Goal: Task Accomplishment & Management: Manage account settings

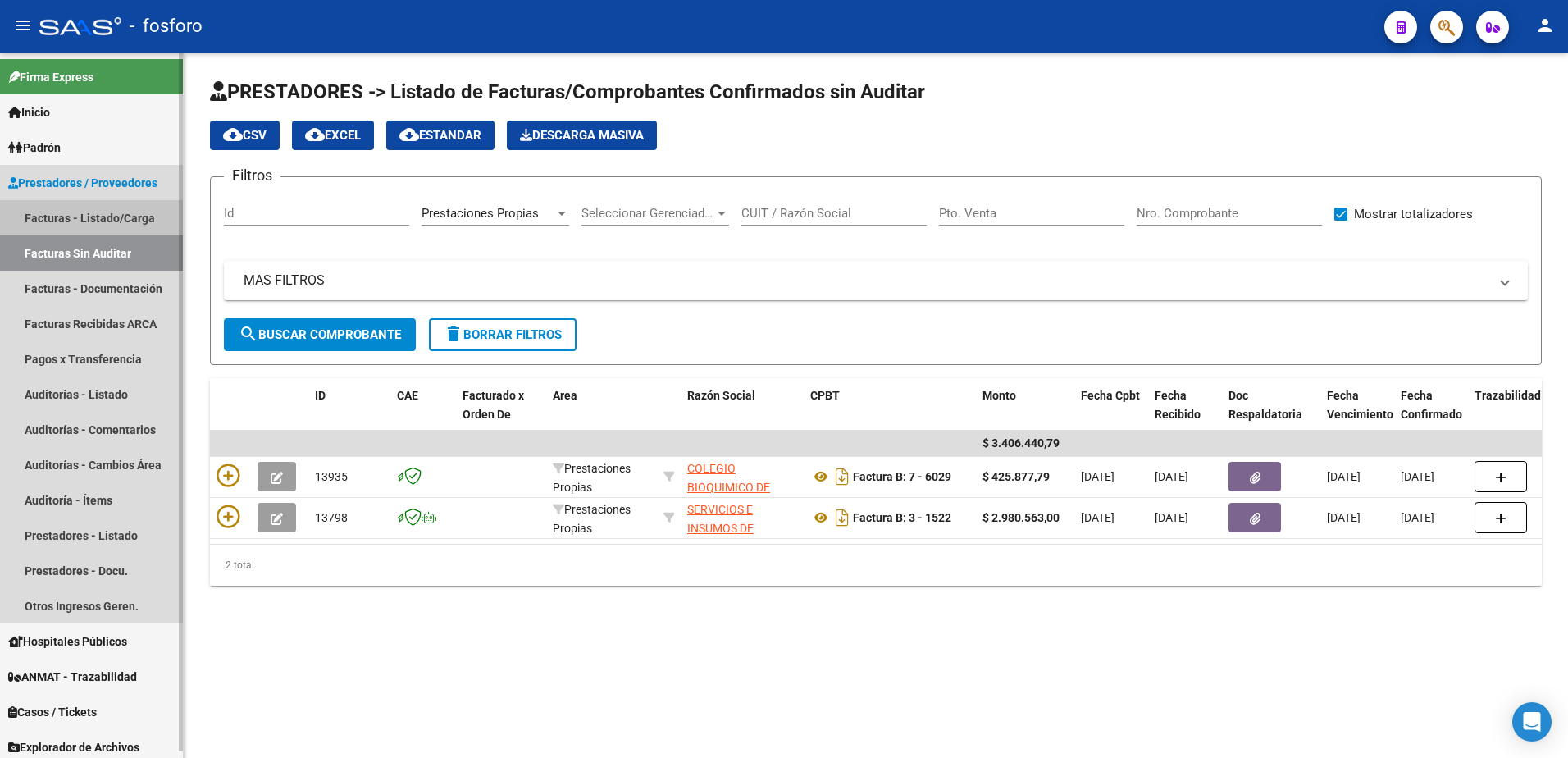
click at [124, 218] on link "Facturas - Listado/Carga" at bounding box center [91, 218] width 183 height 35
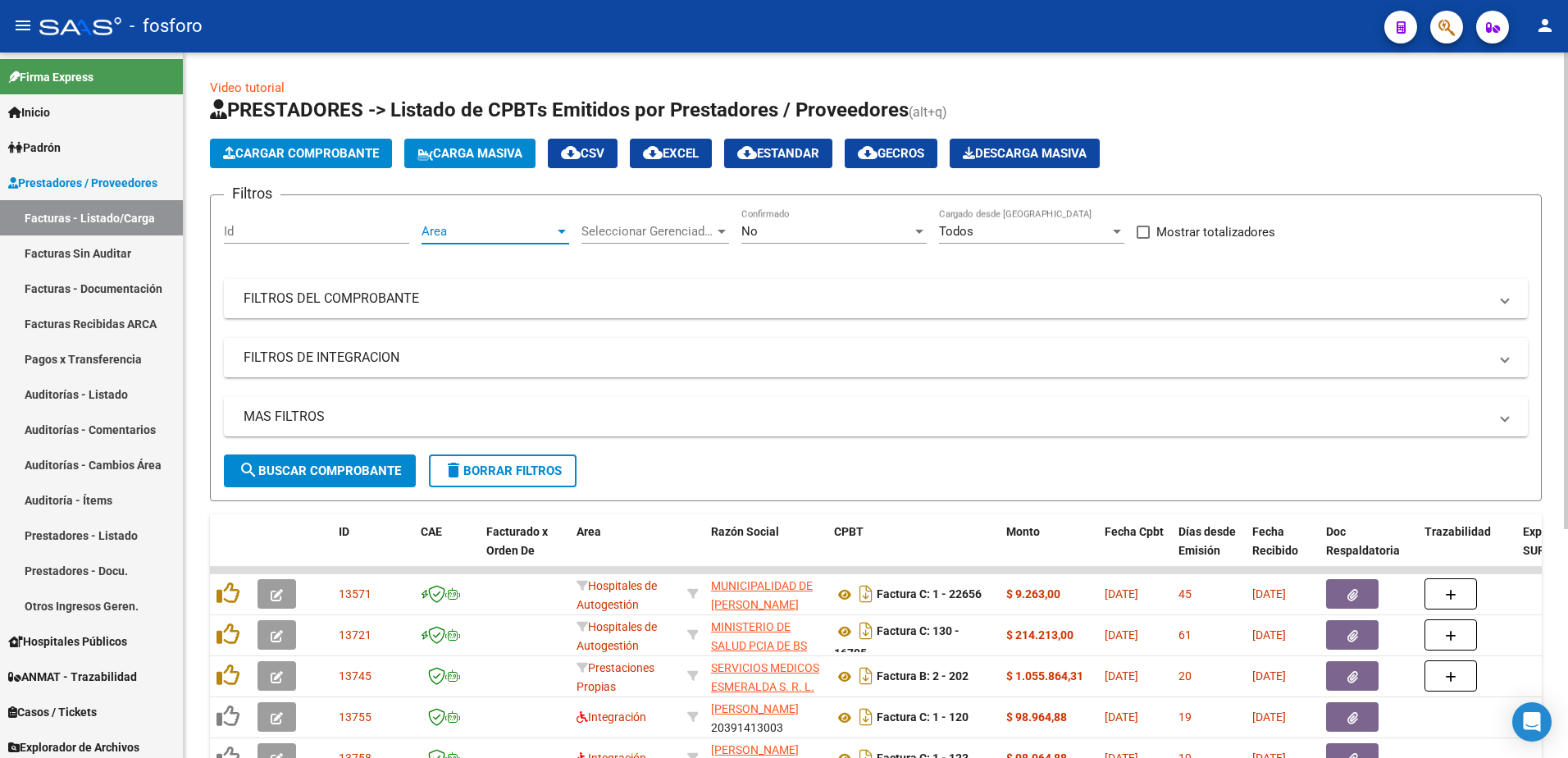
click at [563, 235] on div at bounding box center [562, 231] width 15 height 13
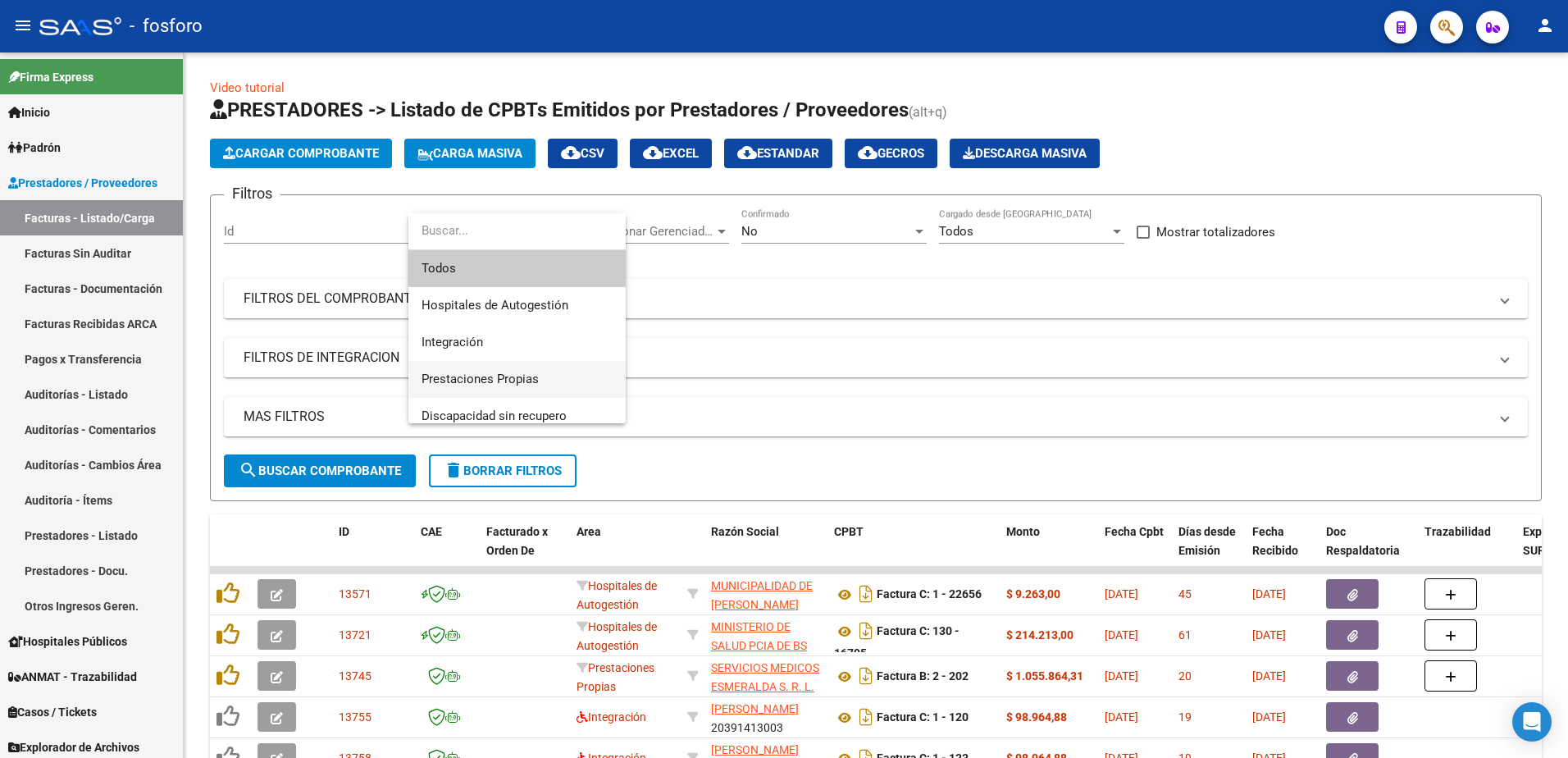
click at [482, 370] on span "Prestaciones Propias" at bounding box center [517, 379] width 191 height 37
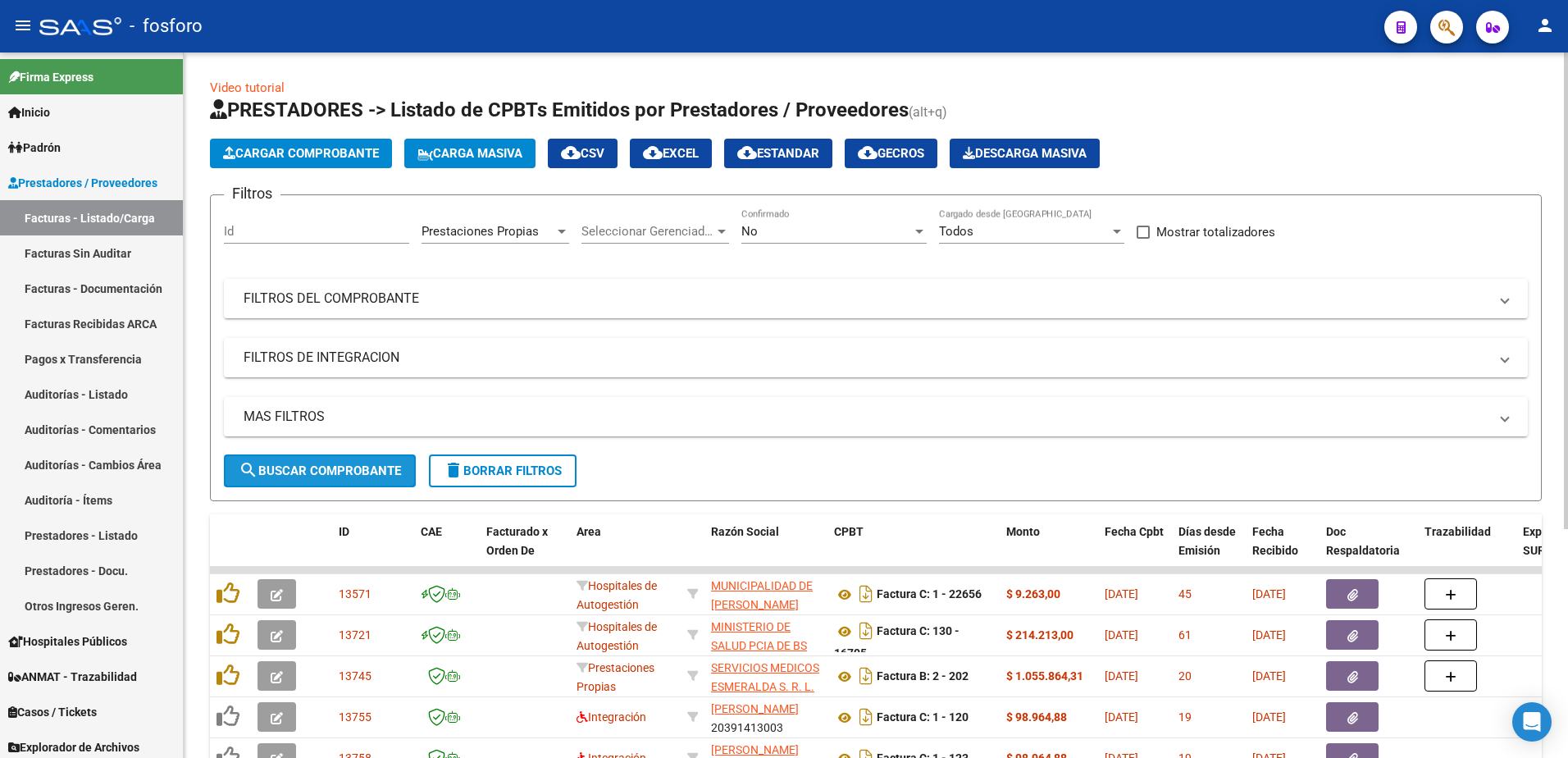
click at [338, 472] on span "search Buscar Comprobante" at bounding box center [320, 472] width 162 height 15
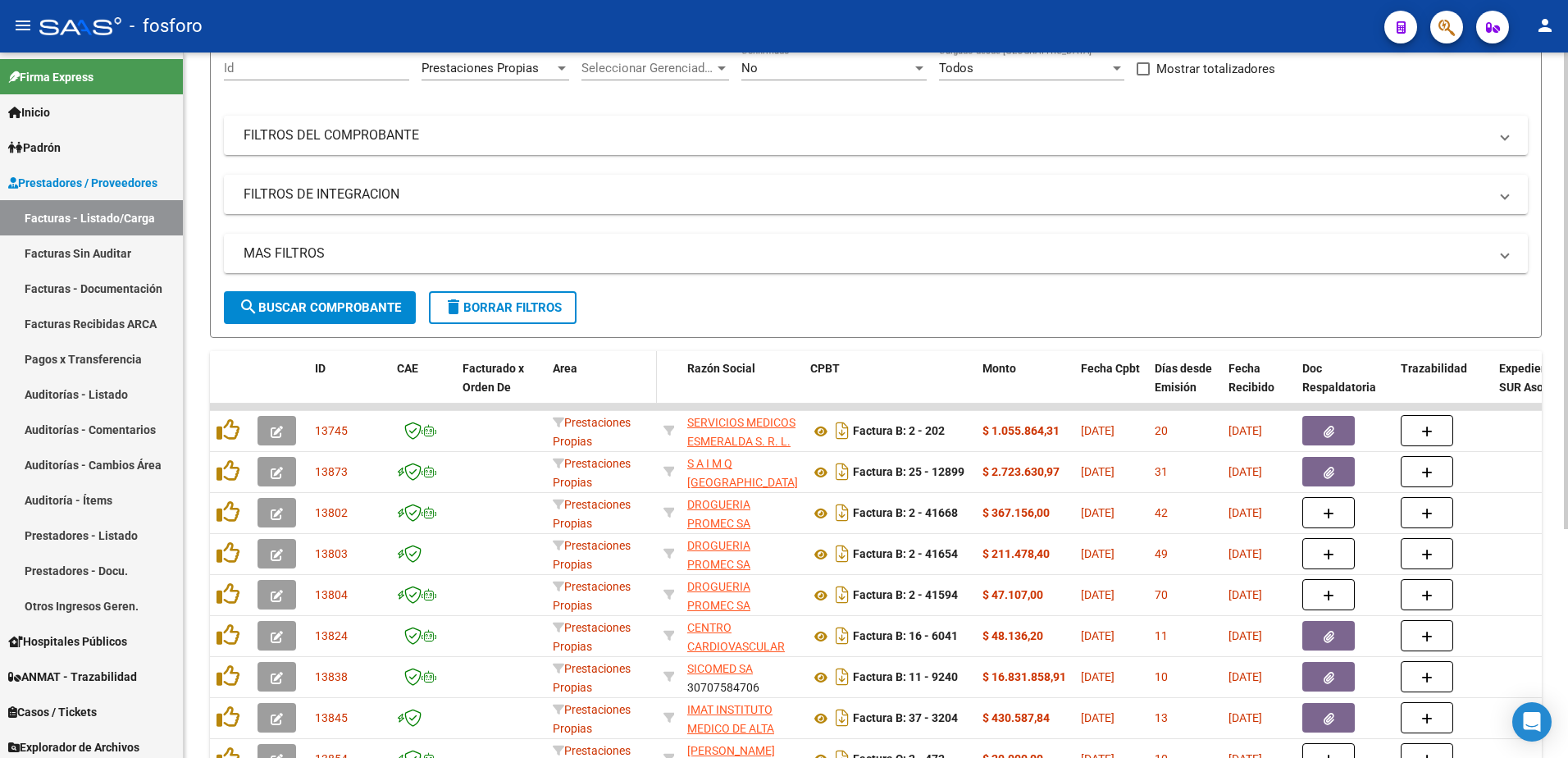
scroll to position [164, 0]
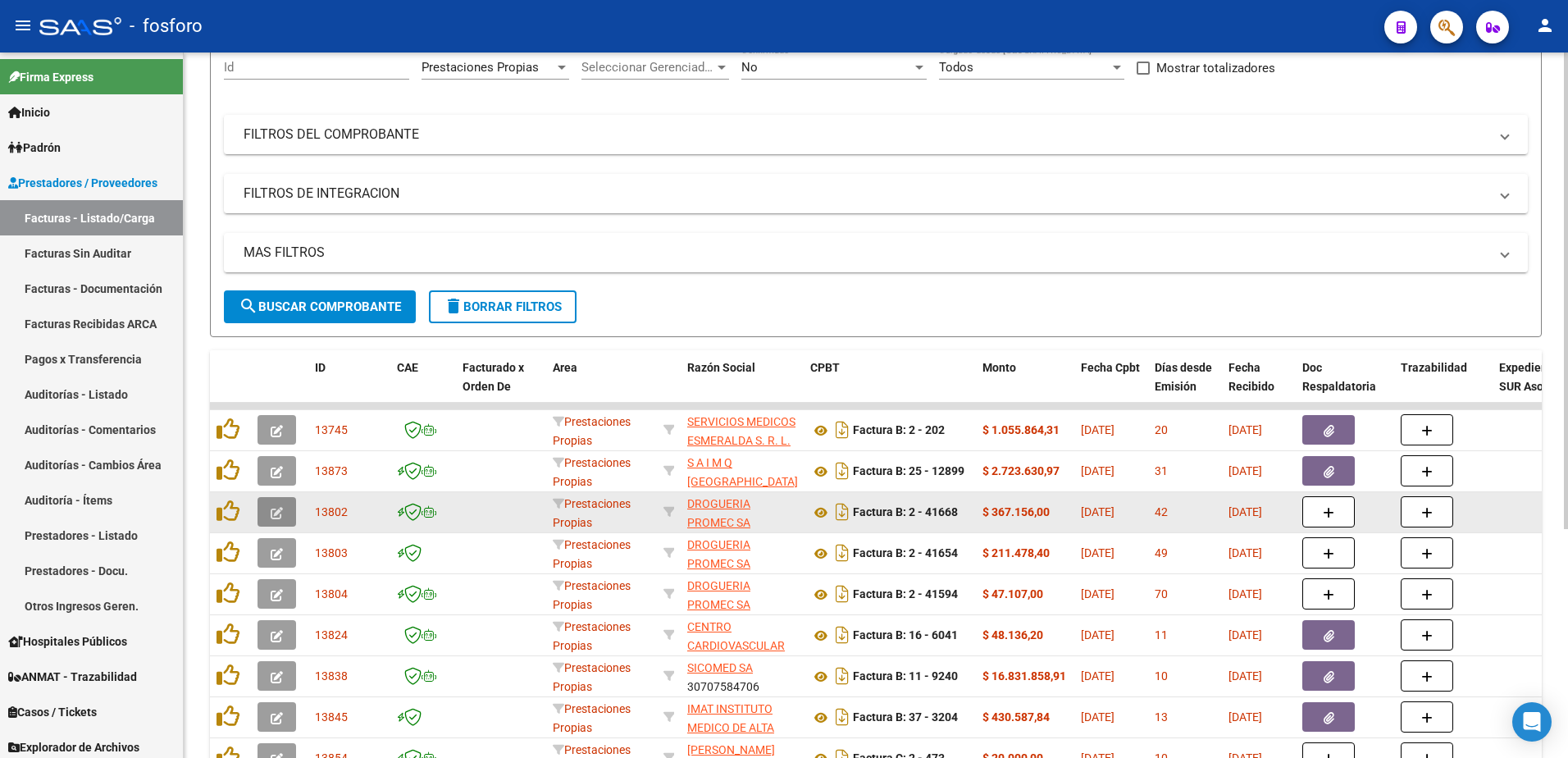
click at [277, 518] on icon "button" at bounding box center [276, 513] width 13 height 13
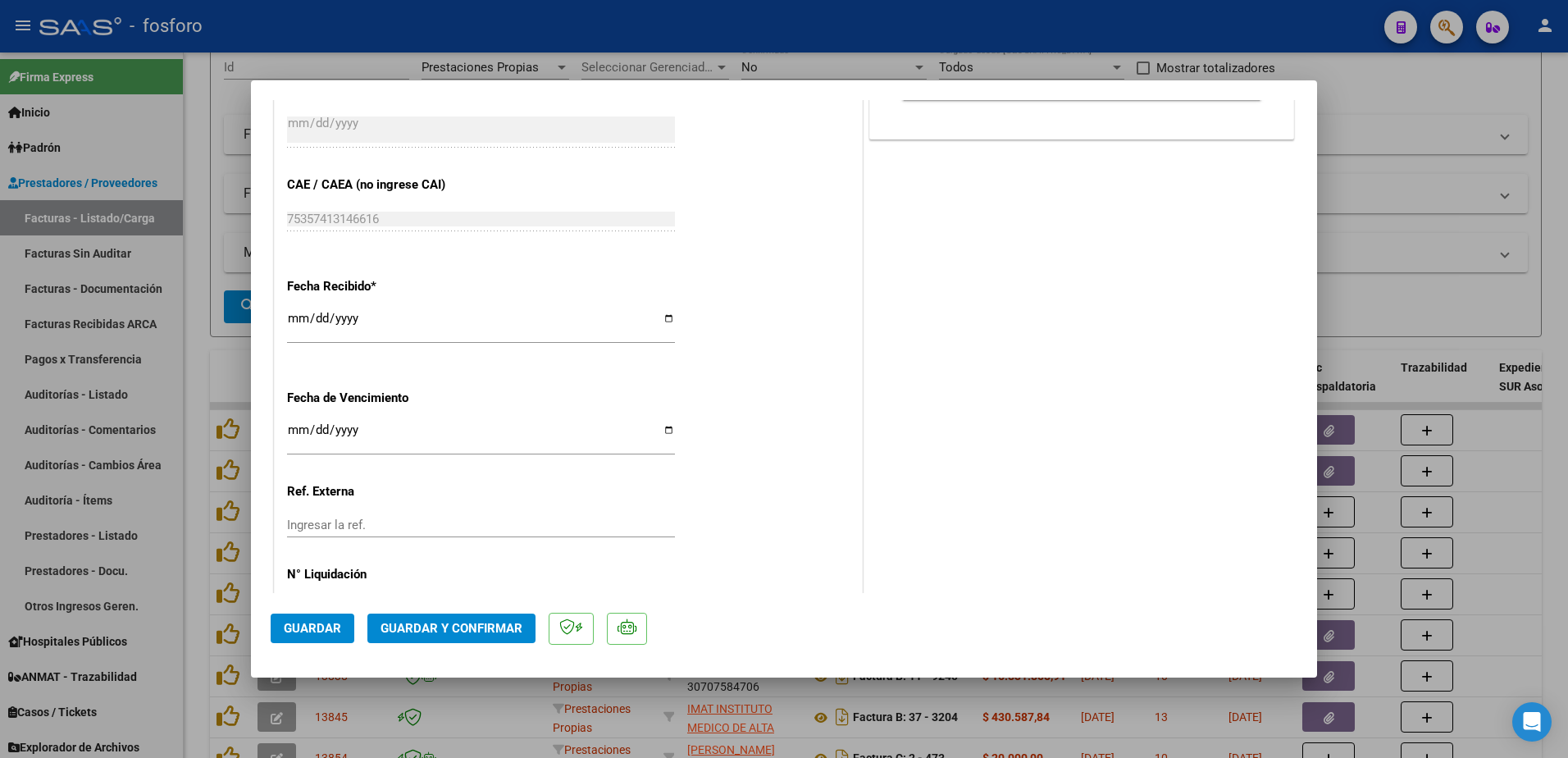
scroll to position [821, 0]
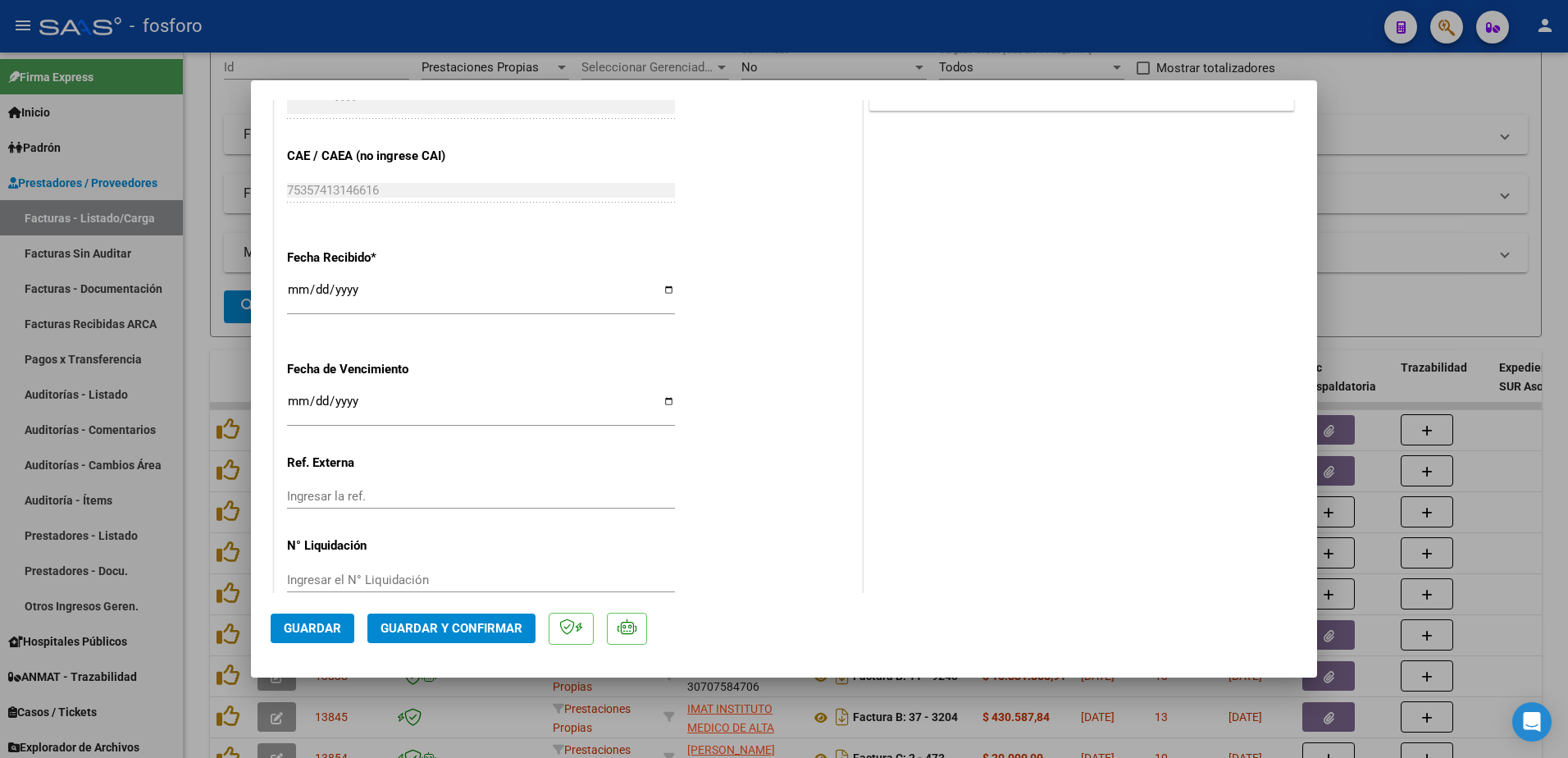
click at [299, 407] on input "Ingresar la fecha" at bounding box center [481, 407] width 388 height 26
type input "[DATE]"
click at [455, 643] on button "Guardar y Confirmar" at bounding box center [451, 628] width 168 height 29
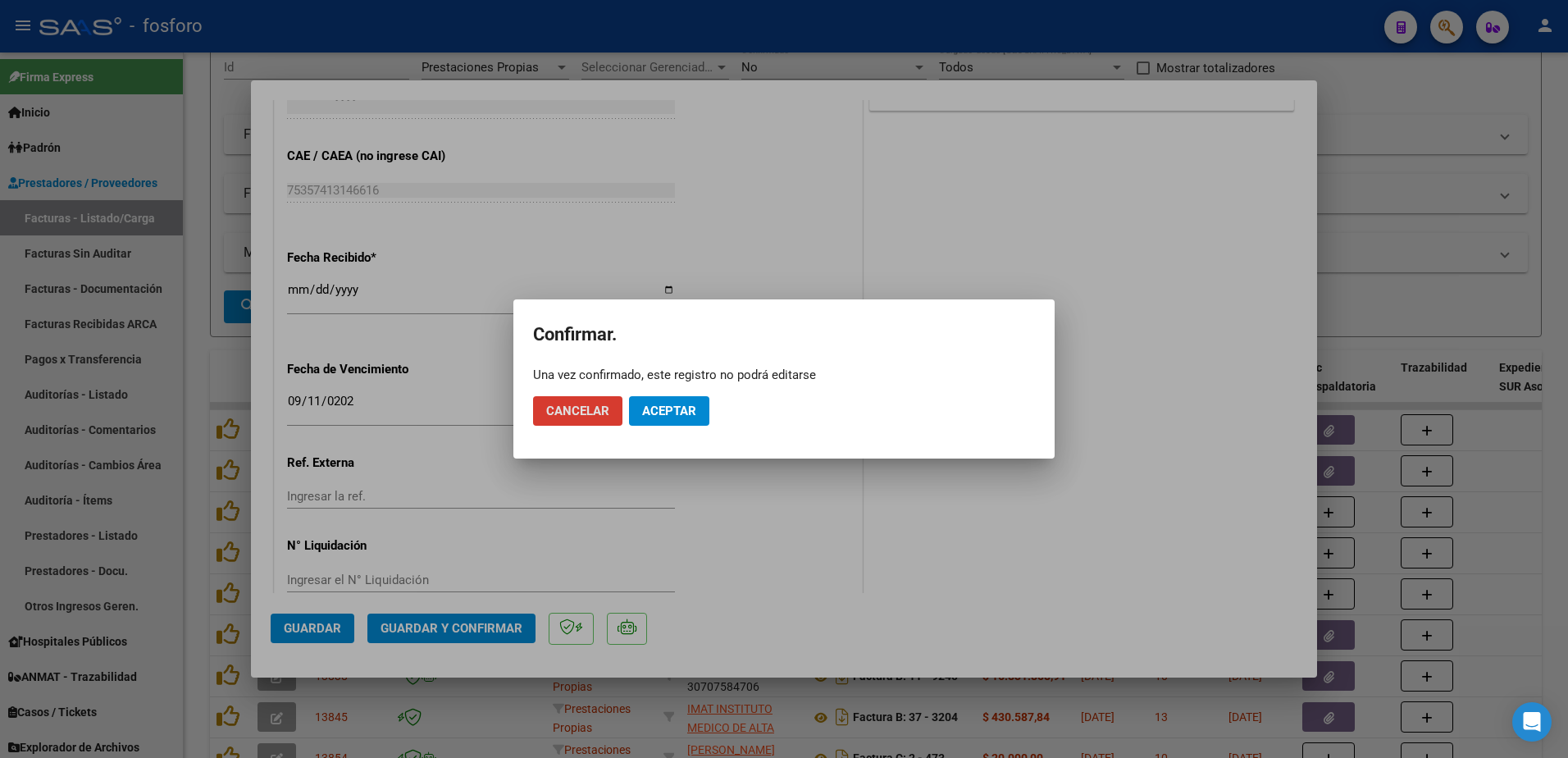
click at [679, 410] on span "Aceptar" at bounding box center [669, 411] width 54 height 15
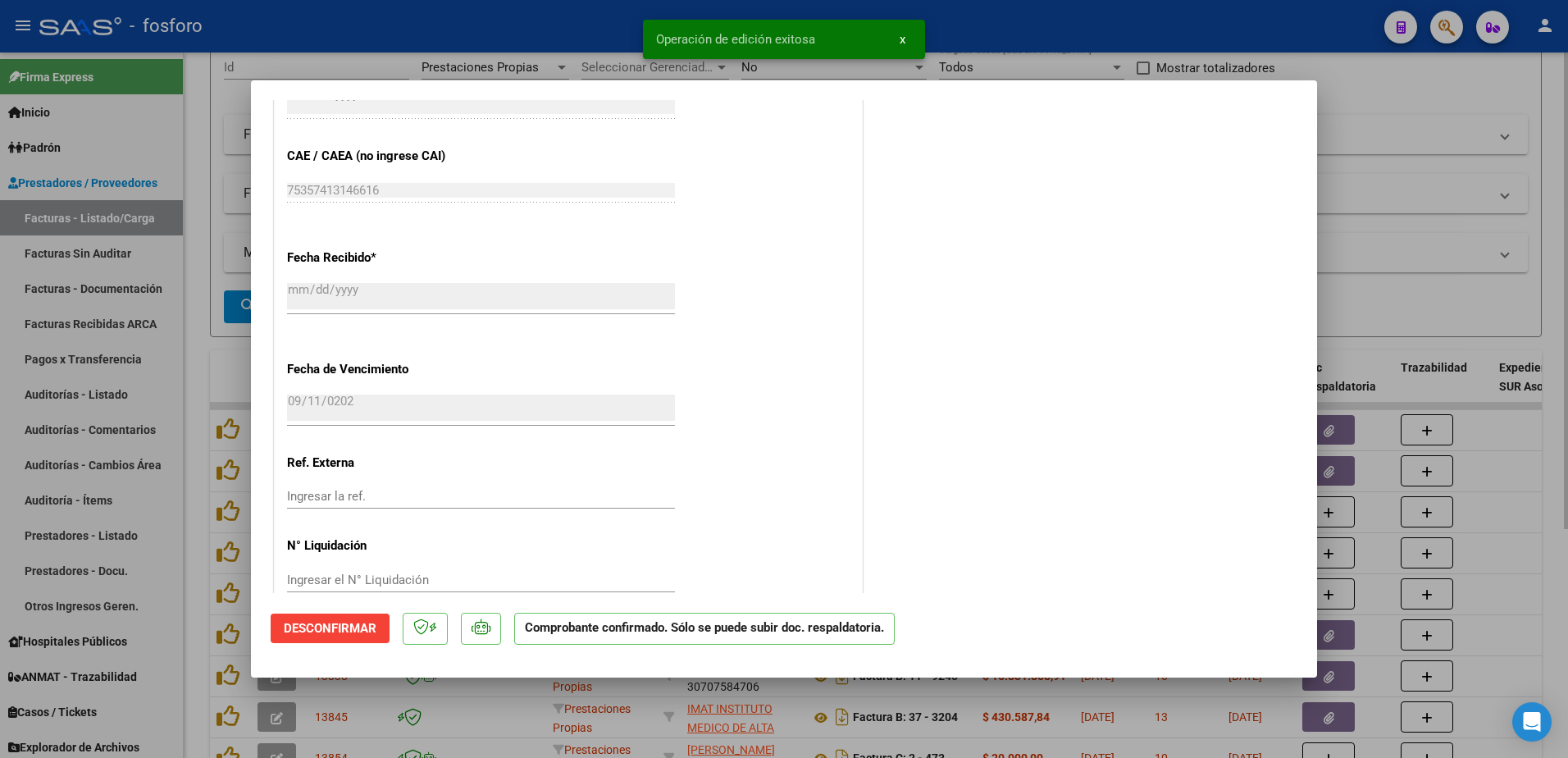
click at [198, 384] on div at bounding box center [784, 379] width 1568 height 758
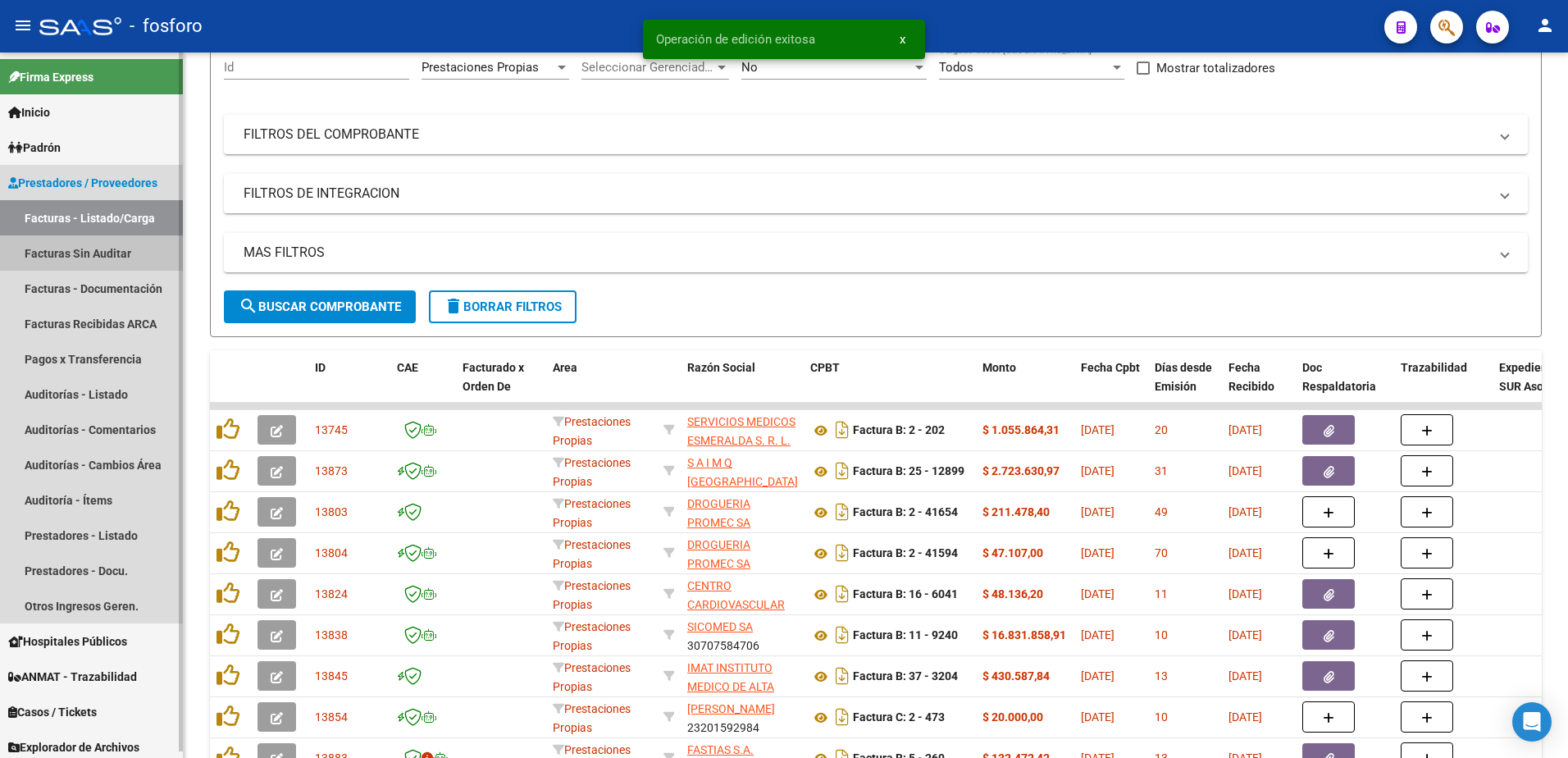
click at [106, 242] on link "Facturas Sin Auditar" at bounding box center [91, 253] width 183 height 35
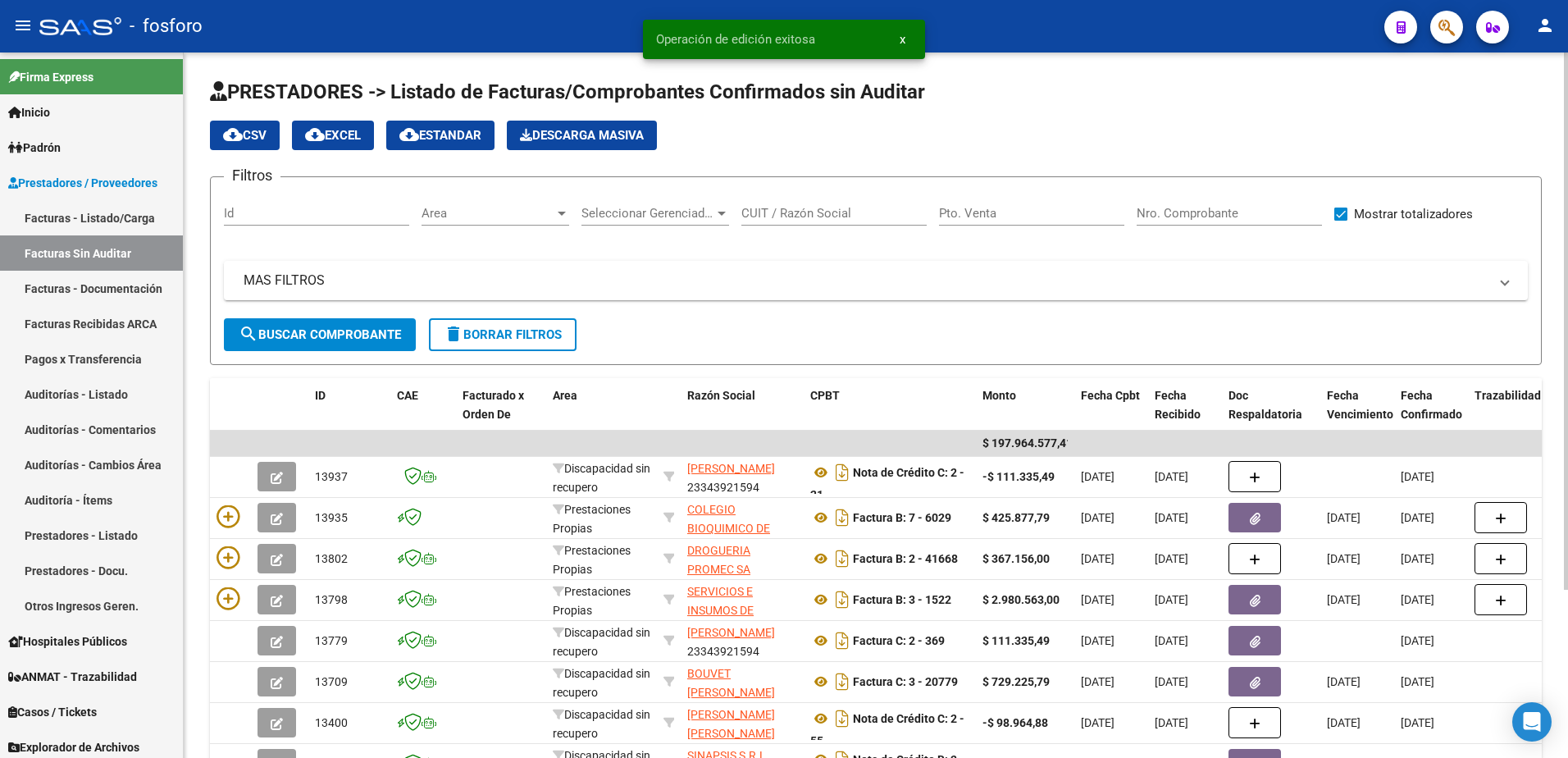
click at [559, 212] on div at bounding box center [562, 214] width 8 height 4
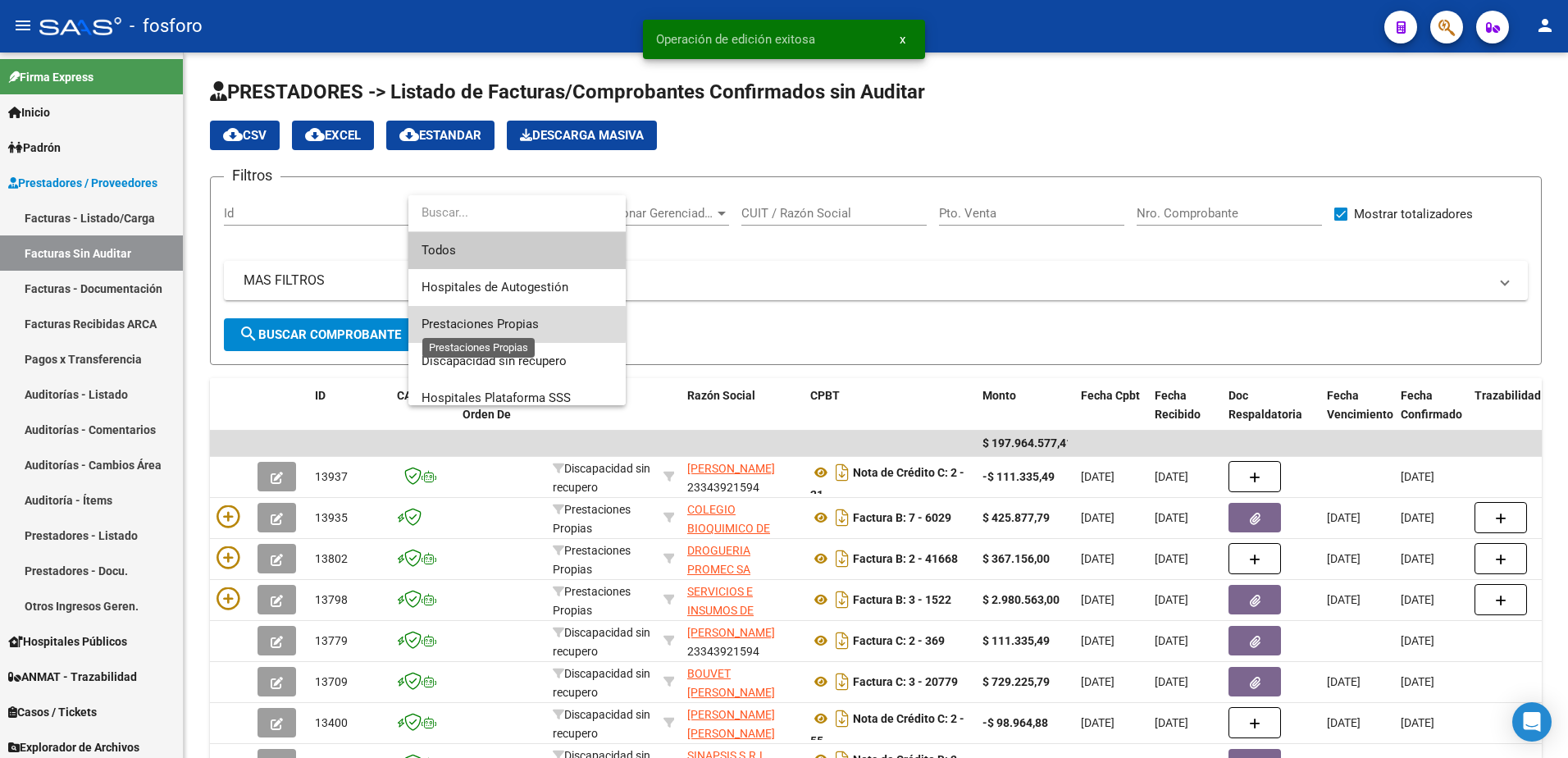
click at [466, 324] on span "Prestaciones Propias" at bounding box center [481, 324] width 117 height 15
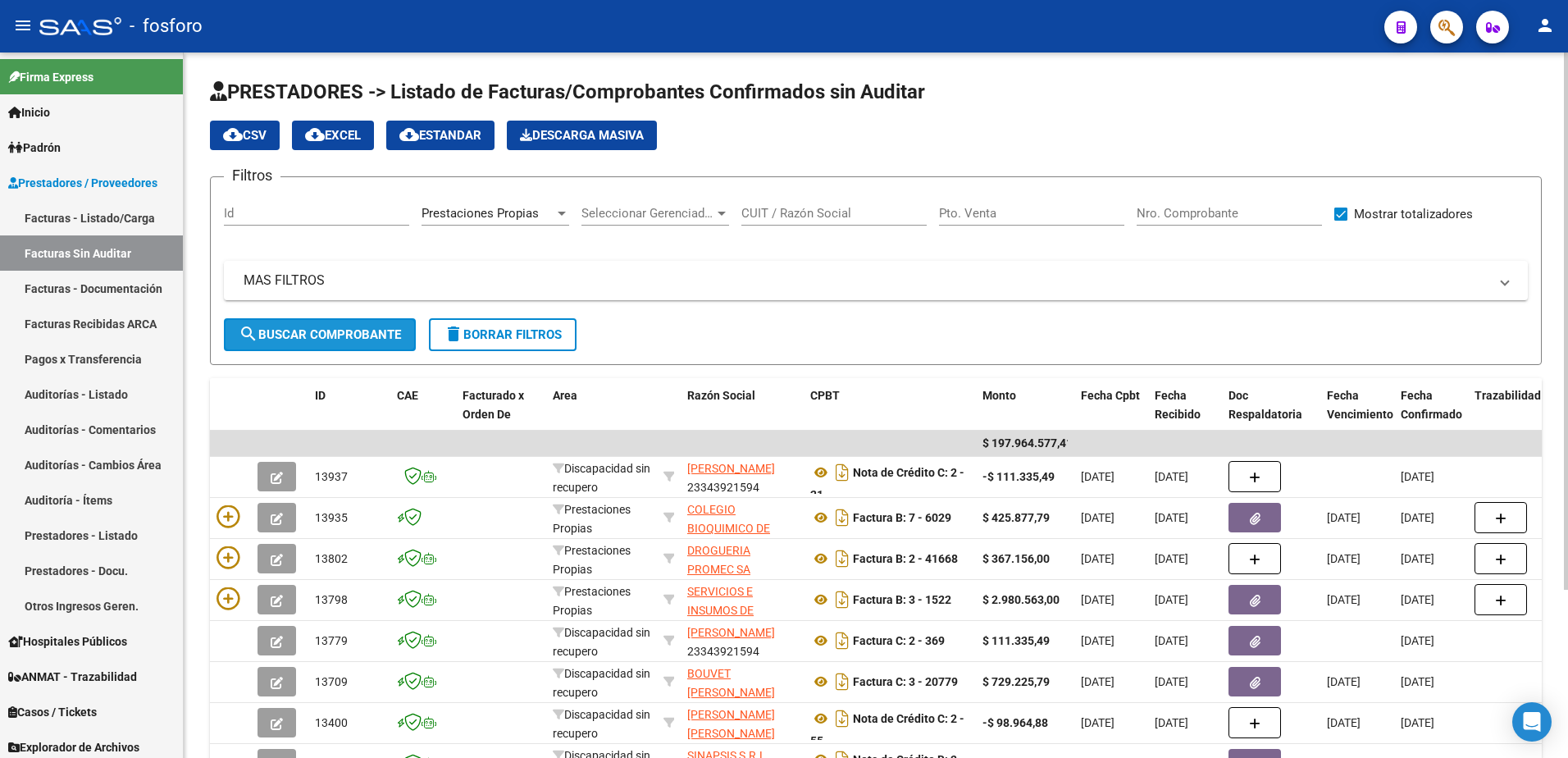
click at [383, 334] on span "search Buscar Comprobante" at bounding box center [320, 335] width 162 height 15
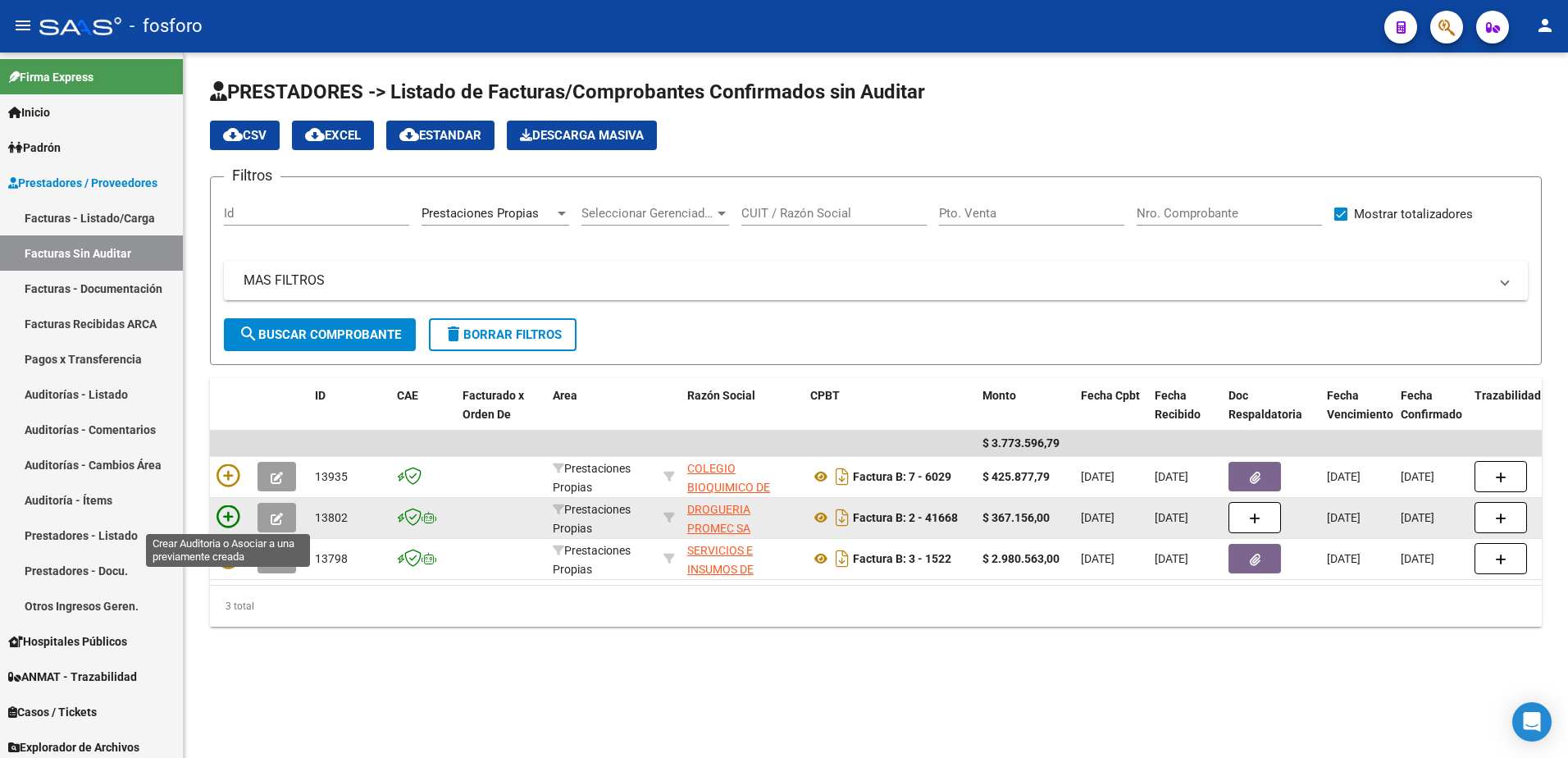
click at [221, 515] on icon at bounding box center [228, 517] width 23 height 23
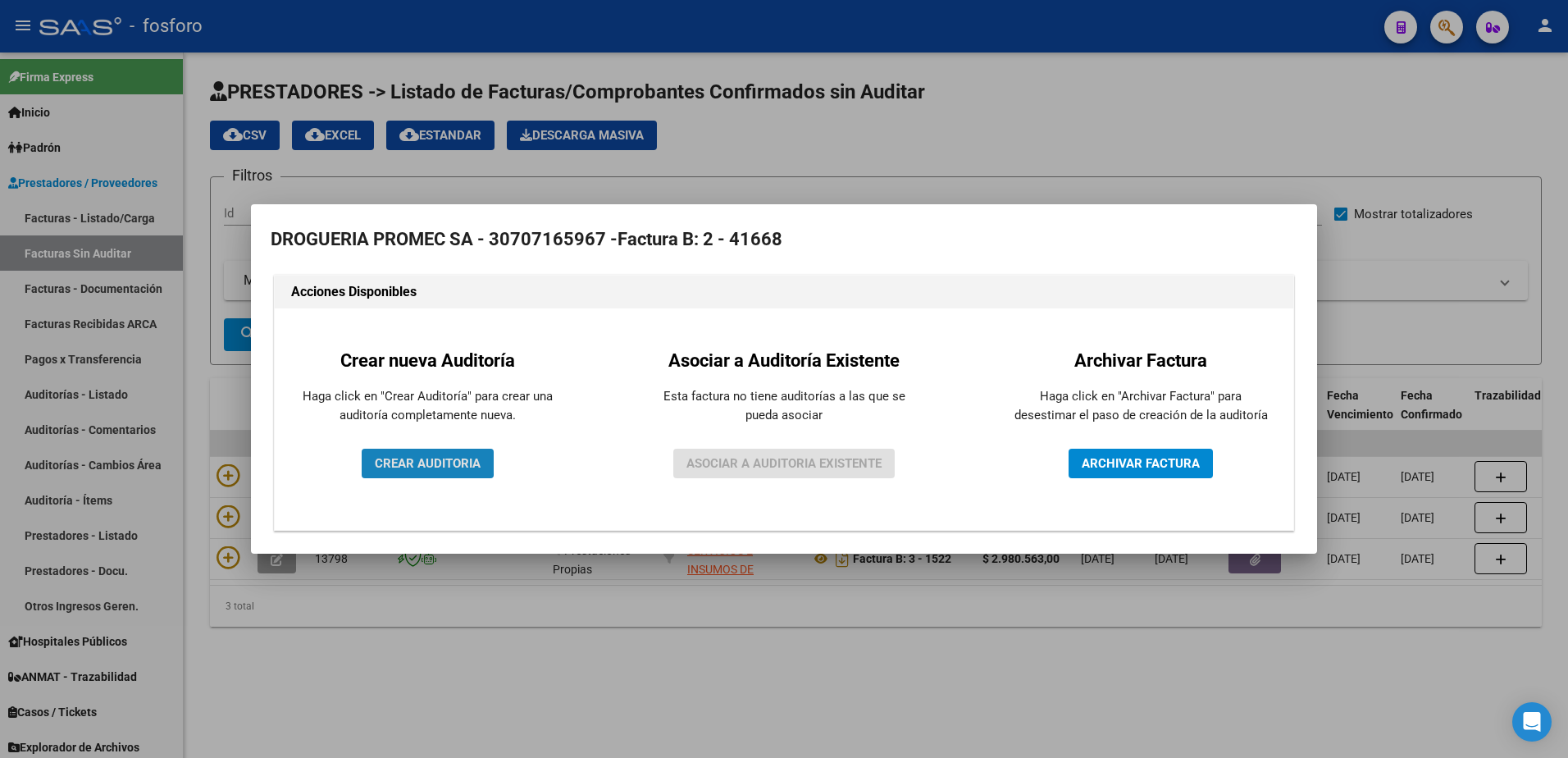
click at [400, 460] on span "CREAR AUDITORIA" at bounding box center [428, 464] width 105 height 15
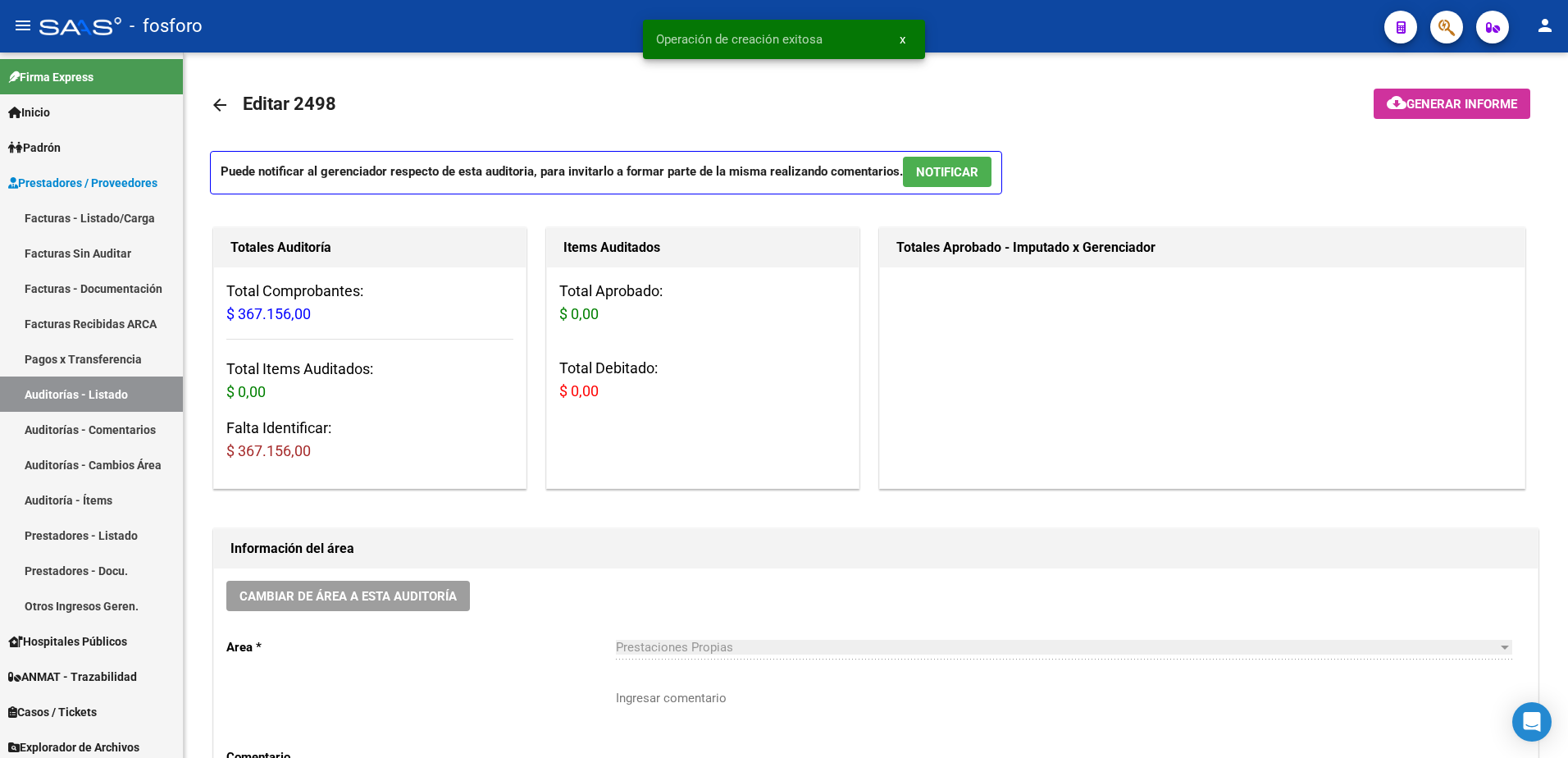
scroll to position [328, 0]
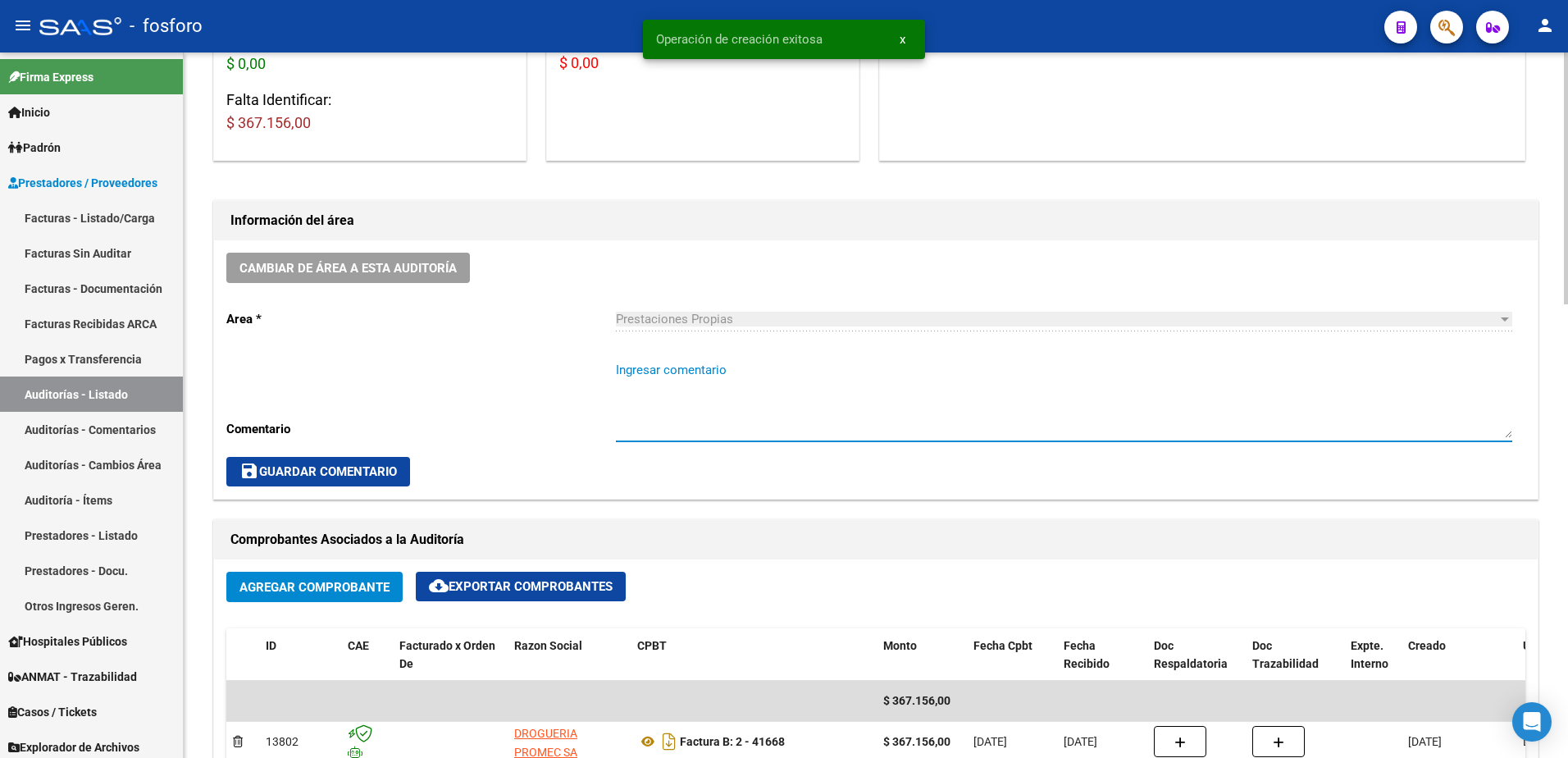
click at [674, 366] on textarea "Ingresar comentario" at bounding box center [1064, 400] width 897 height 77
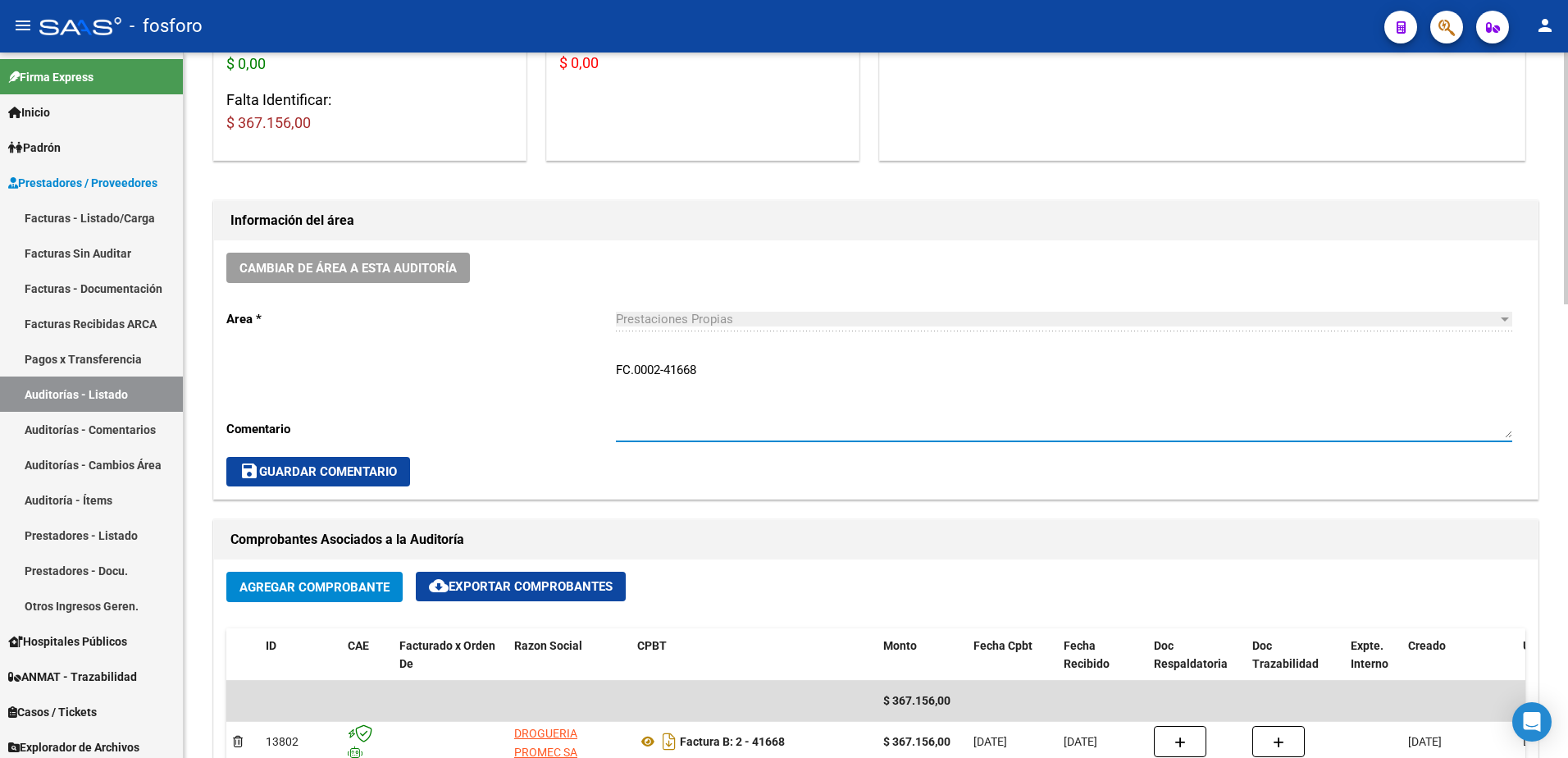
type textarea "FC.0002-41668"
click at [383, 477] on span "save Guardar Comentario" at bounding box center [318, 472] width 157 height 15
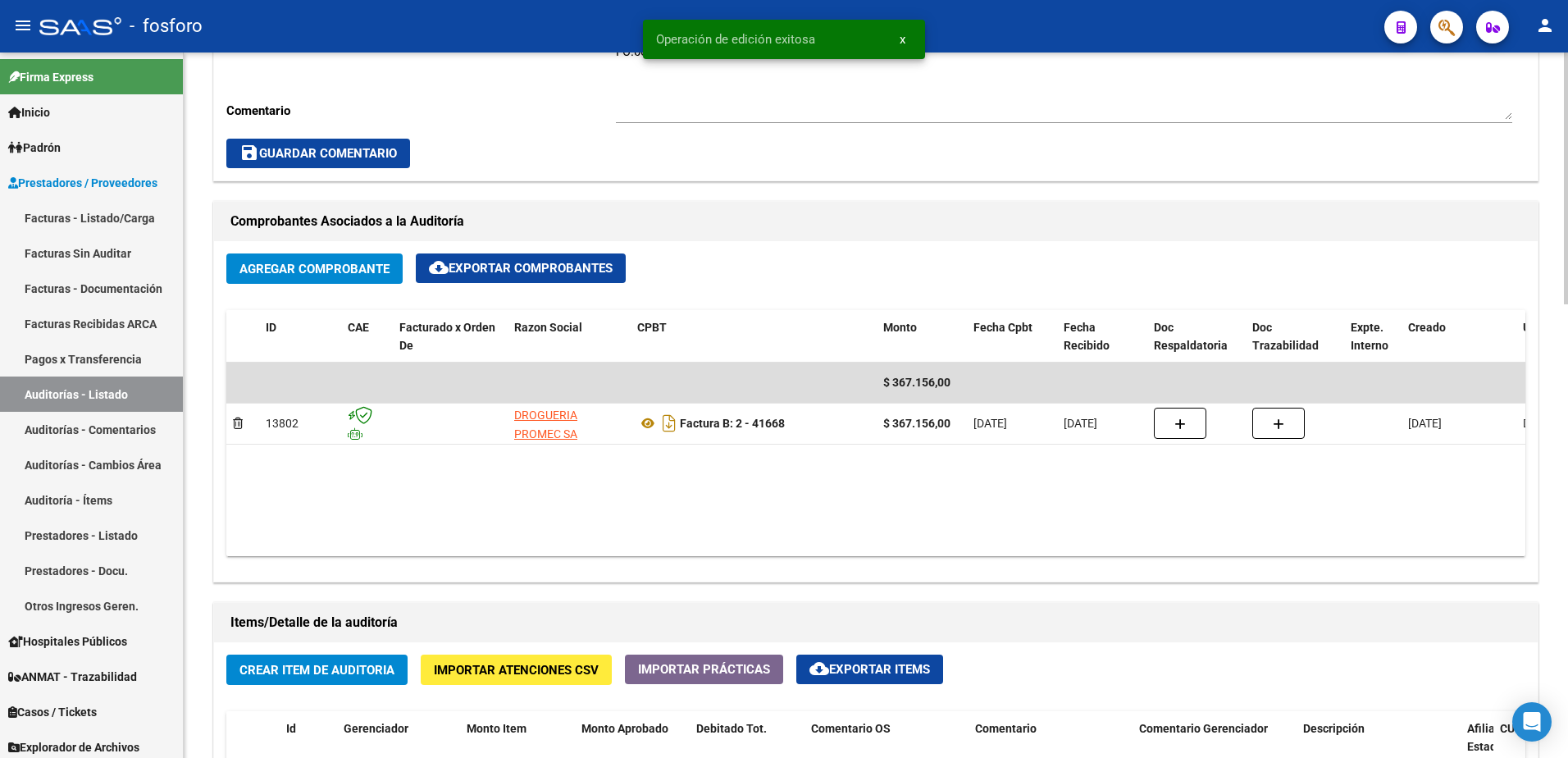
scroll to position [657, 0]
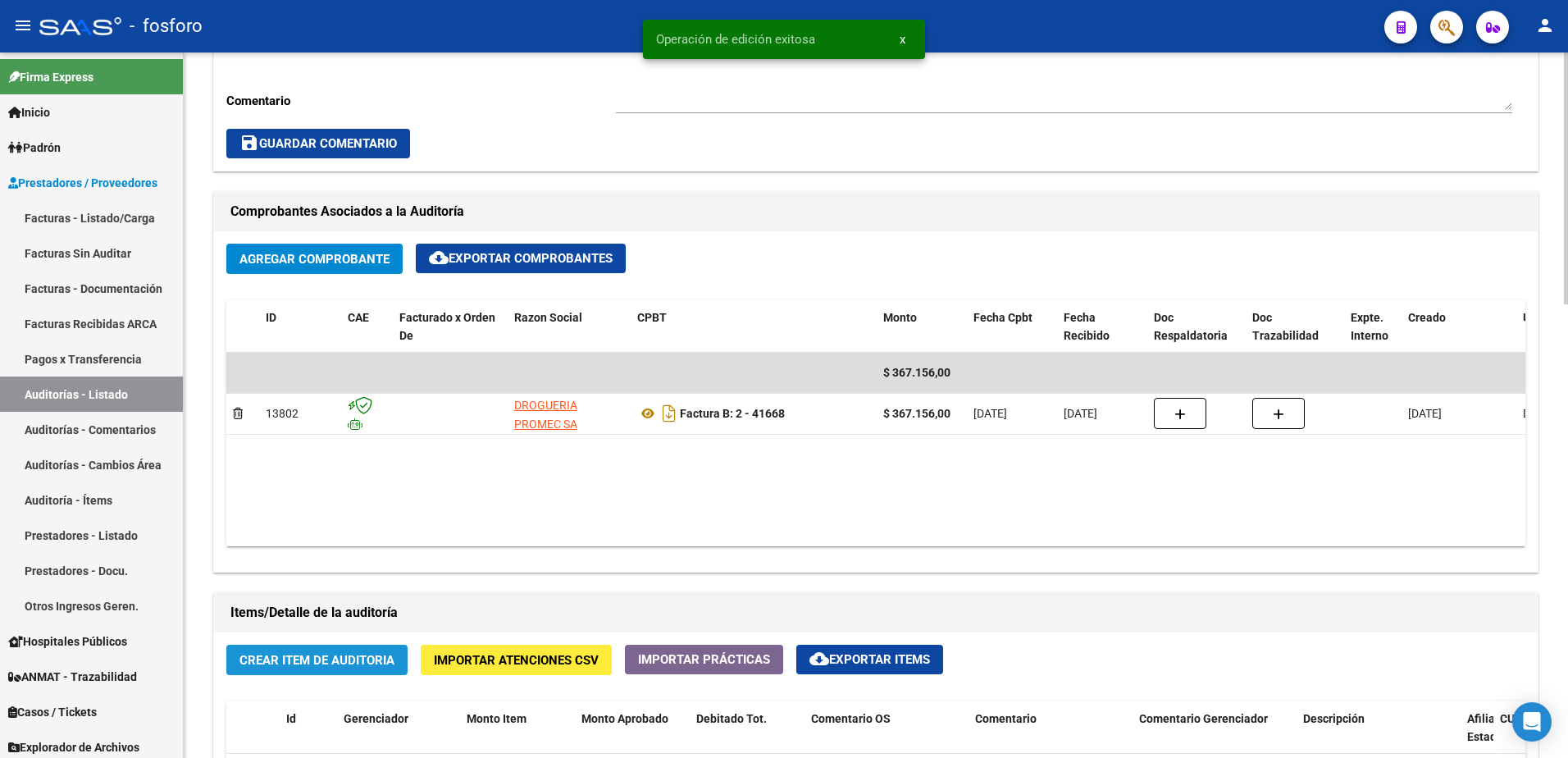
click at [296, 670] on button "Crear Item de Auditoria" at bounding box center [316, 660] width 182 height 30
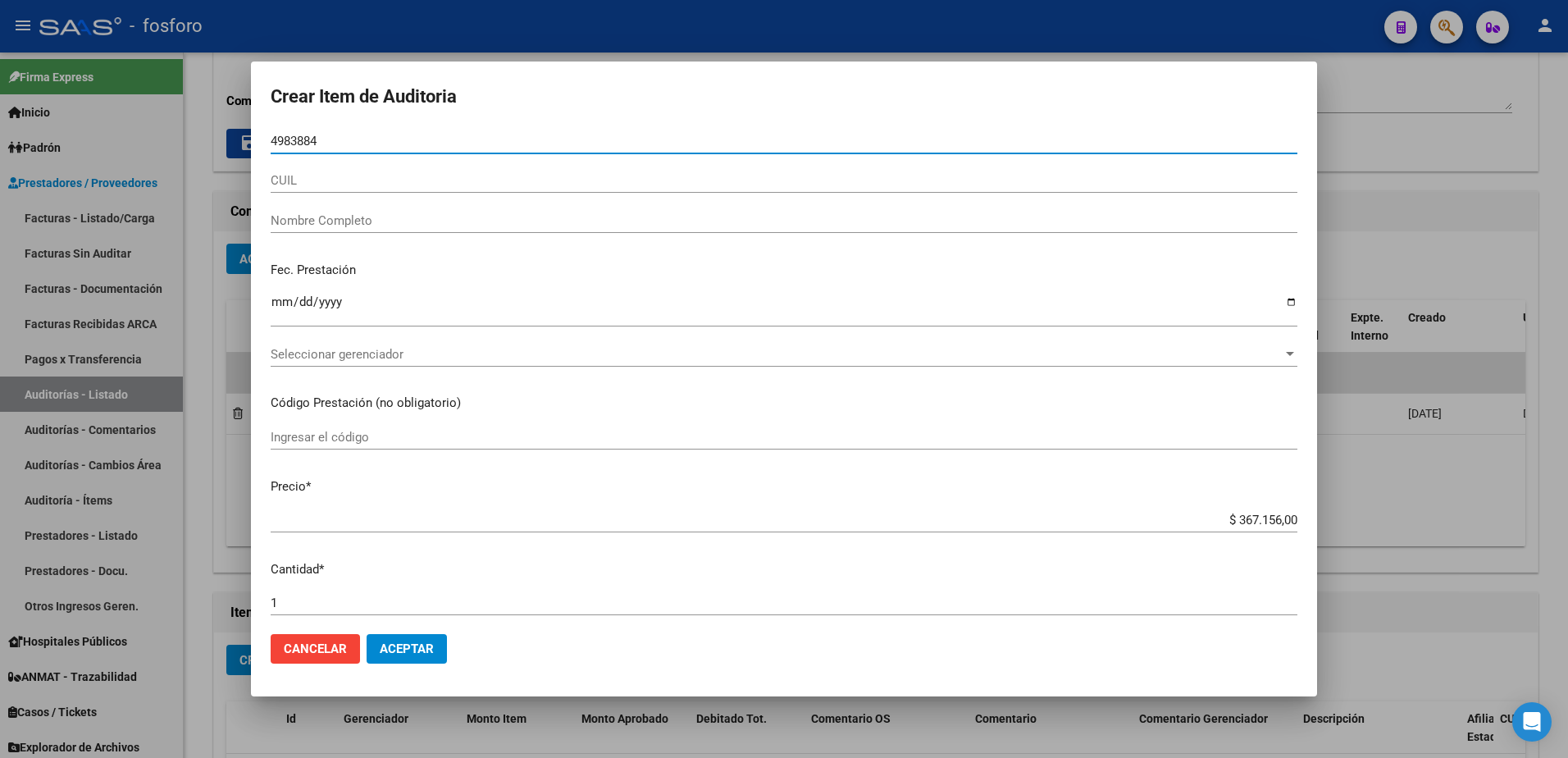
type input "49838845"
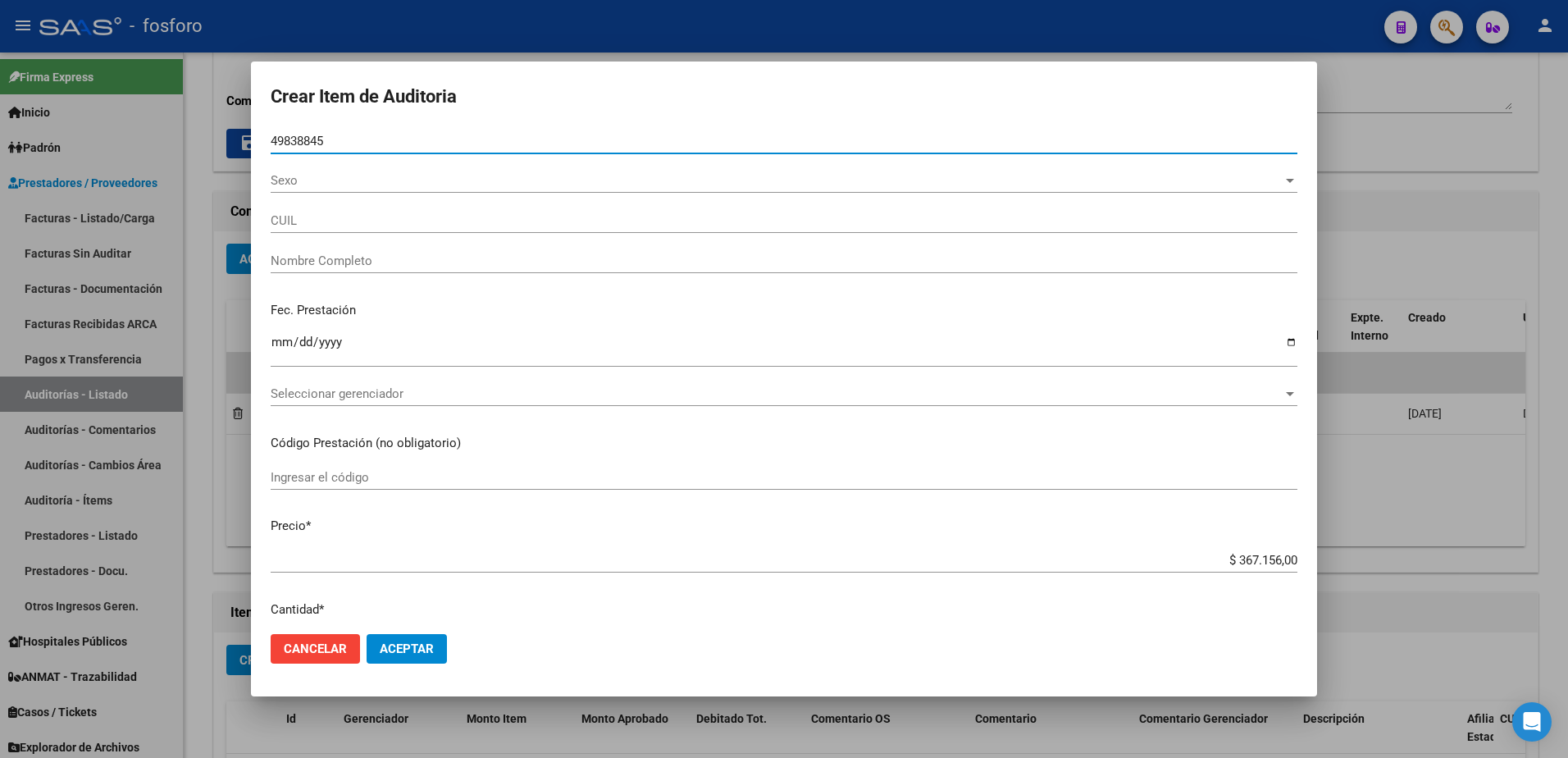
type input "20498388451"
type input "[PERSON_NAME], [PERSON_NAME]"
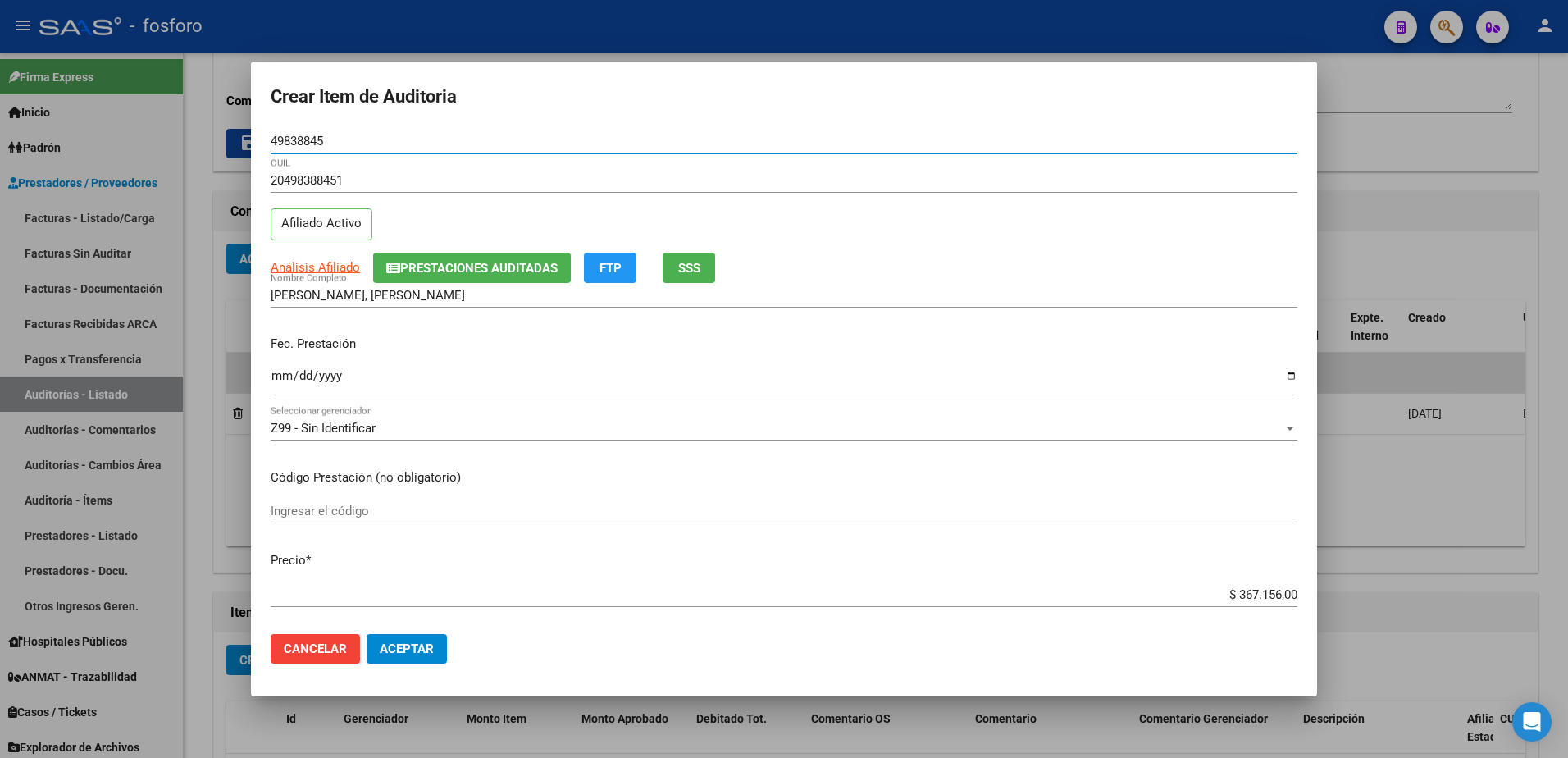
type input "49838845"
click at [275, 374] on input "Ingresar la fecha" at bounding box center [784, 382] width 1027 height 26
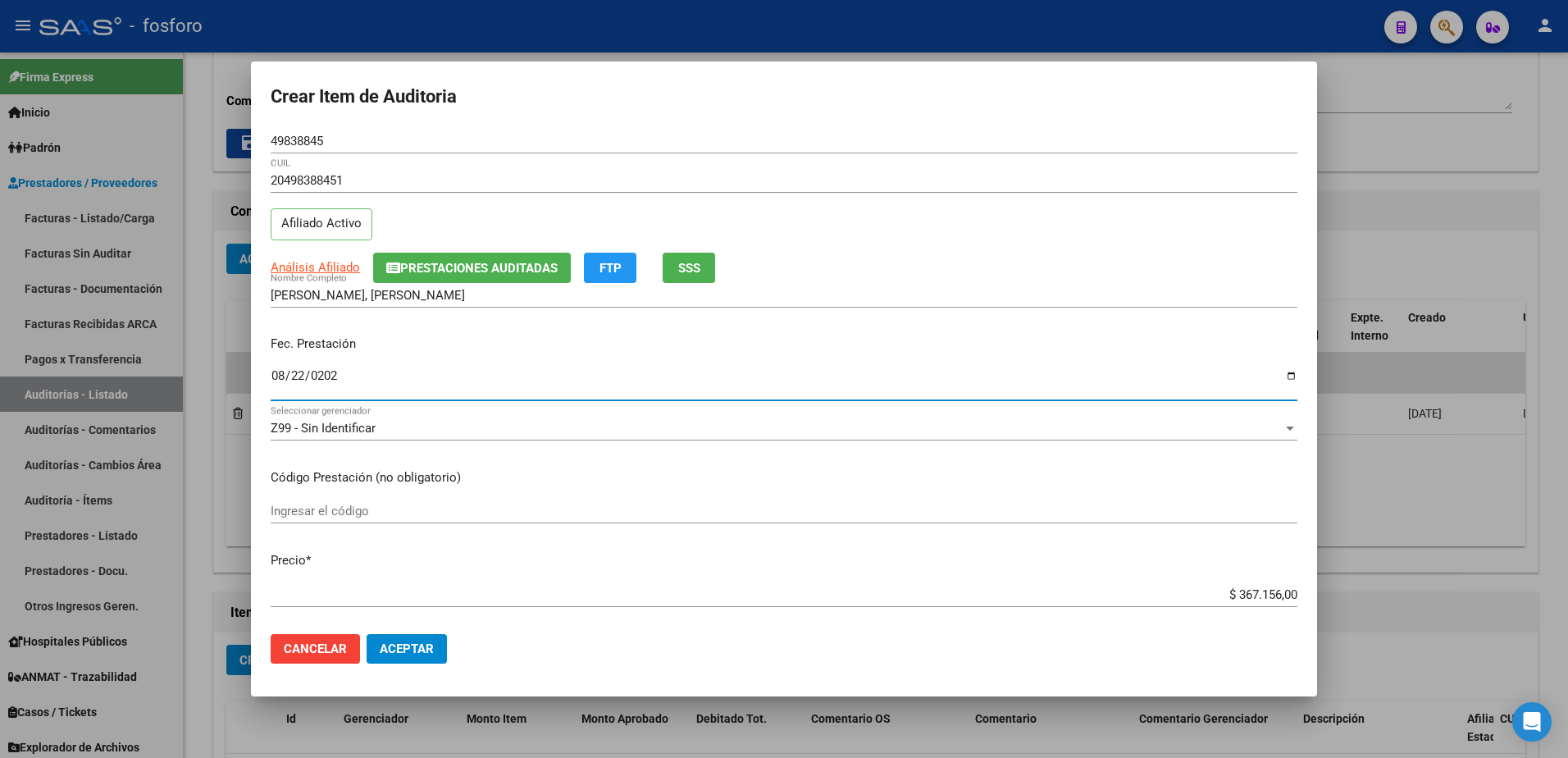
type input "[DATE]"
click at [443, 506] on input "Ingresar el código" at bounding box center [784, 512] width 1027 height 15
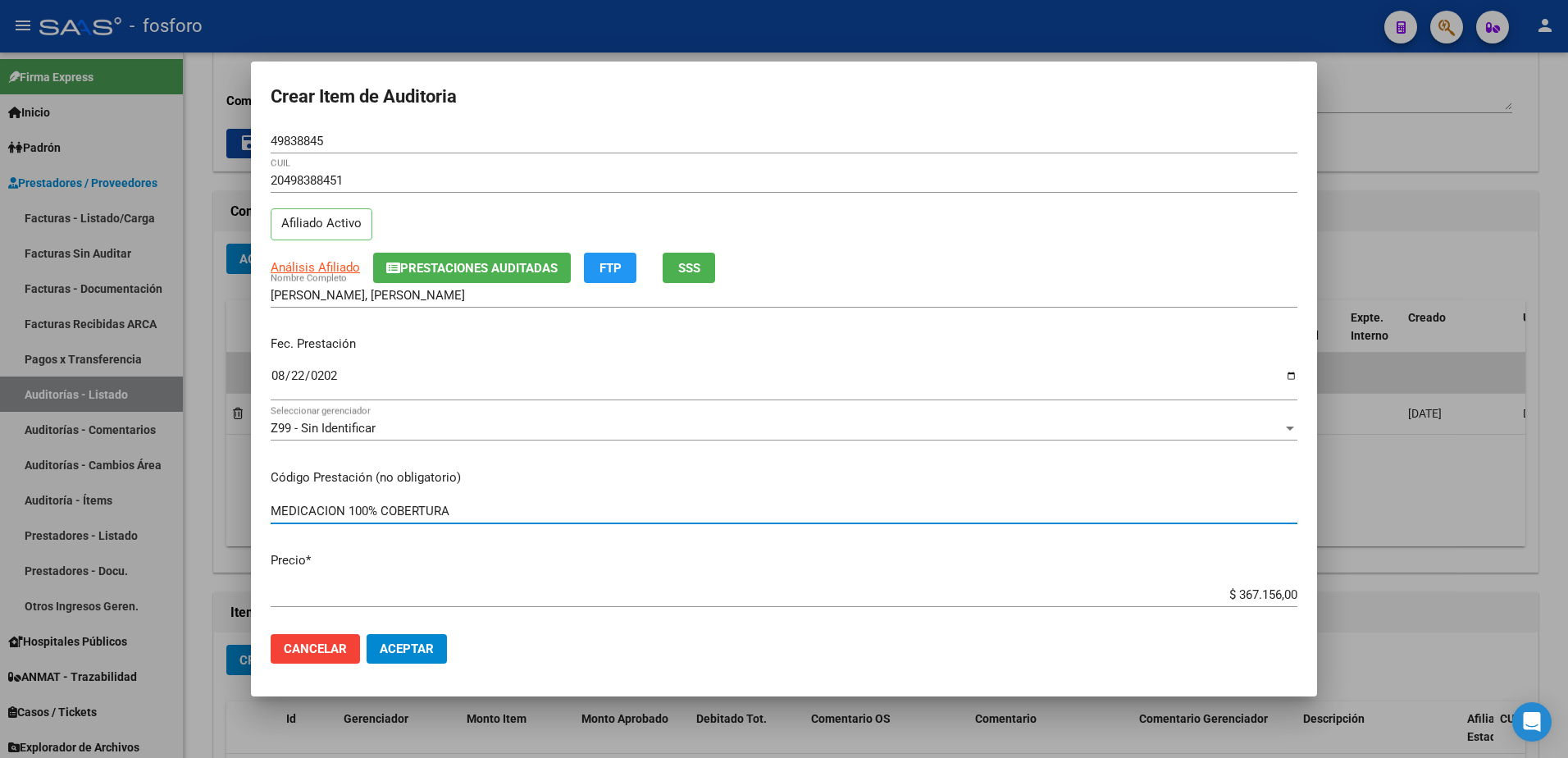
type input "MEDICACION 100% COBERTURA"
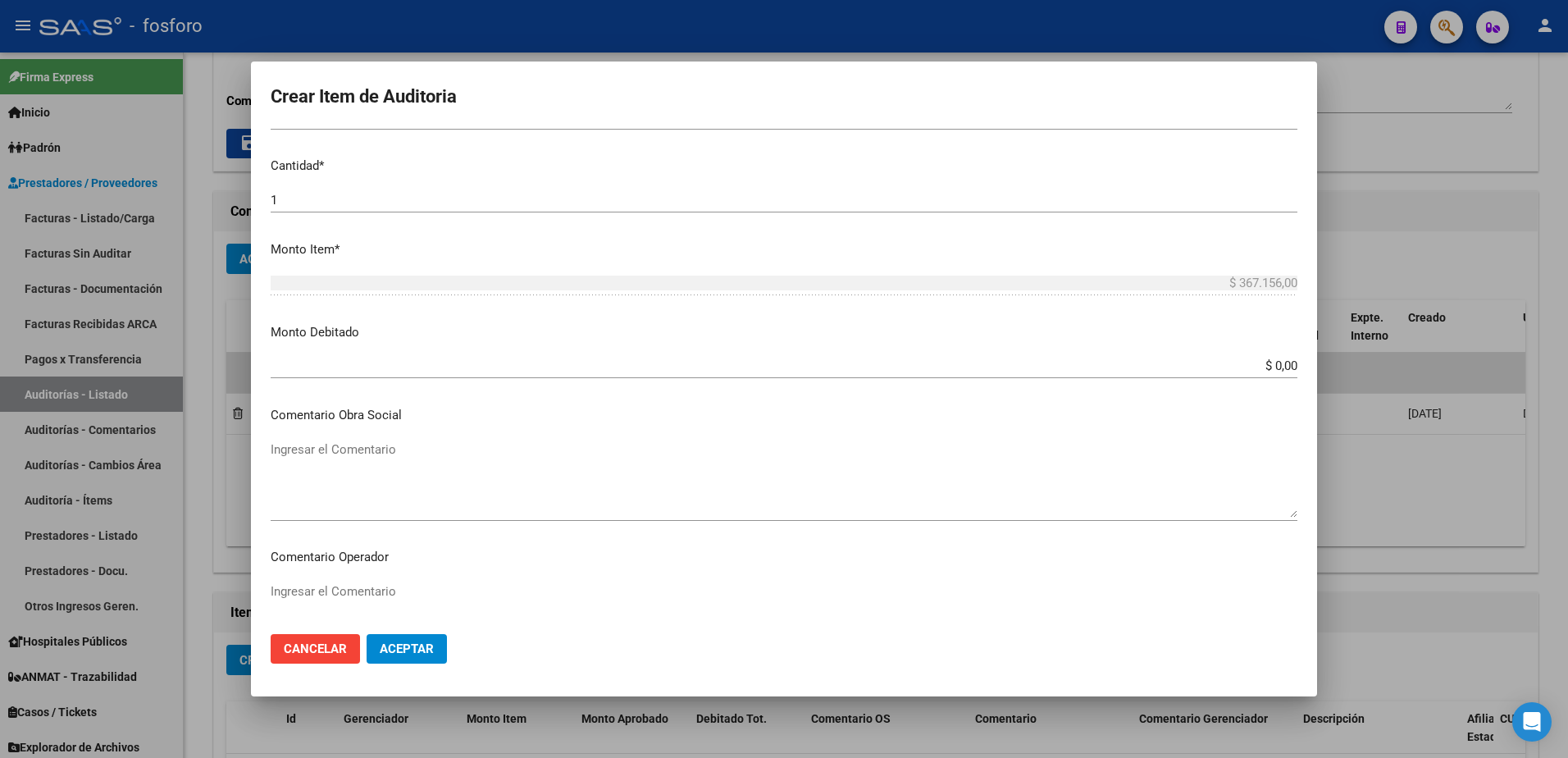
scroll to position [492, 0]
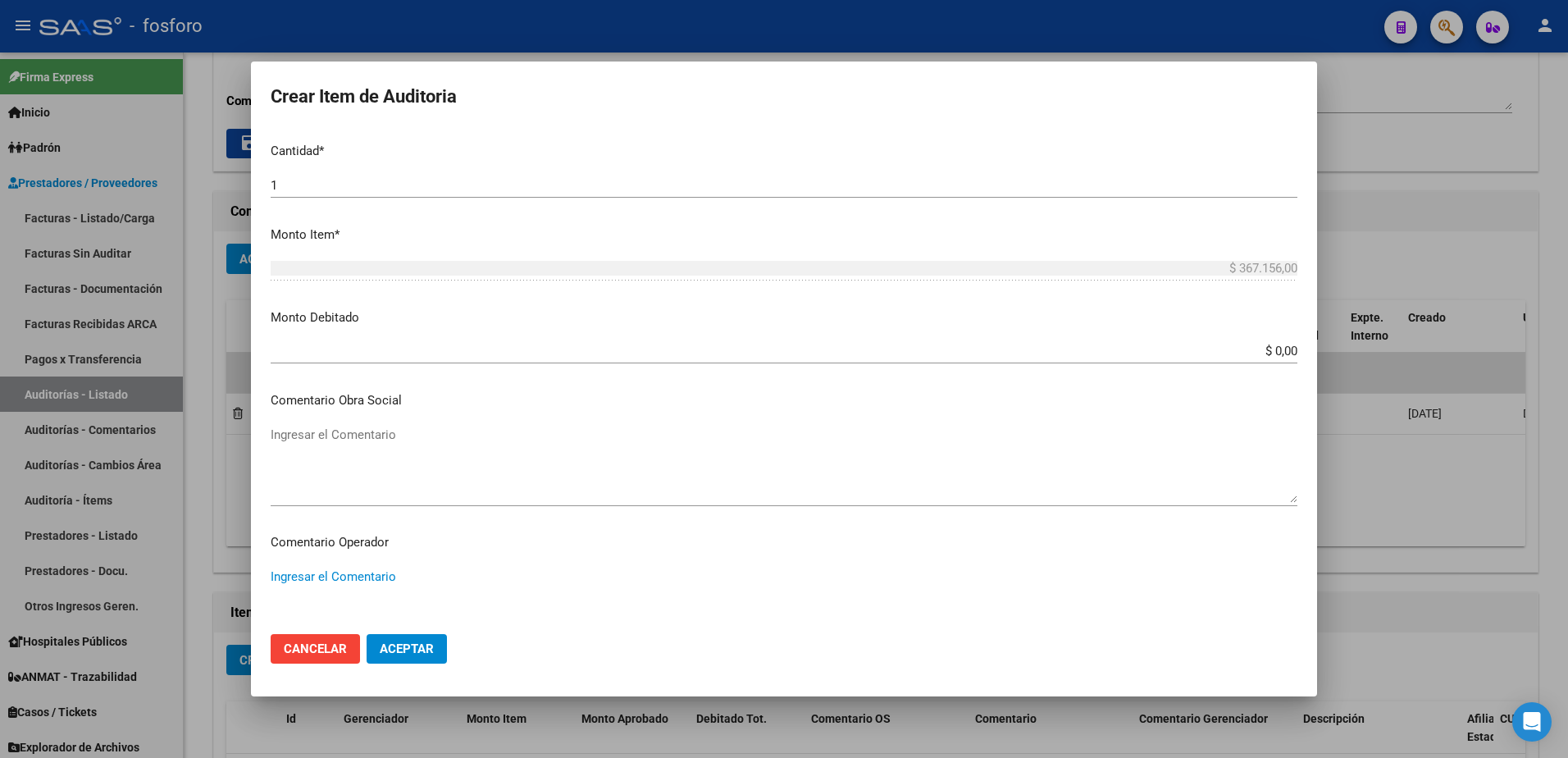
click at [311, 580] on textarea "Ingresar el Comentario" at bounding box center [784, 606] width 1027 height 77
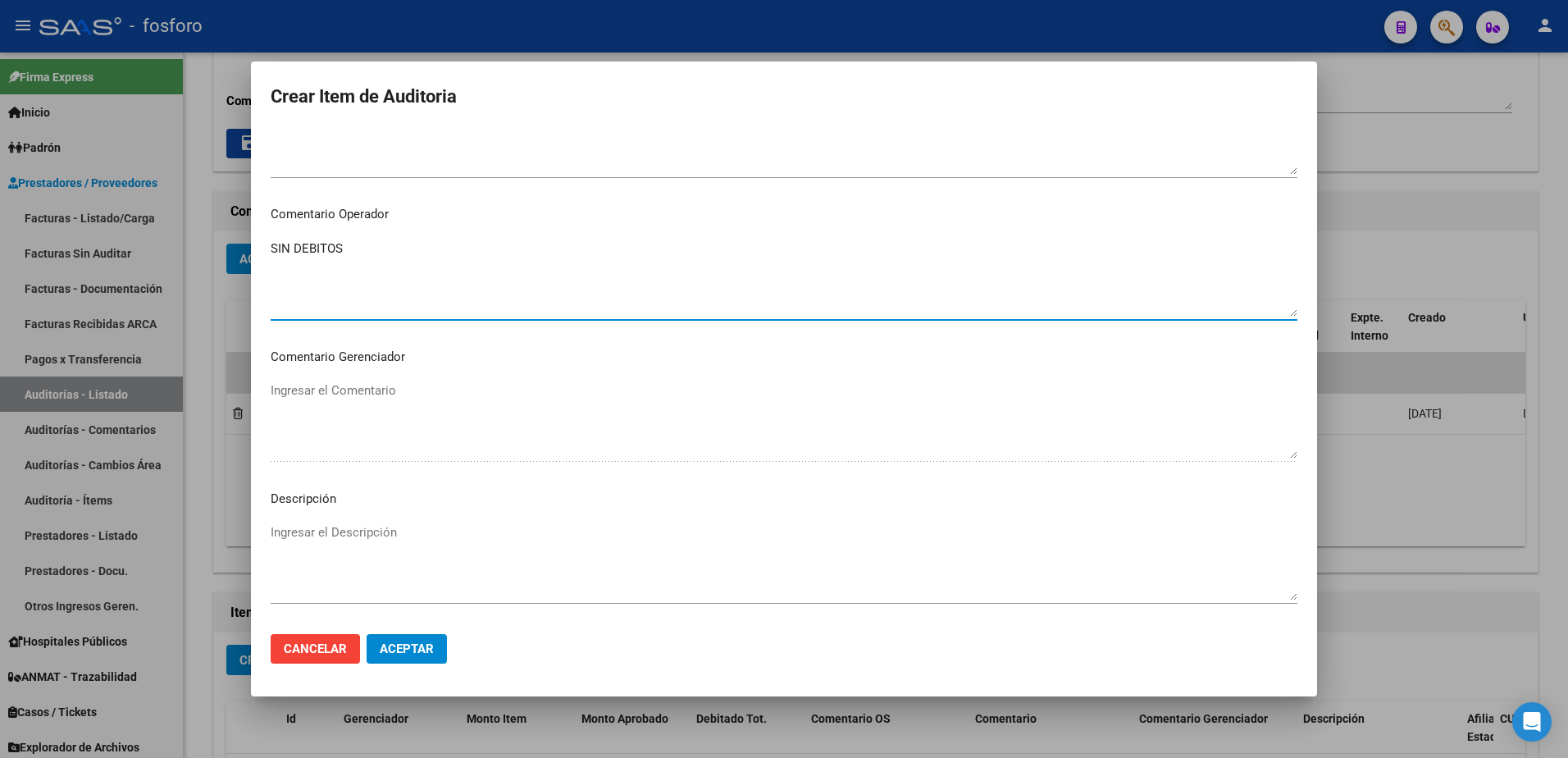
scroll to position [985, 0]
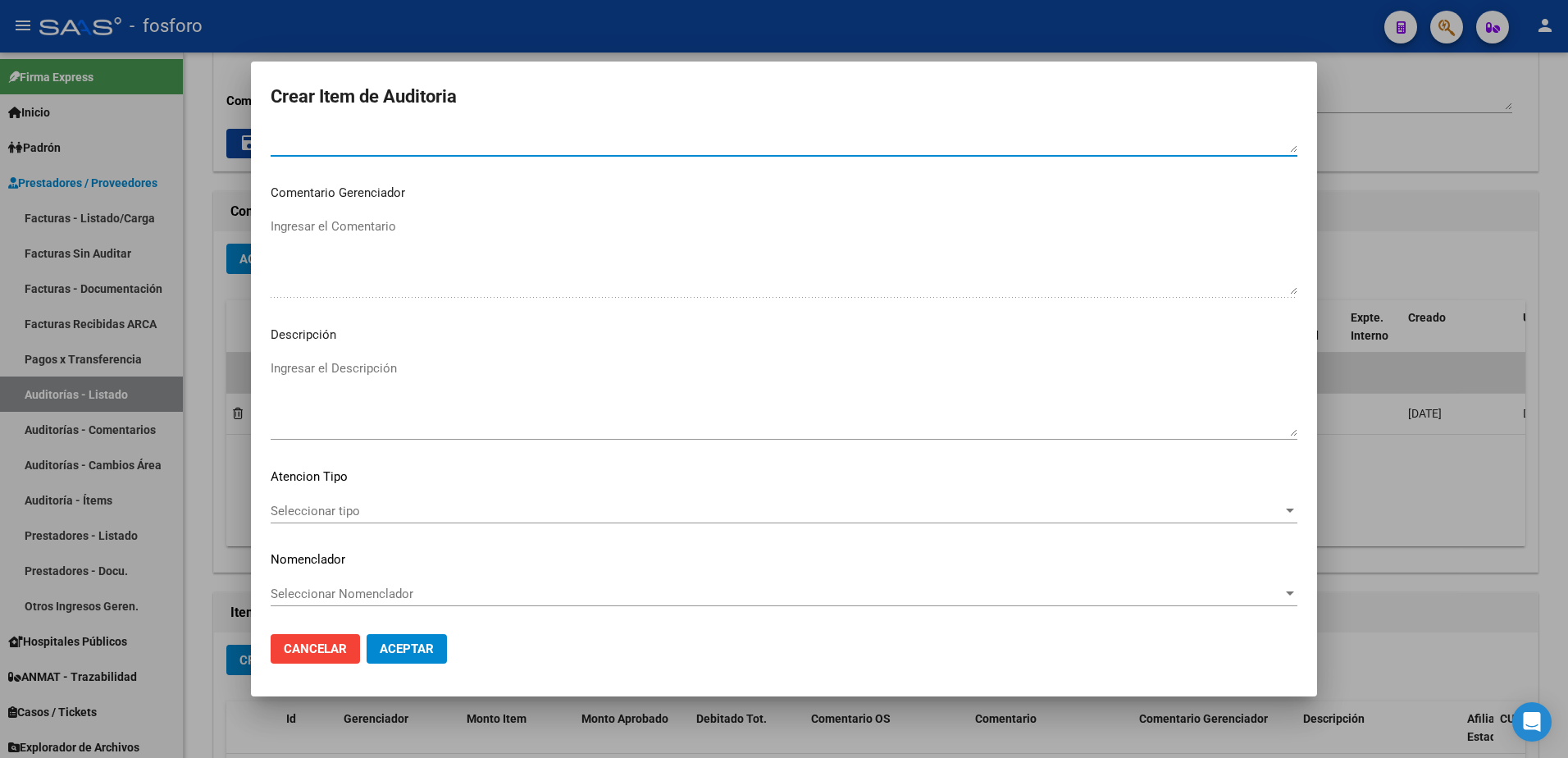
type textarea "SIN DEBITOS"
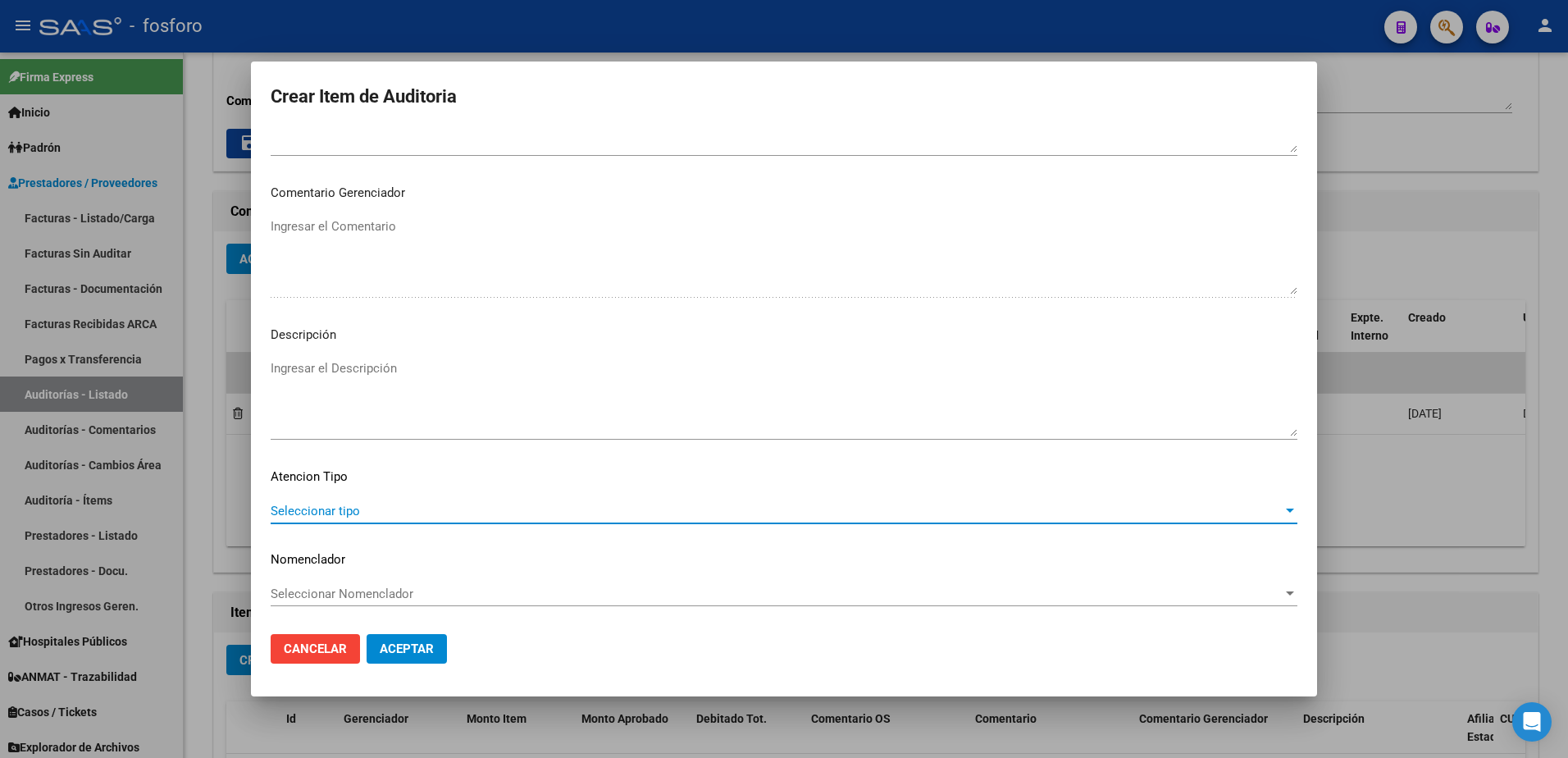
click at [304, 513] on span "Seleccionar tipo" at bounding box center [776, 512] width 1012 height 15
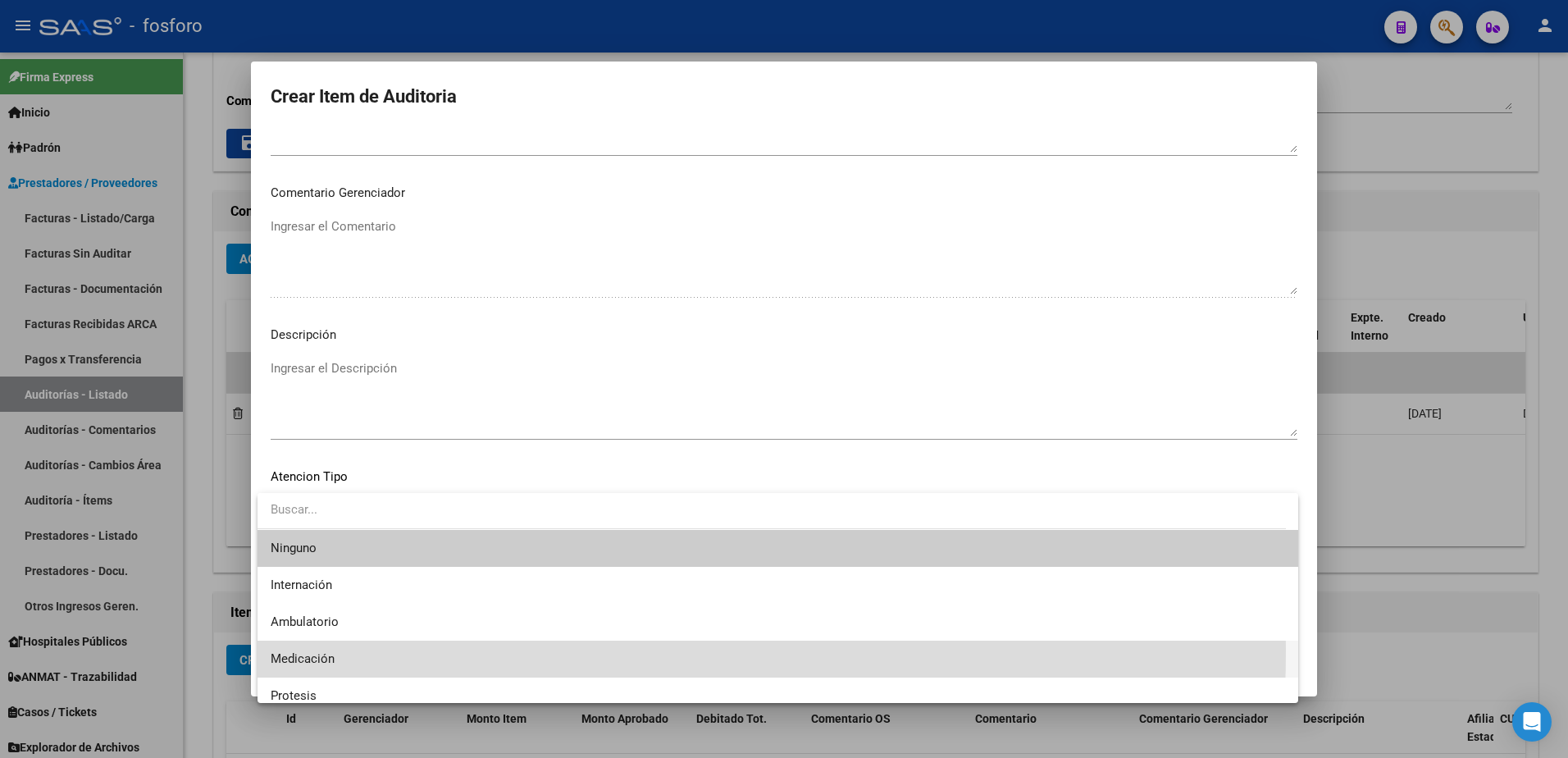
click at [285, 650] on span "Medicación" at bounding box center [778, 659] width 1015 height 37
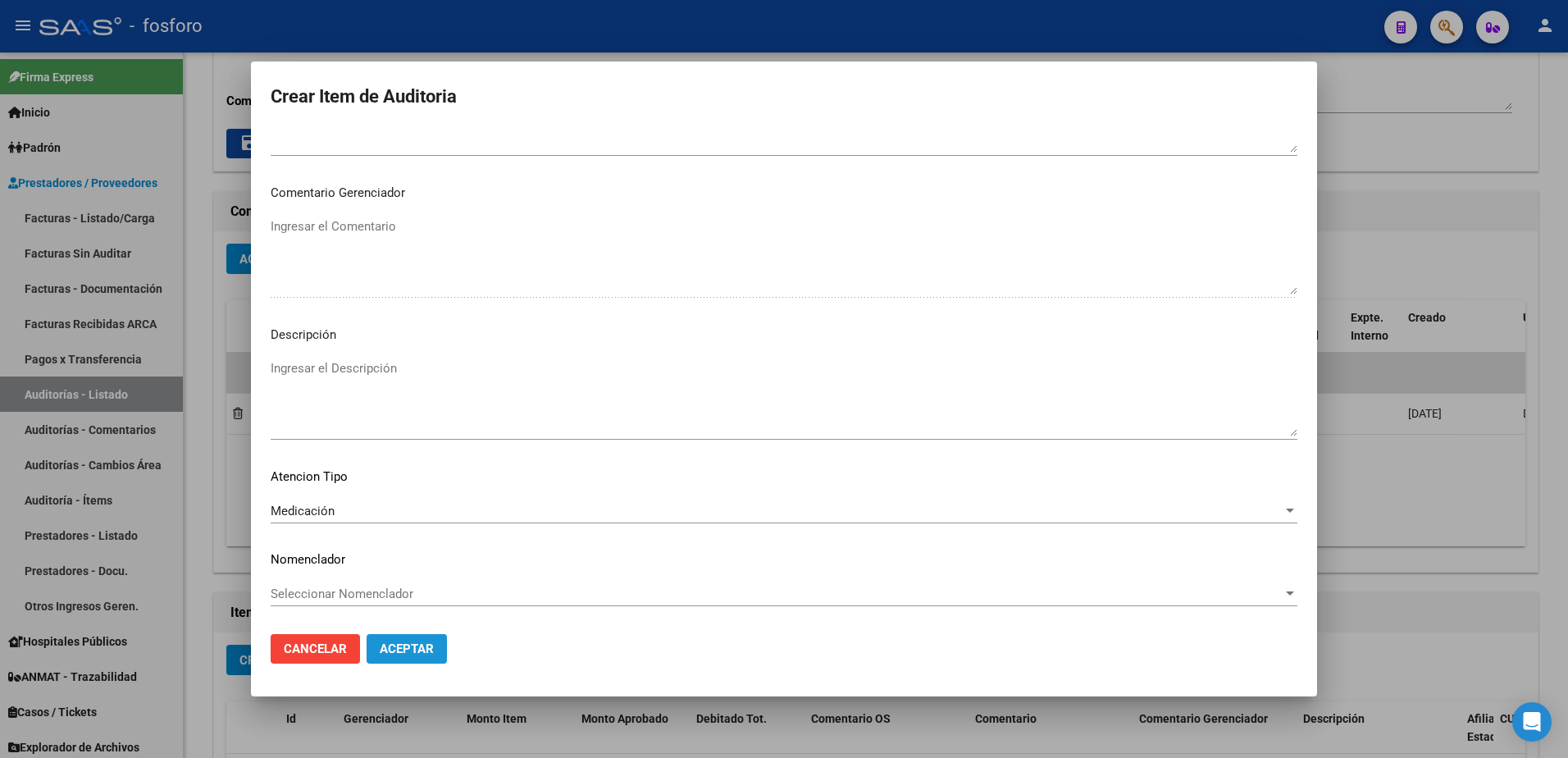
click at [416, 646] on span "Aceptar" at bounding box center [407, 649] width 54 height 15
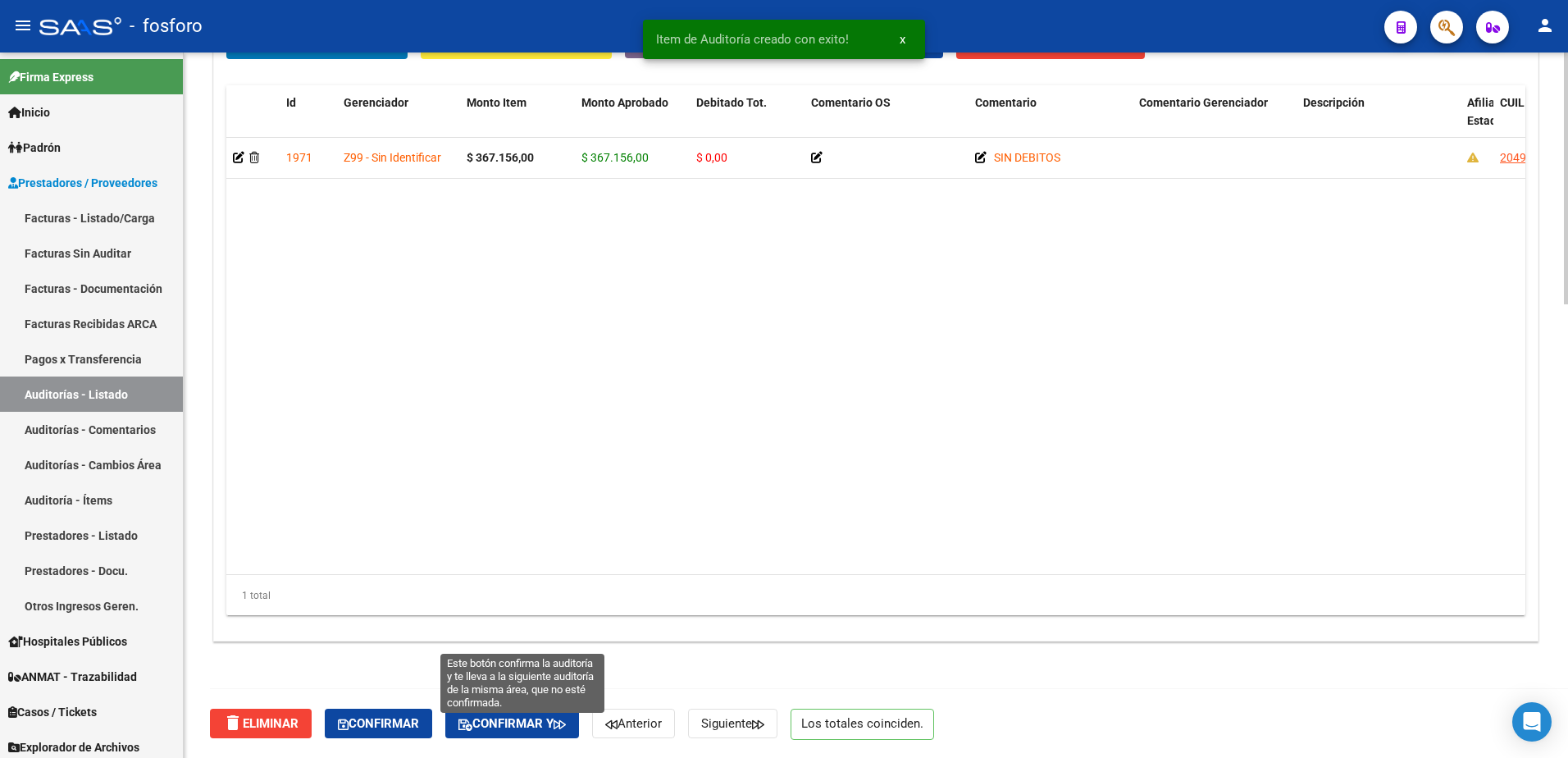
click at [525, 726] on span "Confirmar y" at bounding box center [512, 724] width 107 height 15
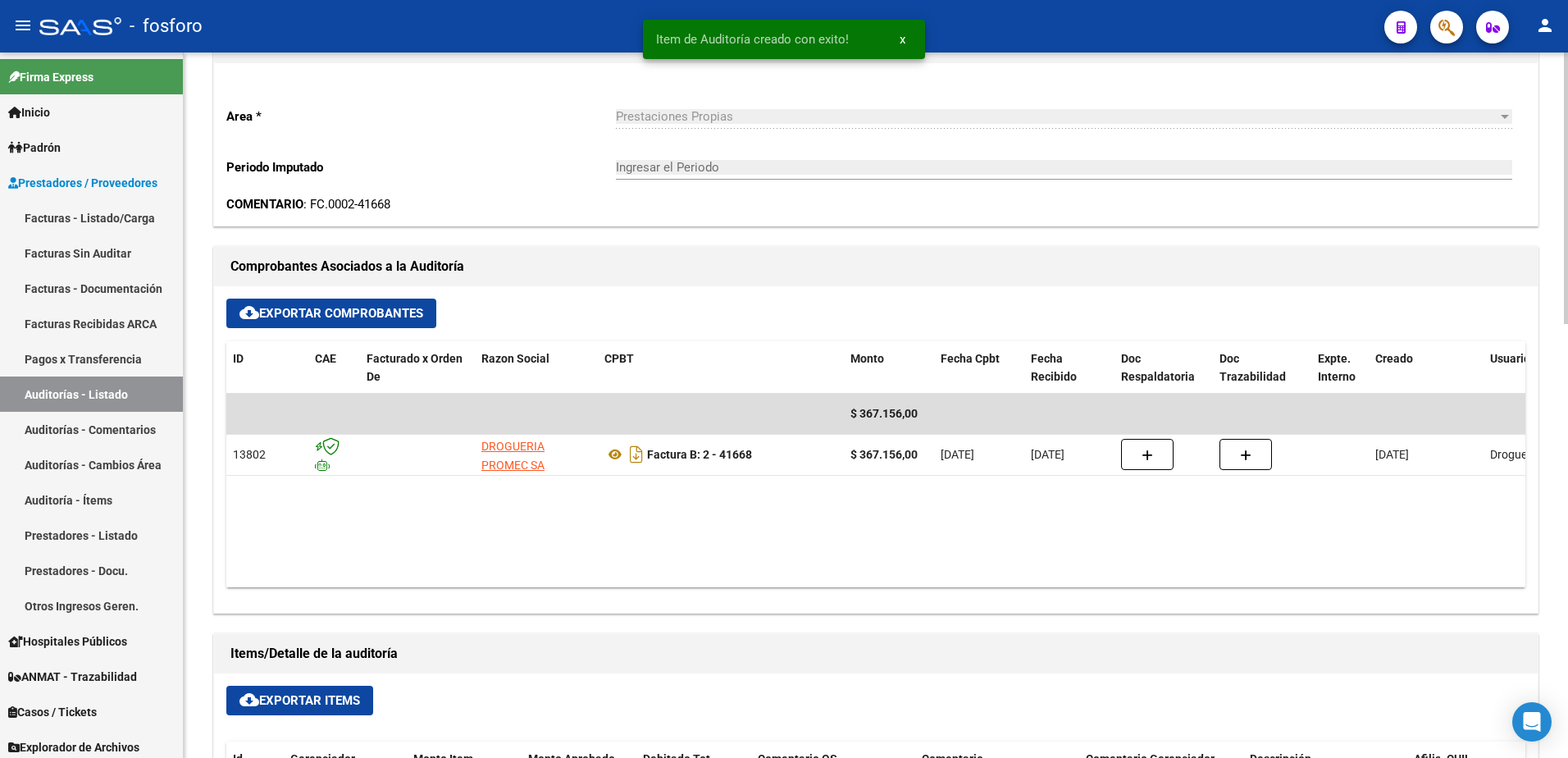
type input "202510"
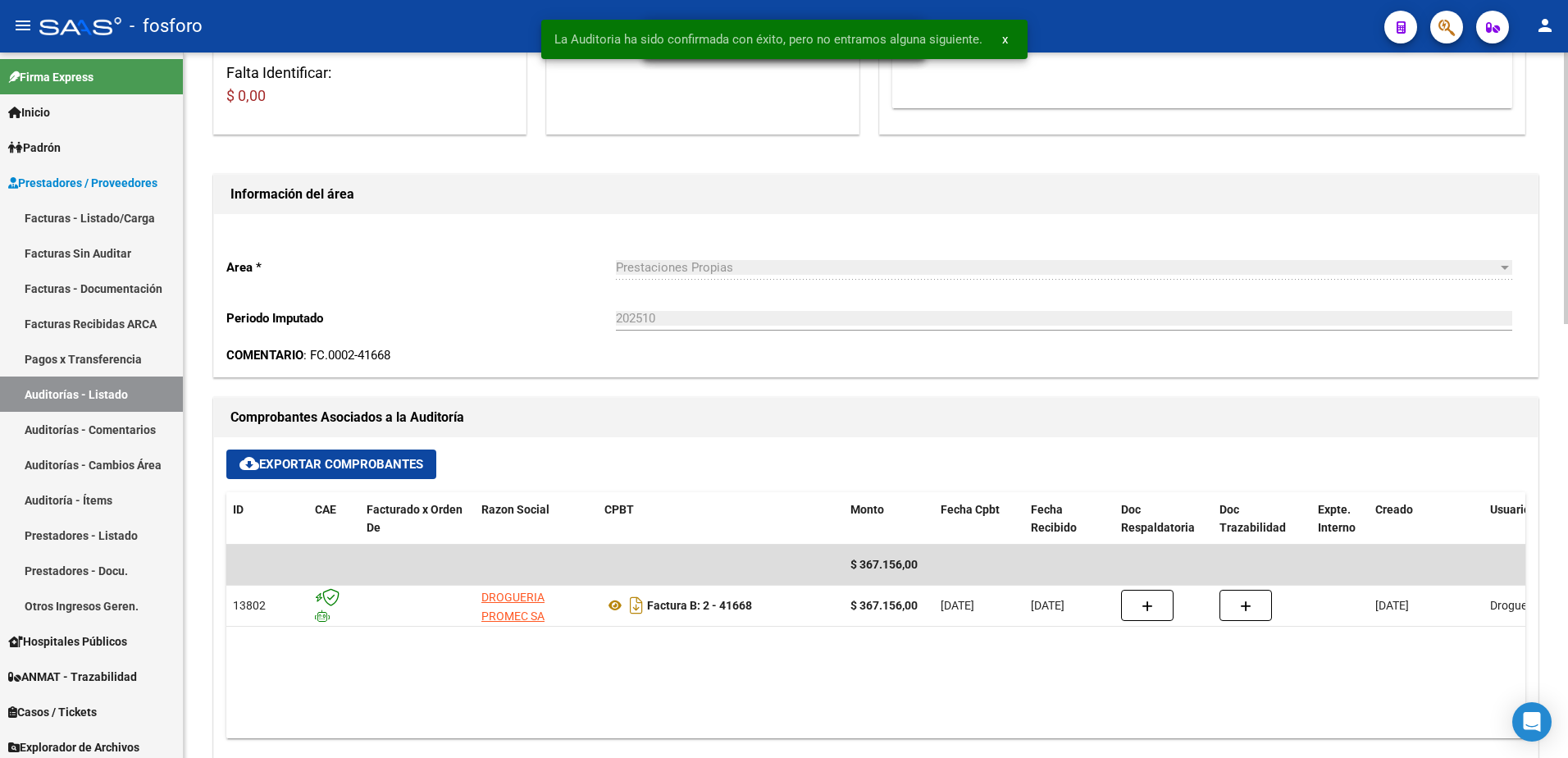
scroll to position [0, 0]
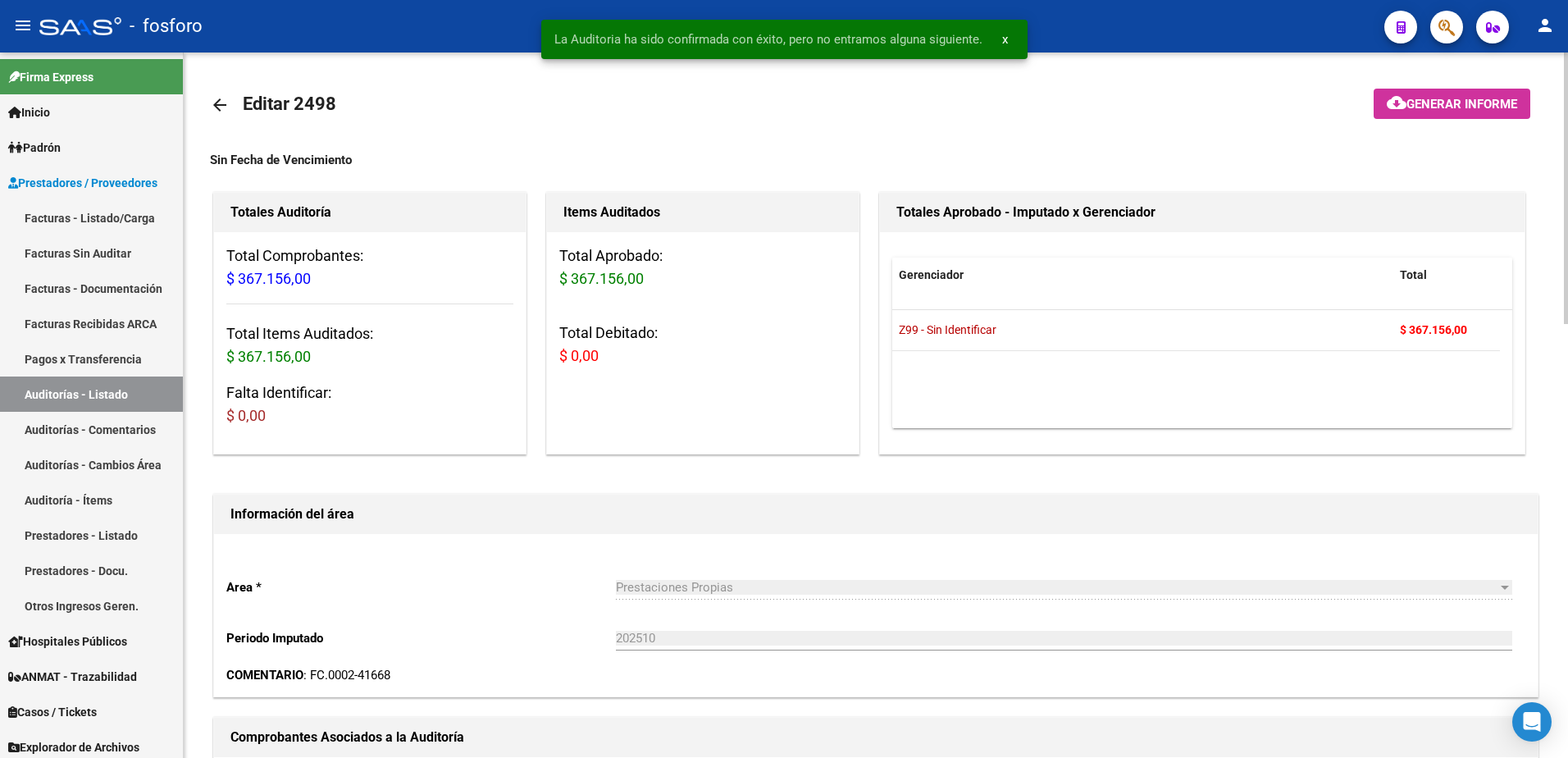
click at [1416, 101] on span "Generar informe" at bounding box center [1462, 105] width 111 height 15
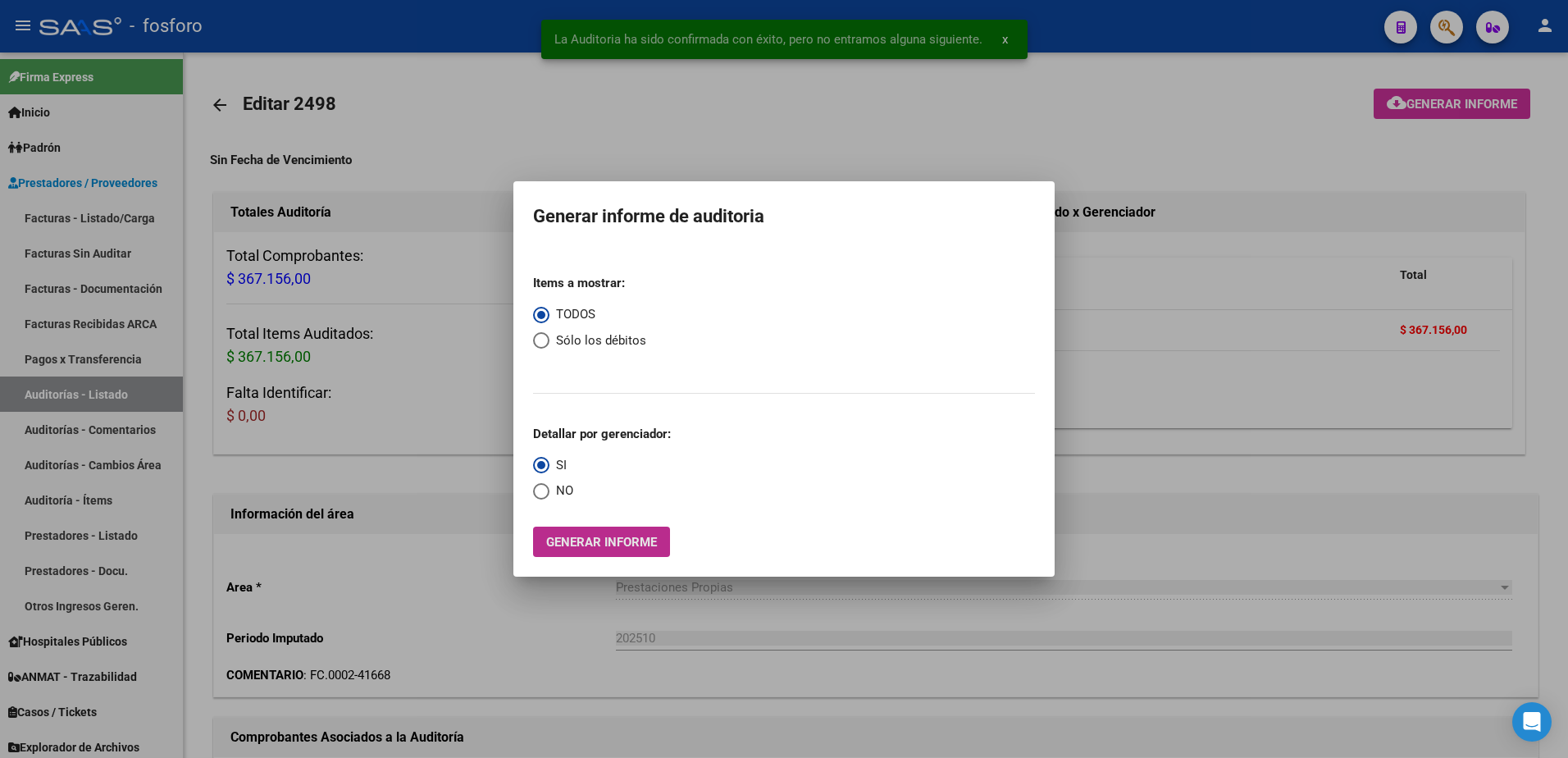
click at [595, 549] on button "Generar informe" at bounding box center [602, 542] width 137 height 30
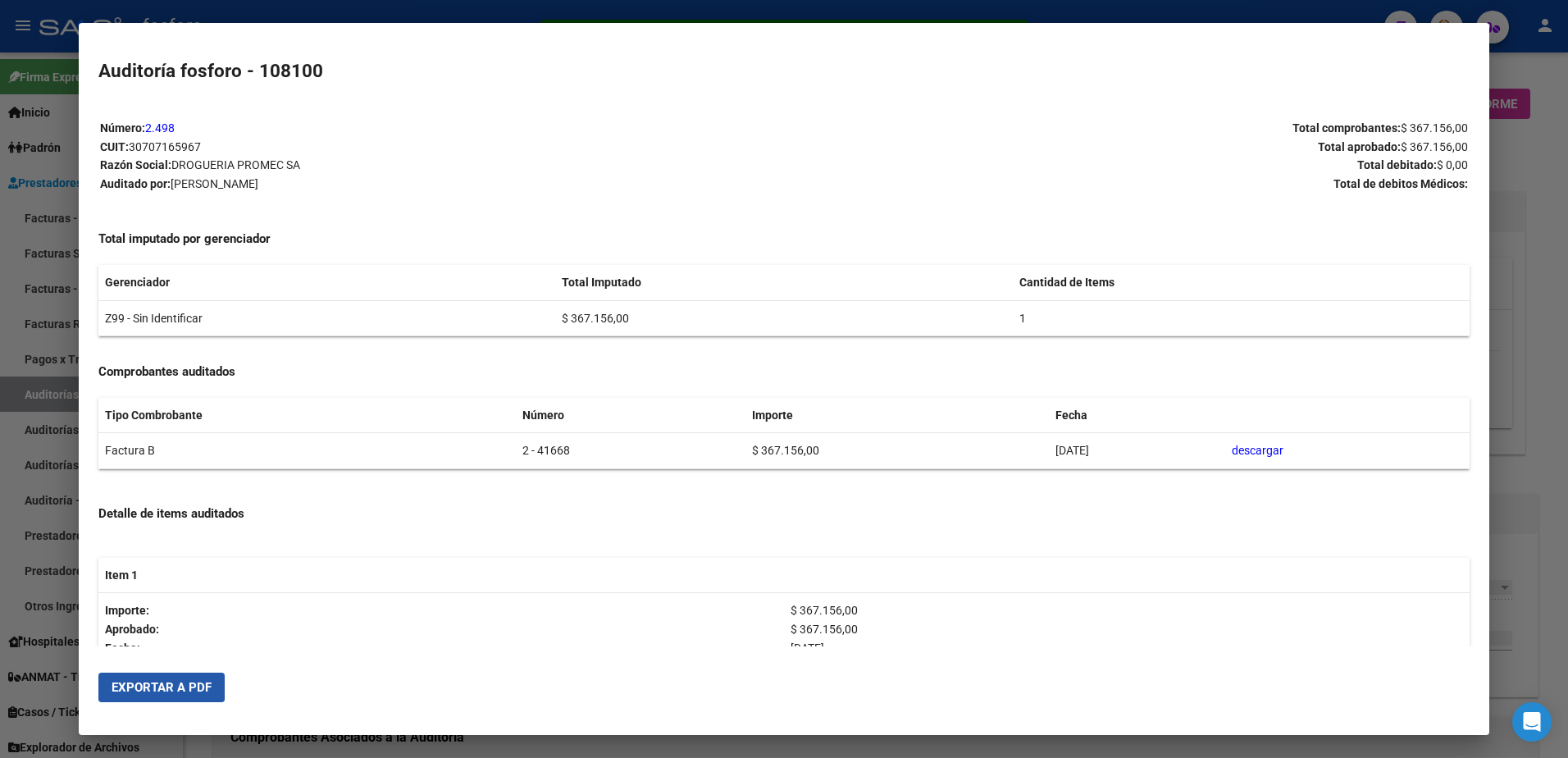
drag, startPoint x: 160, startPoint y: 683, endPoint x: 285, endPoint y: 599, distance: 150.6
click at [161, 684] on span "Exportar a PDF" at bounding box center [162, 688] width 100 height 15
click at [62, 204] on div at bounding box center [784, 379] width 1568 height 758
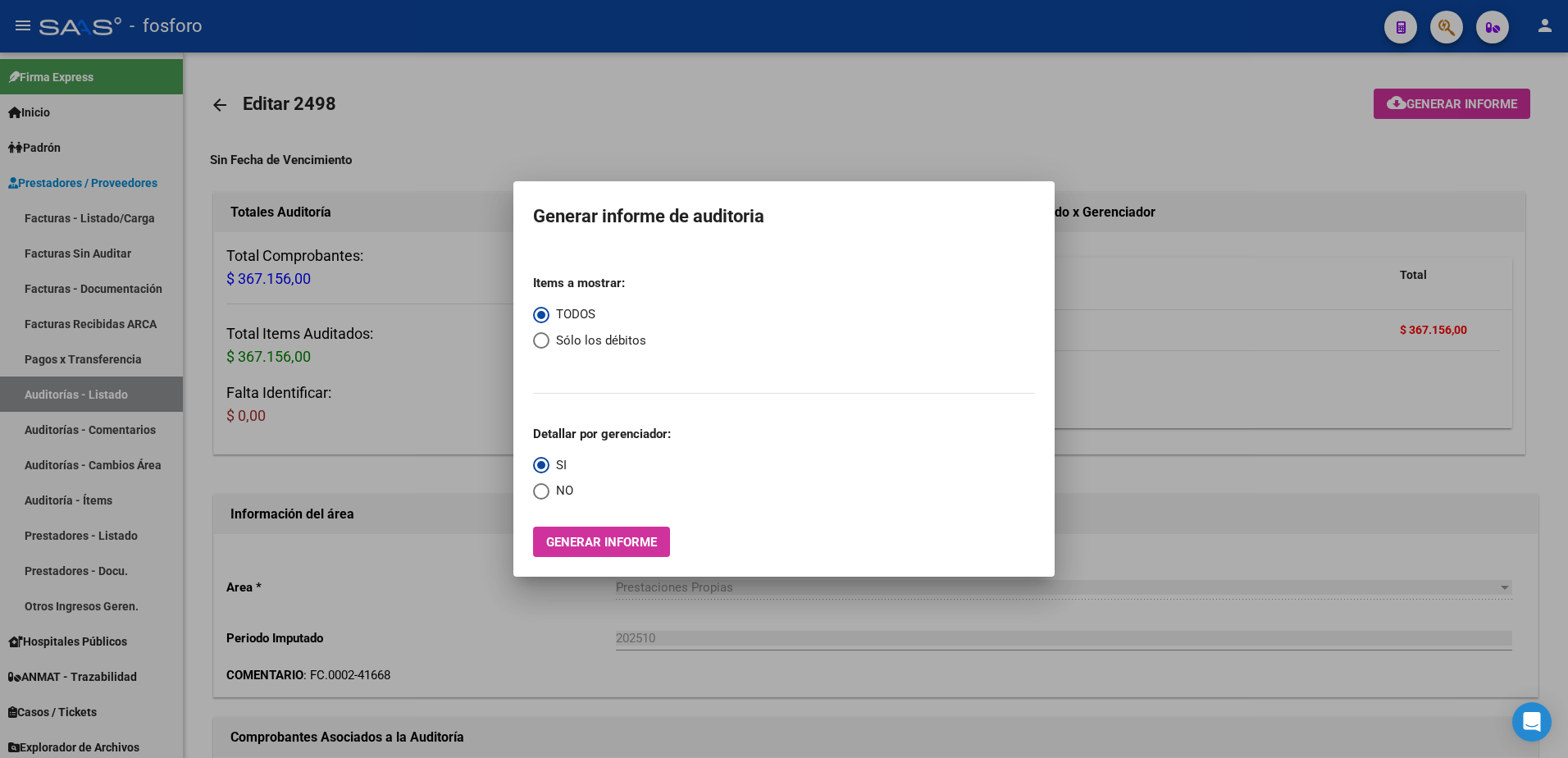
click at [128, 215] on div at bounding box center [784, 379] width 1568 height 758
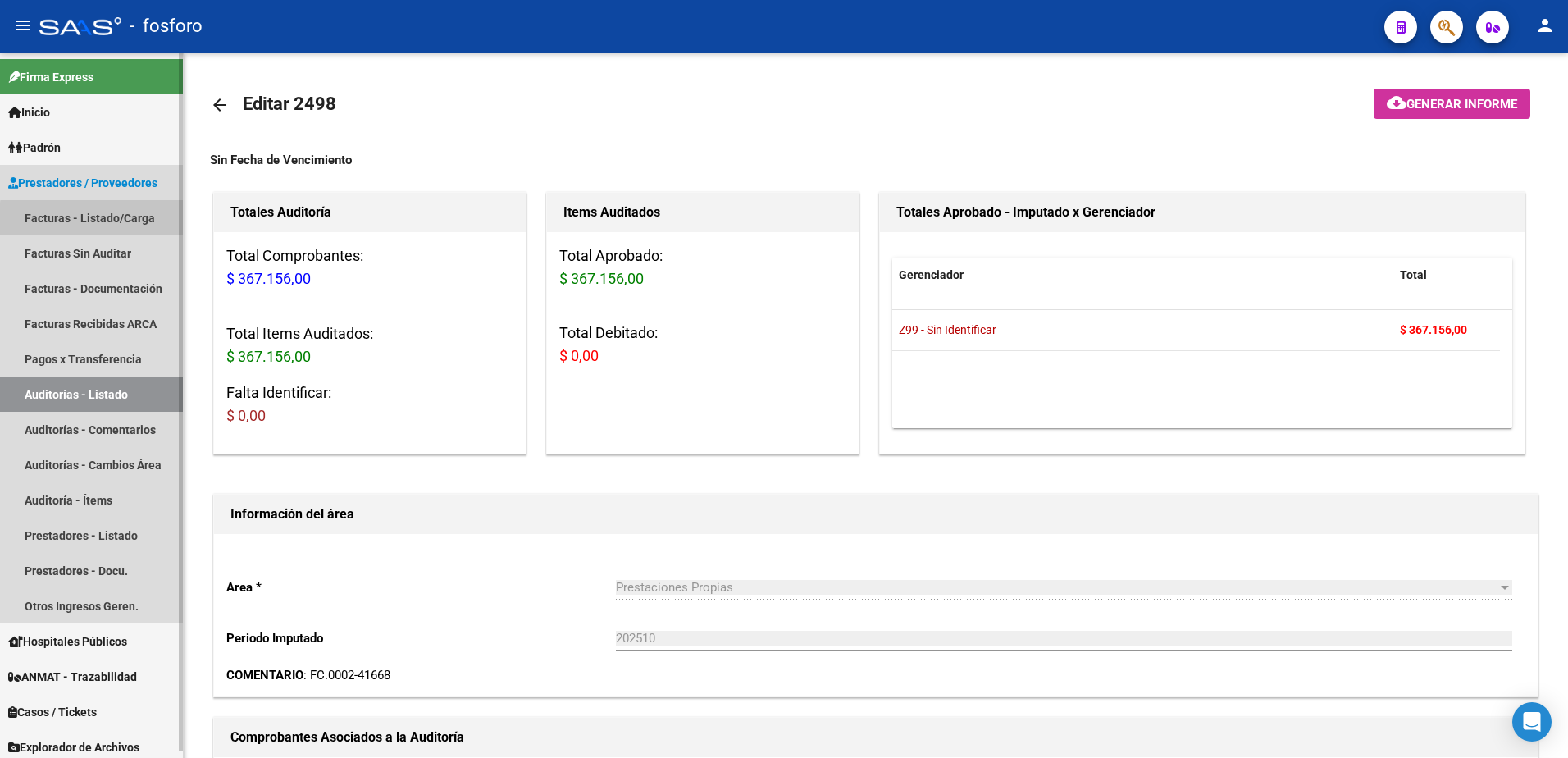
click at [146, 223] on link "Facturas - Listado/Carga" at bounding box center [91, 218] width 183 height 35
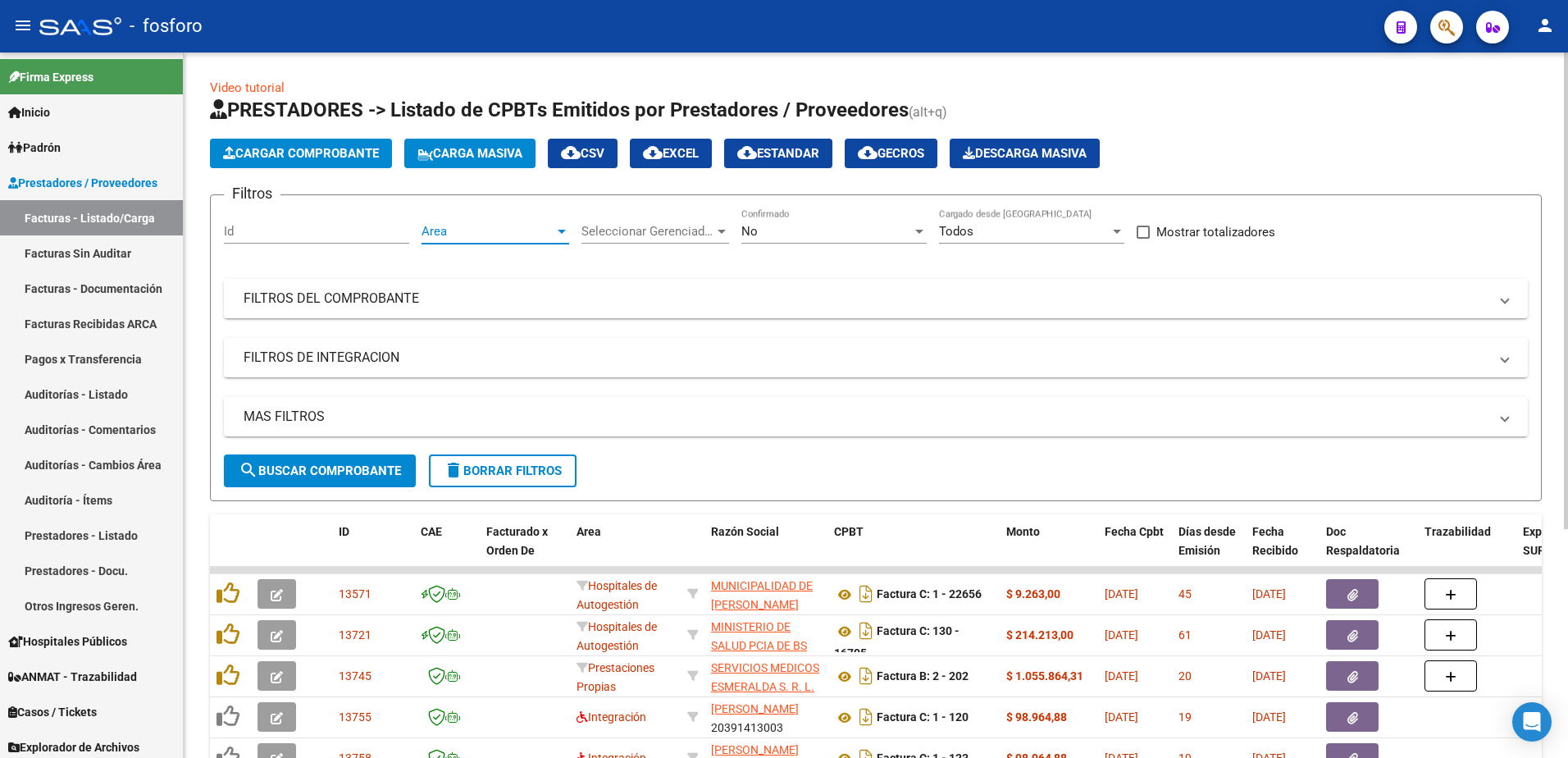
click at [565, 231] on div at bounding box center [562, 231] width 8 height 4
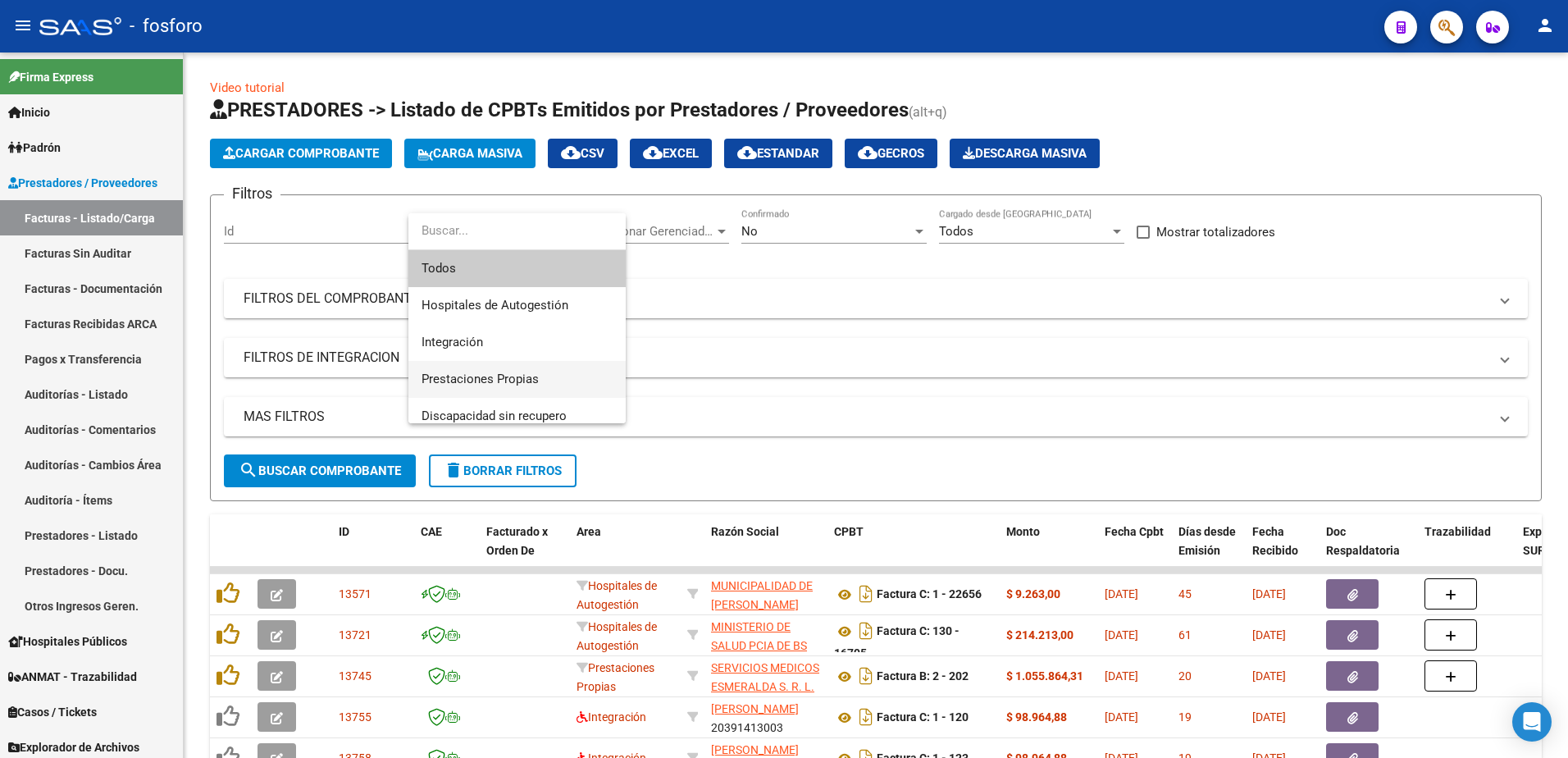
click at [502, 371] on span "Prestaciones Propias" at bounding box center [517, 379] width 191 height 37
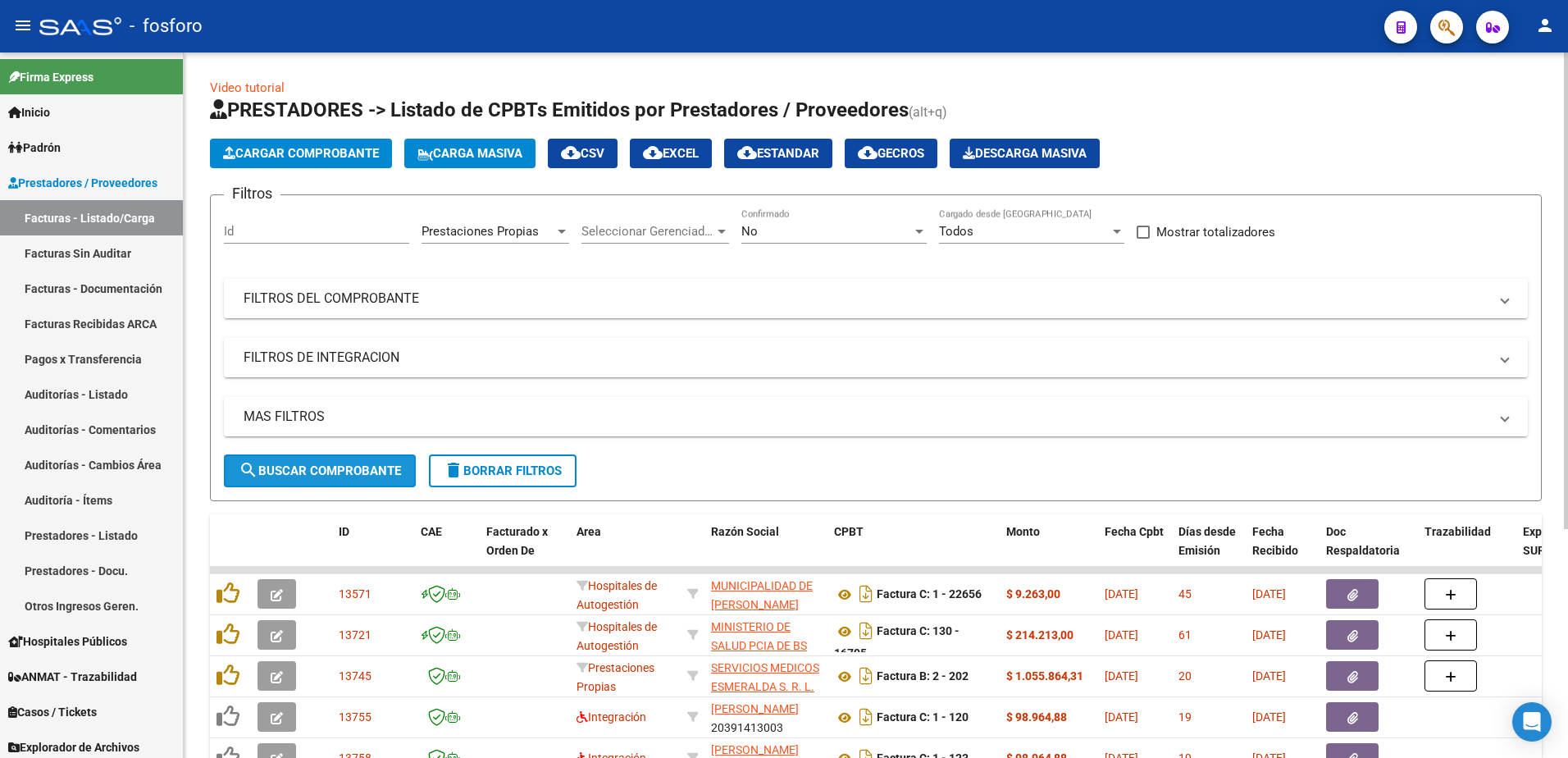
click at [348, 466] on span "search Buscar Comprobante" at bounding box center [320, 472] width 162 height 15
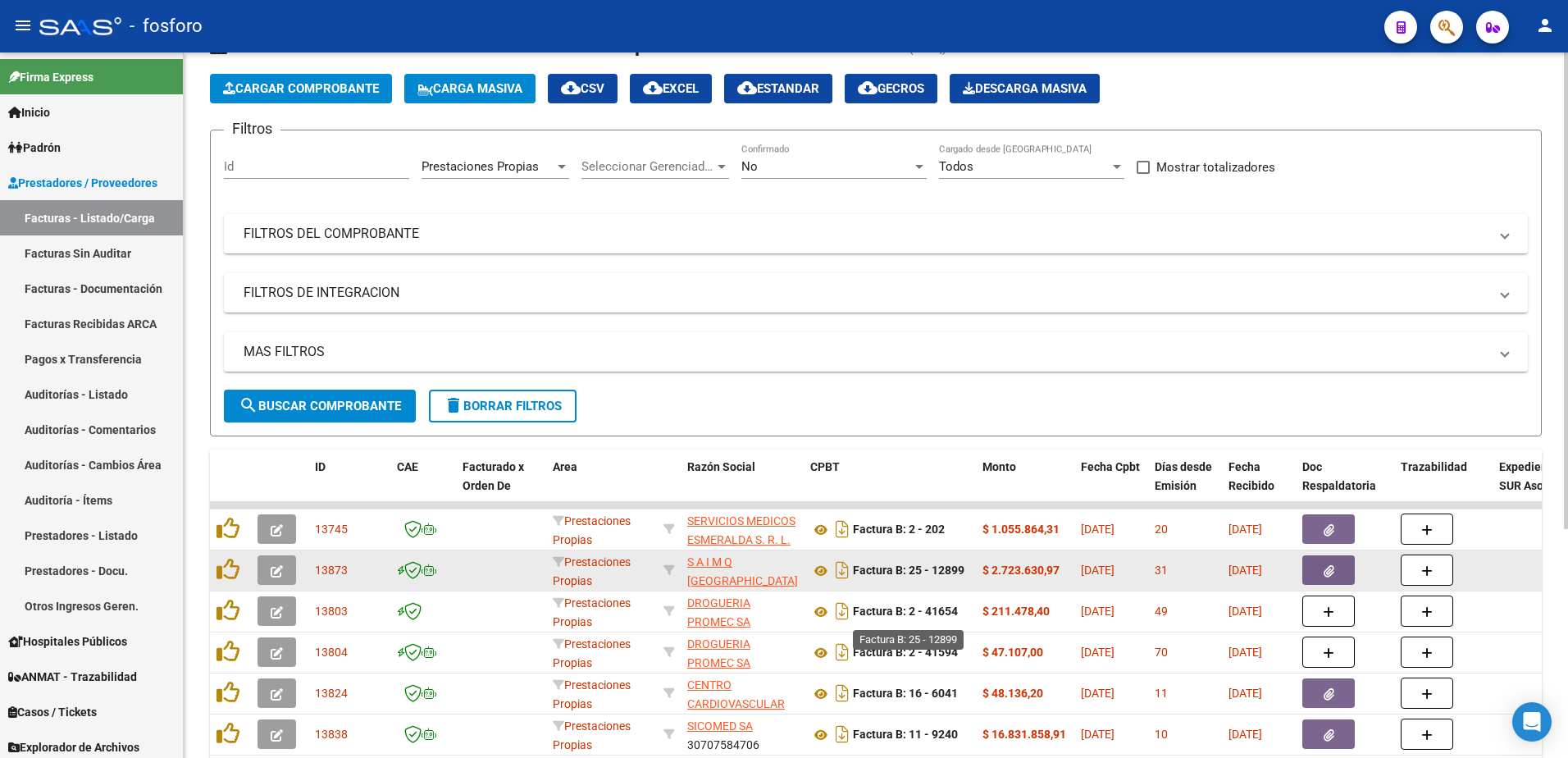
scroll to position [82, 0]
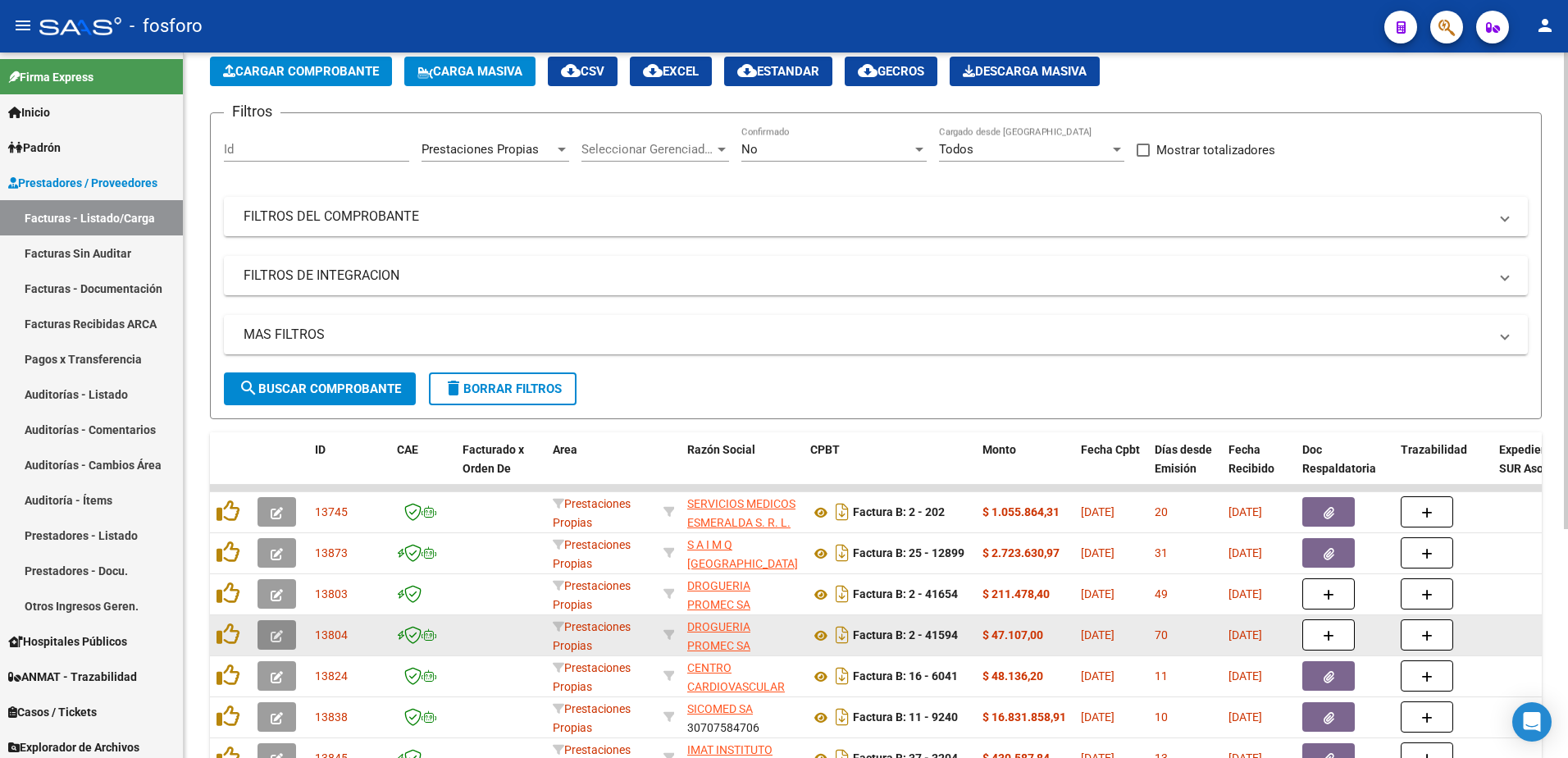
click at [269, 632] on button "button" at bounding box center [277, 635] width 39 height 29
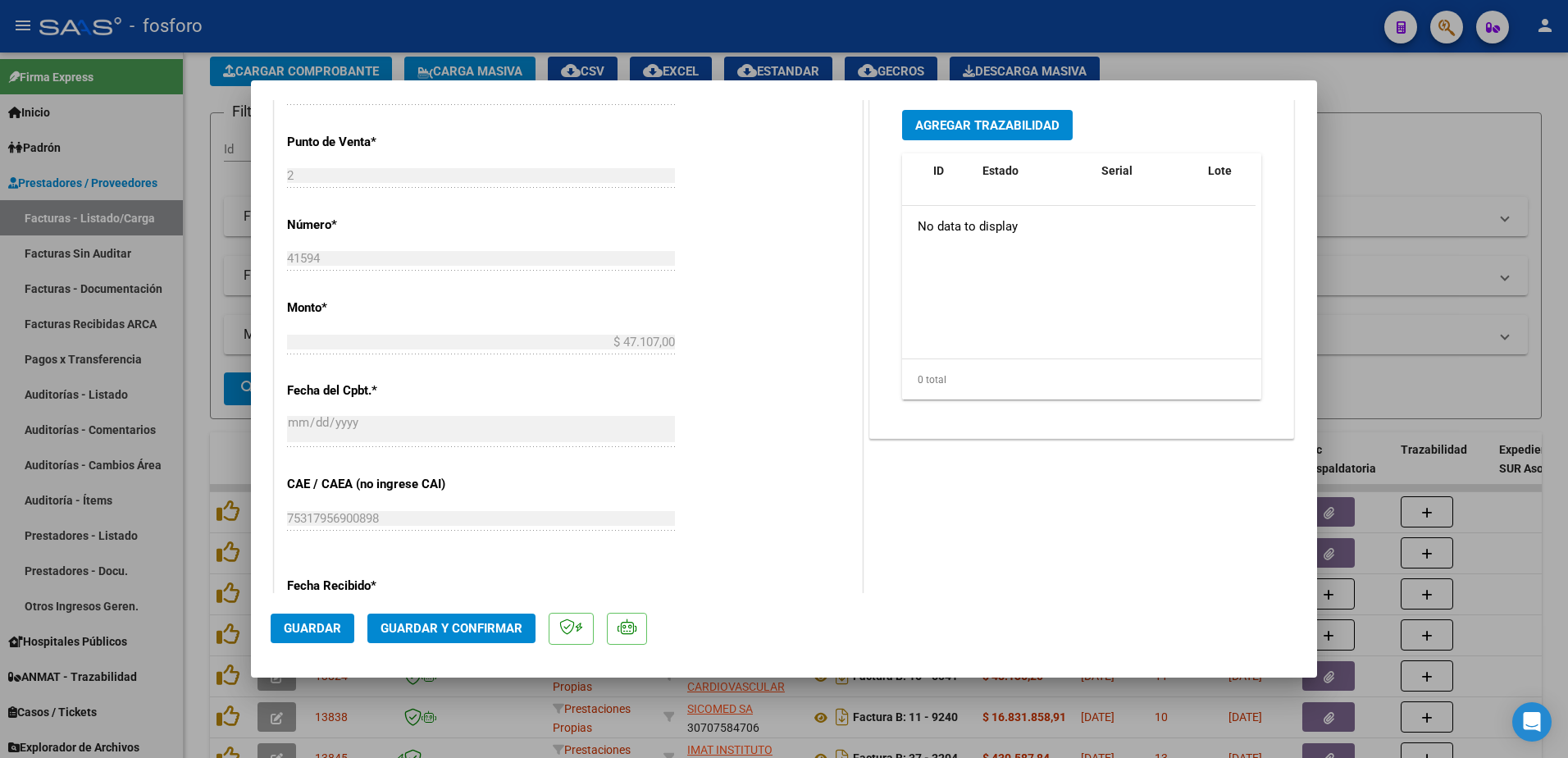
scroll to position [821, 0]
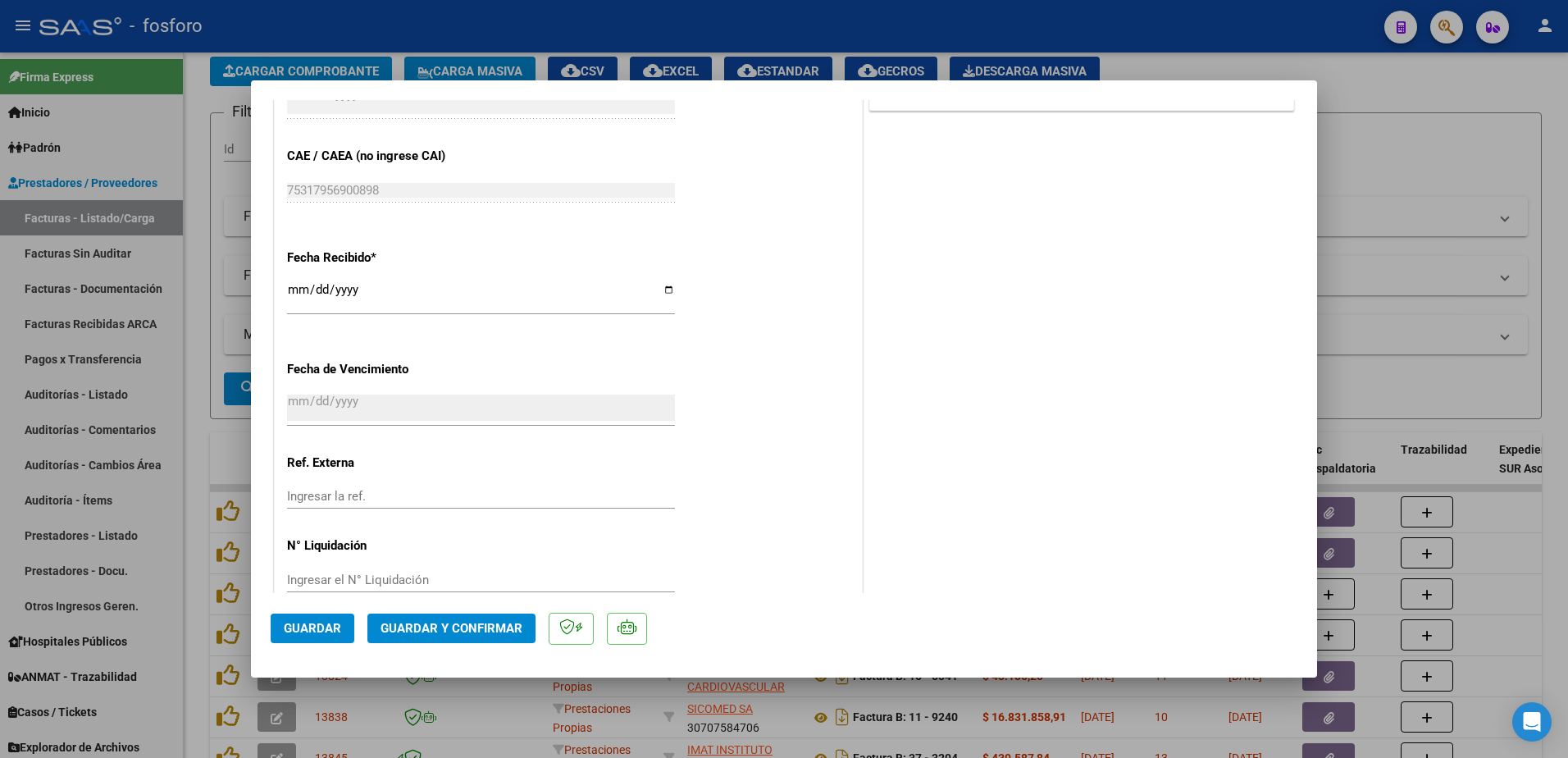
click at [434, 625] on span "Guardar y Confirmar" at bounding box center [451, 629] width 141 height 15
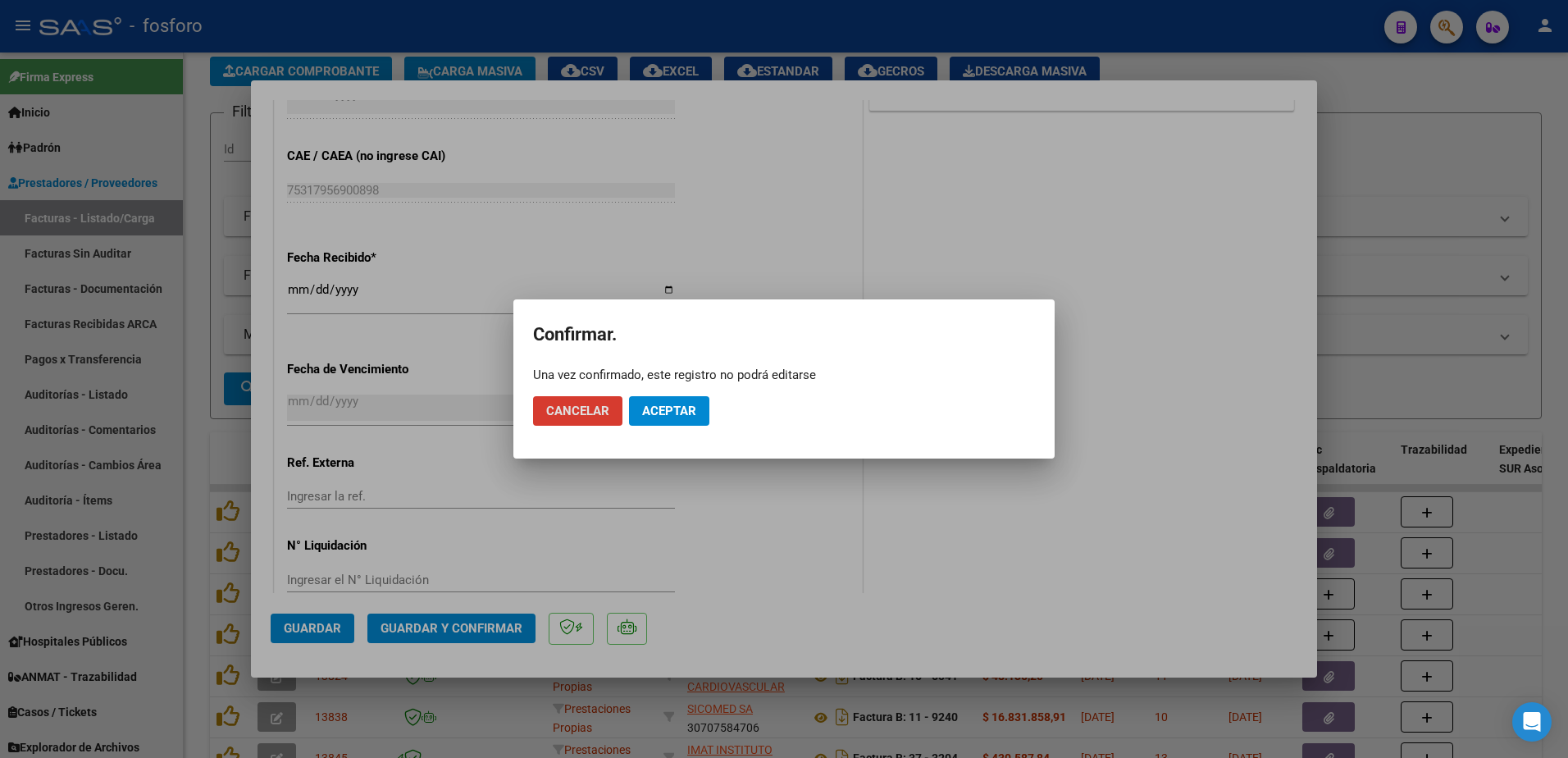
click at [665, 415] on span "Aceptar" at bounding box center [669, 411] width 54 height 15
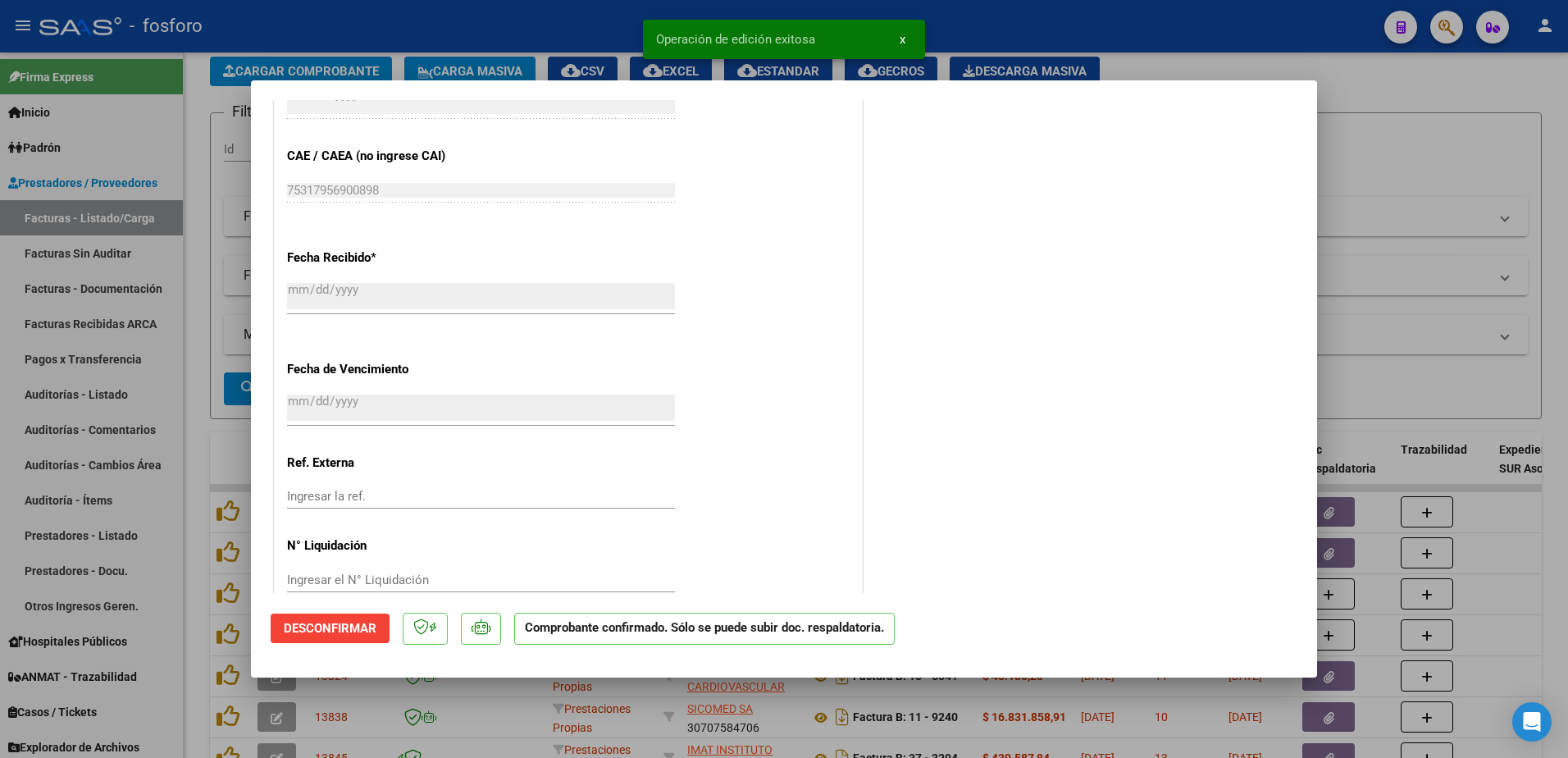
click at [209, 422] on div at bounding box center [784, 379] width 1568 height 758
type input "$ 0,00"
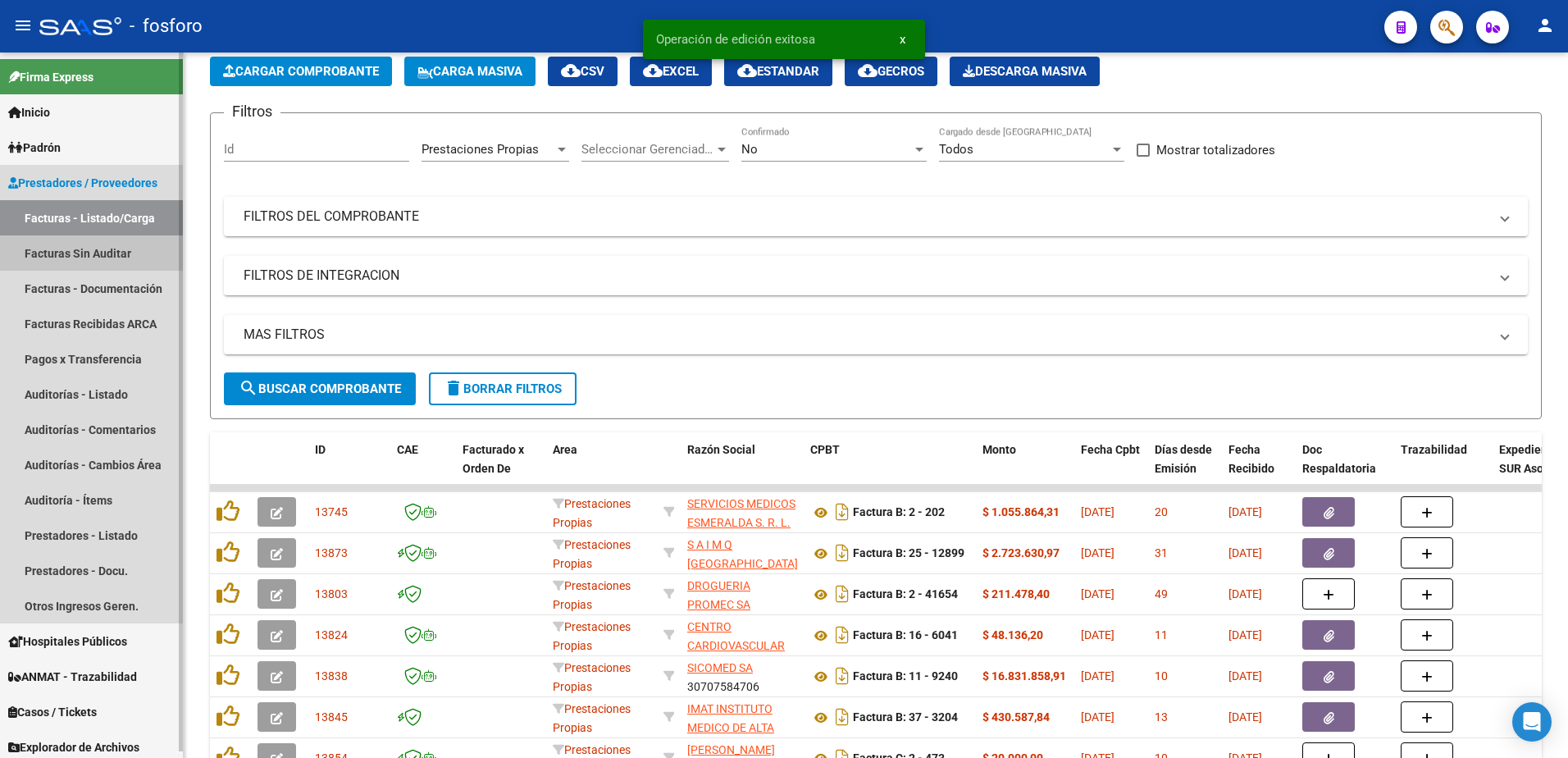
drag, startPoint x: 127, startPoint y: 251, endPoint x: 150, endPoint y: 254, distance: 23.2
click at [127, 251] on link "Facturas Sin Auditar" at bounding box center [91, 253] width 183 height 35
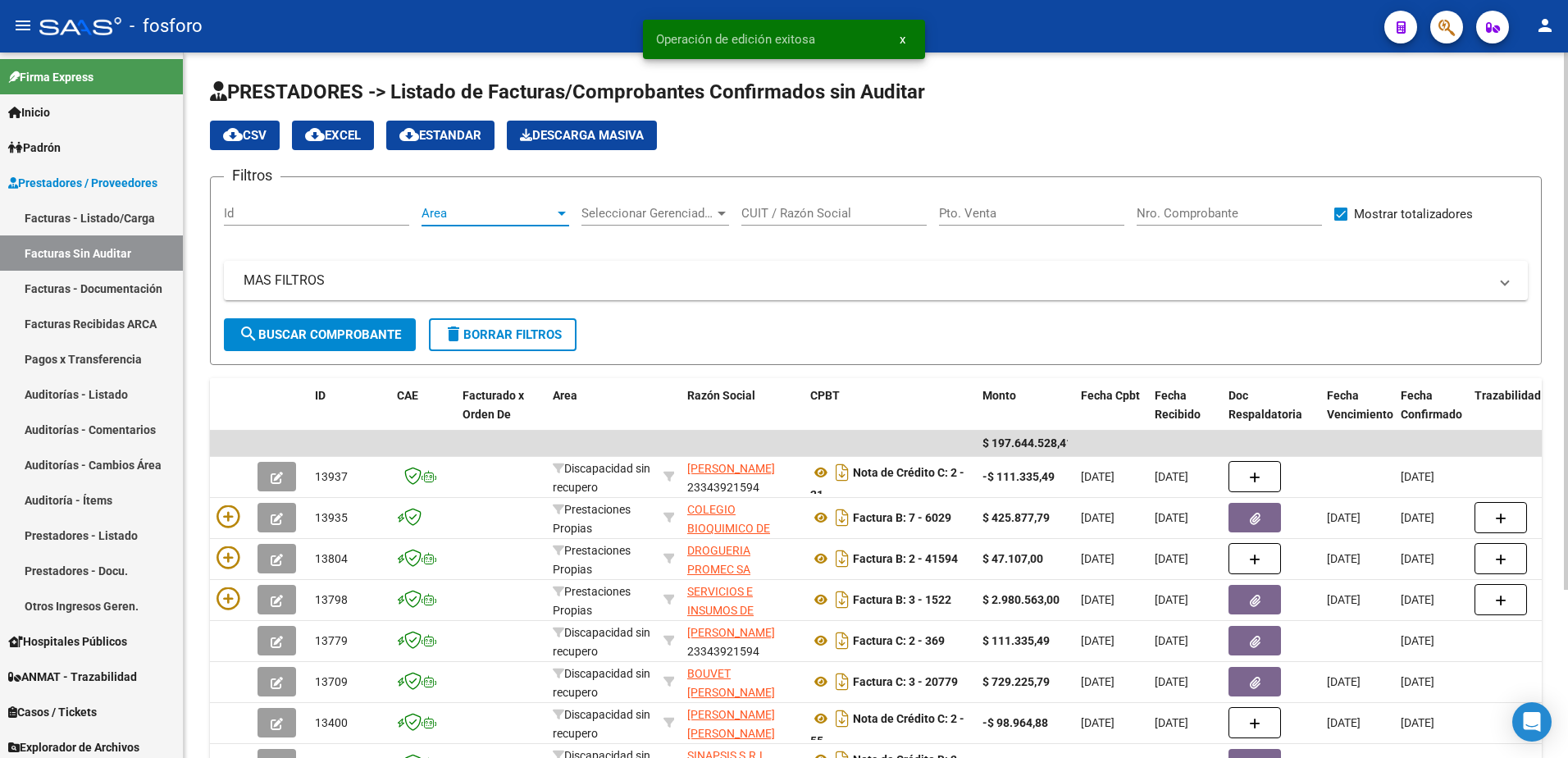
click at [563, 210] on div at bounding box center [562, 214] width 15 height 13
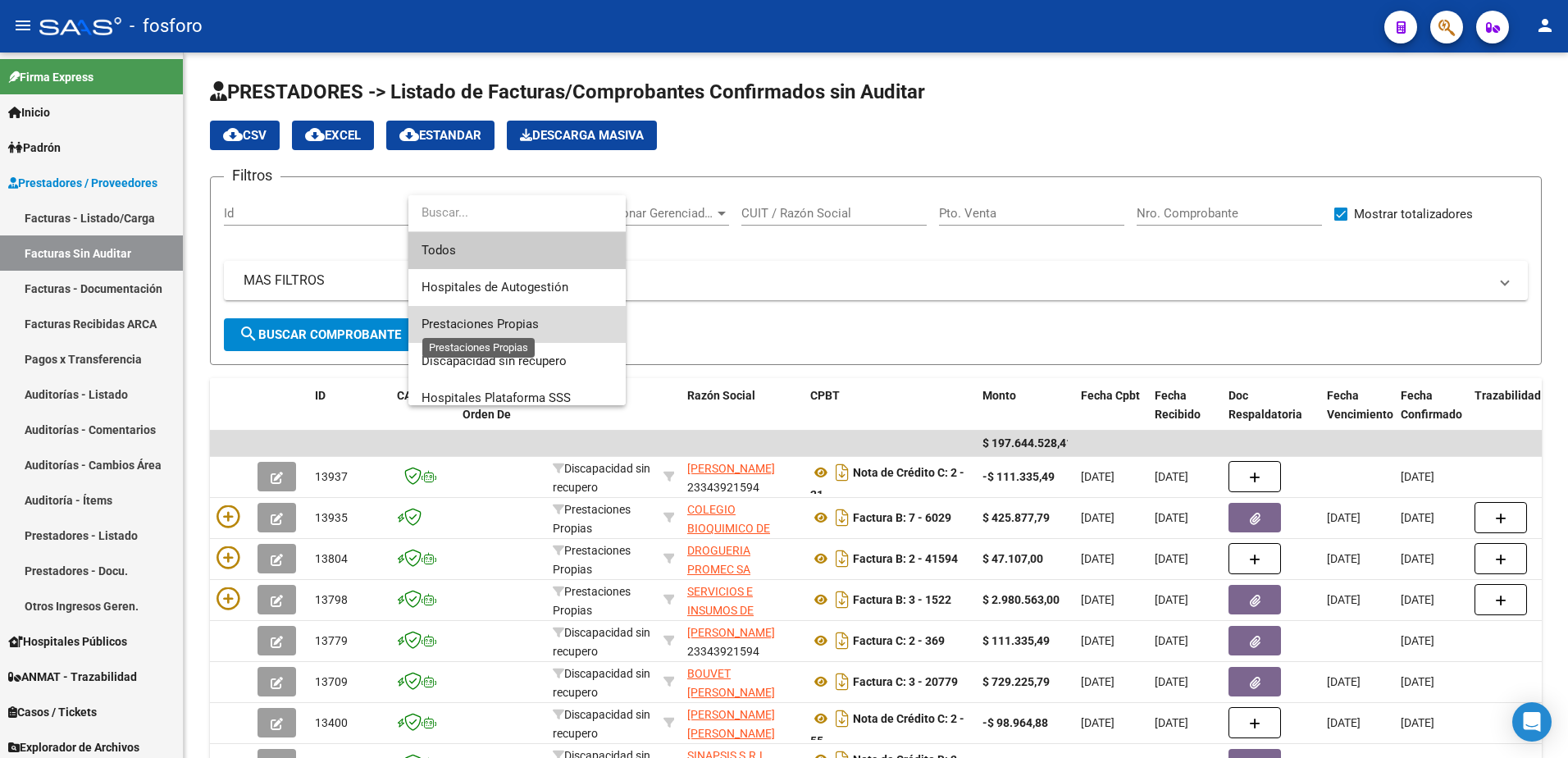
click at [521, 321] on span "Prestaciones Propias" at bounding box center [481, 324] width 117 height 15
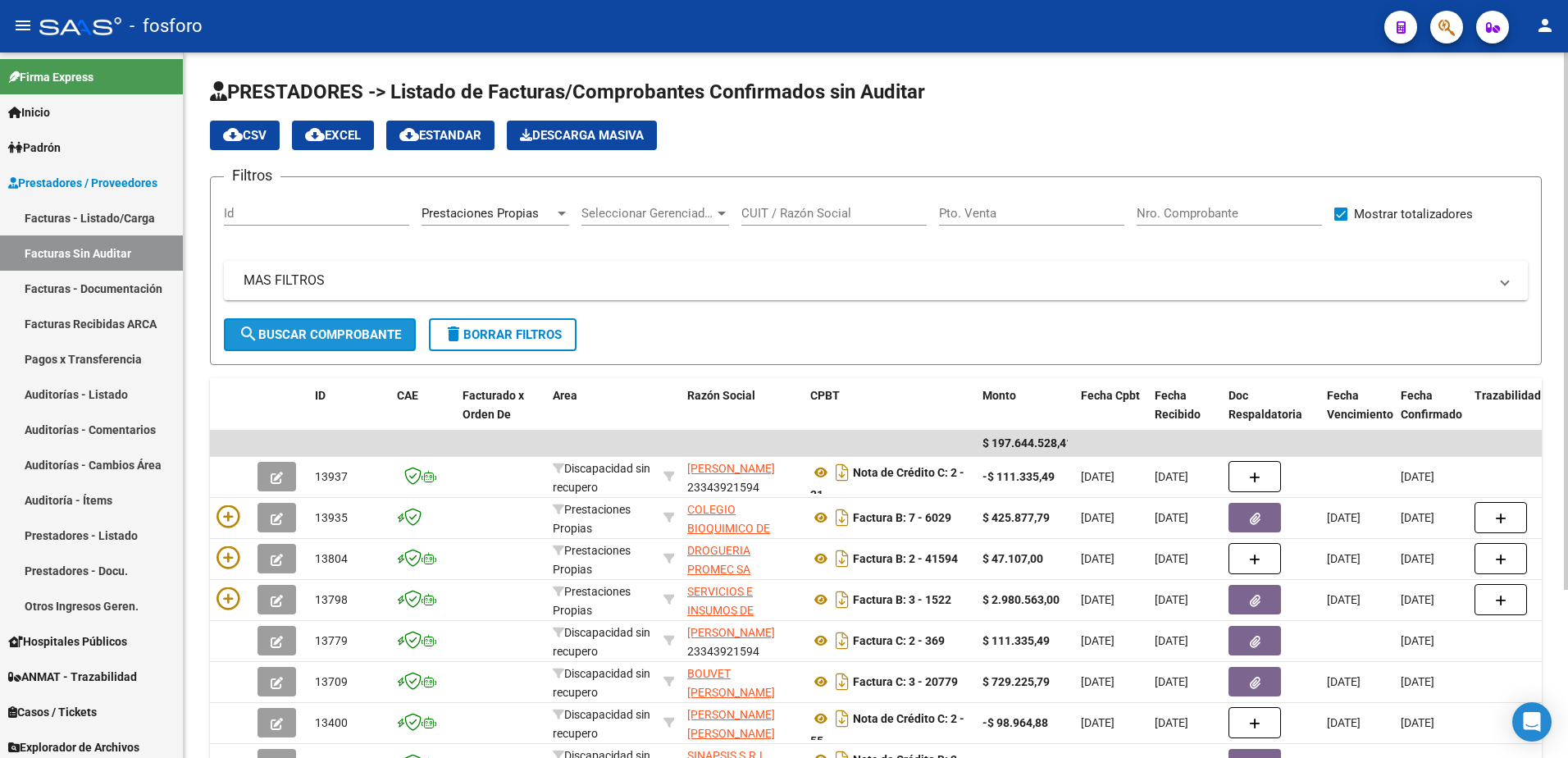
click at [349, 327] on span "search Buscar Comprobante" at bounding box center [320, 335] width 162 height 15
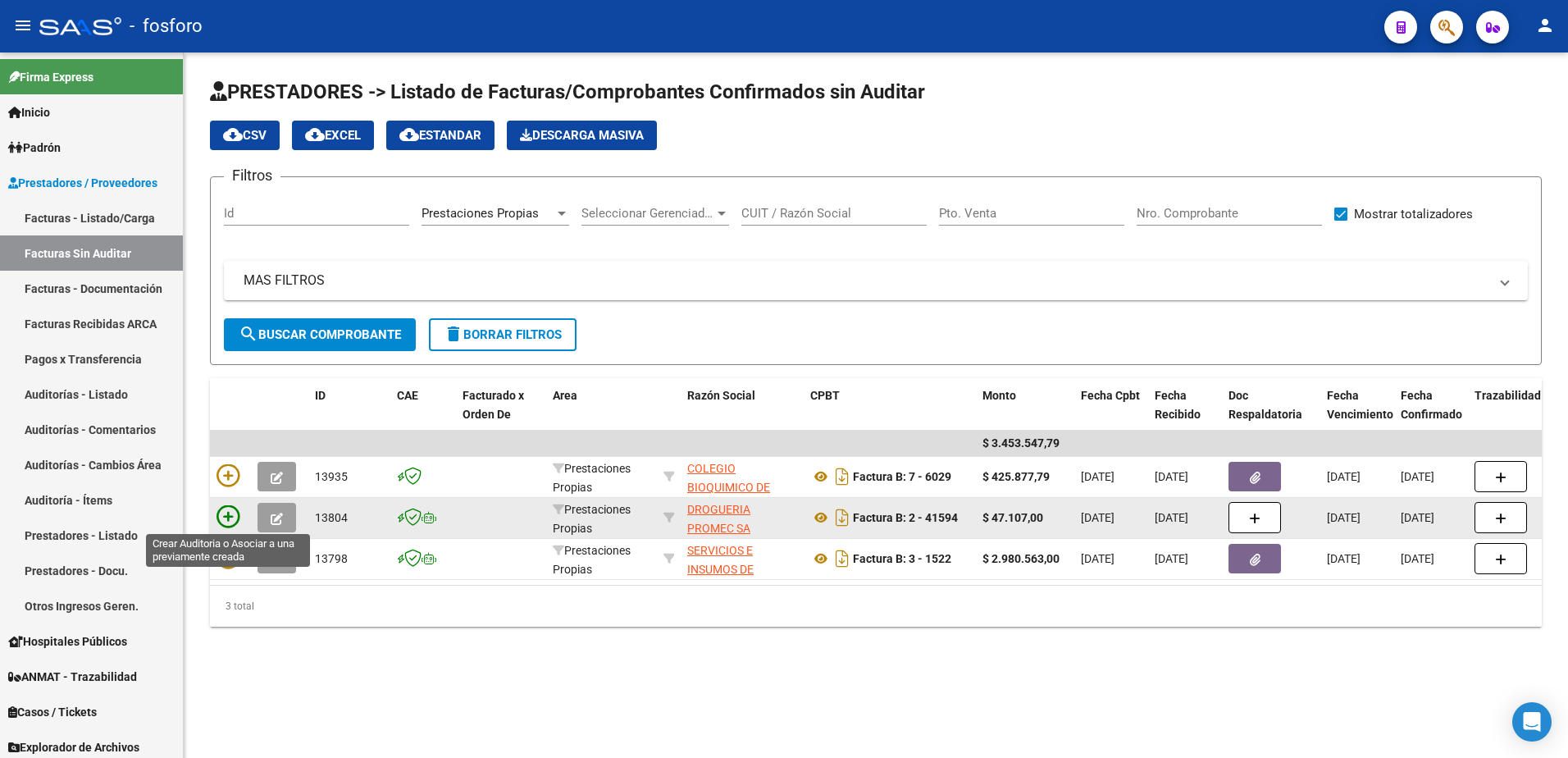
click at [232, 507] on icon at bounding box center [228, 517] width 23 height 23
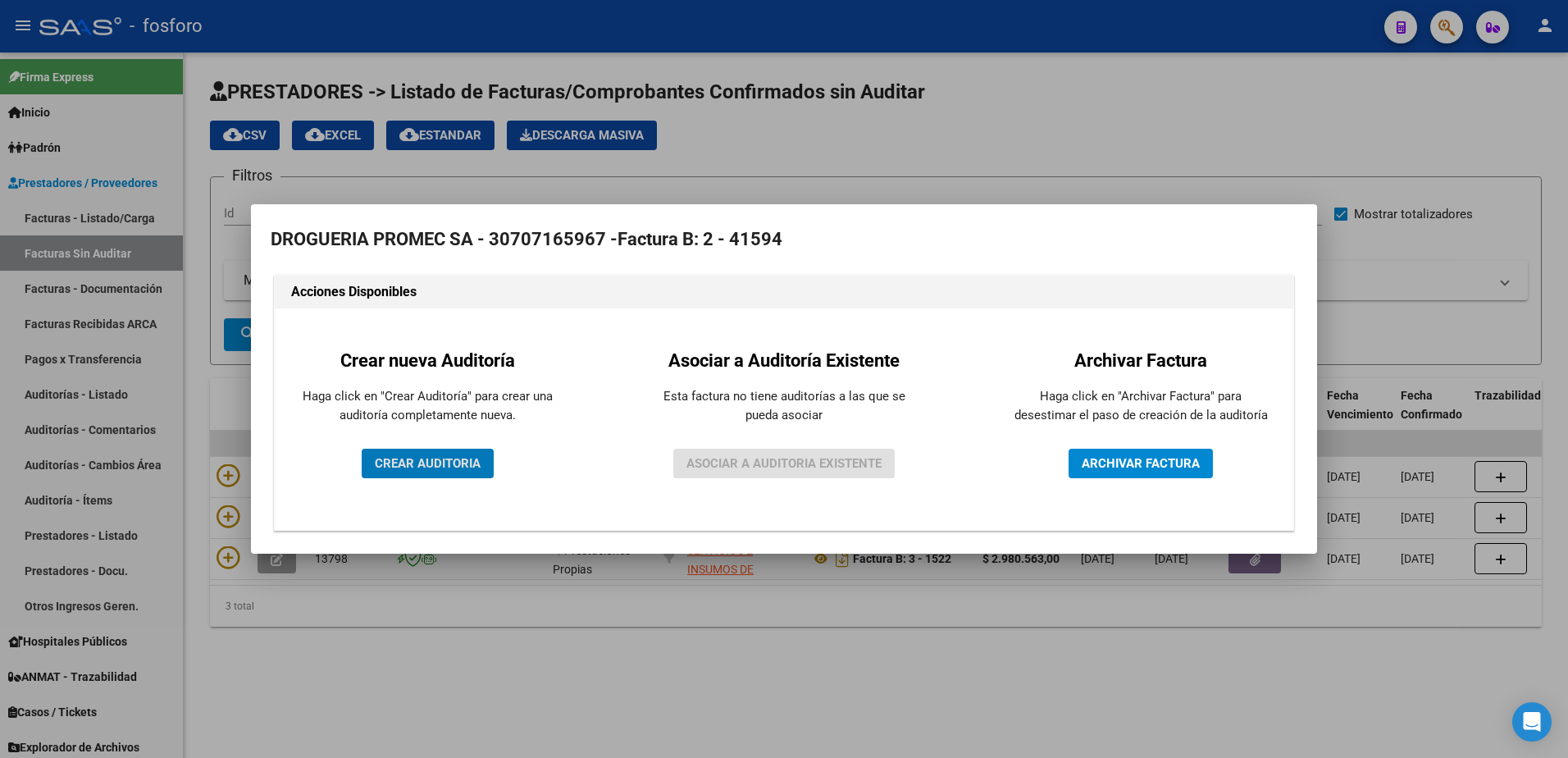
click at [460, 454] on button "CREAR AUDITORIA" at bounding box center [428, 463] width 132 height 29
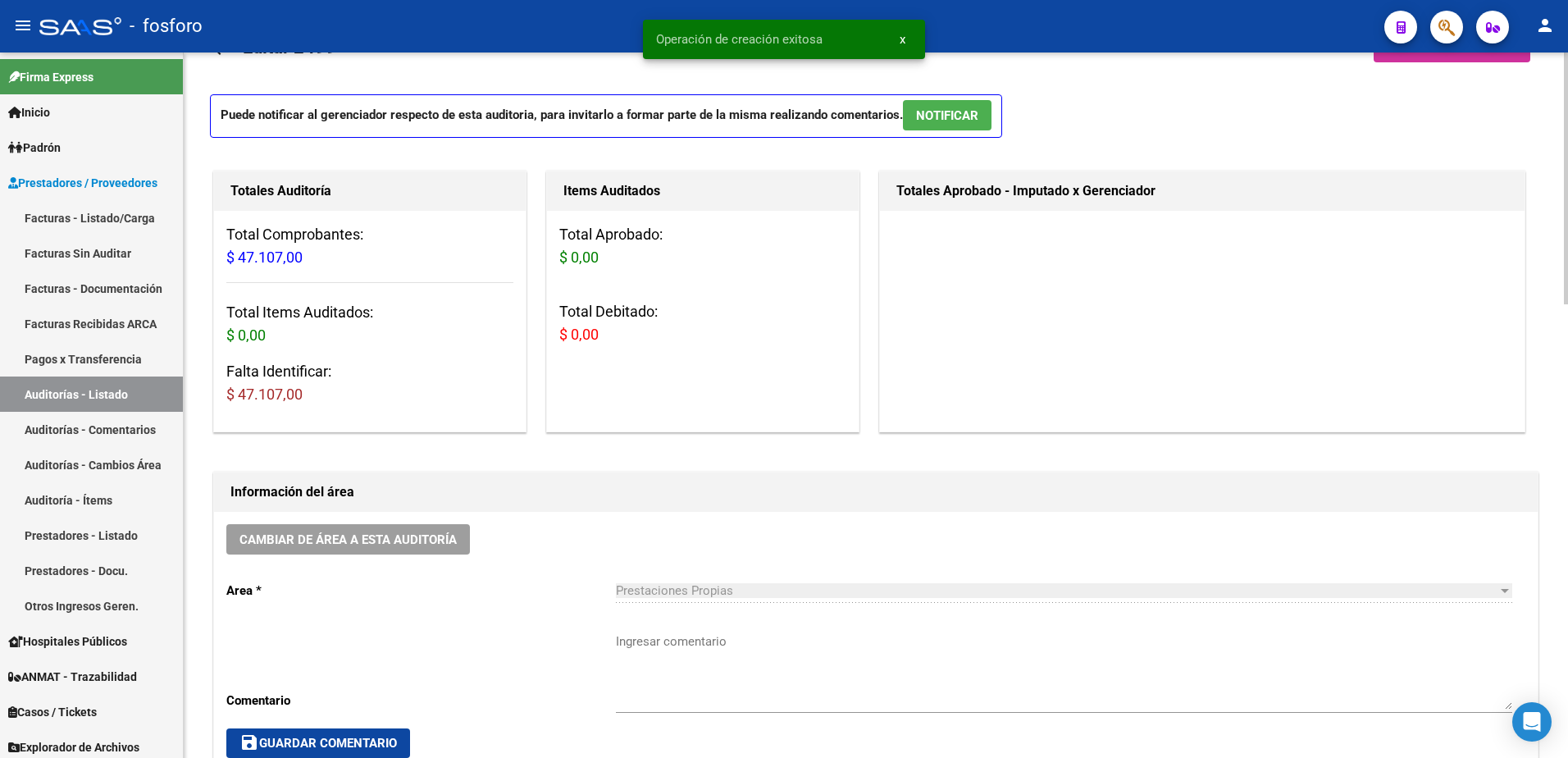
scroll to position [82, 0]
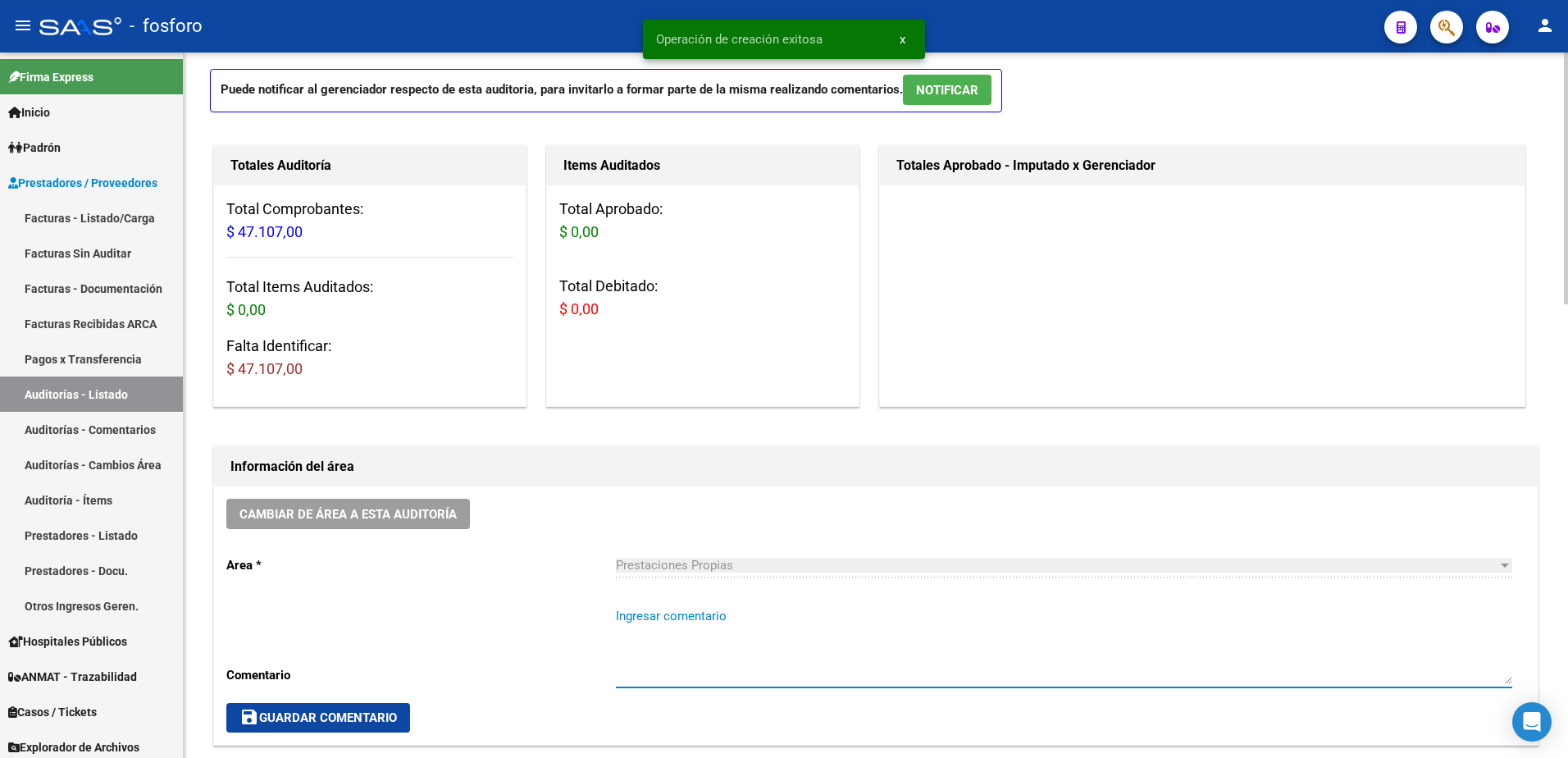
click at [669, 614] on textarea "Ingresar comentario" at bounding box center [1064, 646] width 897 height 77
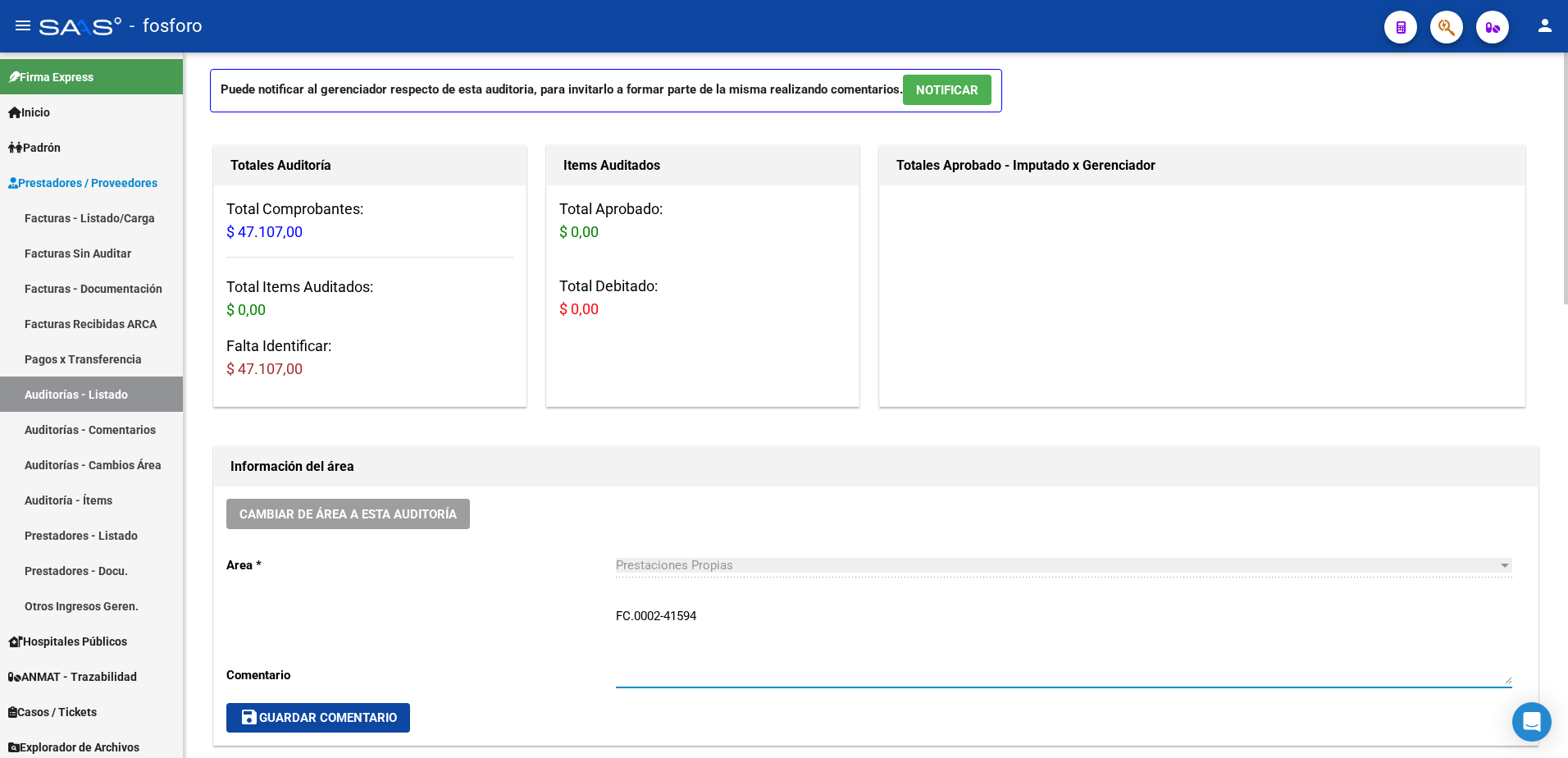
type textarea "FC.0002-41594"
click at [301, 717] on span "save Guardar Comentario" at bounding box center [318, 718] width 157 height 15
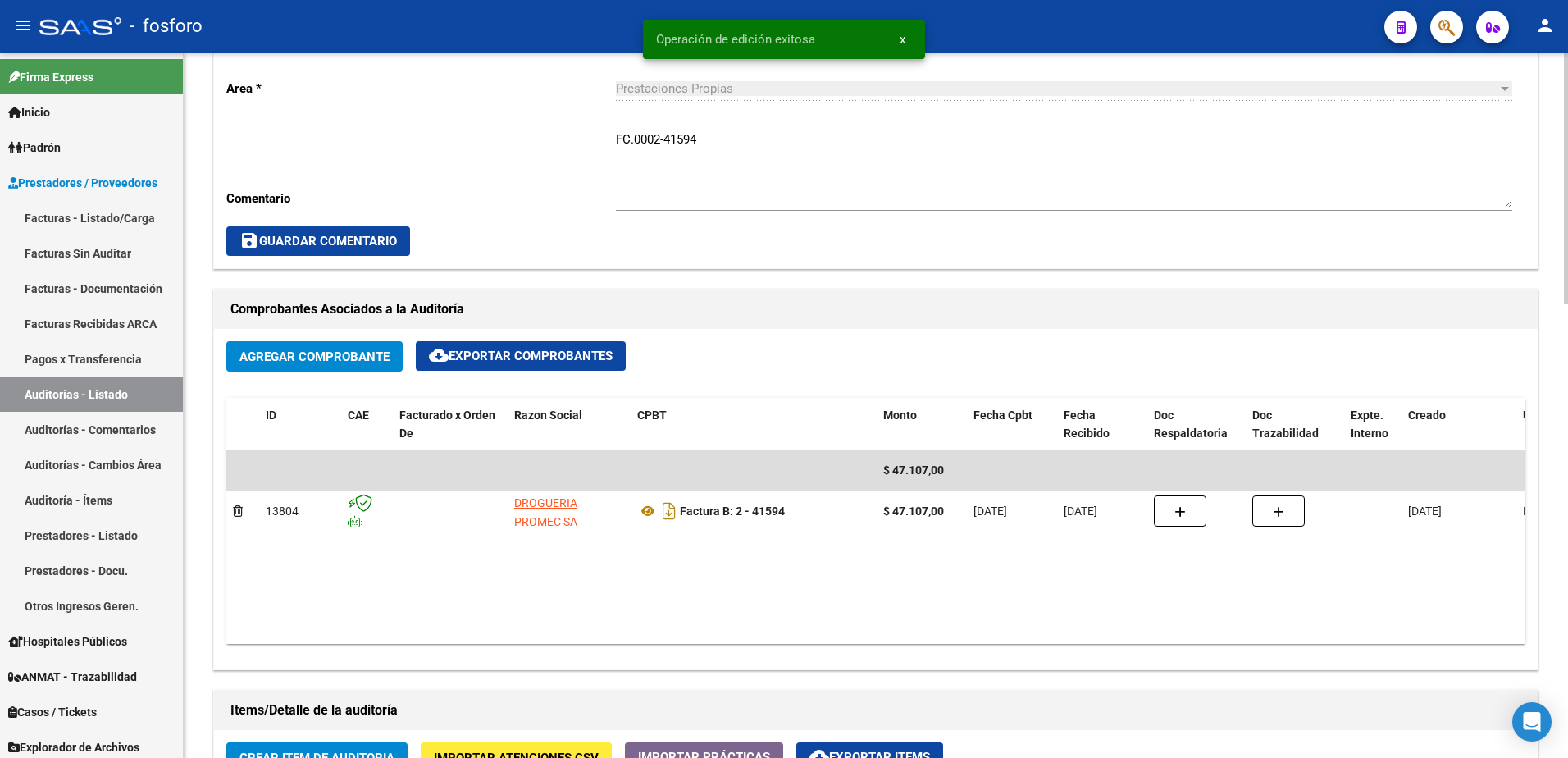
scroll to position [575, 0]
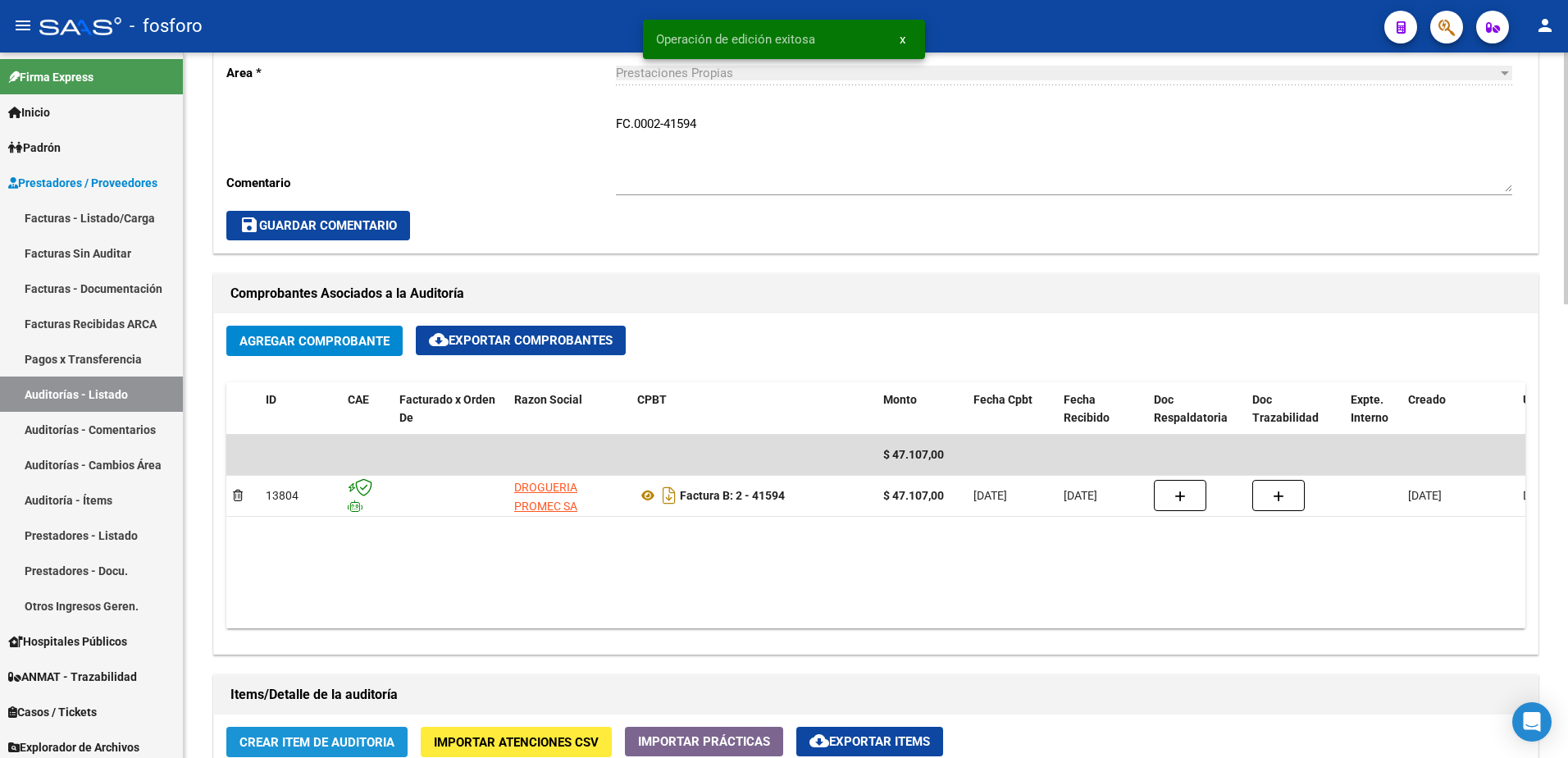
click at [311, 744] on span "Crear Item de Auditoria" at bounding box center [316, 743] width 155 height 15
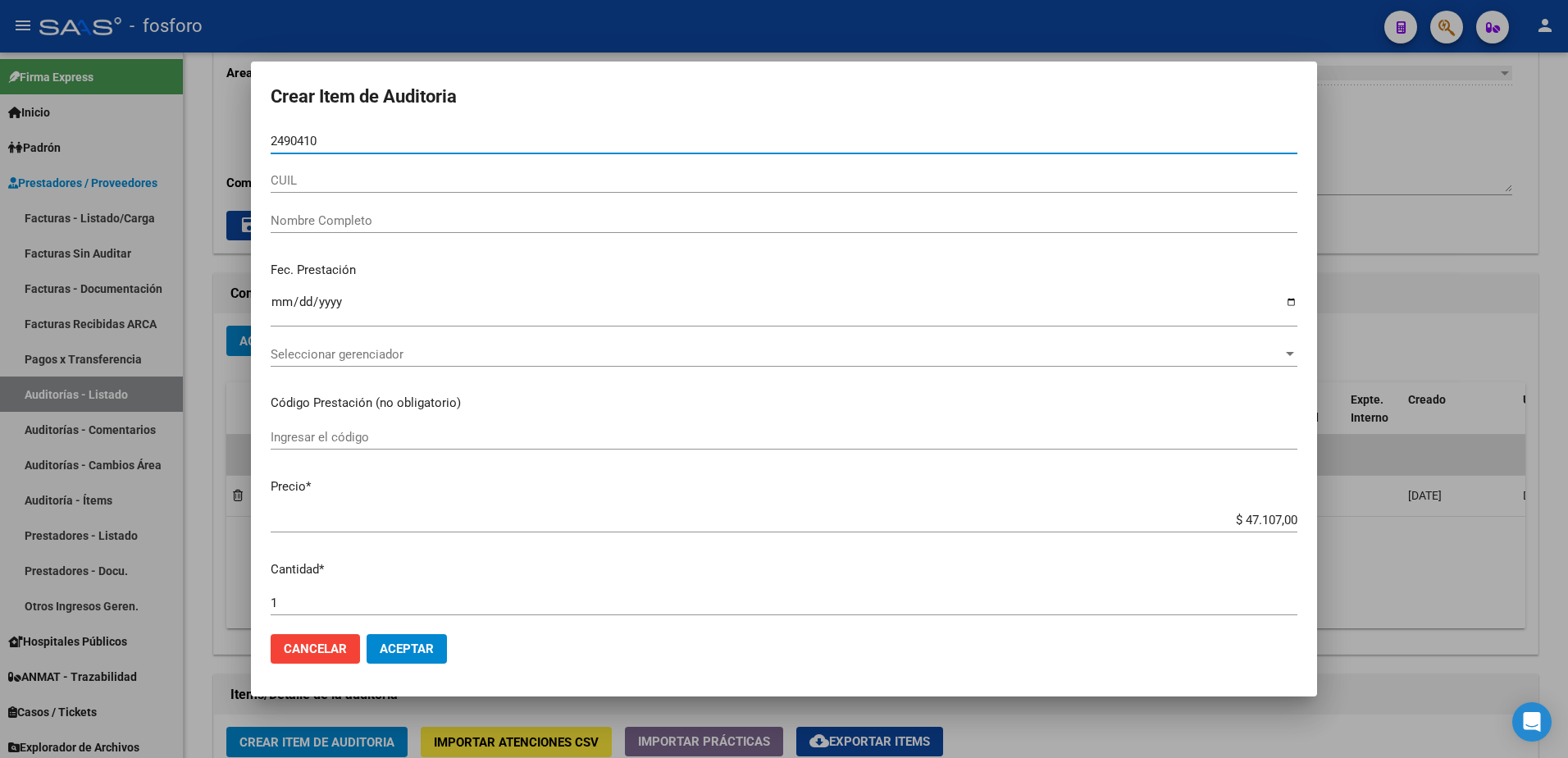
type input "24904107"
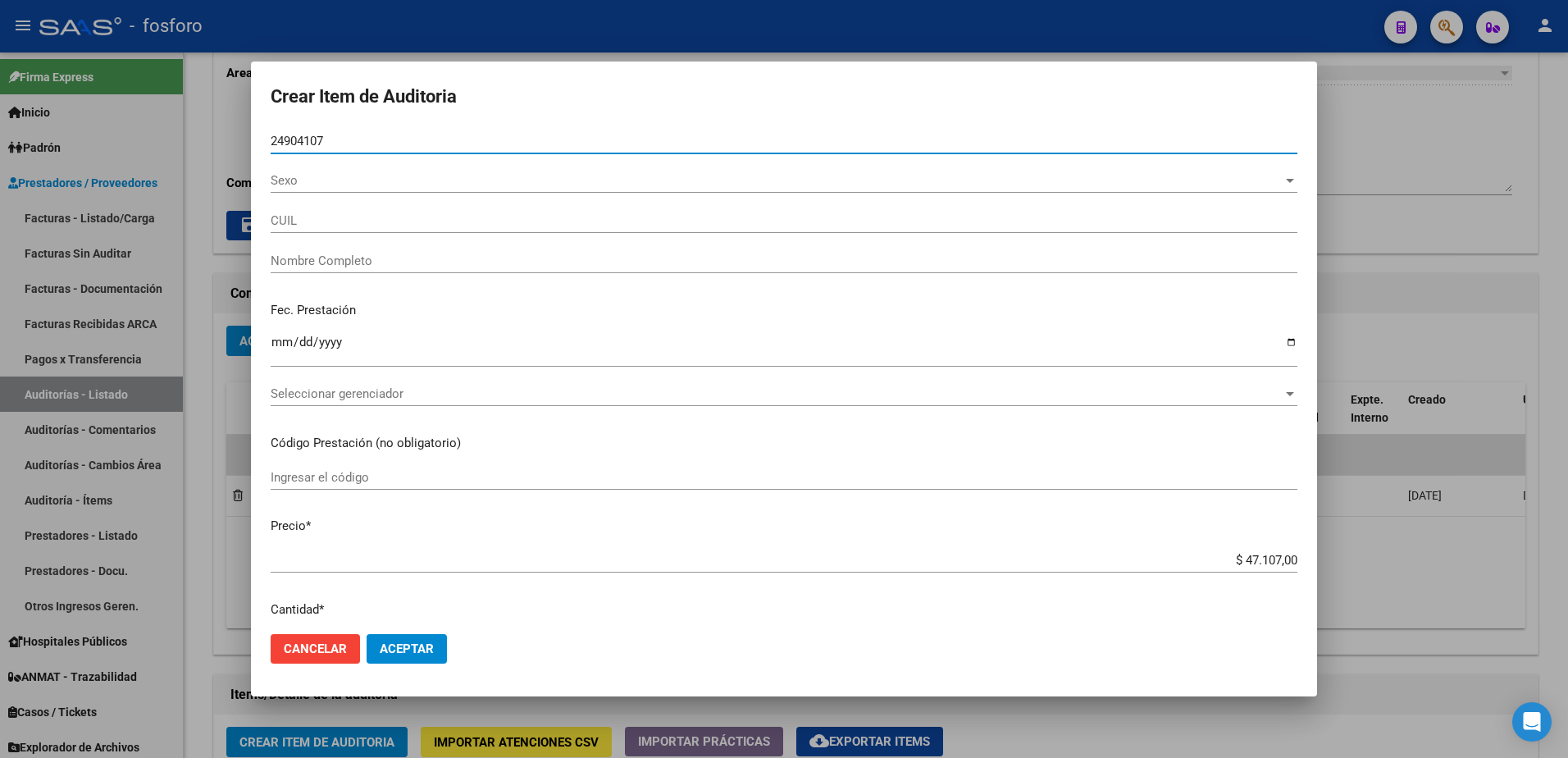
type input "20249041077"
type input "[PERSON_NAME] -"
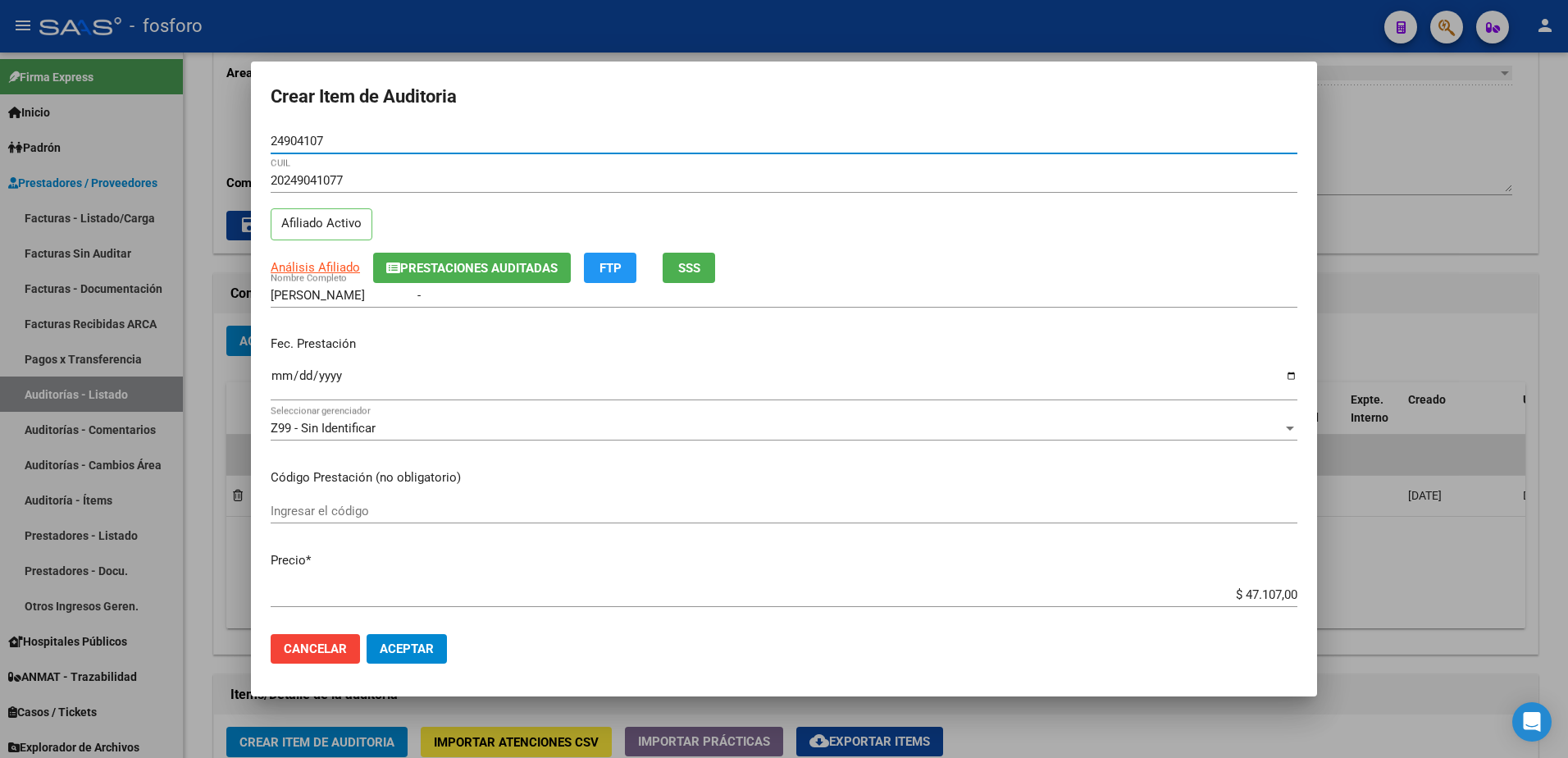
type input "24904107"
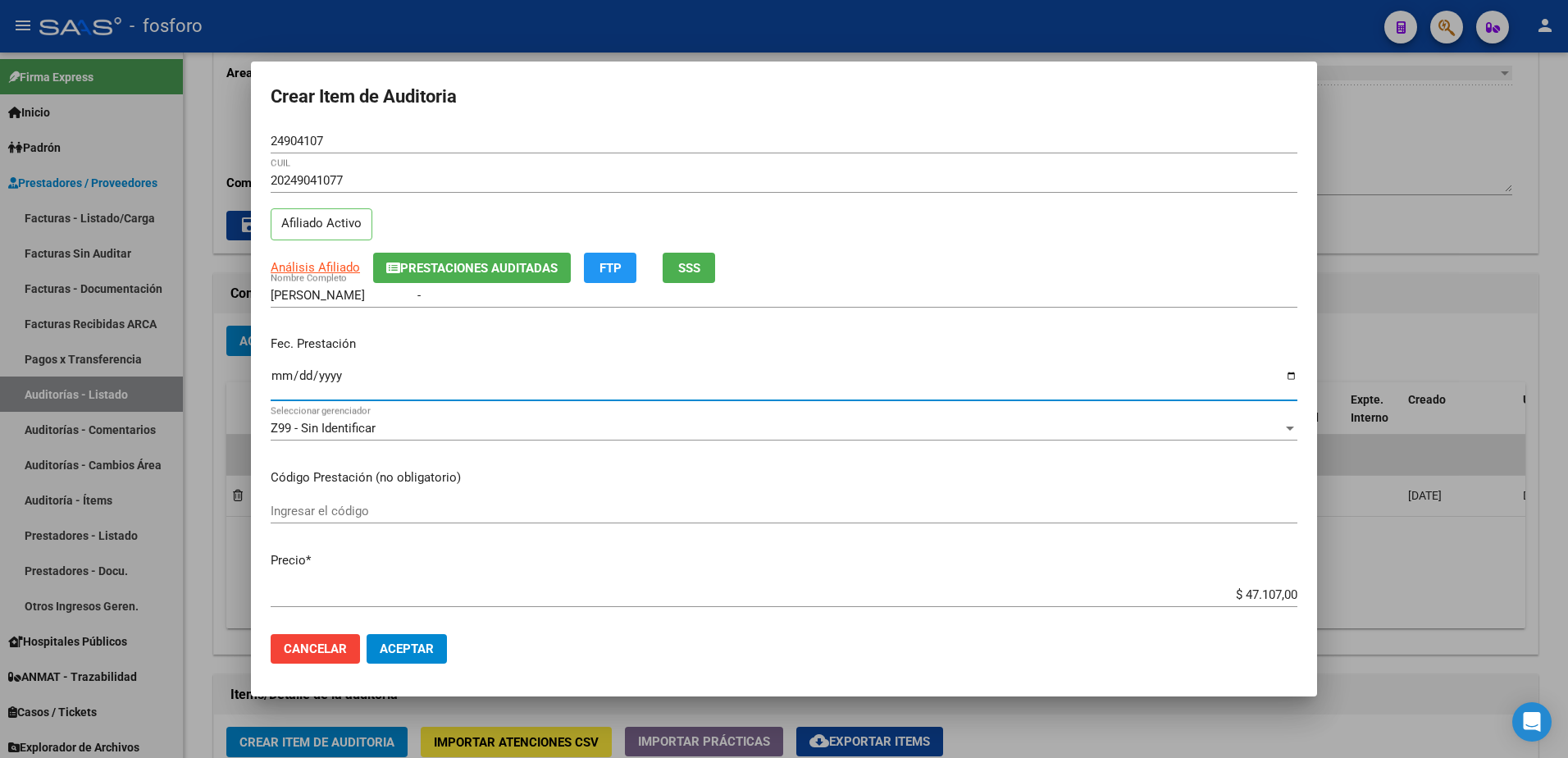
click at [279, 375] on input "Ingresar la fecha" at bounding box center [784, 382] width 1027 height 26
type input "[DATE]"
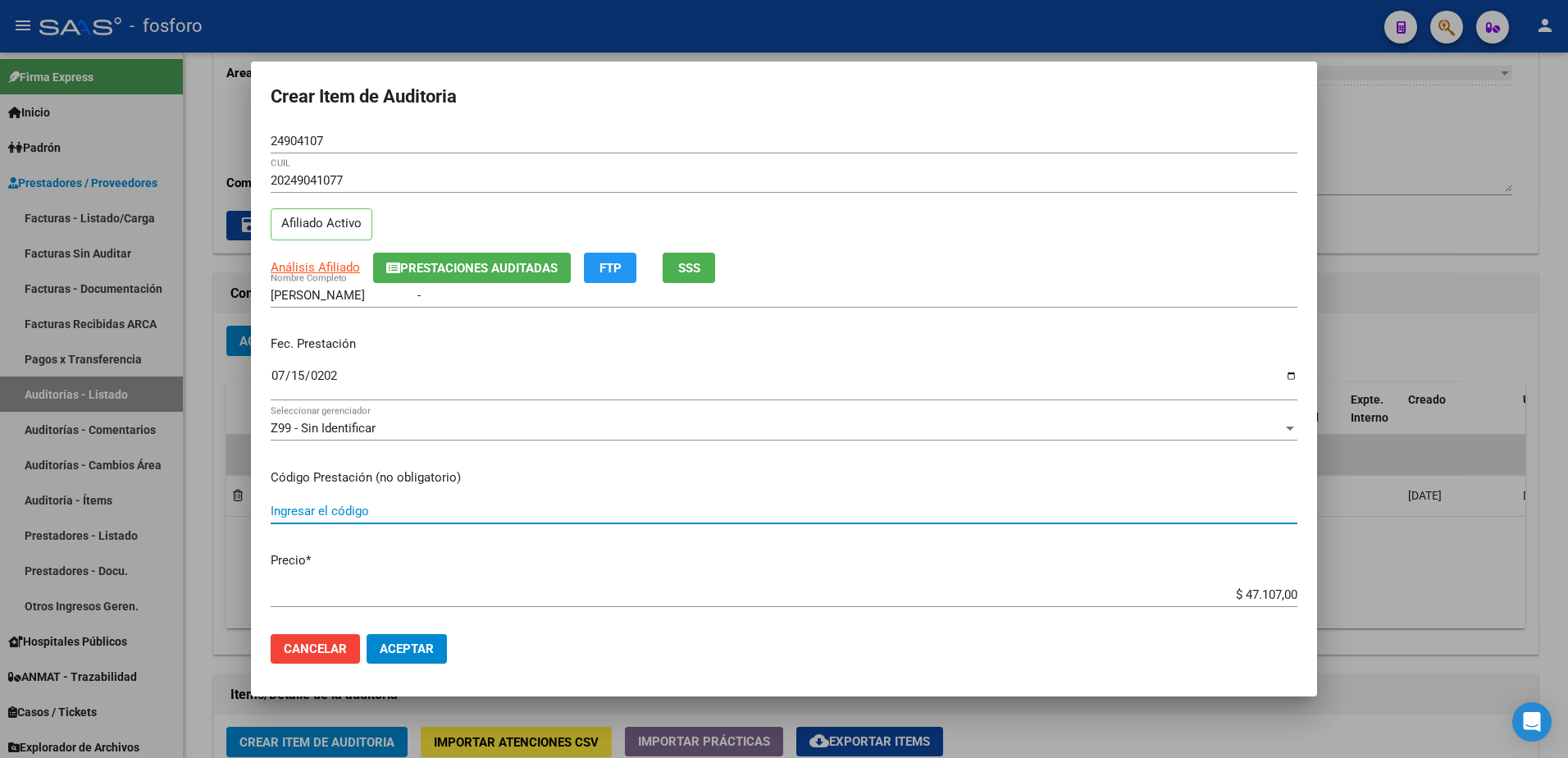
click at [296, 518] on input "Ingresar el código" at bounding box center [784, 512] width 1027 height 15
type input "MEDICACION 100% COBERTURA"
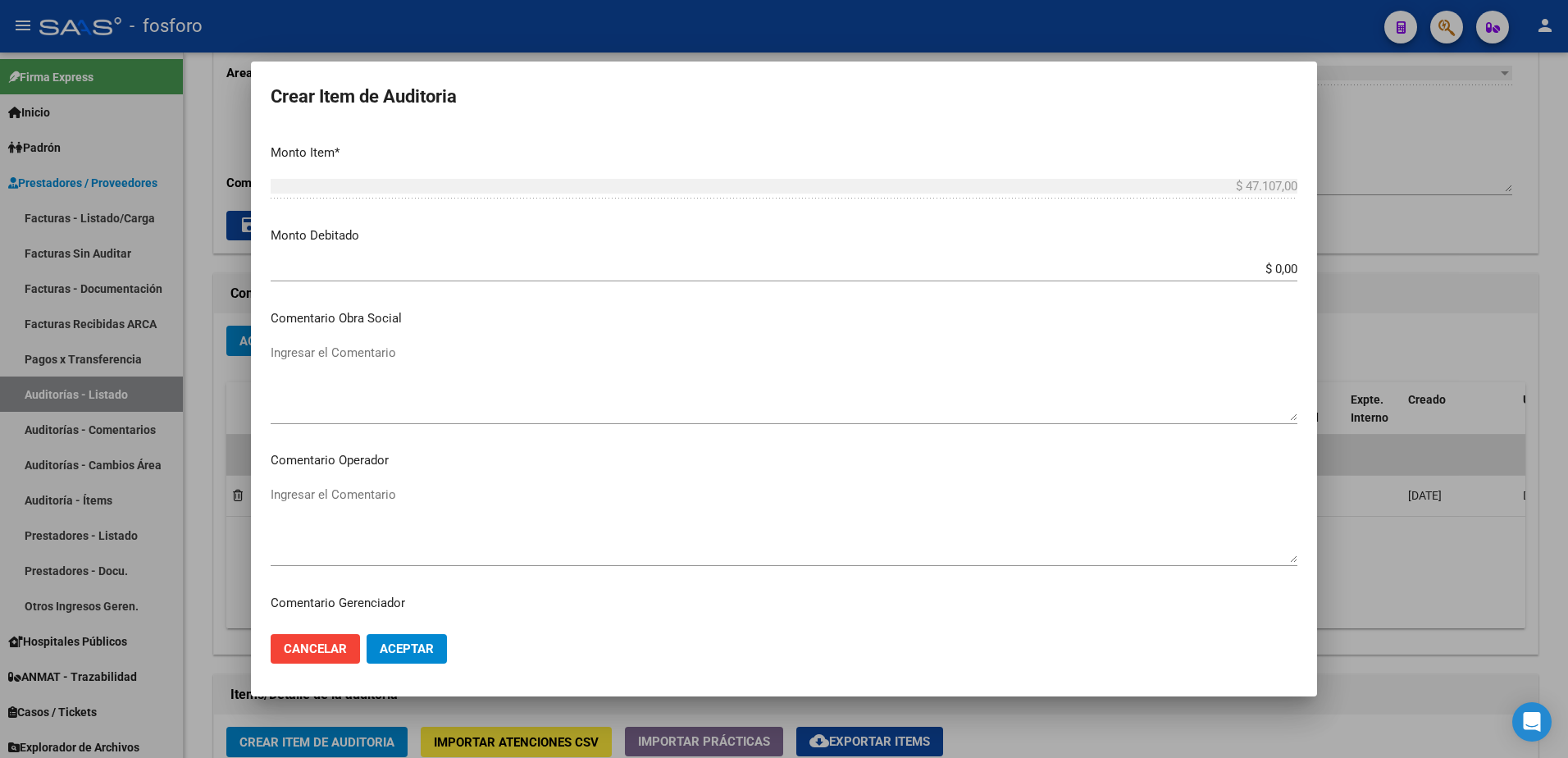
click at [303, 495] on textarea "Ingresar el Comentario" at bounding box center [784, 524] width 1027 height 77
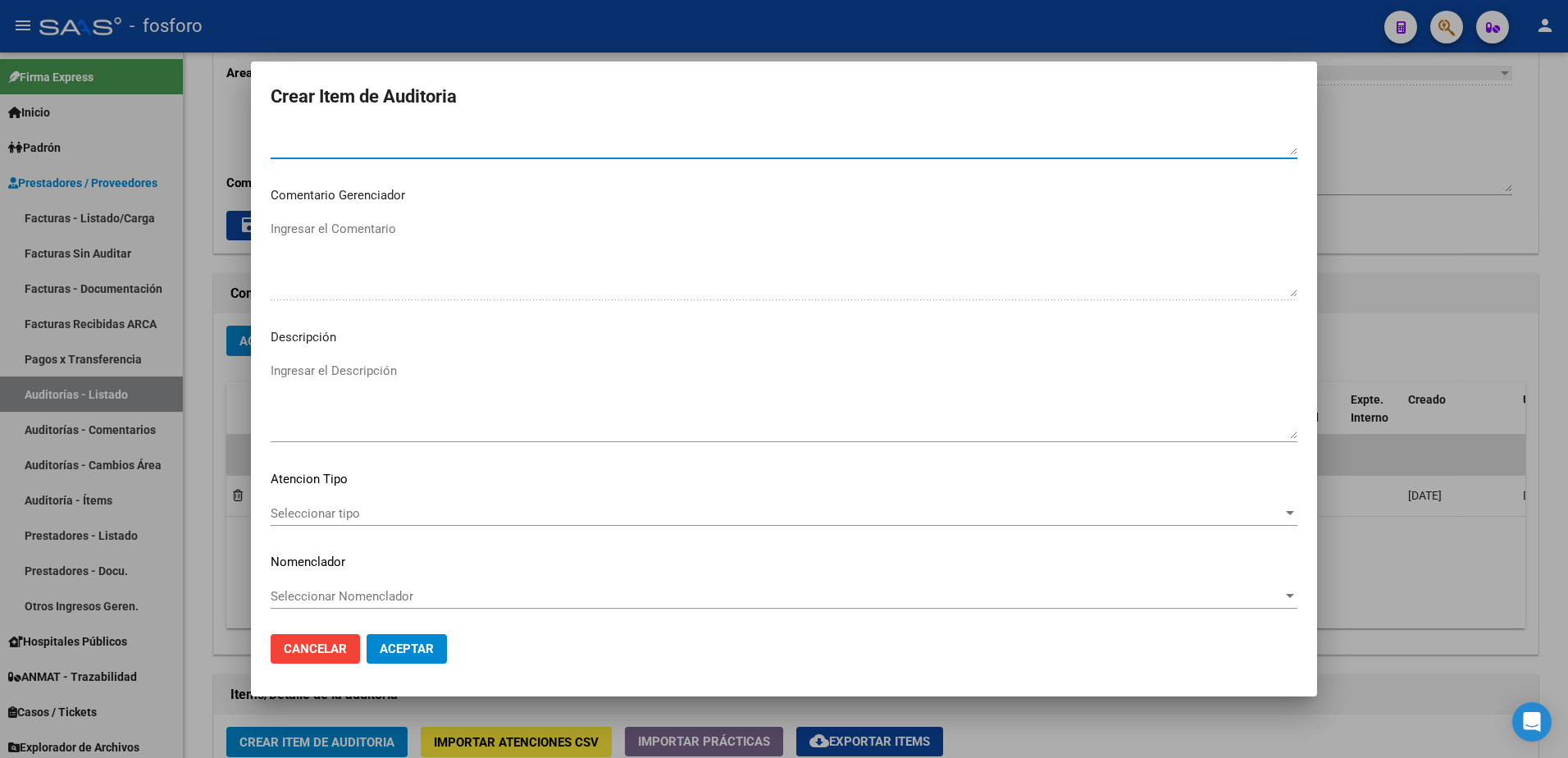
scroll to position [985, 0]
type textarea "SIN DEBITOS"
click at [291, 513] on span "Seleccionar tipo" at bounding box center [776, 512] width 1012 height 15
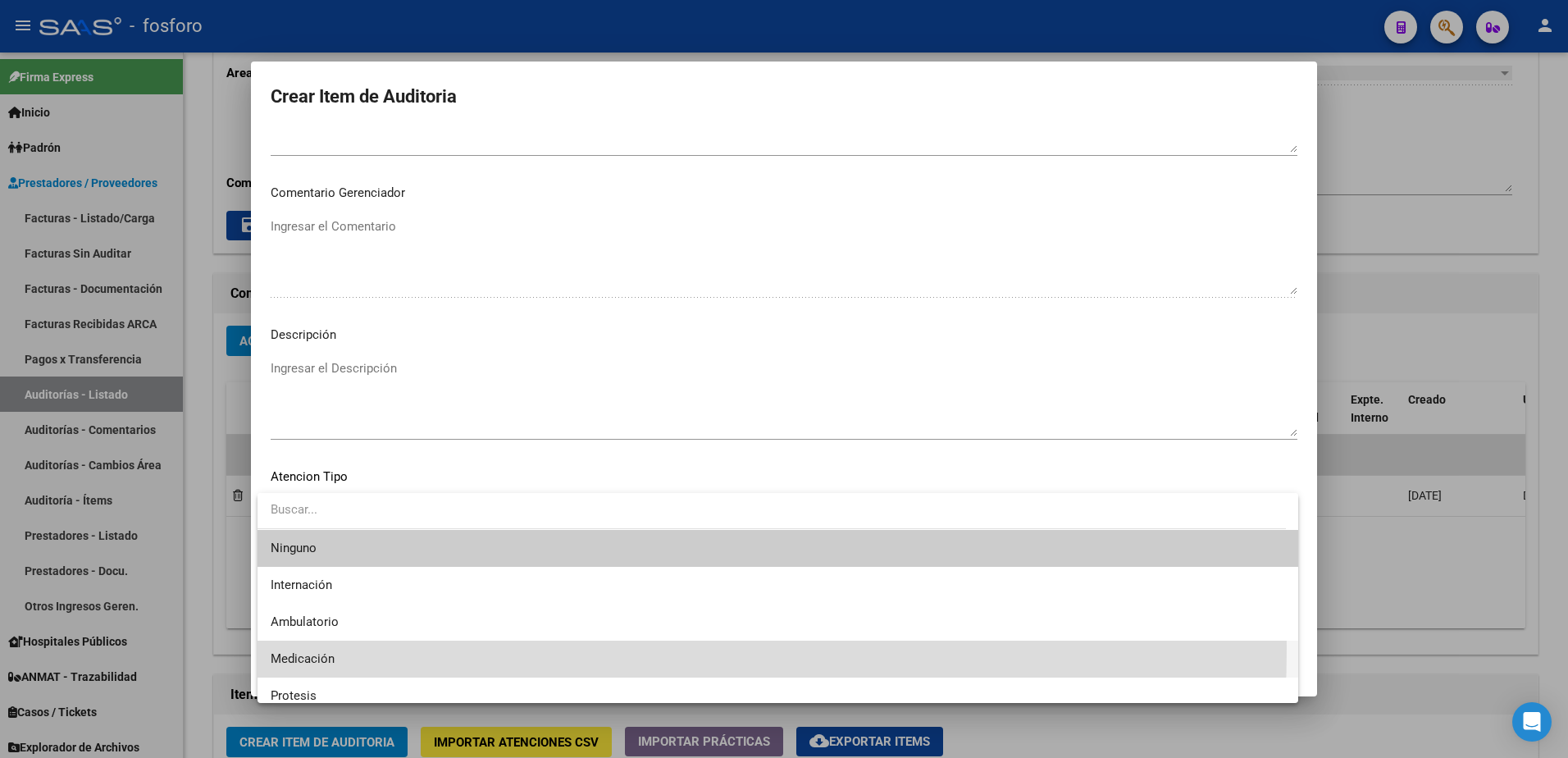
click at [299, 647] on span "Medicación" at bounding box center [778, 659] width 1015 height 37
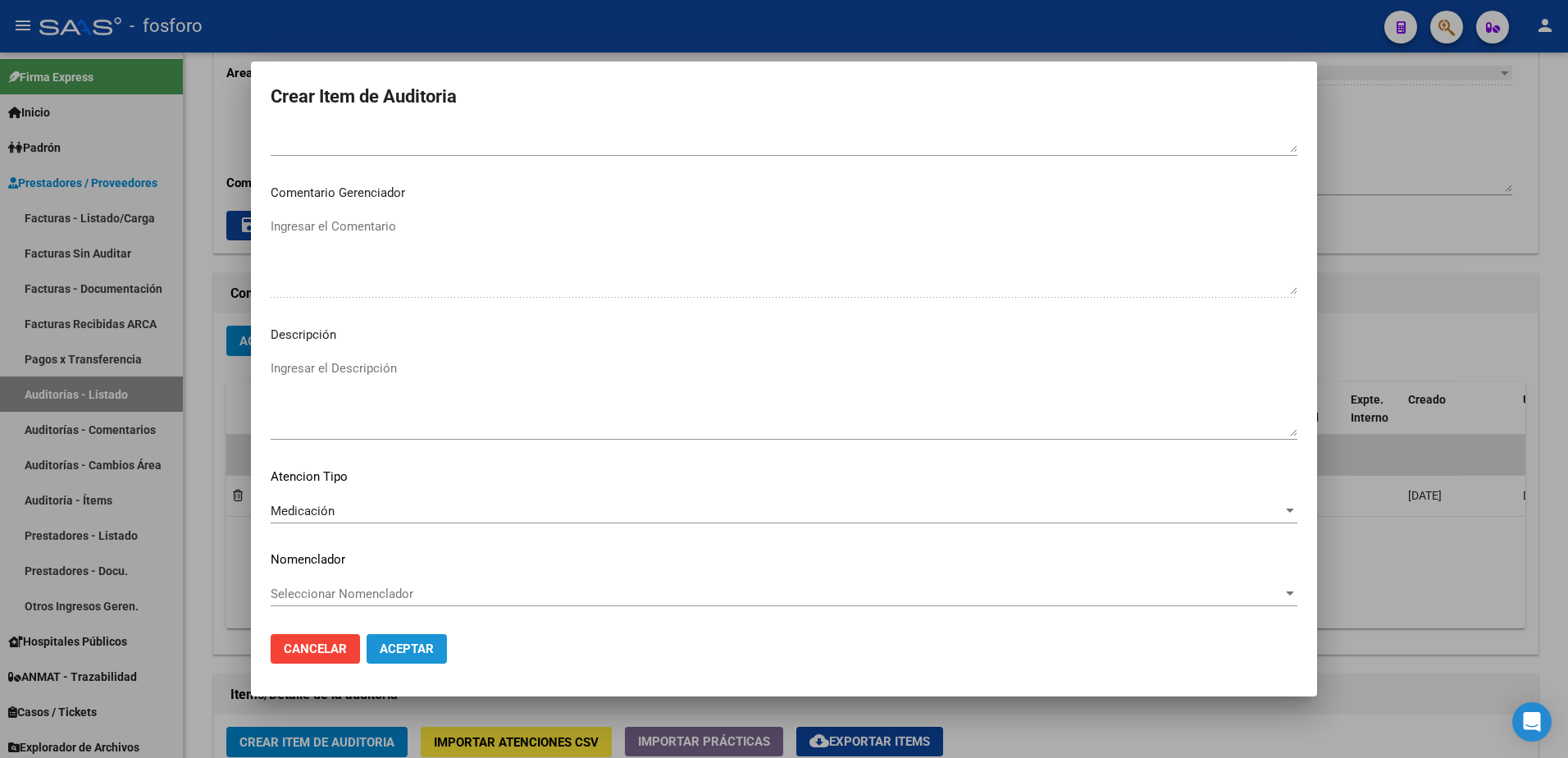
drag, startPoint x: 414, startPoint y: 638, endPoint x: 424, endPoint y: 644, distance: 11.7
click at [415, 642] on button "Aceptar" at bounding box center [407, 648] width 80 height 29
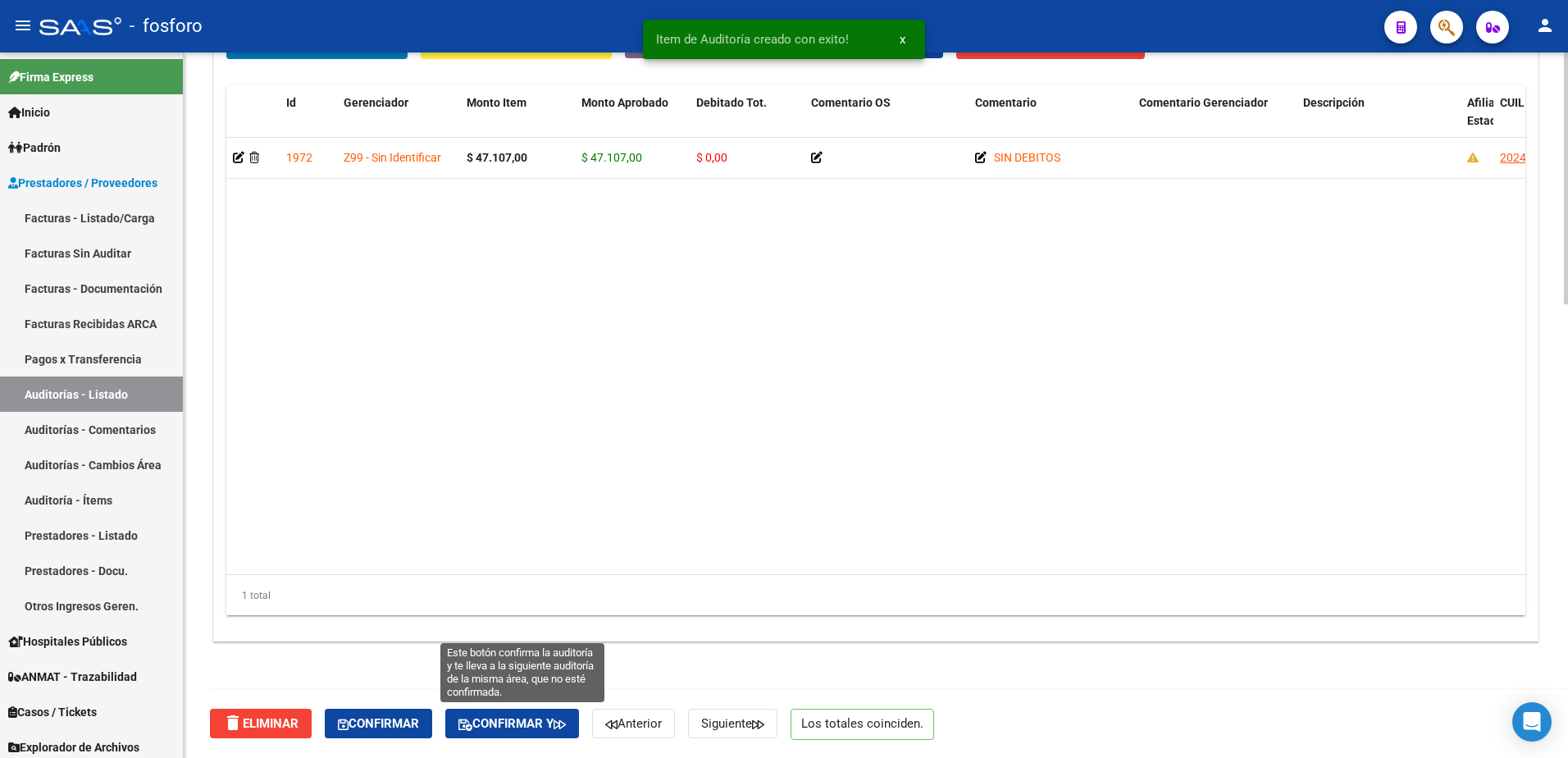
drag, startPoint x: 565, startPoint y: 718, endPoint x: 632, endPoint y: 696, distance: 70.5
click at [566, 718] on span "Confirmar y" at bounding box center [512, 724] width 107 height 15
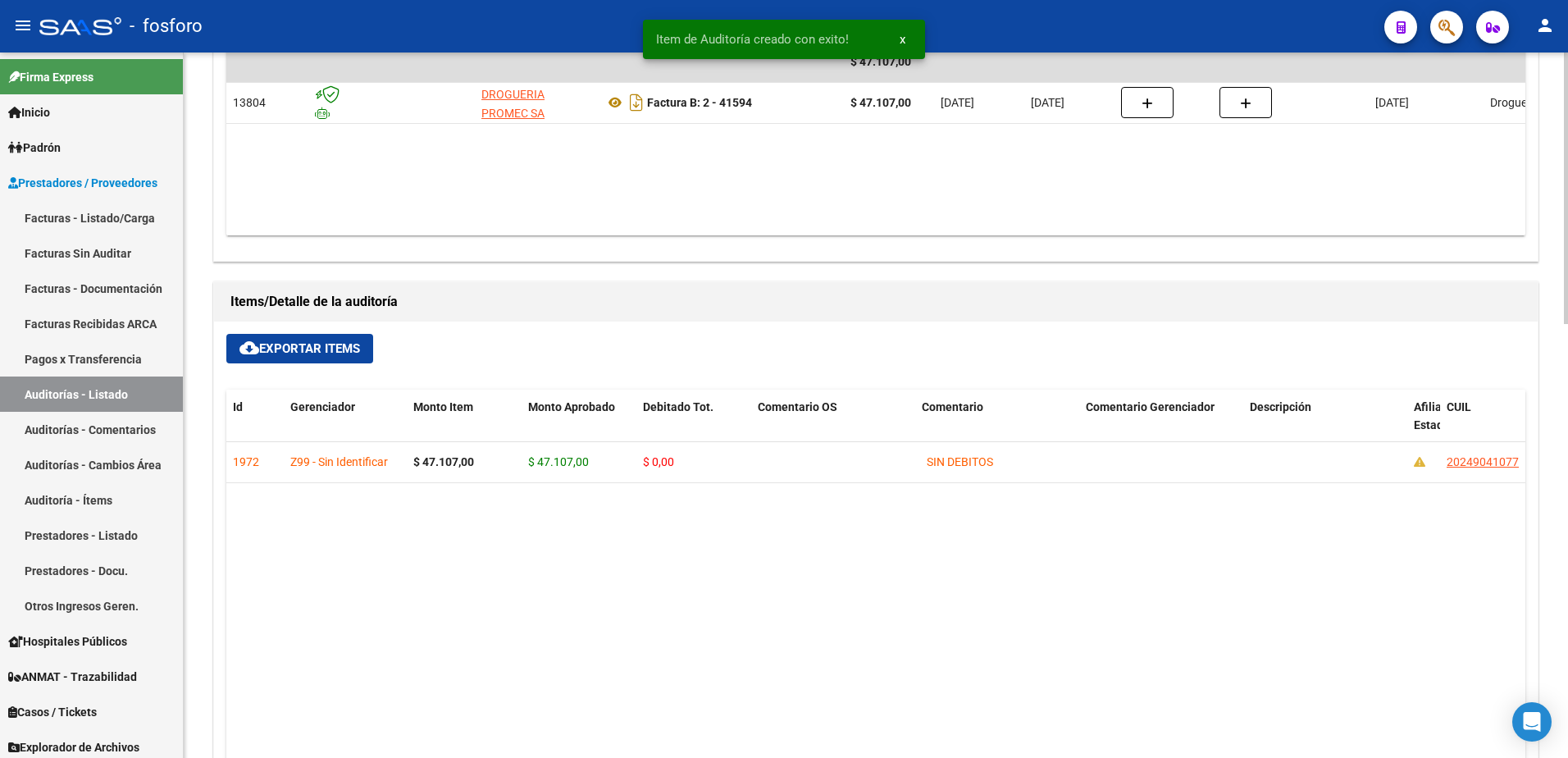
scroll to position [471, 0]
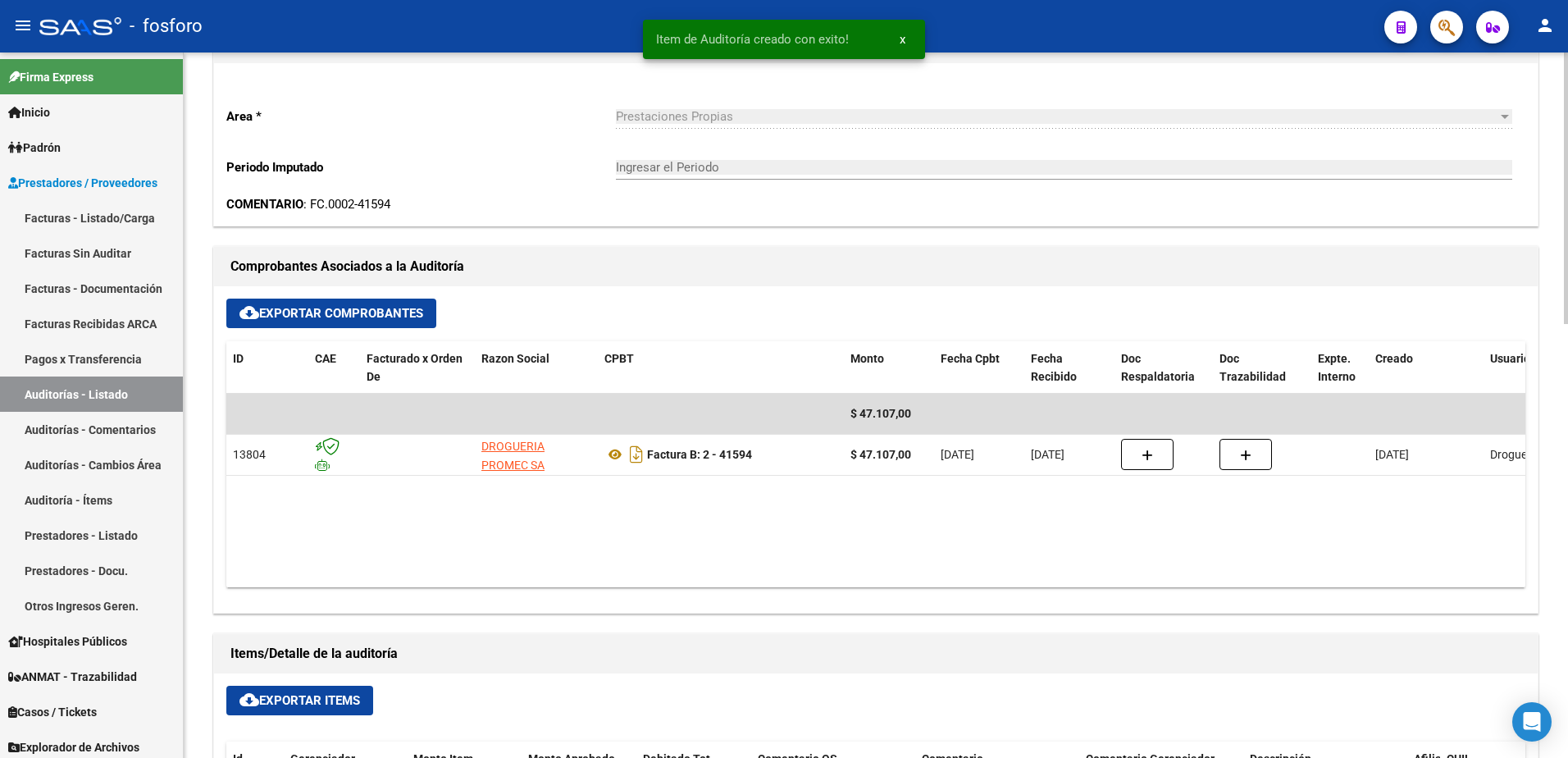
type input "202510"
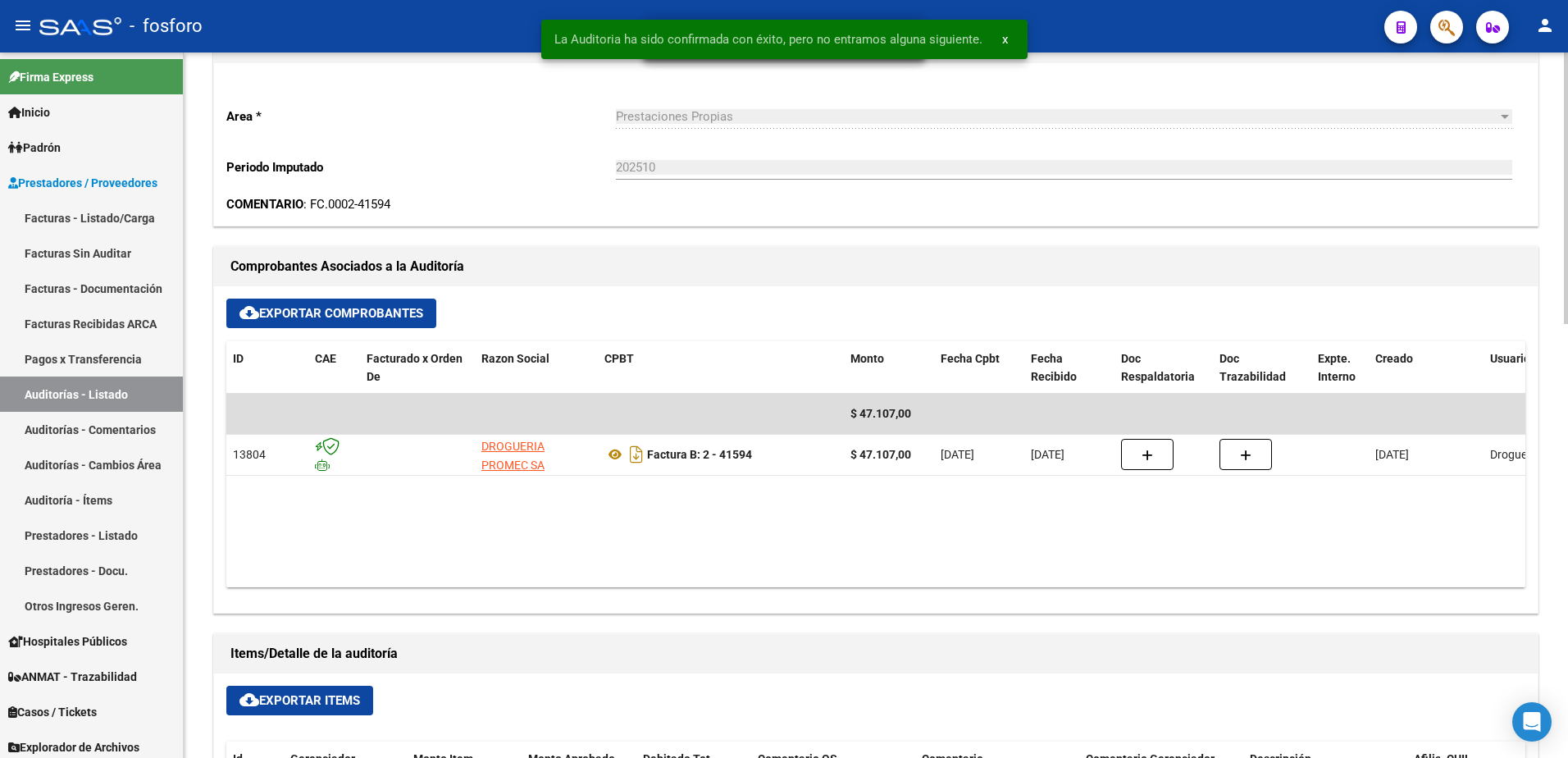
scroll to position [0, 0]
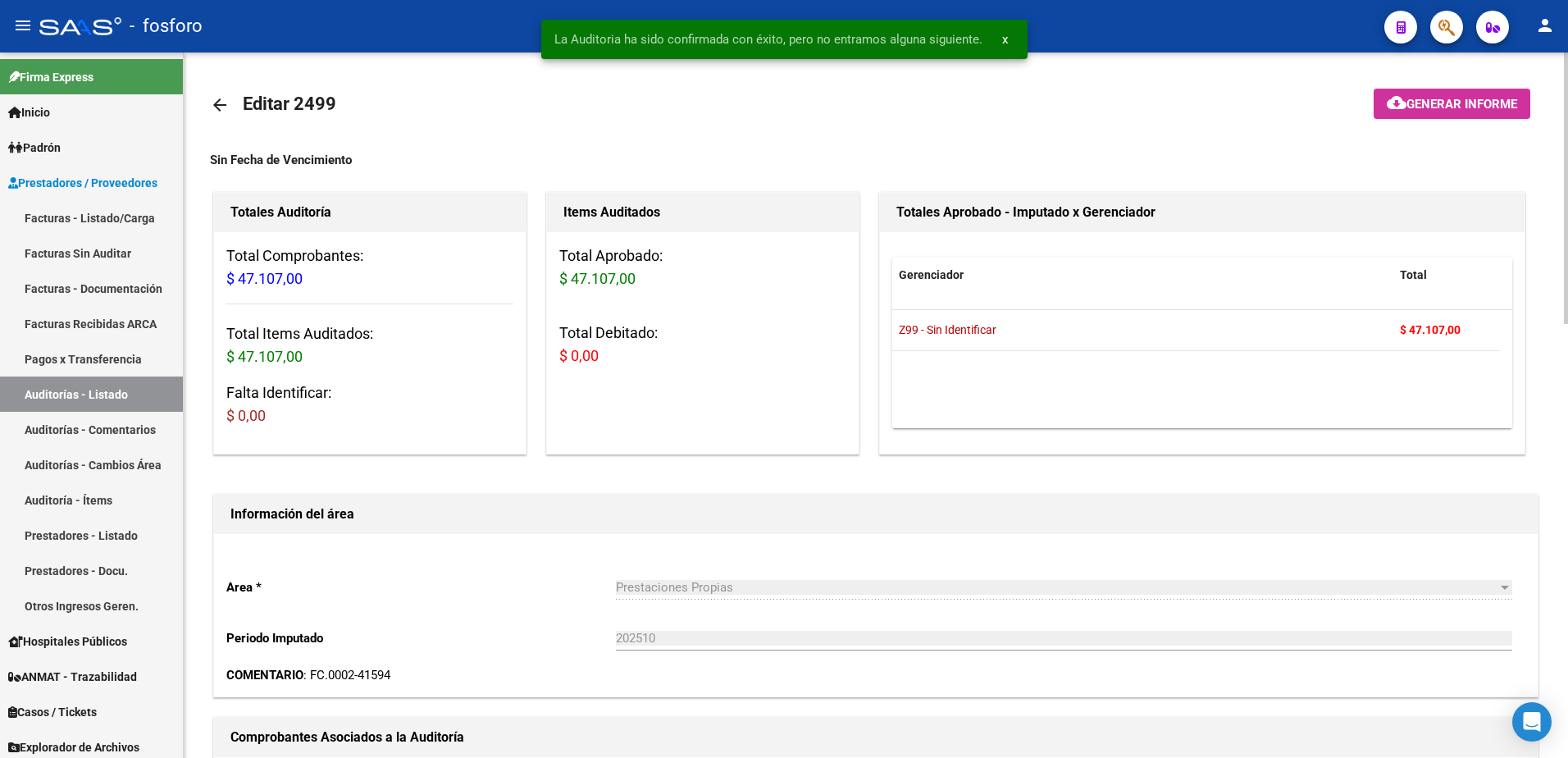
click at [1453, 104] on span "Generar informe" at bounding box center [1462, 105] width 111 height 15
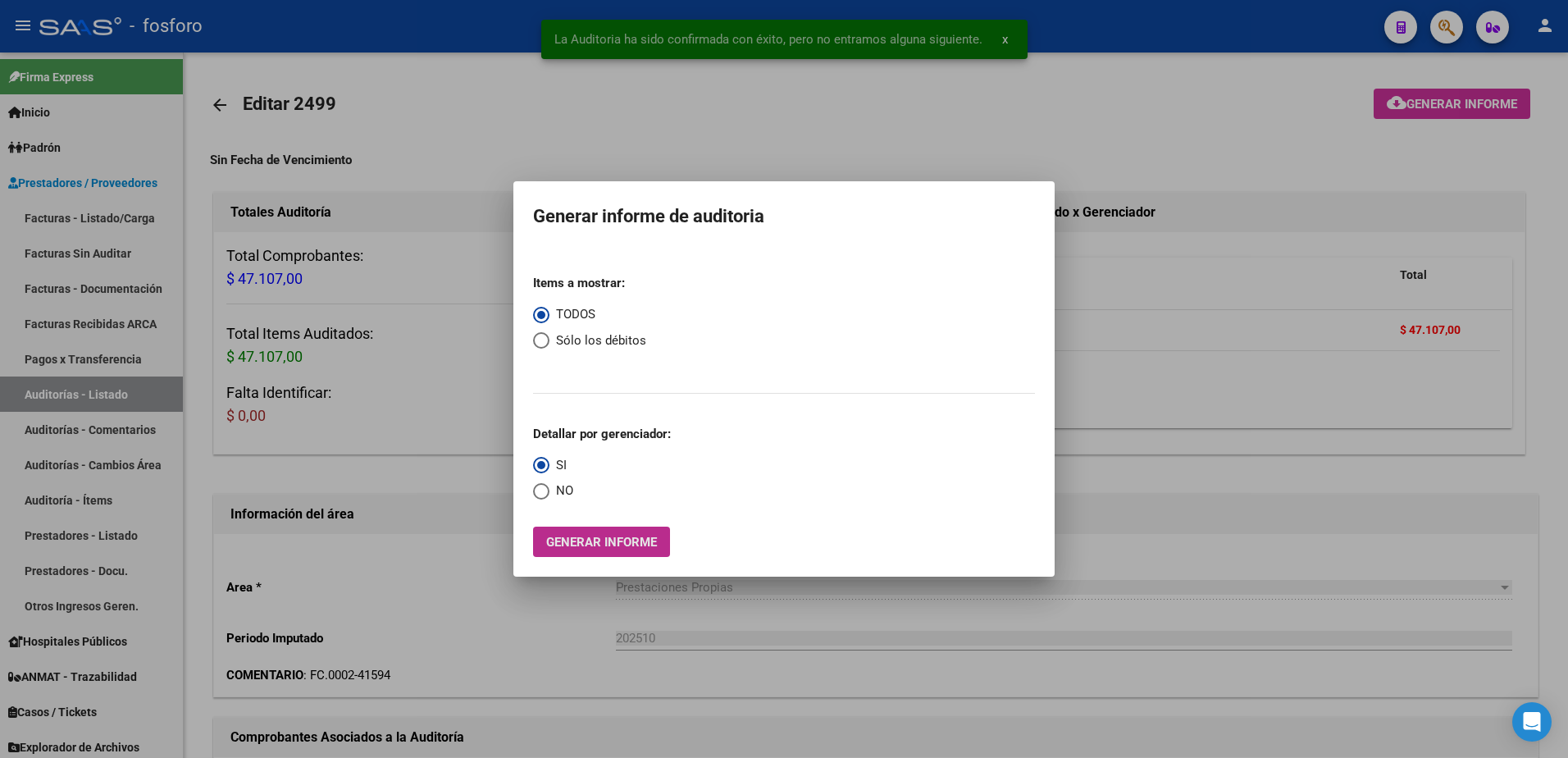
click at [580, 554] on button "Generar informe" at bounding box center [602, 542] width 137 height 30
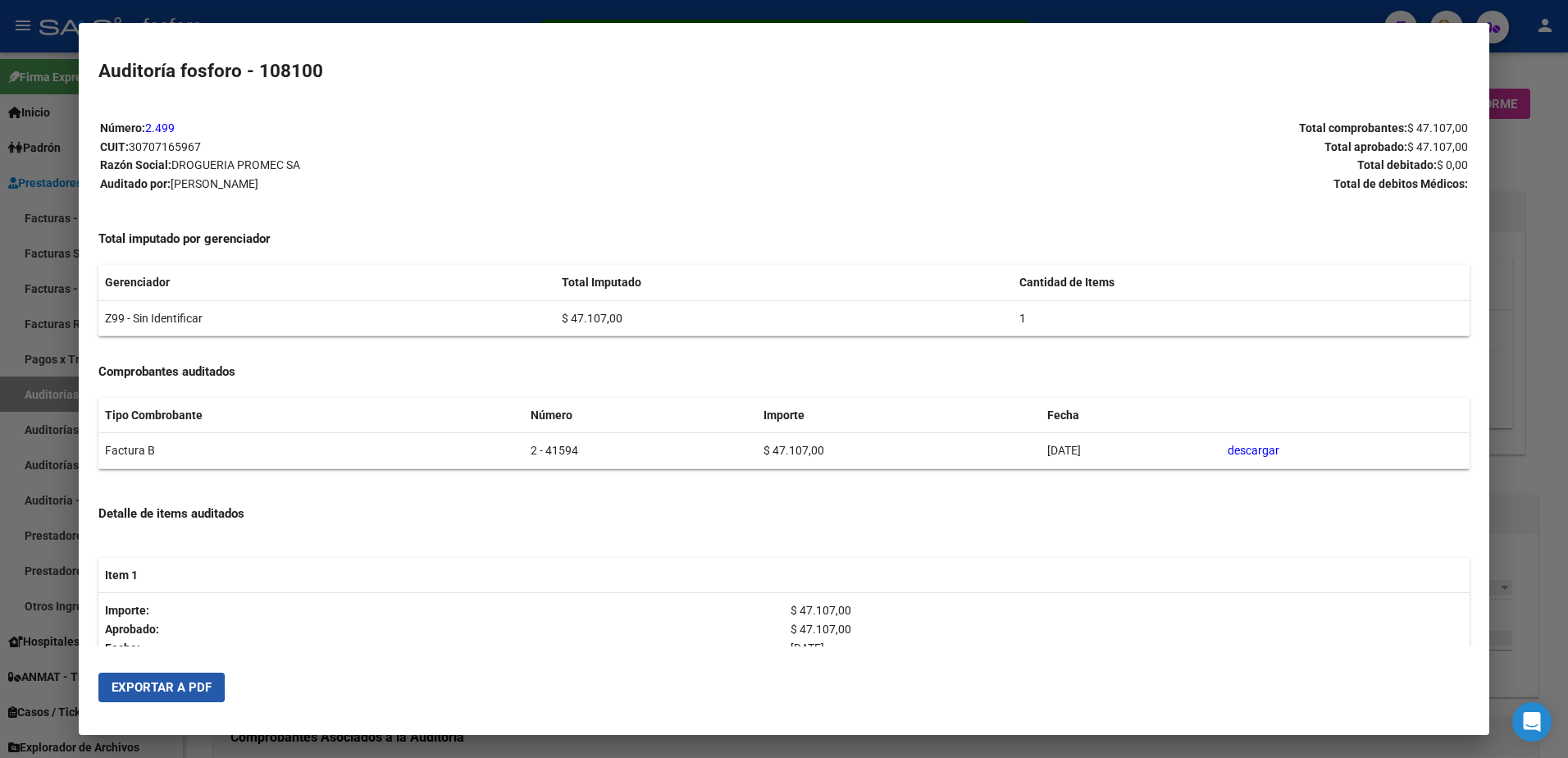
drag, startPoint x: 141, startPoint y: 687, endPoint x: 155, endPoint y: 683, distance: 14.6
click at [149, 686] on span "Exportar a PDF" at bounding box center [162, 688] width 100 height 15
click at [54, 199] on div at bounding box center [784, 379] width 1568 height 758
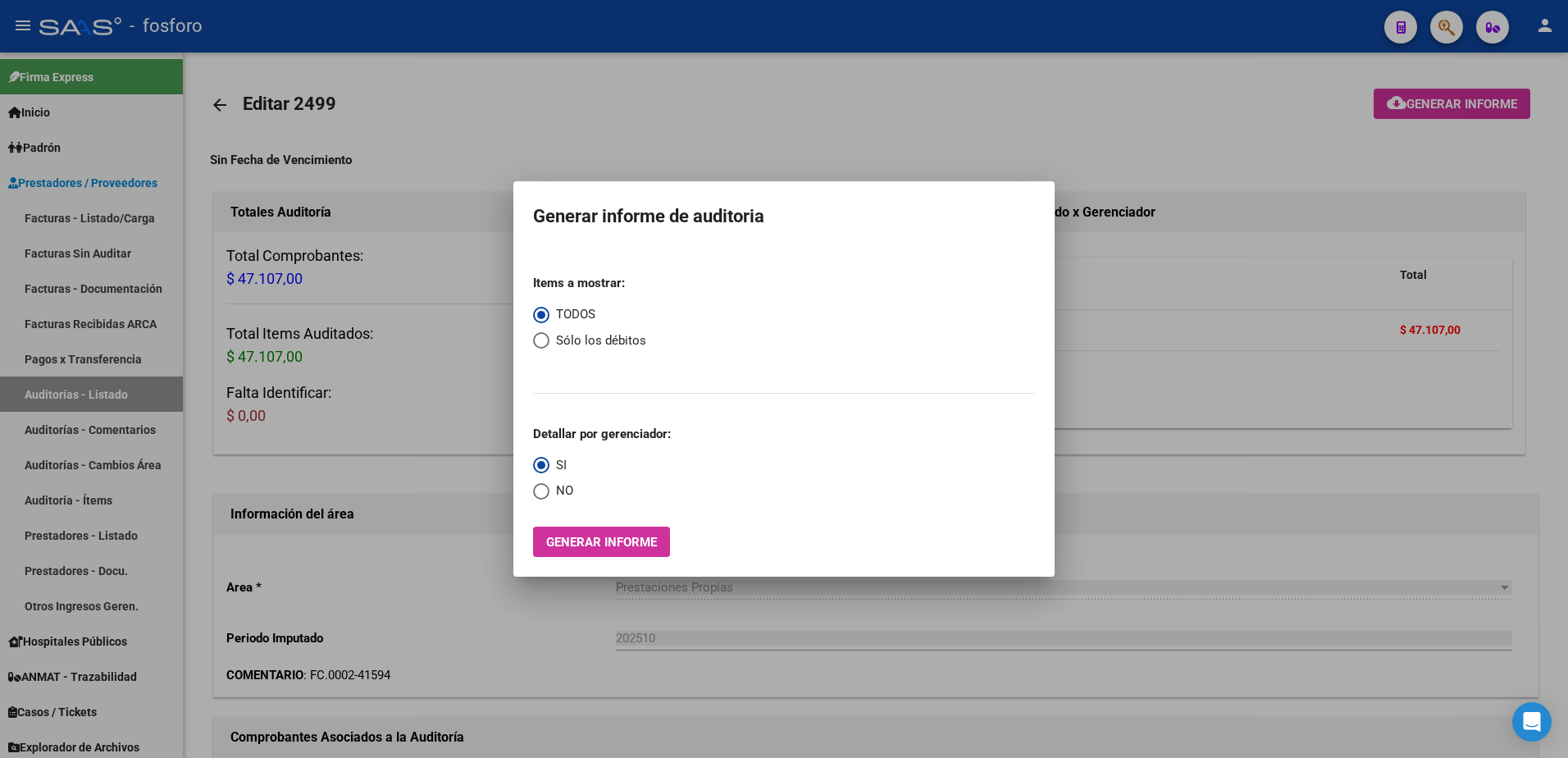
click at [60, 263] on div at bounding box center [784, 379] width 1568 height 758
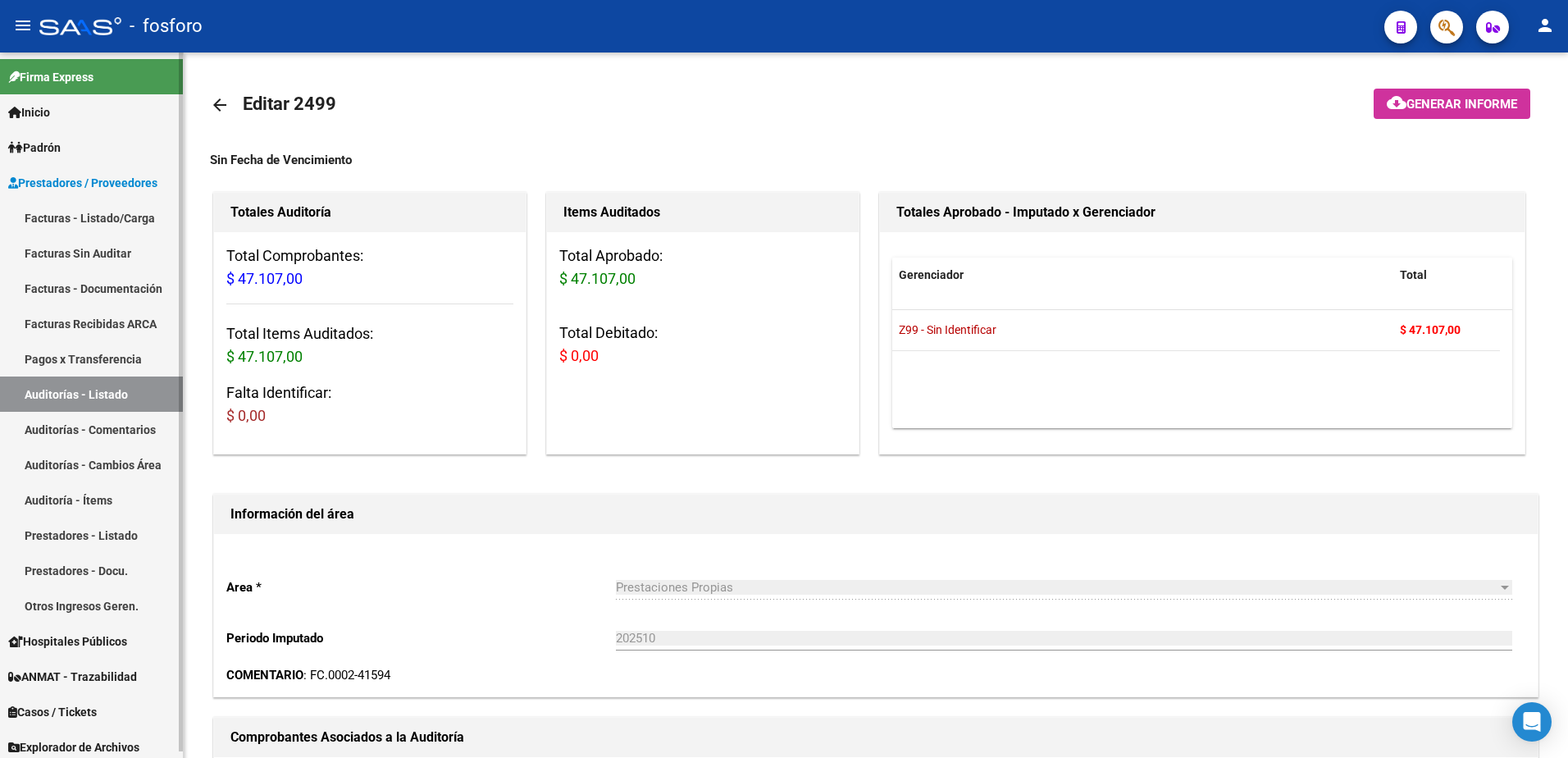
click at [87, 221] on link "Facturas - Listado/Carga" at bounding box center [91, 218] width 183 height 35
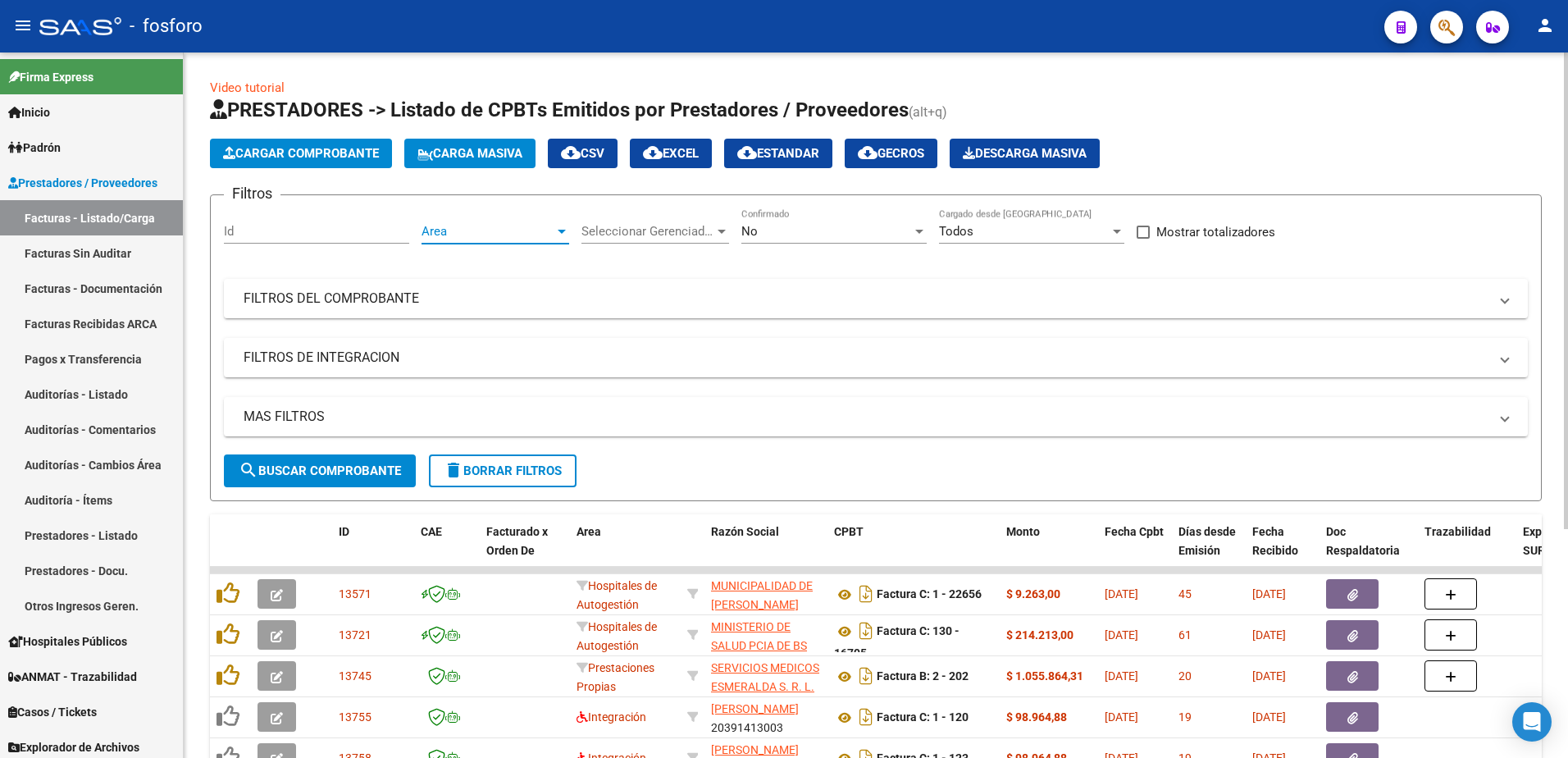
click at [565, 226] on div at bounding box center [562, 231] width 15 height 13
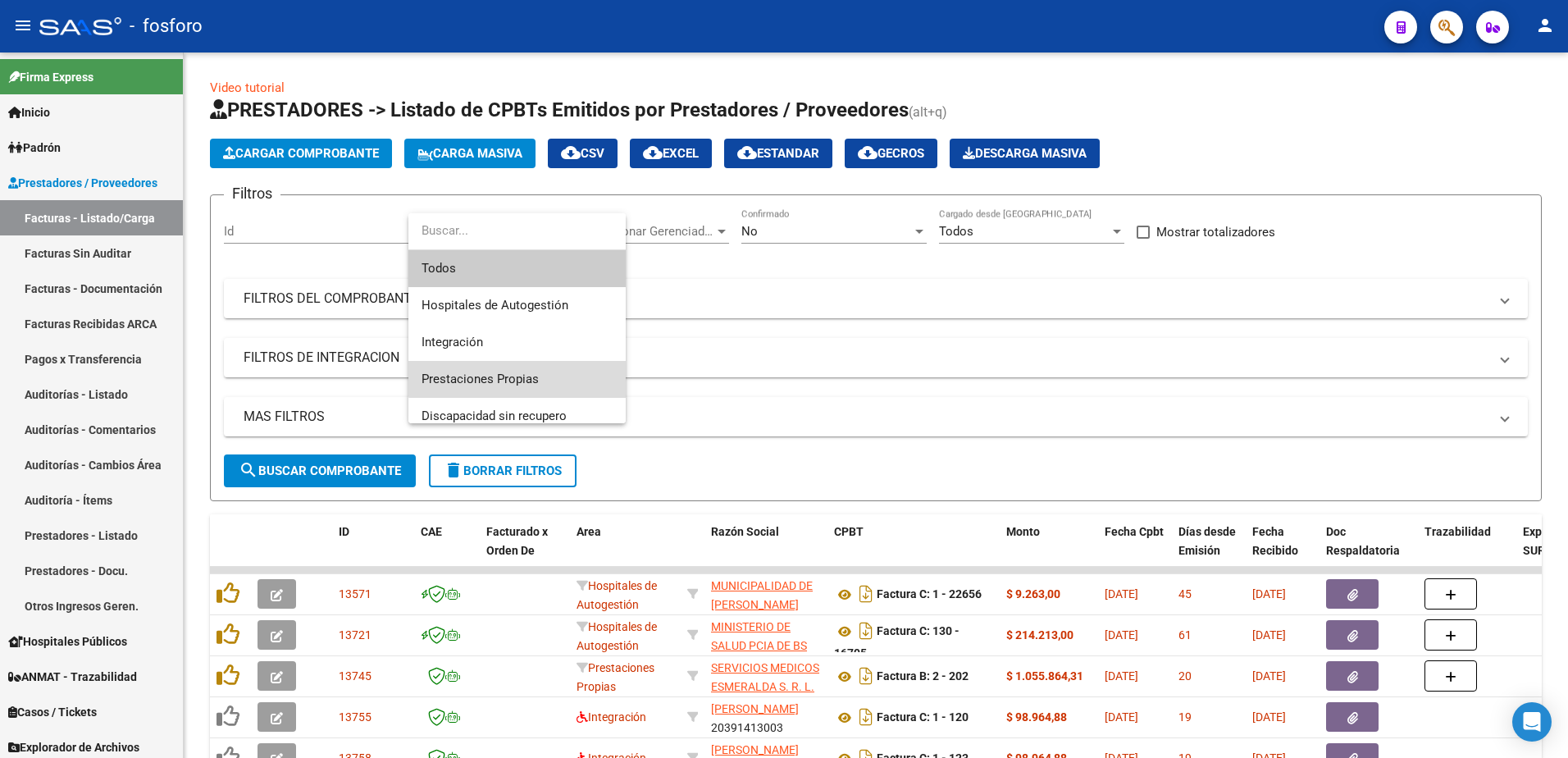
click at [523, 369] on span "Prestaciones Propias" at bounding box center [517, 379] width 191 height 37
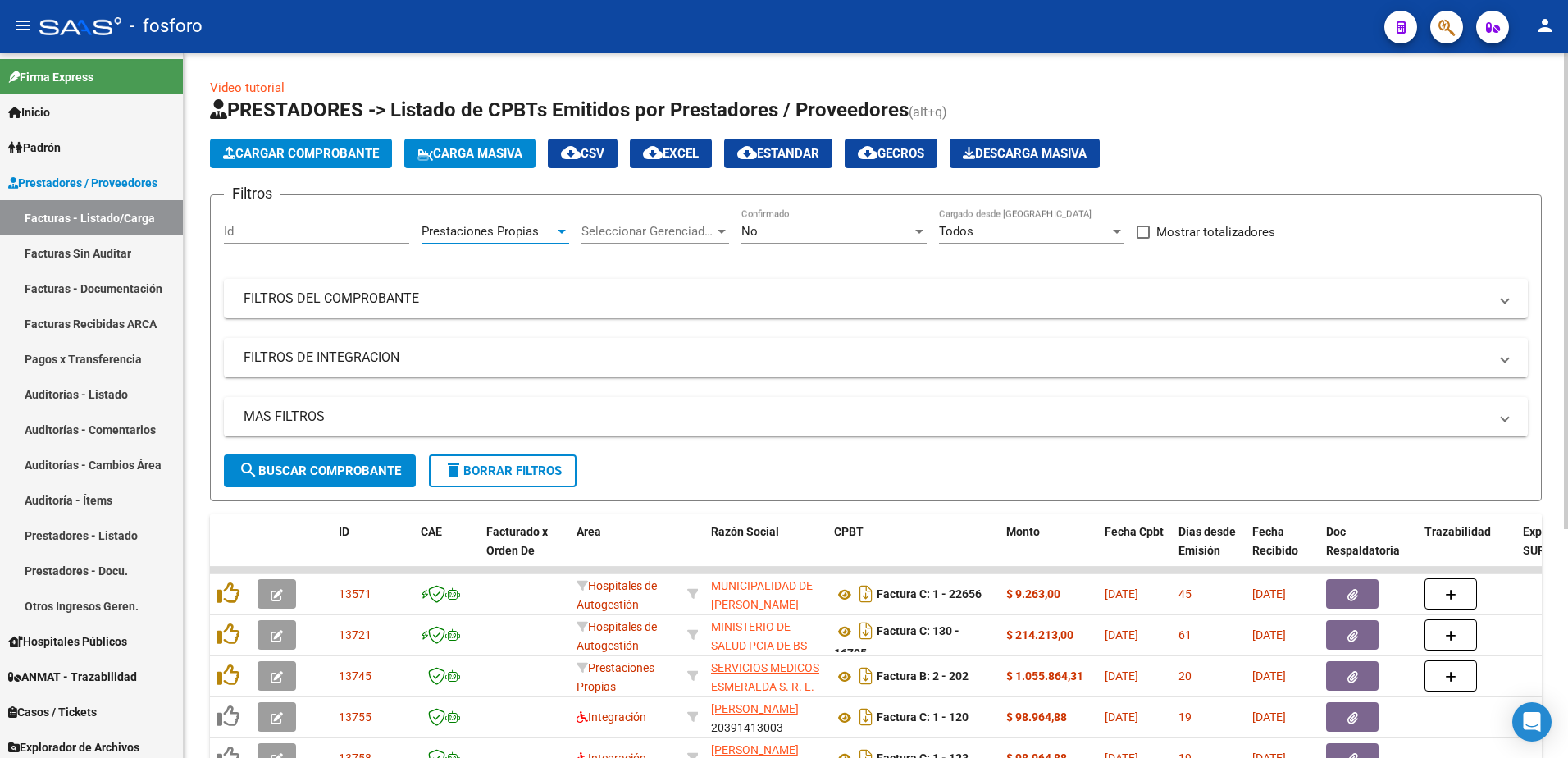
click at [301, 462] on button "search Buscar Comprobante" at bounding box center [319, 471] width 192 height 33
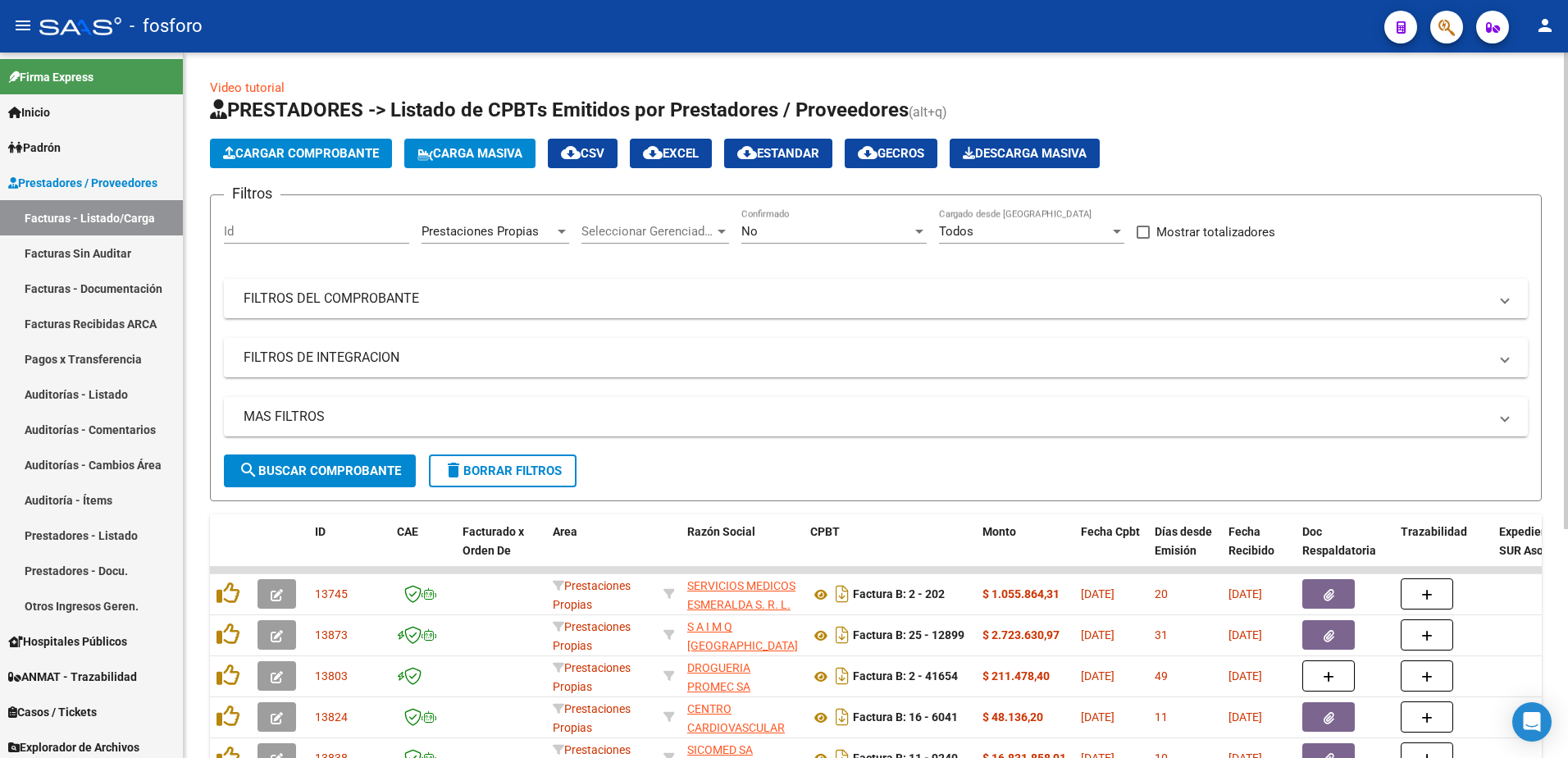
scroll to position [328, 0]
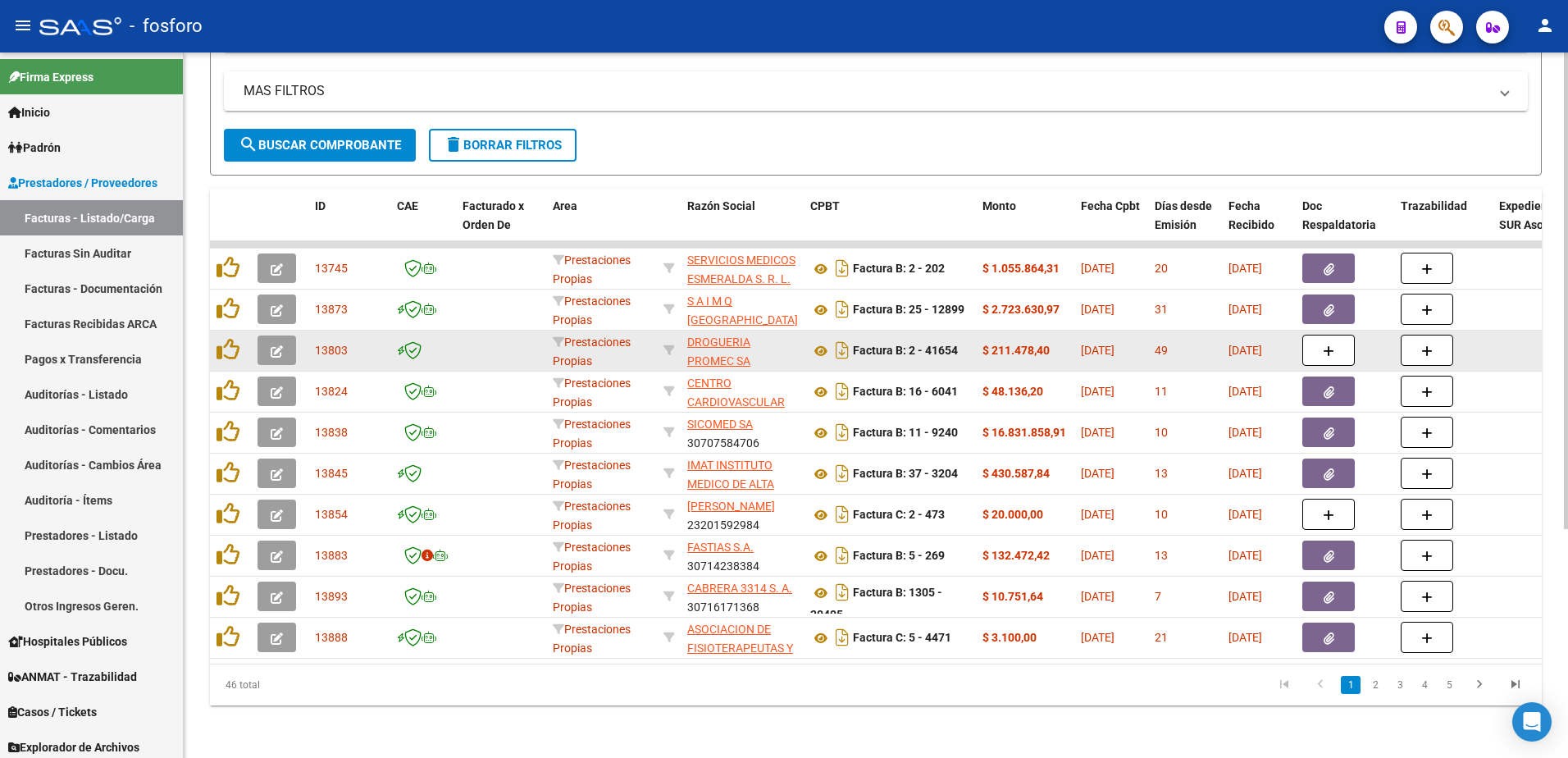
click at [274, 346] on icon "button" at bounding box center [276, 351] width 13 height 13
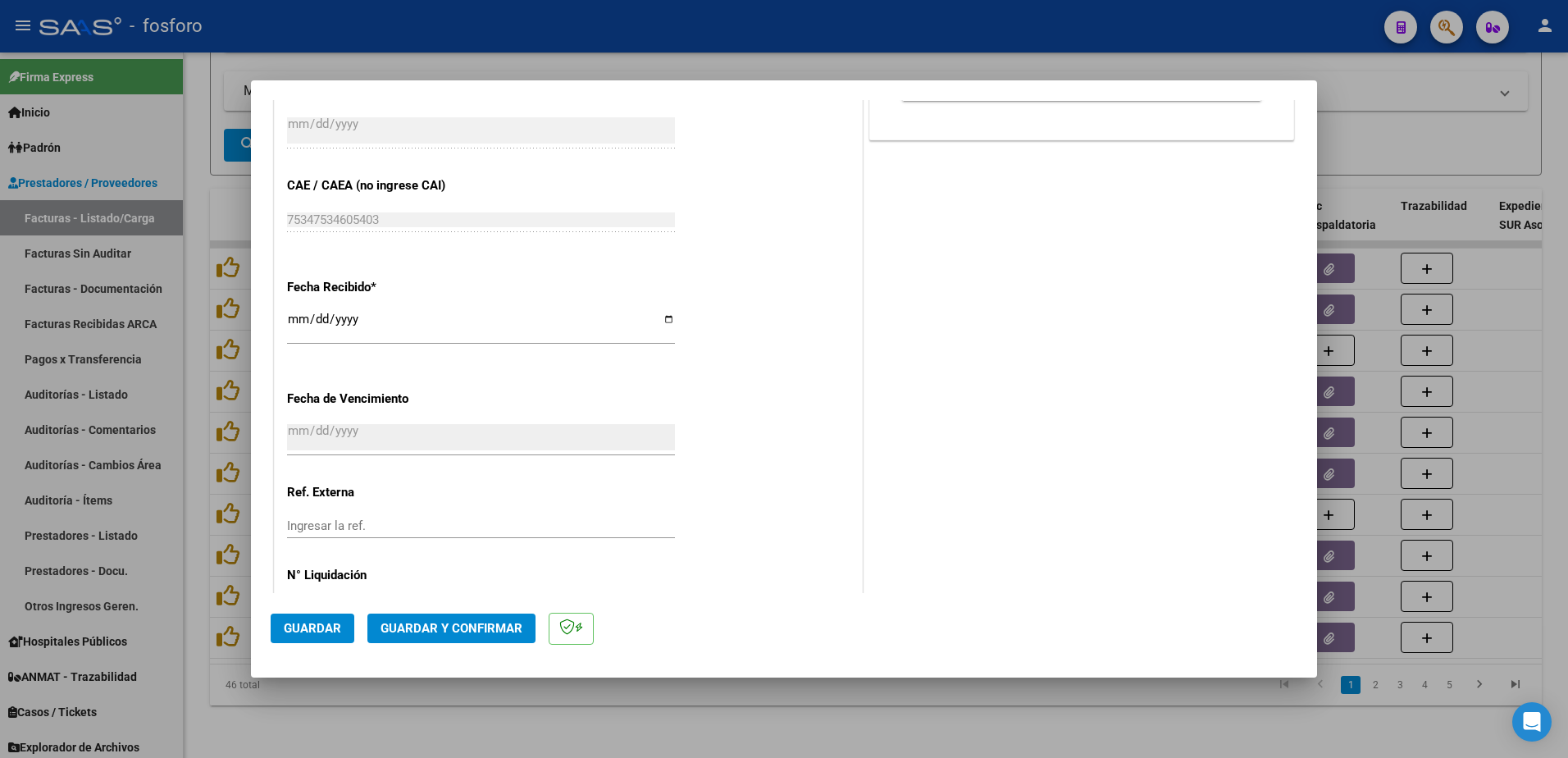
scroll to position [851, 0]
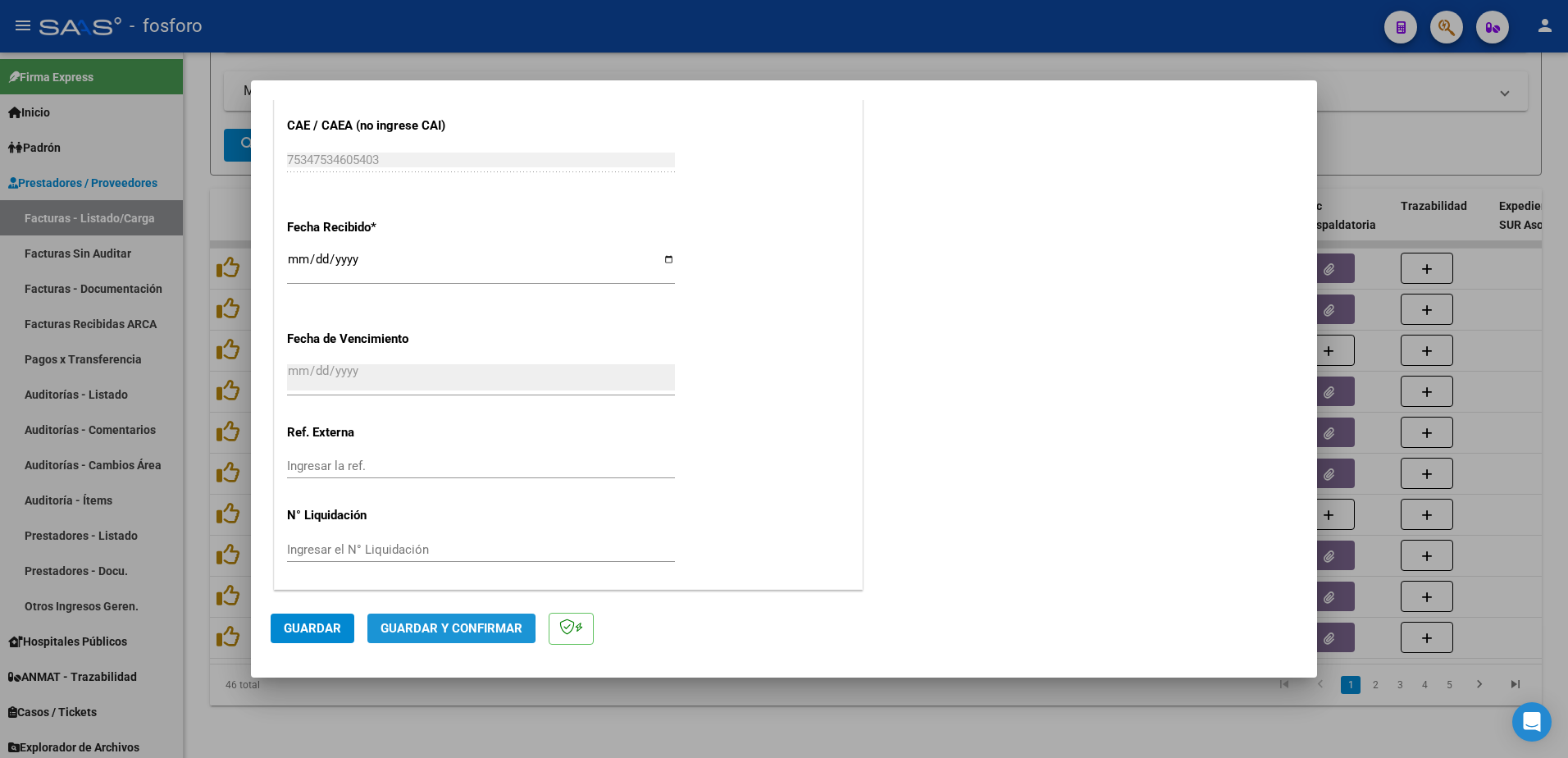
click at [417, 627] on span "Guardar y Confirmar" at bounding box center [451, 629] width 141 height 15
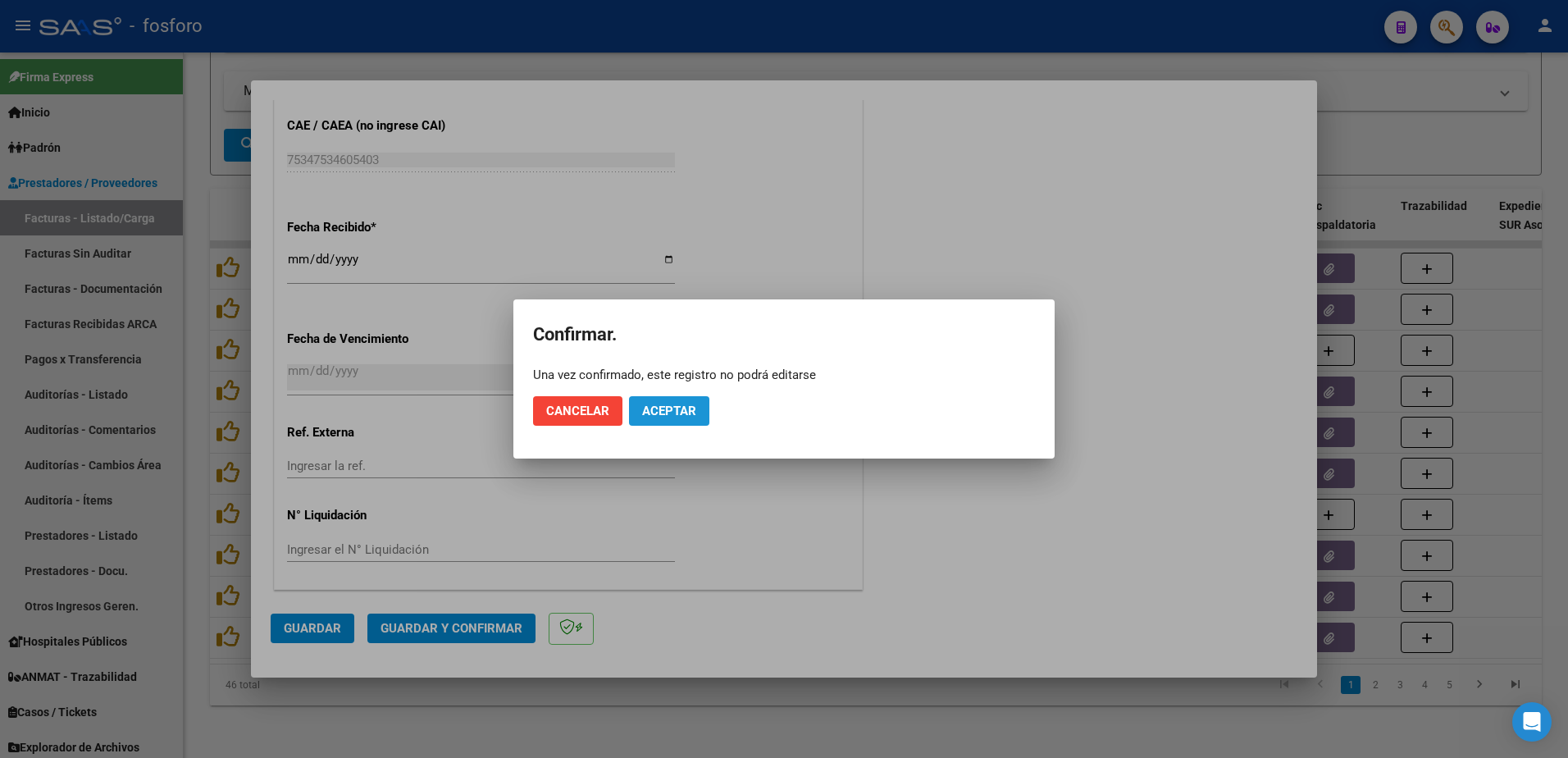
click at [665, 410] on span "Aceptar" at bounding box center [669, 411] width 54 height 15
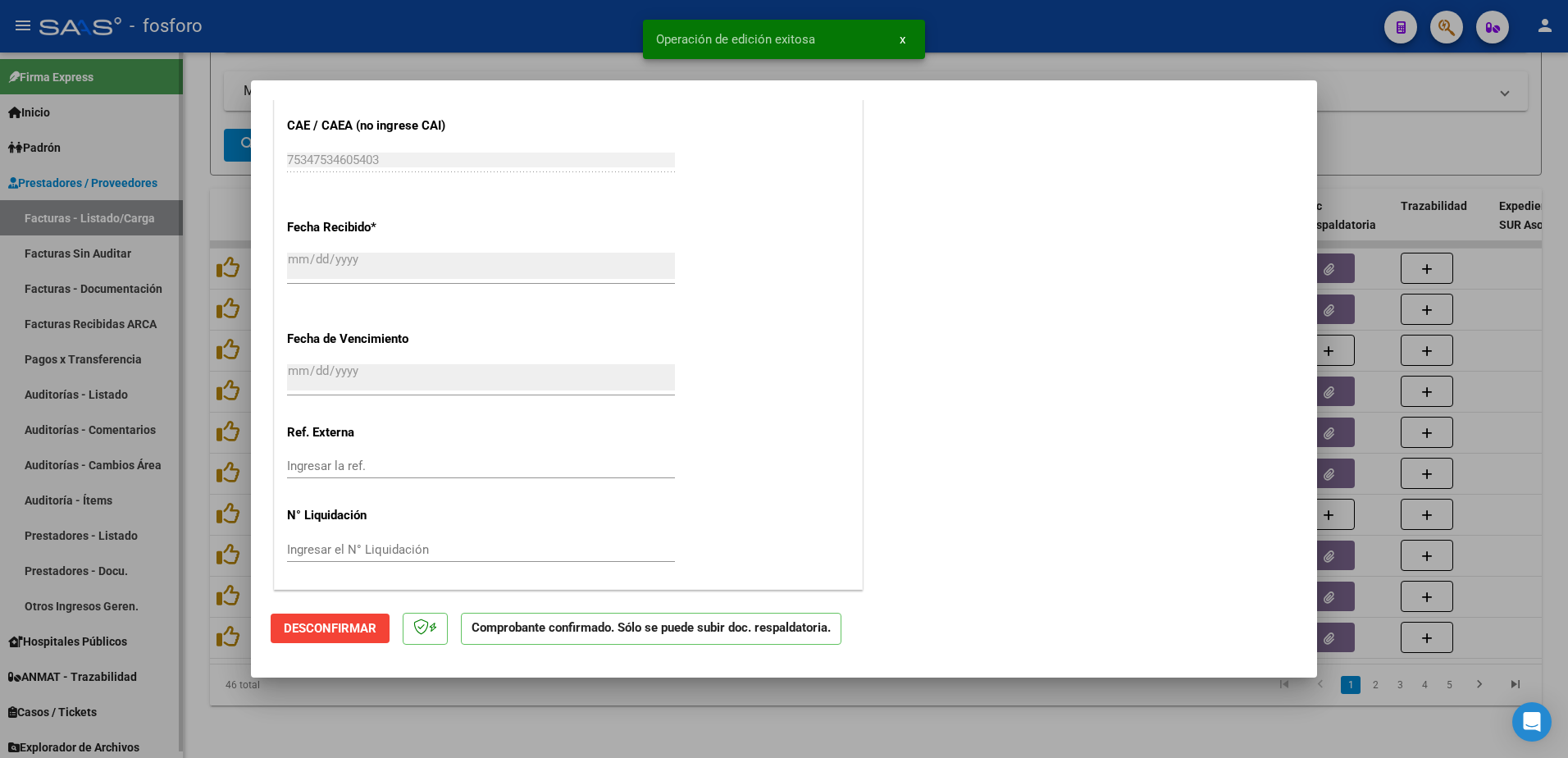
drag, startPoint x: 201, startPoint y: 350, endPoint x: 117, endPoint y: 273, distance: 114.0
click at [200, 350] on div at bounding box center [784, 379] width 1568 height 758
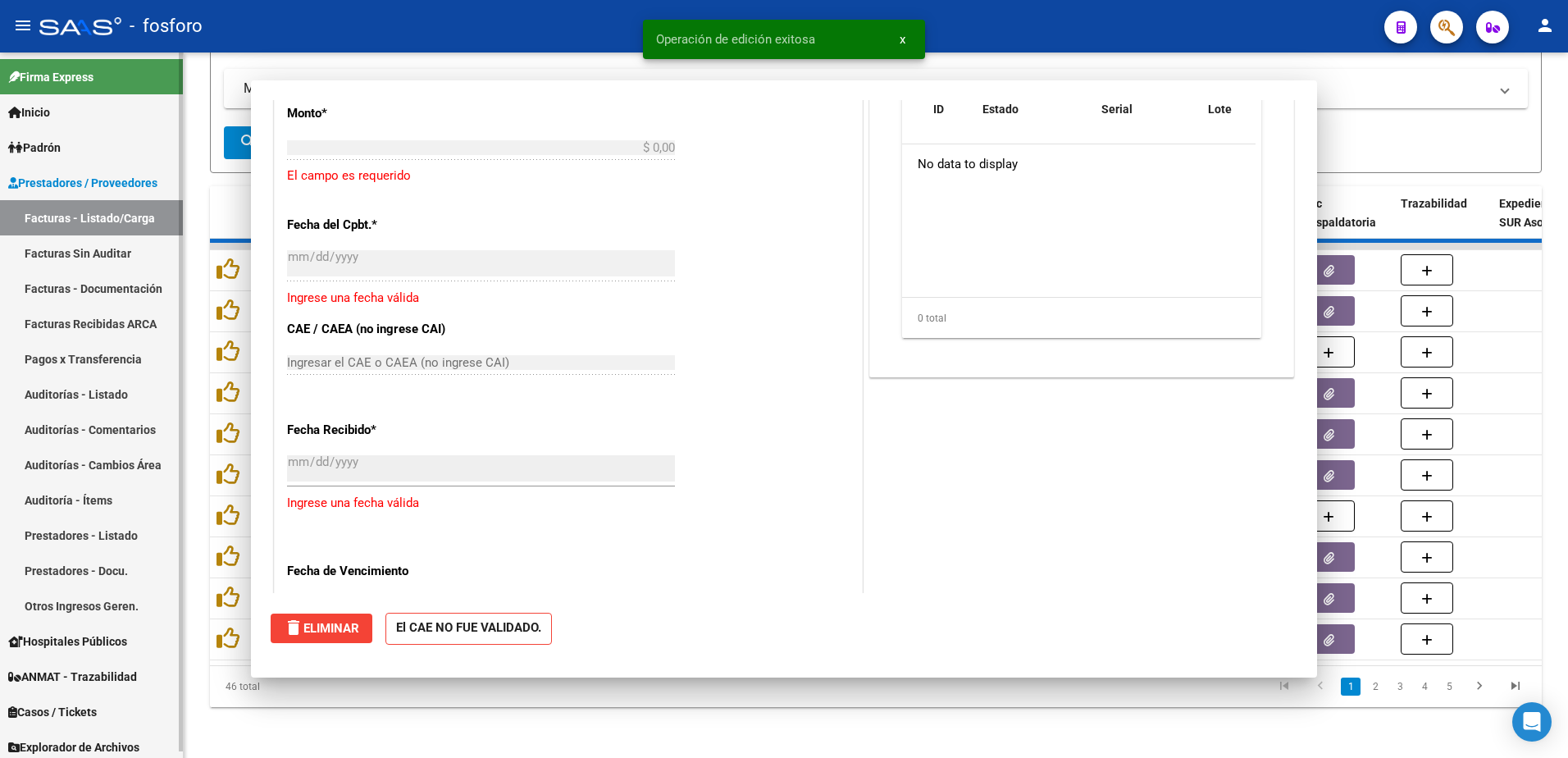
scroll to position [0, 0]
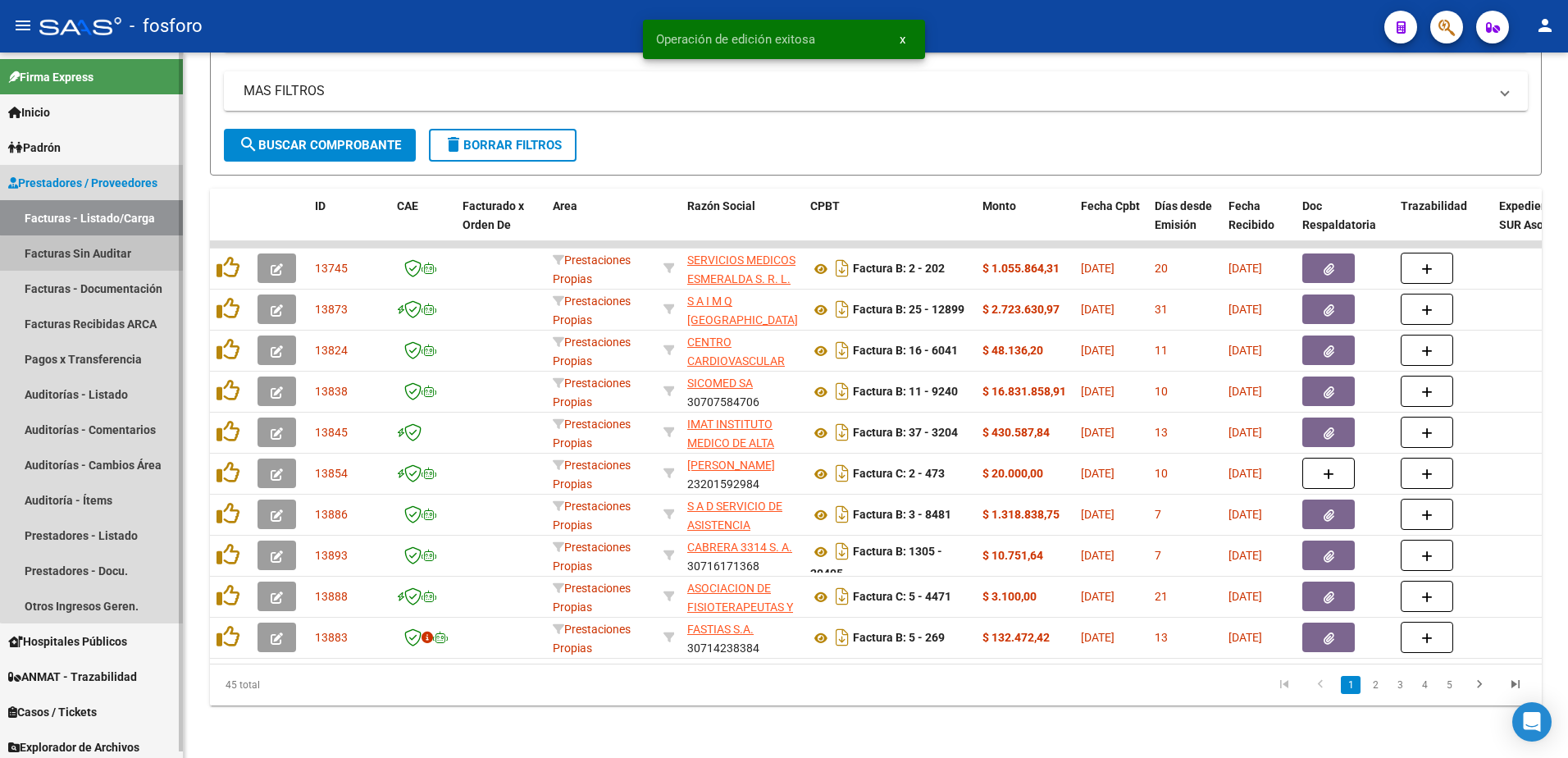
click at [109, 260] on link "Facturas Sin Auditar" at bounding box center [91, 253] width 183 height 35
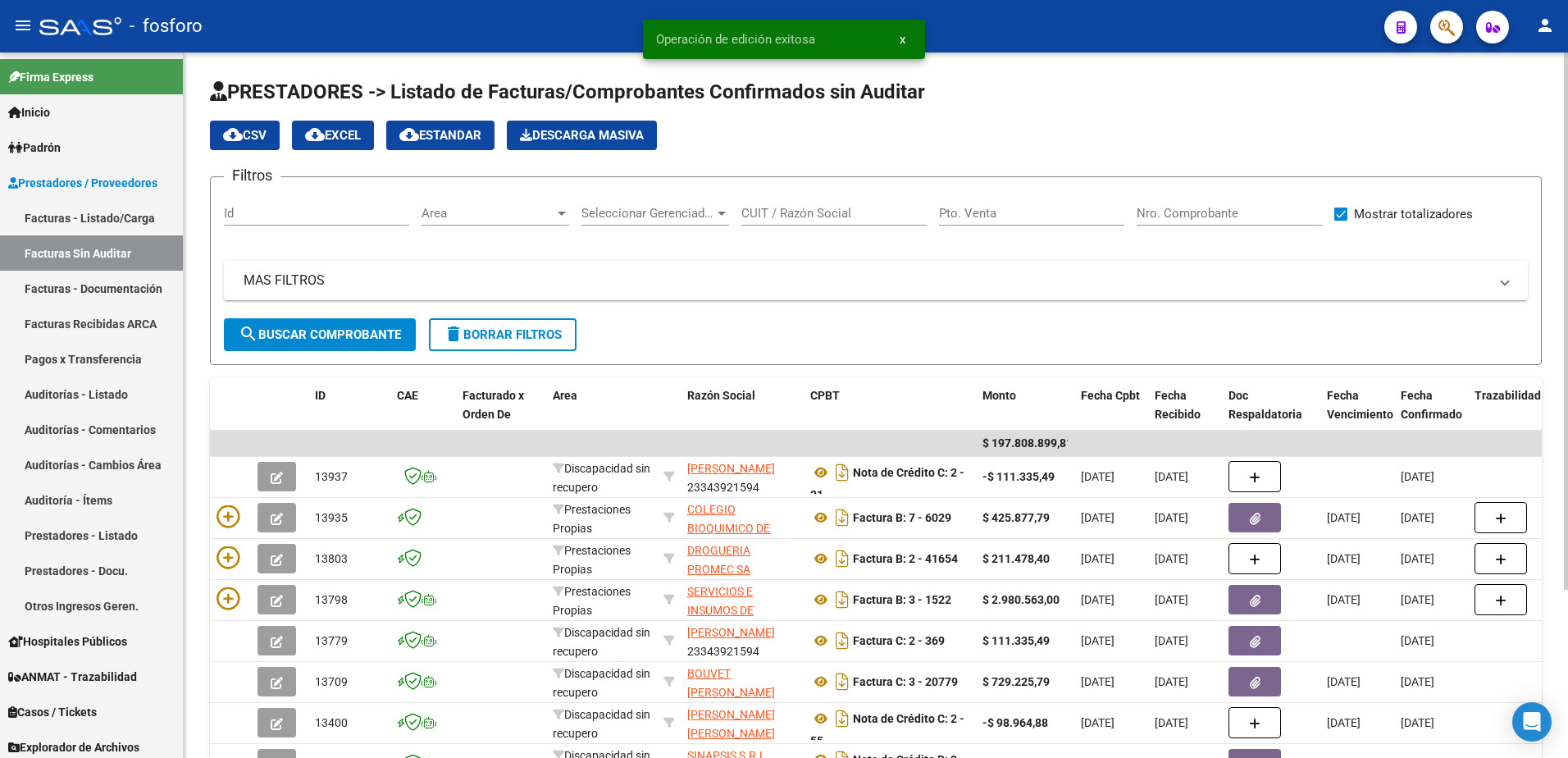
click at [559, 215] on div at bounding box center [562, 214] width 8 height 4
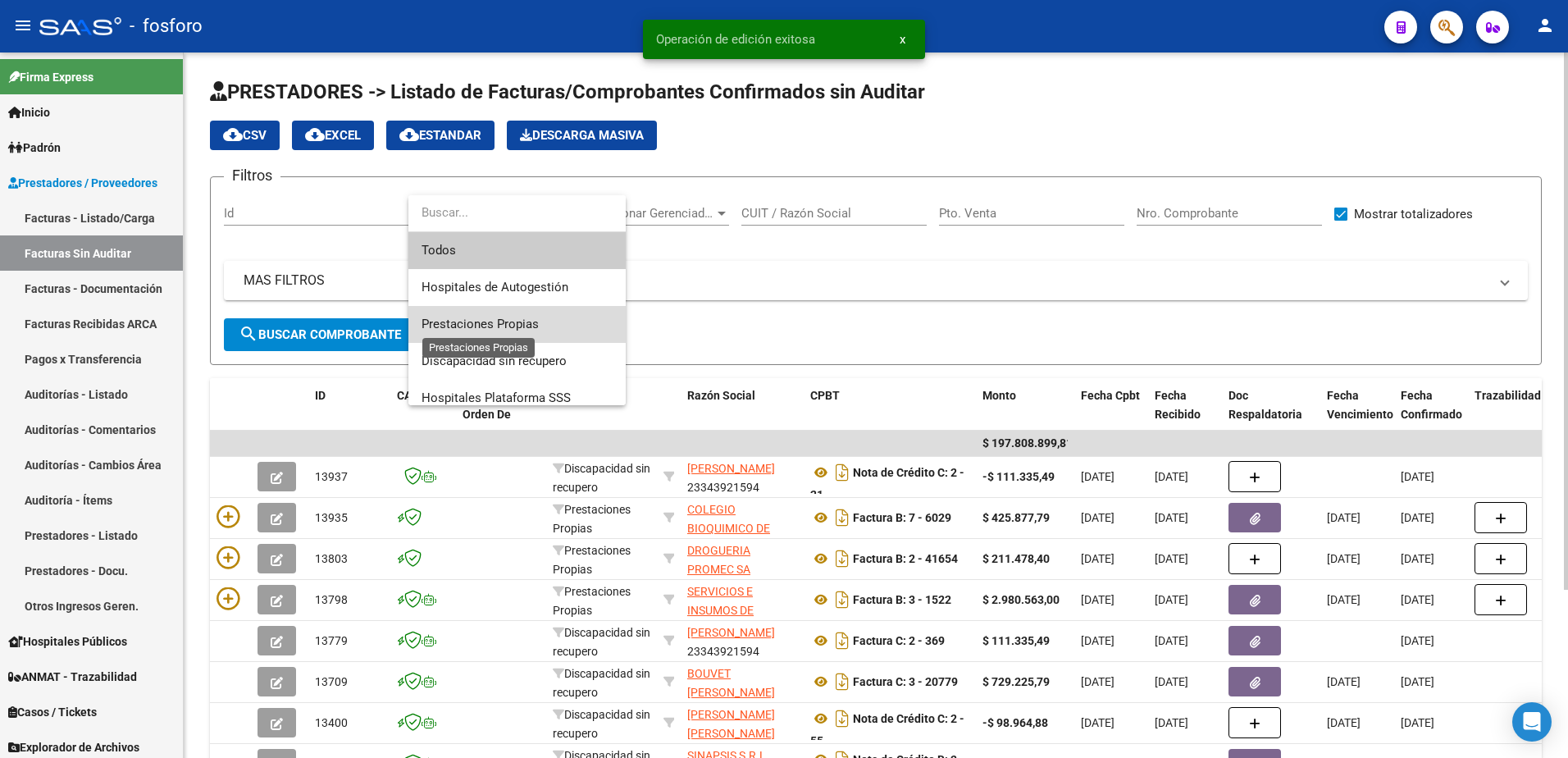
drag, startPoint x: 496, startPoint y: 318, endPoint x: 453, endPoint y: 315, distance: 43.1
click at [476, 318] on span "Prestaciones Propias" at bounding box center [481, 324] width 117 height 15
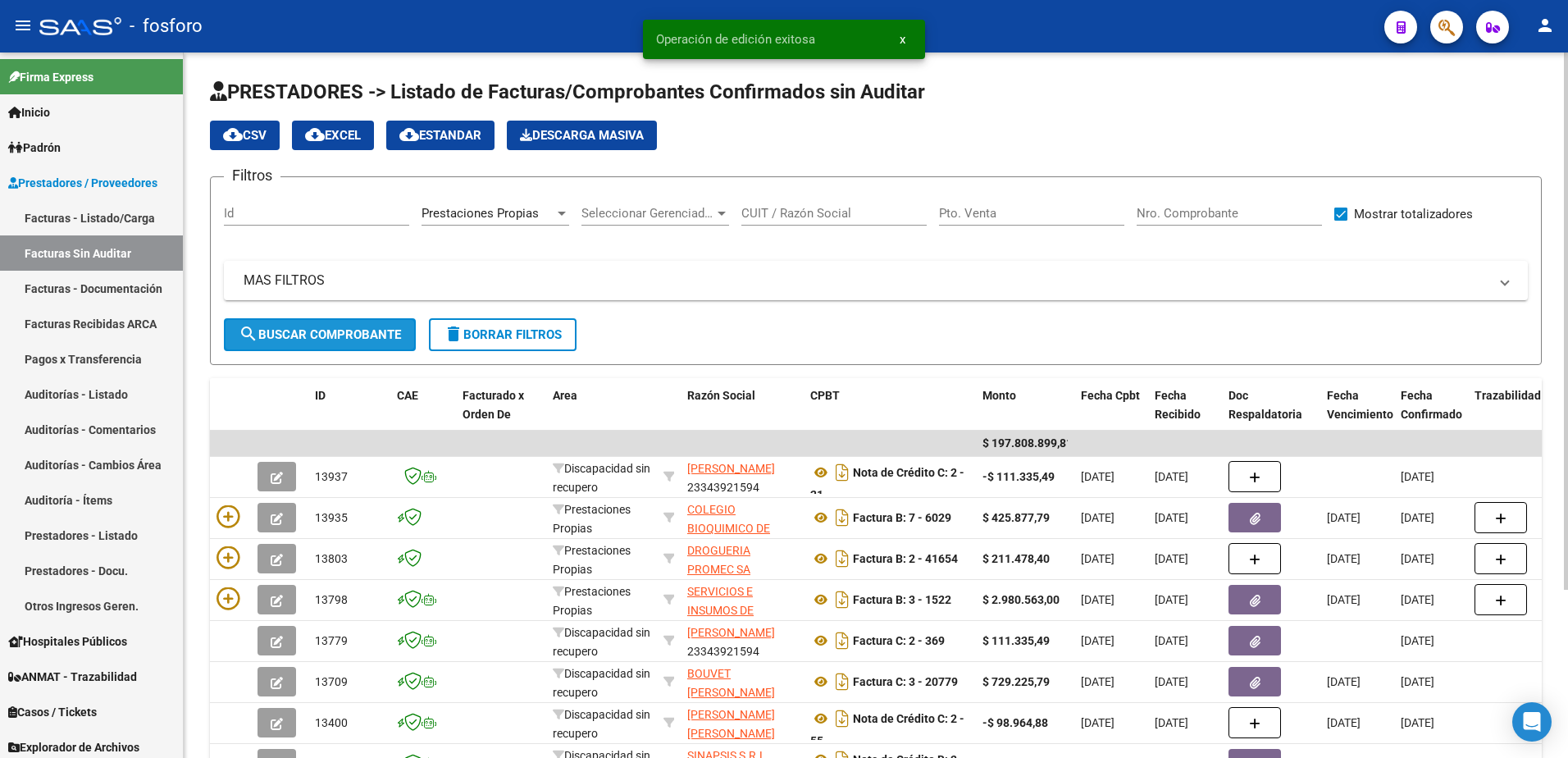
drag, startPoint x: 453, startPoint y: 315, endPoint x: 356, endPoint y: 327, distance: 97.7
click at [356, 327] on span "search Buscar Comprobante" at bounding box center [320, 335] width 162 height 15
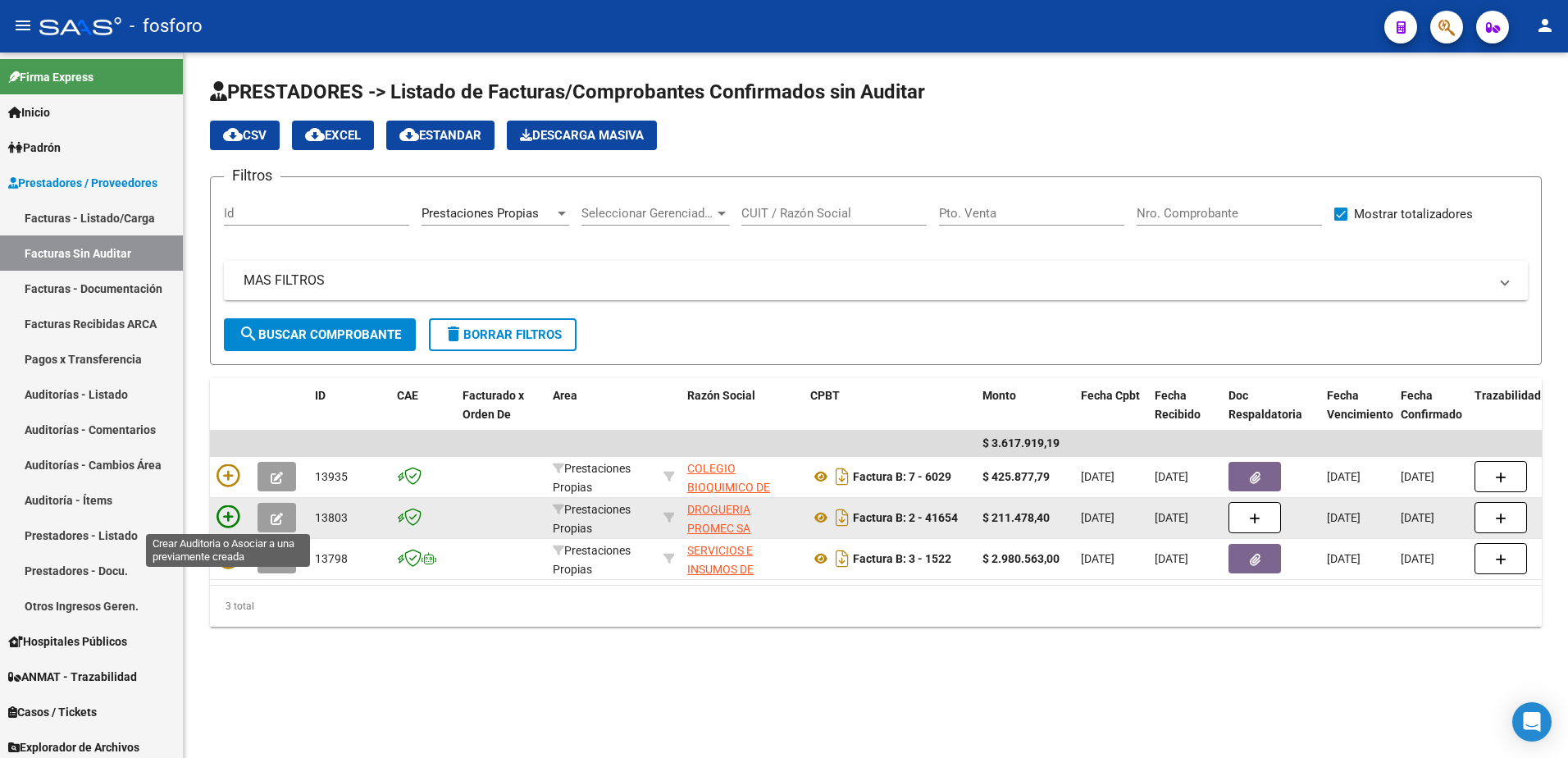
click at [227, 521] on icon at bounding box center [228, 517] width 23 height 23
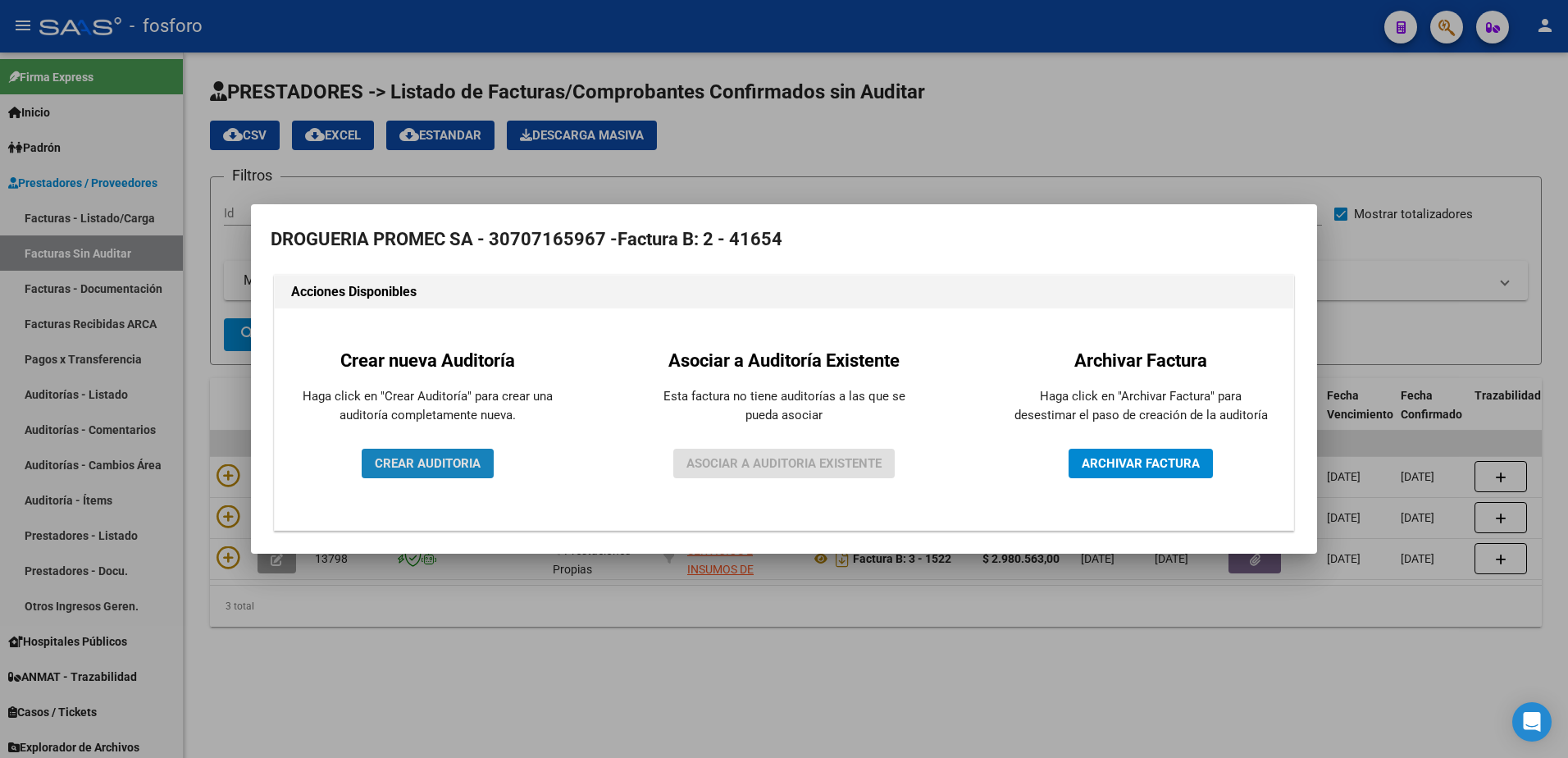
click at [407, 466] on span "CREAR AUDITORIA" at bounding box center [428, 464] width 105 height 15
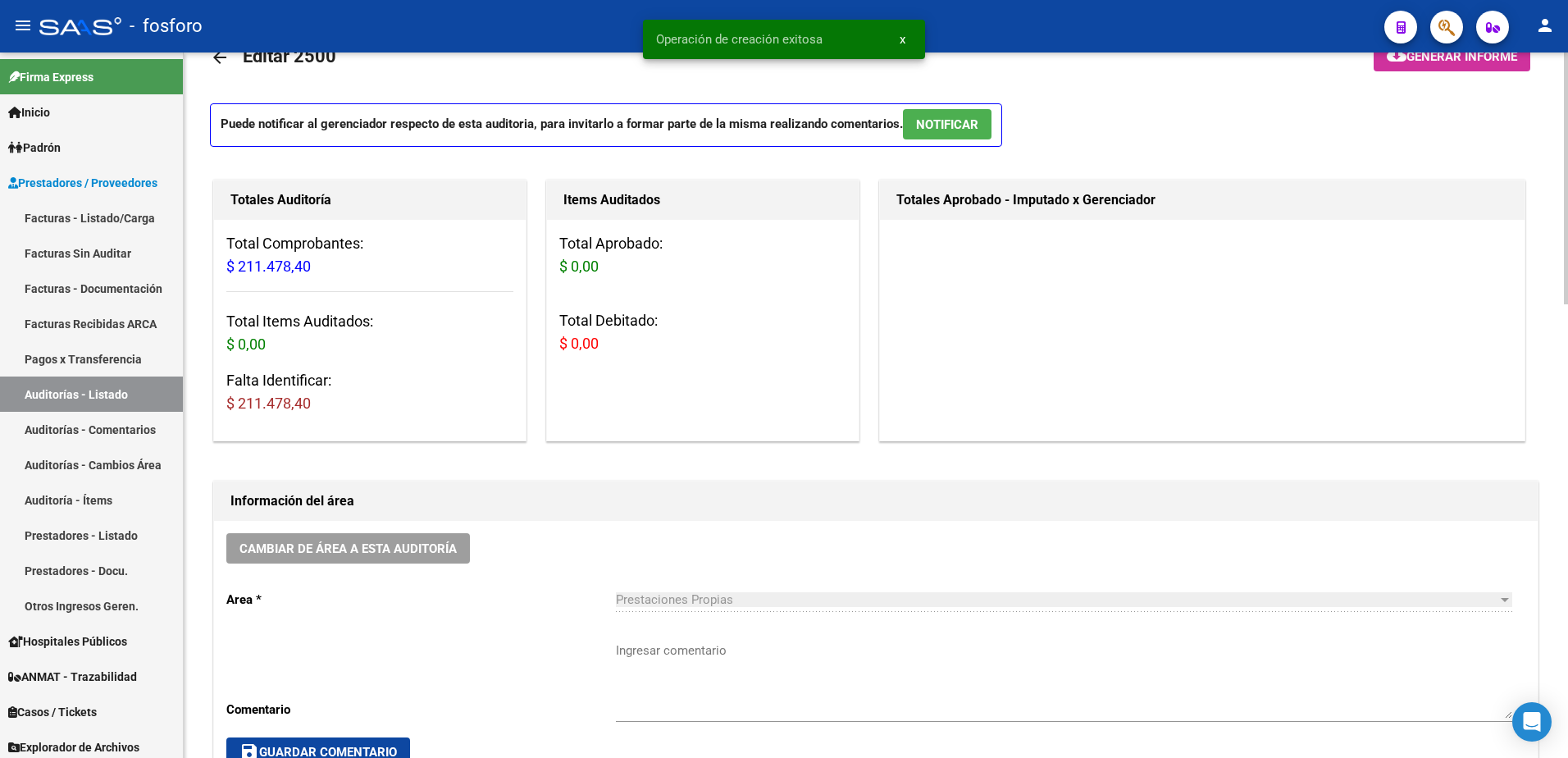
scroll to position [82, 0]
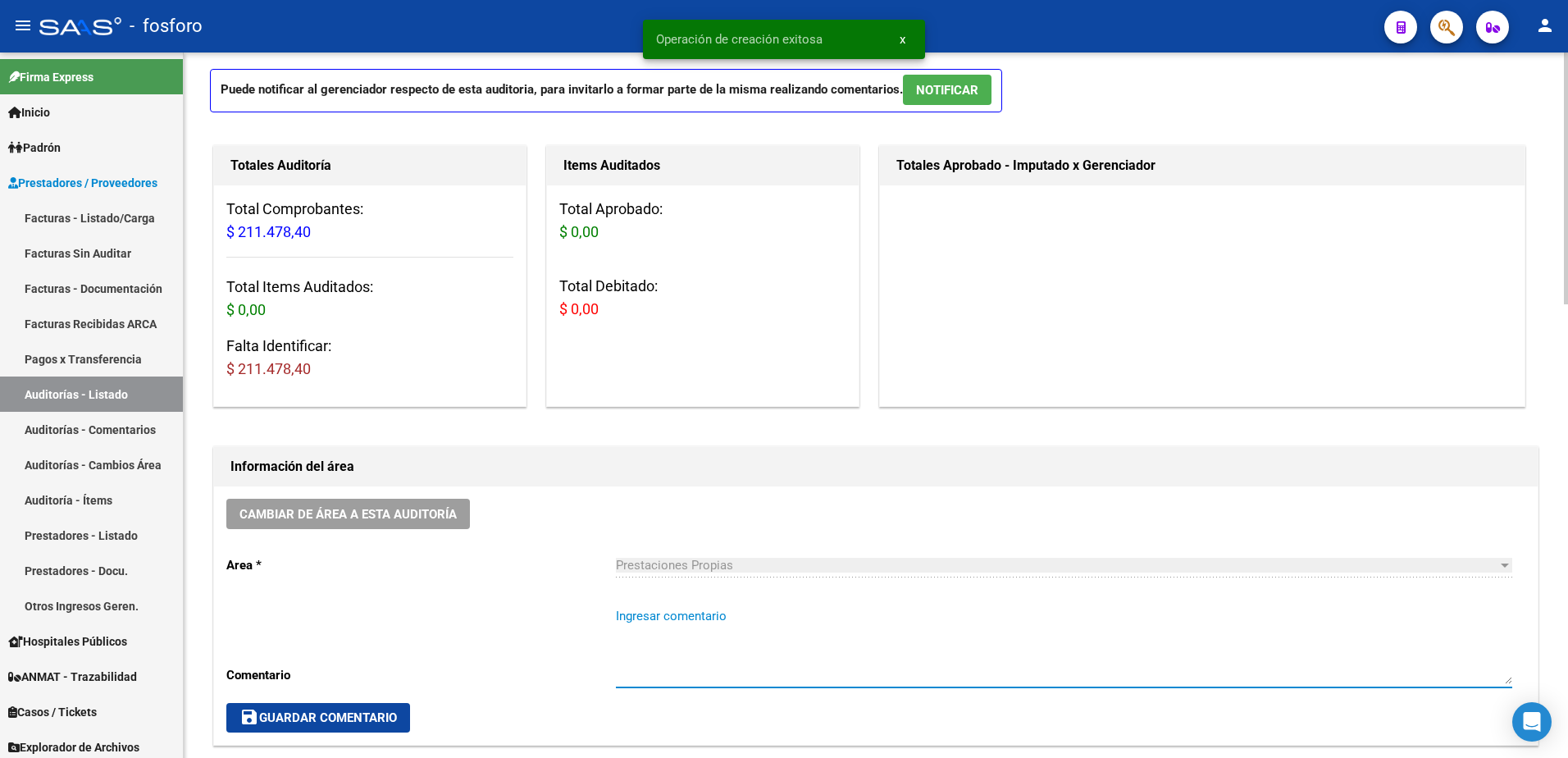
click at [672, 616] on textarea "Ingresar comentario" at bounding box center [1064, 646] width 897 height 77
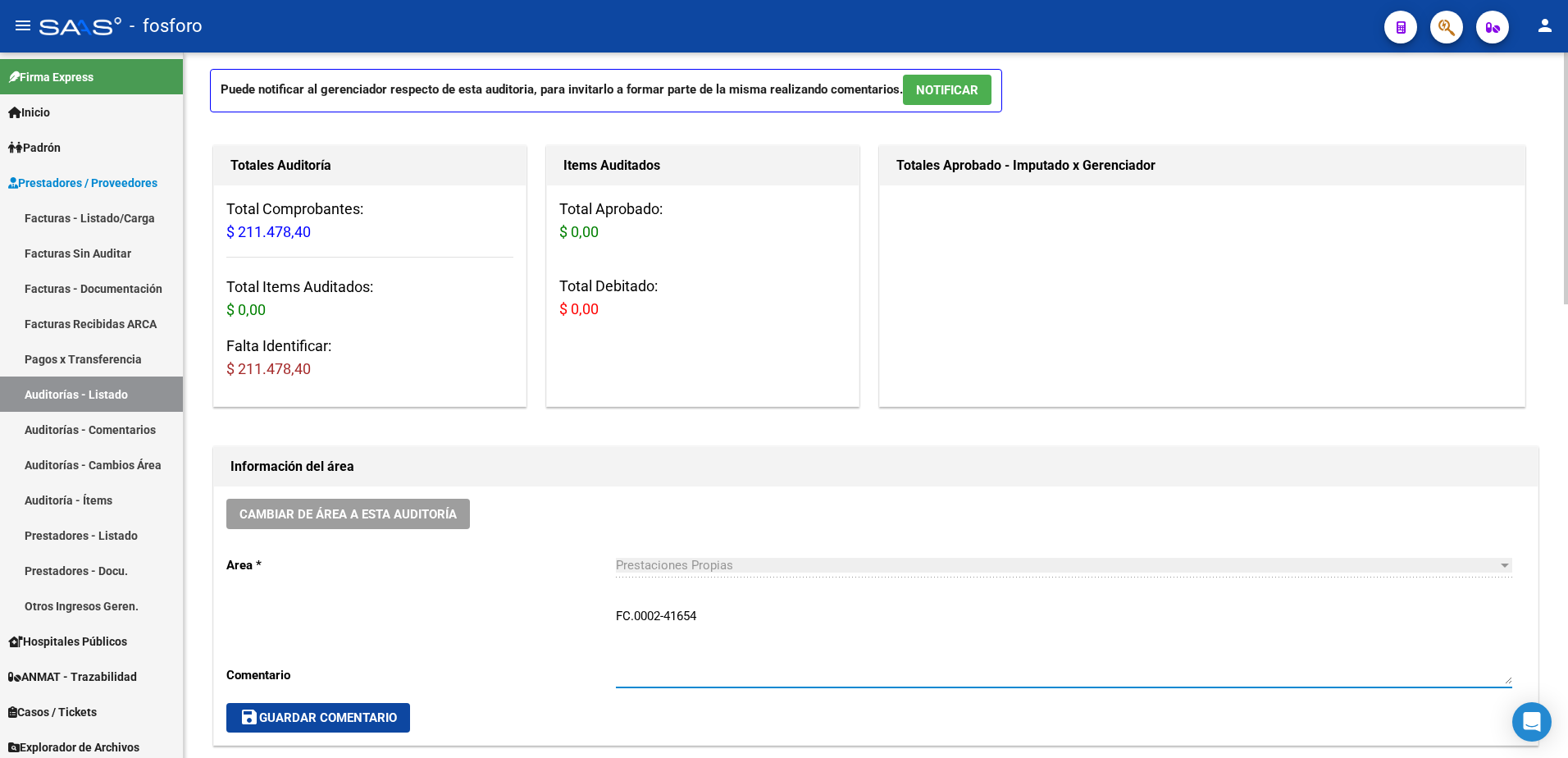
type textarea "FC.0002-41654"
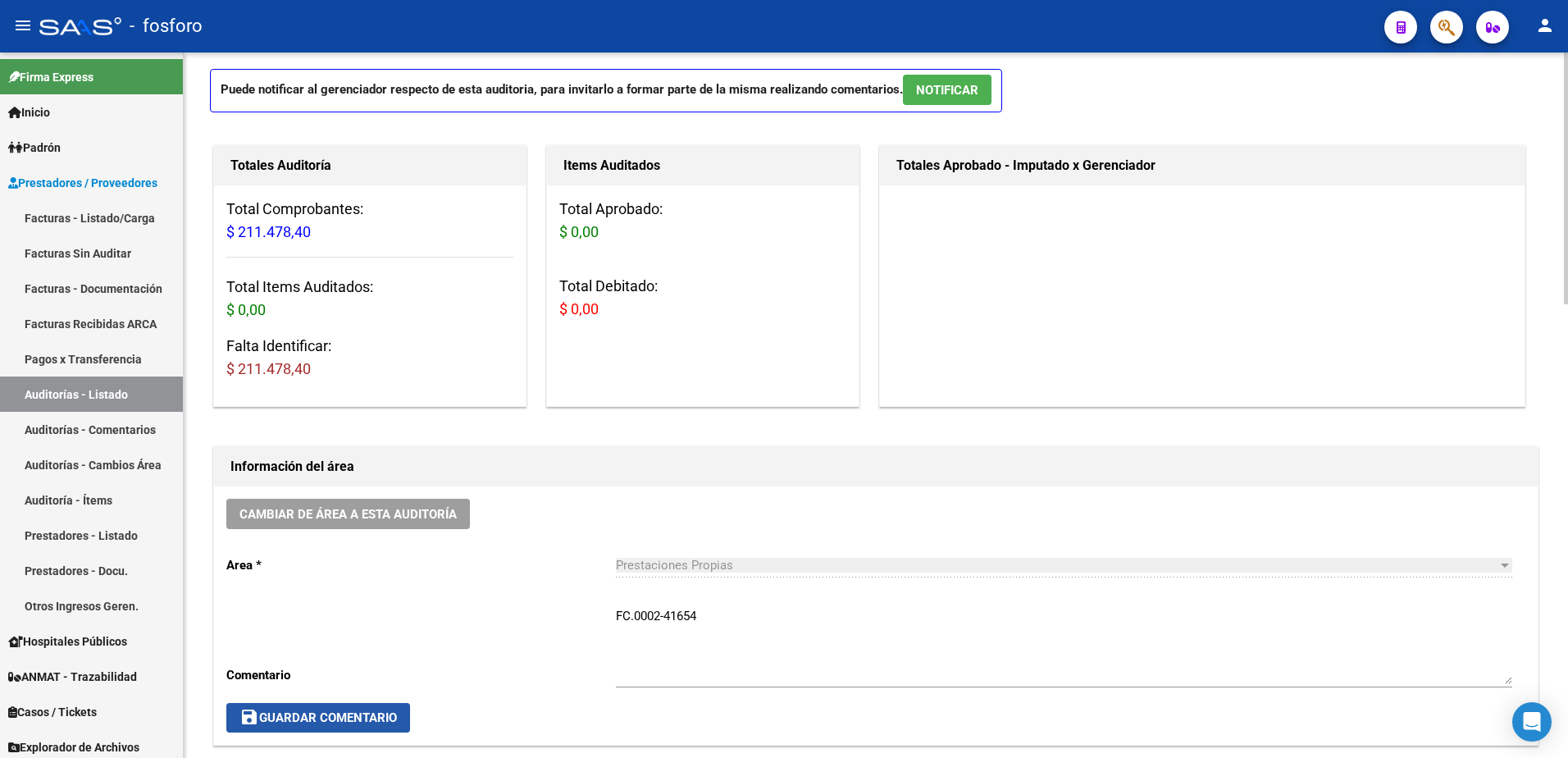
click at [362, 711] on span "save Guardar Comentario" at bounding box center [318, 718] width 157 height 15
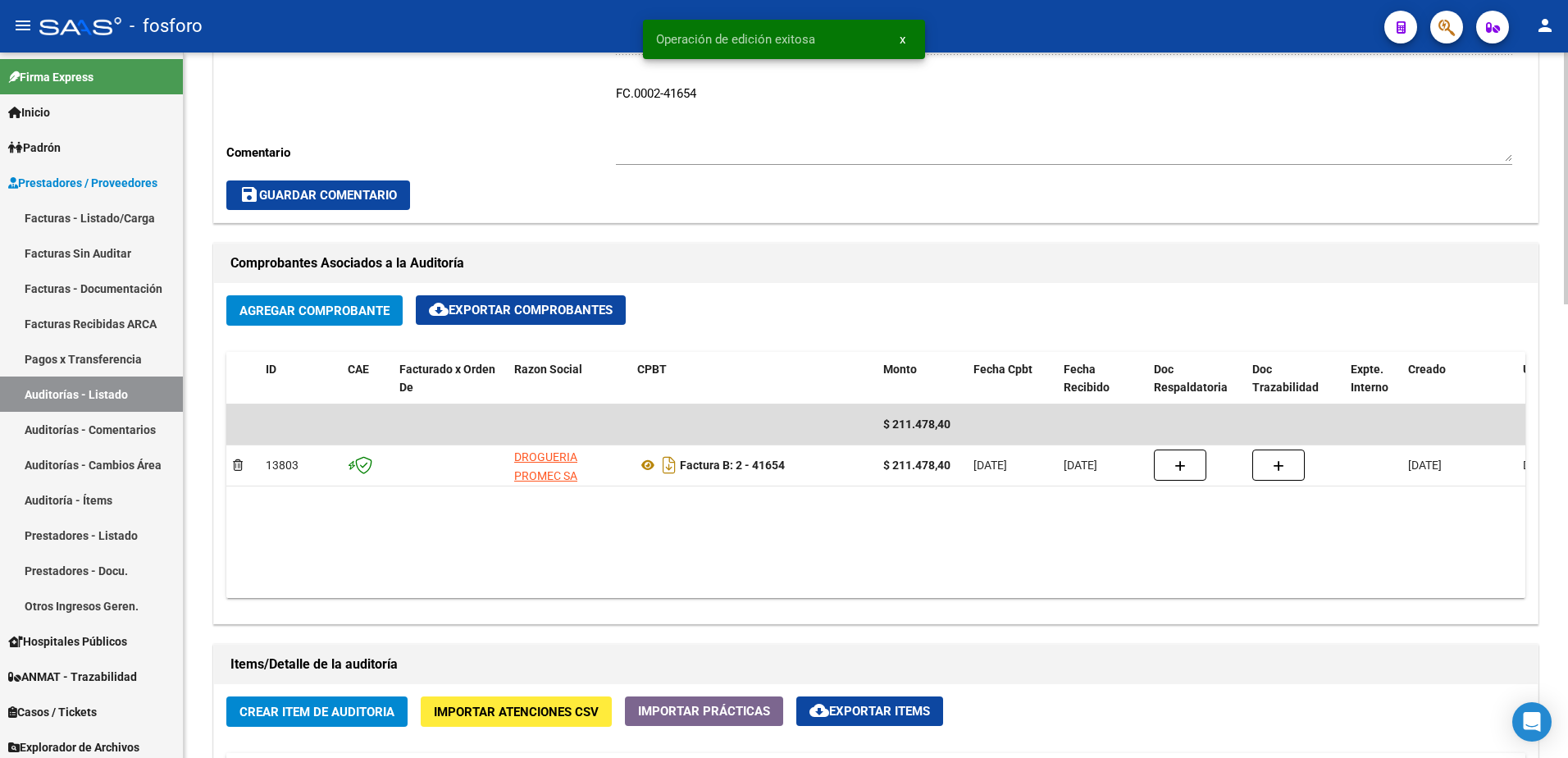
scroll to position [657, 0]
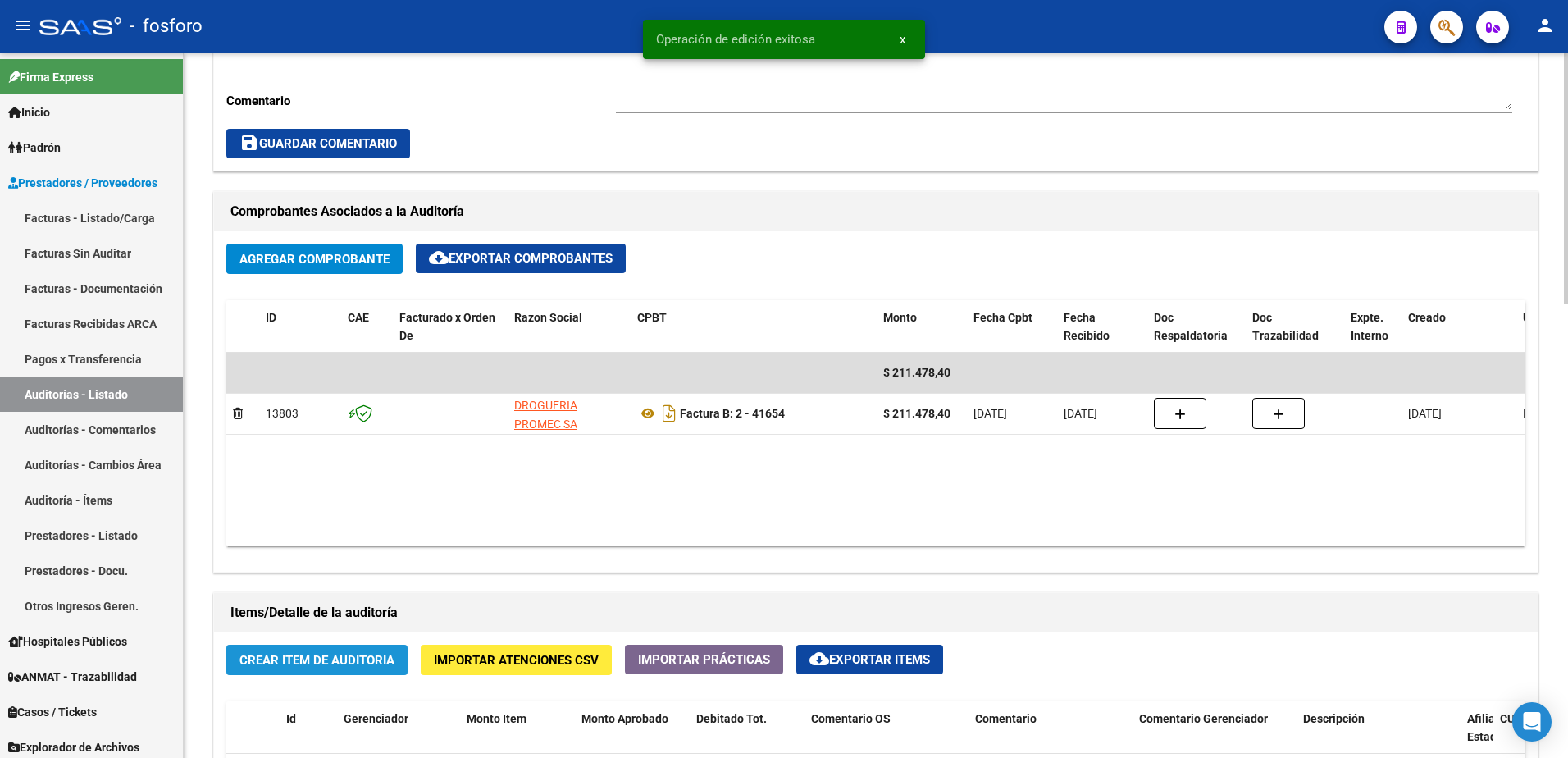
click at [362, 669] on button "Crear Item de Auditoria" at bounding box center [316, 660] width 182 height 30
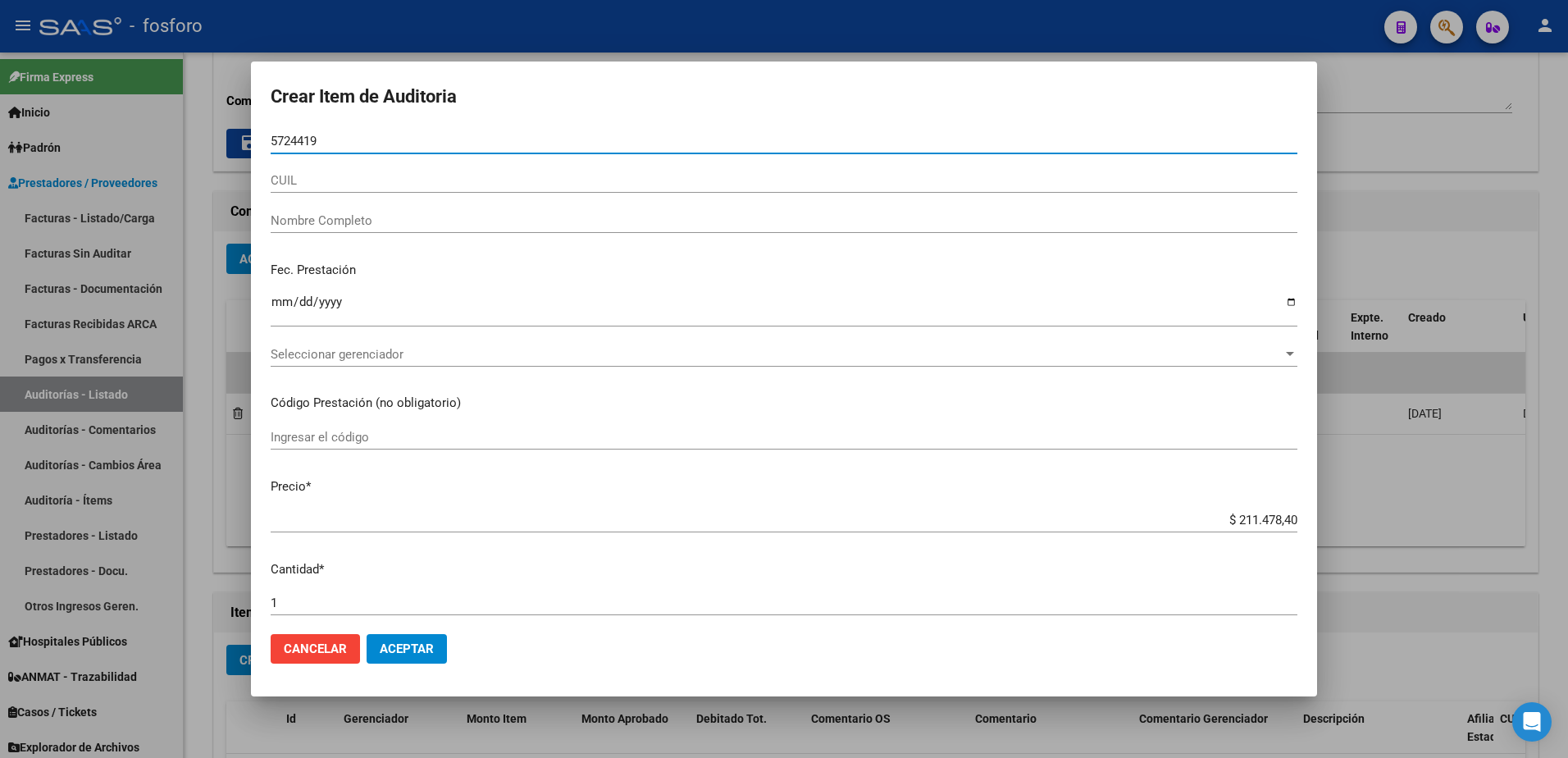
type input "57244196"
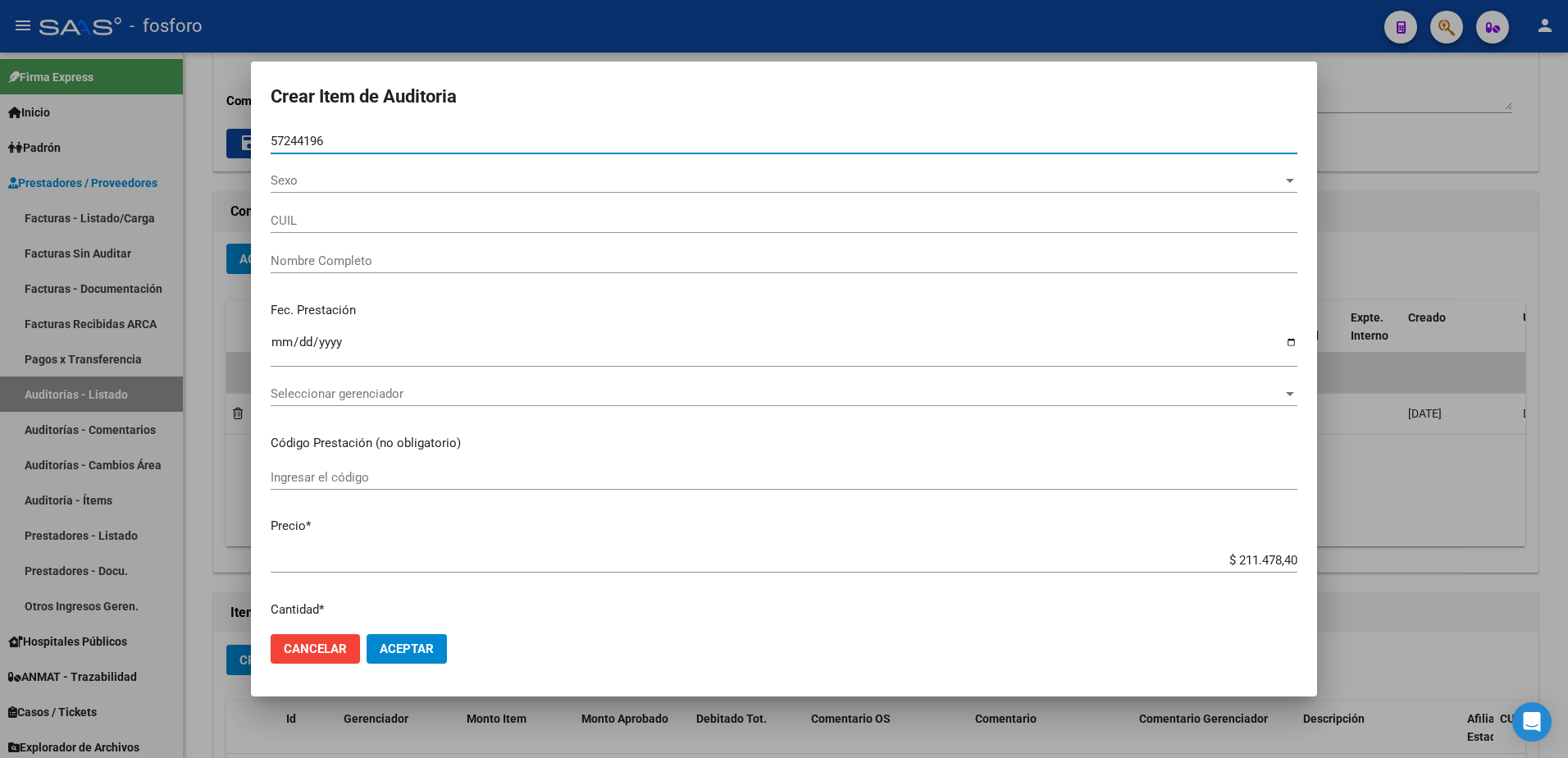
type input "20572441963"
type input "VIERA, [PERSON_NAME] -"
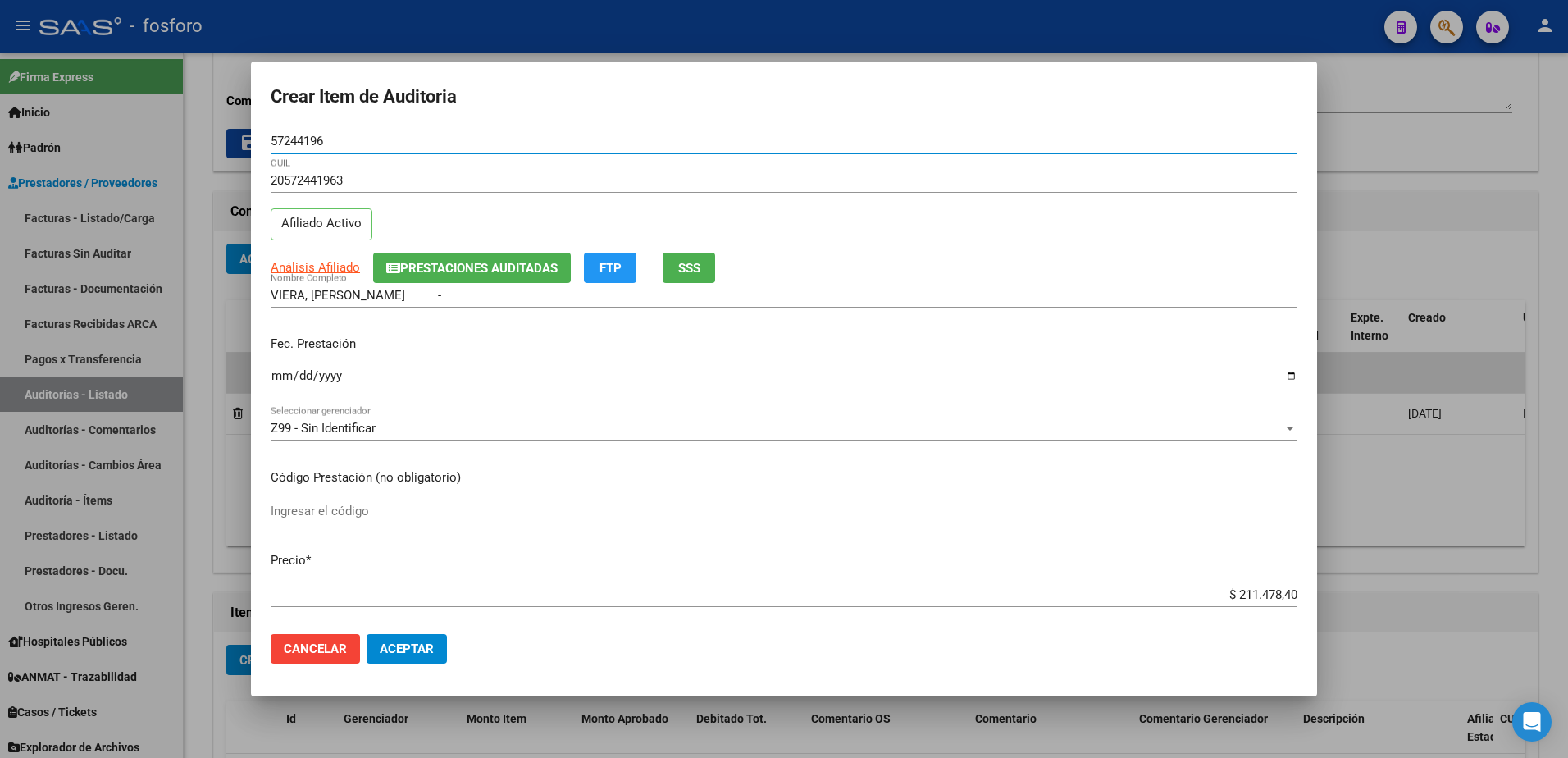
type input "57244196"
click at [275, 381] on input "Ingresar la fecha" at bounding box center [784, 382] width 1027 height 26
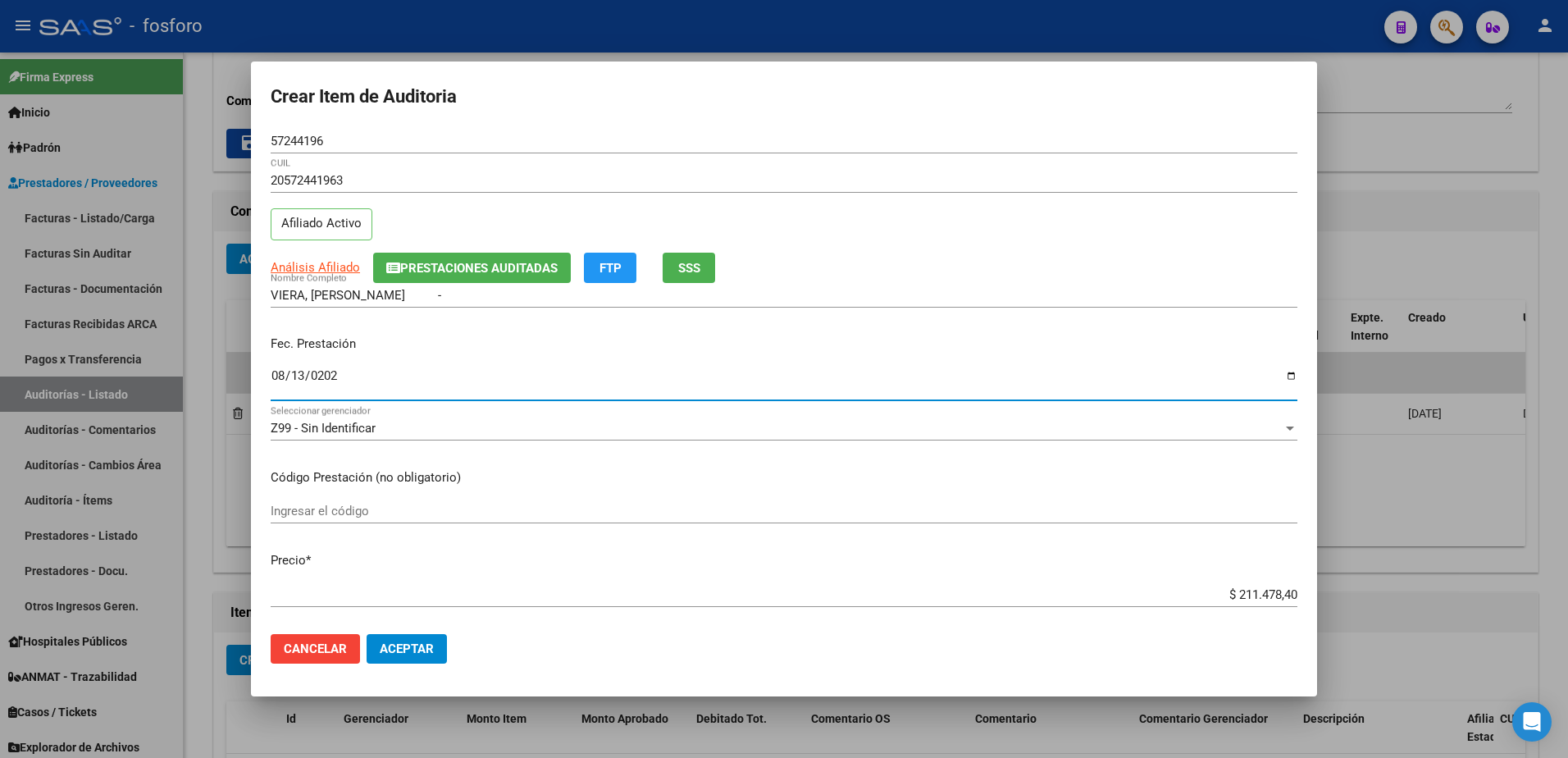
type input "[DATE]"
click at [324, 513] on input "Ingresar el código" at bounding box center [784, 512] width 1027 height 15
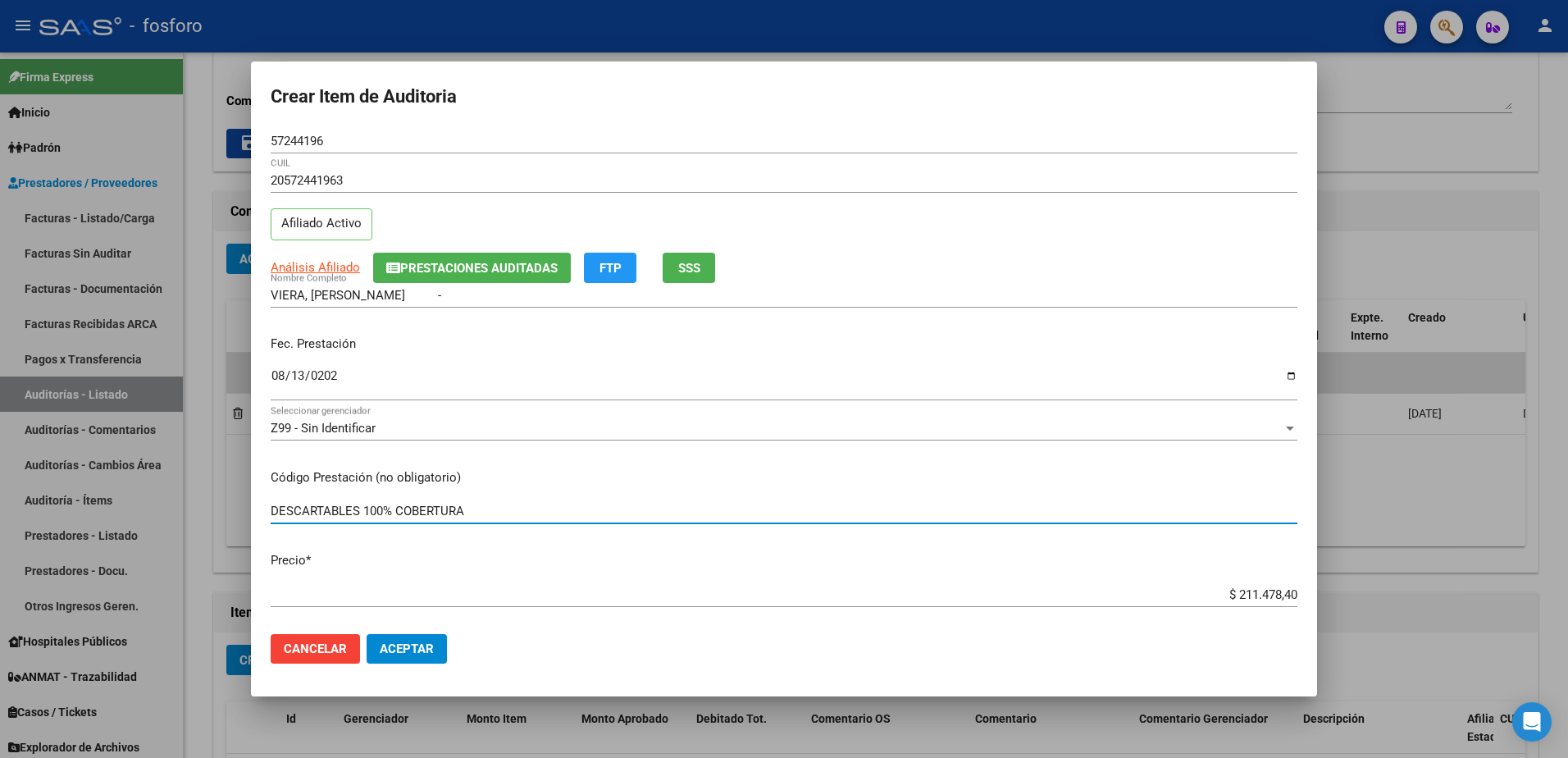
type input "DESCARTABLES 100% COBERTURA"
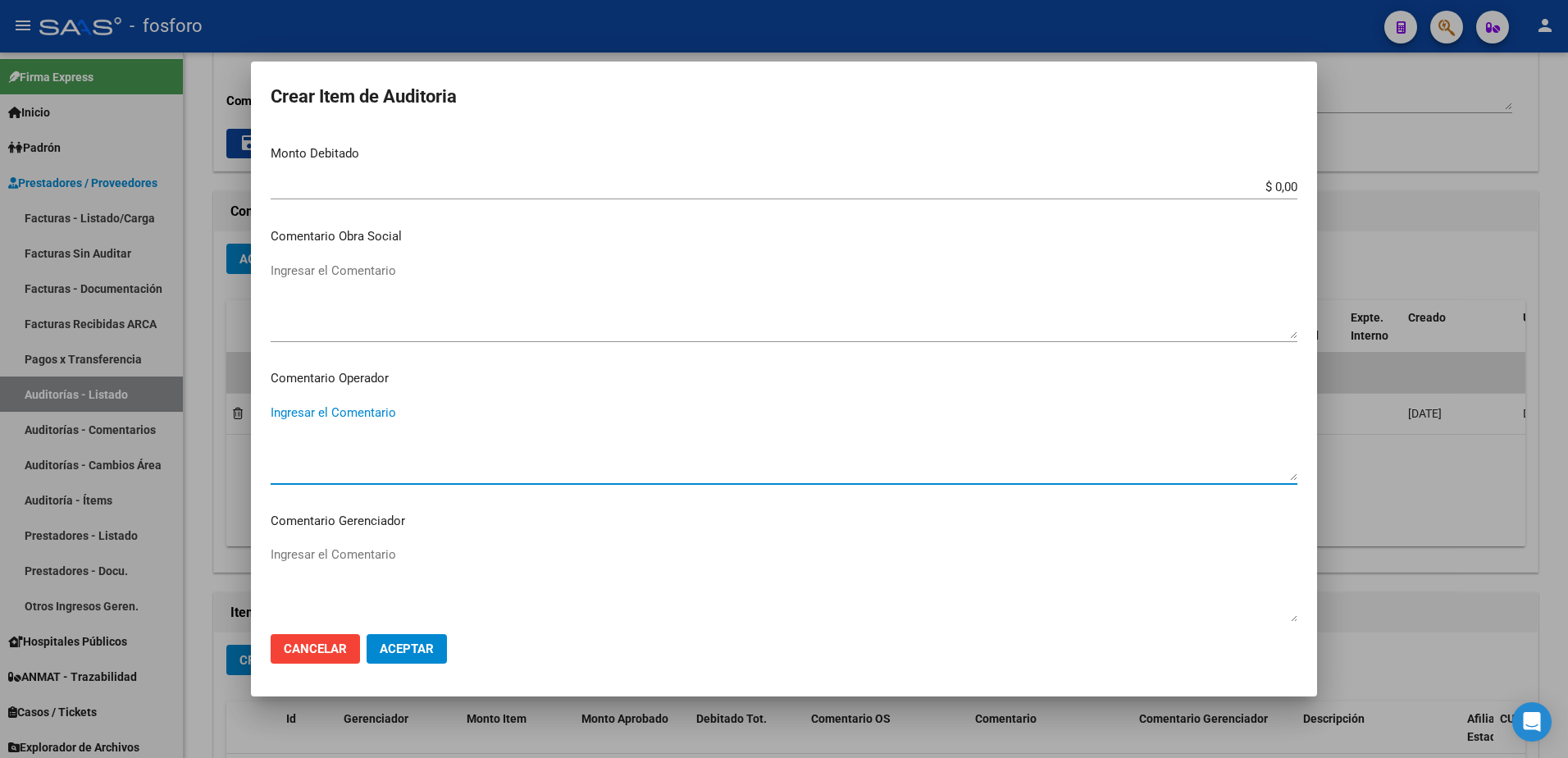
click at [288, 419] on textarea "Ingresar el Comentario" at bounding box center [784, 442] width 1027 height 77
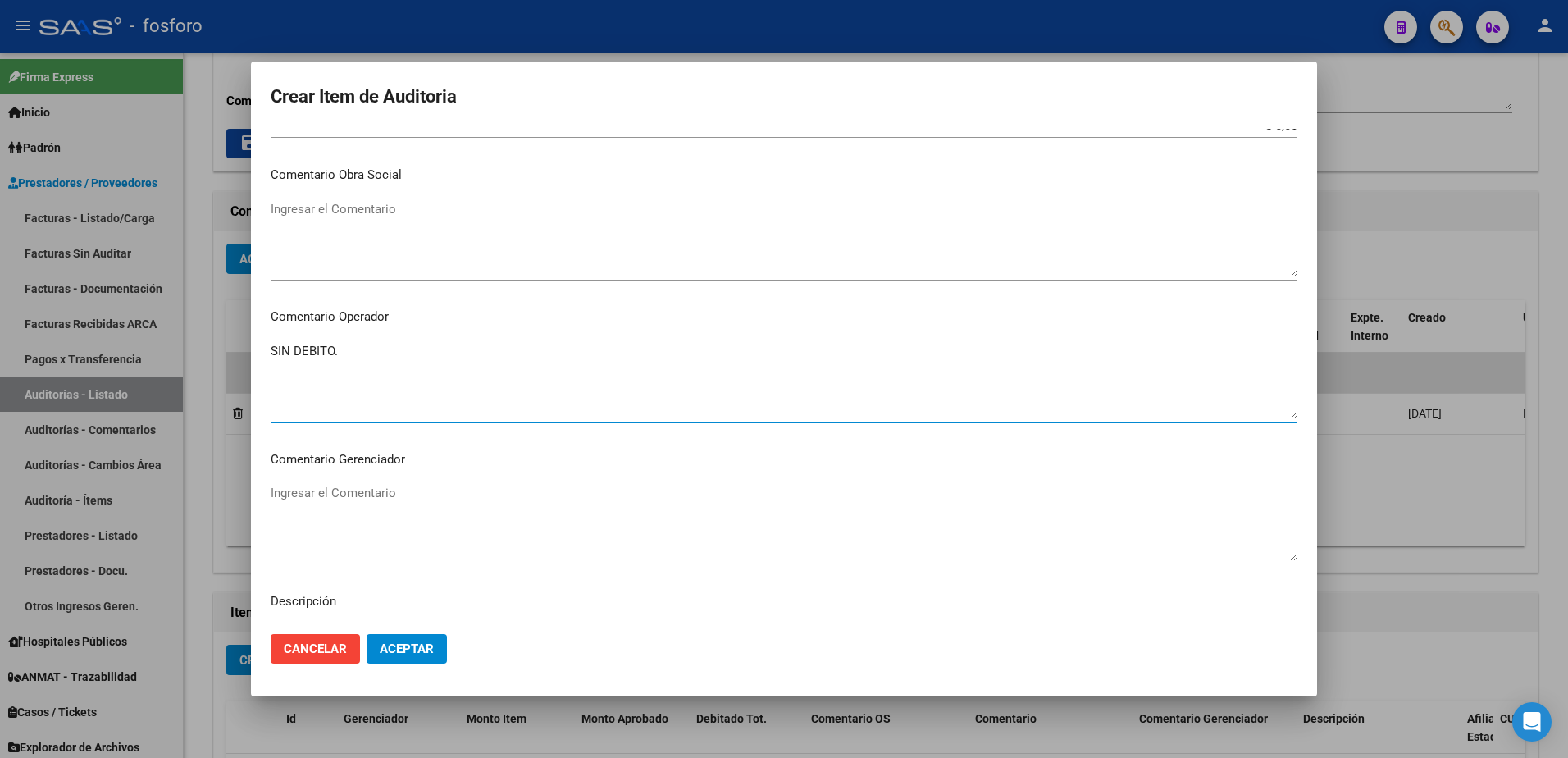
scroll to position [985, 0]
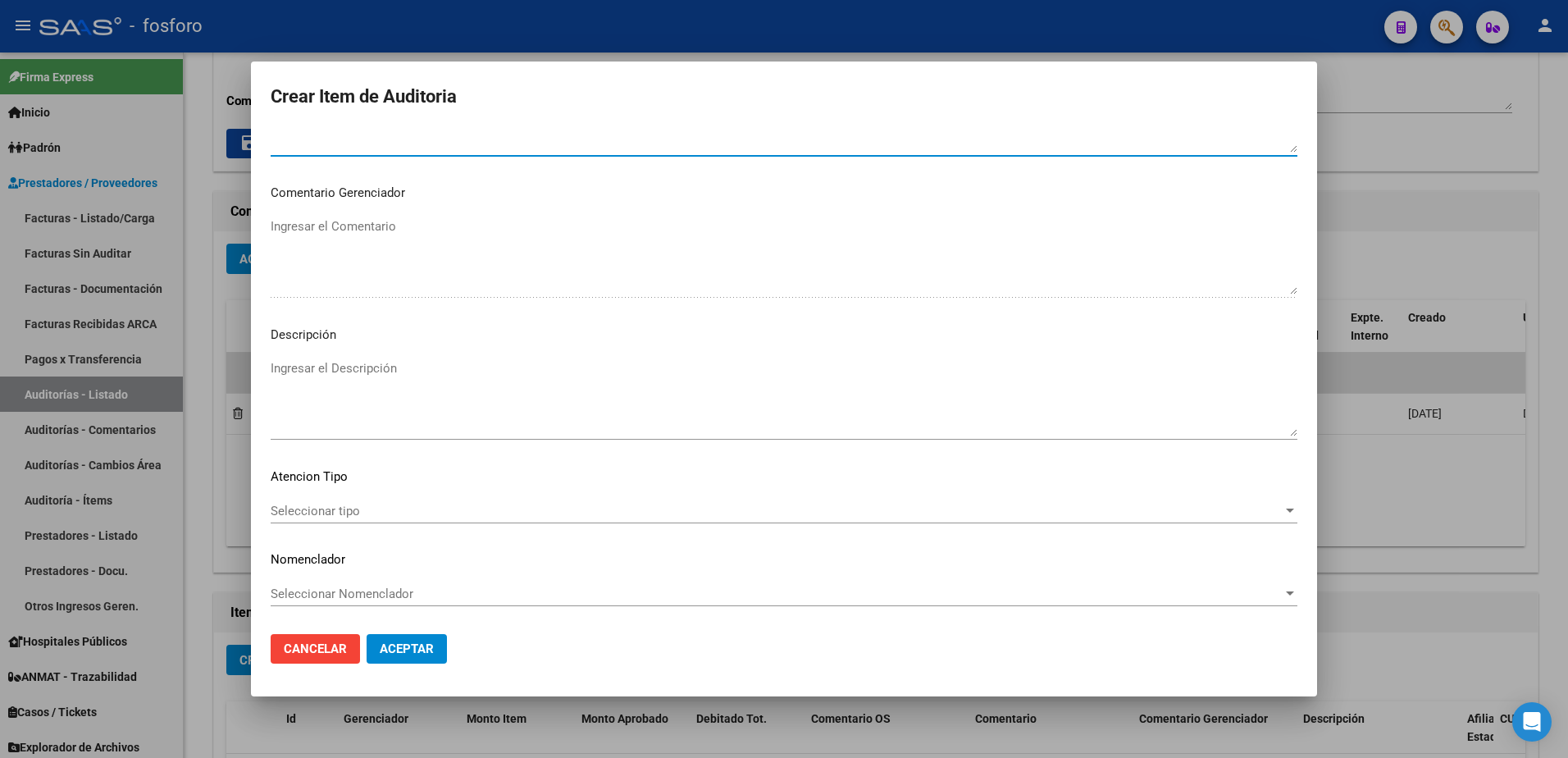
type textarea "SIN DEBITO."
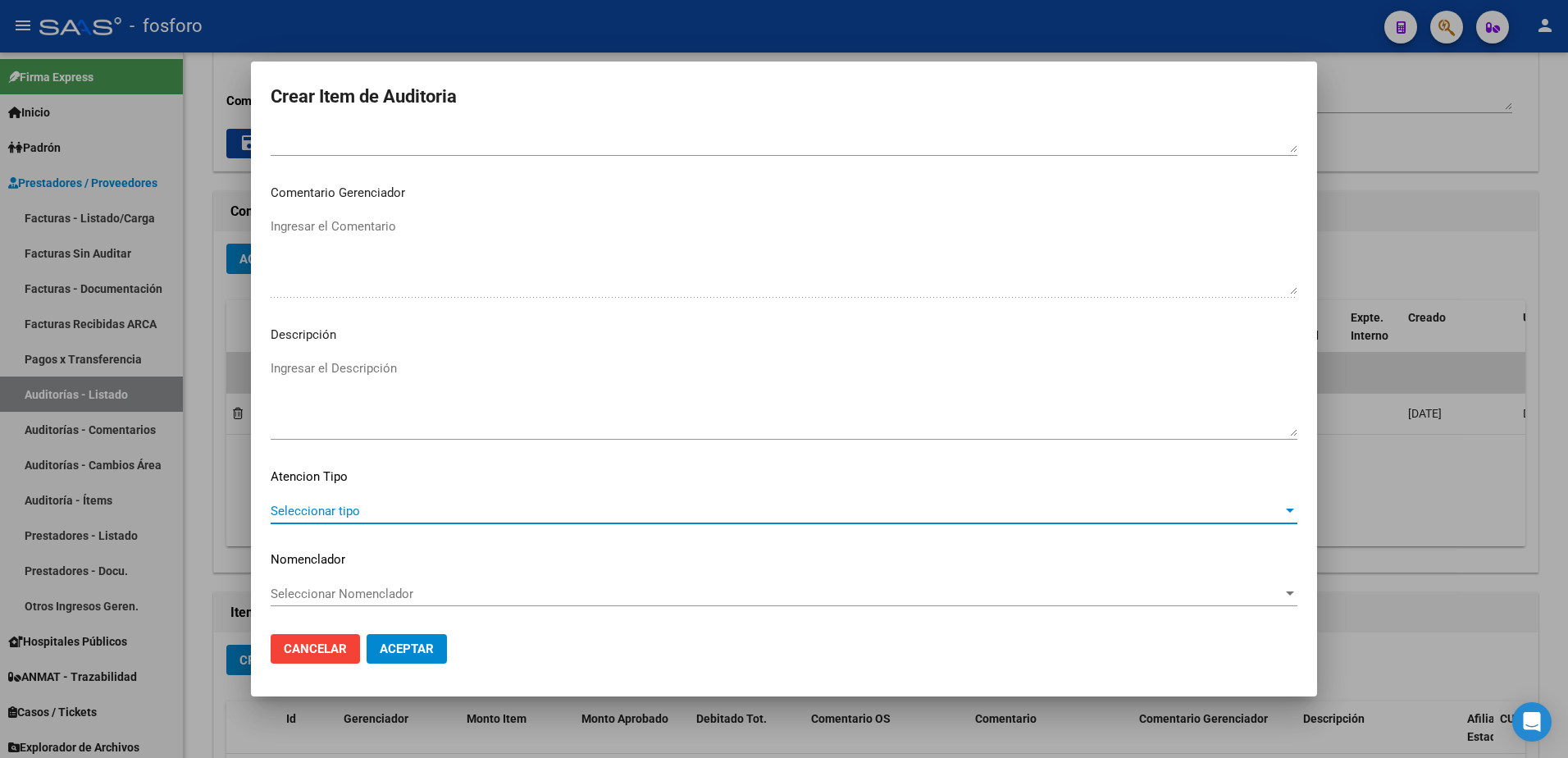
click at [312, 508] on span "Seleccionar tipo" at bounding box center [776, 512] width 1012 height 15
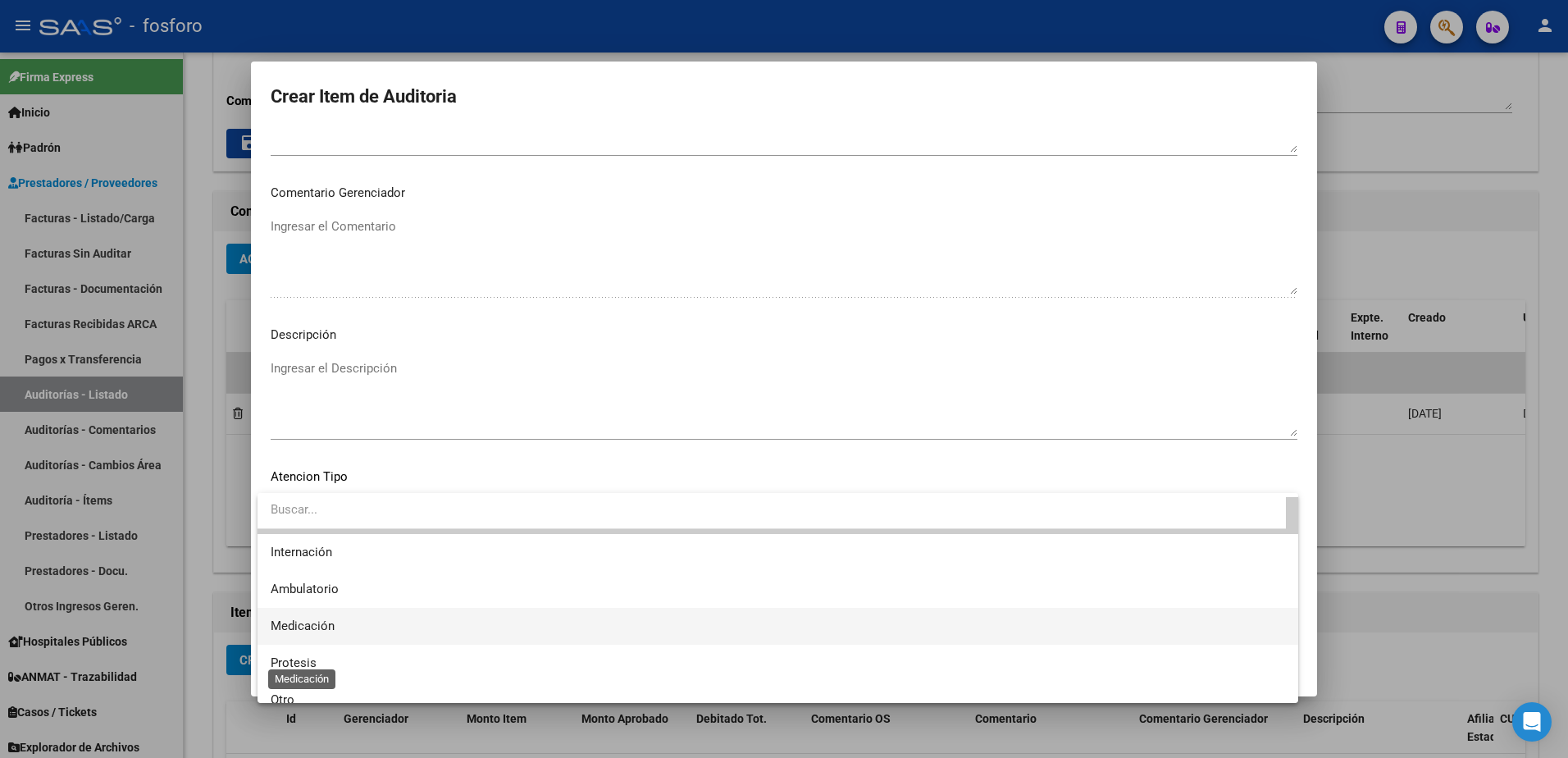
scroll to position [49, 0]
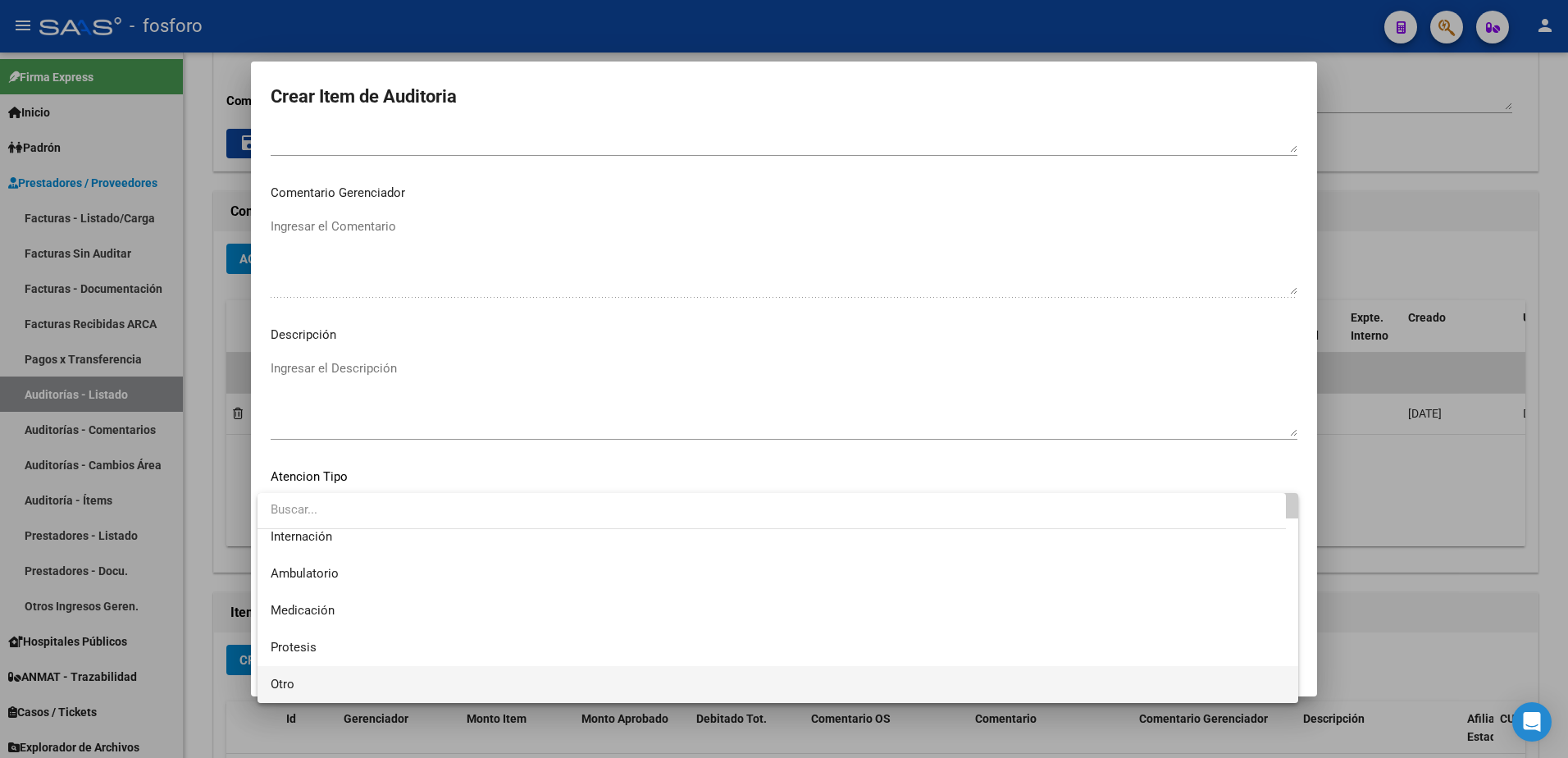
click at [306, 688] on span "Otro" at bounding box center [778, 685] width 1015 height 37
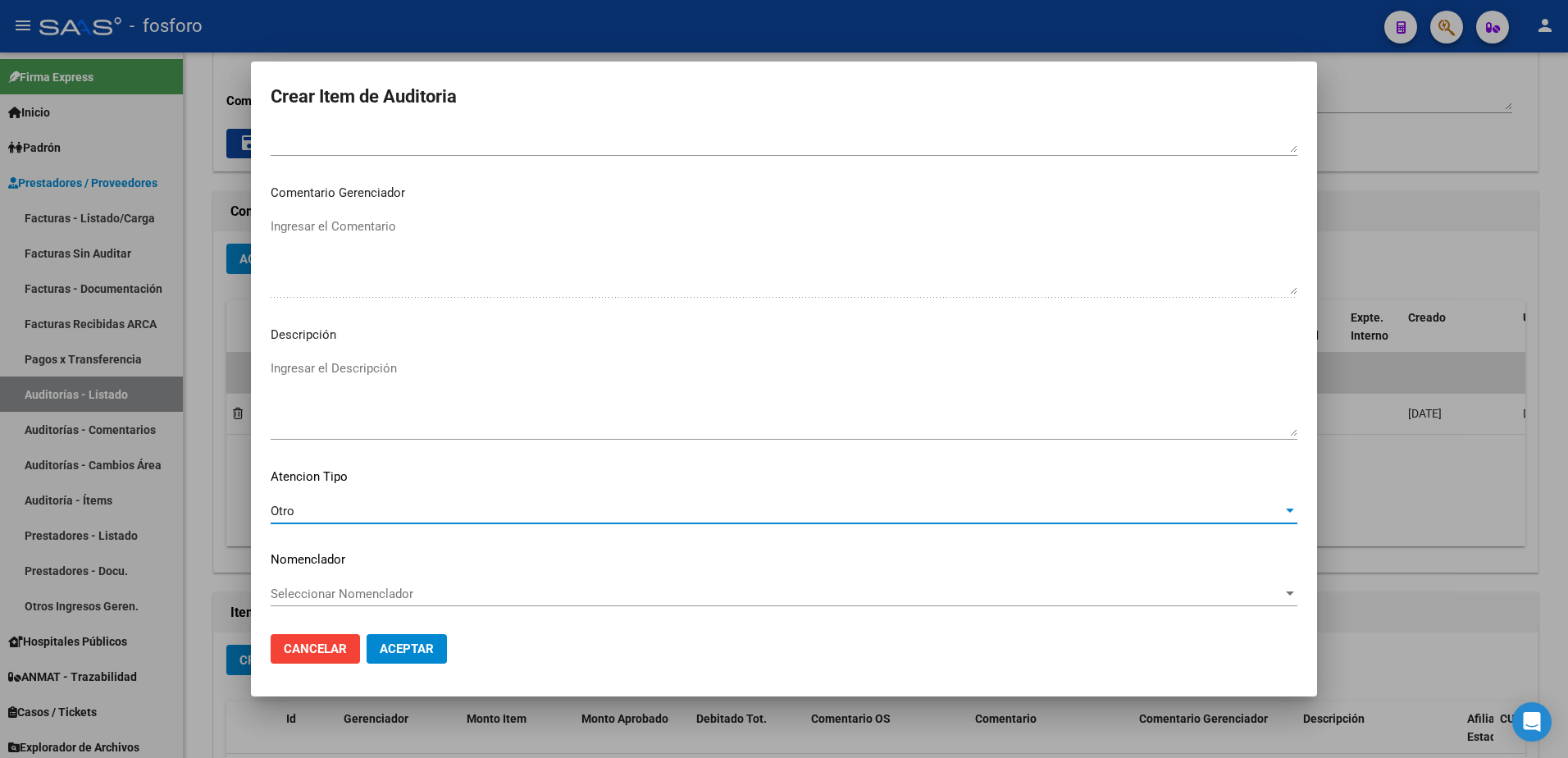
click at [388, 642] on span "Aceptar" at bounding box center [407, 649] width 54 height 15
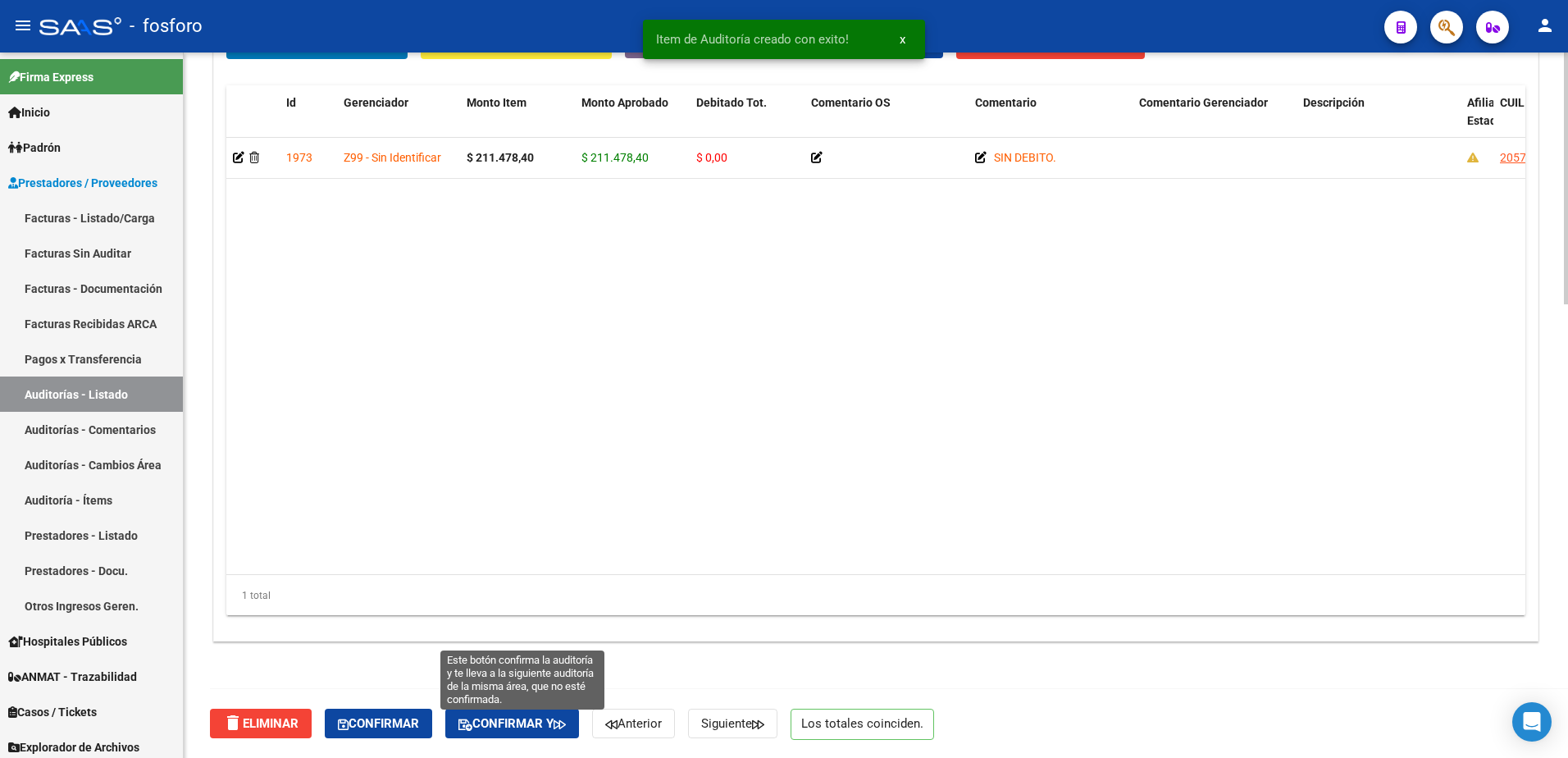
drag, startPoint x: 535, startPoint y: 713, endPoint x: 650, endPoint y: 652, distance: 130.2
click at [536, 709] on button "Confirmar y" at bounding box center [512, 724] width 134 height 29
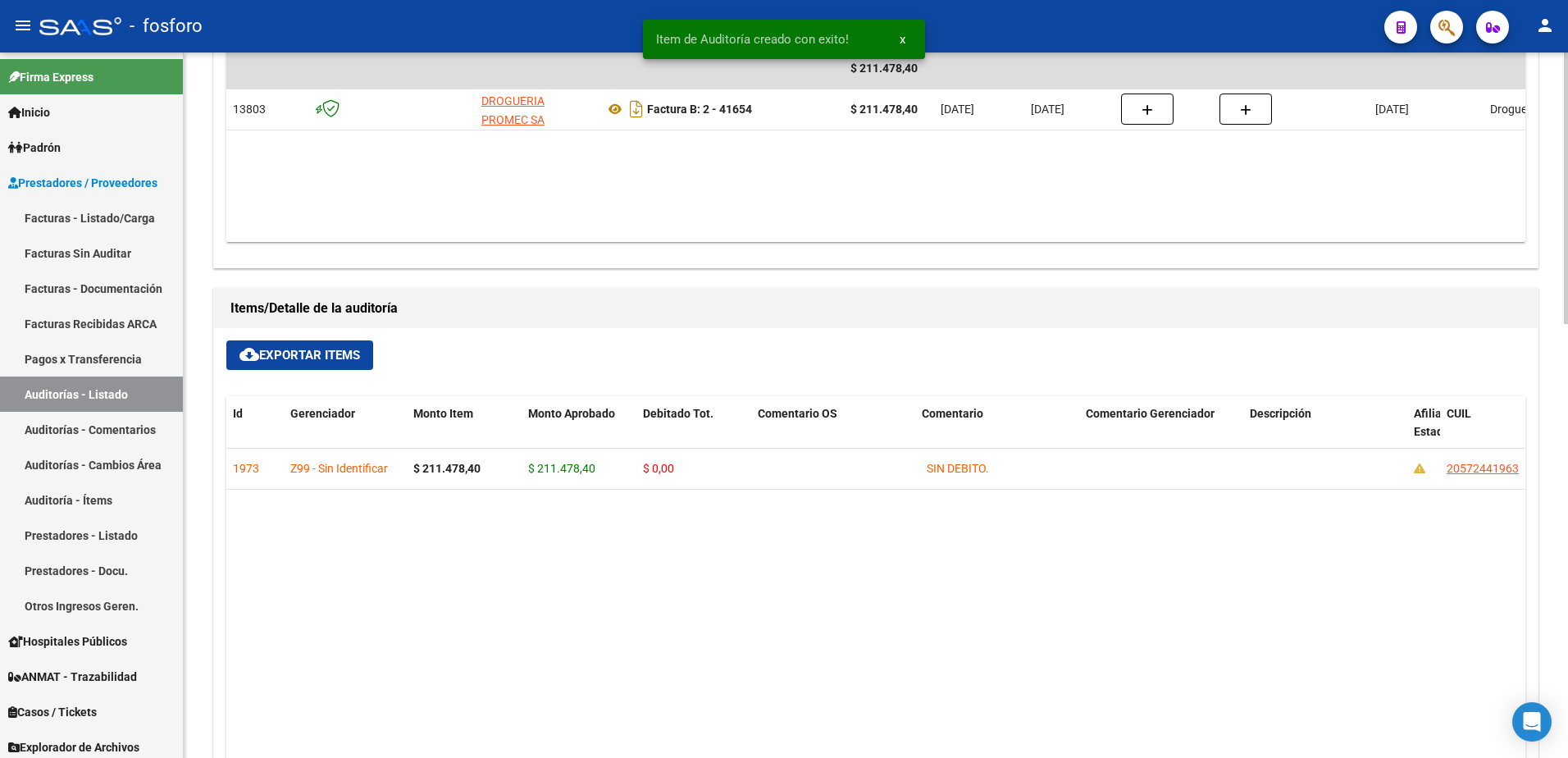
scroll to position [553, 0]
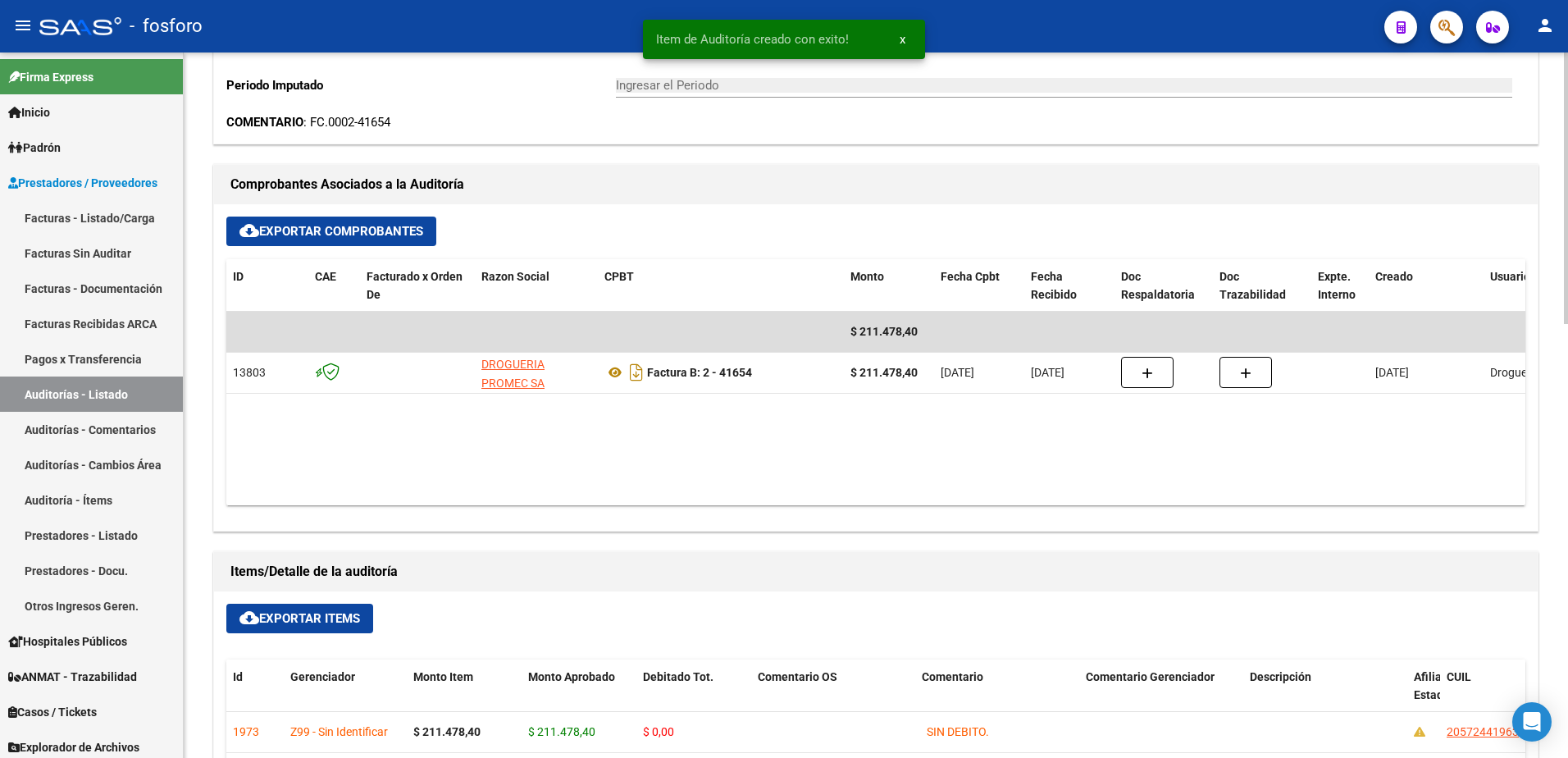
type input "202510"
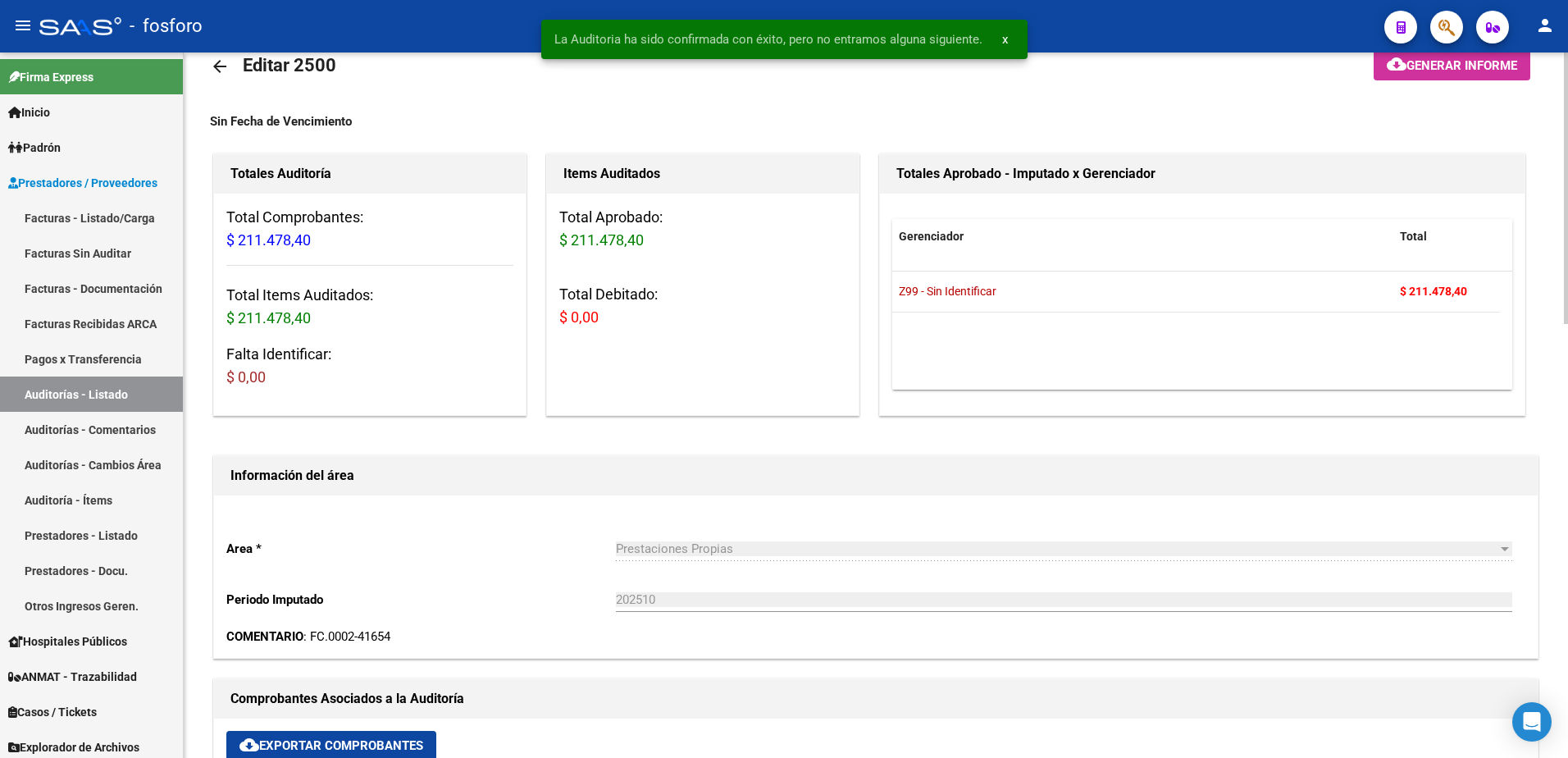
scroll to position [0, 0]
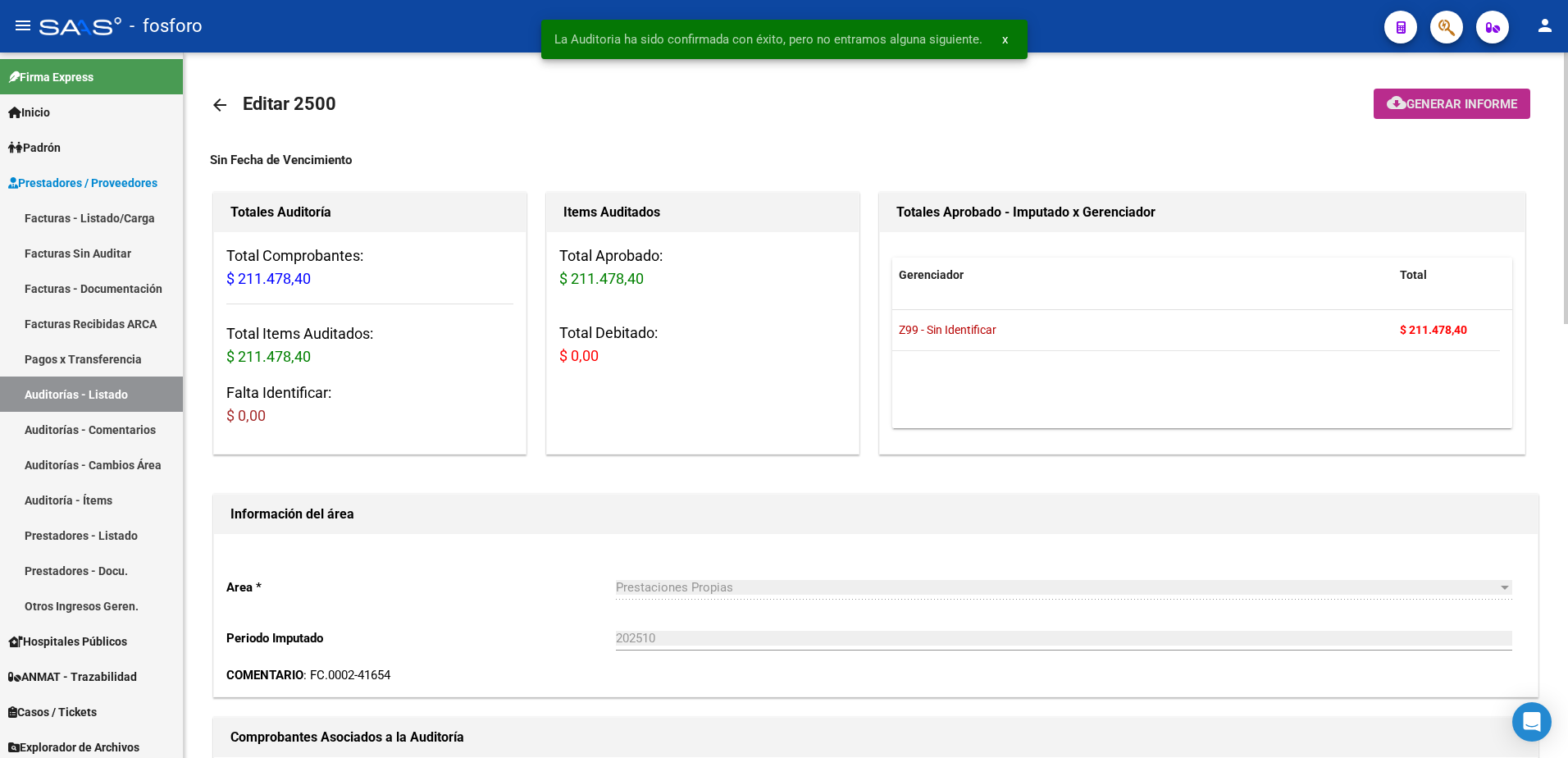
click at [1406, 101] on span "Generar informe" at bounding box center [1462, 105] width 111 height 15
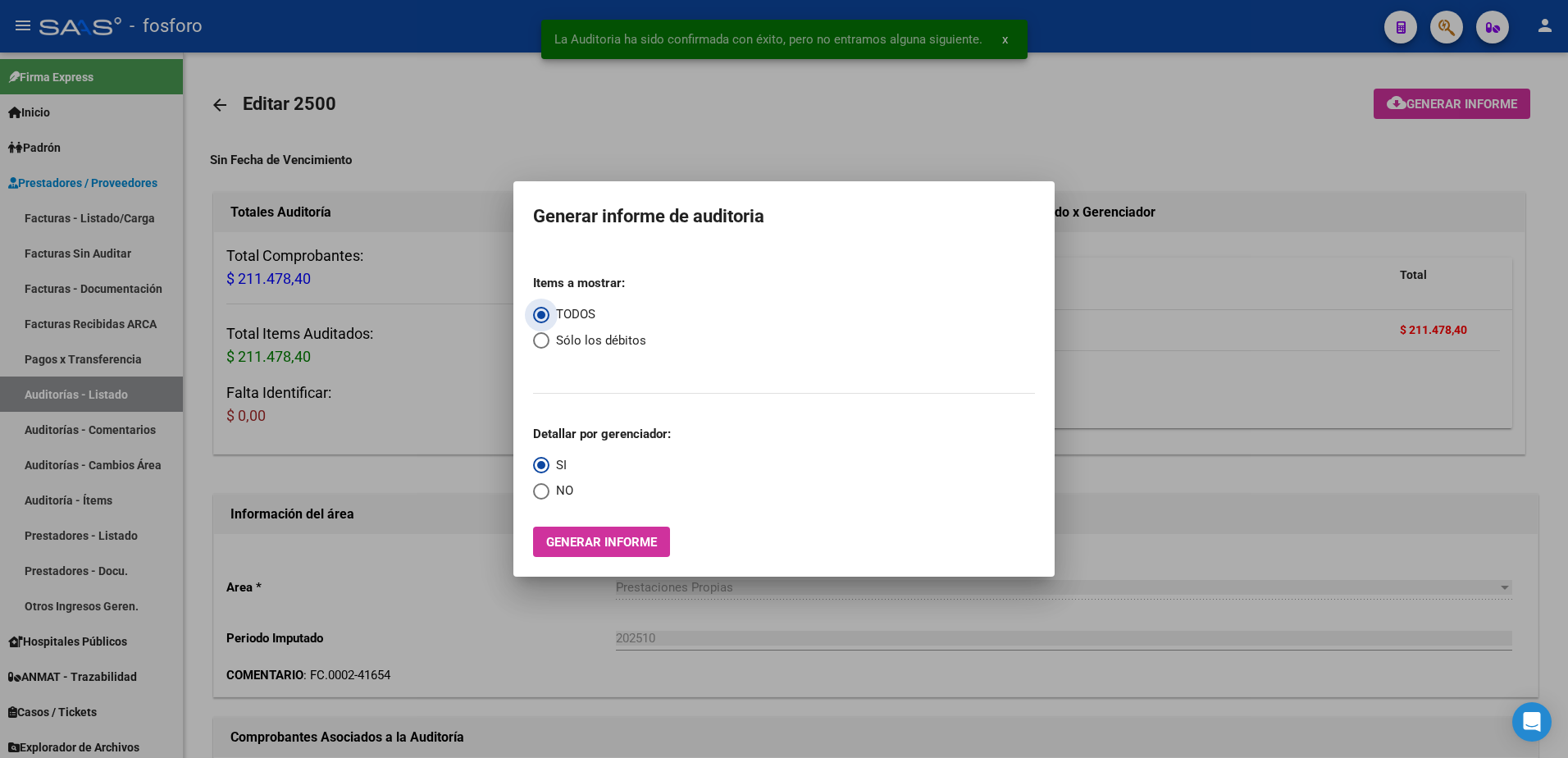
click at [584, 538] on span "Generar informe" at bounding box center [602, 543] width 111 height 15
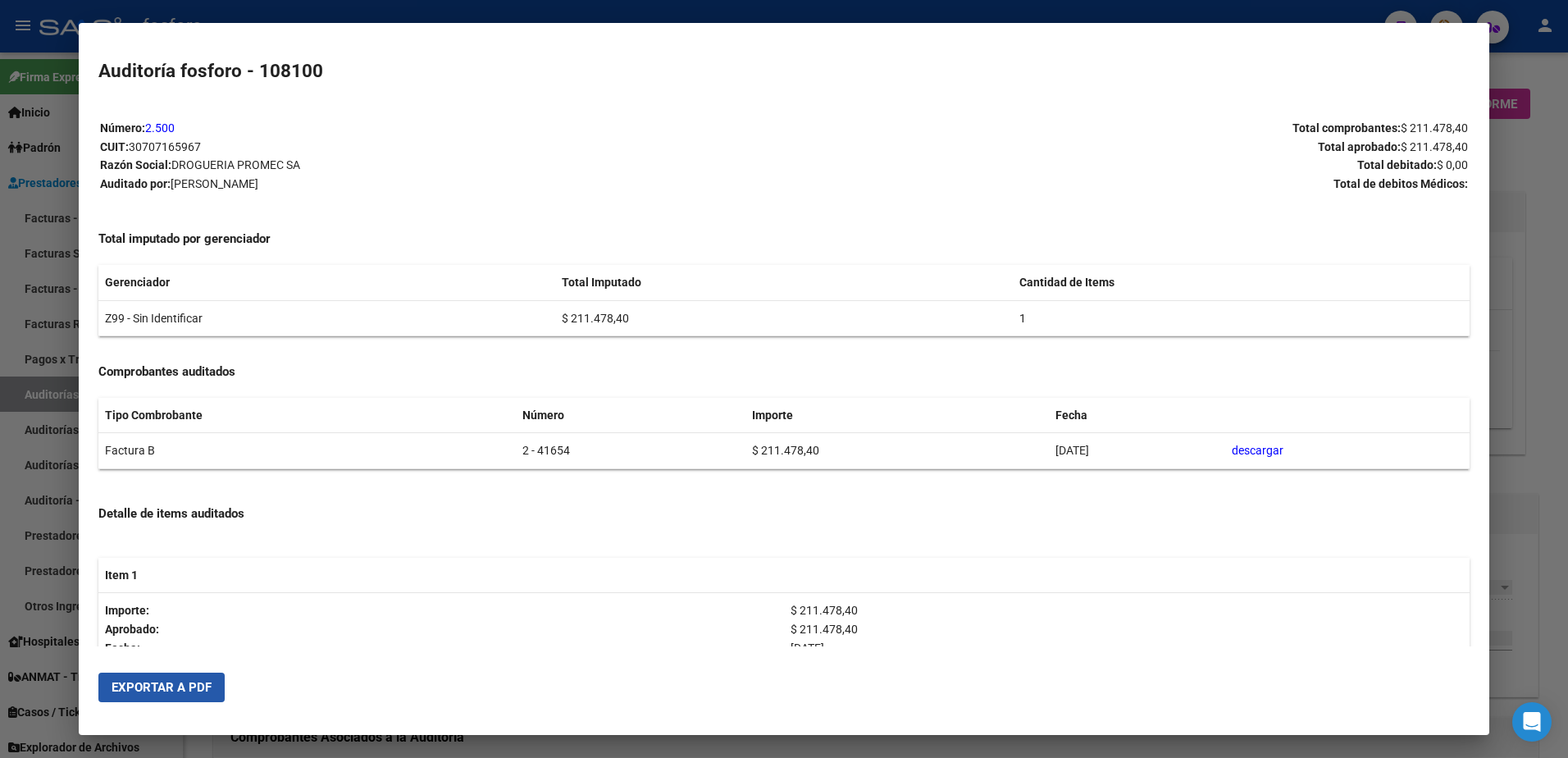
click at [213, 695] on button "Exportar a PDF" at bounding box center [162, 687] width 126 height 29
drag, startPoint x: 1497, startPoint y: 219, endPoint x: 1499, endPoint y: 157, distance: 62.0
click at [1499, 214] on div at bounding box center [784, 379] width 1568 height 758
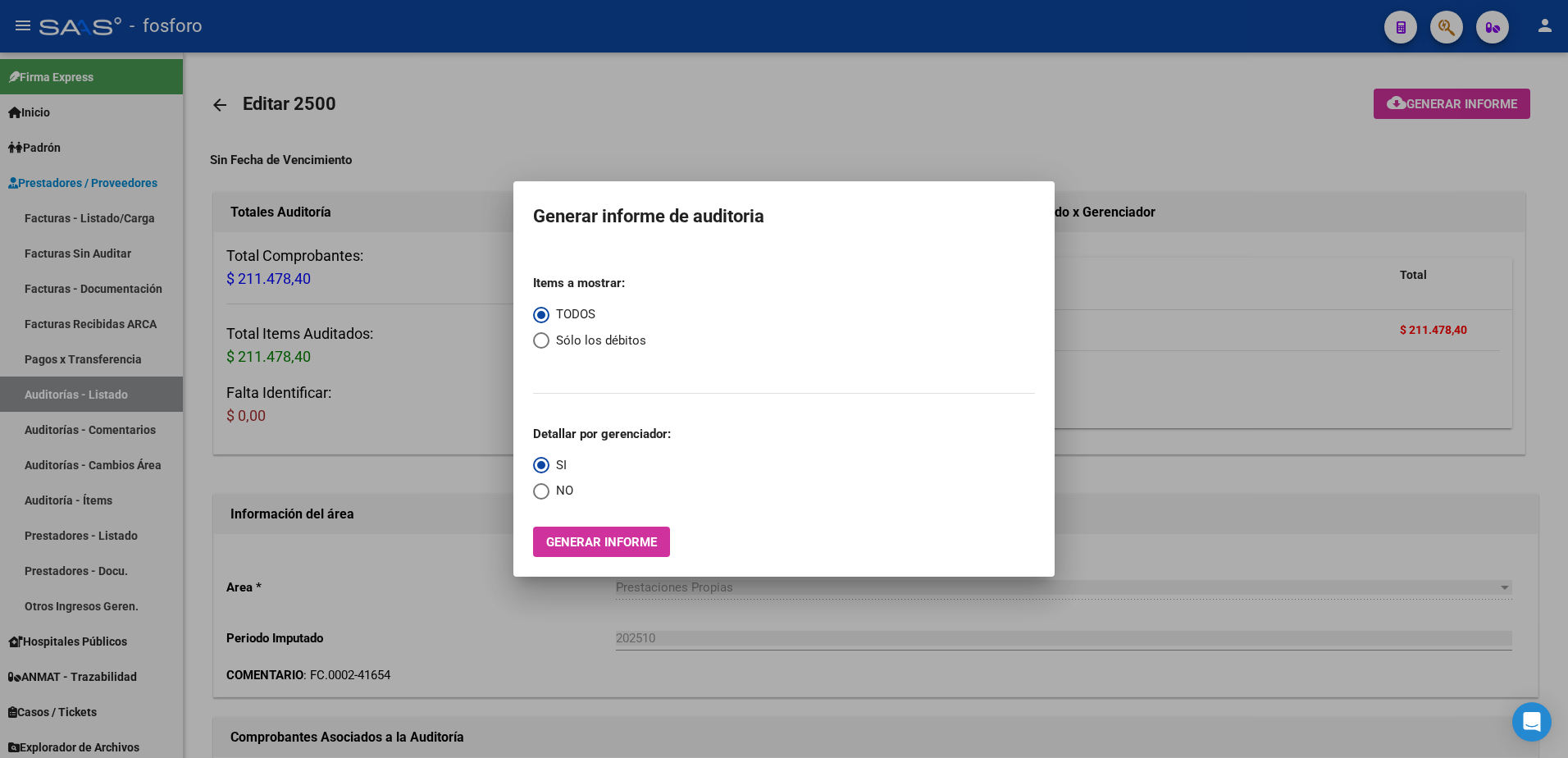
drag, startPoint x: 1451, startPoint y: 32, endPoint x: 1443, endPoint y: 44, distance: 14.4
click at [1450, 34] on div at bounding box center [784, 379] width 1568 height 758
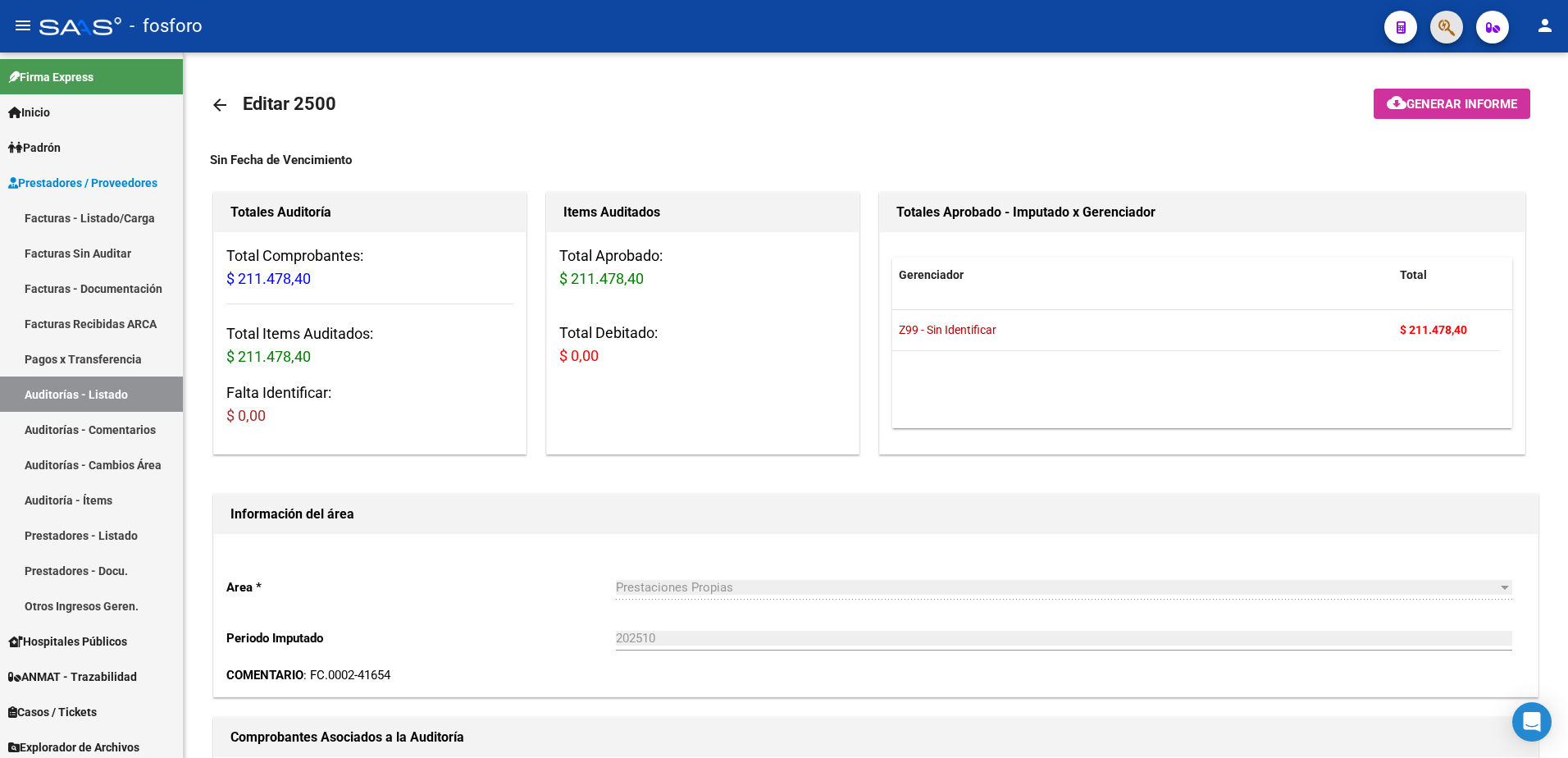
click at [1457, 35] on button "button" at bounding box center [1447, 27] width 33 height 33
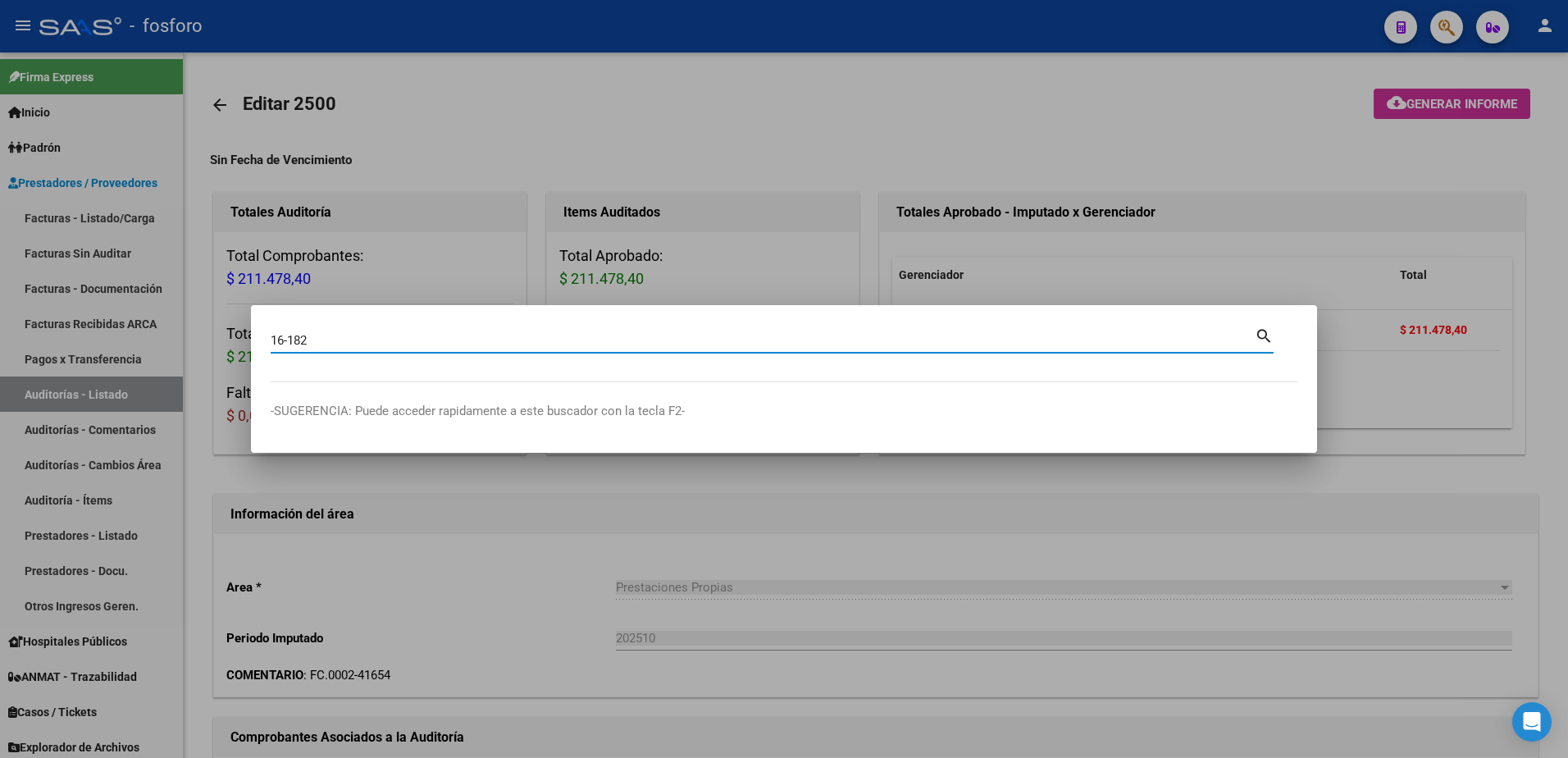
type input "16-182"
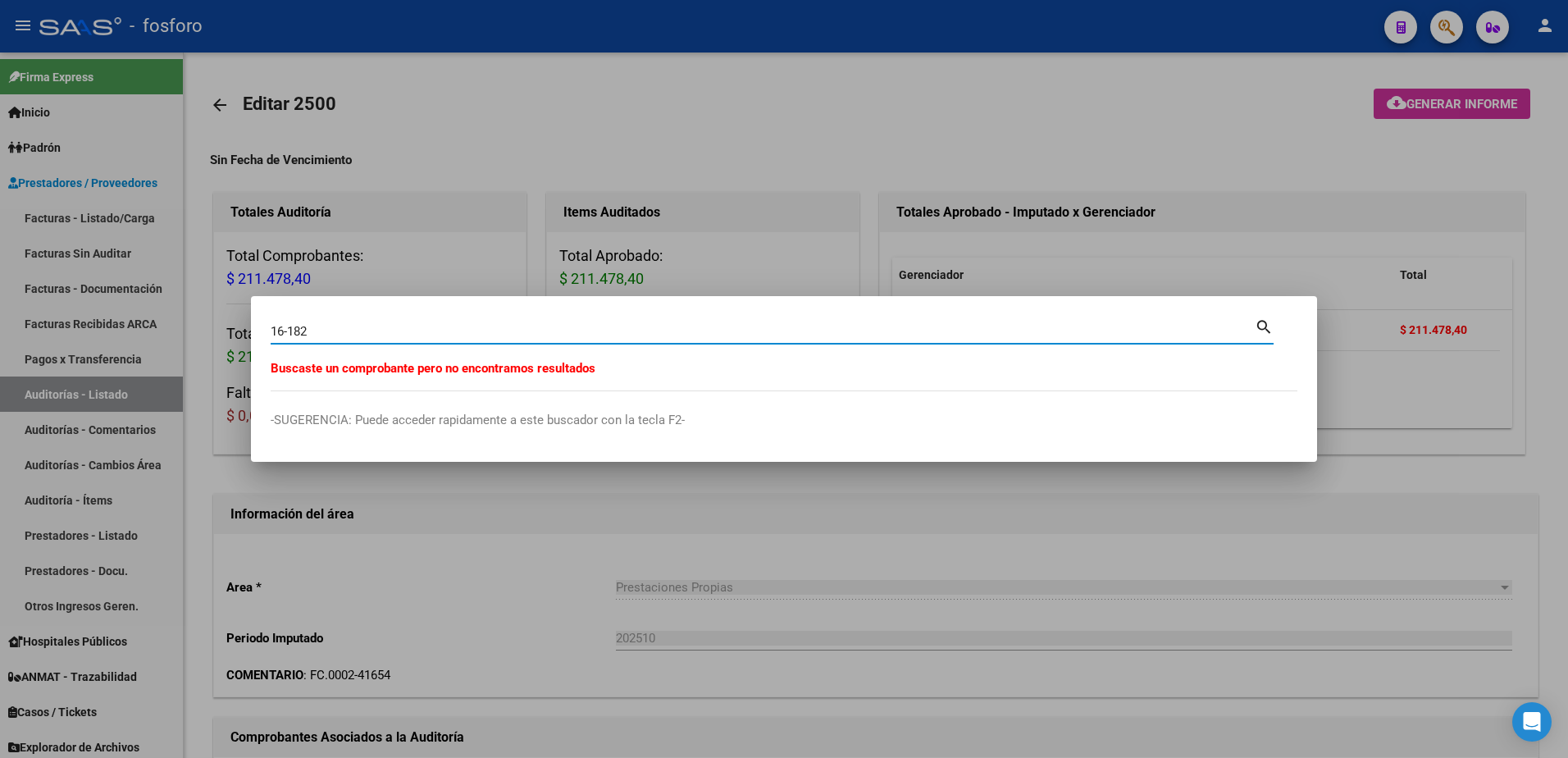
click at [722, 139] on div at bounding box center [784, 379] width 1568 height 758
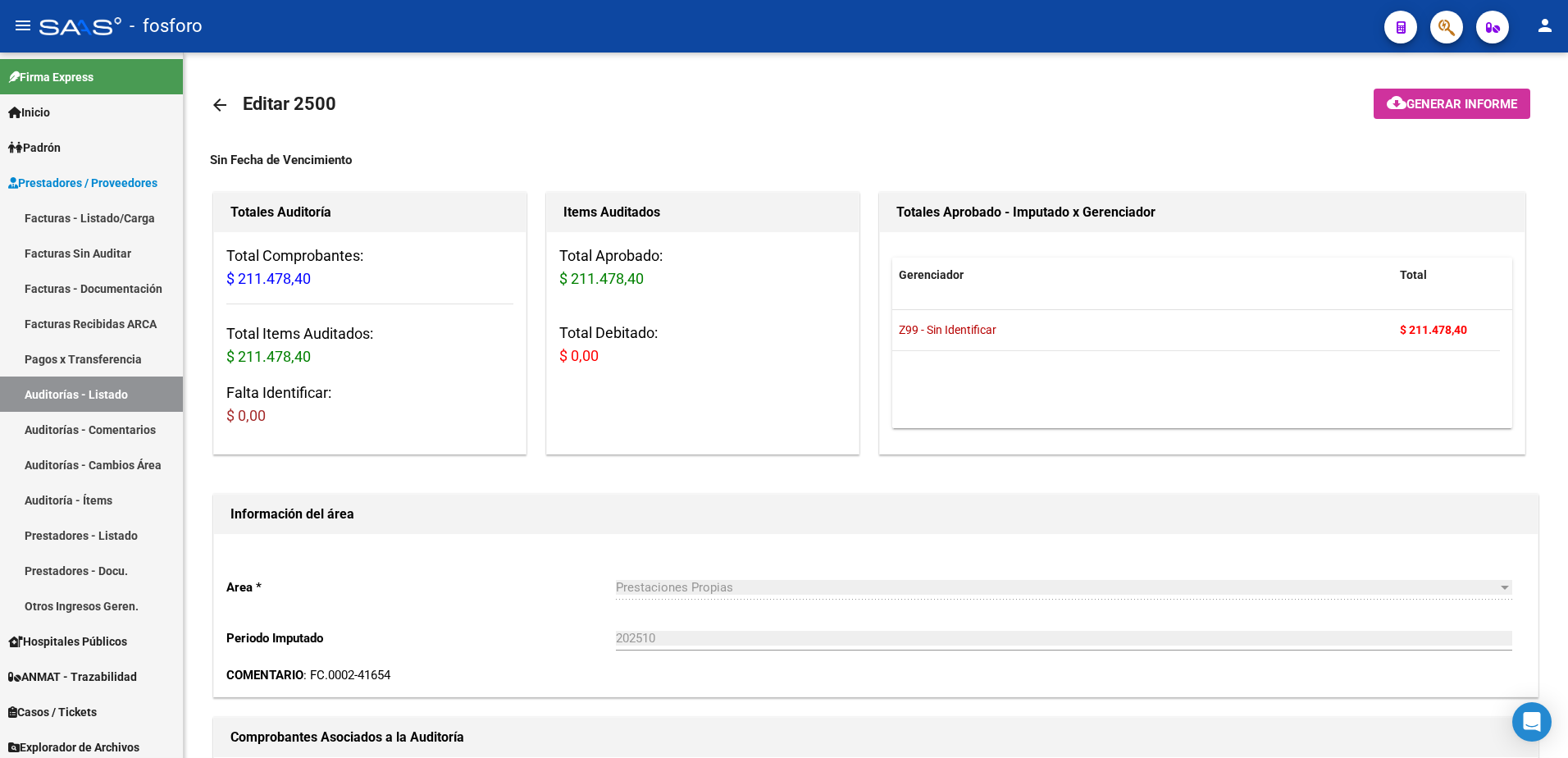
click at [1451, 44] on mat-toolbar "menu - fosforo person" at bounding box center [784, 26] width 1568 height 53
click at [1451, 39] on span "button" at bounding box center [1447, 28] width 17 height 34
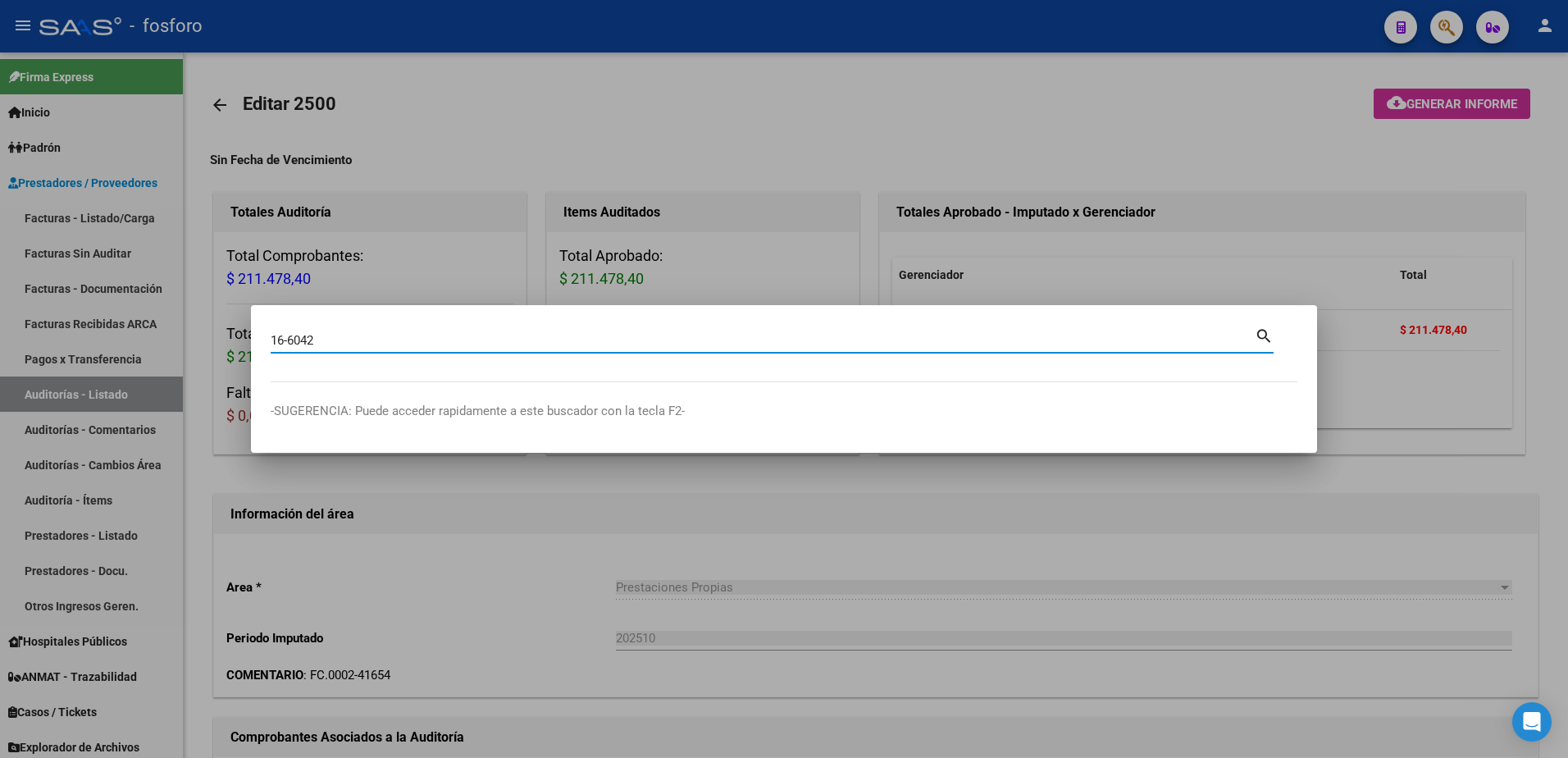
type input "16-6042"
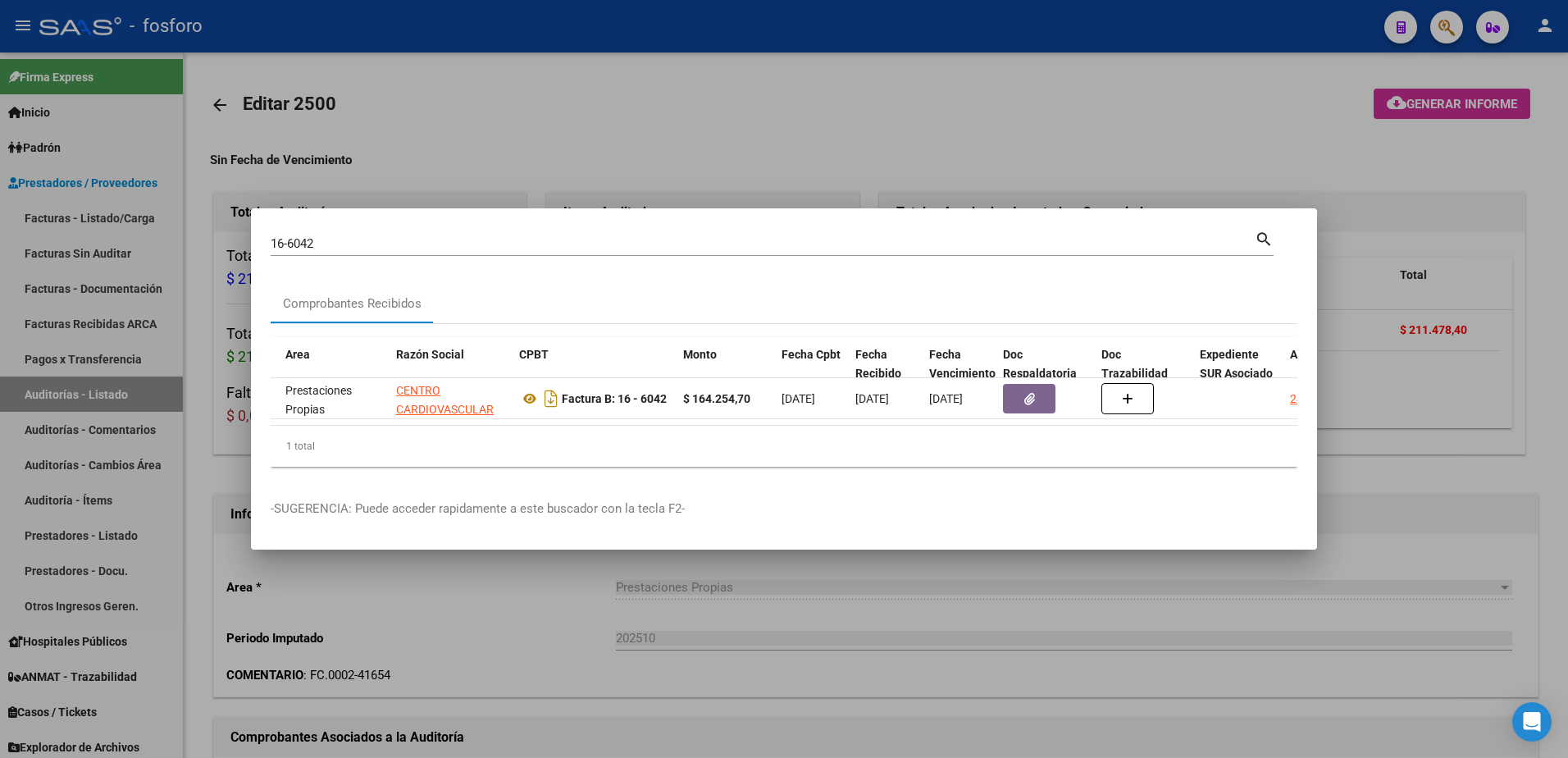
scroll to position [0, 350]
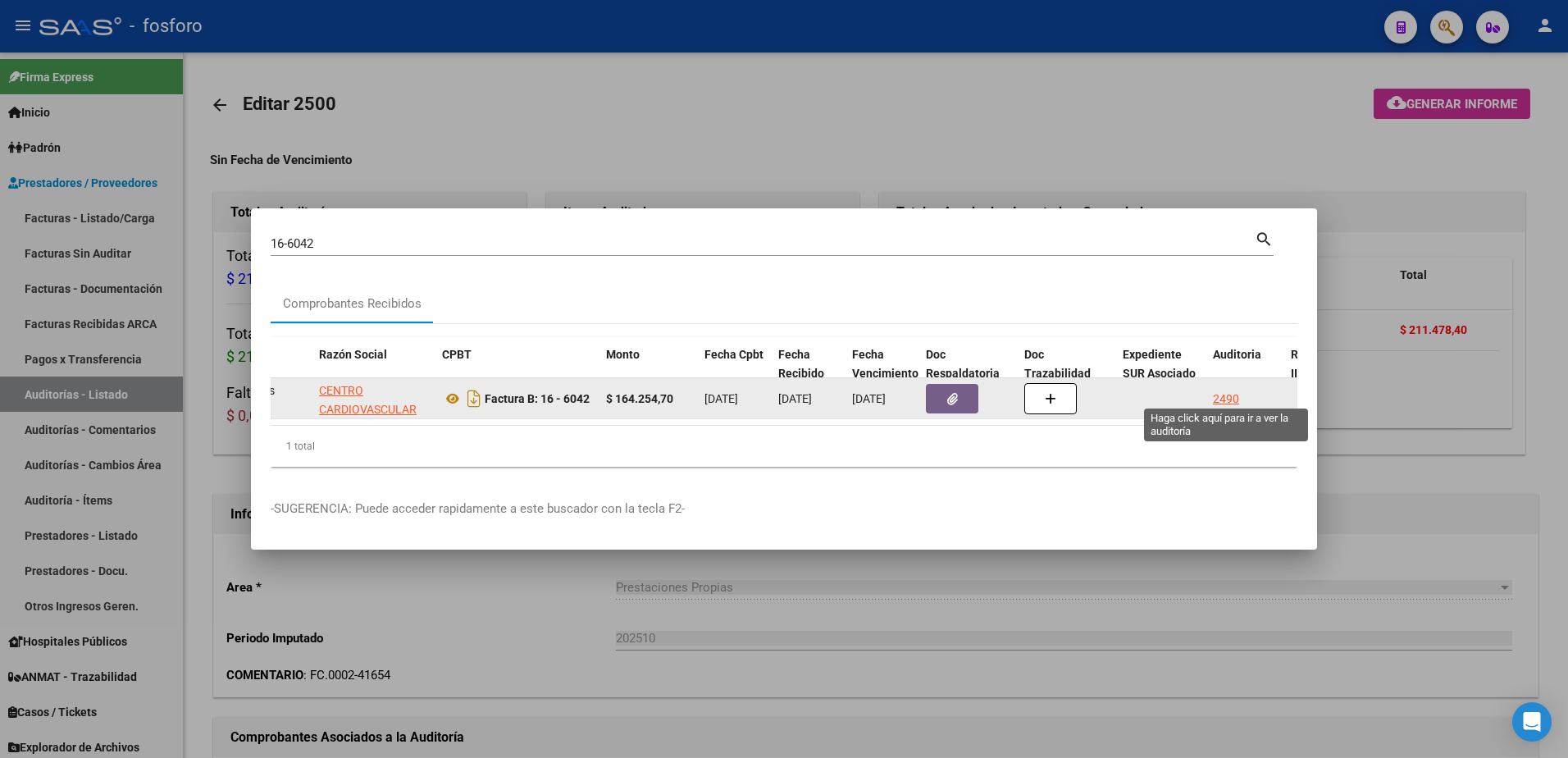
click at [1236, 392] on div "2490" at bounding box center [1226, 399] width 26 height 19
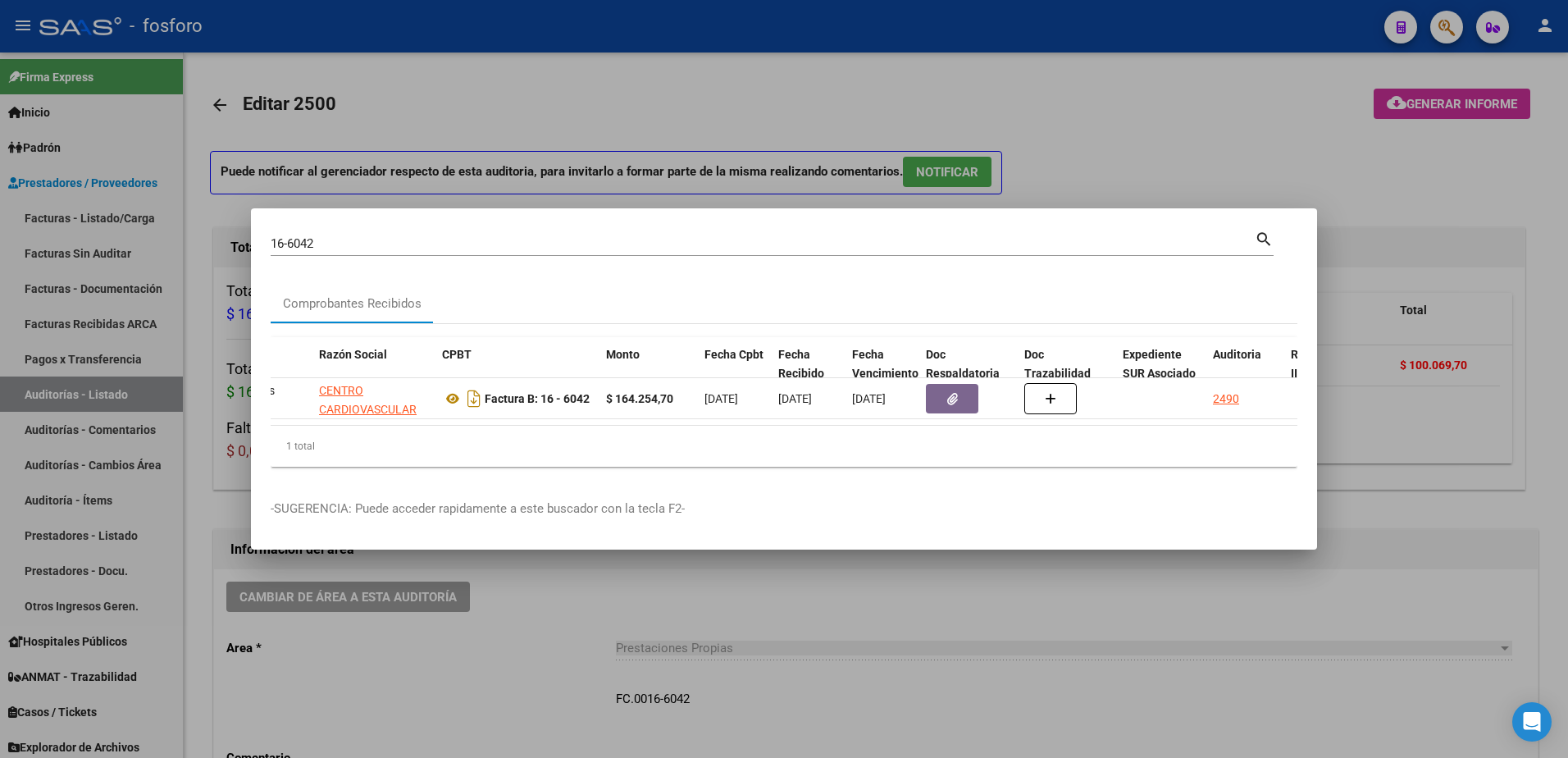
click at [1087, 138] on div at bounding box center [784, 379] width 1568 height 758
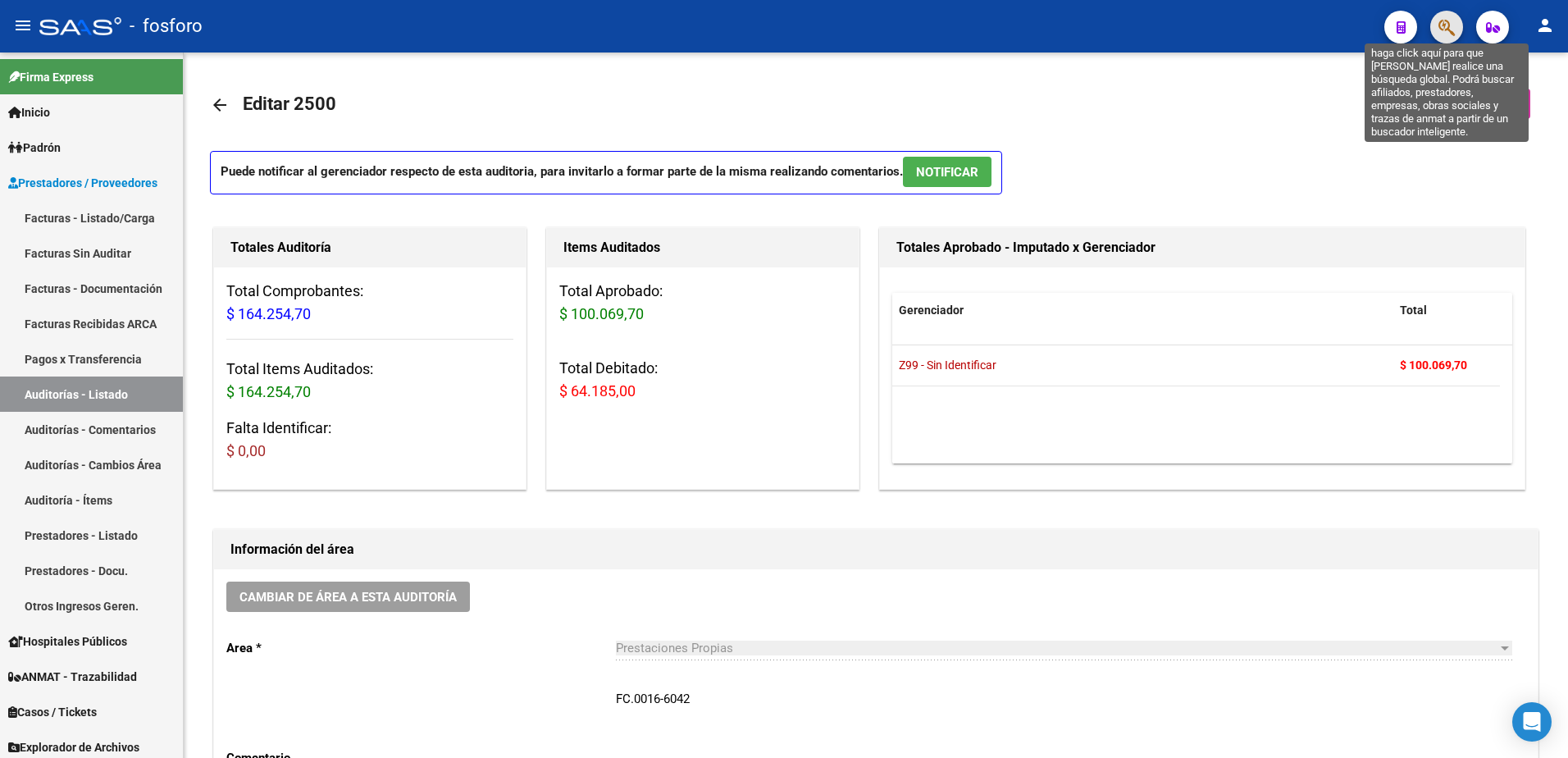
click at [1444, 19] on icon "button" at bounding box center [1447, 28] width 17 height 19
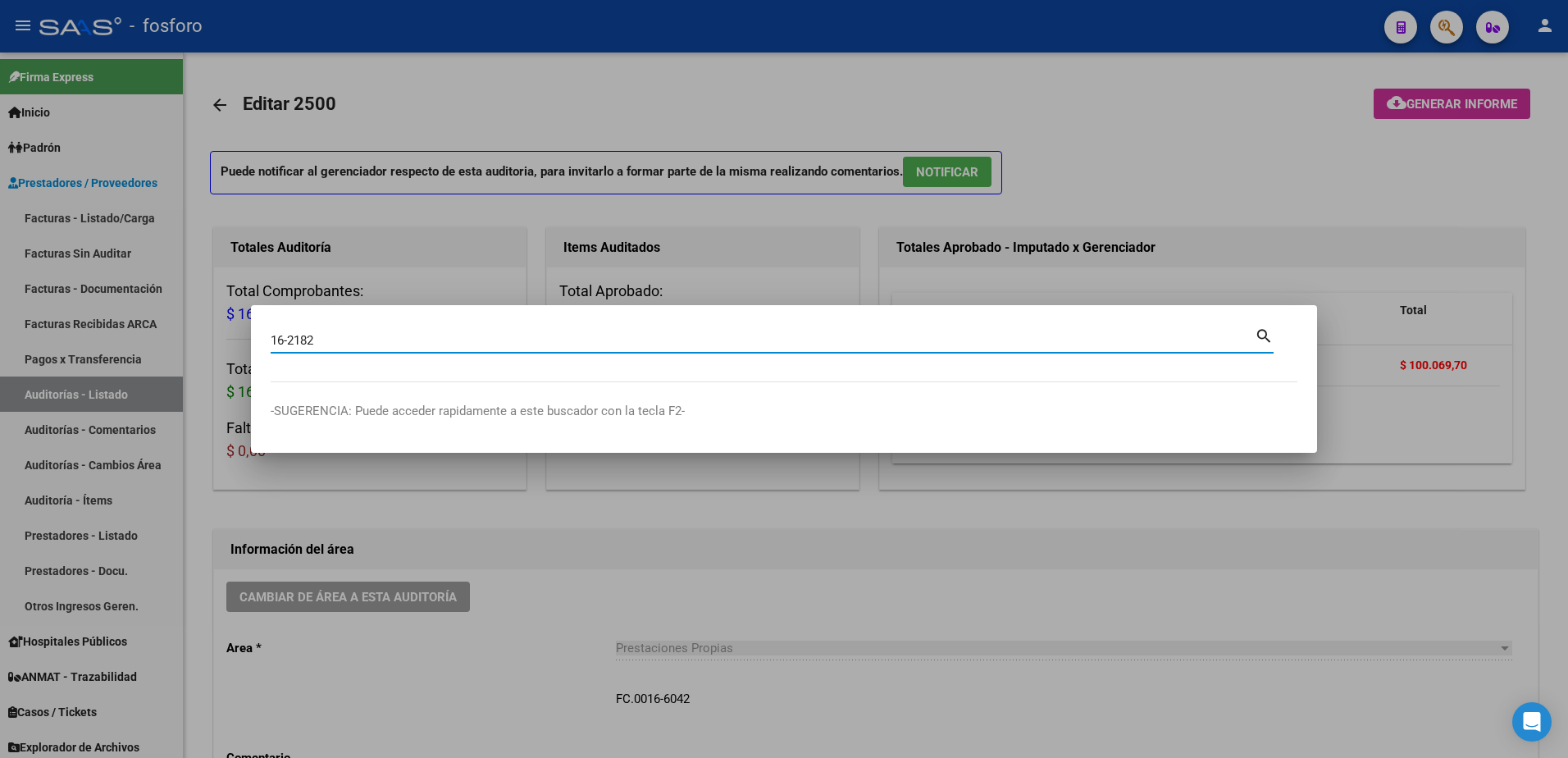
type input "16-2182"
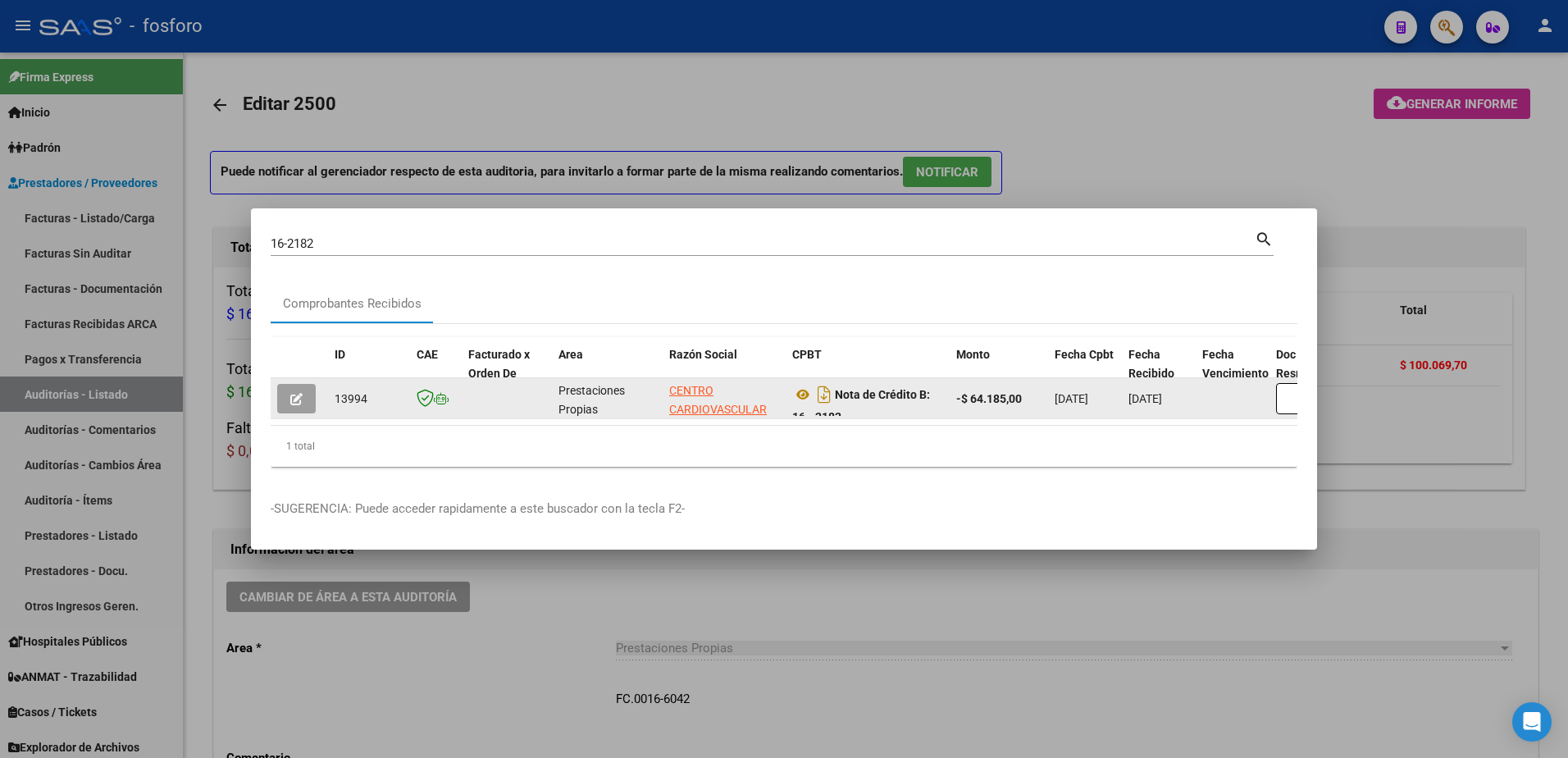
click at [290, 394] on button "button" at bounding box center [296, 399] width 39 height 29
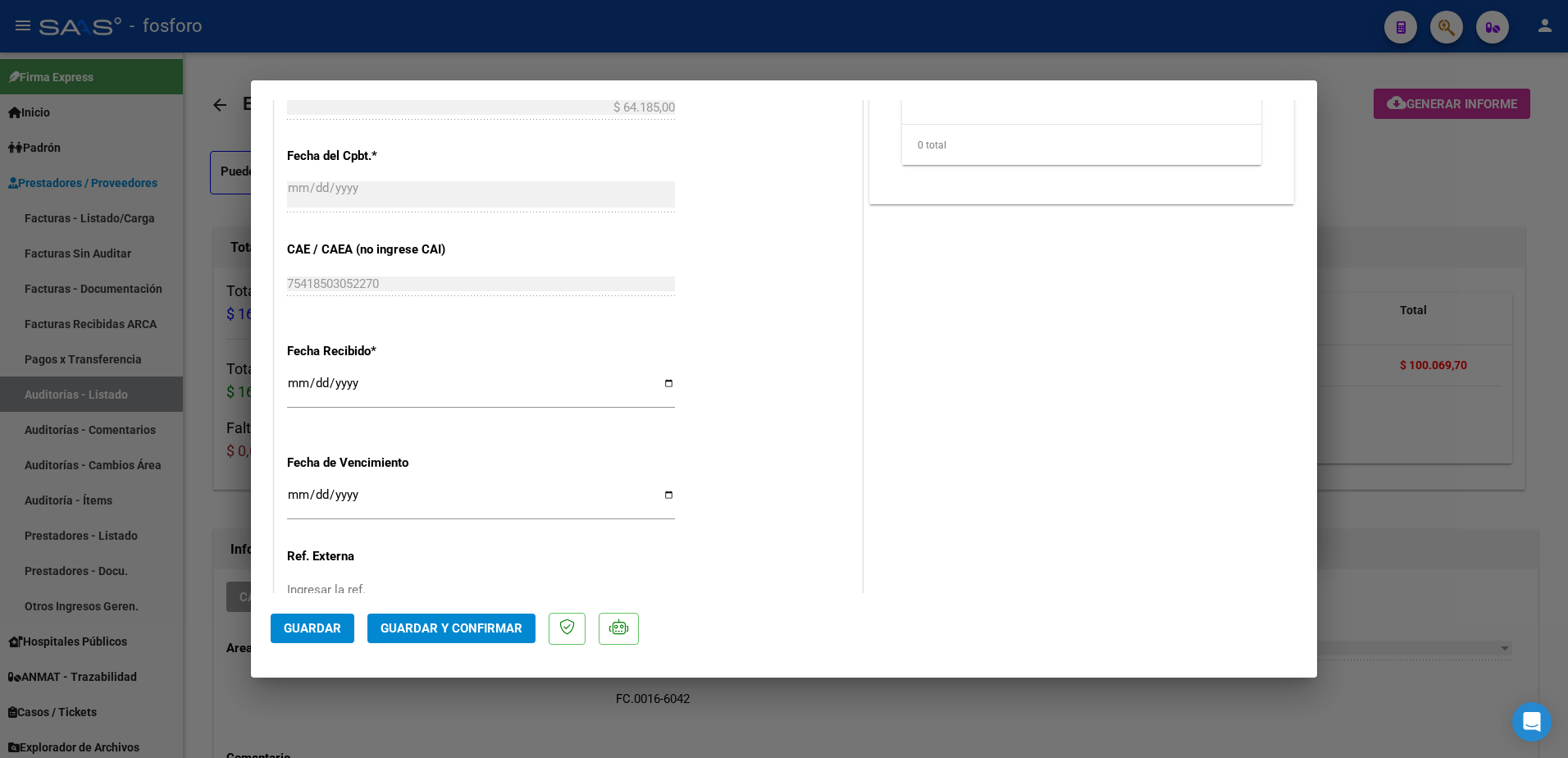
scroll to position [739, 0]
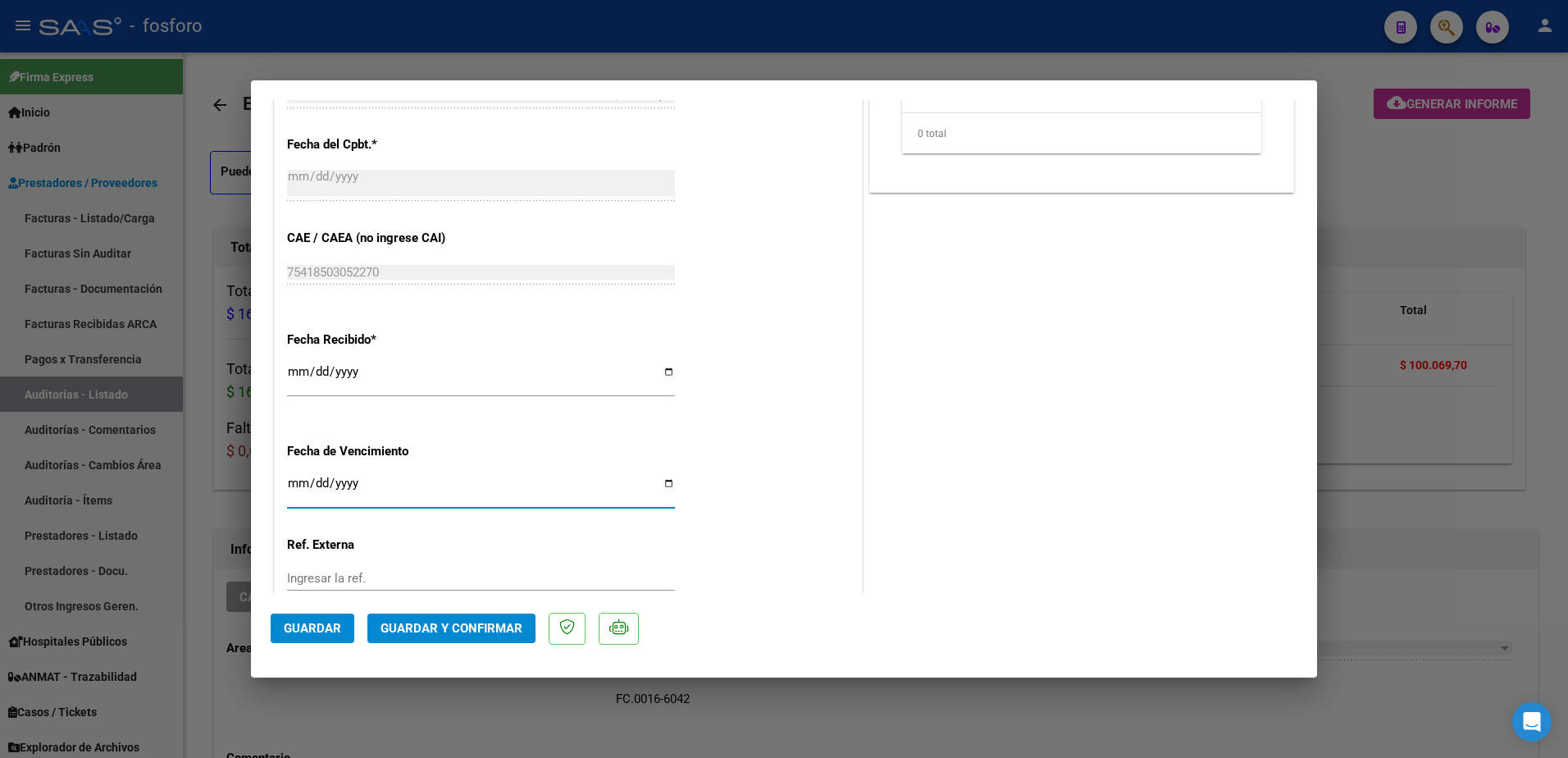
drag, startPoint x: 295, startPoint y: 487, endPoint x: 287, endPoint y: 481, distance: 10.0
click at [293, 487] on input "Ingresar la fecha" at bounding box center [481, 489] width 388 height 26
type input "[DATE]"
click at [425, 633] on span "Guardar y Confirmar" at bounding box center [451, 629] width 141 height 15
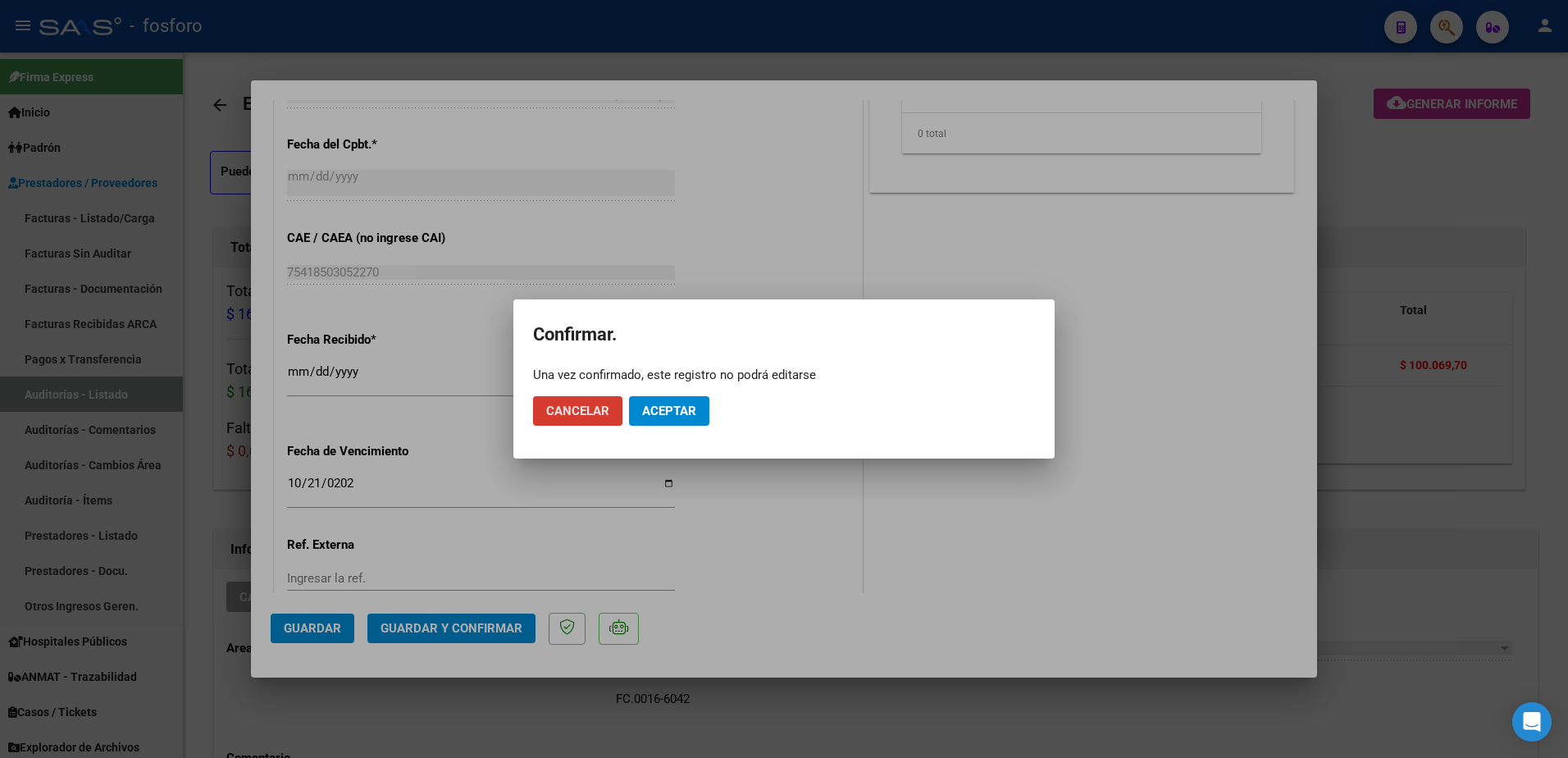
click at [680, 411] on span "Aceptar" at bounding box center [669, 411] width 54 height 15
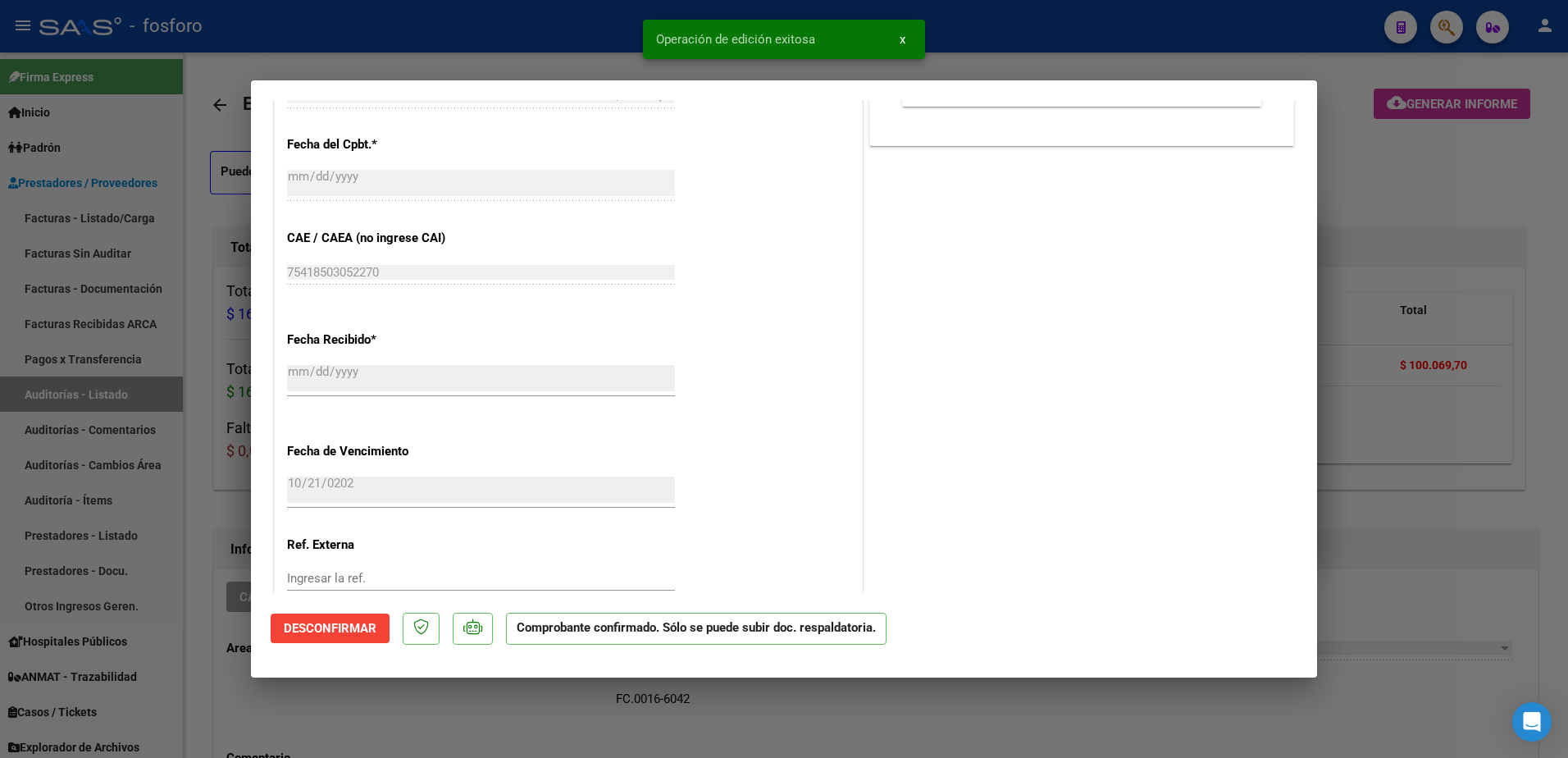
click at [129, 454] on div at bounding box center [784, 379] width 1568 height 758
type input "$ 0,00"
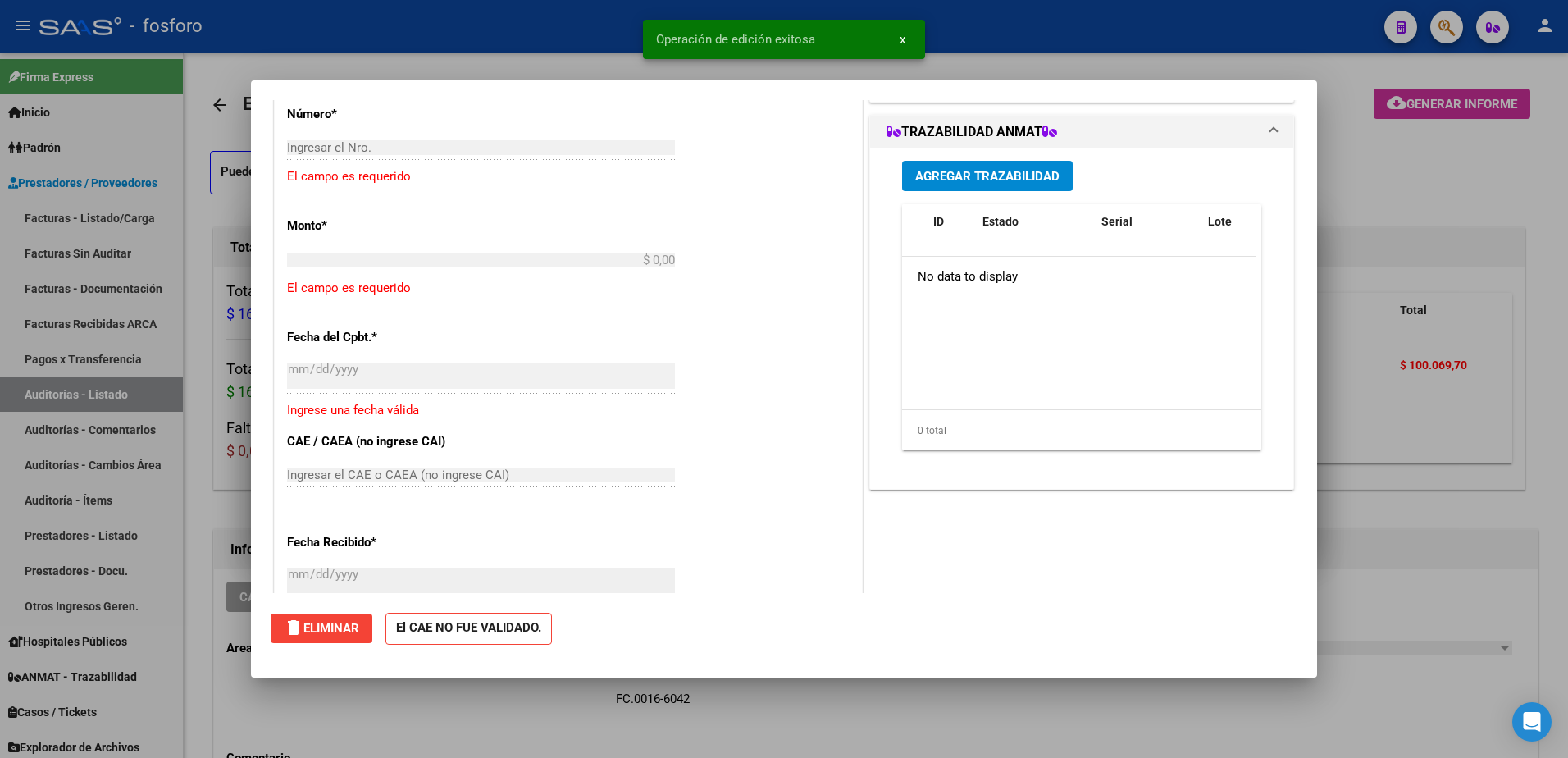
scroll to position [0, 0]
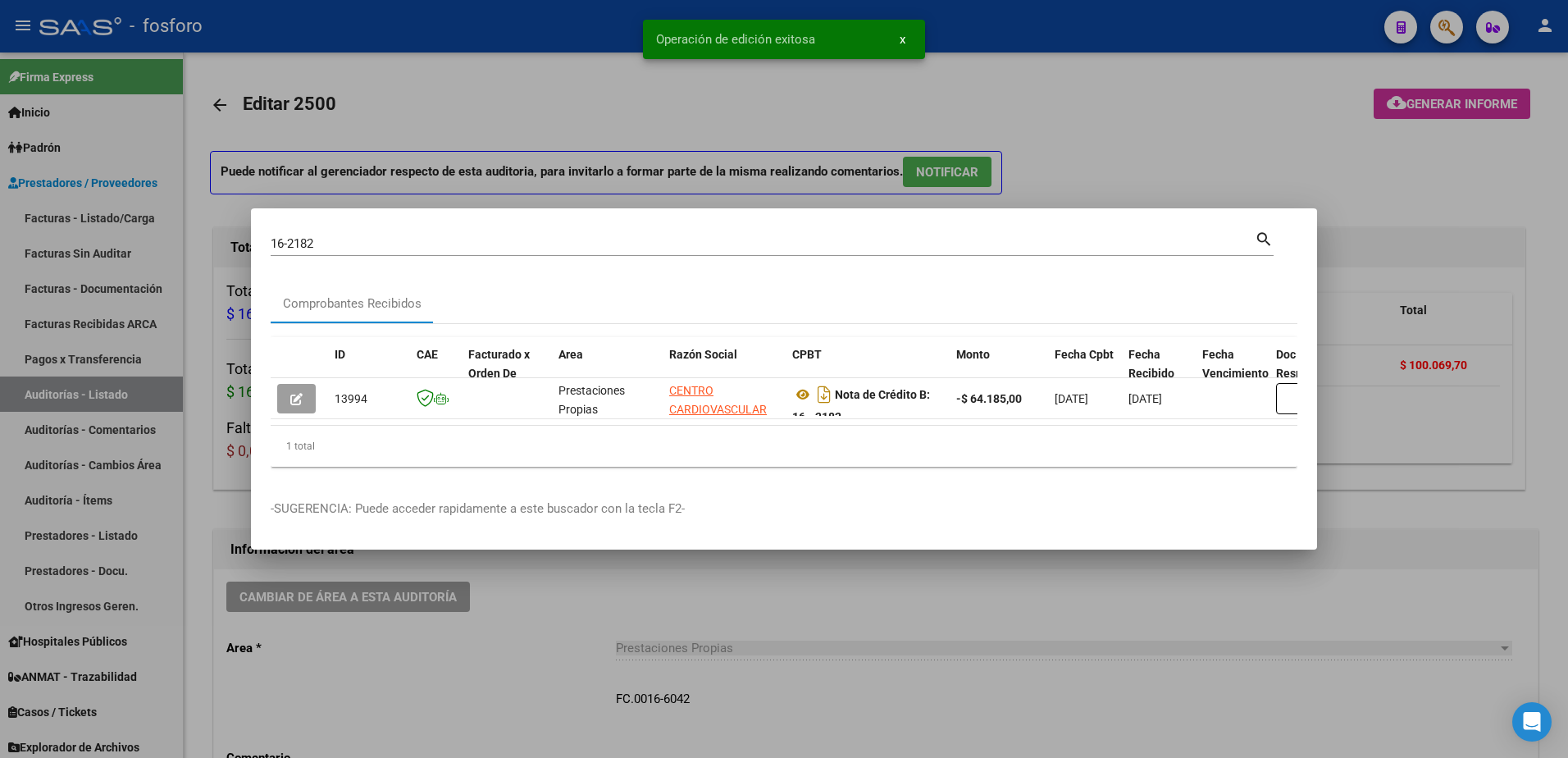
click at [109, 250] on div at bounding box center [784, 379] width 1568 height 758
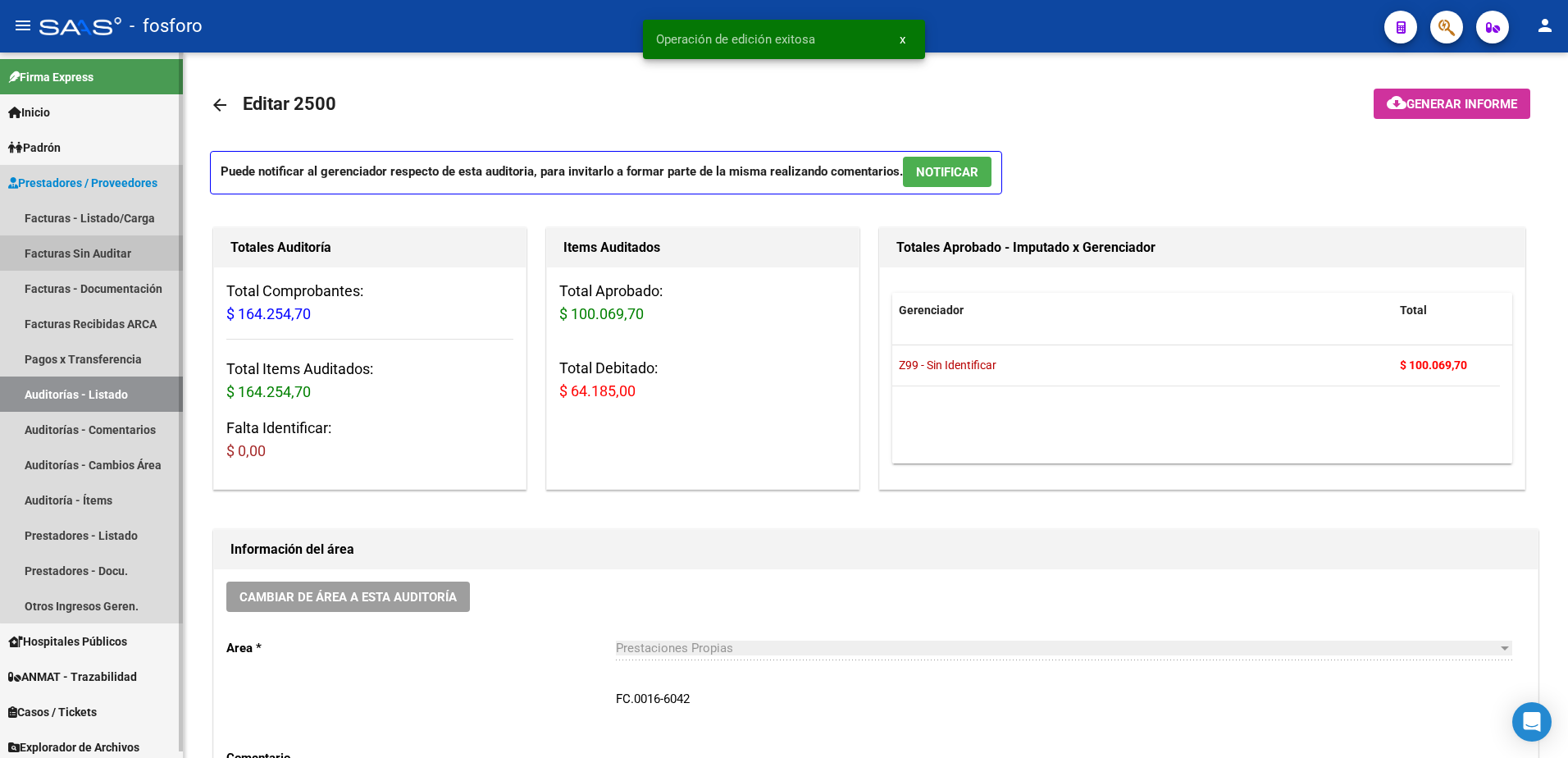
click at [110, 250] on link "Facturas Sin Auditar" at bounding box center [91, 253] width 183 height 35
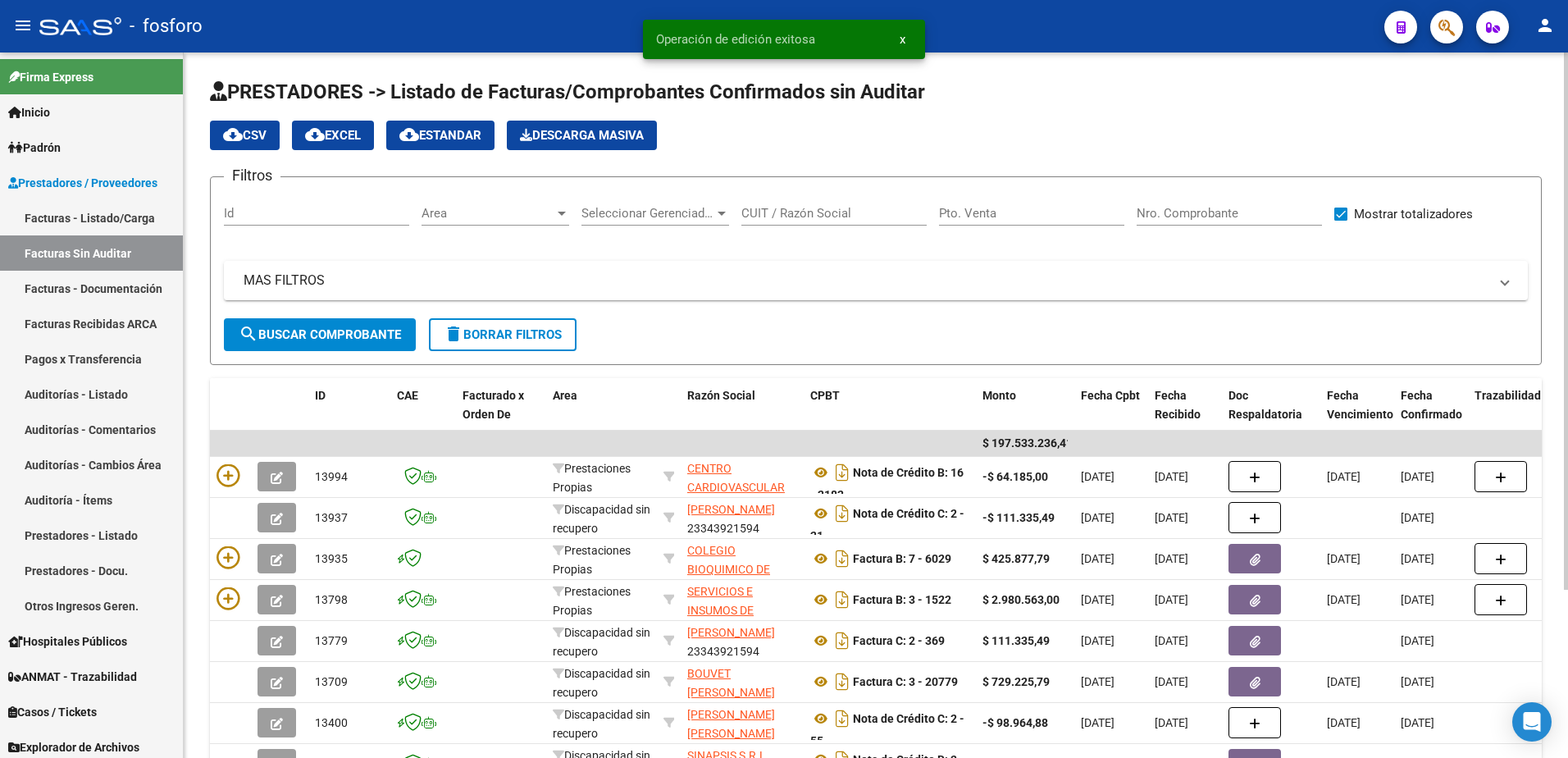
click at [553, 211] on span "Area" at bounding box center [488, 214] width 133 height 15
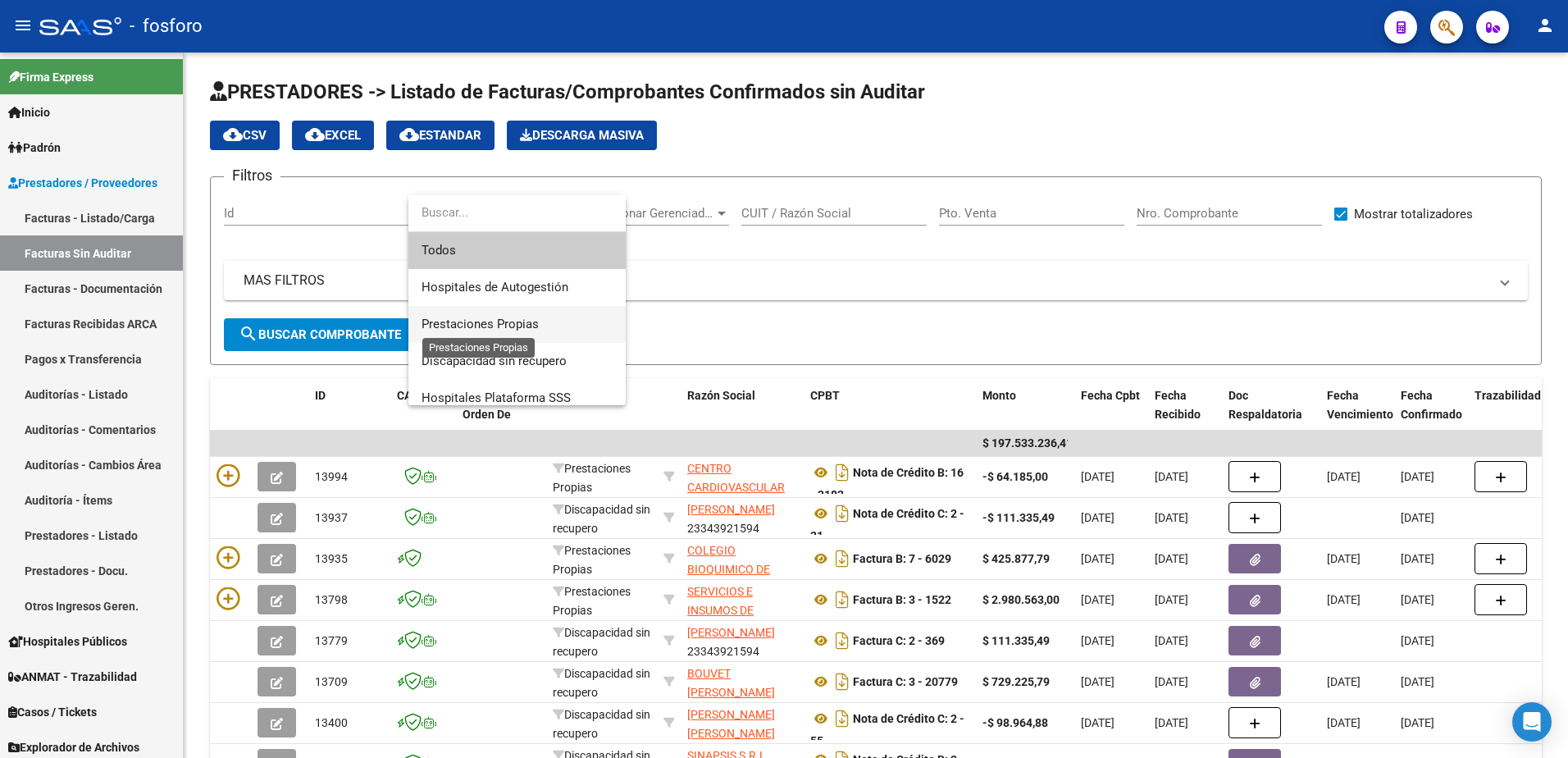
drag, startPoint x: 473, startPoint y: 325, endPoint x: 463, endPoint y: 328, distance: 10.4
click at [468, 327] on span "Prestaciones Propias" at bounding box center [481, 324] width 117 height 15
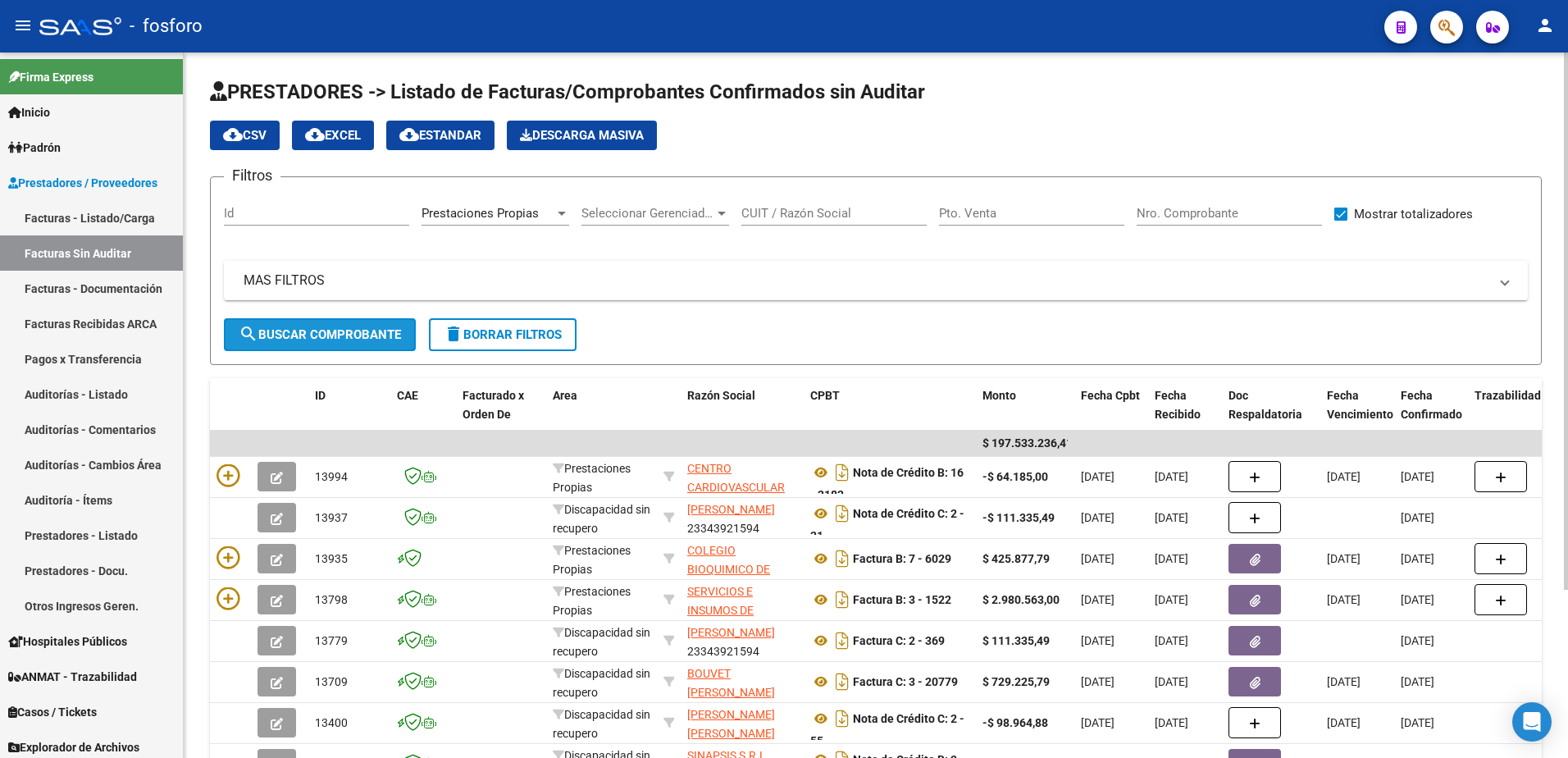
drag, startPoint x: 463, startPoint y: 328, endPoint x: 351, endPoint y: 338, distance: 112.4
click at [351, 338] on span "search Buscar Comprobante" at bounding box center [320, 335] width 162 height 15
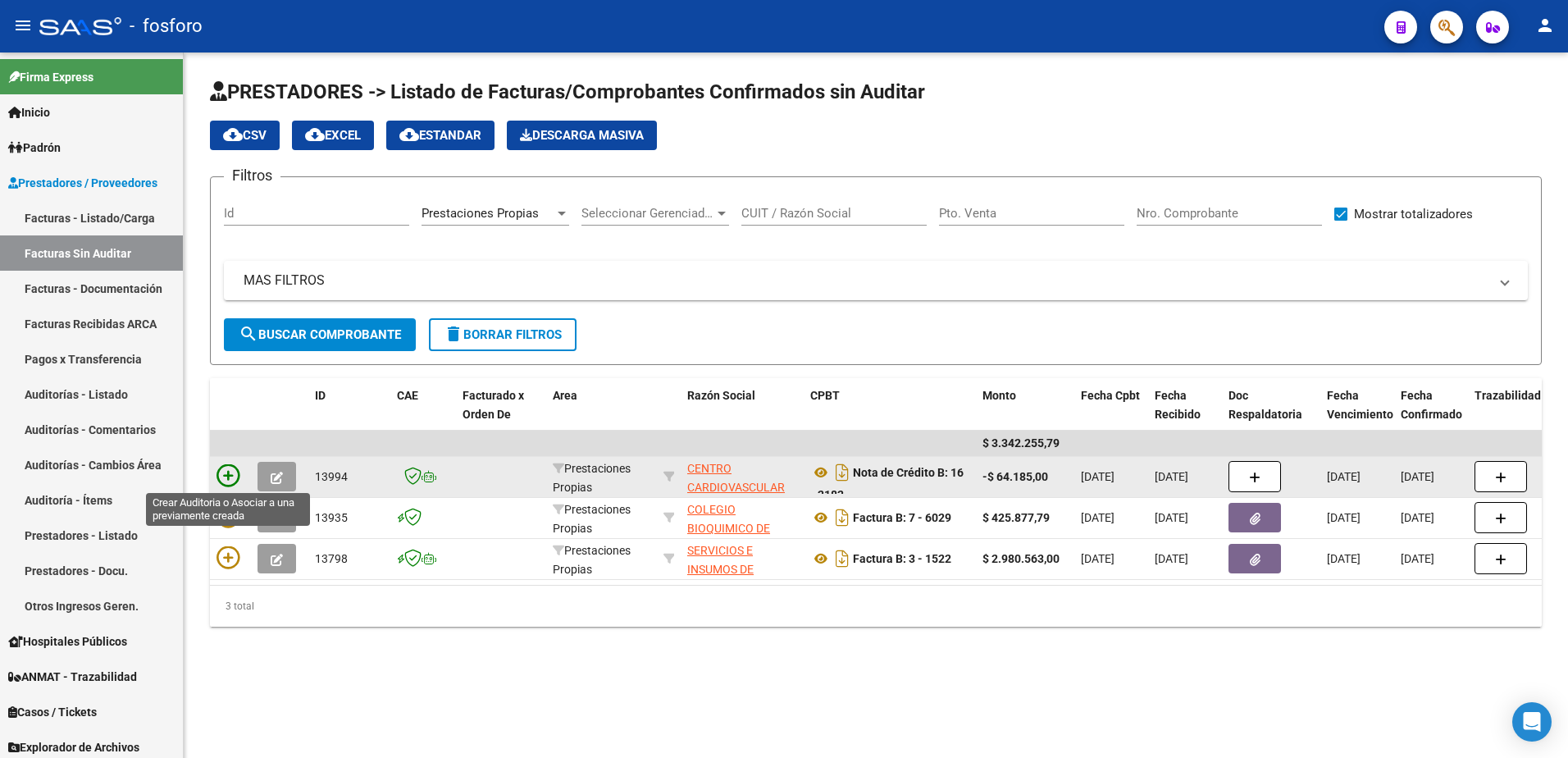
click at [224, 469] on icon at bounding box center [228, 476] width 23 height 23
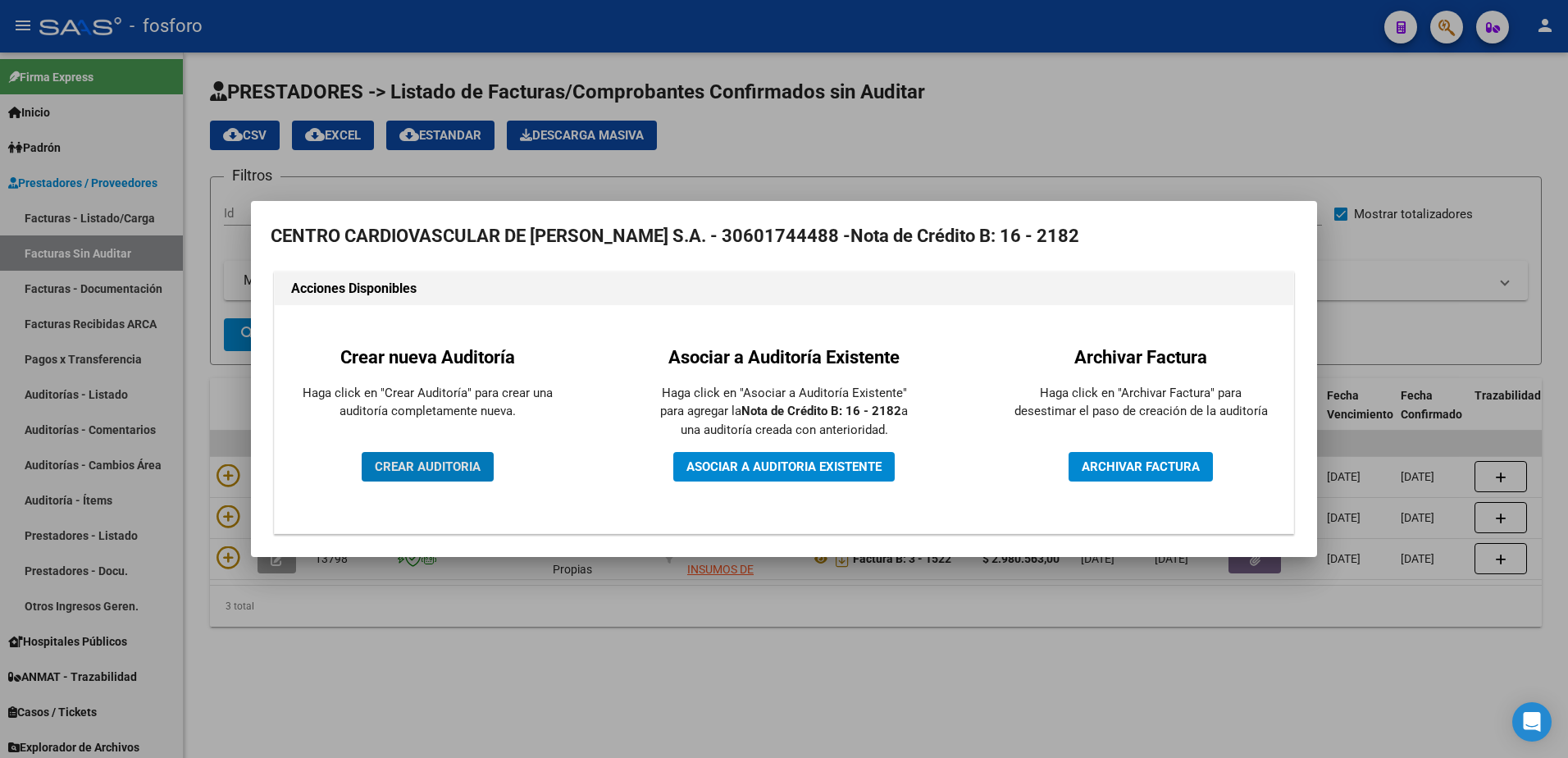
click at [447, 472] on span "CREAR AUDITORIA" at bounding box center [428, 467] width 105 height 15
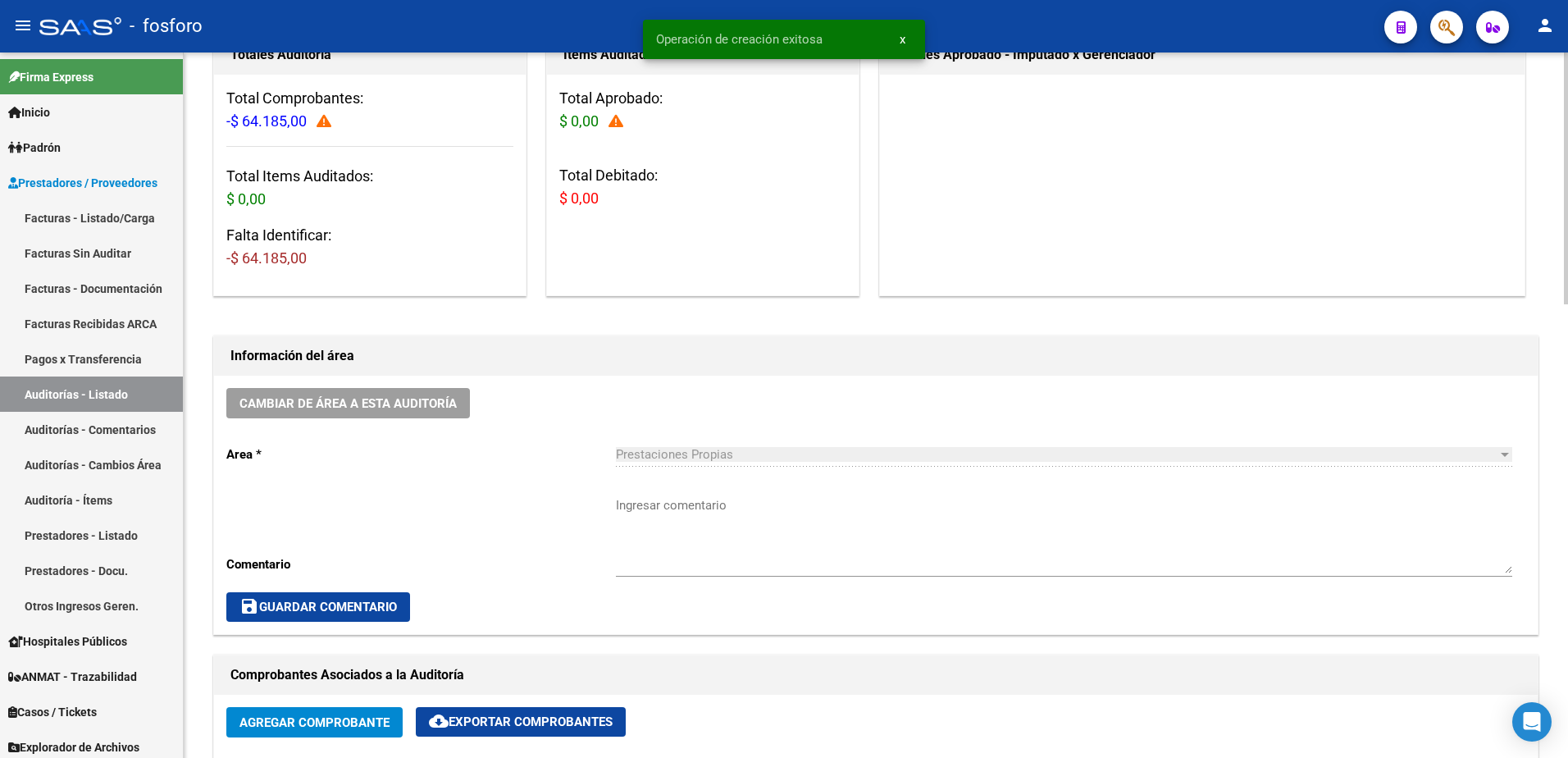
scroll to position [246, 0]
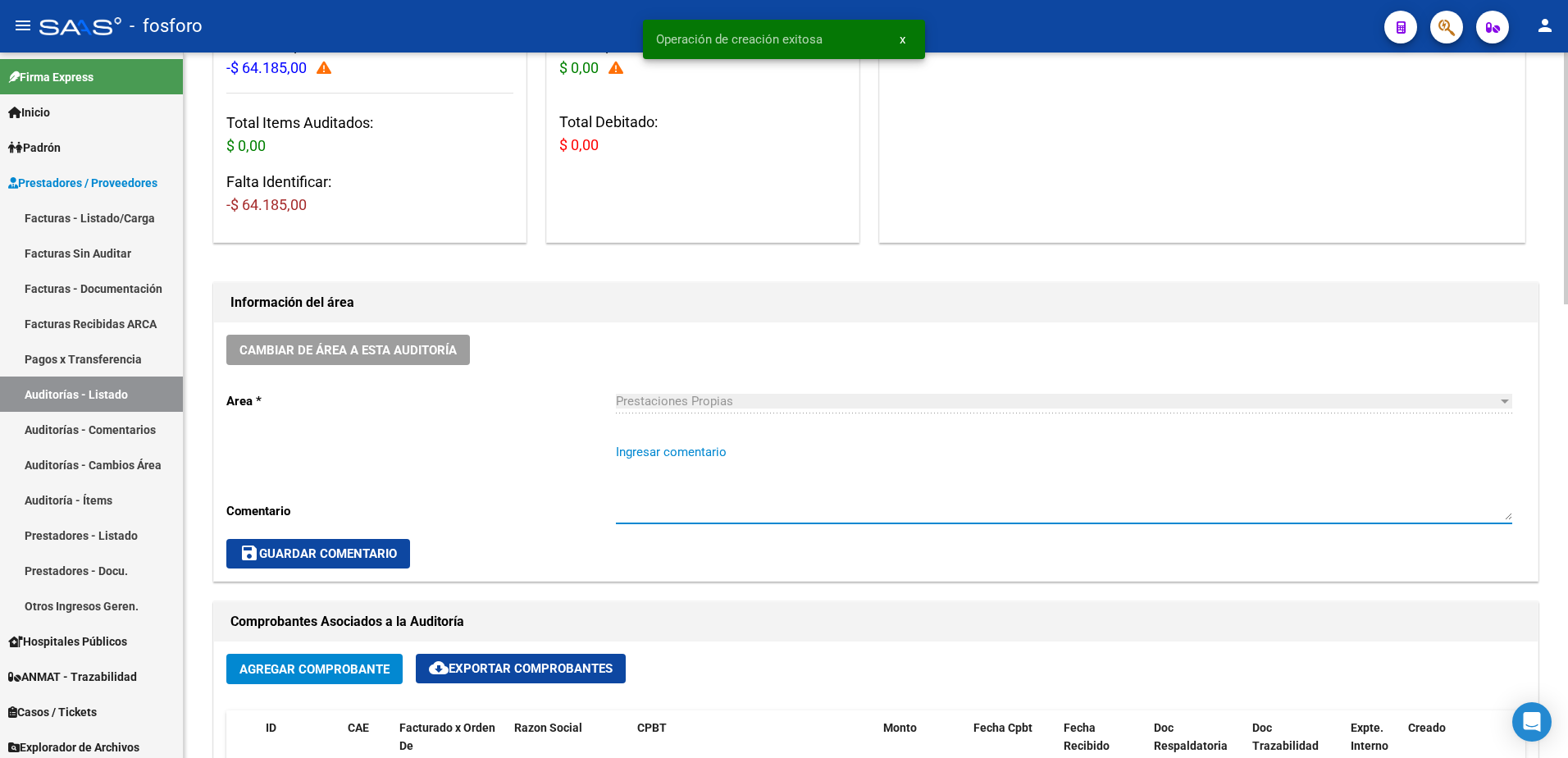
click at [653, 467] on textarea "Ingresar comentario" at bounding box center [1064, 482] width 897 height 77
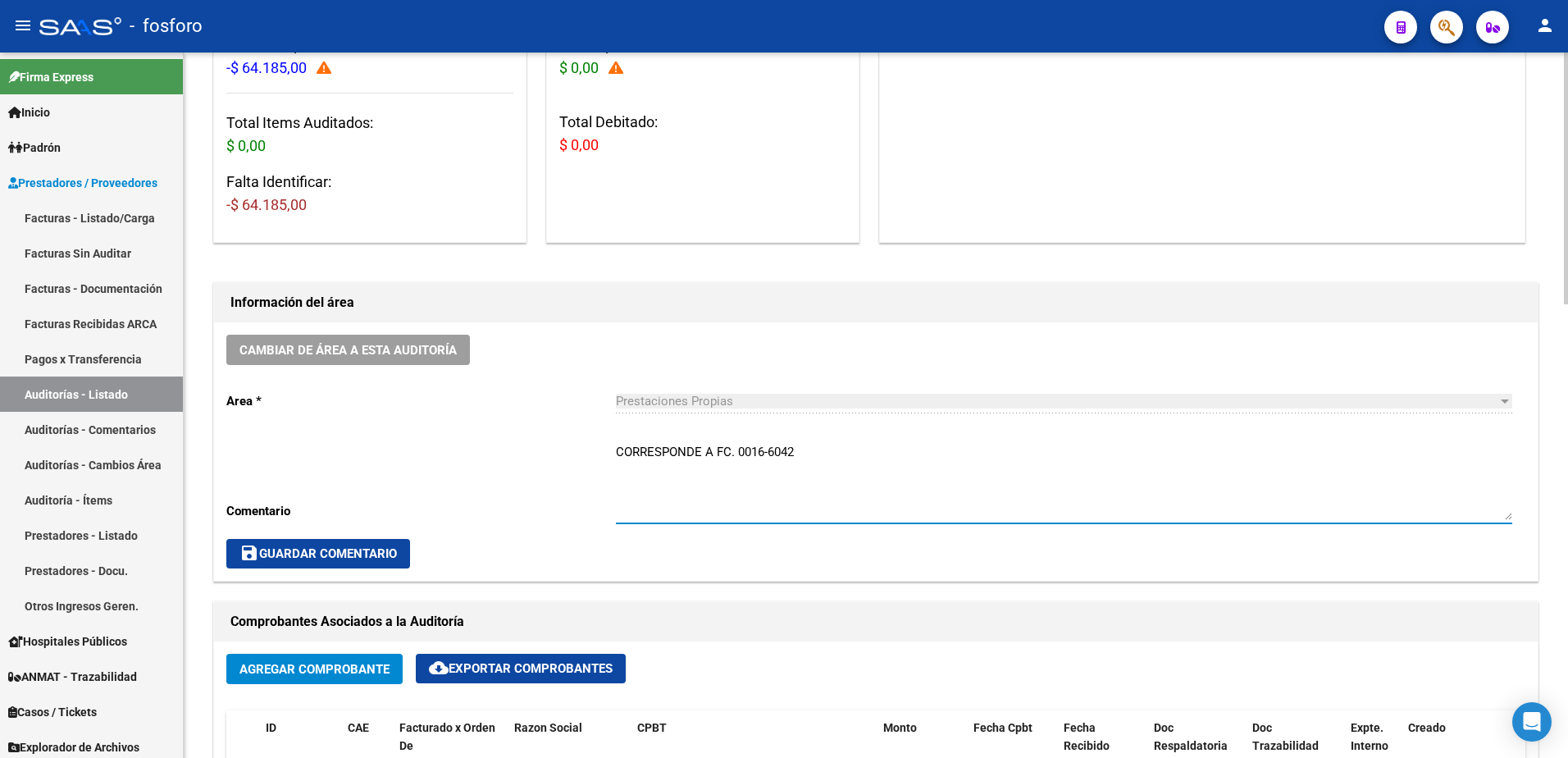
type textarea "CORRESPONDE A FC. 0016-6042"
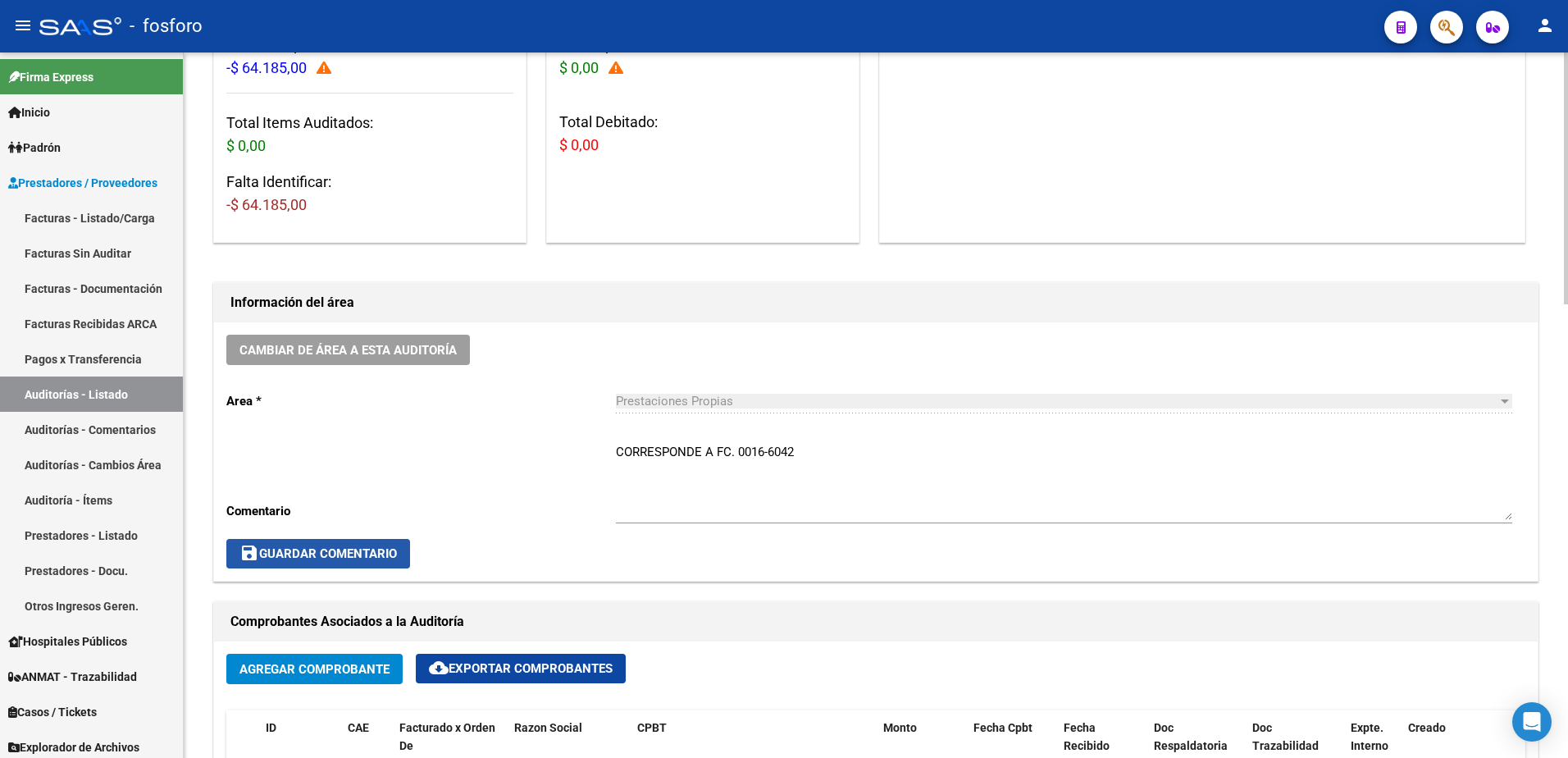
click at [342, 556] on span "save Guardar Comentario" at bounding box center [318, 554] width 157 height 15
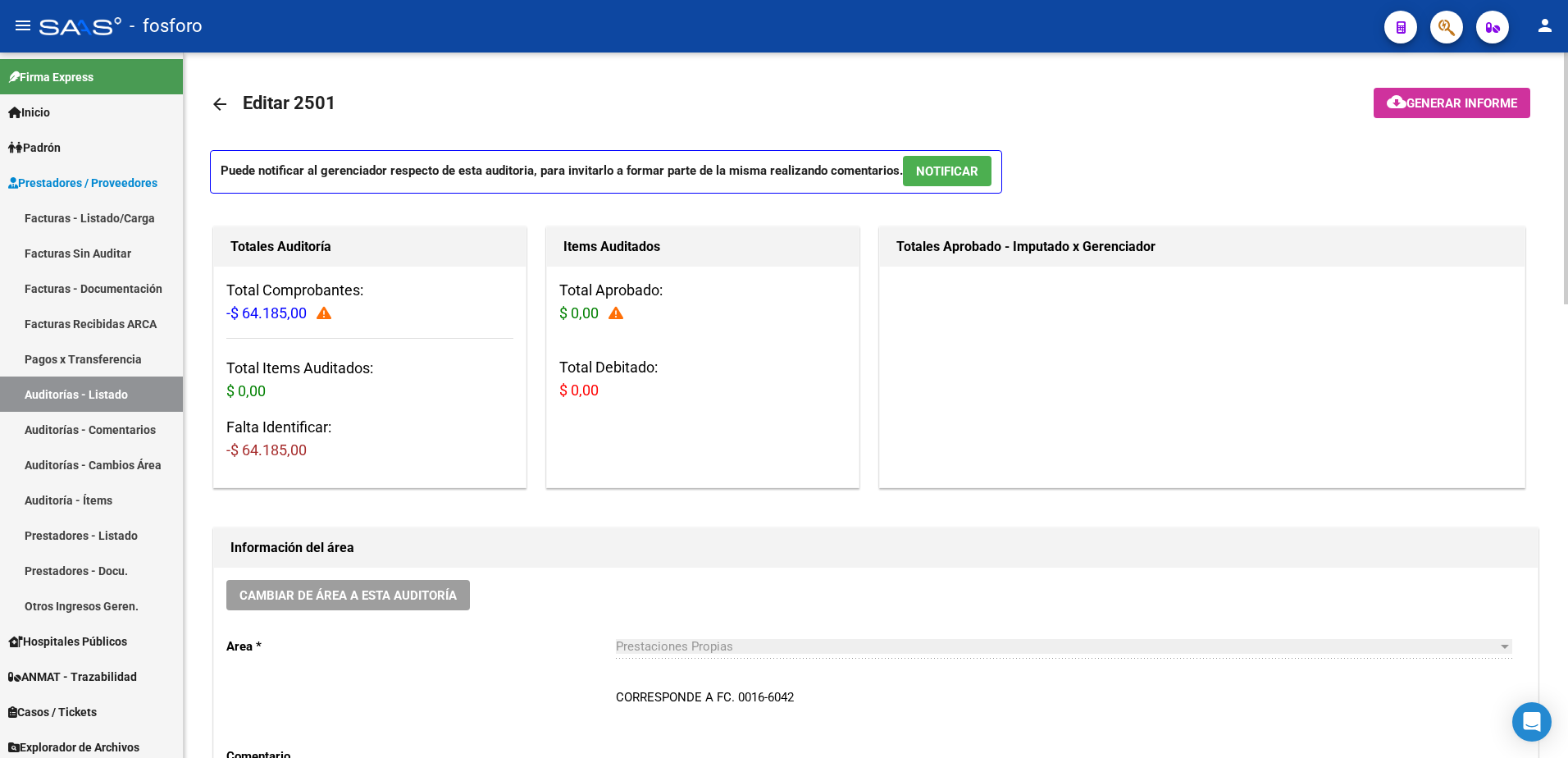
scroll to position [0, 0]
click at [1395, 111] on mat-icon "cloud_download" at bounding box center [1397, 103] width 20 height 20
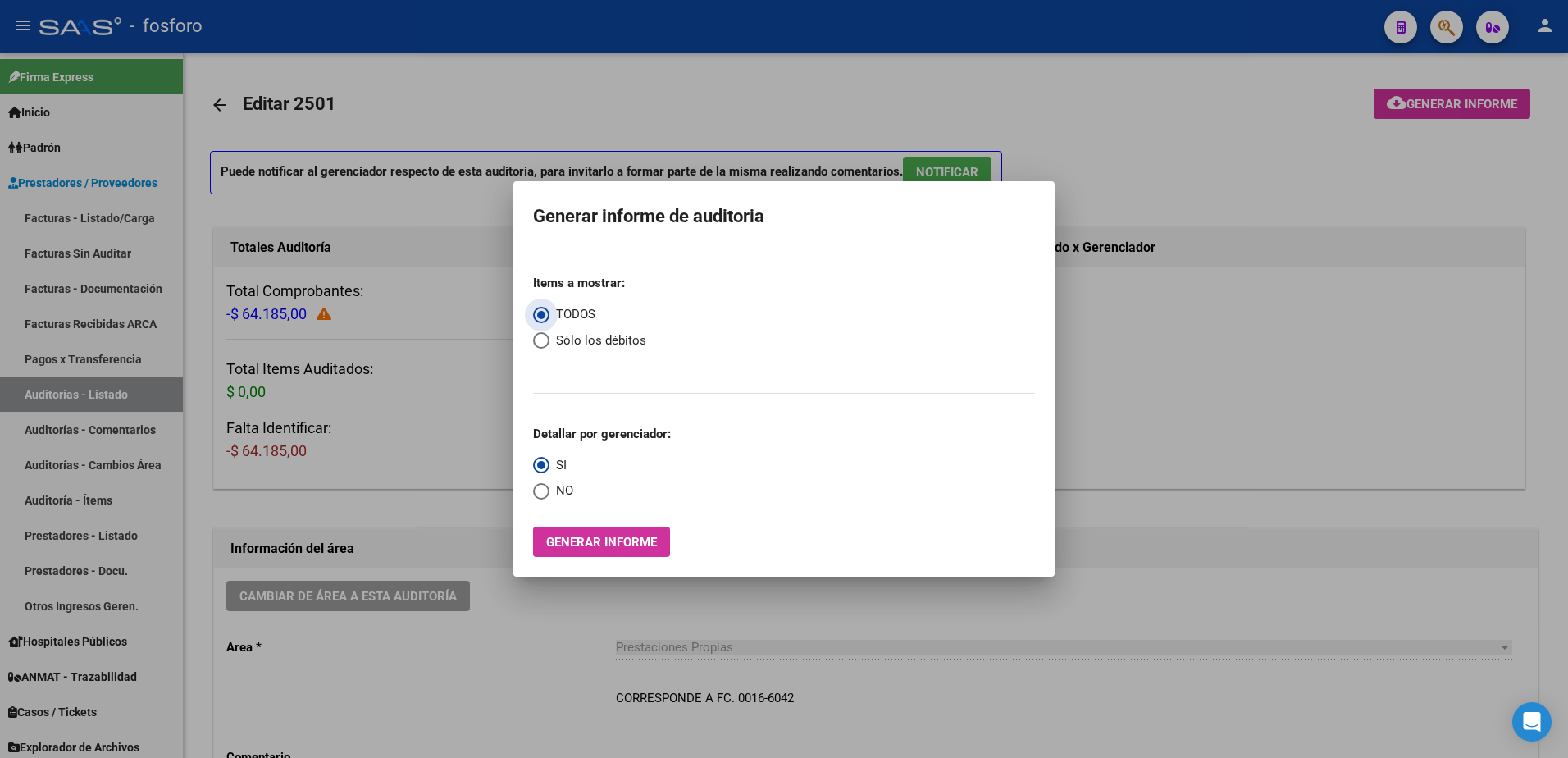
drag, startPoint x: 558, startPoint y: 534, endPoint x: 550, endPoint y: 536, distance: 8.2
click at [550, 536] on span "Generar informe" at bounding box center [602, 542] width 111 height 15
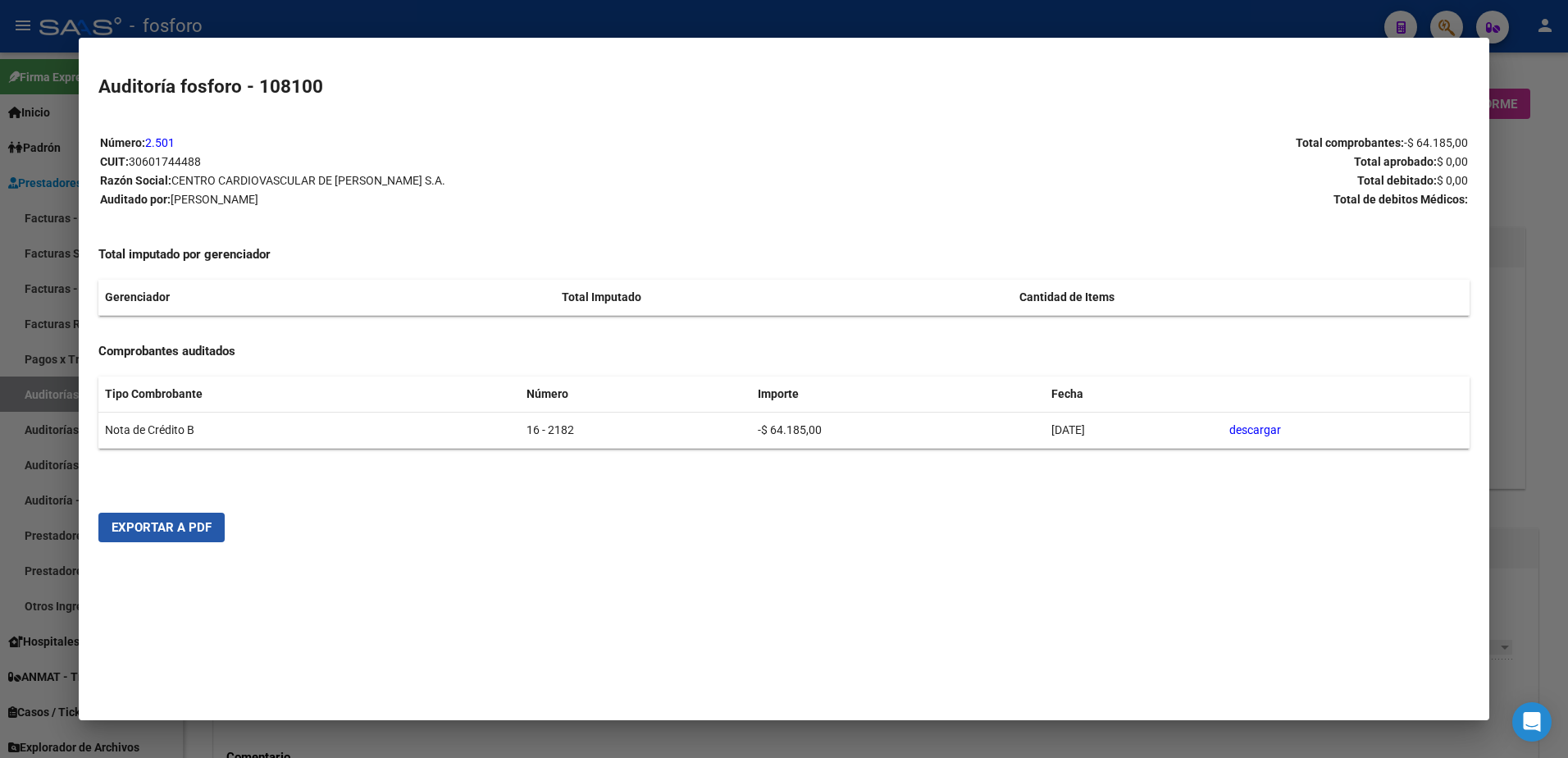
click at [190, 537] on button "Exportar a PDF" at bounding box center [162, 527] width 126 height 29
click at [1529, 113] on div at bounding box center [784, 379] width 1568 height 758
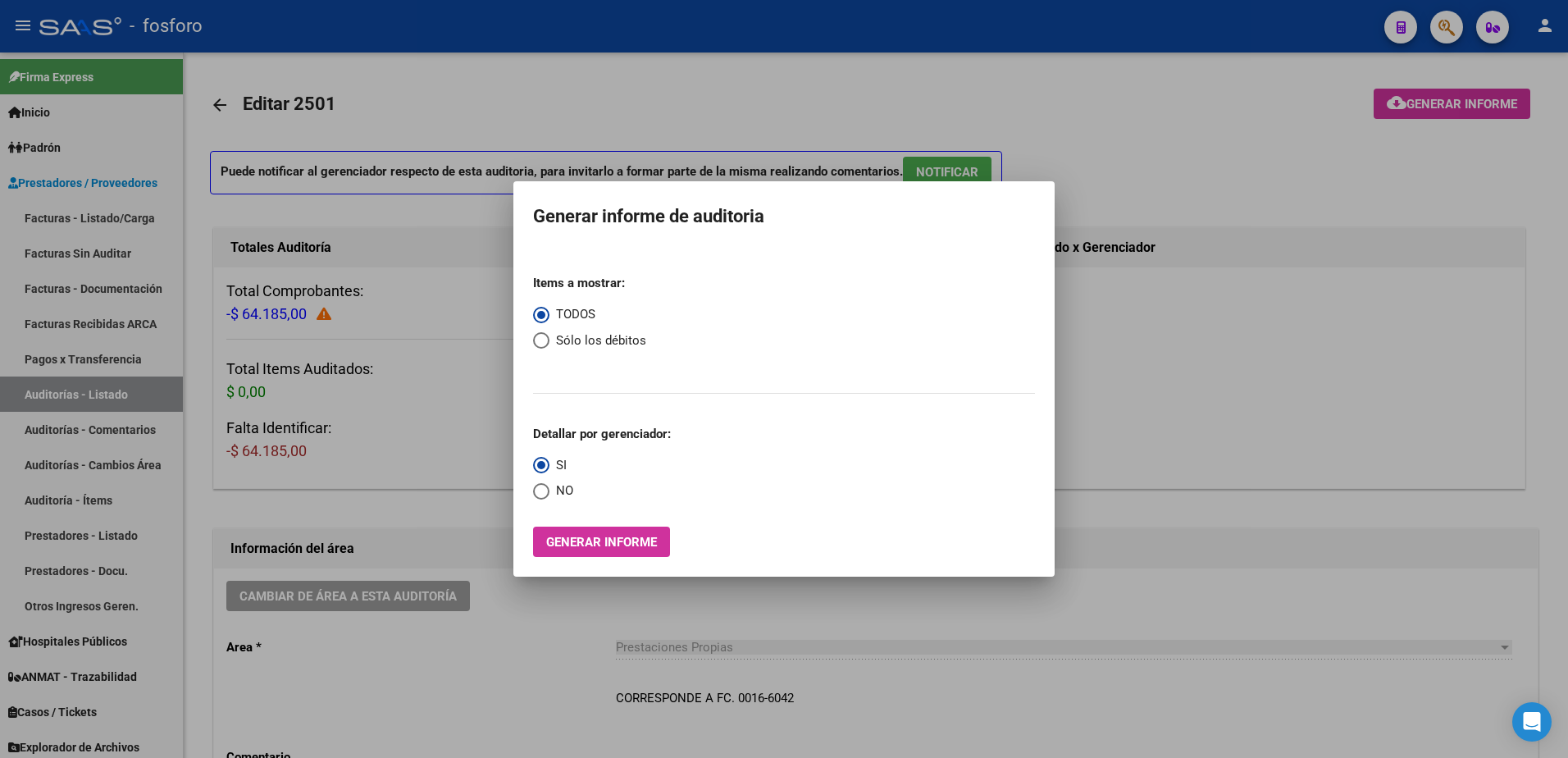
click at [1451, 31] on div at bounding box center [784, 379] width 1568 height 758
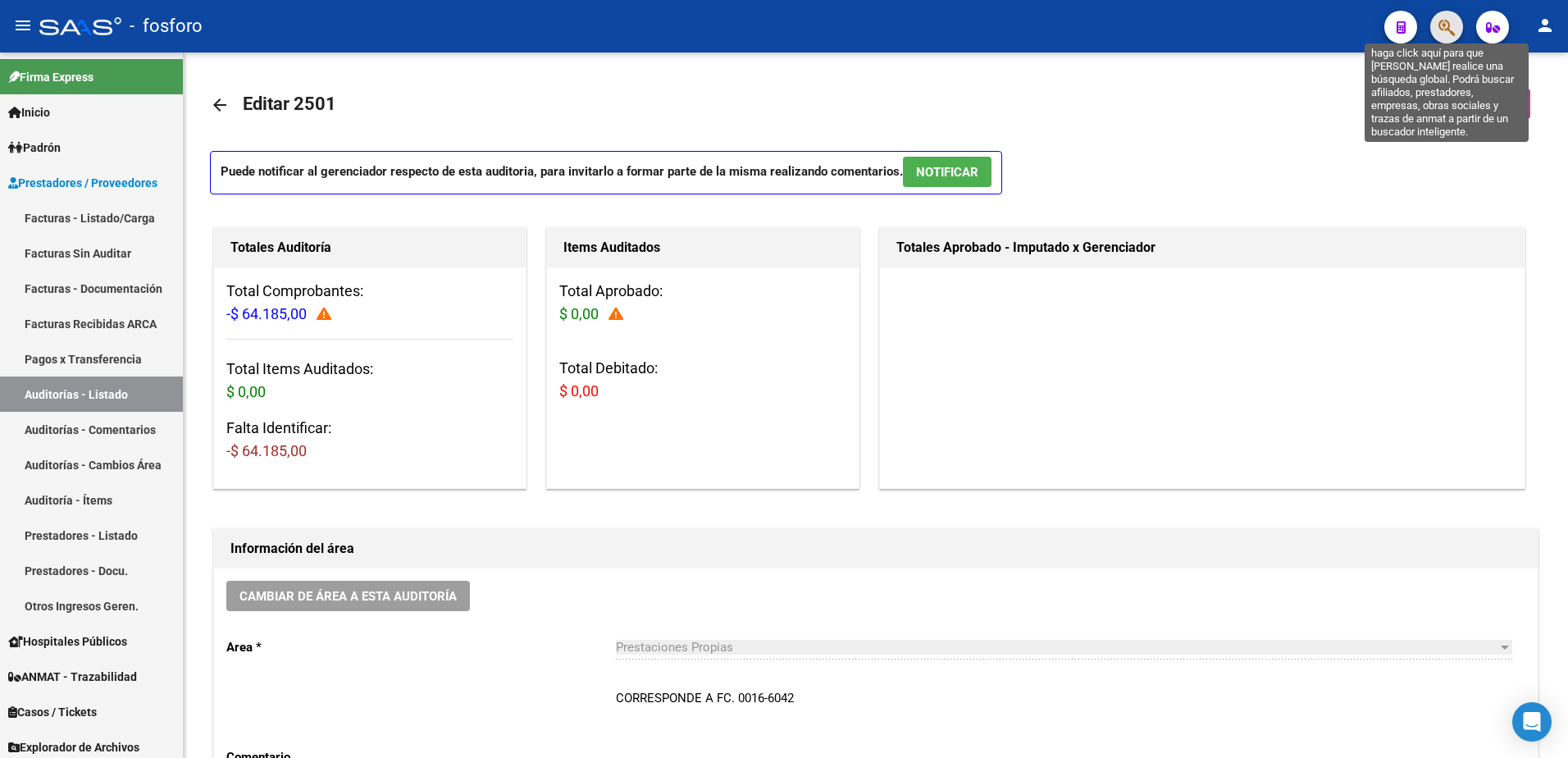
click at [1451, 31] on icon "button" at bounding box center [1447, 28] width 17 height 19
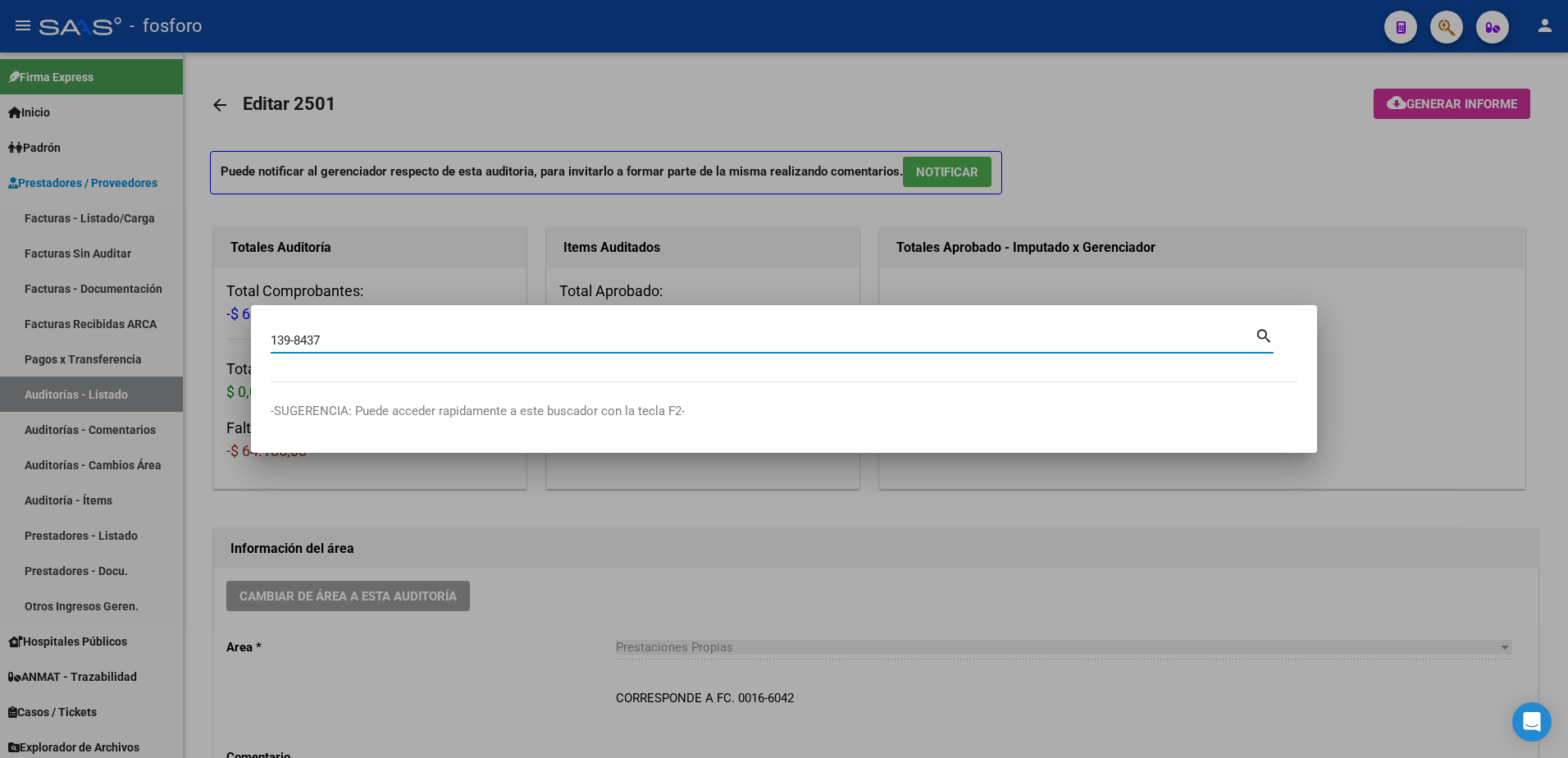
type input "139-8437"
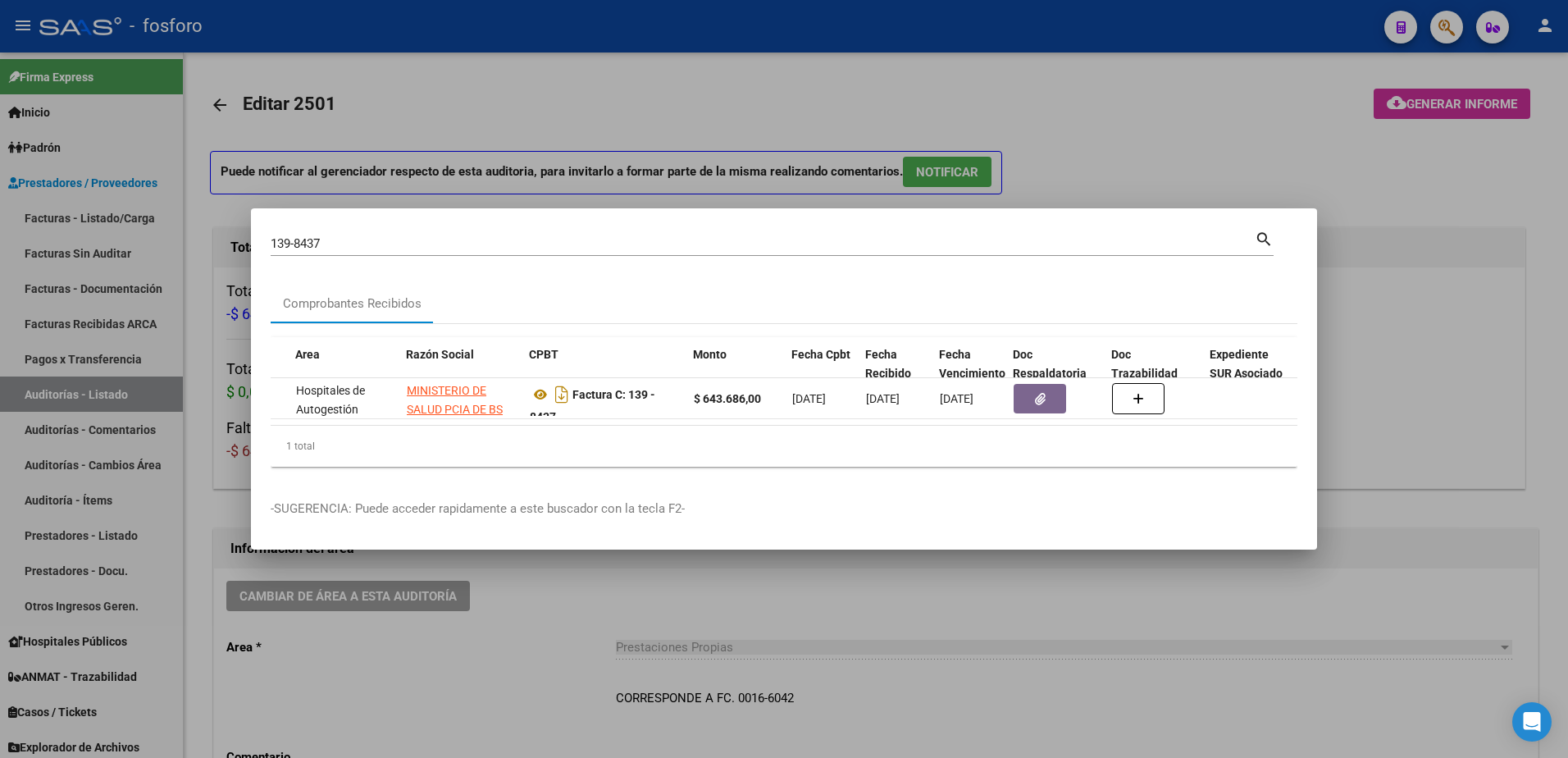
scroll to position [0, 296]
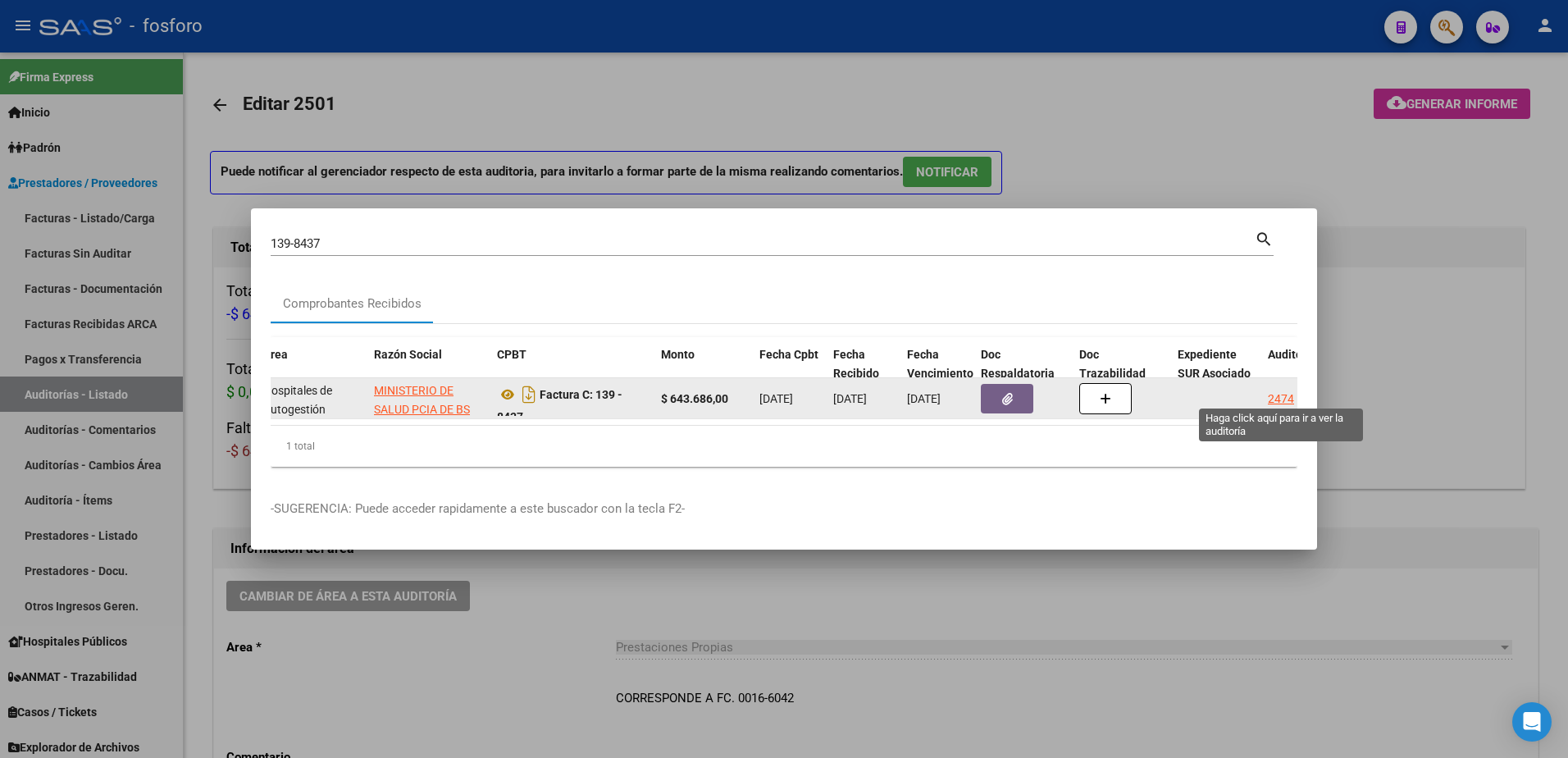
click at [1272, 389] on div "2474" at bounding box center [1281, 399] width 26 height 19
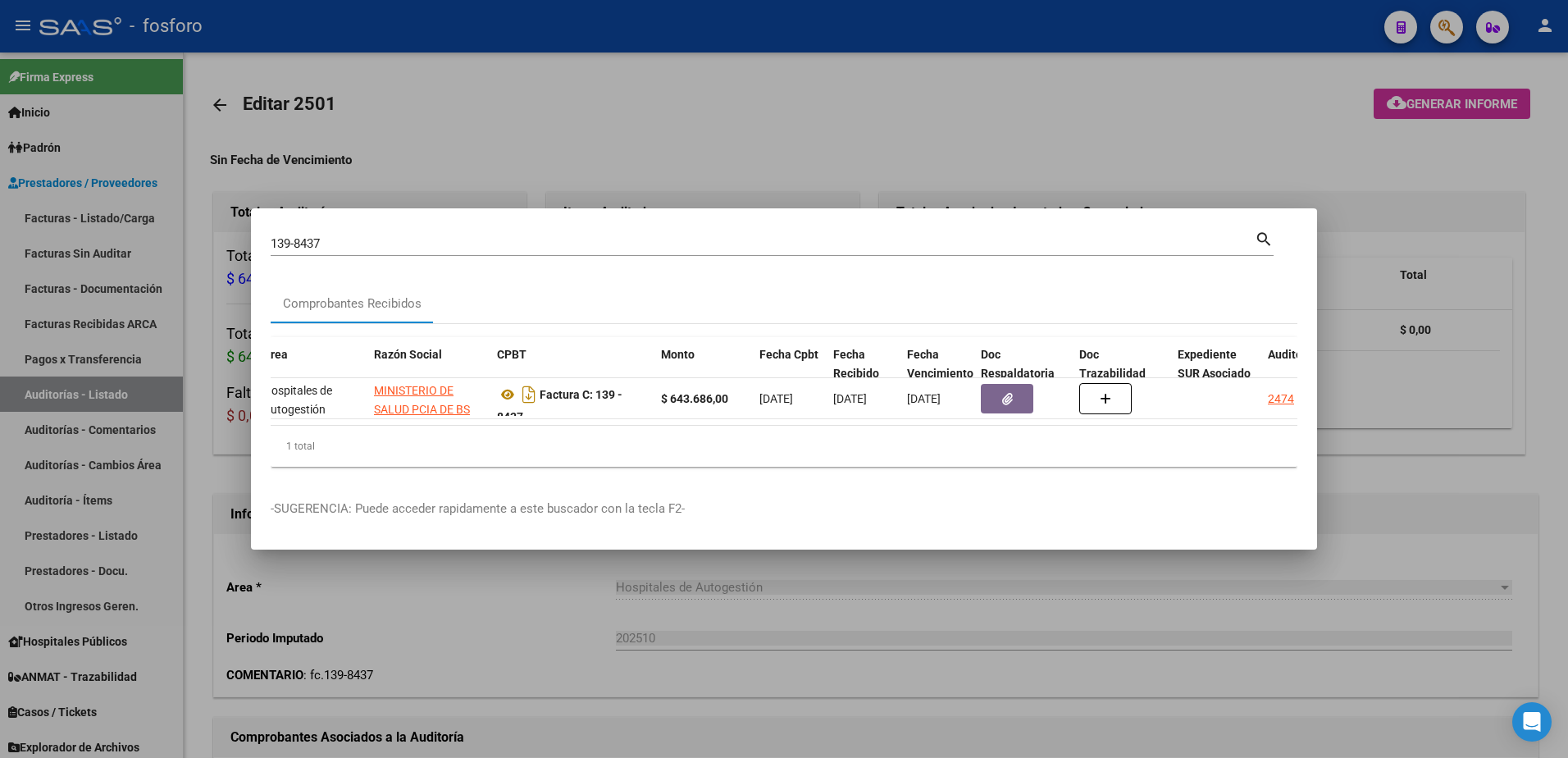
click at [847, 144] on div at bounding box center [784, 379] width 1568 height 758
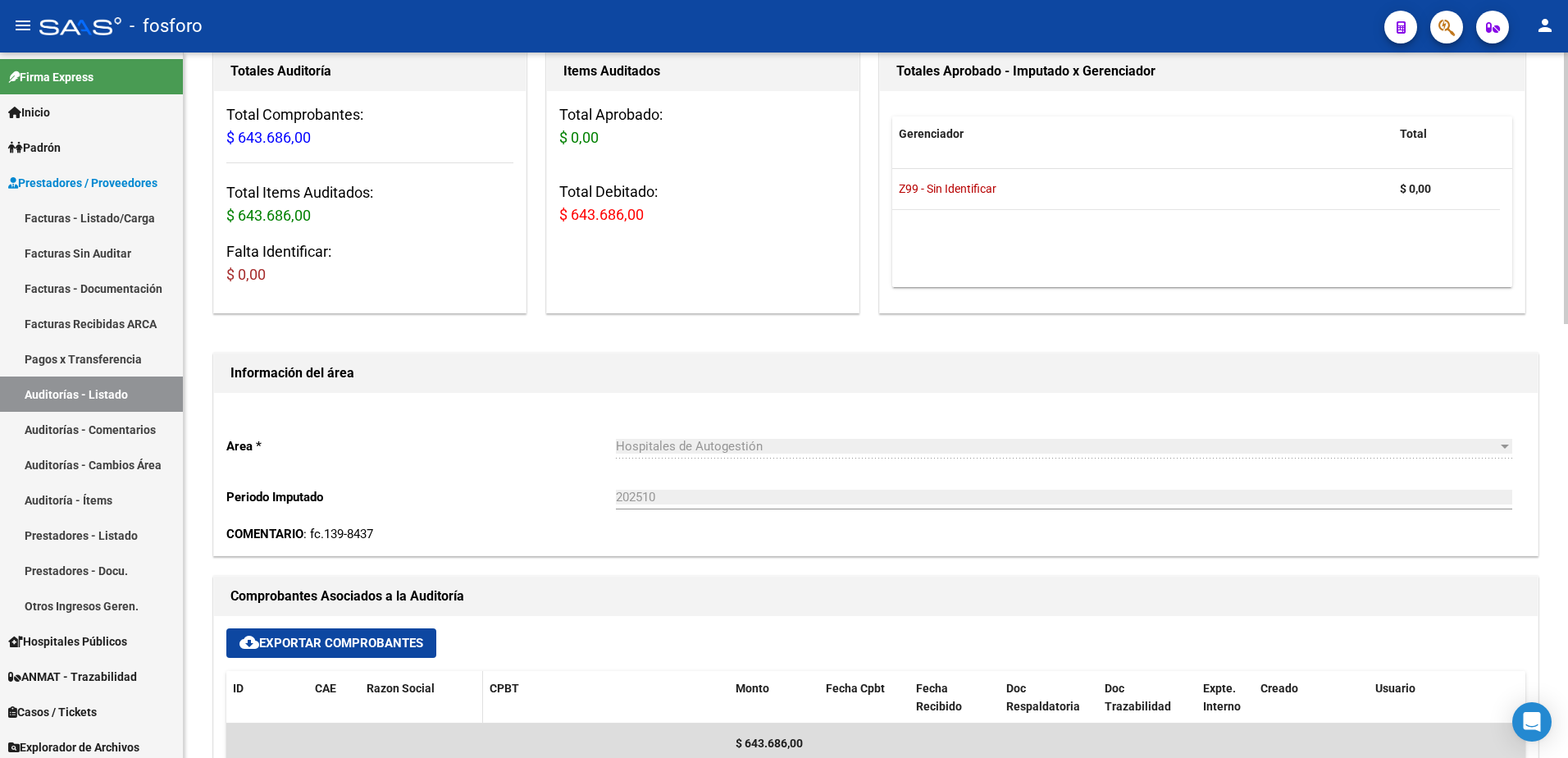
scroll to position [410, 0]
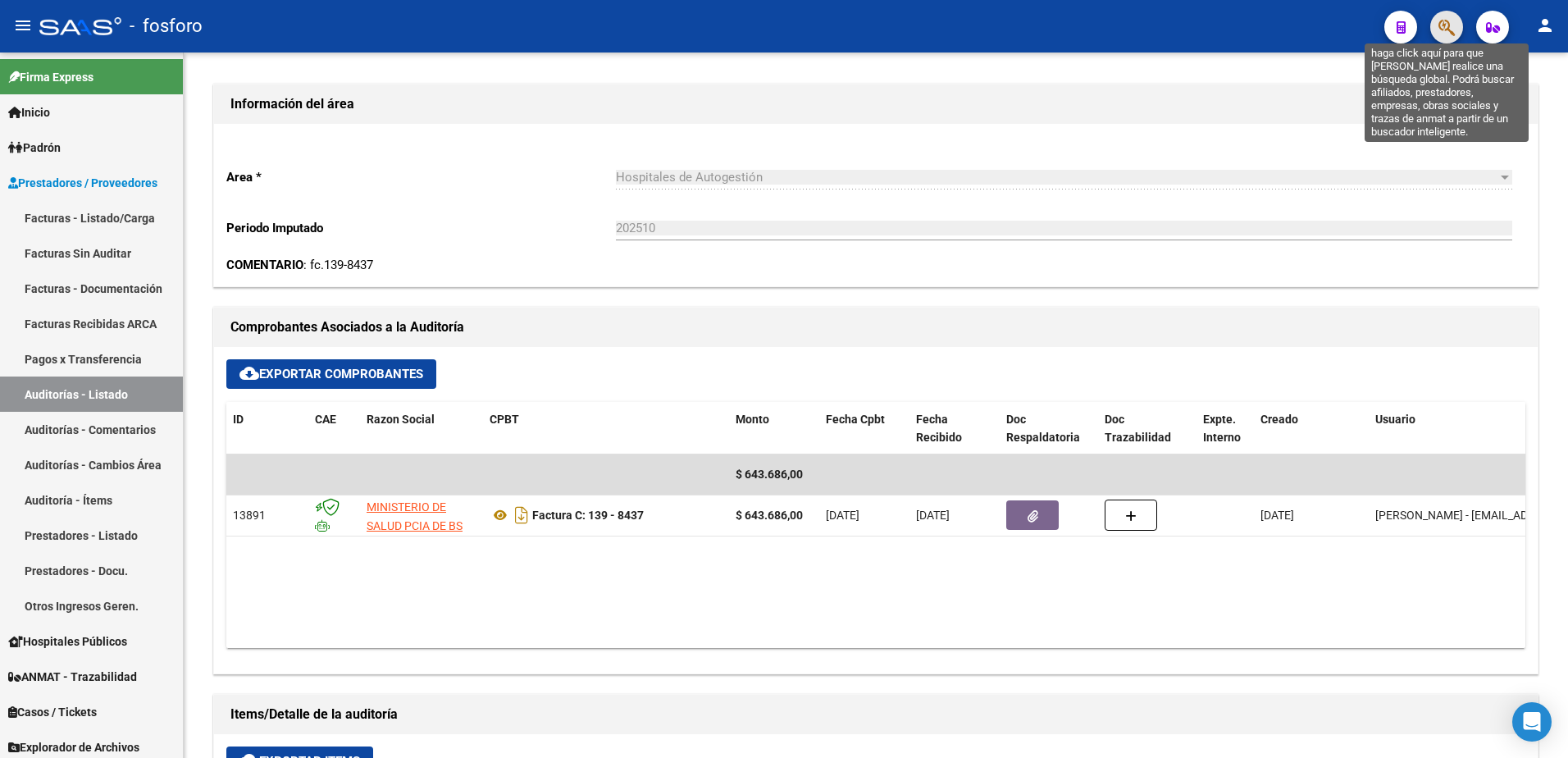
click at [1447, 34] on icon "button" at bounding box center [1447, 28] width 17 height 19
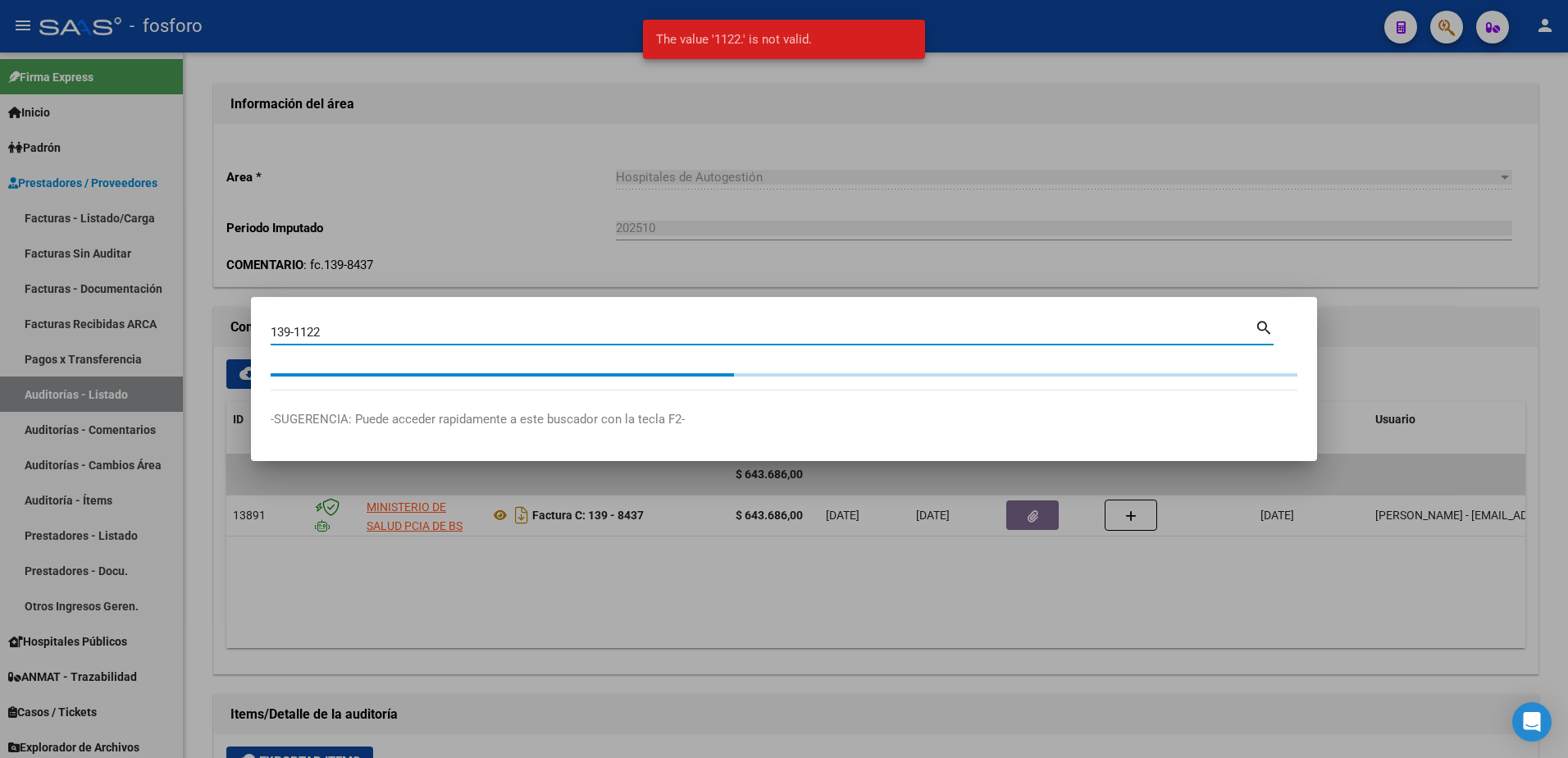
type input "139-1122"
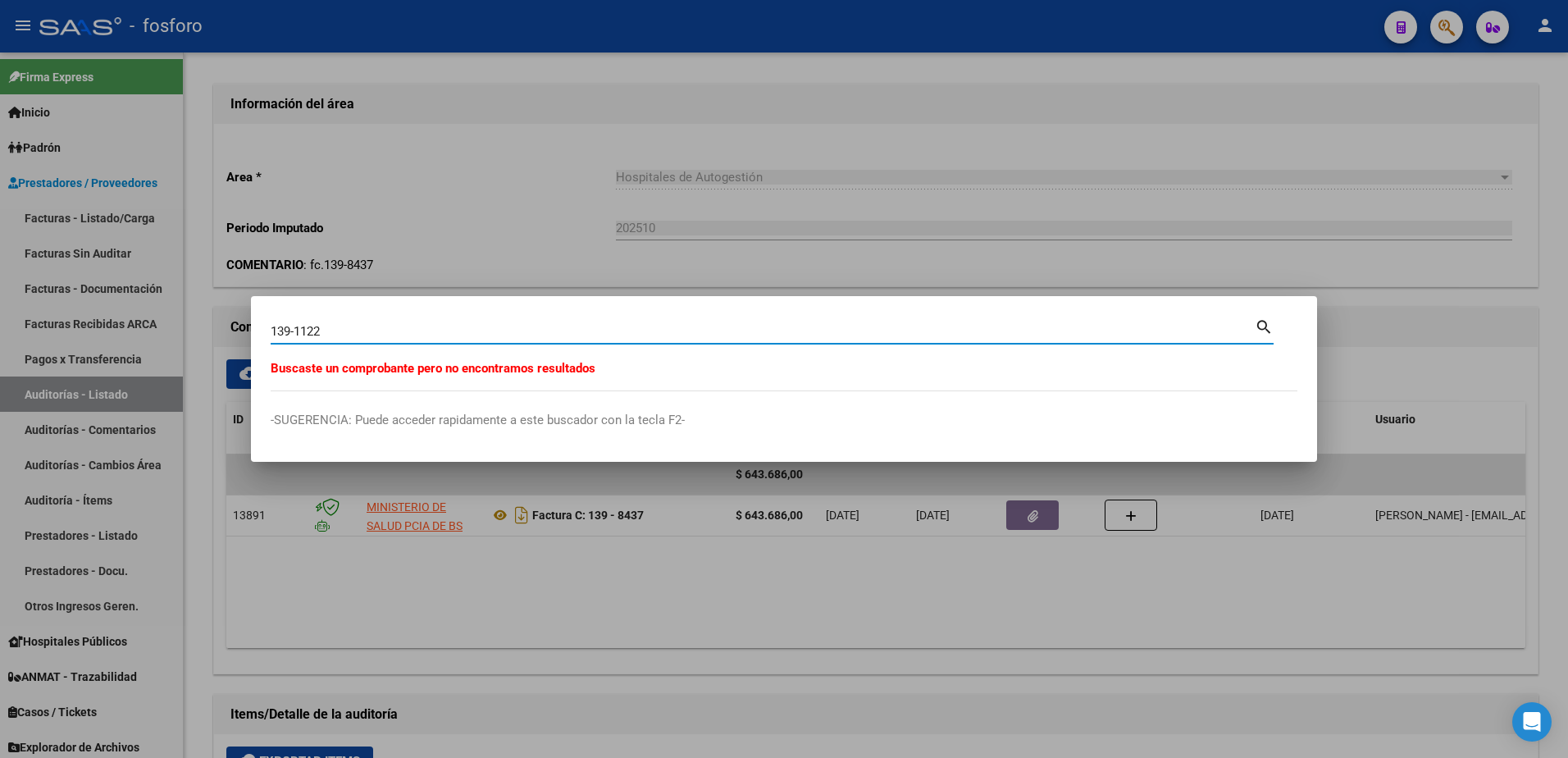
click at [495, 125] on div at bounding box center [784, 379] width 1568 height 758
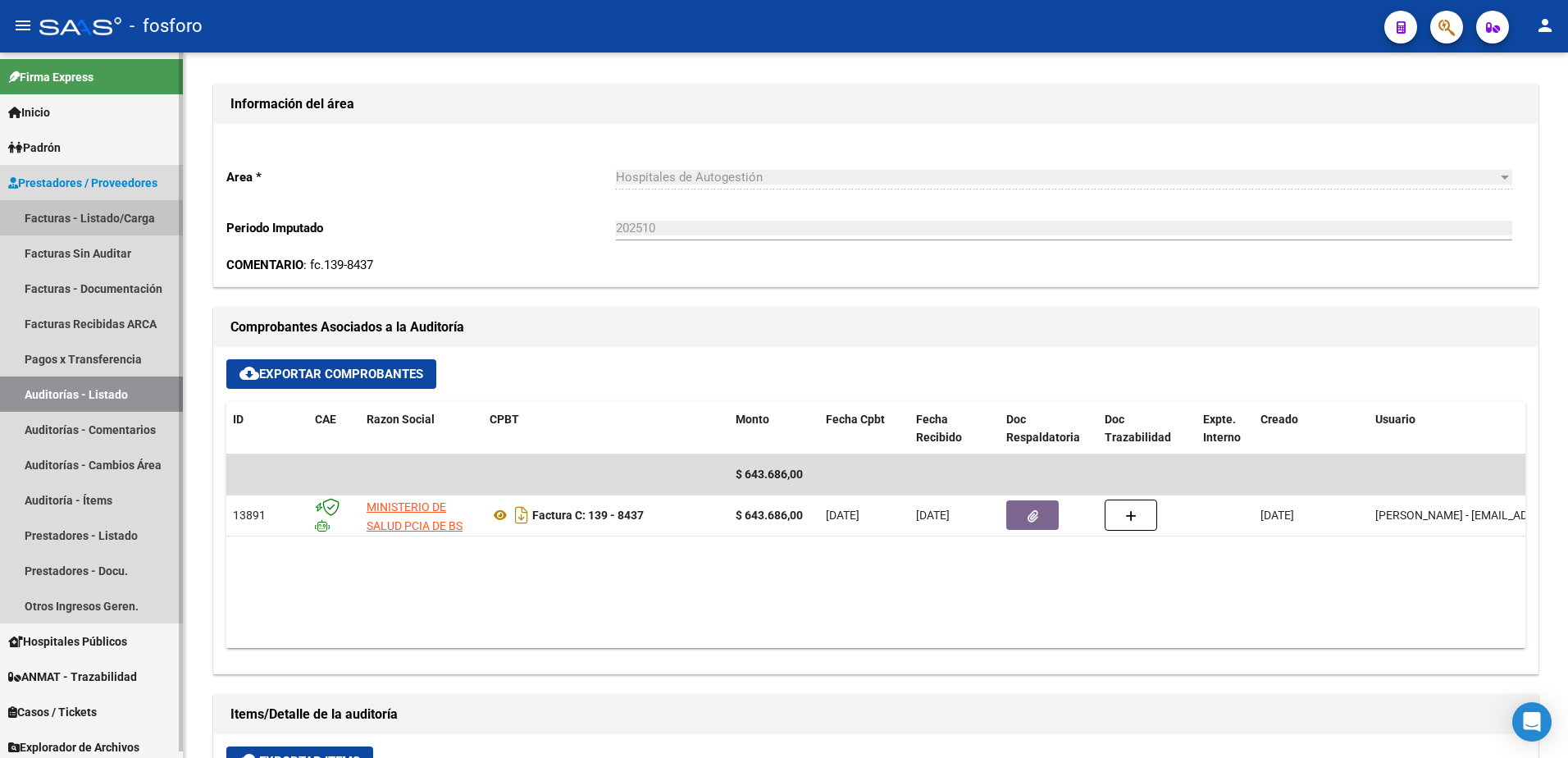
click at [61, 223] on link "Facturas - Listado/Carga" at bounding box center [91, 218] width 183 height 35
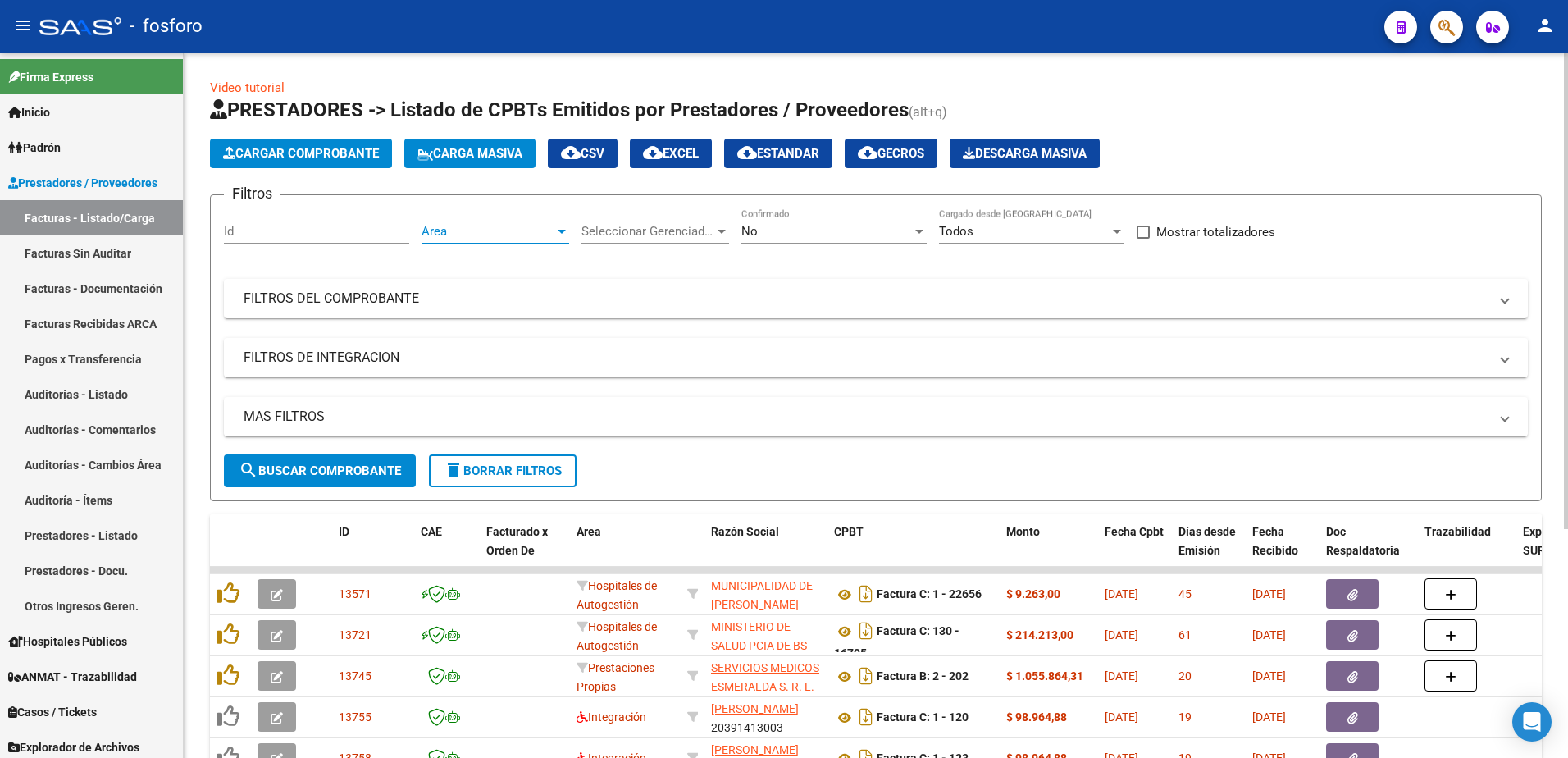
click at [558, 233] on div at bounding box center [562, 231] width 8 height 4
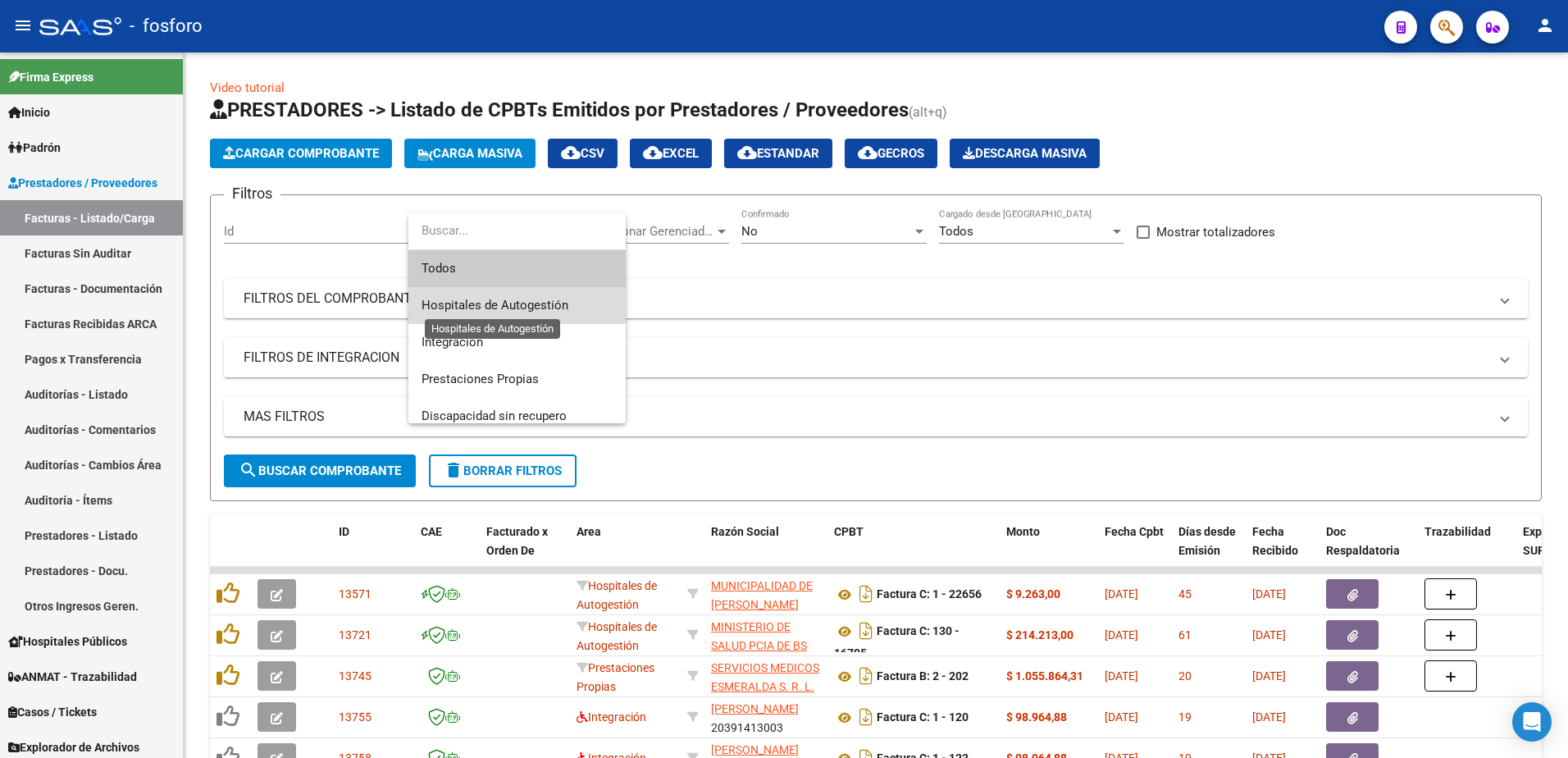
click at [511, 307] on span "Hospitales de Autogestión" at bounding box center [495, 306] width 147 height 15
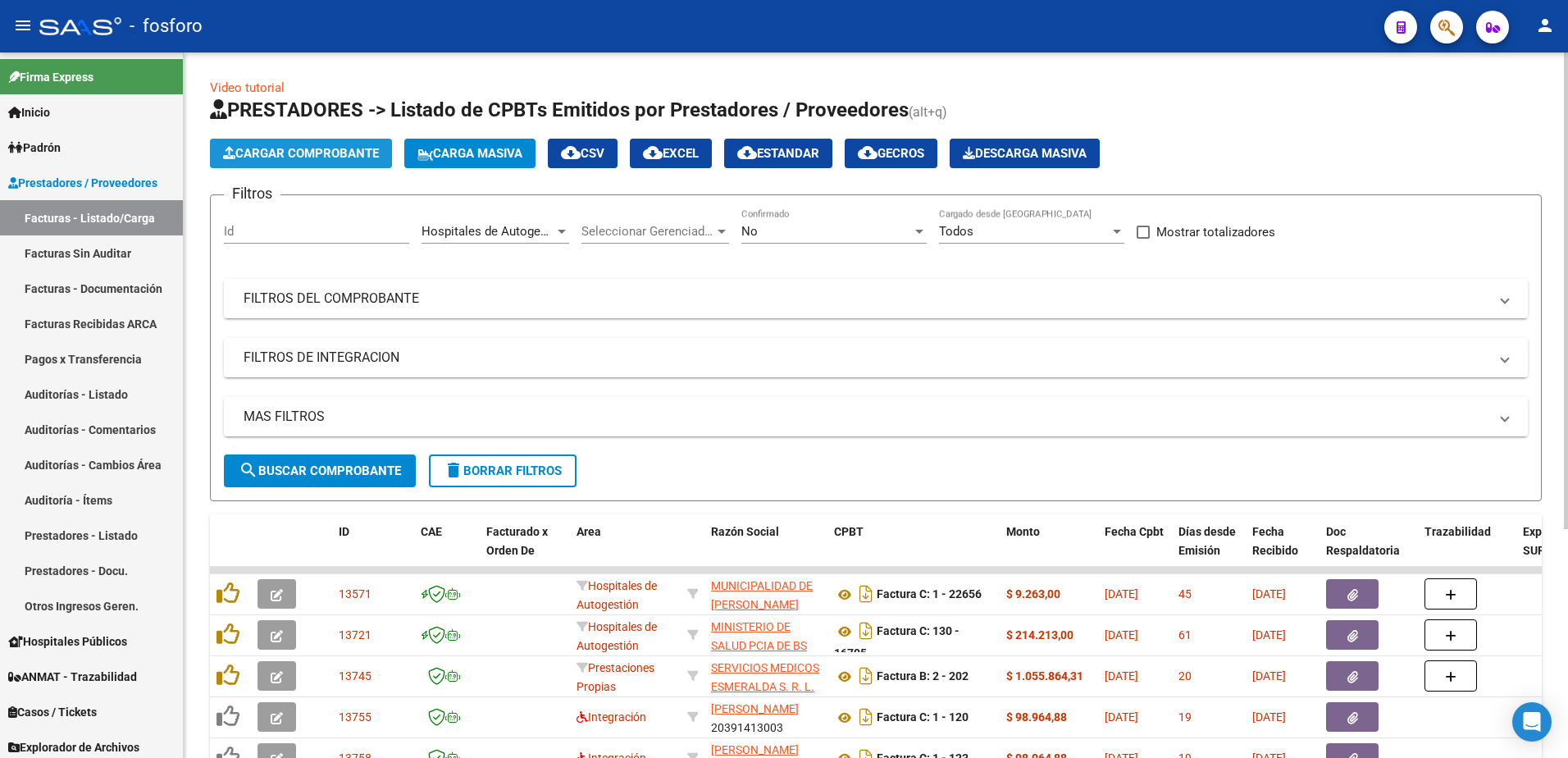
click at [324, 159] on span "Cargar Comprobante" at bounding box center [301, 153] width 156 height 15
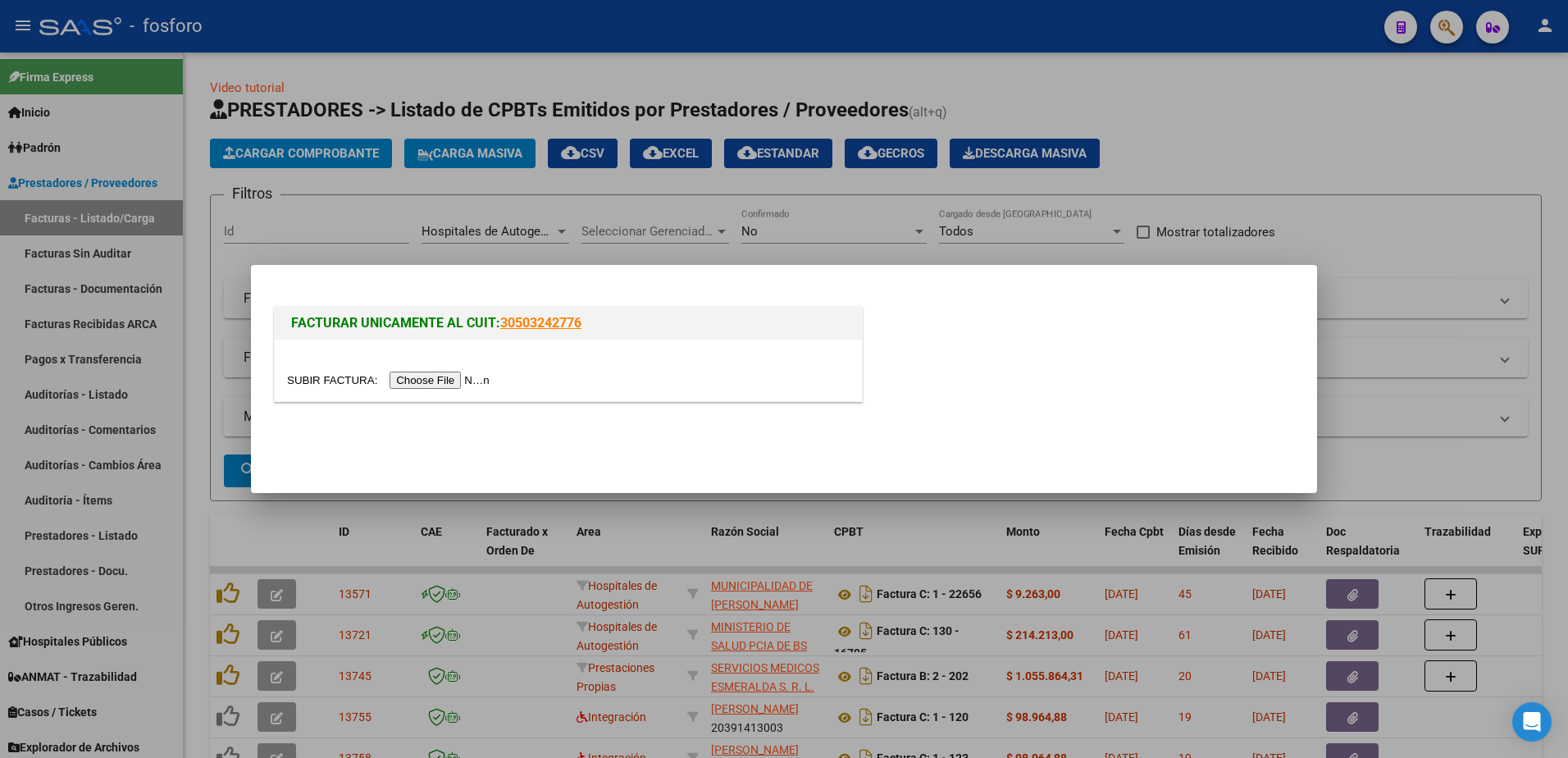
click at [406, 382] on input "file" at bounding box center [391, 380] width 208 height 18
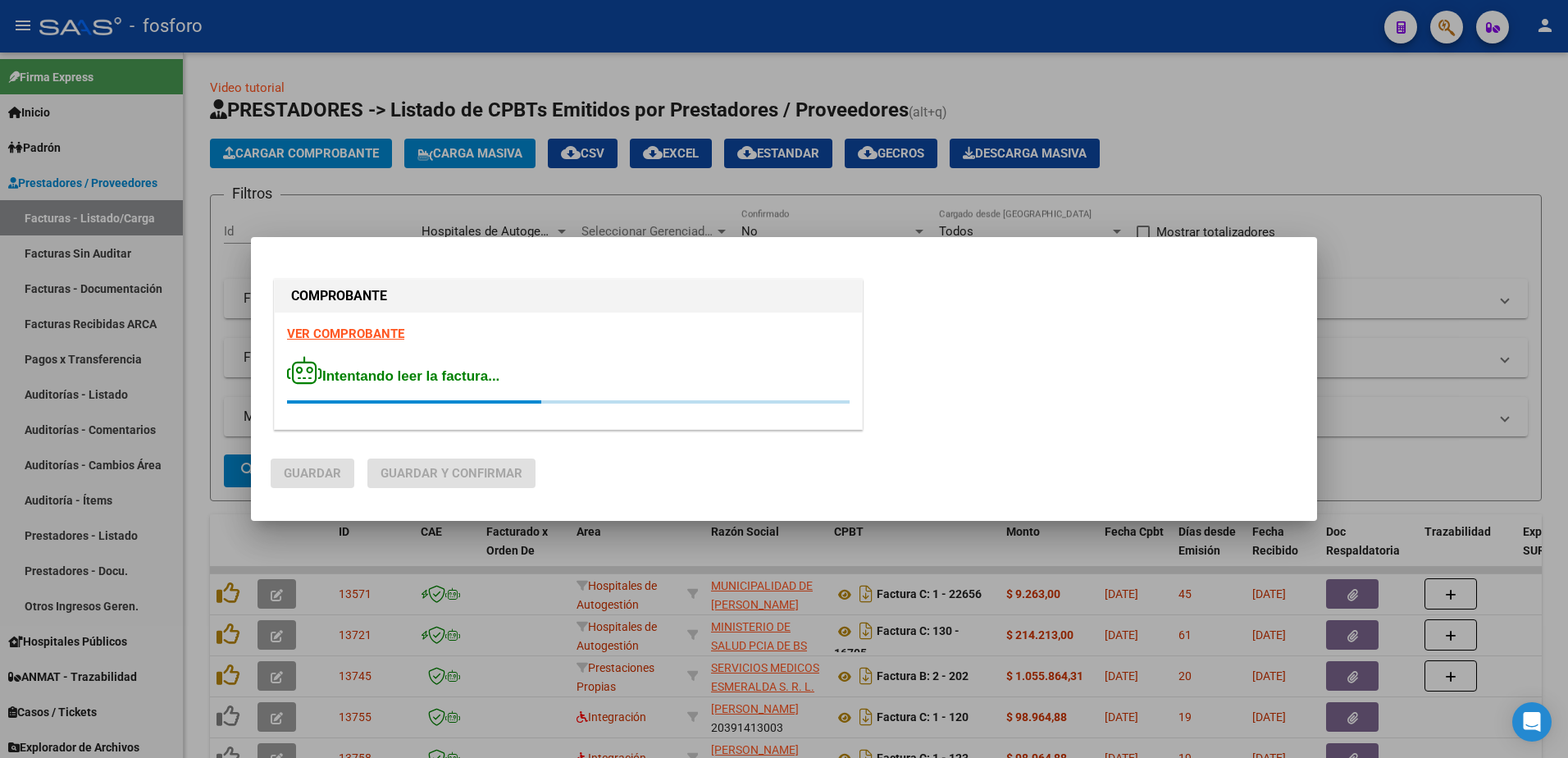
click at [359, 334] on strong "VER COMPROBANTE" at bounding box center [346, 334] width 117 height 15
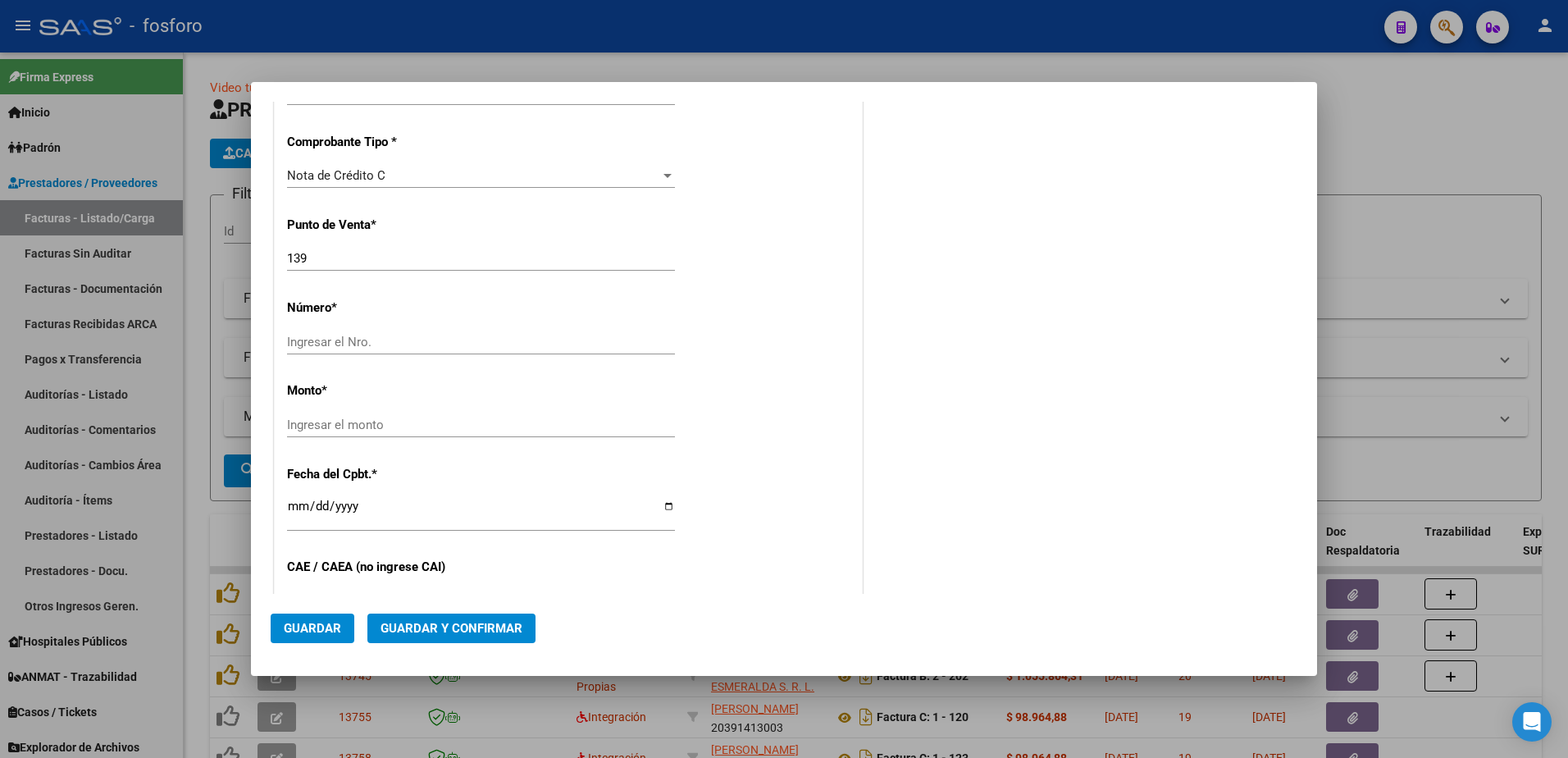
scroll to position [410, 0]
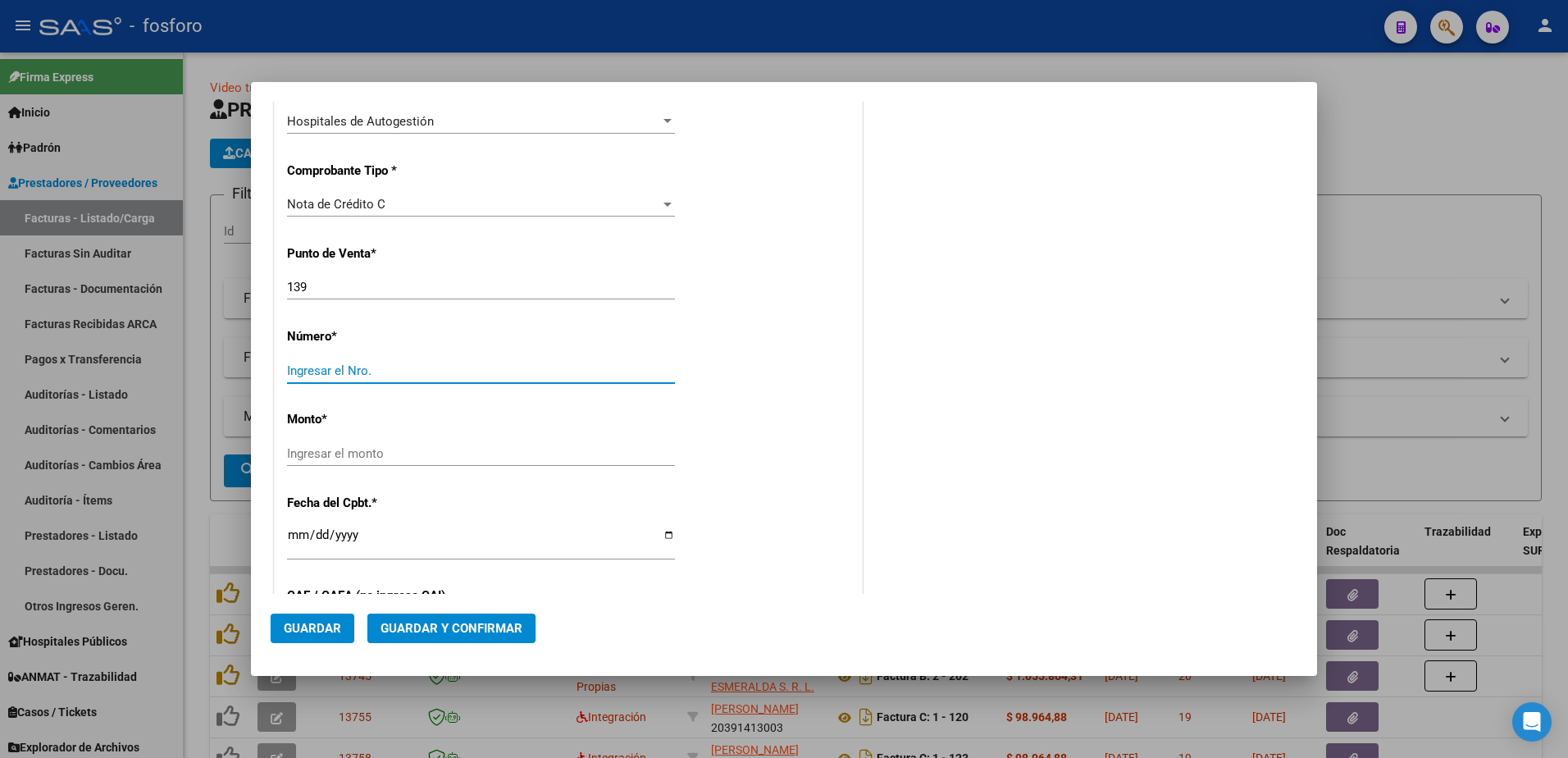
click at [368, 368] on input "Ingresar el Nro." at bounding box center [481, 371] width 388 height 15
type input "1122"
click at [346, 459] on input "Ingresar el monto" at bounding box center [481, 454] width 388 height 15
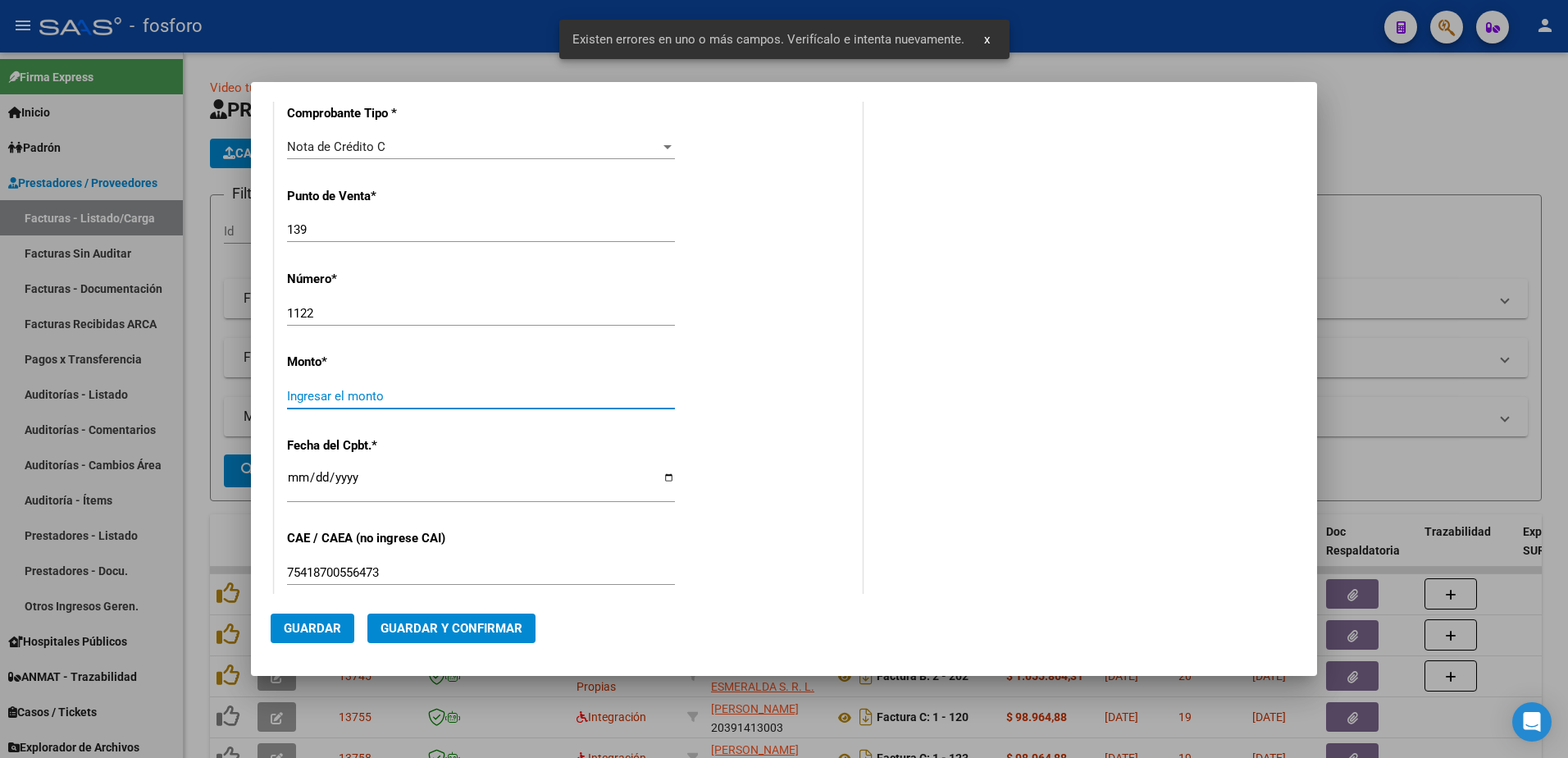
scroll to position [508, 0]
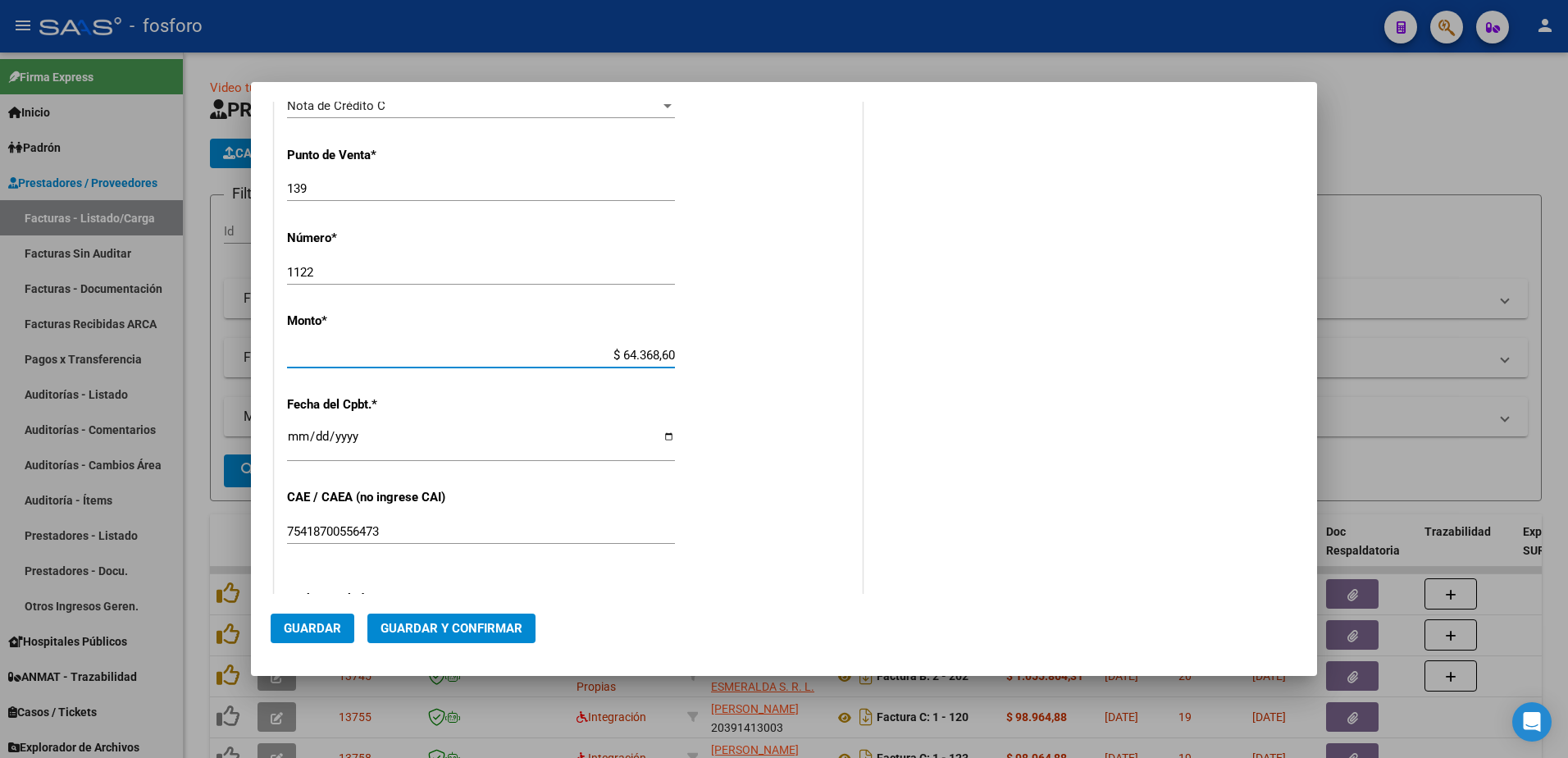
type input "$ 643.686,00"
click at [290, 434] on input "Ingresar la fecha" at bounding box center [481, 442] width 388 height 26
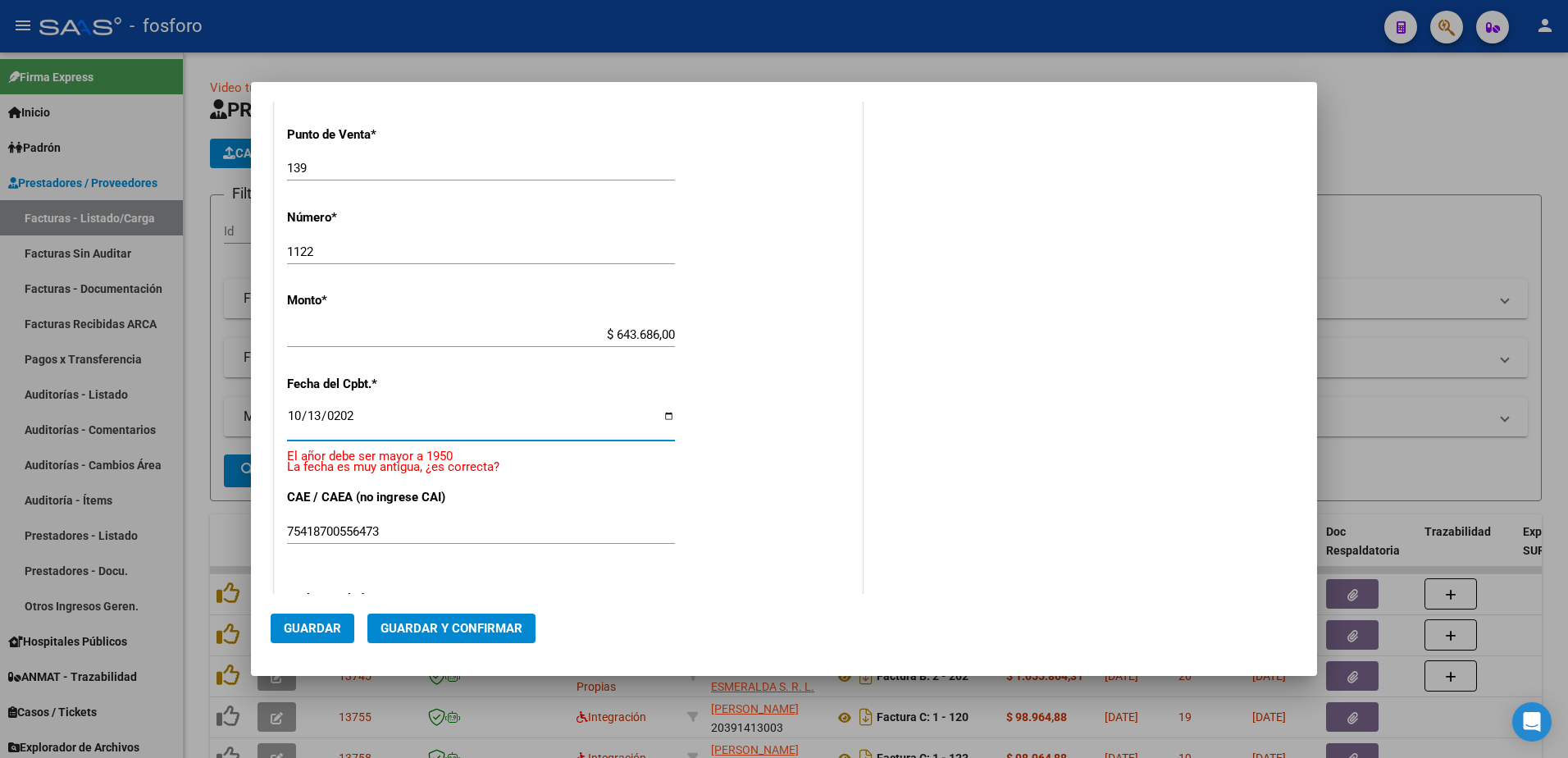
type input "[DATE]"
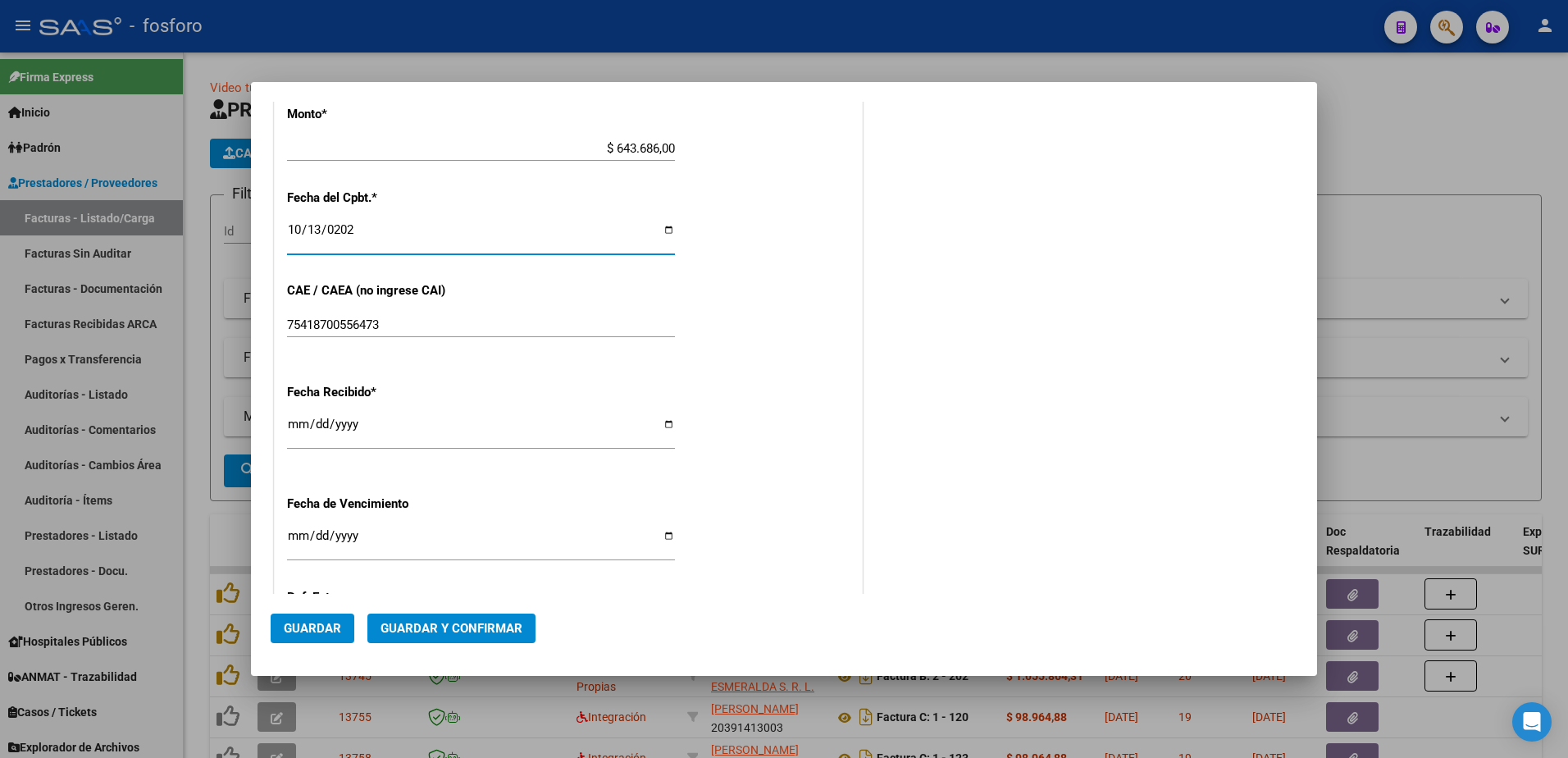
scroll to position [755, 0]
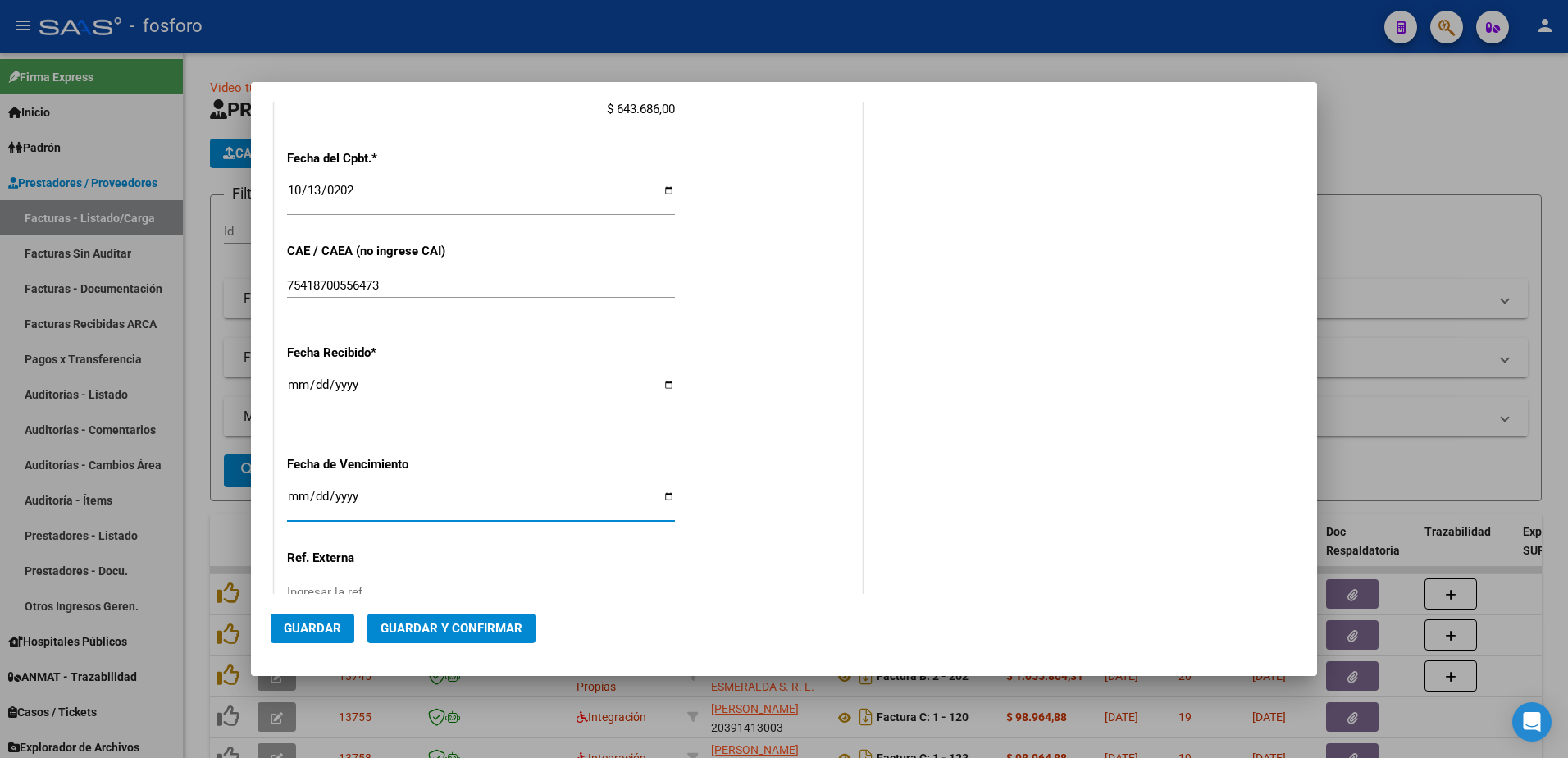
click at [291, 494] on input "Ingresar la fecha" at bounding box center [481, 503] width 388 height 26
type input "[DATE]"
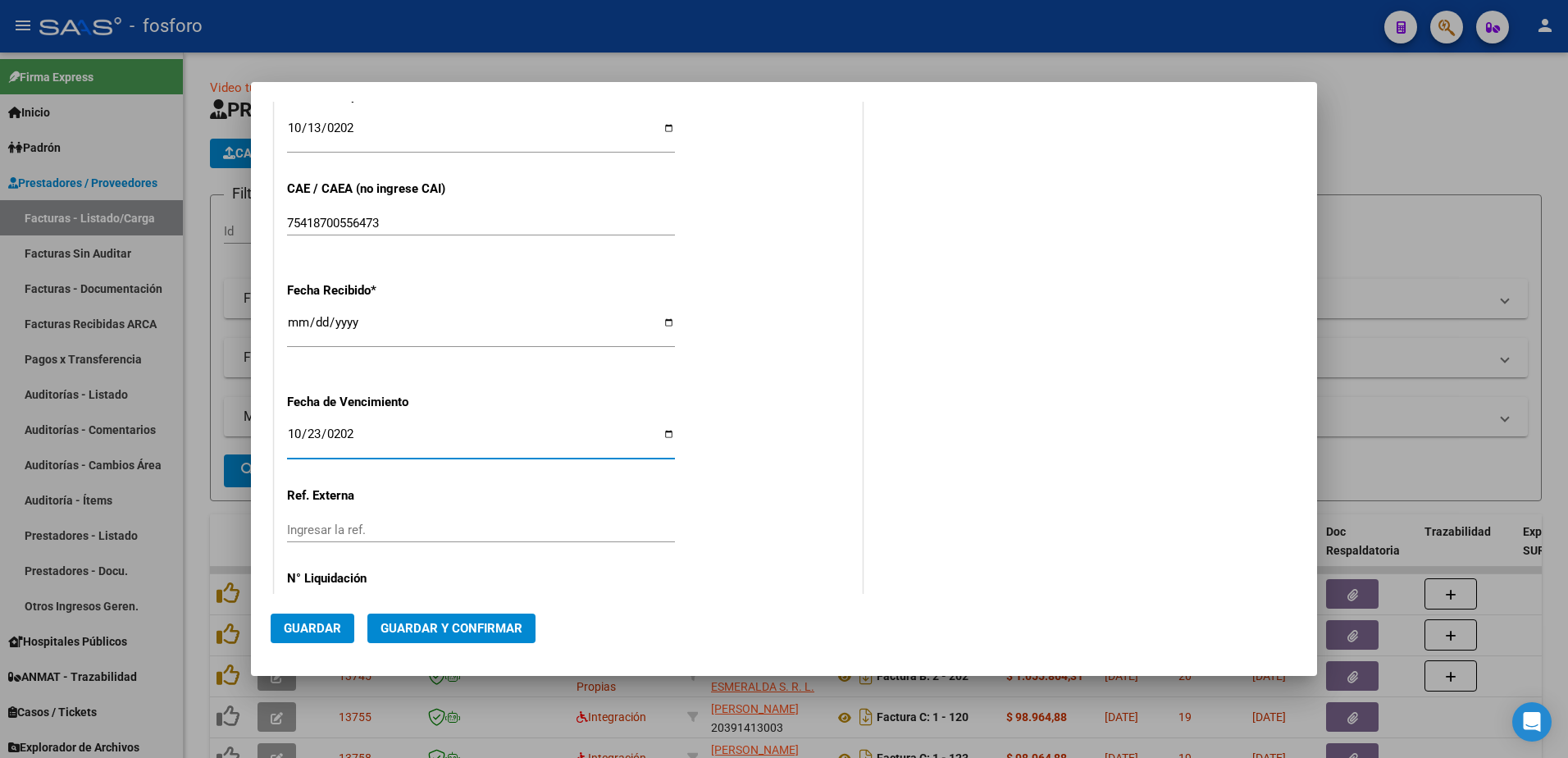
scroll to position [879, 0]
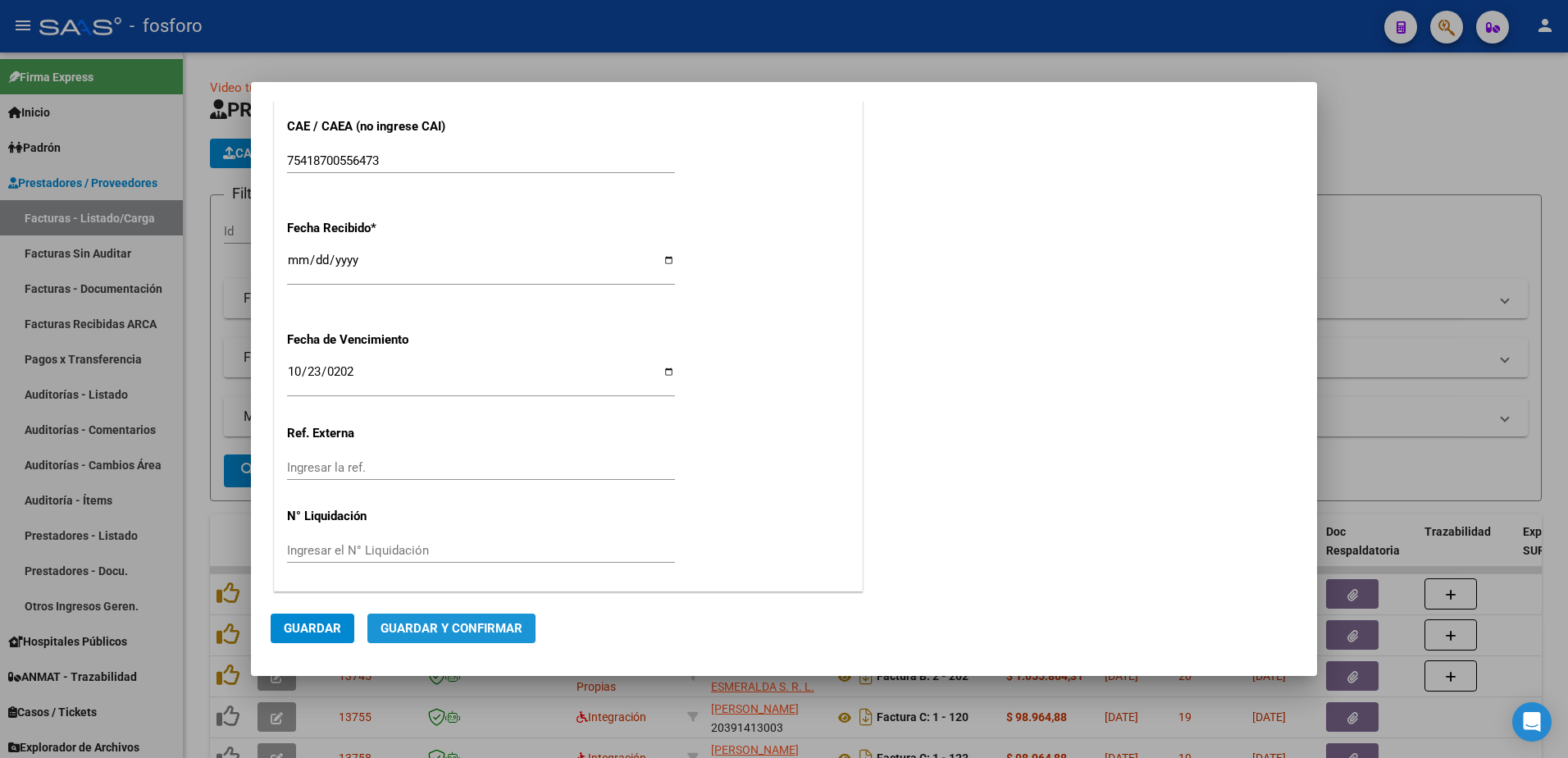
click at [418, 629] on span "Guardar y Confirmar" at bounding box center [451, 629] width 141 height 15
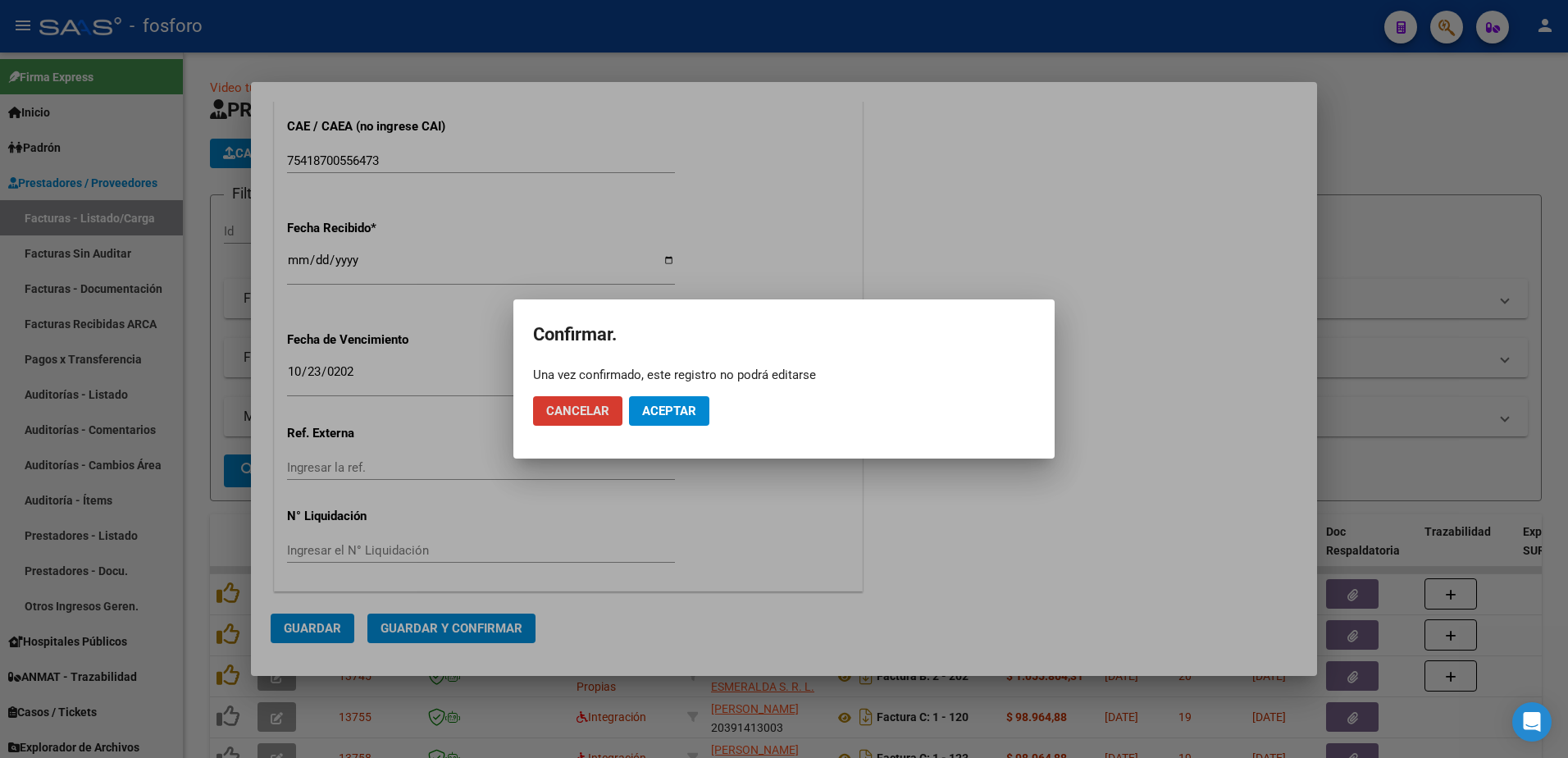
drag, startPoint x: 686, startPoint y: 415, endPoint x: 604, endPoint y: 391, distance: 85.4
click at [686, 414] on span "Aceptar" at bounding box center [669, 411] width 54 height 15
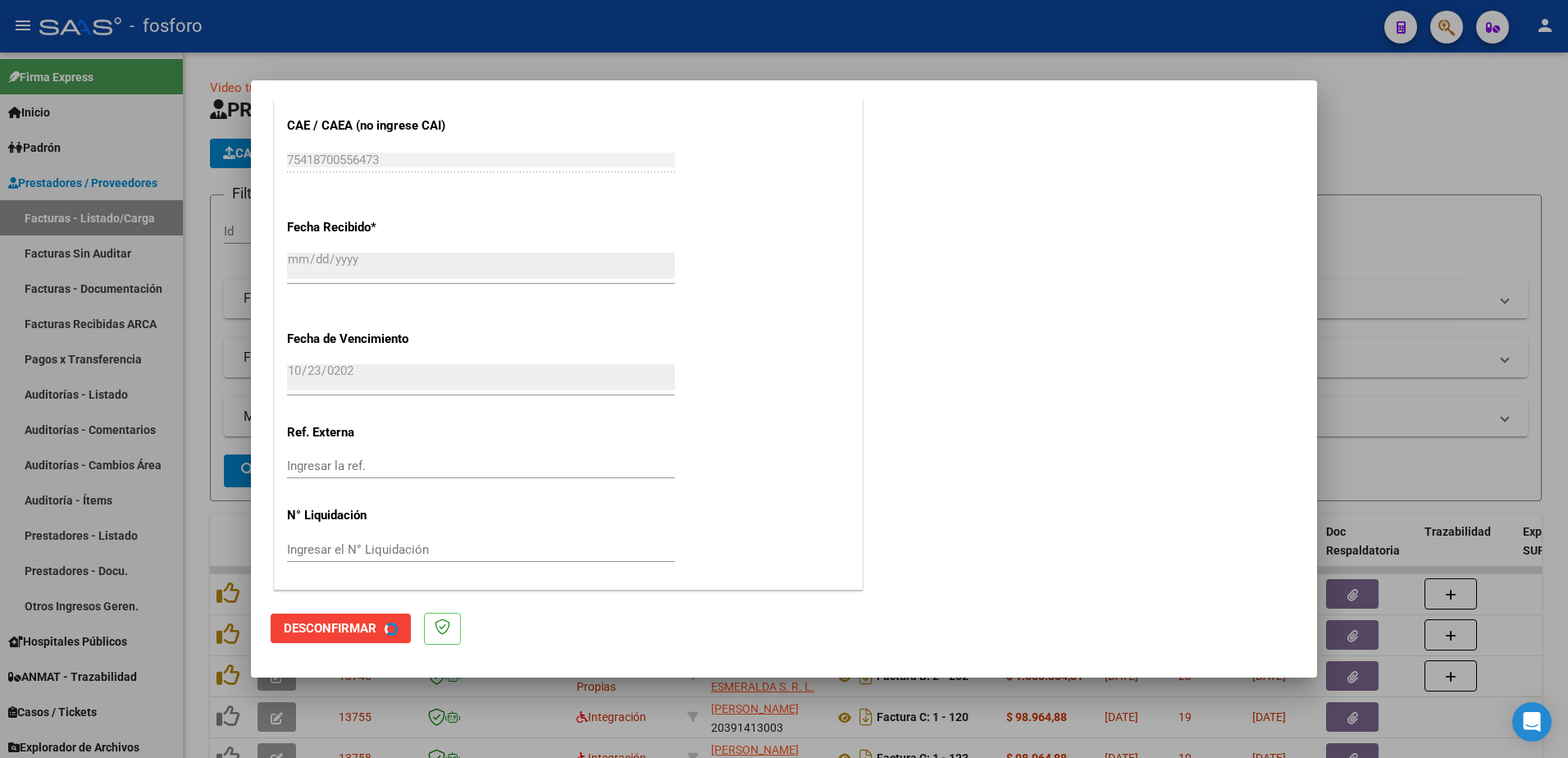
drag, startPoint x: 105, startPoint y: 334, endPoint x: 111, endPoint y: 281, distance: 53.3
click at [106, 333] on div at bounding box center [784, 379] width 1568 height 758
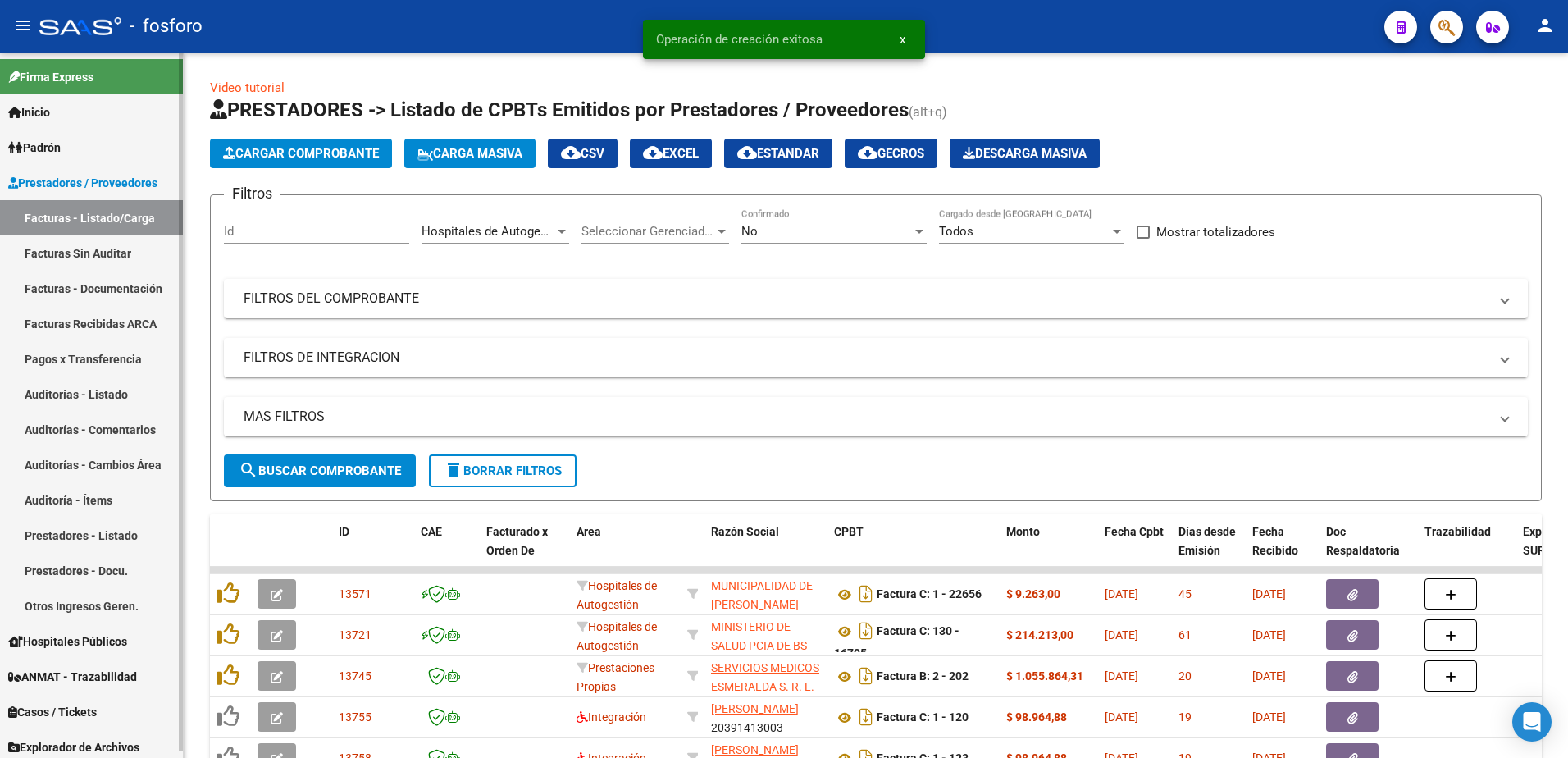
click at [111, 251] on link "Facturas Sin Auditar" at bounding box center [91, 253] width 183 height 35
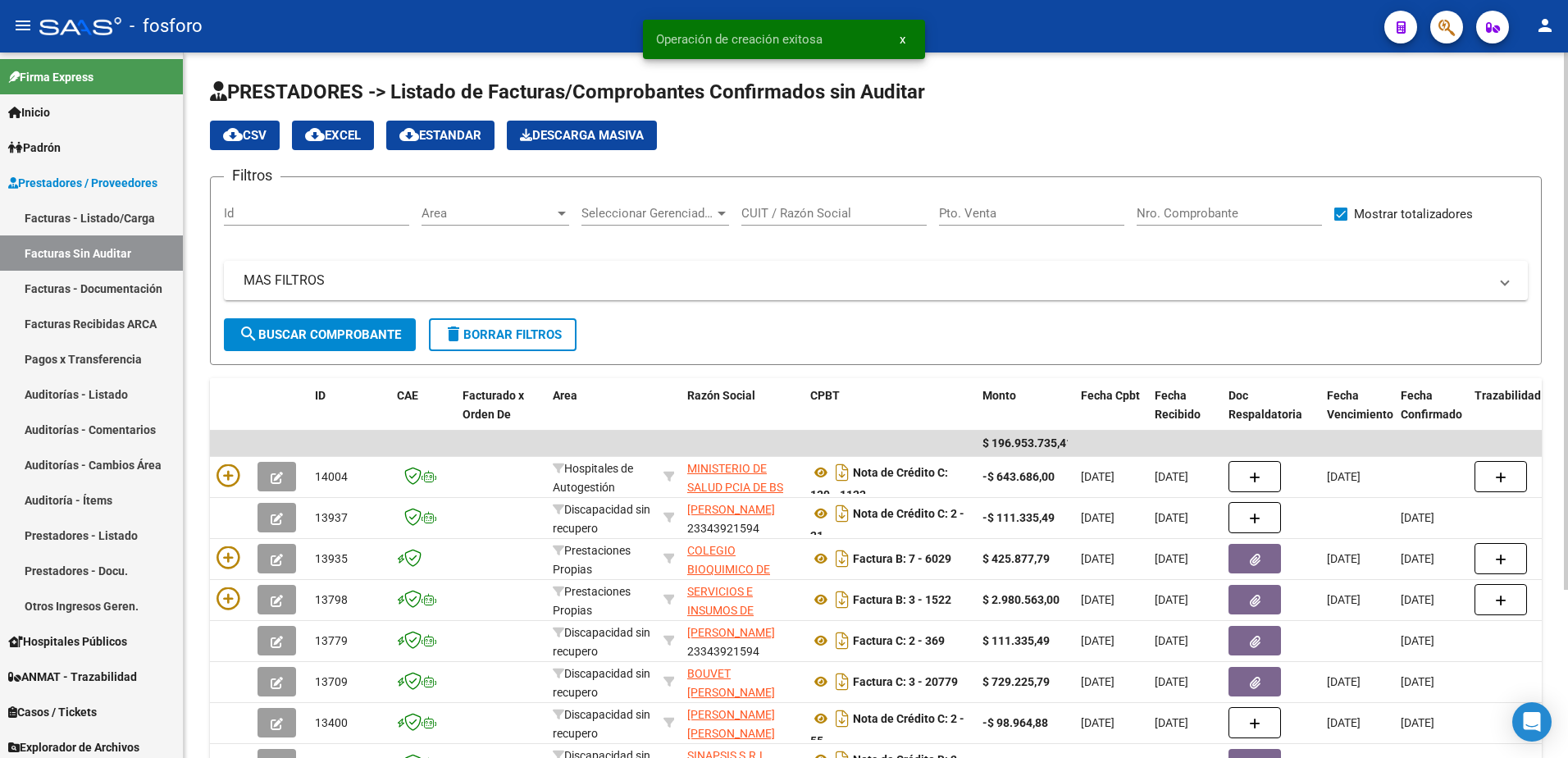
click at [560, 215] on div at bounding box center [562, 214] width 8 height 4
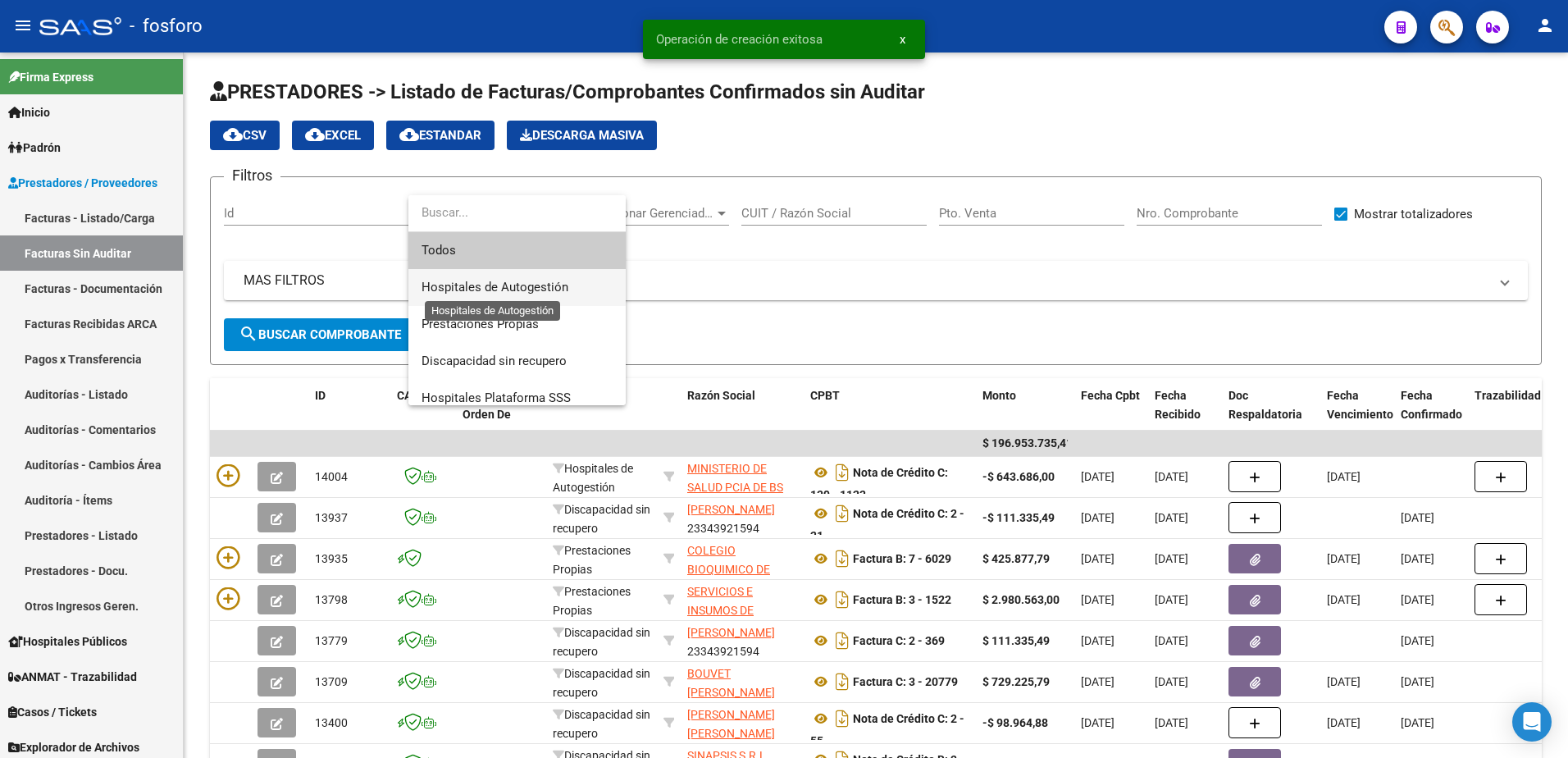
click at [505, 293] on span "Hospitales de Autogestión" at bounding box center [495, 287] width 147 height 15
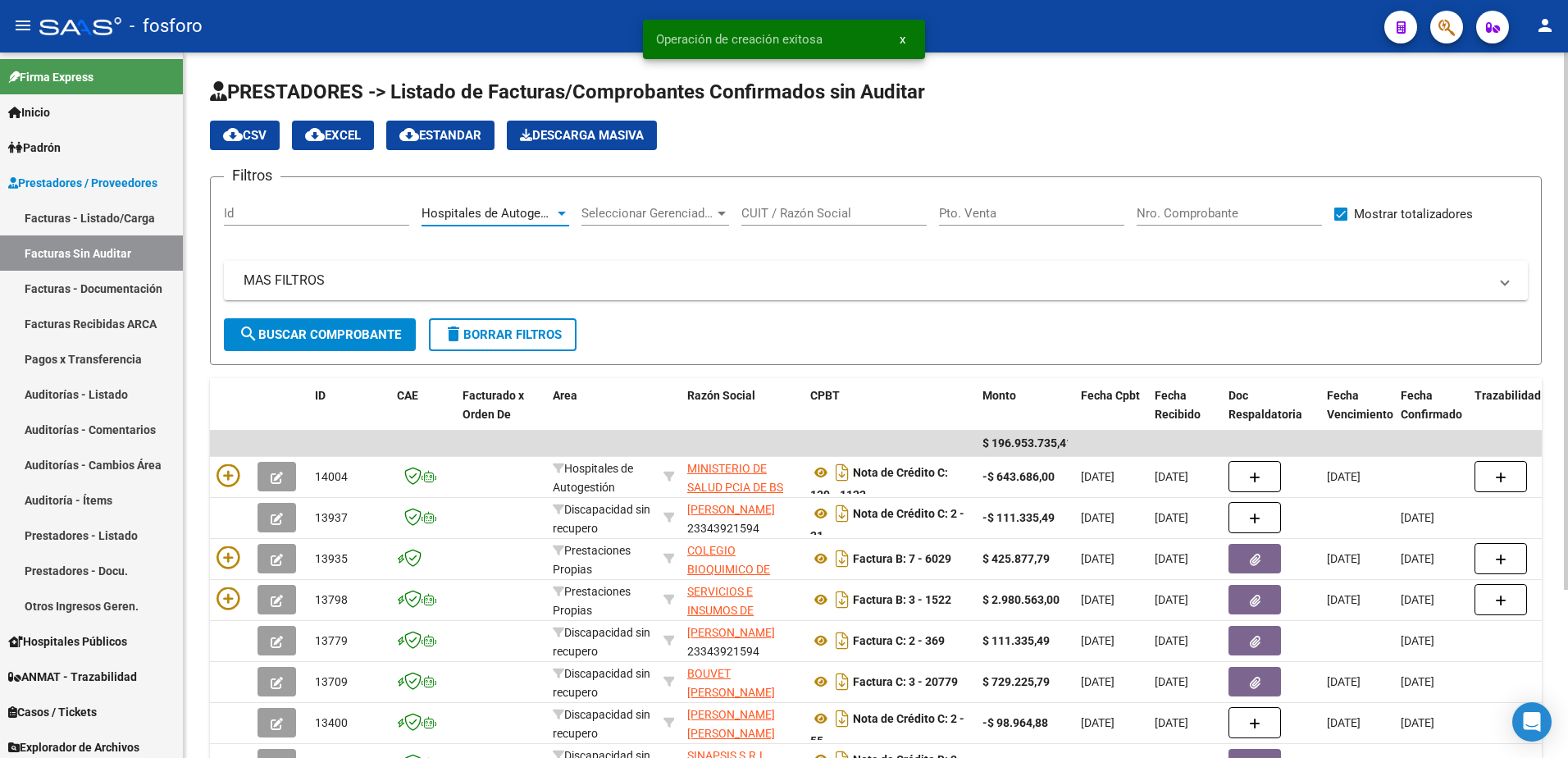
click at [332, 345] on button "search Buscar Comprobante" at bounding box center [319, 334] width 192 height 33
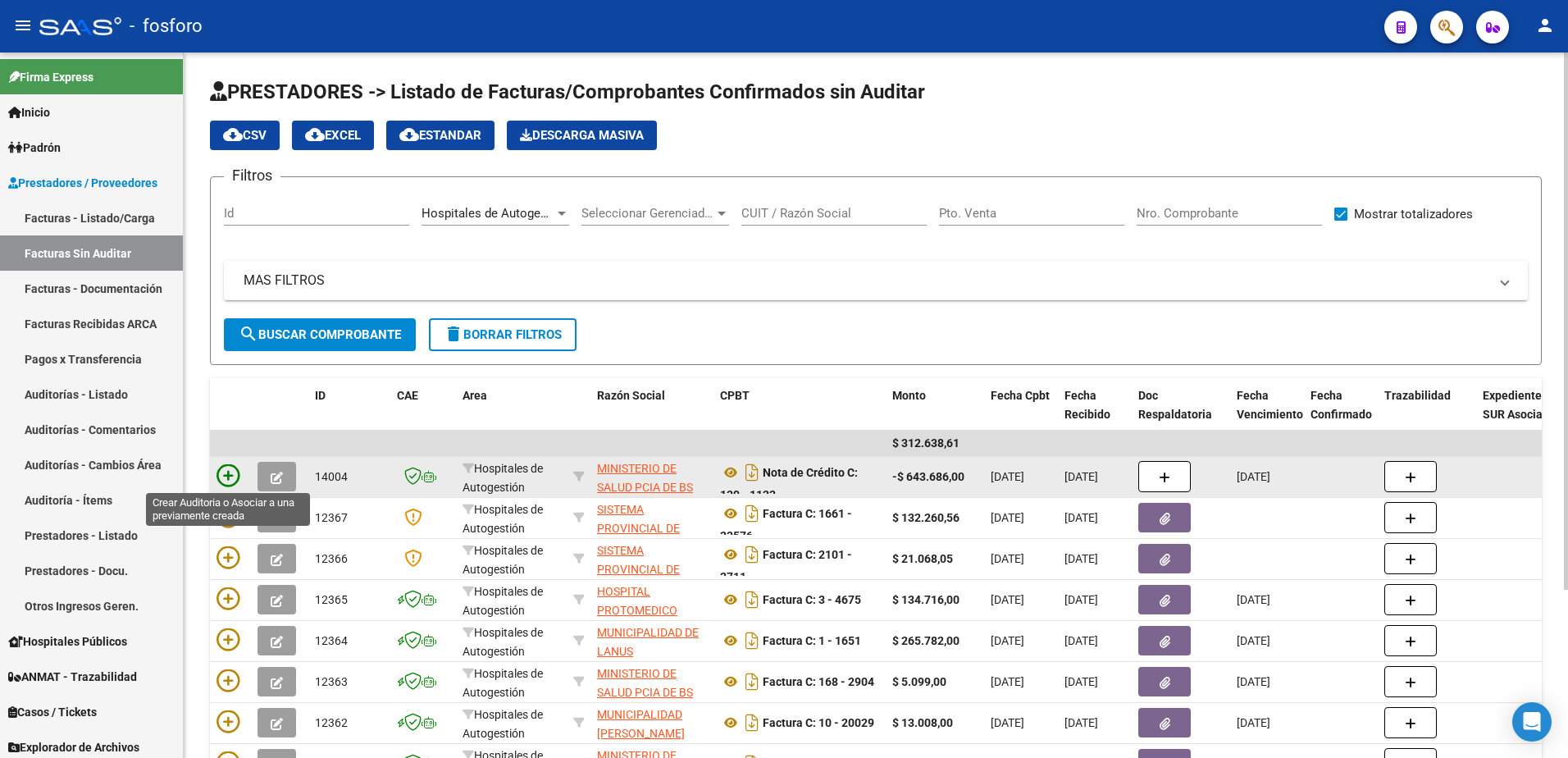
click at [232, 471] on icon at bounding box center [228, 476] width 23 height 23
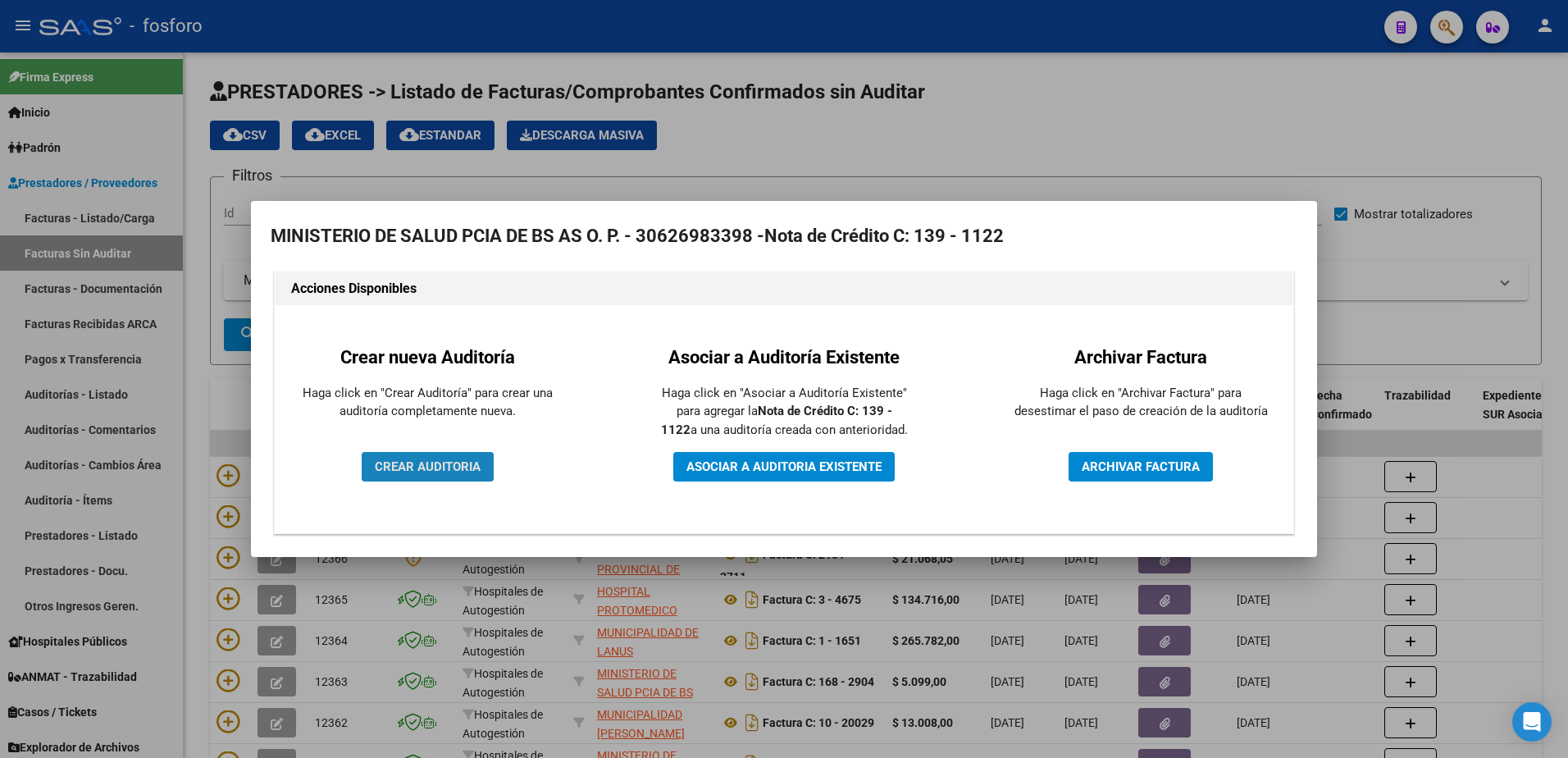
click at [432, 471] on span "CREAR AUDITORIA" at bounding box center [428, 467] width 105 height 15
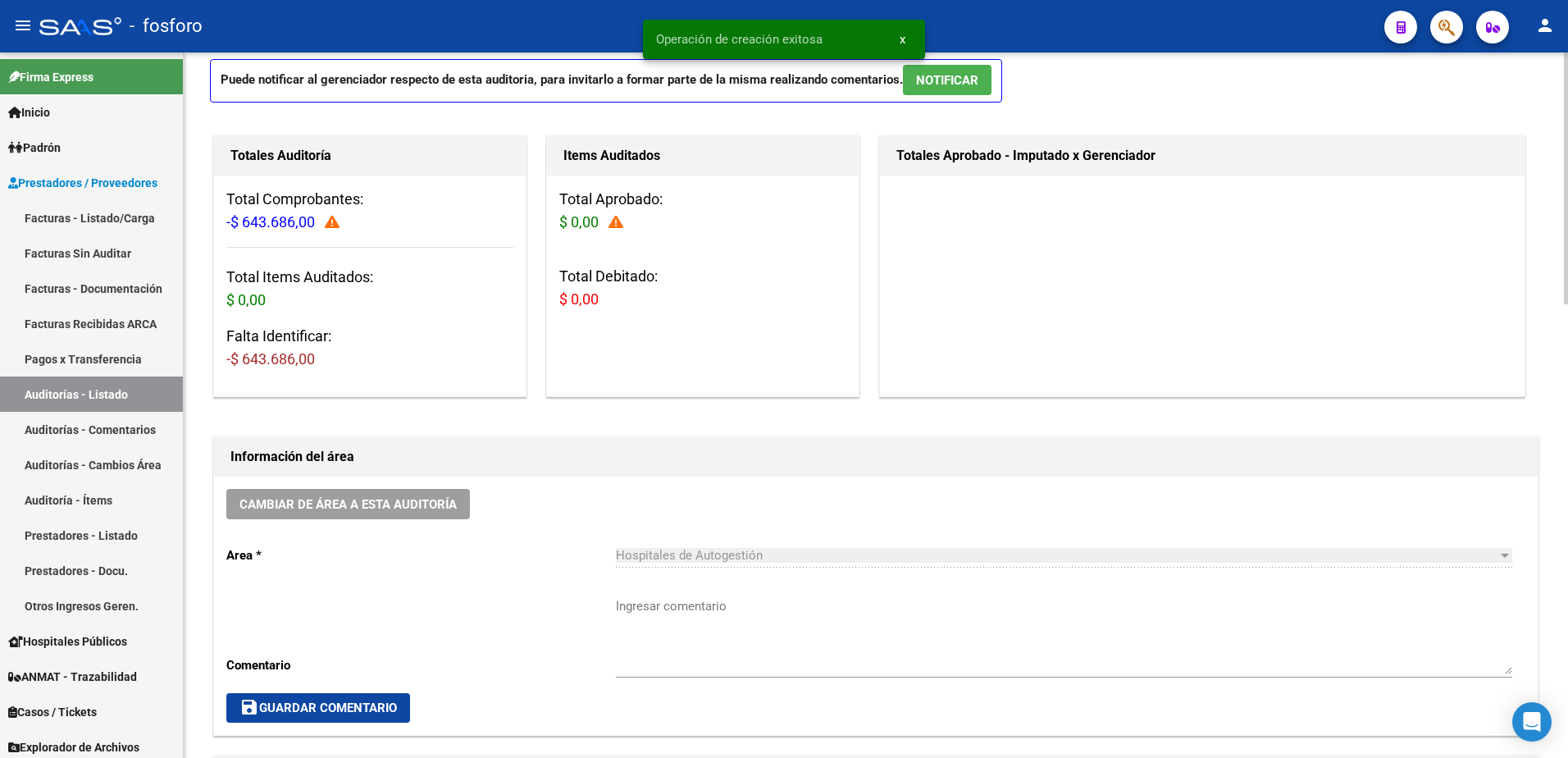
scroll to position [246, 0]
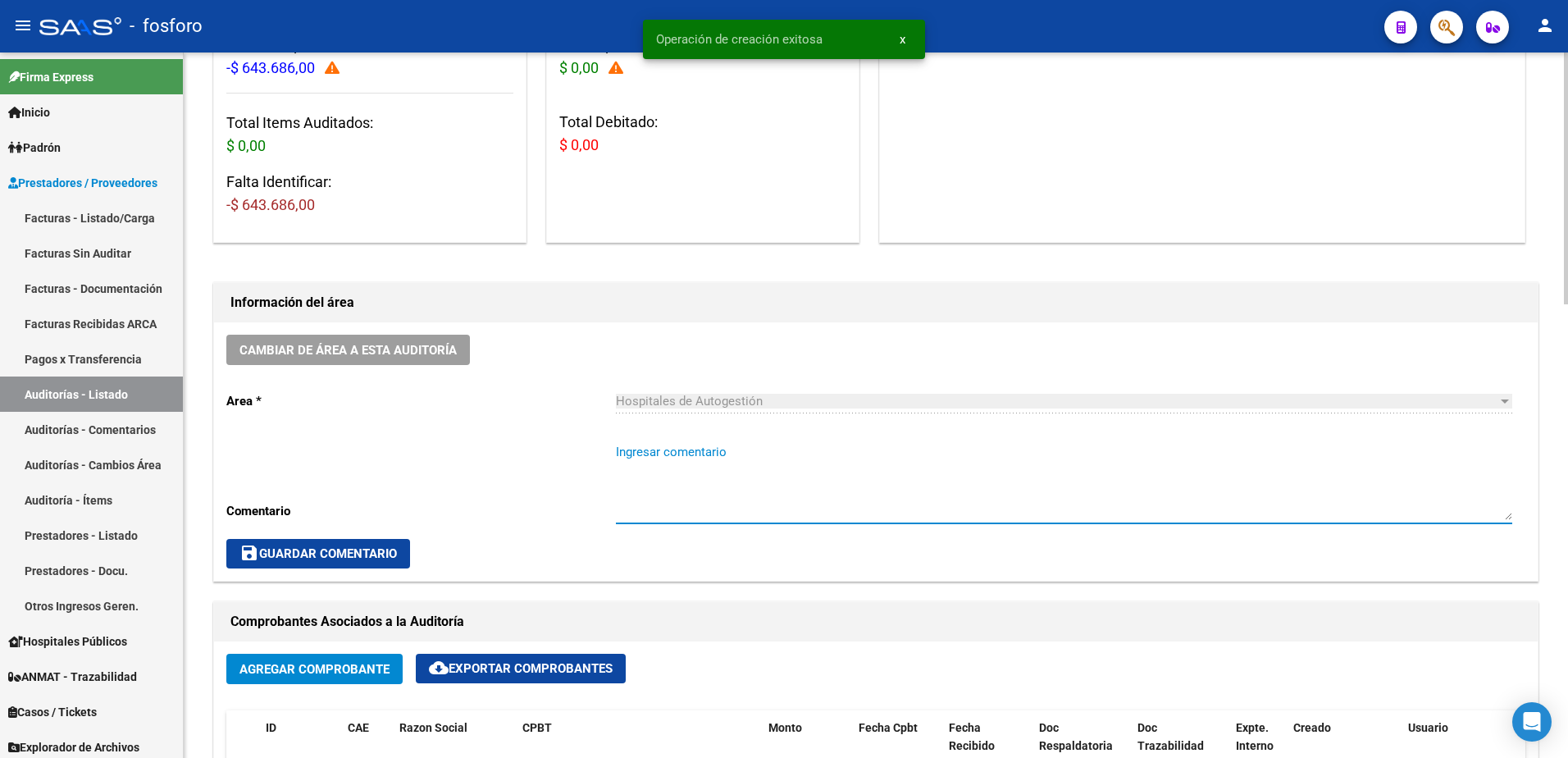
click at [635, 456] on textarea "Ingresar comentario" at bounding box center [1064, 482] width 897 height 77
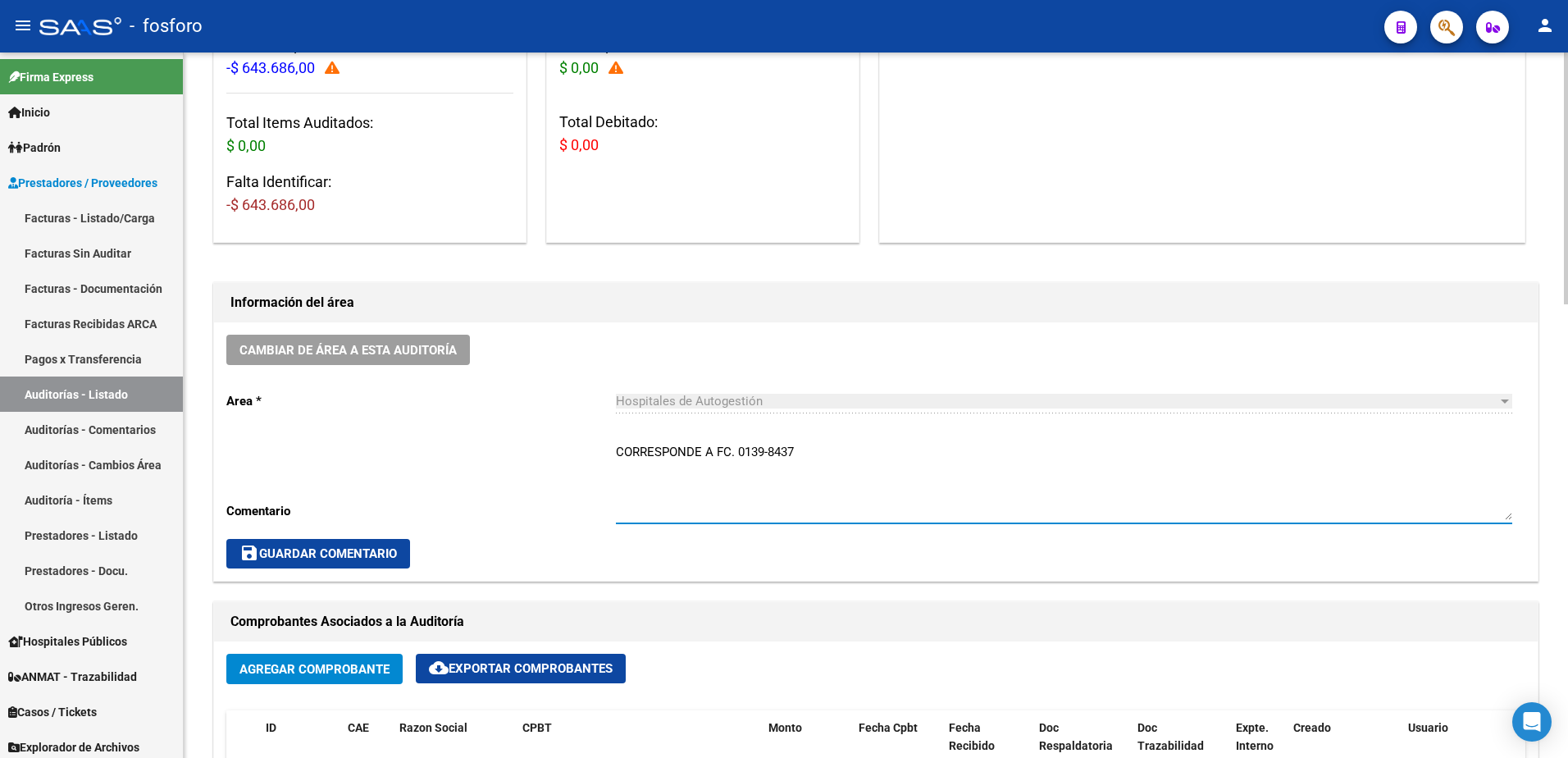
type textarea "CORRESPONDE A FC. 0139-8437"
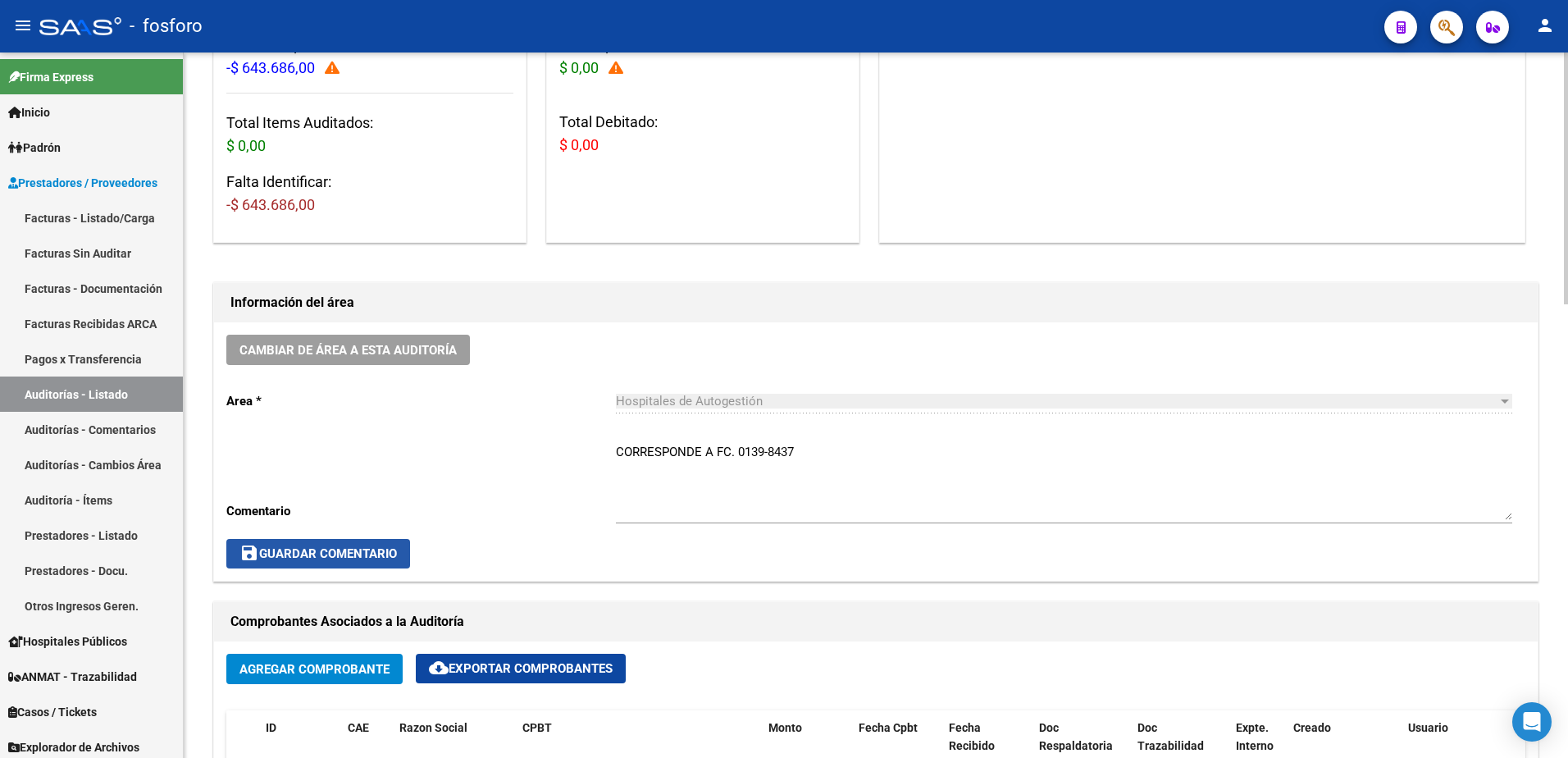
click at [370, 550] on span "save Guardar Comentario" at bounding box center [318, 554] width 157 height 15
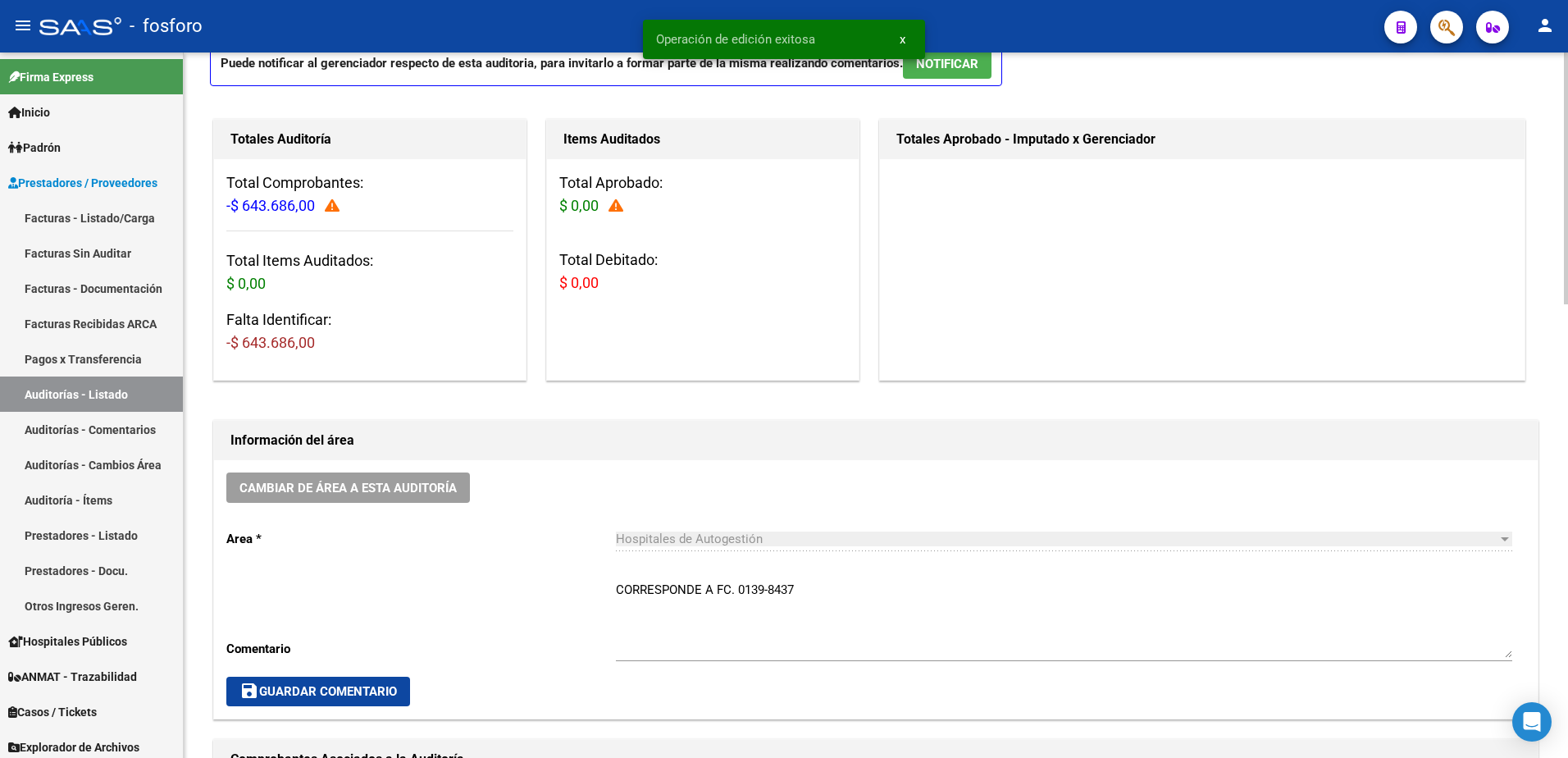
scroll to position [0, 0]
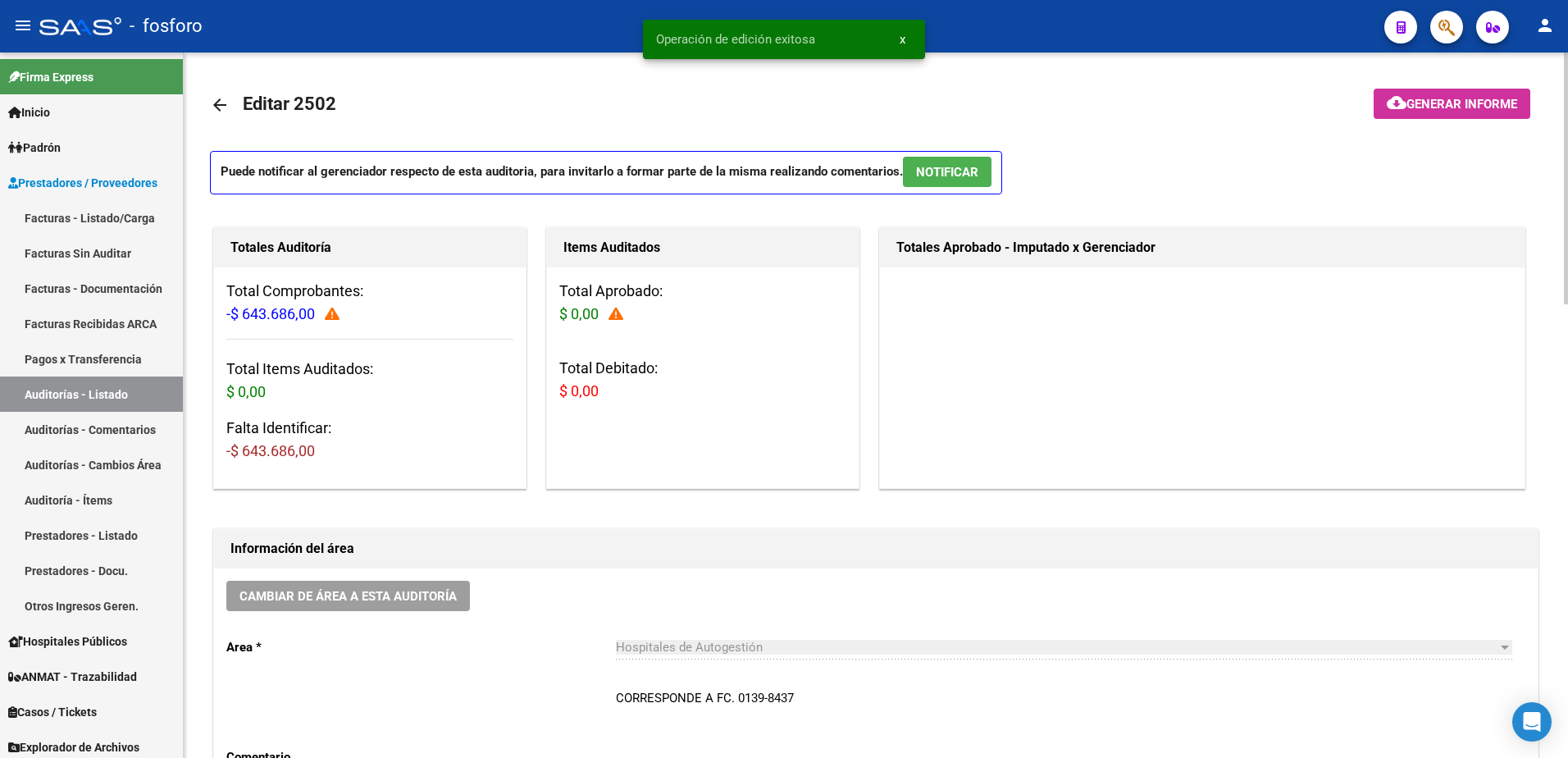
click at [1416, 98] on span "Generar informe" at bounding box center [1462, 105] width 111 height 15
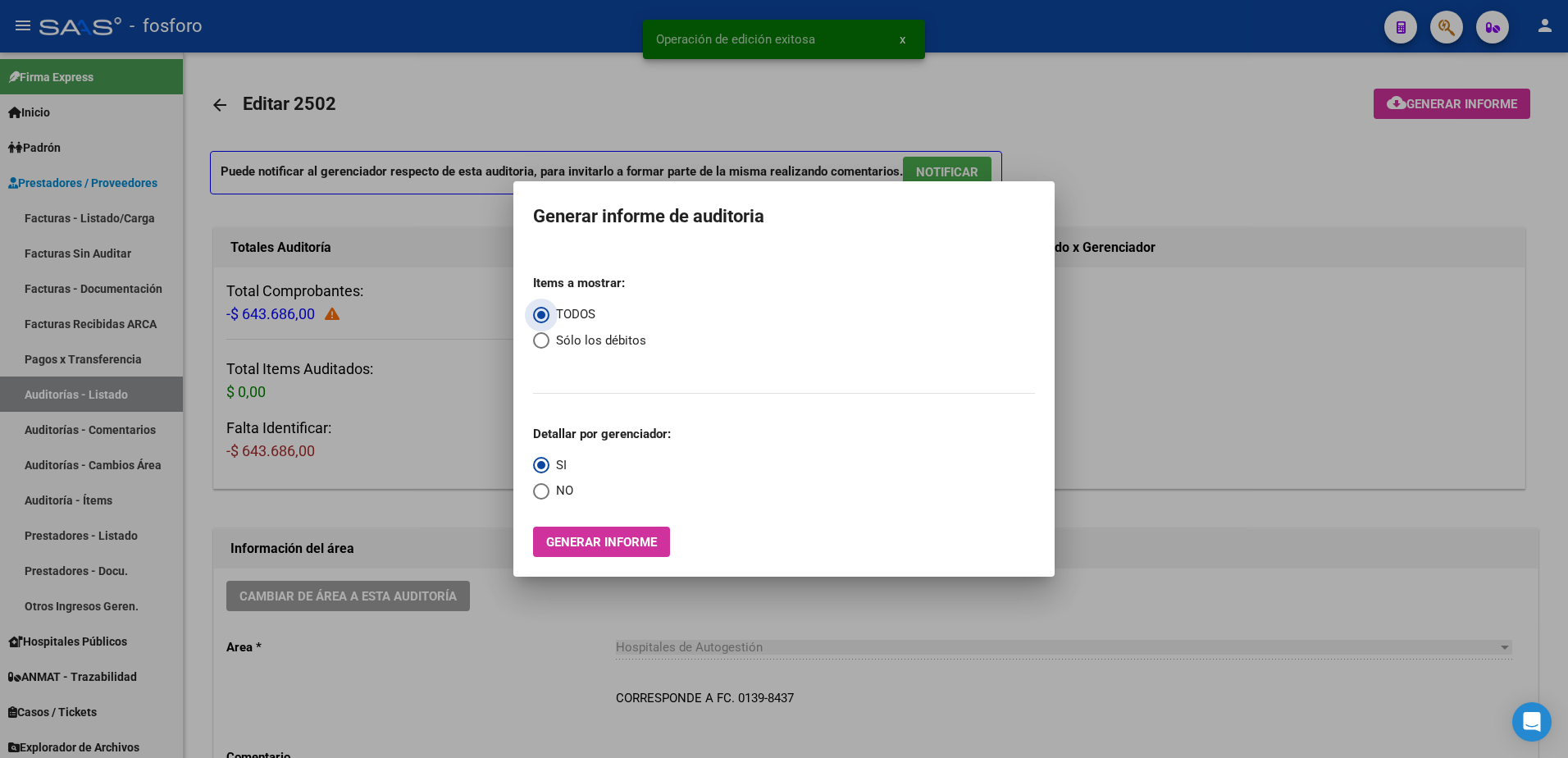
click at [627, 538] on span "Generar informe" at bounding box center [602, 543] width 111 height 15
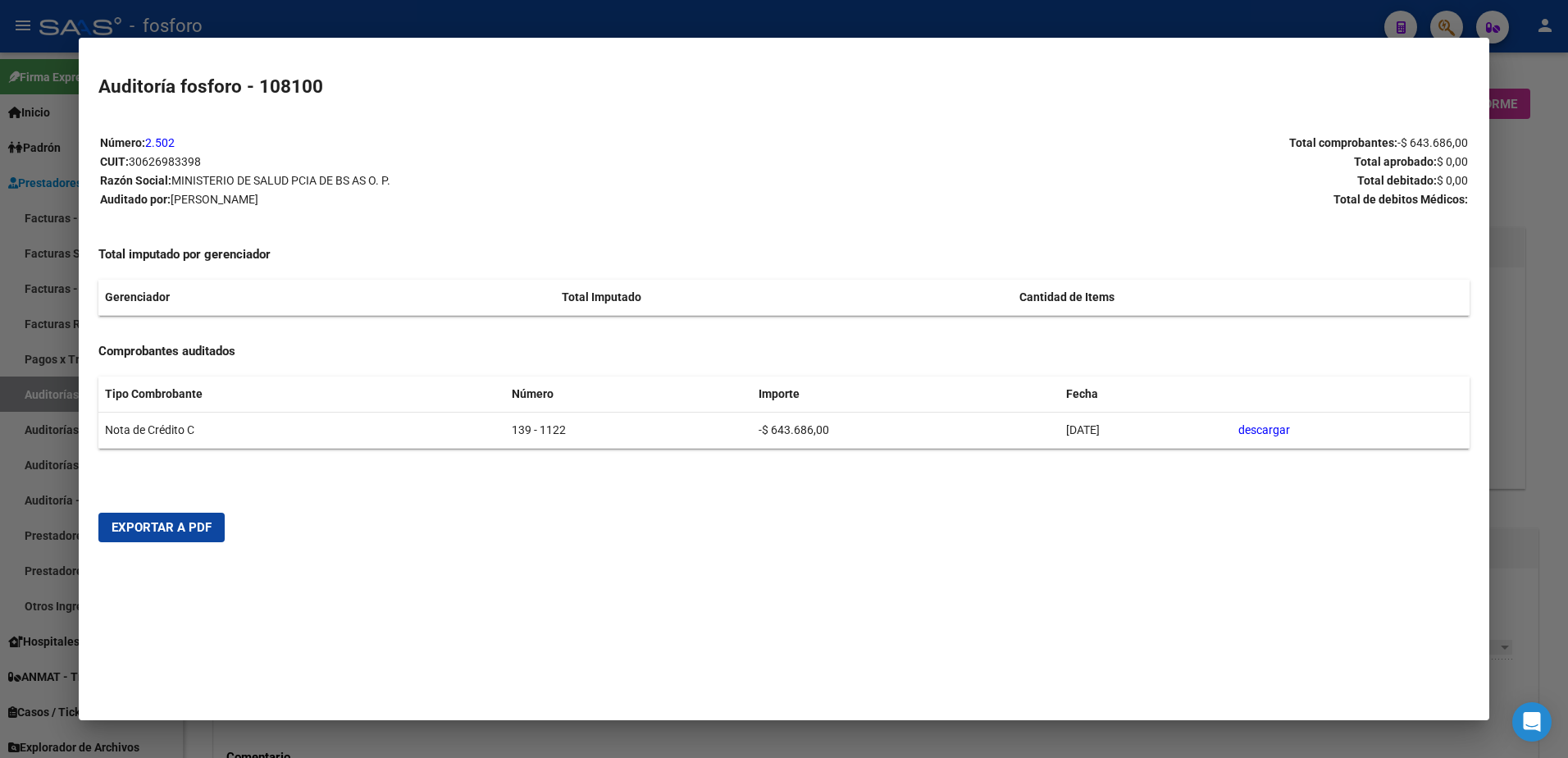
drag, startPoint x: 169, startPoint y: 525, endPoint x: 502, endPoint y: 418, distance: 349.8
click at [169, 524] on span "Exportar a PDF" at bounding box center [162, 528] width 100 height 15
click at [69, 296] on div at bounding box center [784, 379] width 1568 height 758
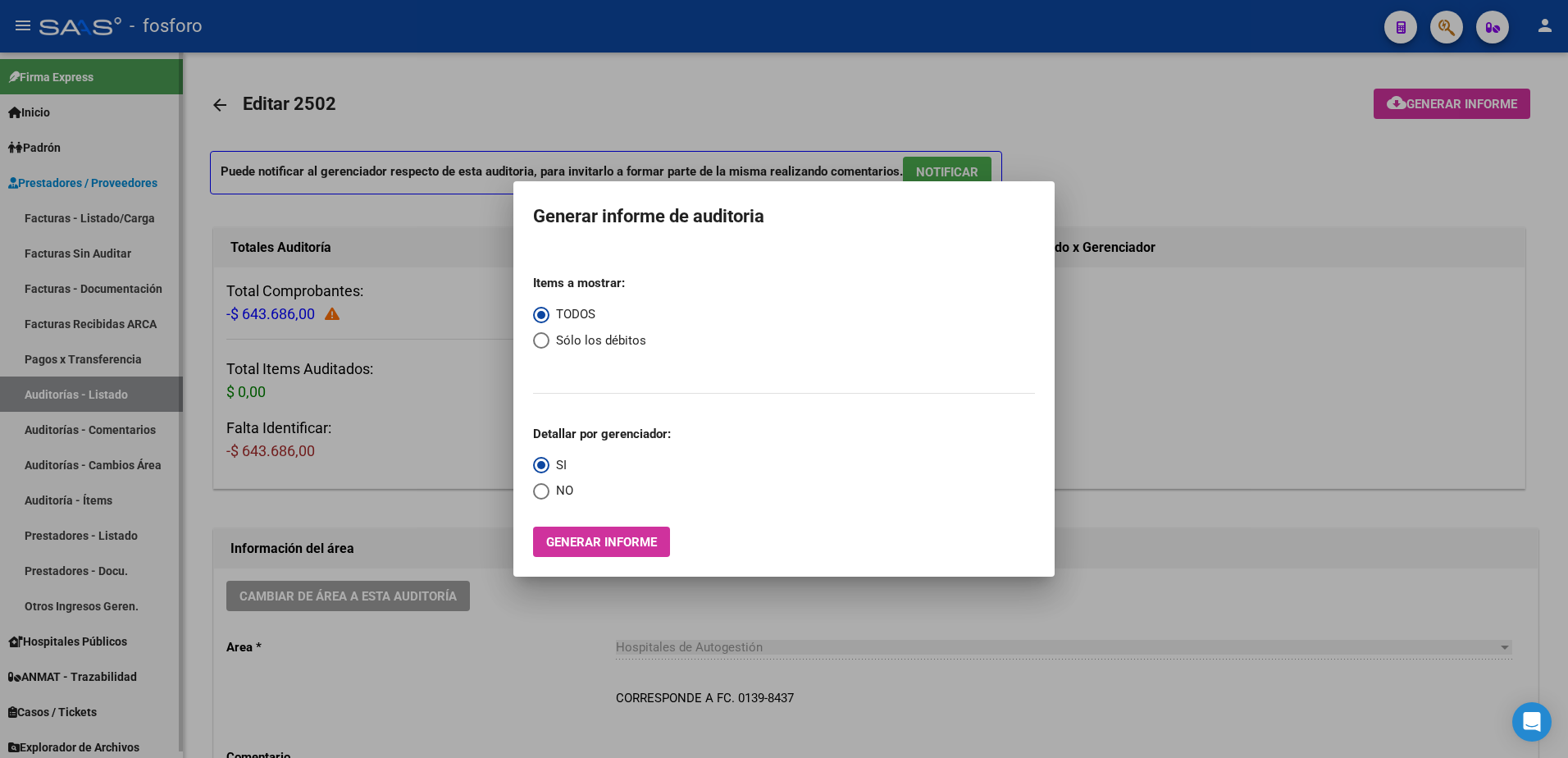
drag, startPoint x: 76, startPoint y: 220, endPoint x: 92, endPoint y: 219, distance: 16.0
click at [80, 220] on div at bounding box center [784, 379] width 1568 height 758
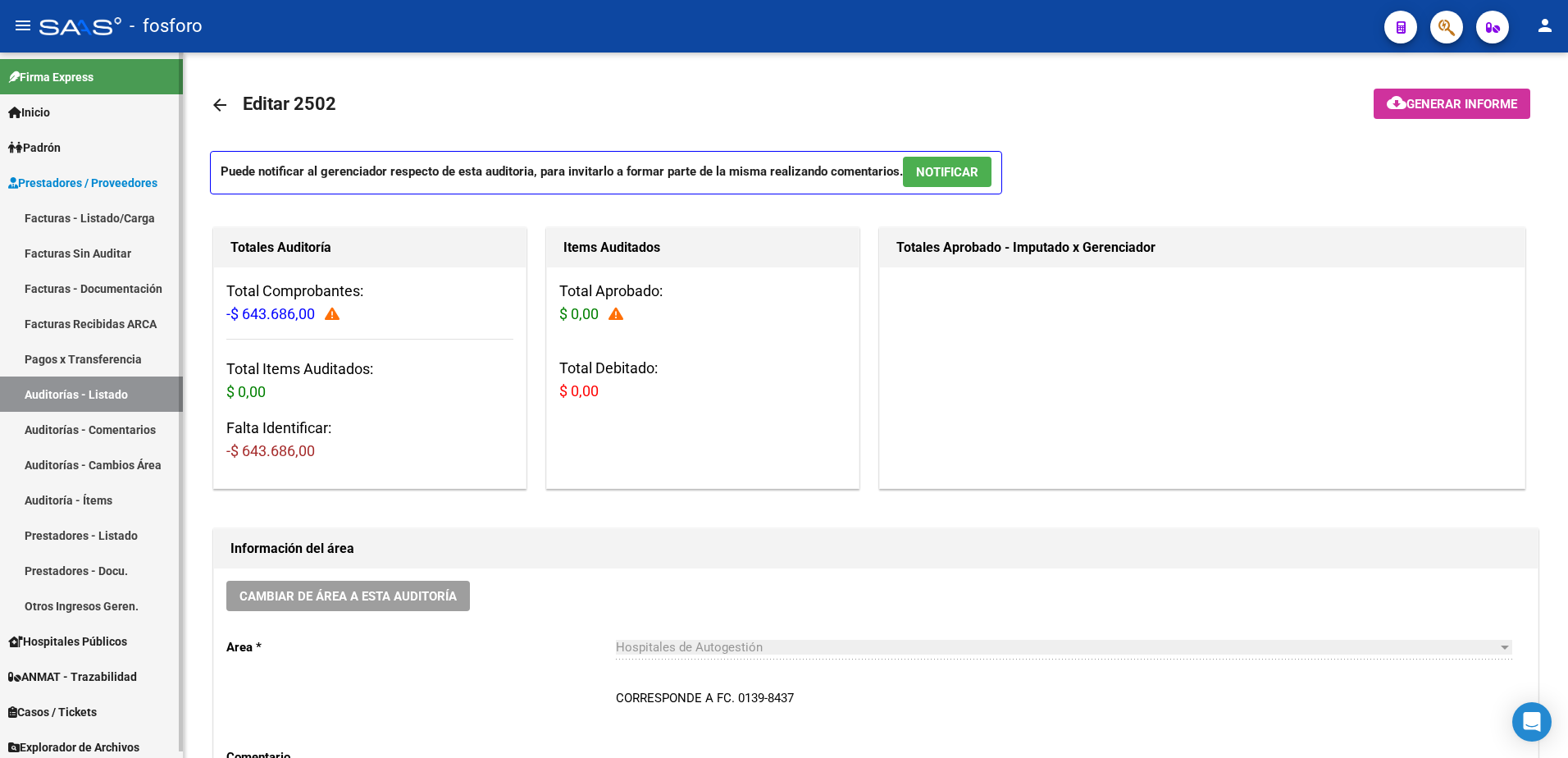
drag, startPoint x: 92, startPoint y: 219, endPoint x: 147, endPoint y: 219, distance: 55.0
click at [92, 219] on link "Facturas - Listado/Carga" at bounding box center [91, 218] width 183 height 35
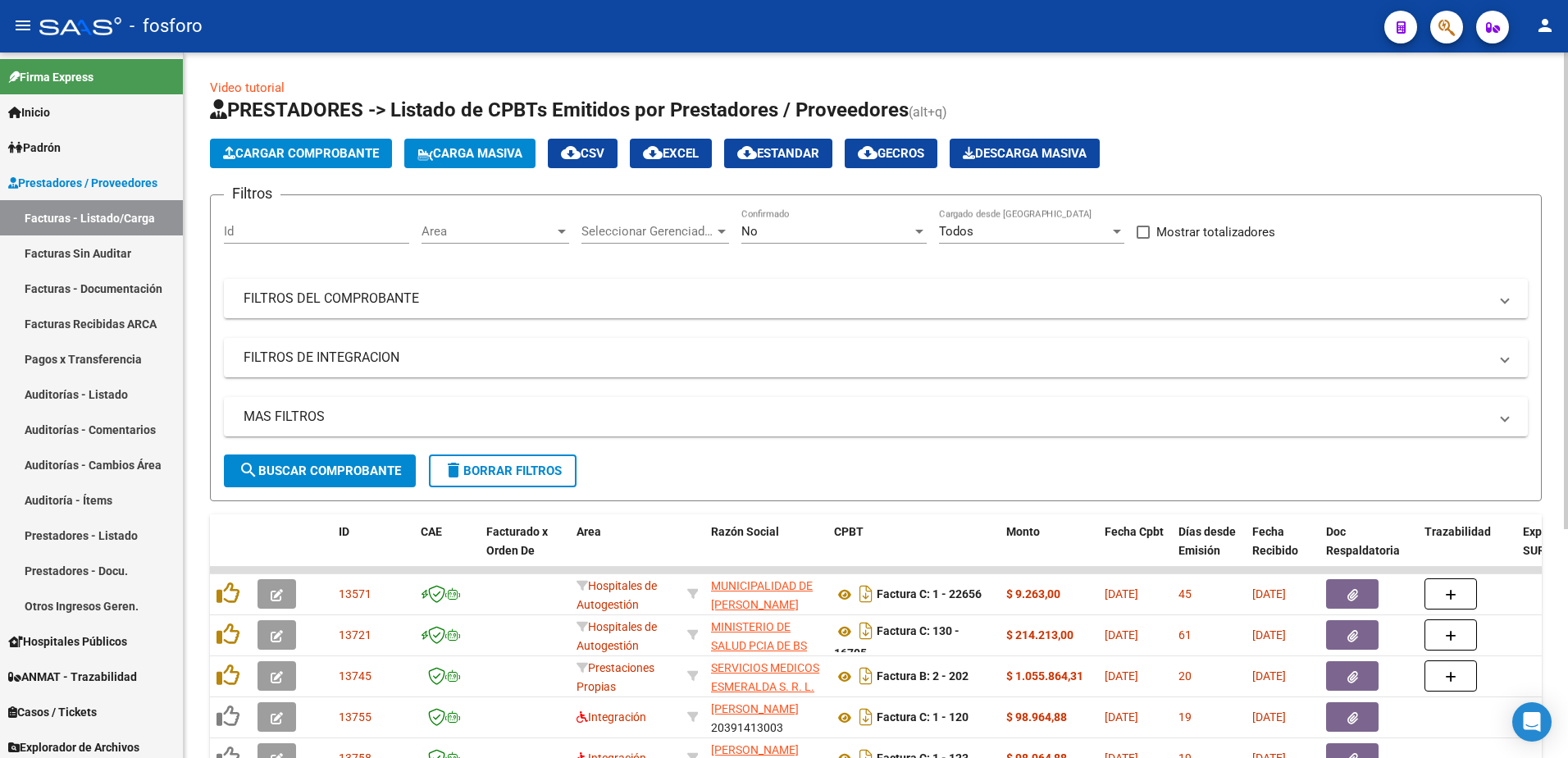
click at [558, 232] on div at bounding box center [562, 231] width 8 height 4
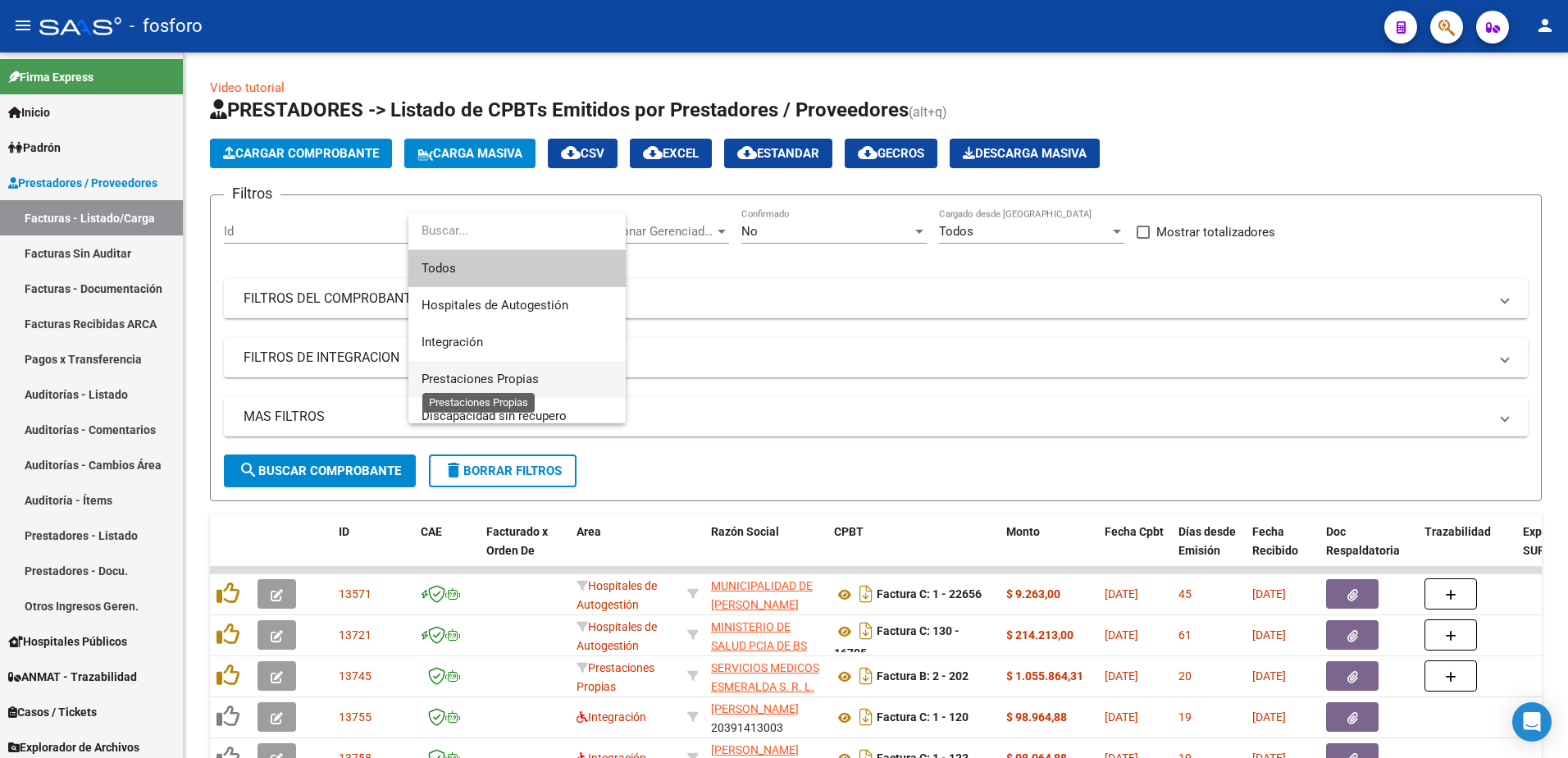
click at [466, 377] on span "Prestaciones Propias" at bounding box center [481, 379] width 117 height 15
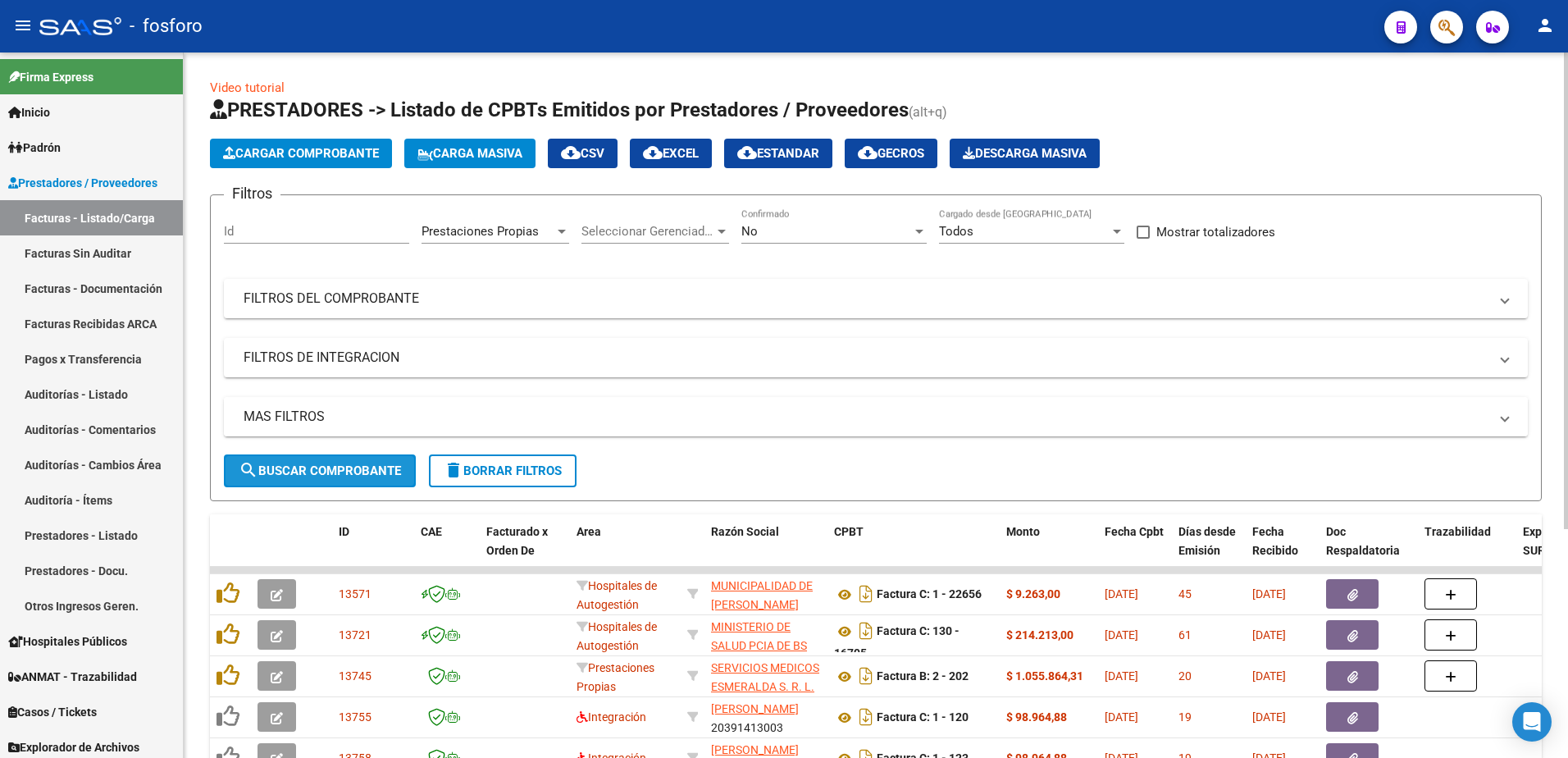
drag, startPoint x: 352, startPoint y: 476, endPoint x: 475, endPoint y: 421, distance: 134.7
click at [359, 472] on span "search Buscar Comprobante" at bounding box center [320, 472] width 162 height 15
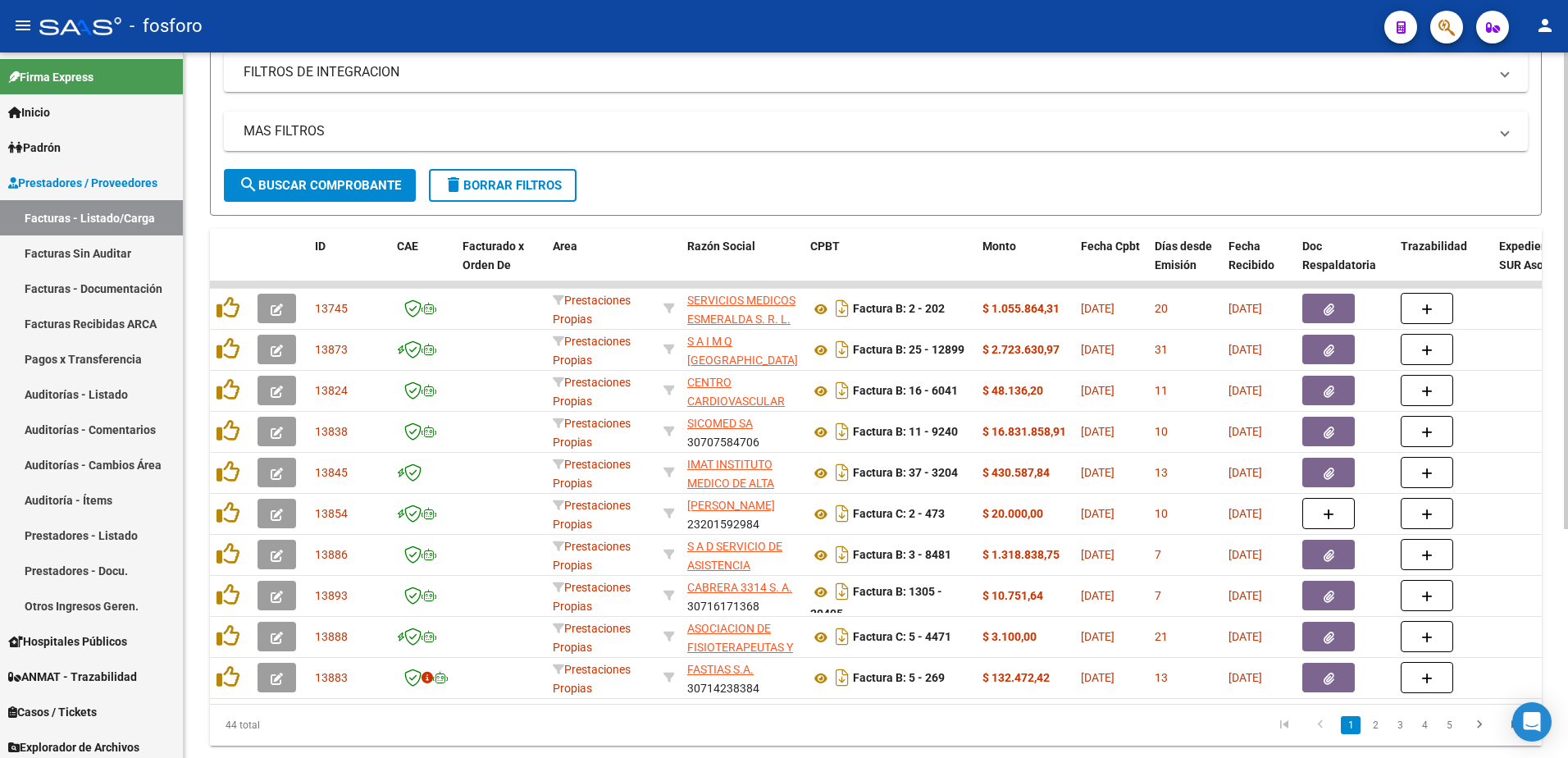
scroll to position [338, 0]
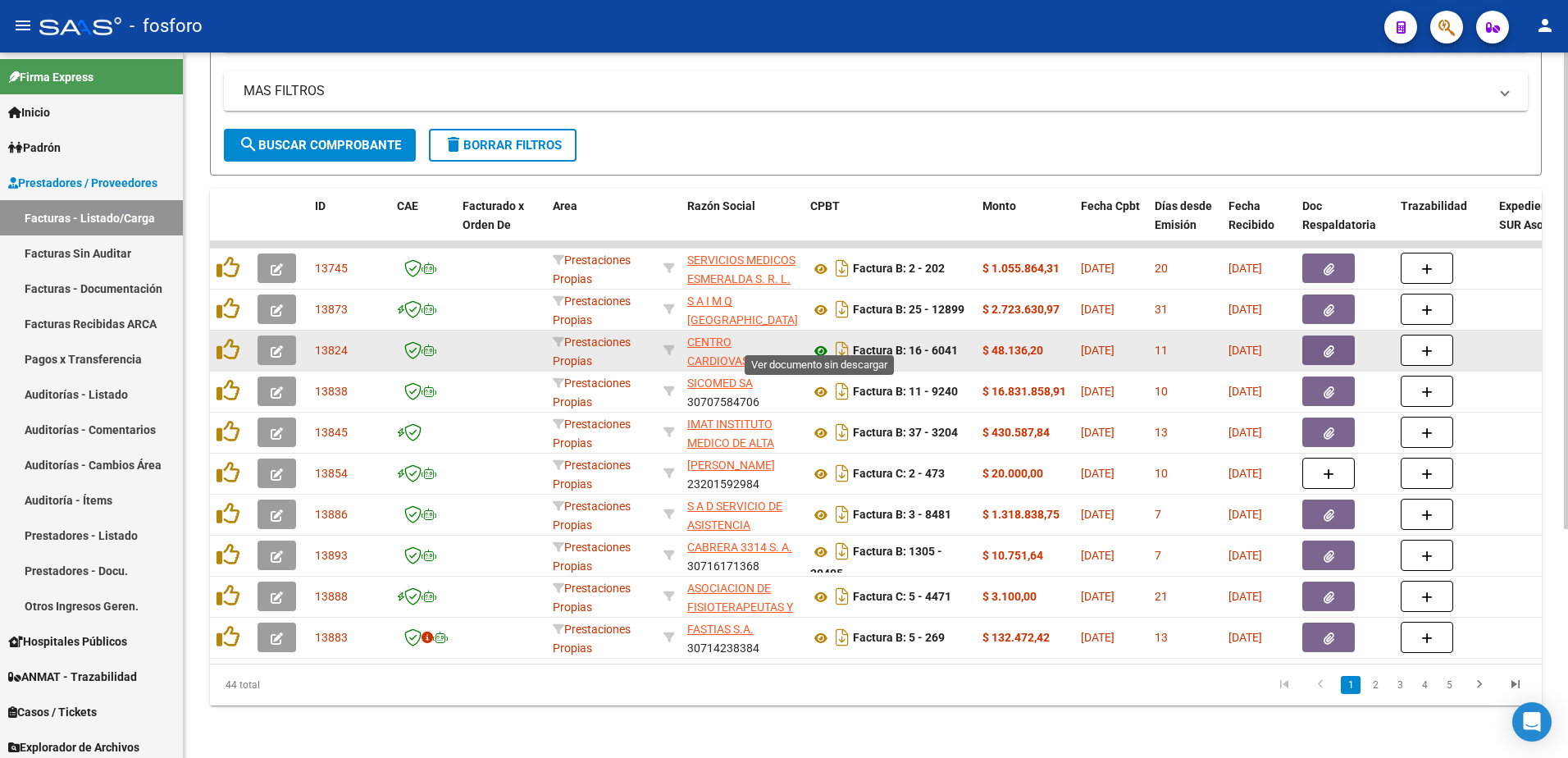
click at [820, 342] on icon at bounding box center [820, 352] width 21 height 20
click at [1324, 345] on icon "button" at bounding box center [1329, 351] width 11 height 13
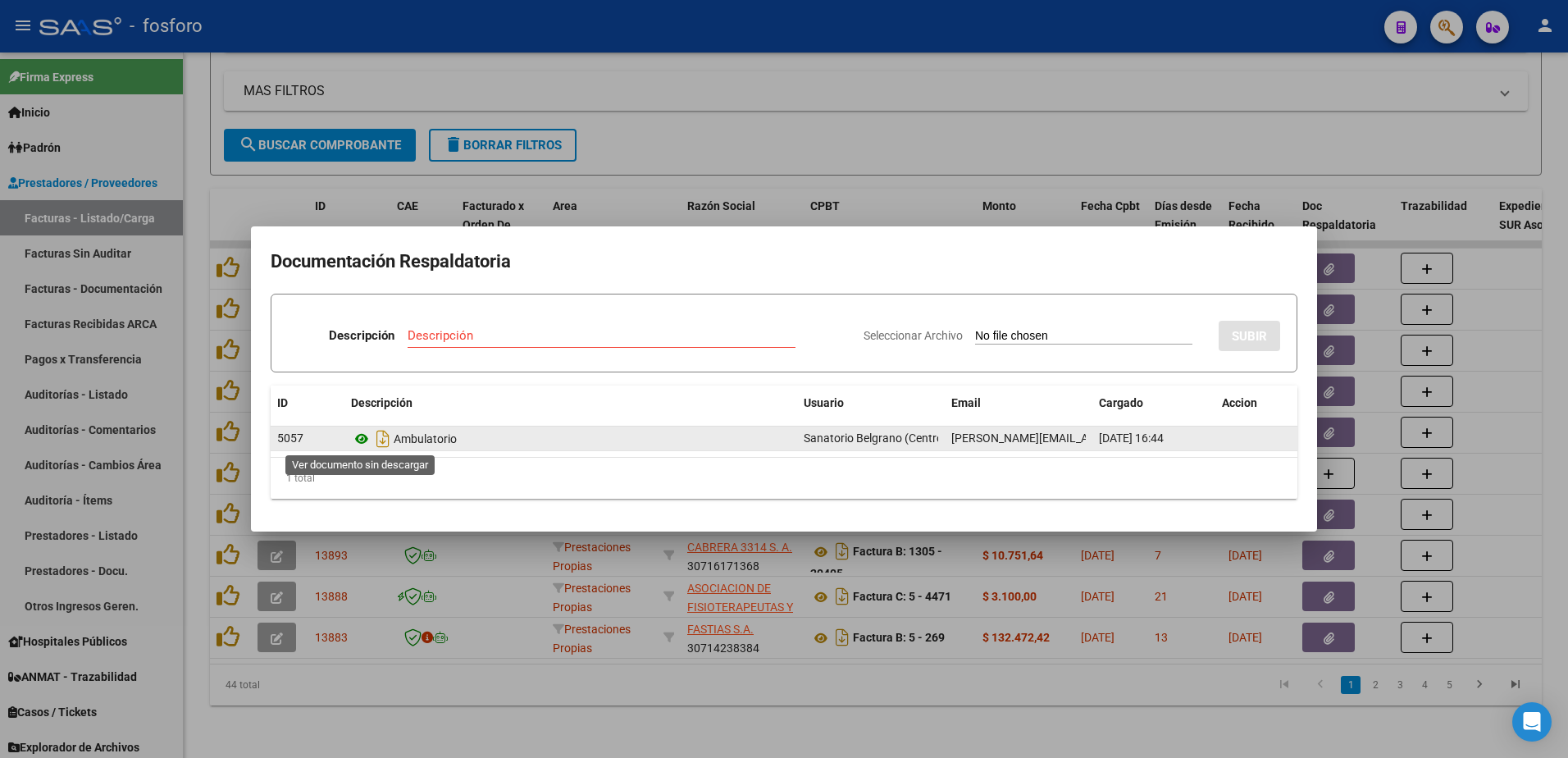
click at [358, 436] on icon at bounding box center [361, 439] width 21 height 20
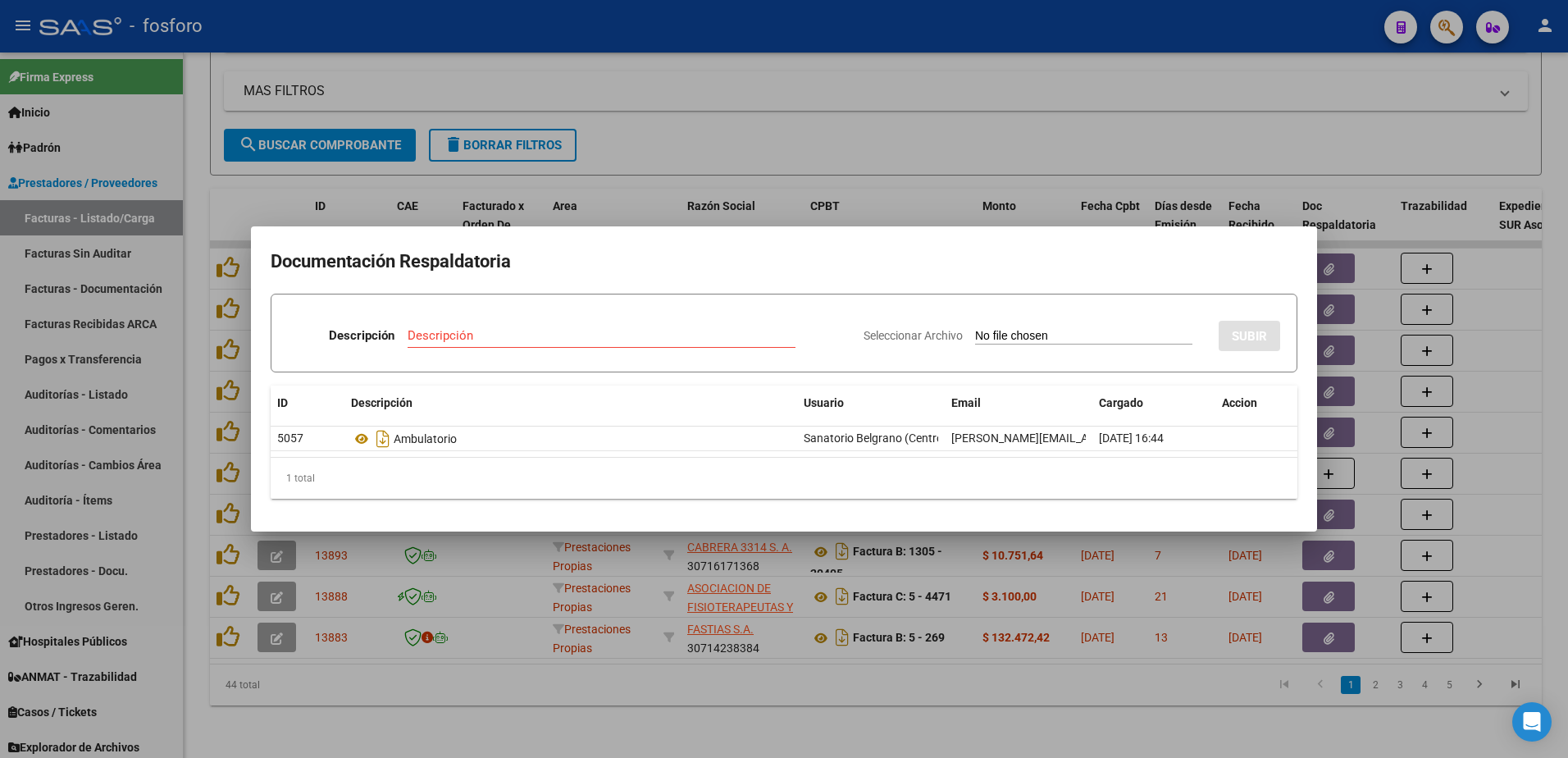
click at [492, 169] on div at bounding box center [784, 379] width 1568 height 758
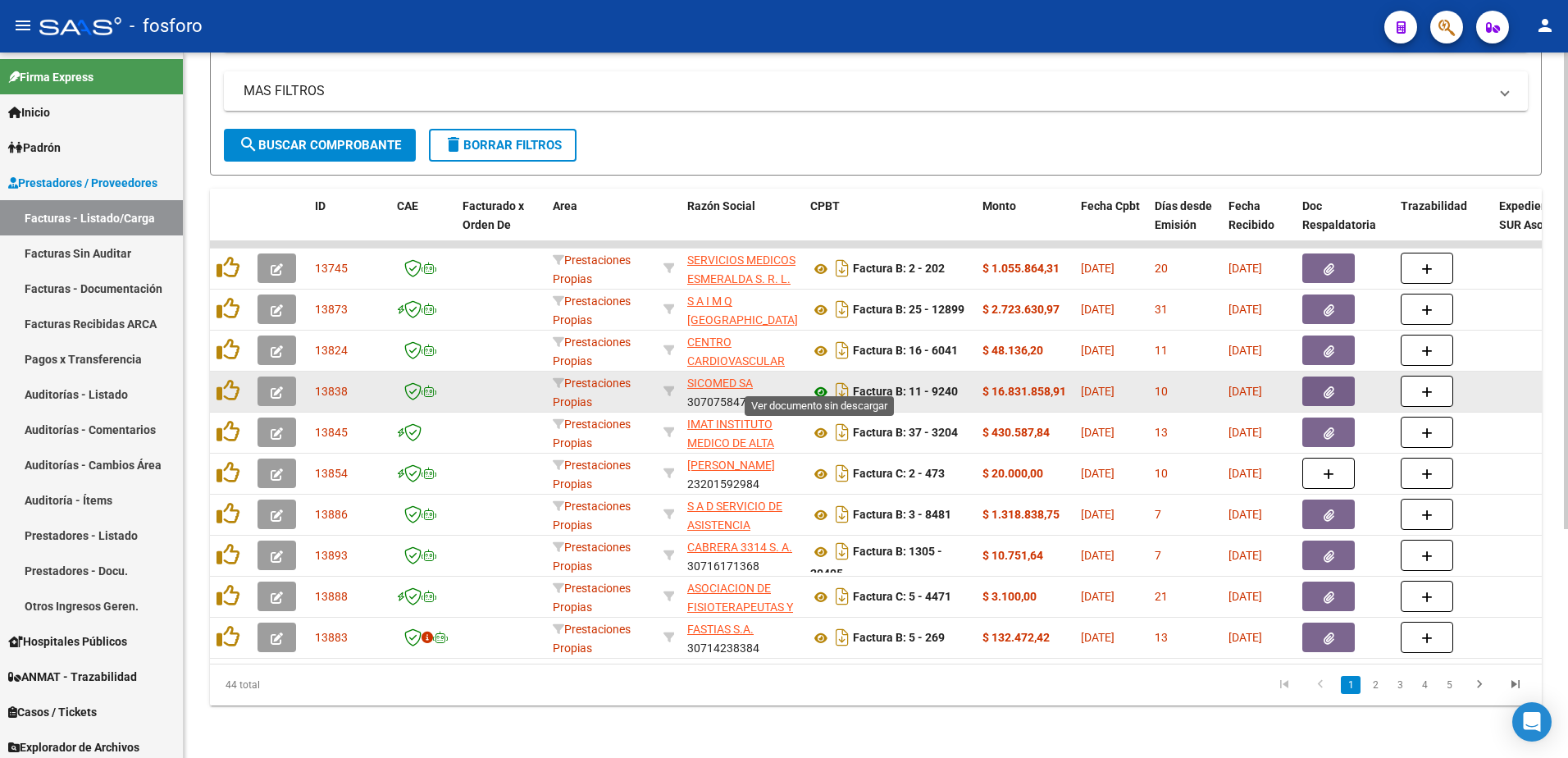
click at [823, 385] on icon at bounding box center [820, 393] width 21 height 20
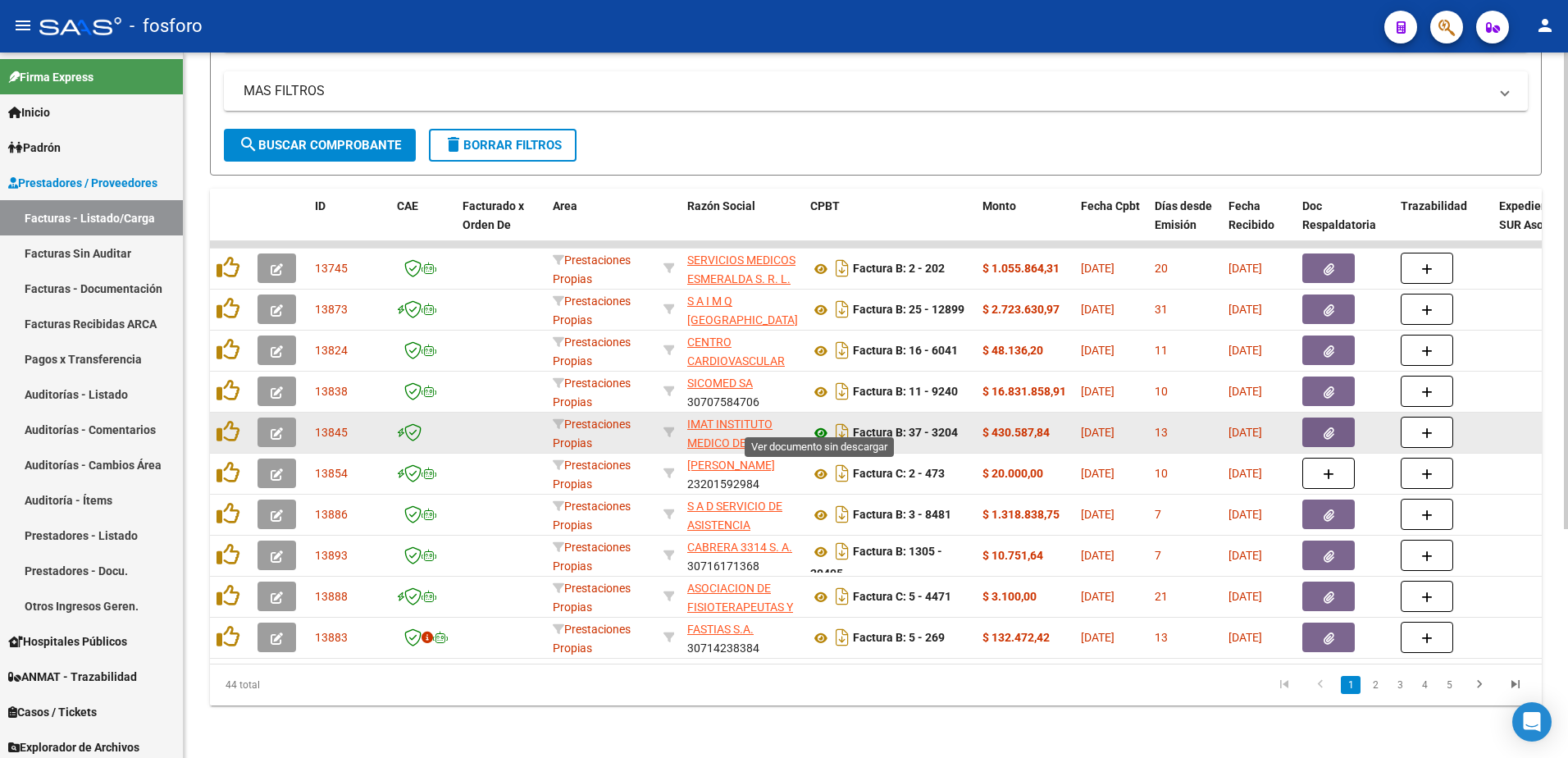
click at [817, 424] on icon at bounding box center [820, 434] width 21 height 20
click at [1331, 427] on icon "button" at bounding box center [1329, 433] width 11 height 13
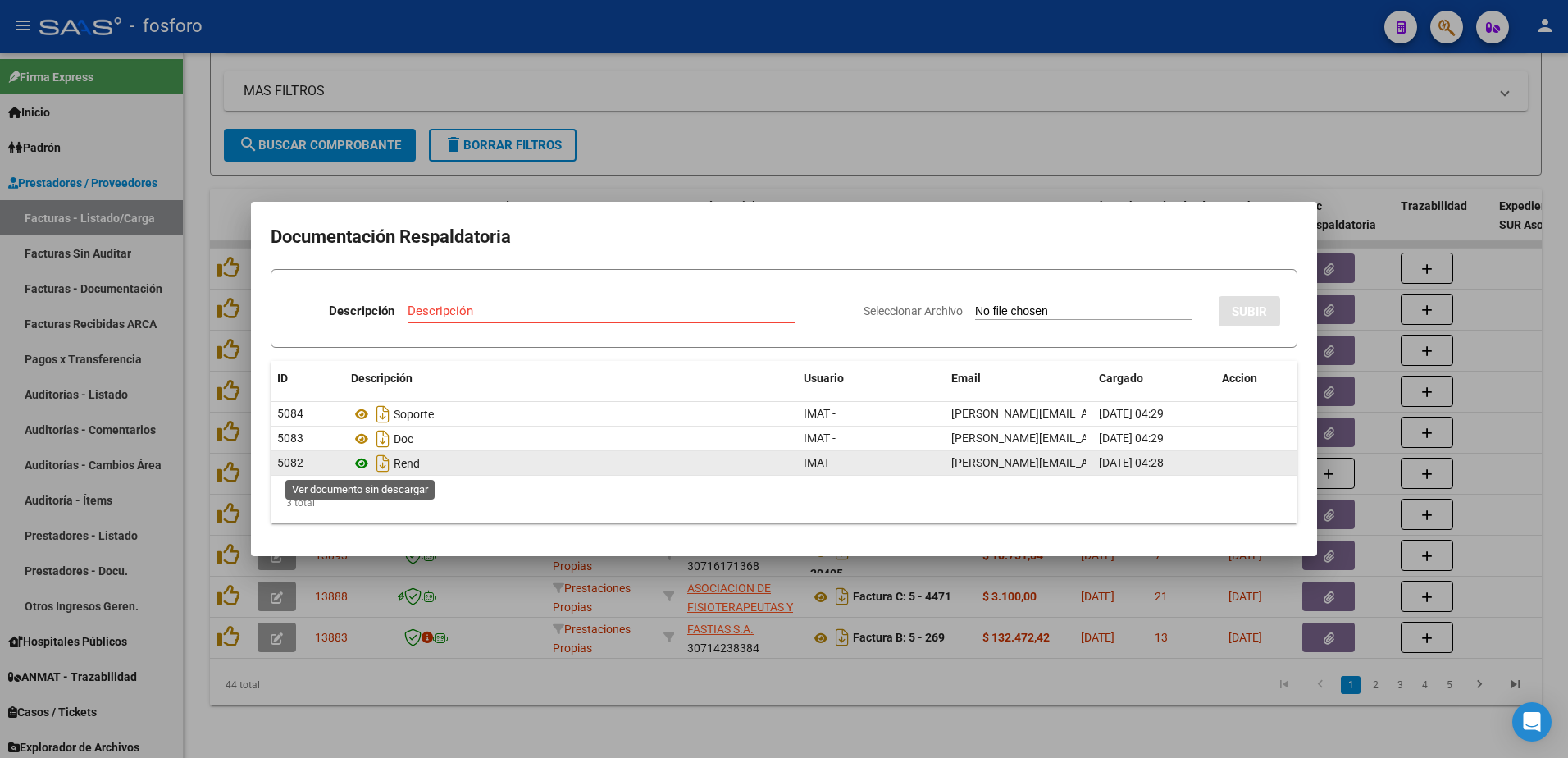
click at [366, 464] on icon at bounding box center [361, 464] width 21 height 20
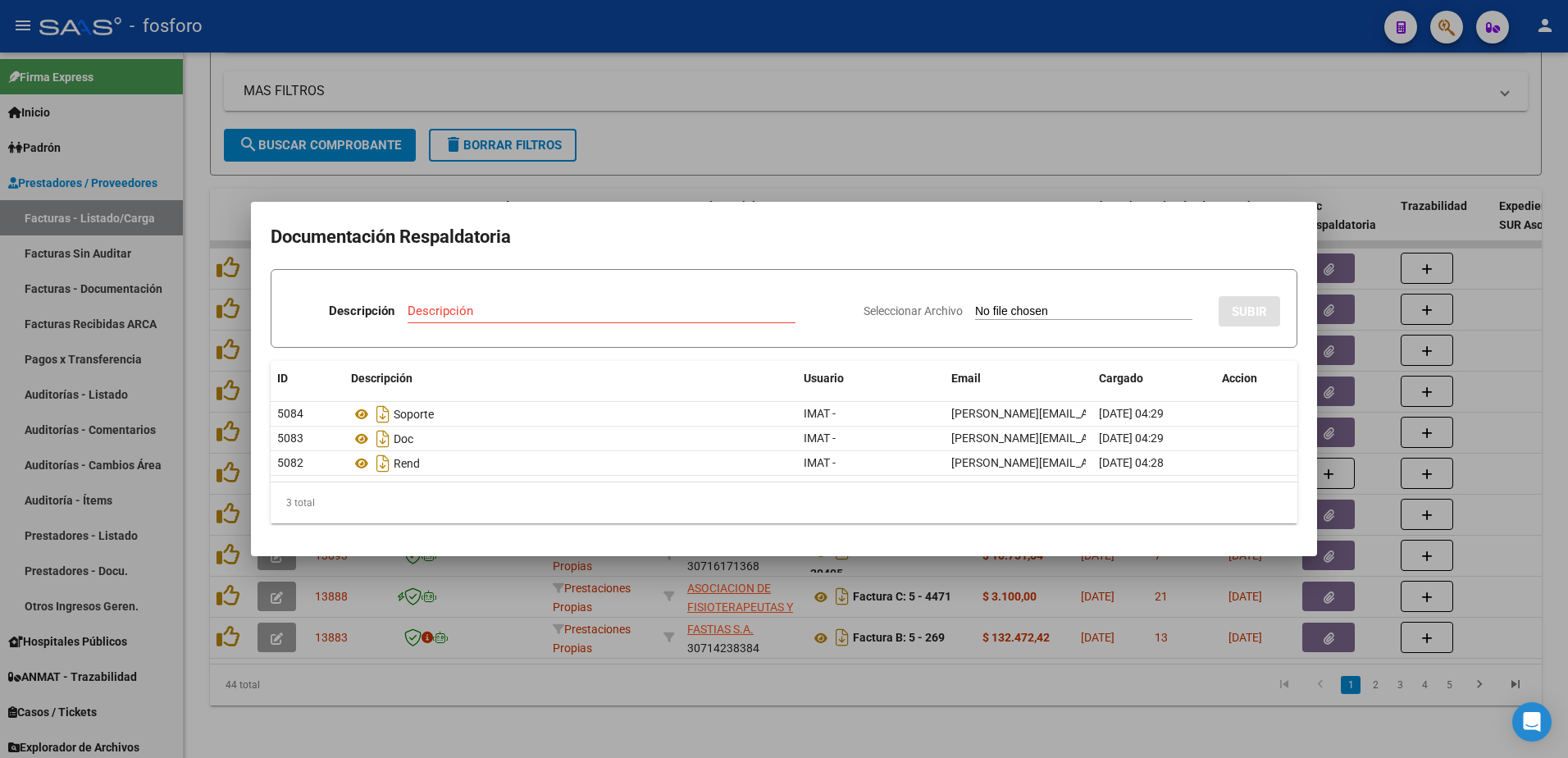
click at [523, 682] on div at bounding box center [784, 379] width 1568 height 758
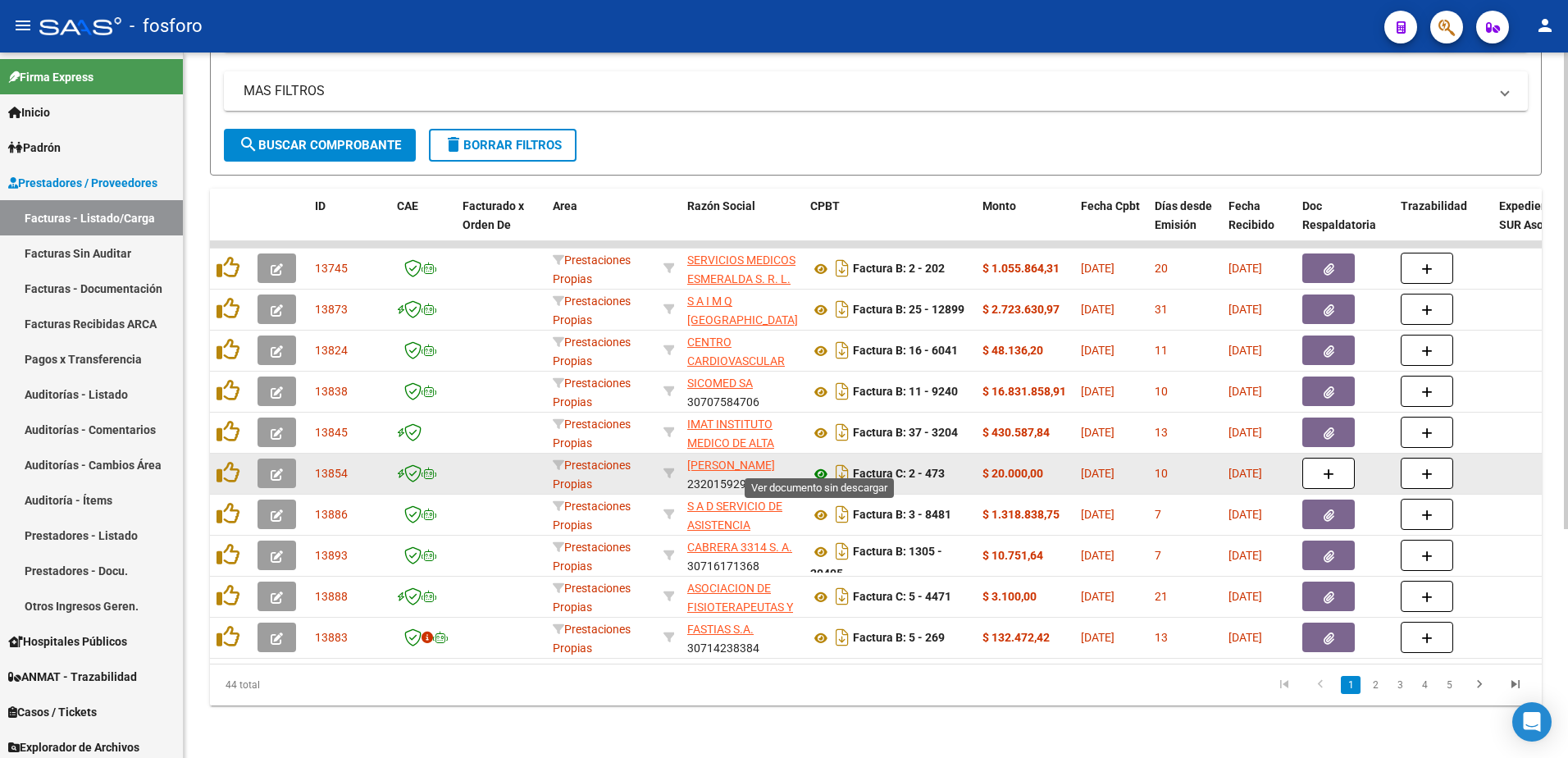
click at [823, 465] on icon at bounding box center [820, 475] width 21 height 20
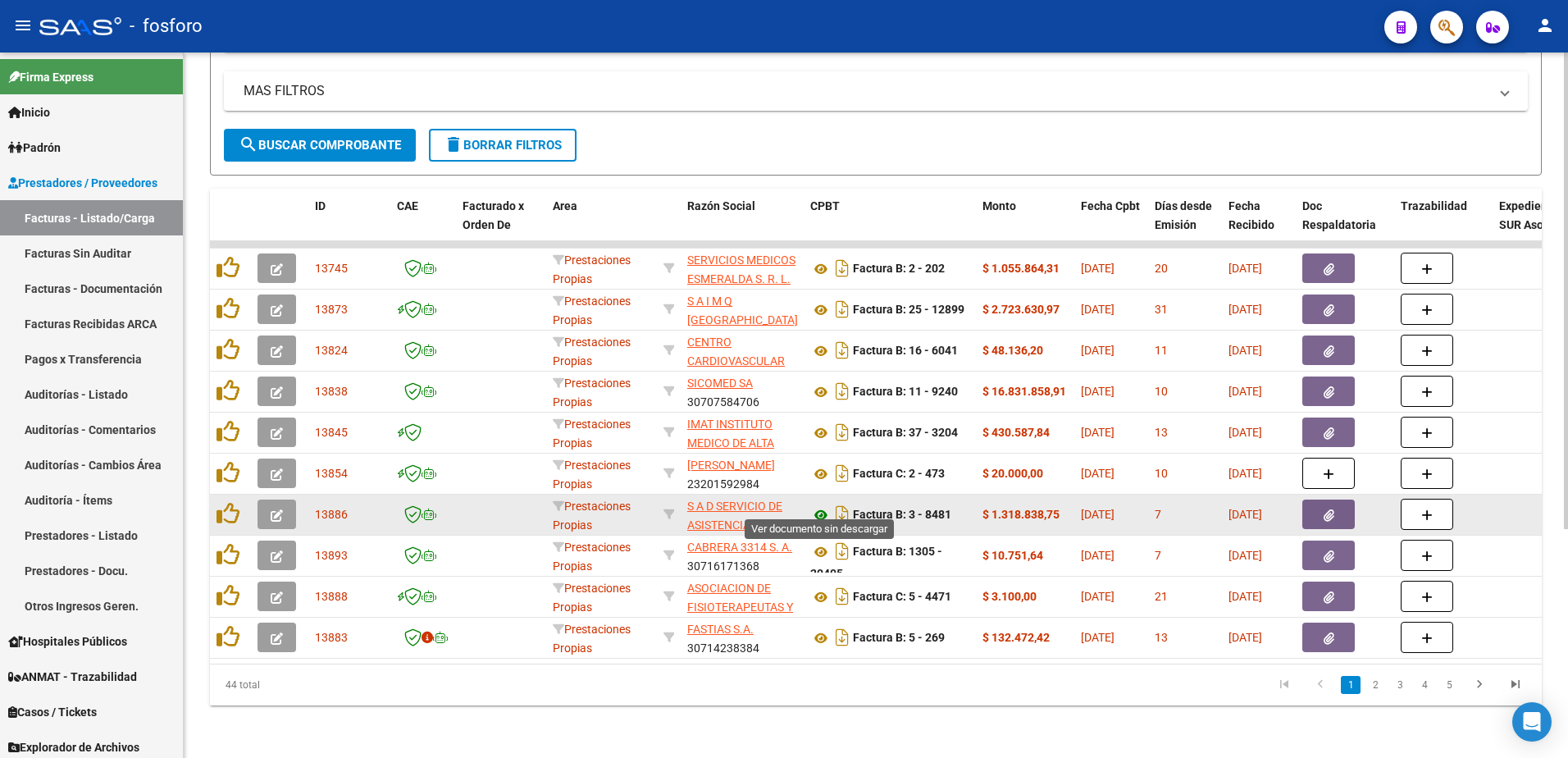
click at [820, 506] on icon at bounding box center [820, 516] width 21 height 20
click at [1334, 500] on button "button" at bounding box center [1329, 514] width 53 height 29
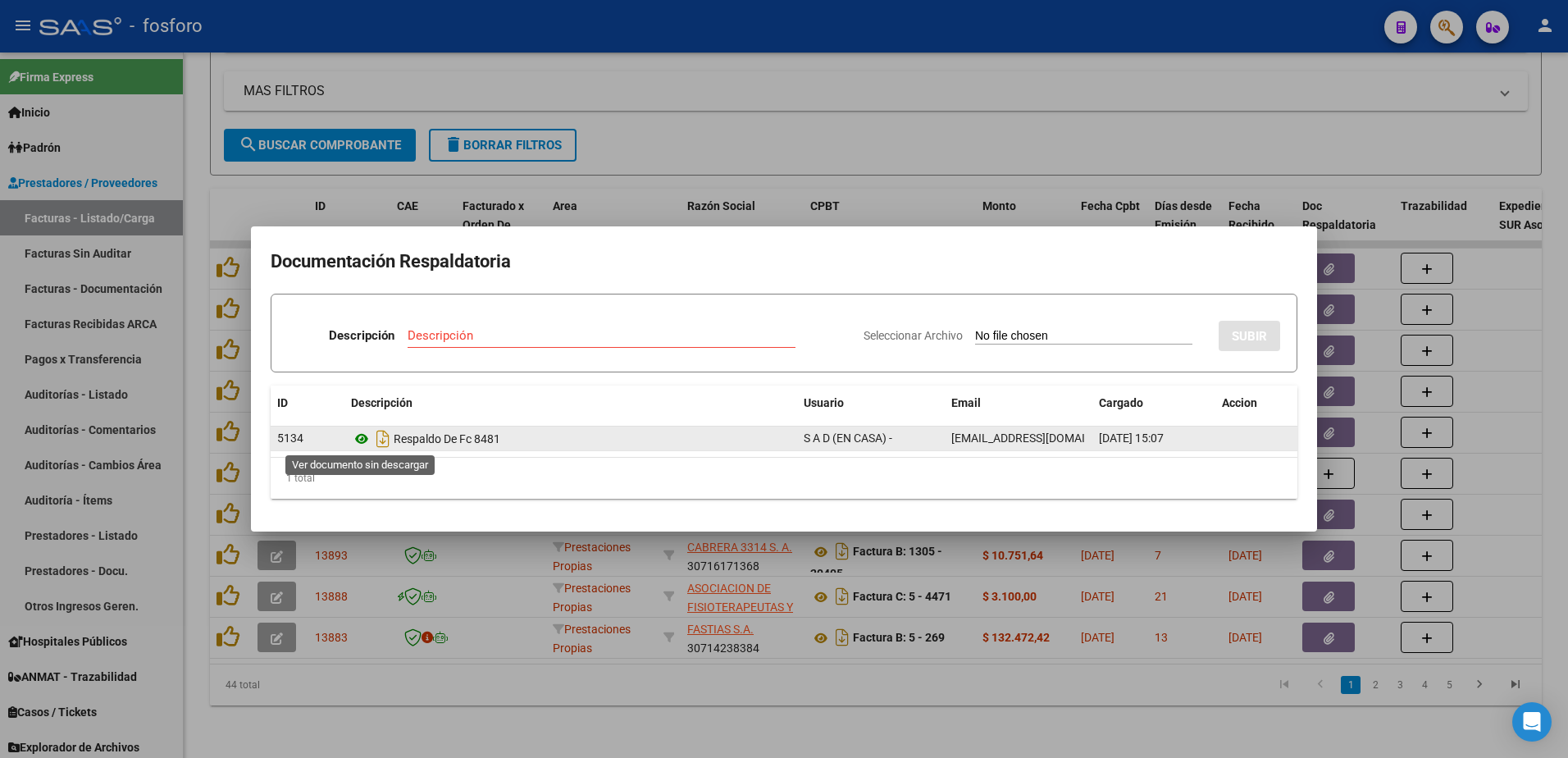
click at [362, 436] on icon at bounding box center [361, 439] width 21 height 20
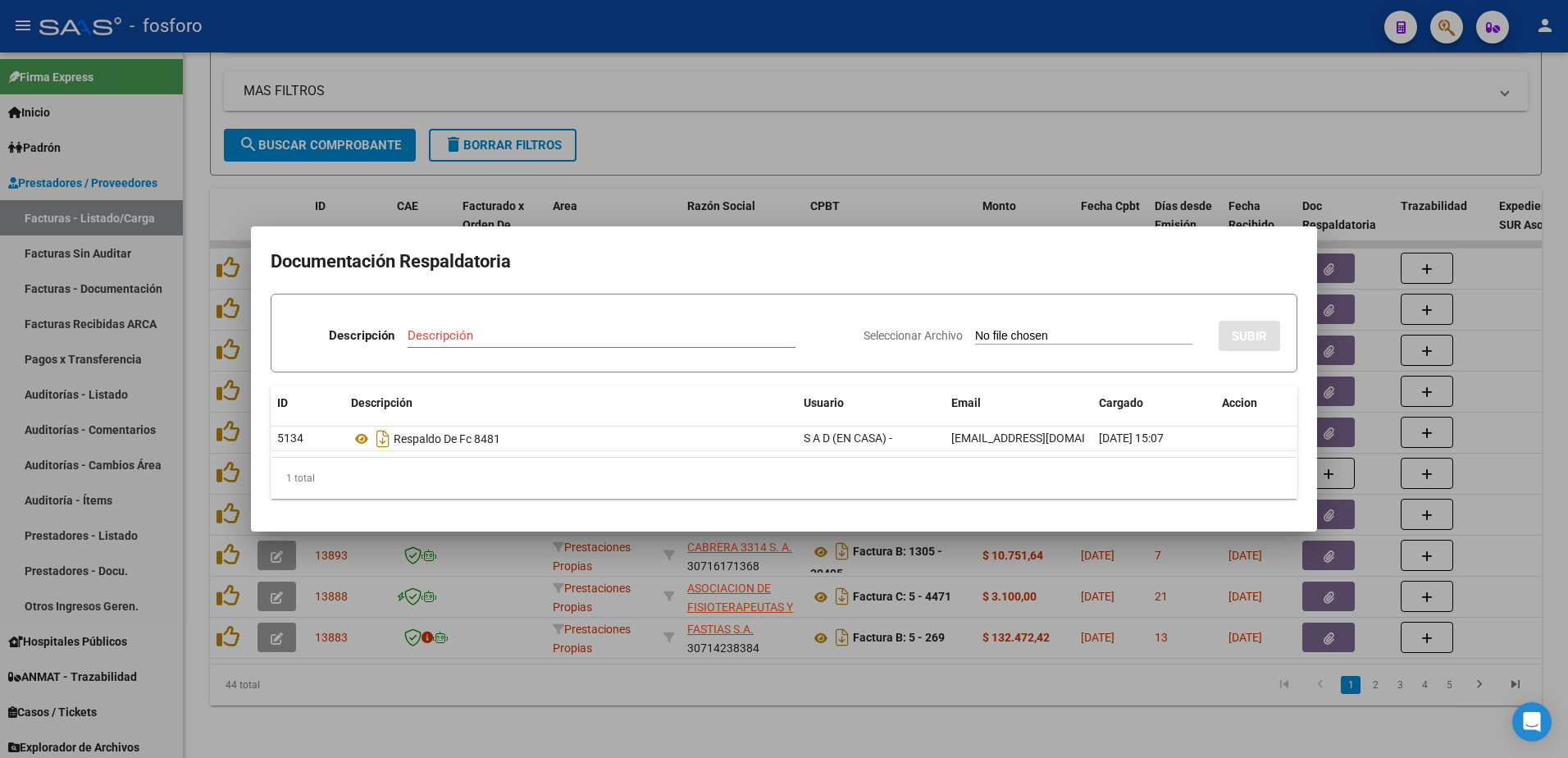
click at [867, 718] on div at bounding box center [784, 379] width 1568 height 758
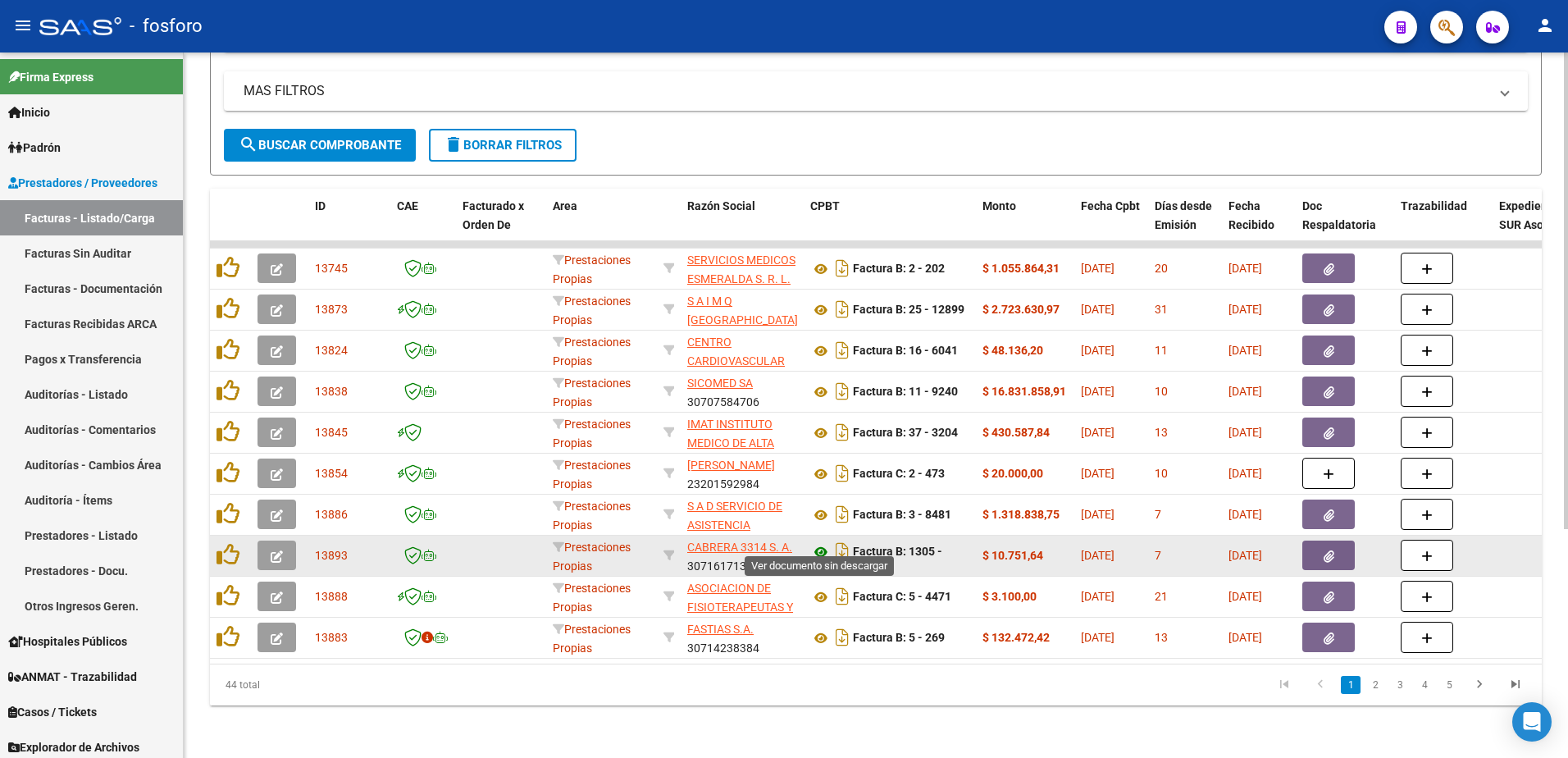
click at [823, 543] on icon at bounding box center [820, 553] width 21 height 20
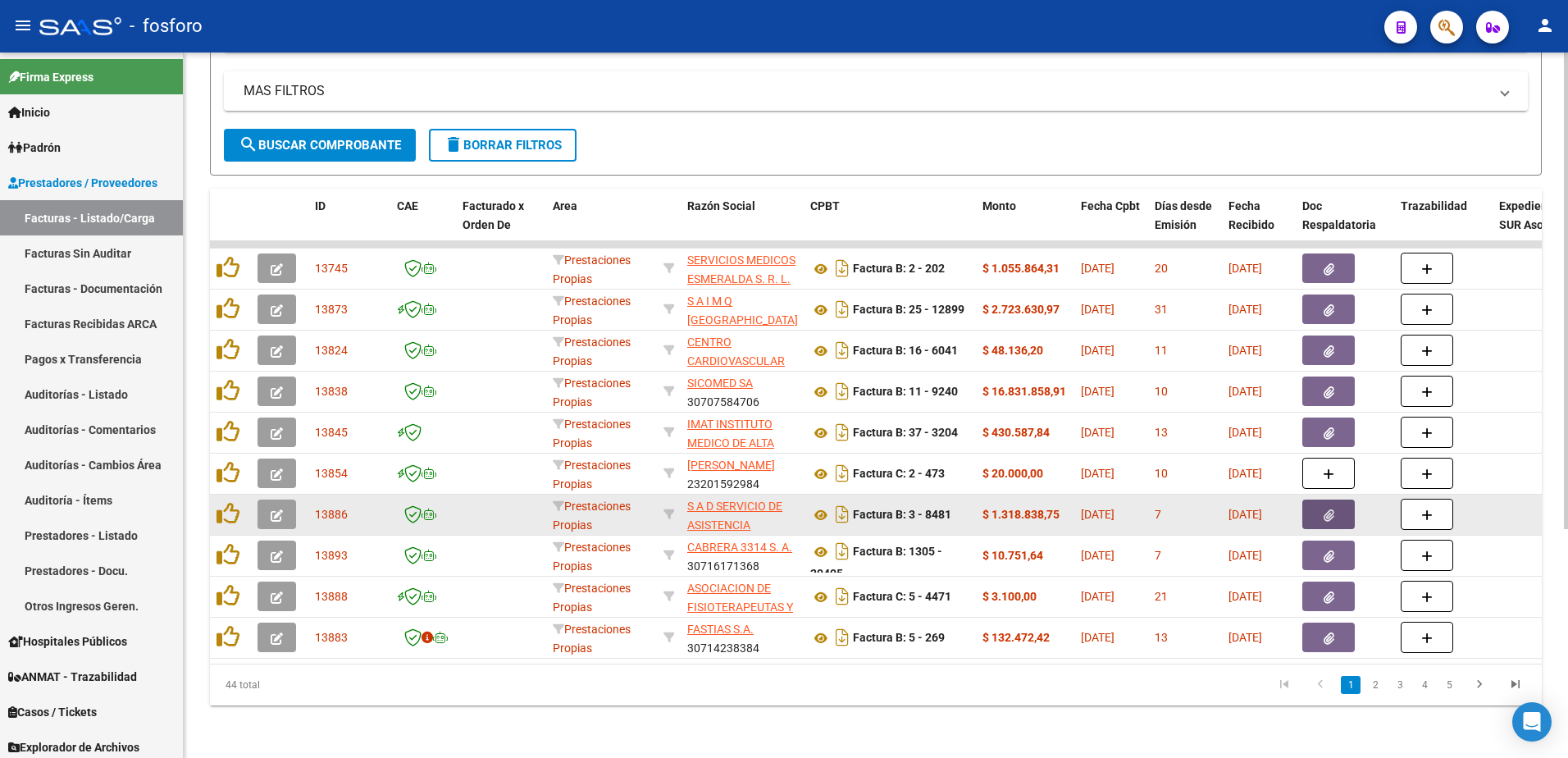
click at [1328, 509] on icon "button" at bounding box center [1329, 515] width 11 height 13
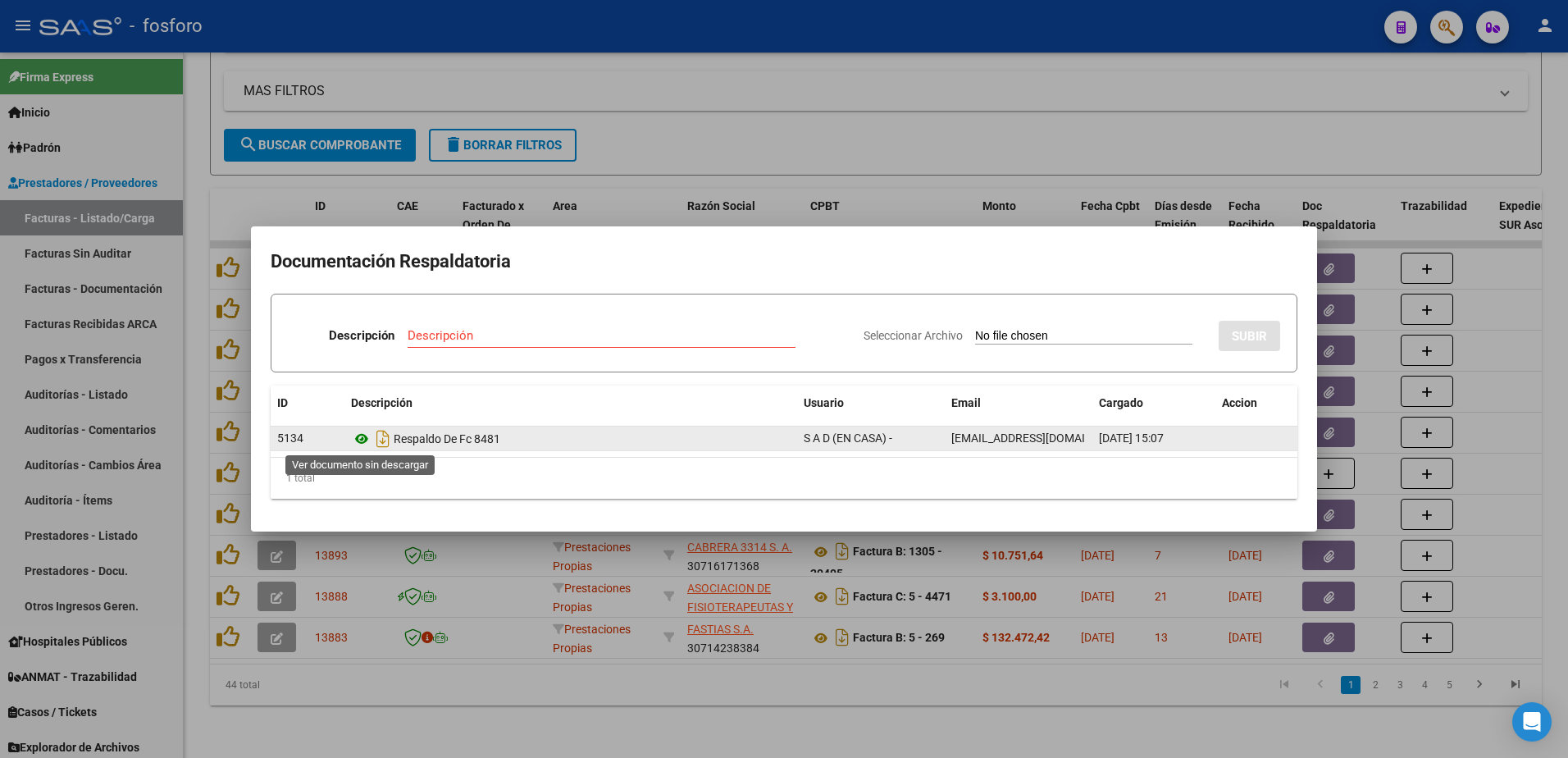
click at [364, 441] on icon at bounding box center [361, 439] width 21 height 20
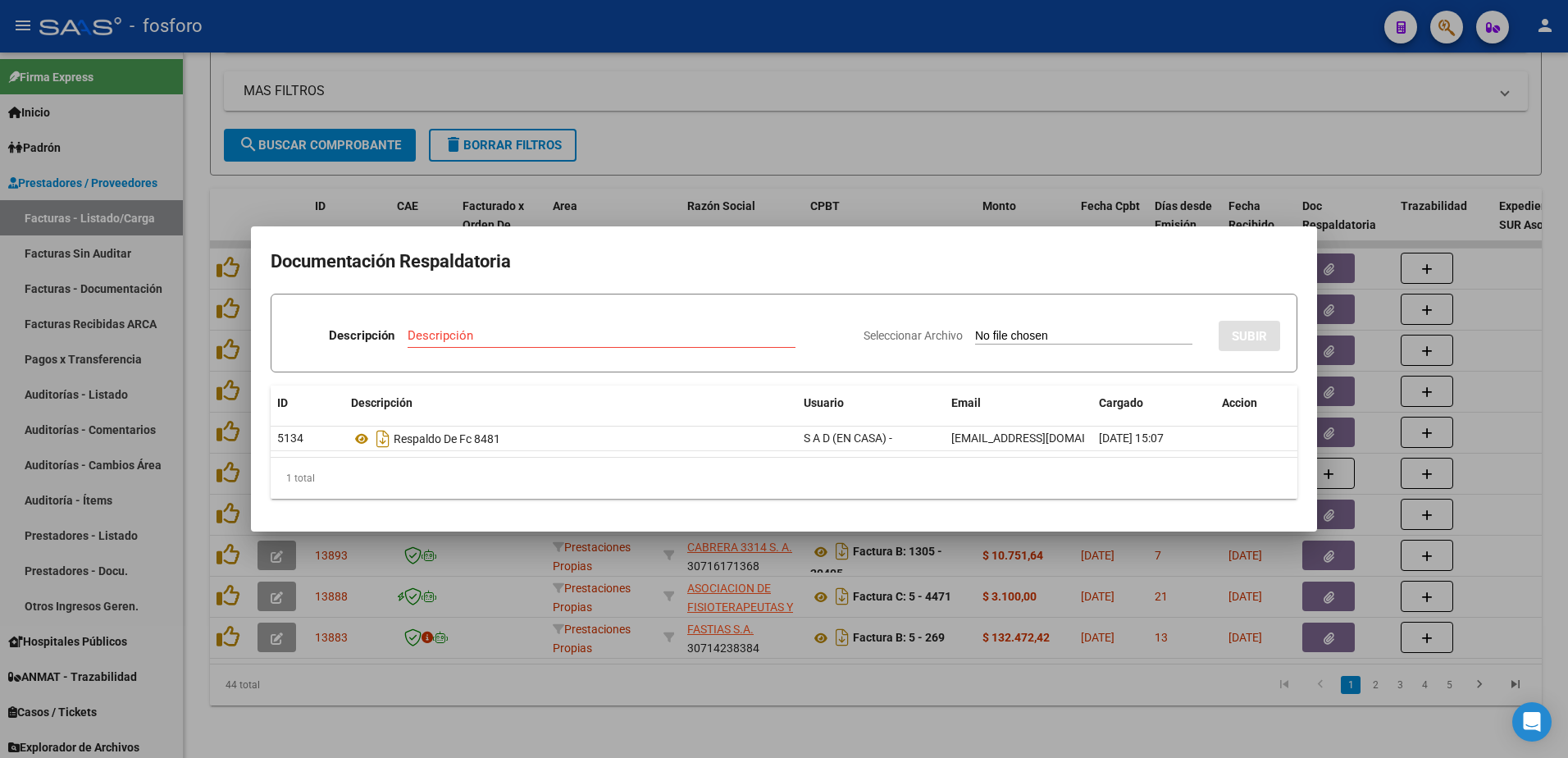
click at [526, 671] on div at bounding box center [784, 379] width 1568 height 758
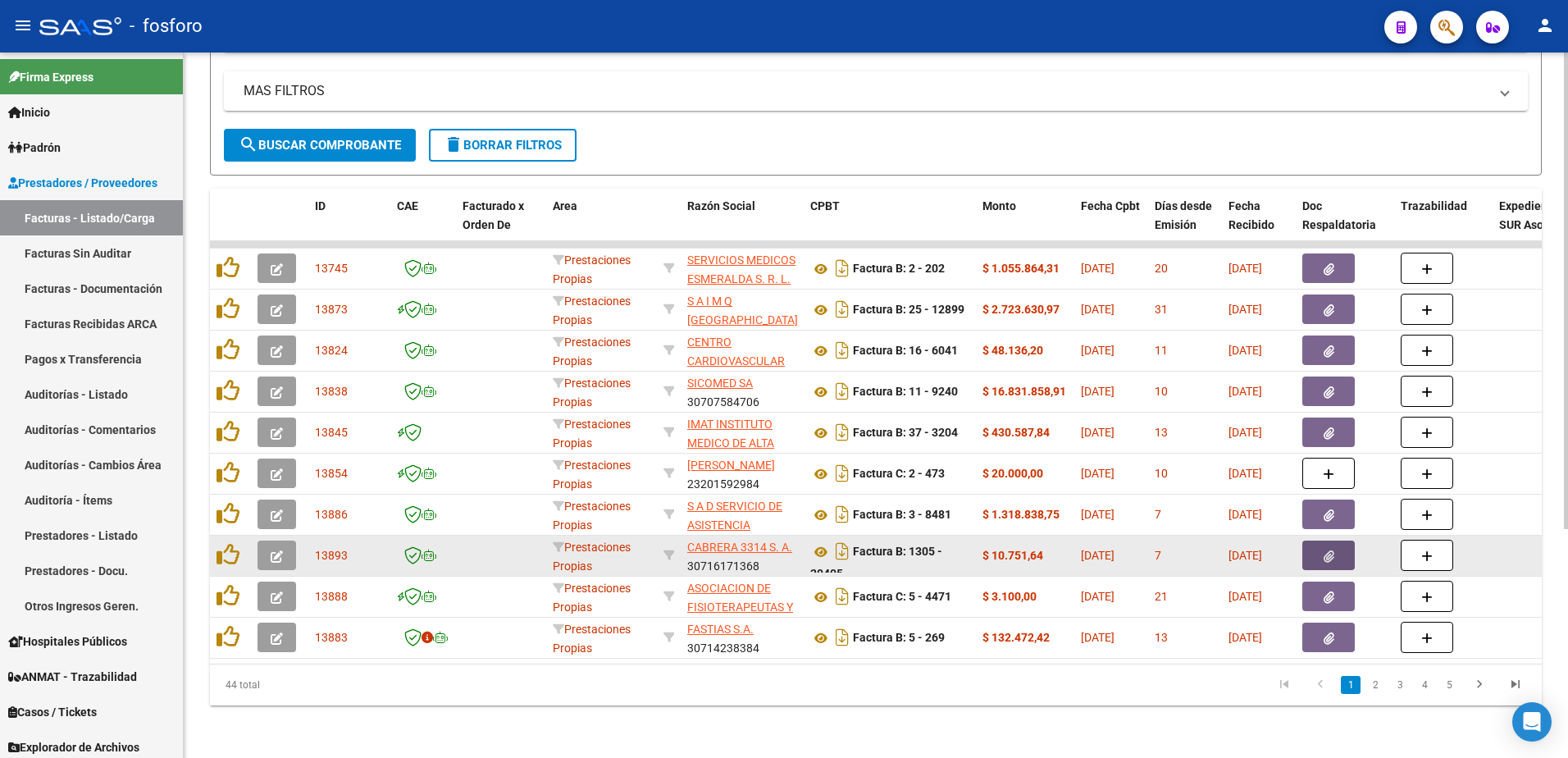
click at [1319, 552] on button "button" at bounding box center [1329, 555] width 53 height 29
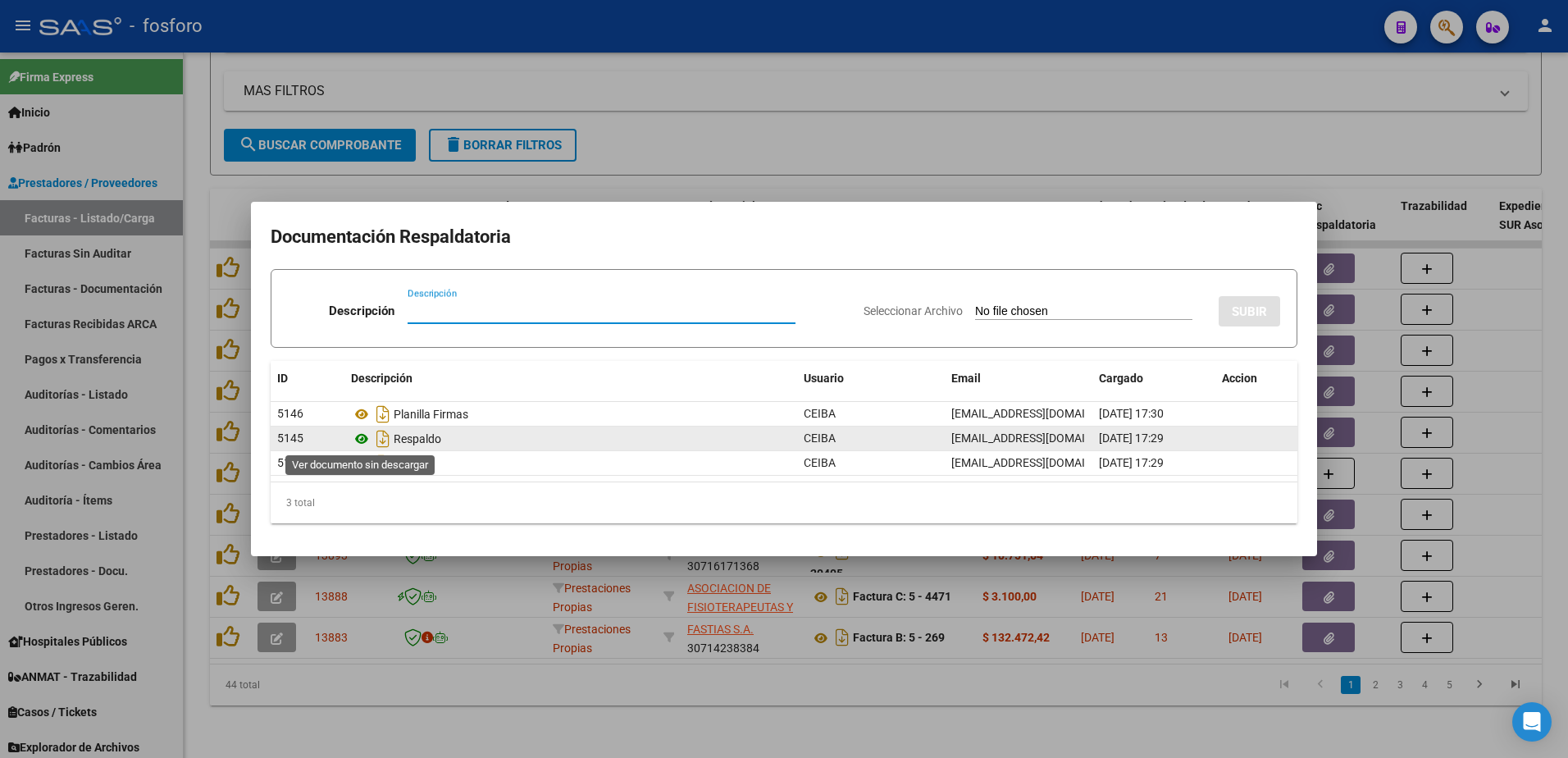
click at [358, 439] on icon at bounding box center [361, 439] width 21 height 20
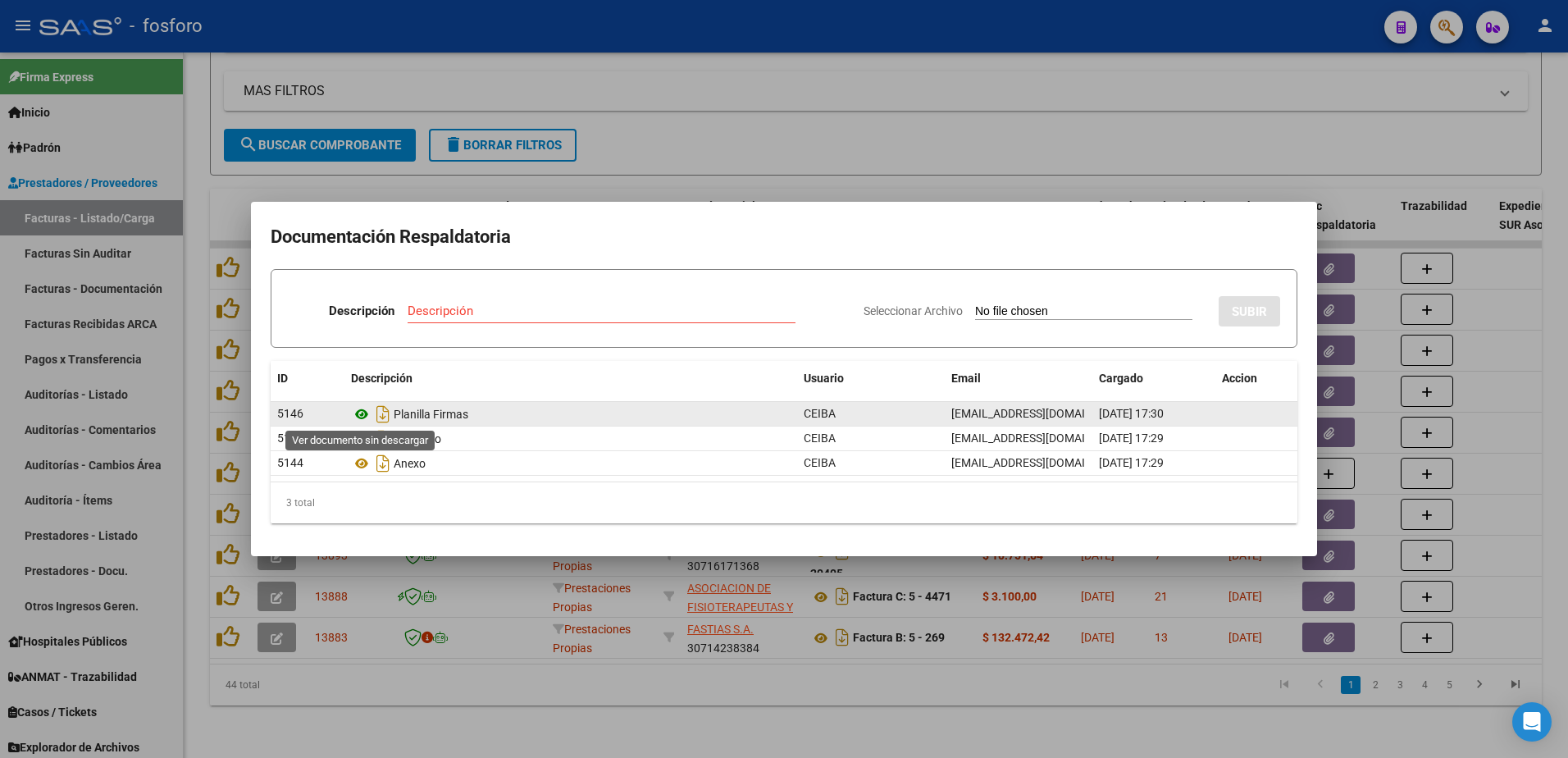
click at [365, 412] on icon at bounding box center [361, 415] width 21 height 20
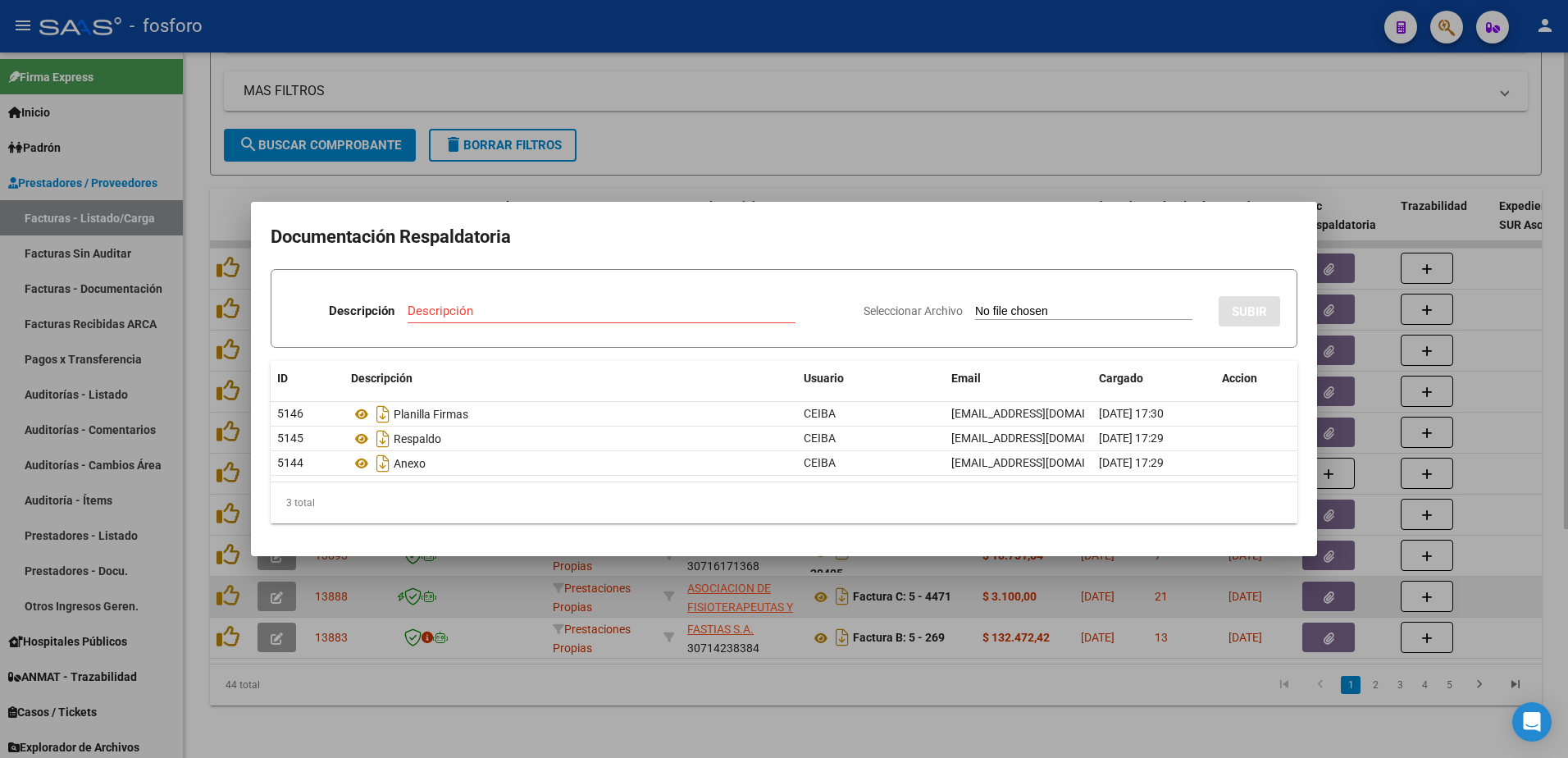
drag, startPoint x: 470, startPoint y: 621, endPoint x: 517, endPoint y: 588, distance: 57.4
click at [470, 621] on div at bounding box center [784, 379] width 1568 height 758
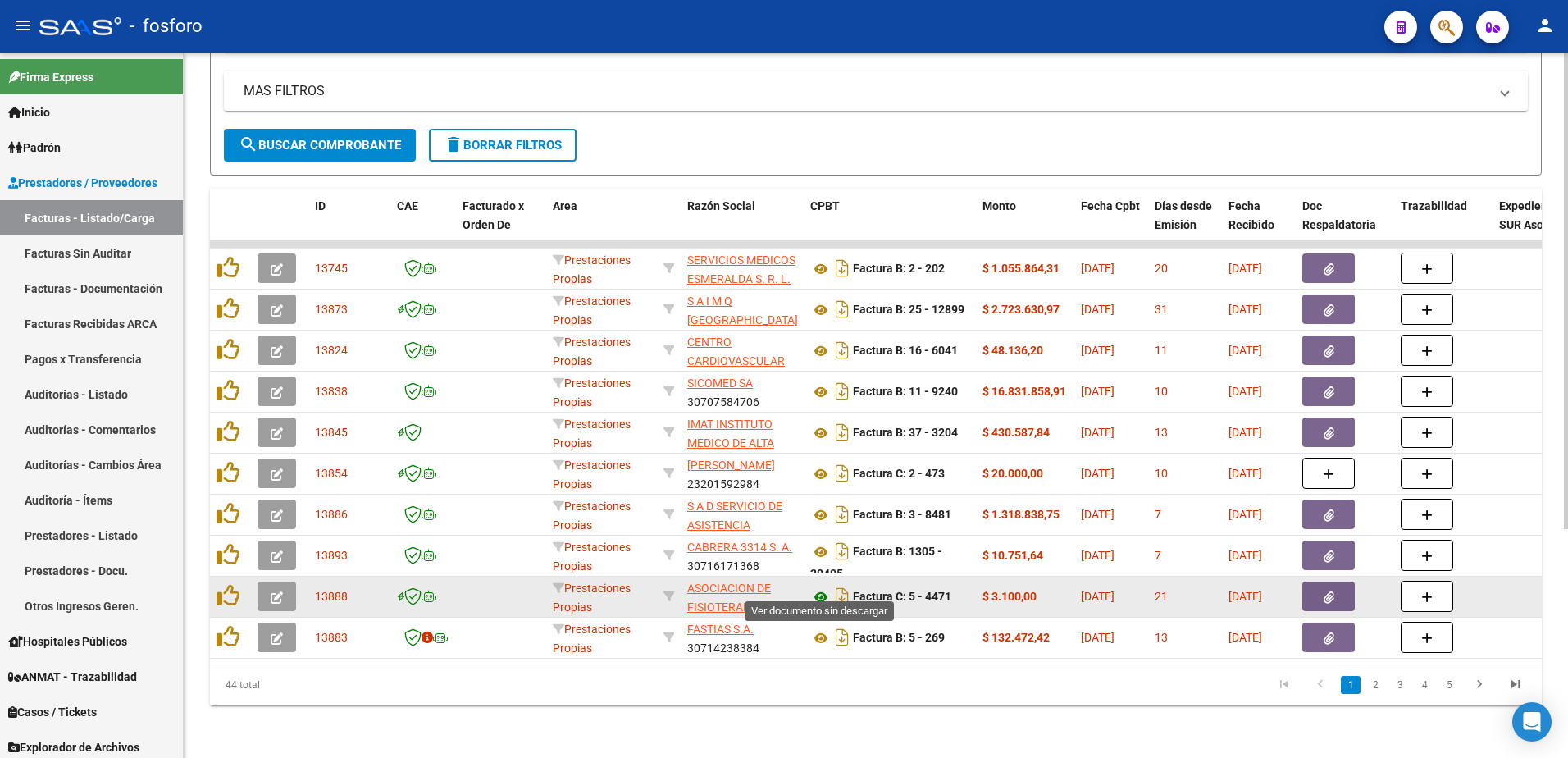
click at [817, 588] on icon at bounding box center [820, 598] width 21 height 20
click at [1327, 591] on icon "button" at bounding box center [1329, 597] width 11 height 13
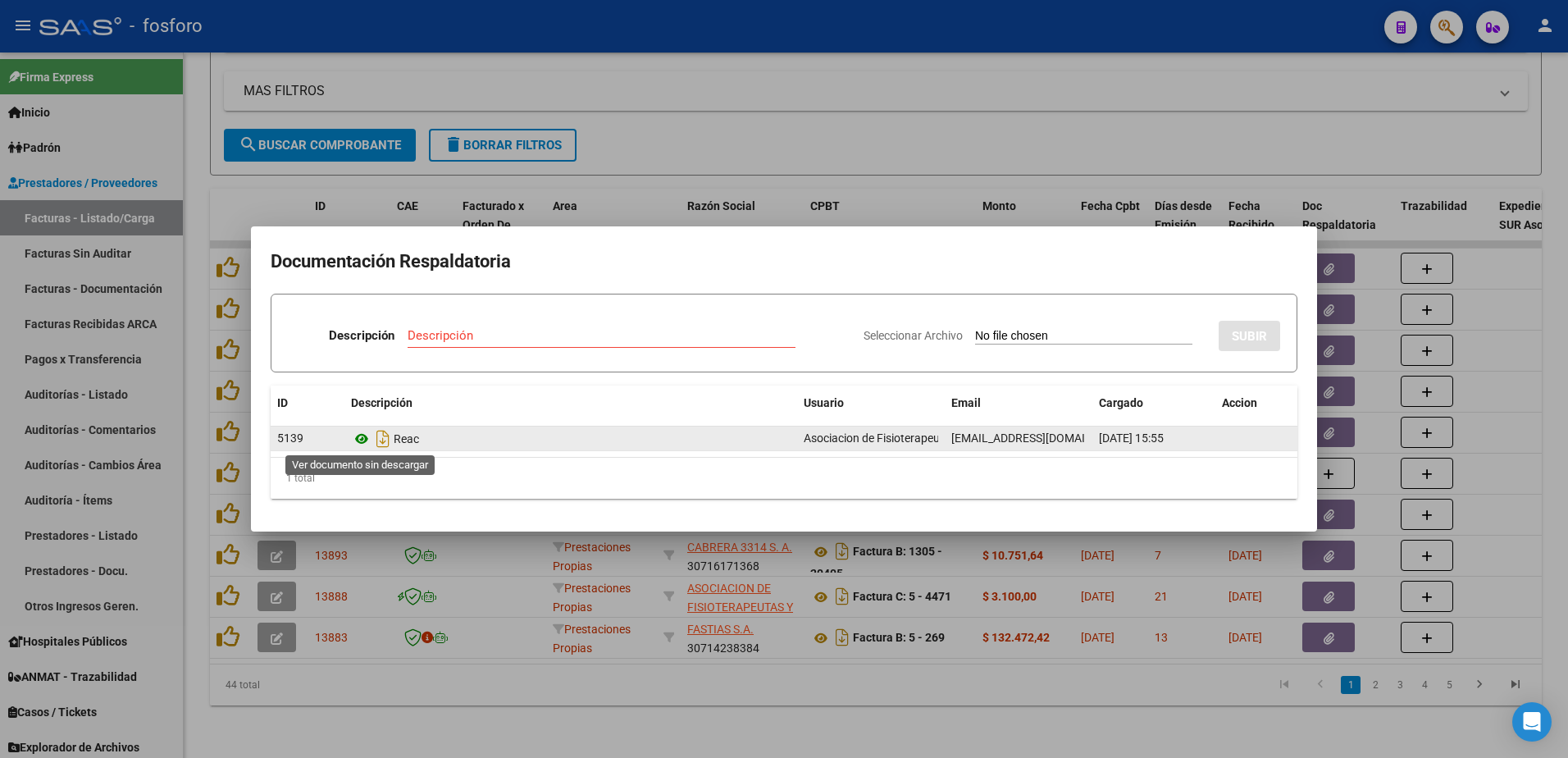
click at [359, 440] on icon at bounding box center [361, 439] width 21 height 20
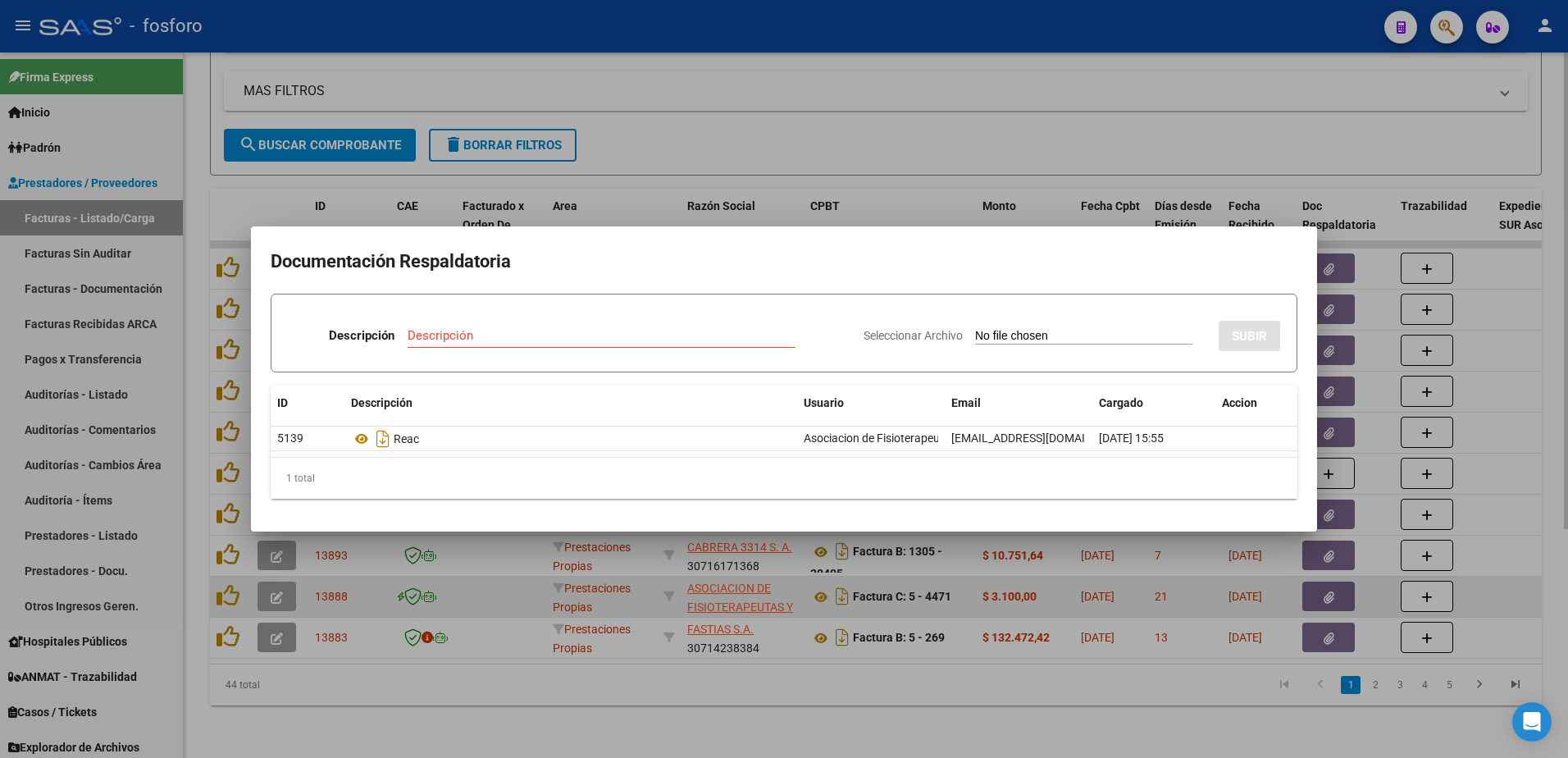
drag, startPoint x: 351, startPoint y: 600, endPoint x: 389, endPoint y: 604, distance: 38.2
click at [355, 596] on div at bounding box center [784, 379] width 1568 height 758
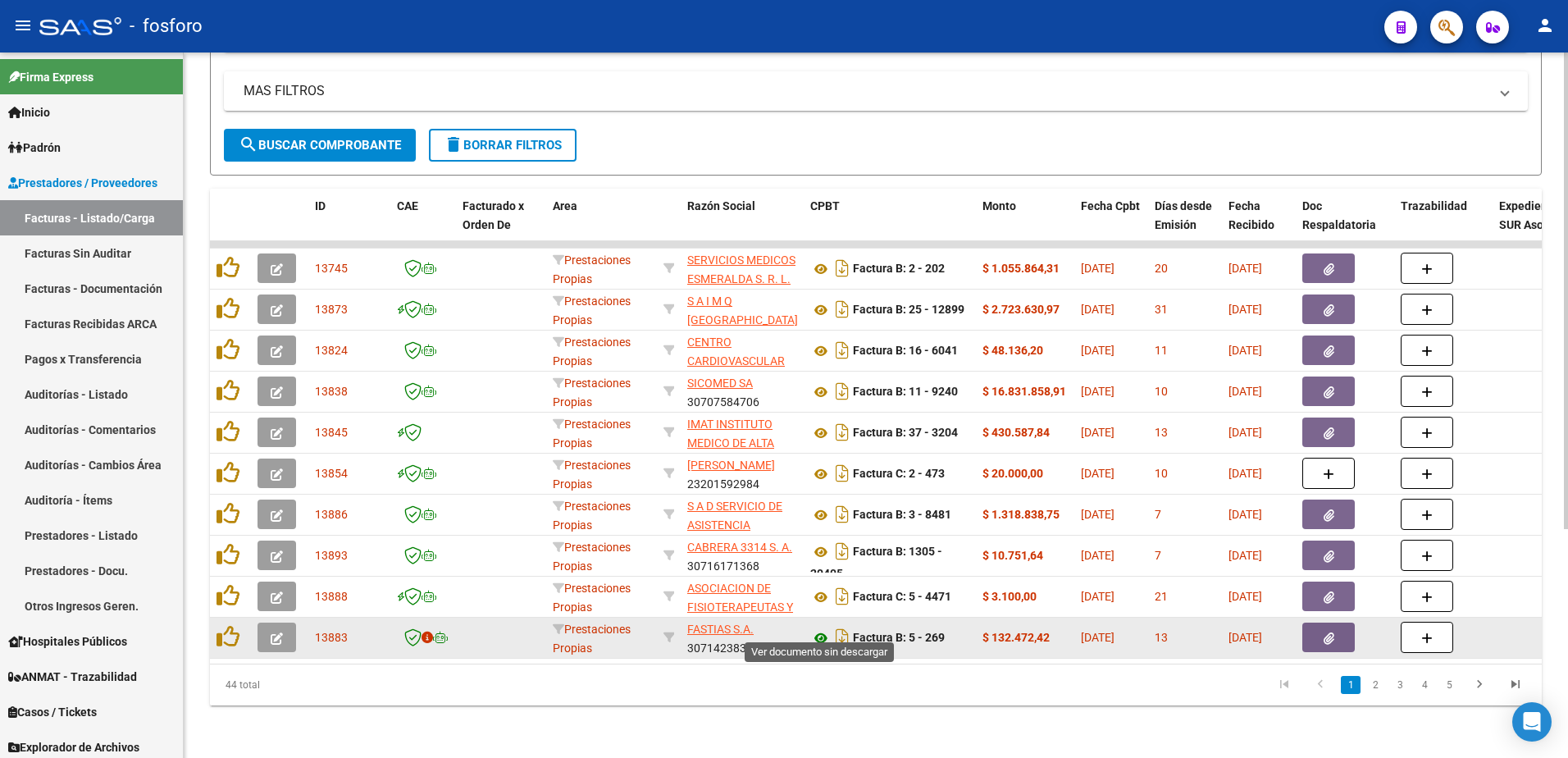
click at [824, 629] on icon at bounding box center [820, 639] width 21 height 20
click at [1334, 627] on button "button" at bounding box center [1329, 637] width 53 height 29
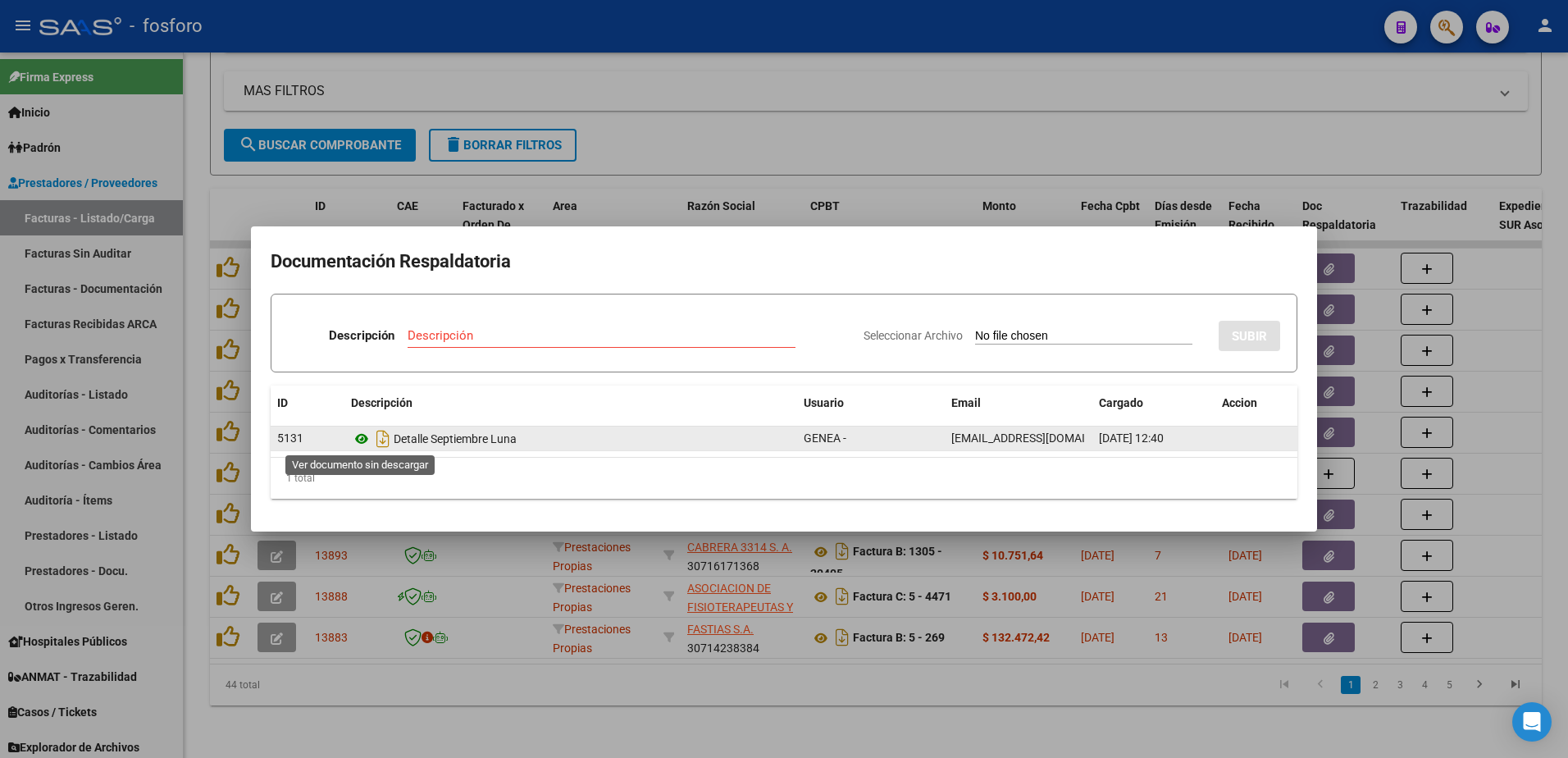
click at [360, 433] on icon at bounding box center [361, 439] width 21 height 20
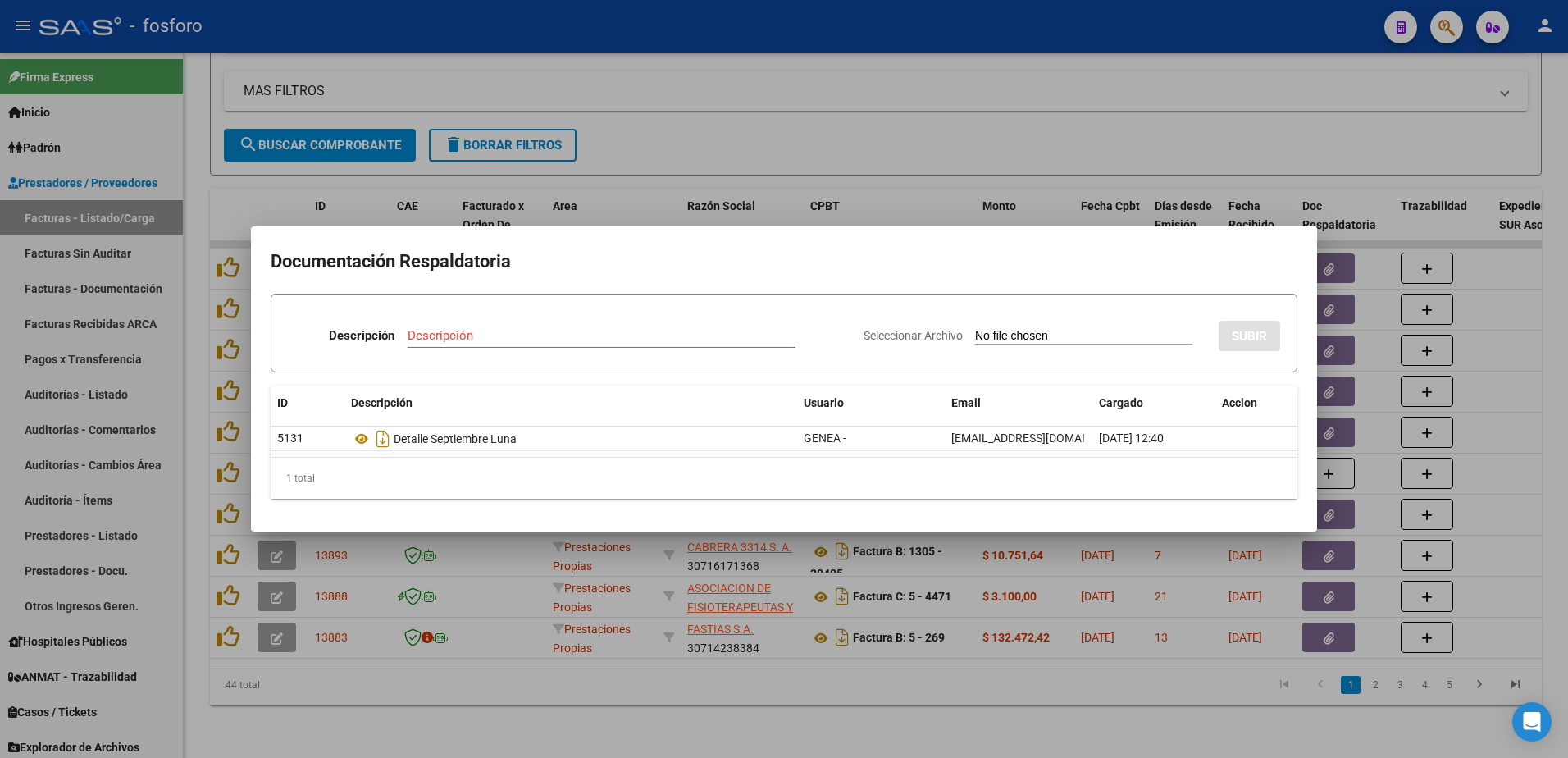
click at [693, 686] on div at bounding box center [784, 379] width 1568 height 758
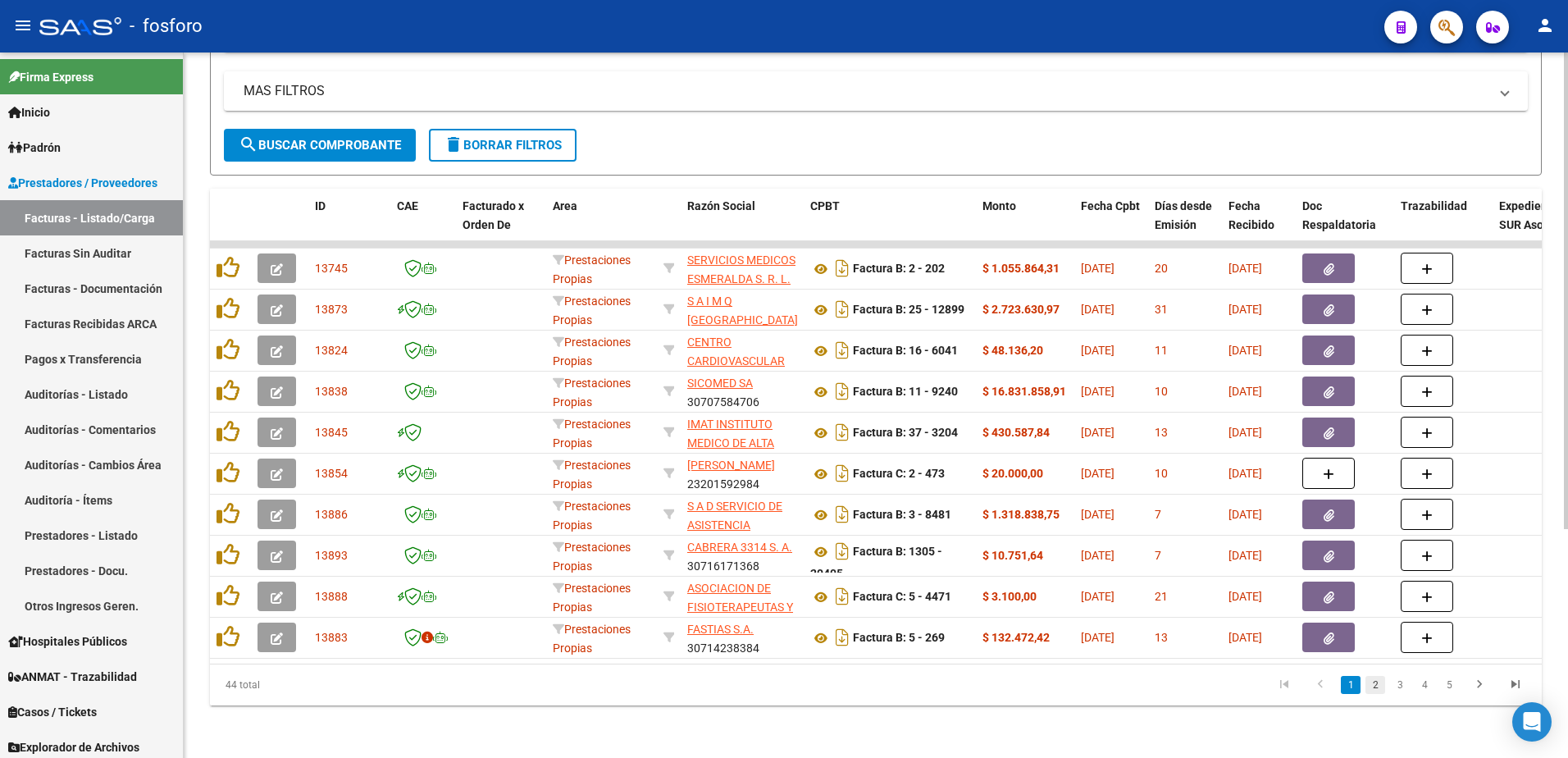
click at [1375, 688] on link "2" at bounding box center [1375, 685] width 20 height 18
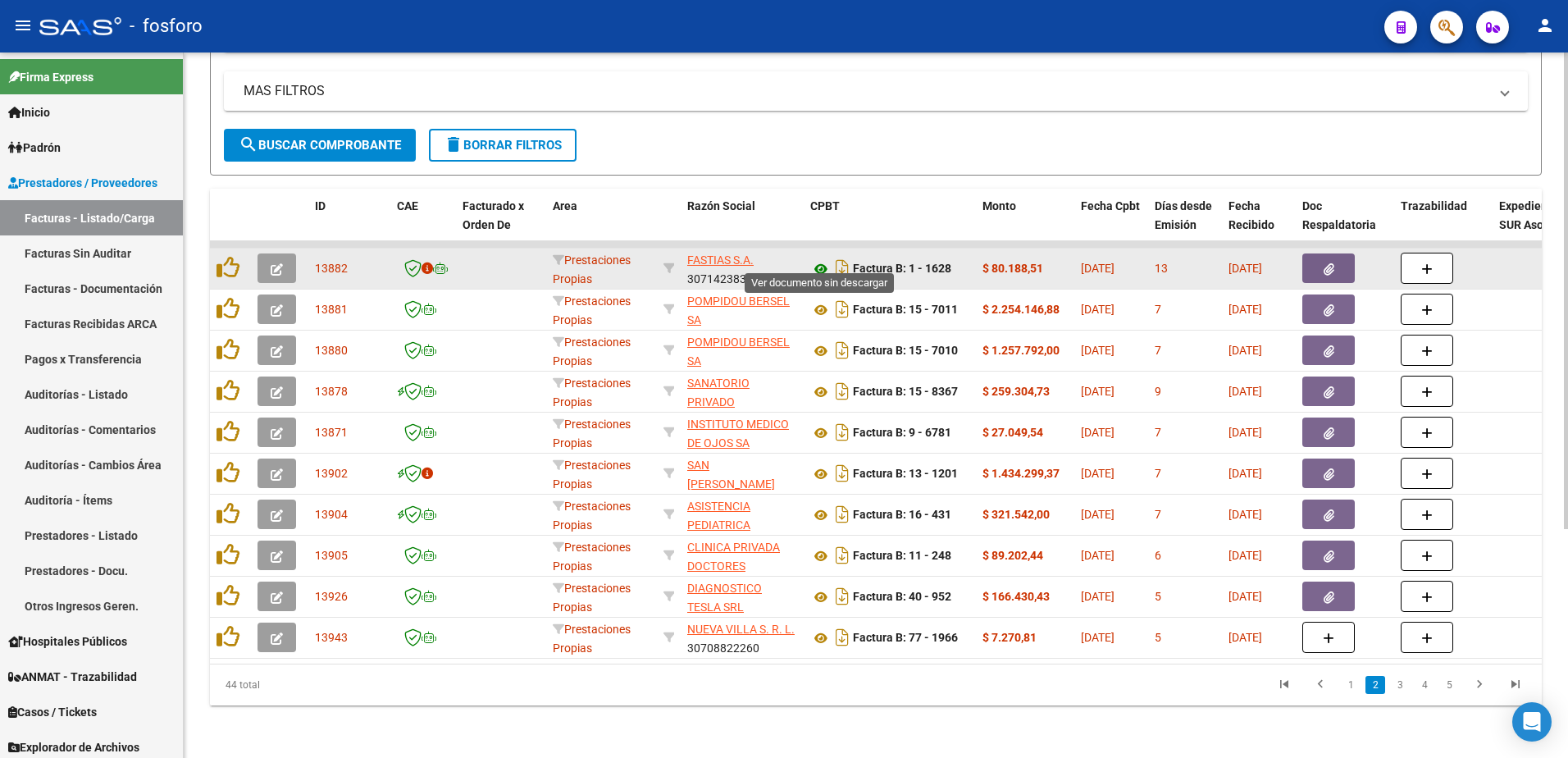
click at [821, 260] on icon at bounding box center [820, 270] width 21 height 20
click at [1328, 254] on button "button" at bounding box center [1329, 268] width 53 height 29
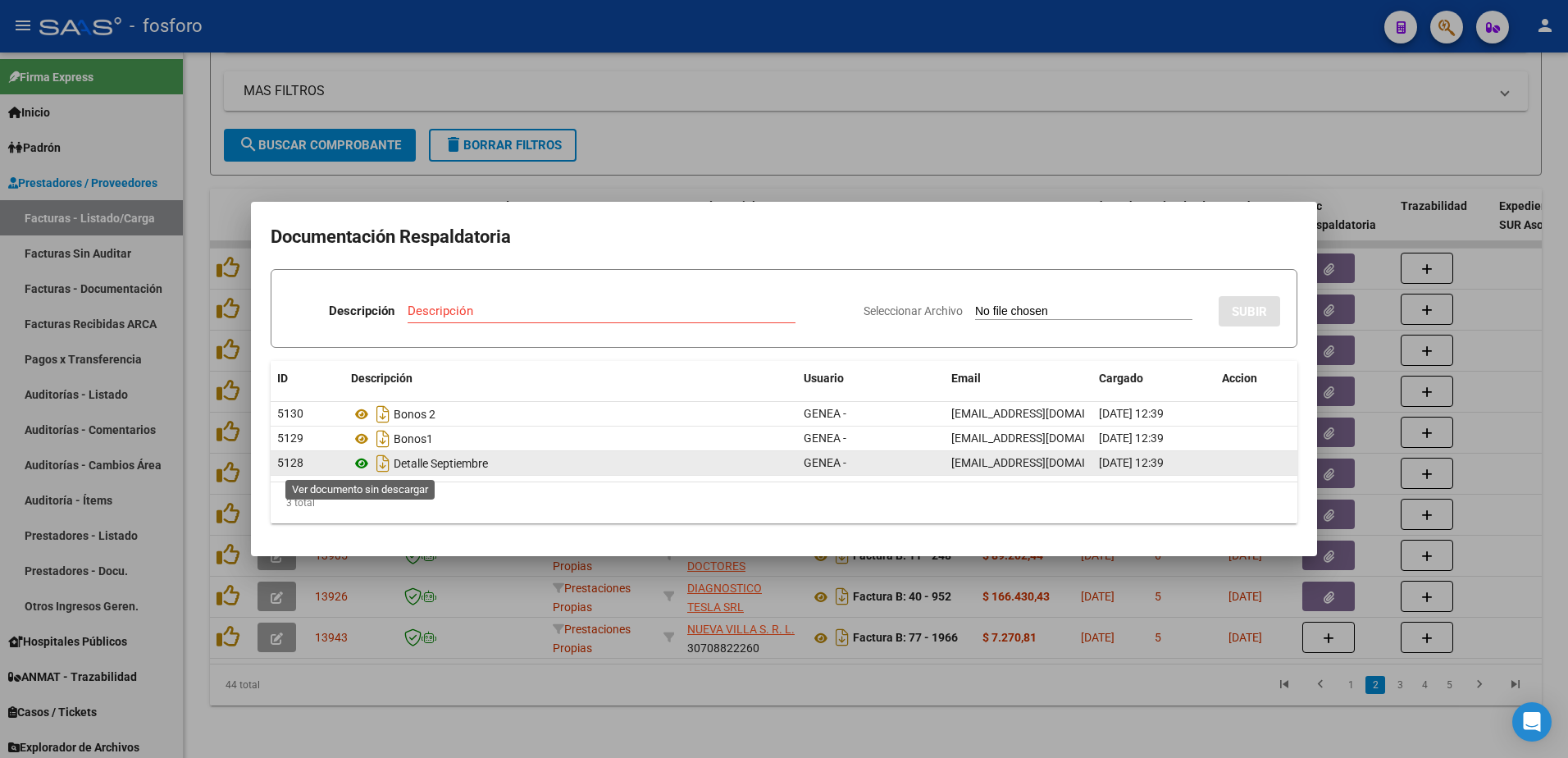
click at [364, 463] on icon at bounding box center [361, 464] width 21 height 20
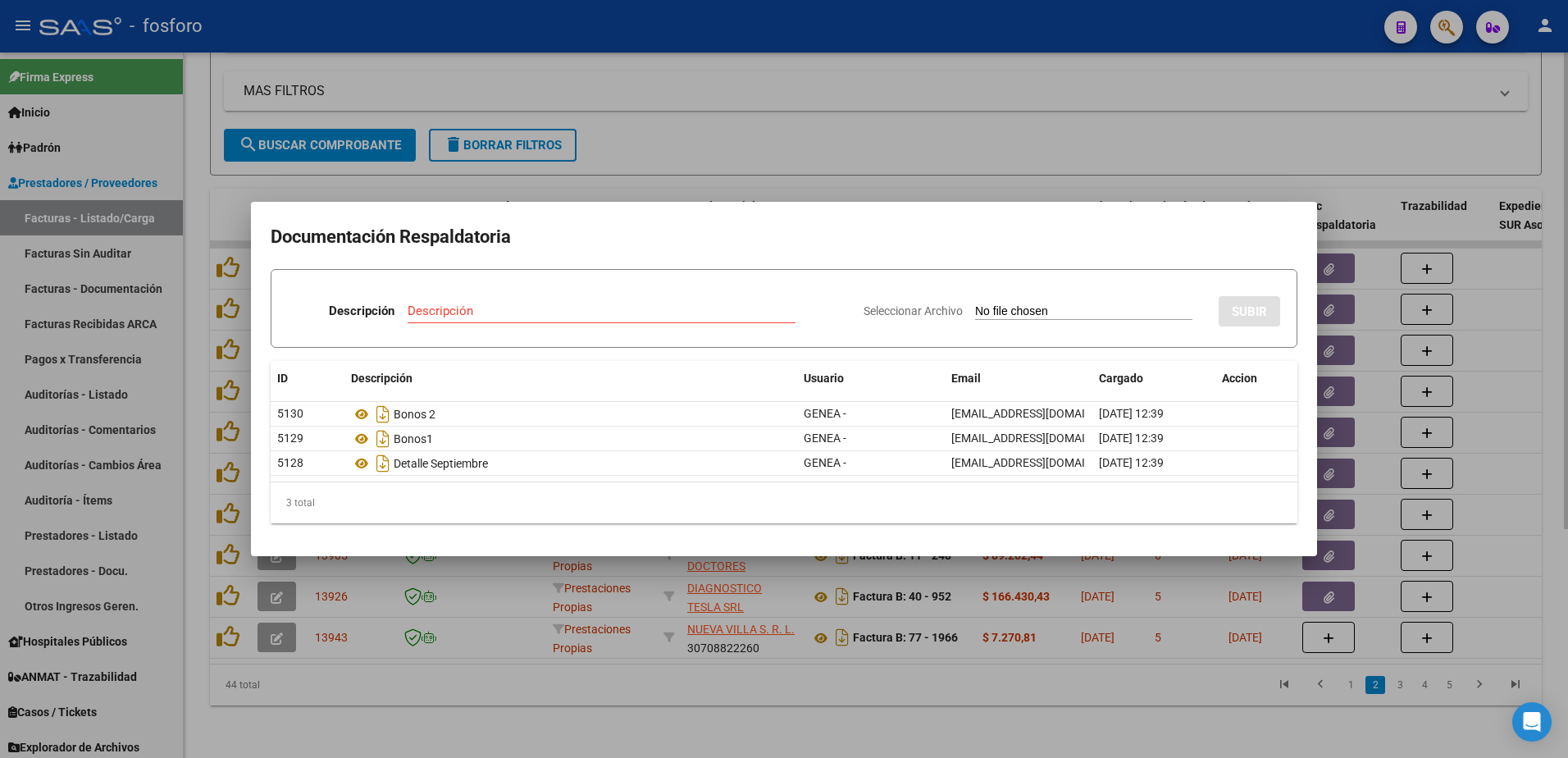
drag, startPoint x: 753, startPoint y: 731, endPoint x: 750, endPoint y: 712, distance: 19.2
click at [752, 719] on div at bounding box center [784, 379] width 1568 height 758
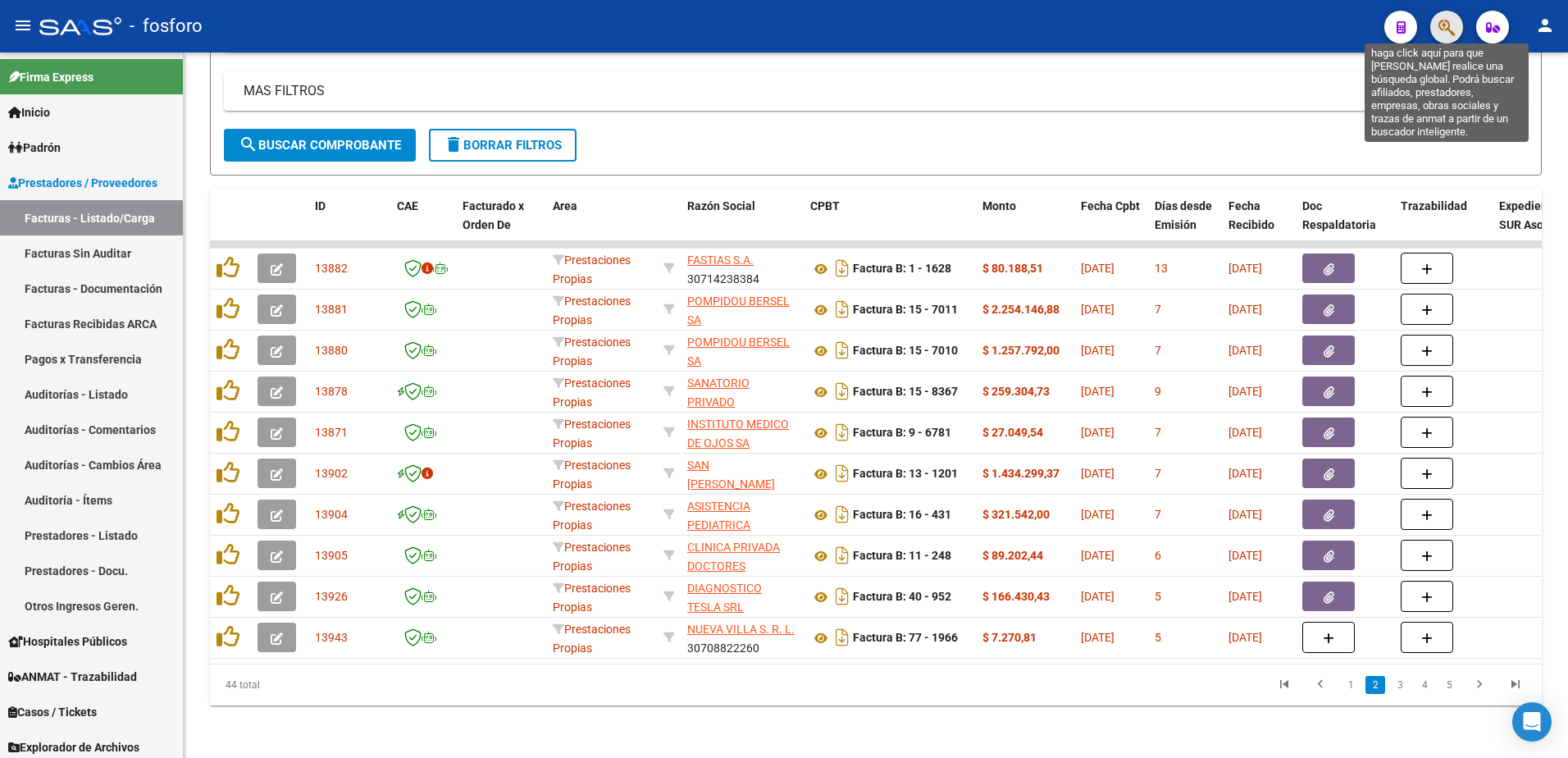
drag, startPoint x: 1452, startPoint y: 29, endPoint x: 1445, endPoint y: 42, distance: 14.8
click at [1445, 42] on span "button" at bounding box center [1447, 28] width 17 height 34
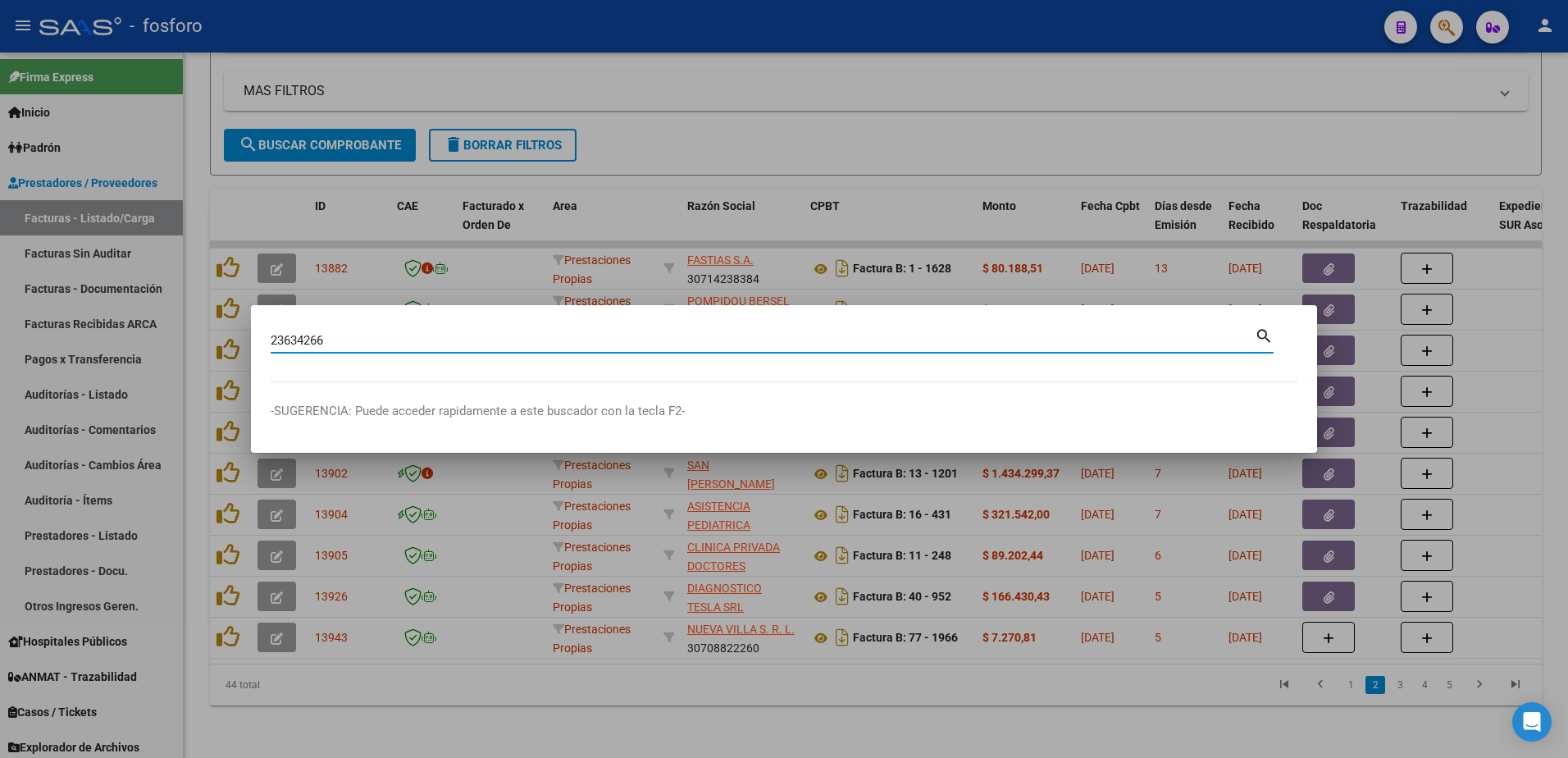
type input "23634266"
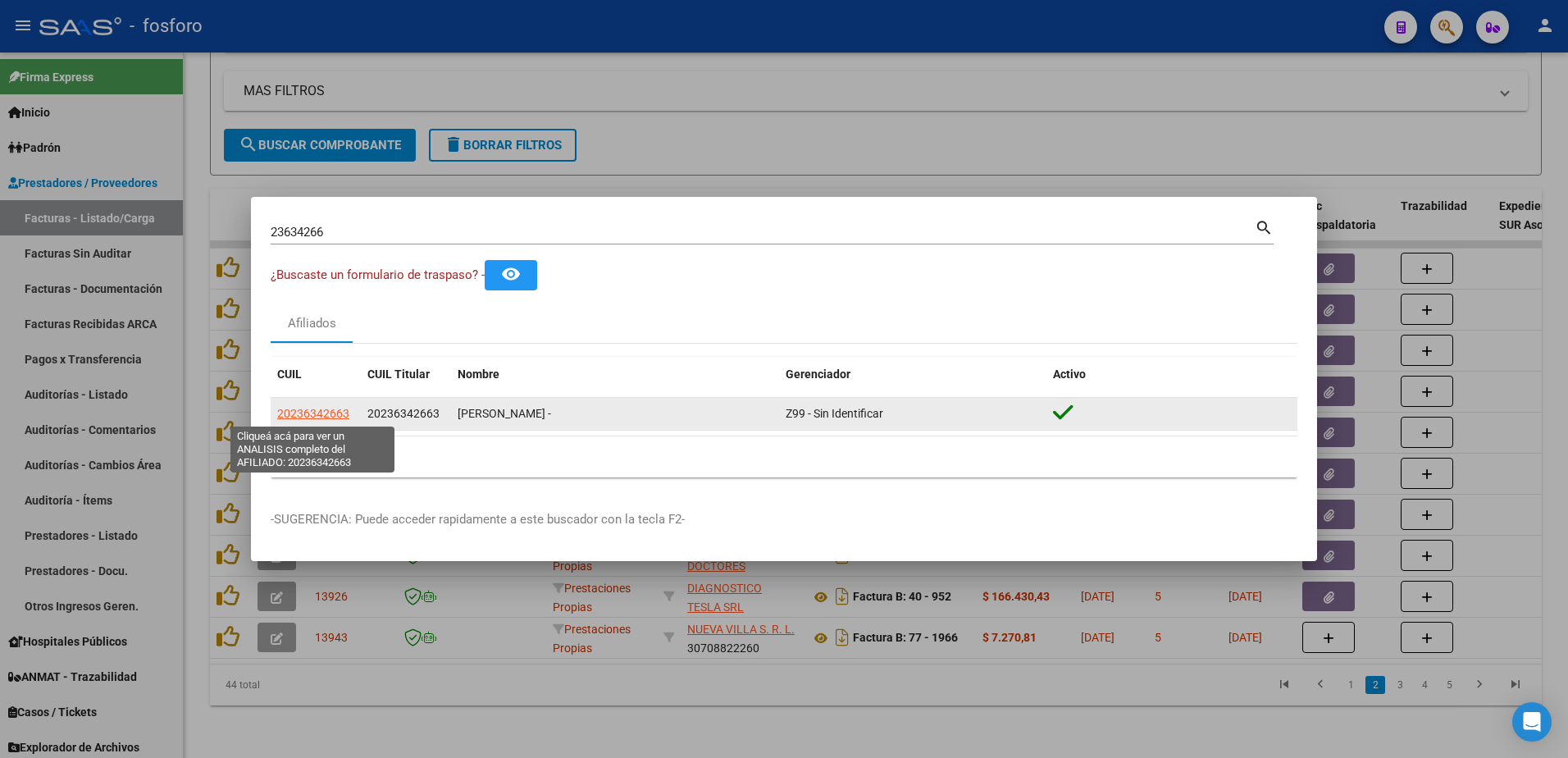
click at [336, 408] on span "20236342663" at bounding box center [313, 414] width 72 height 13
type textarea "20236342663"
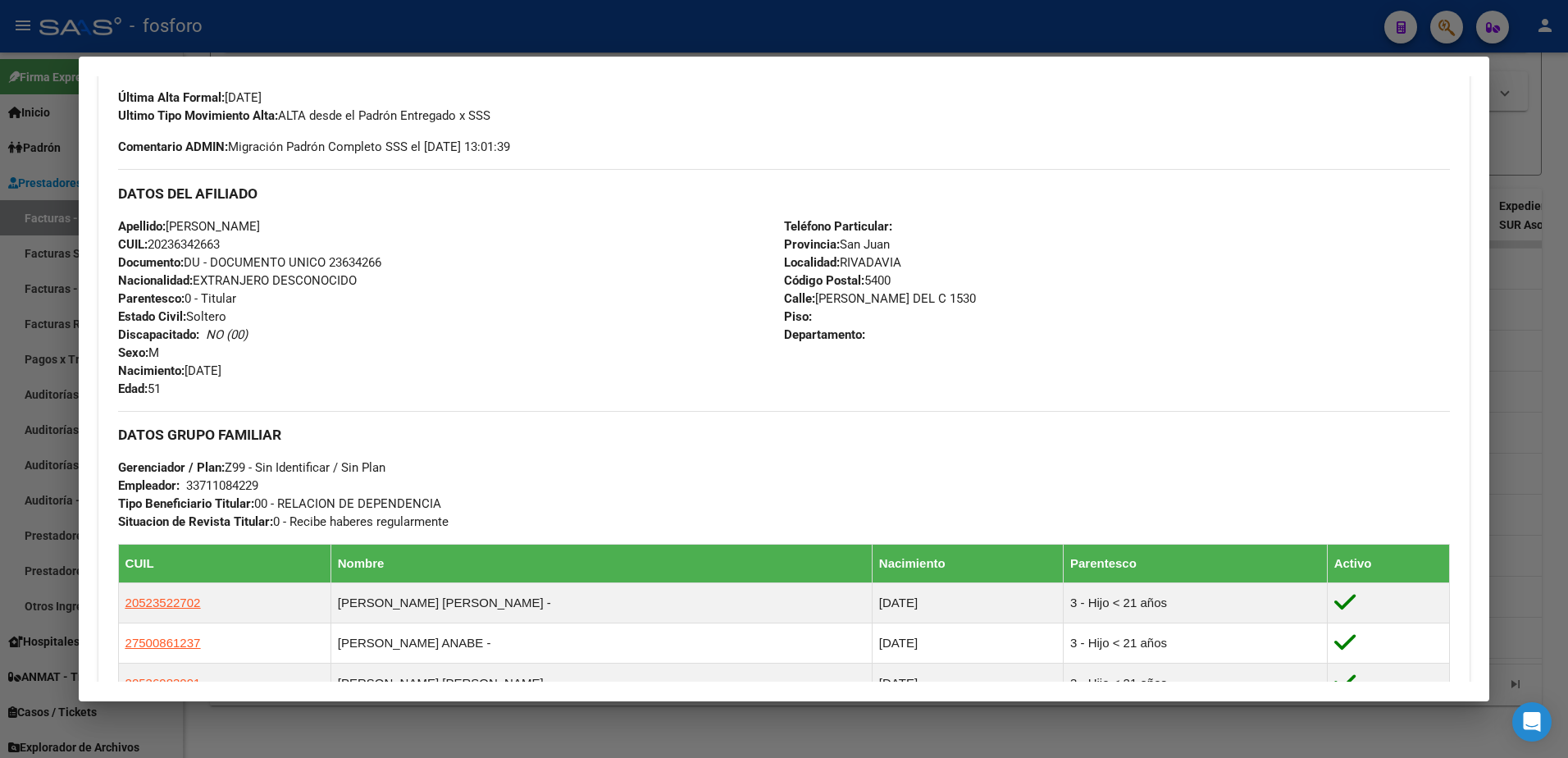
scroll to position [401, 0]
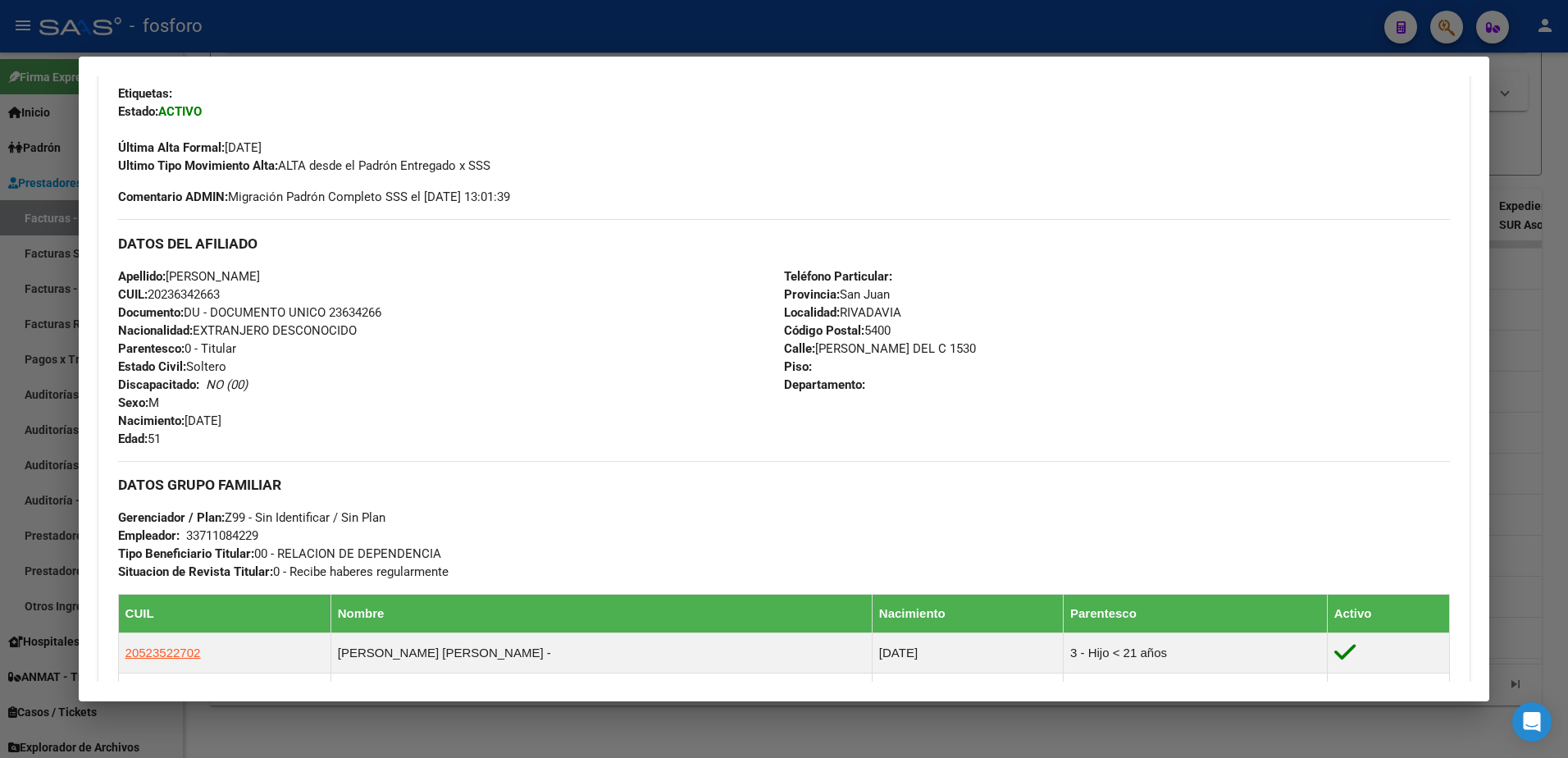
drag, startPoint x: 734, startPoint y: 24, endPoint x: 1315, endPoint y: 53, distance: 581.7
click at [769, 32] on div at bounding box center [784, 379] width 1568 height 758
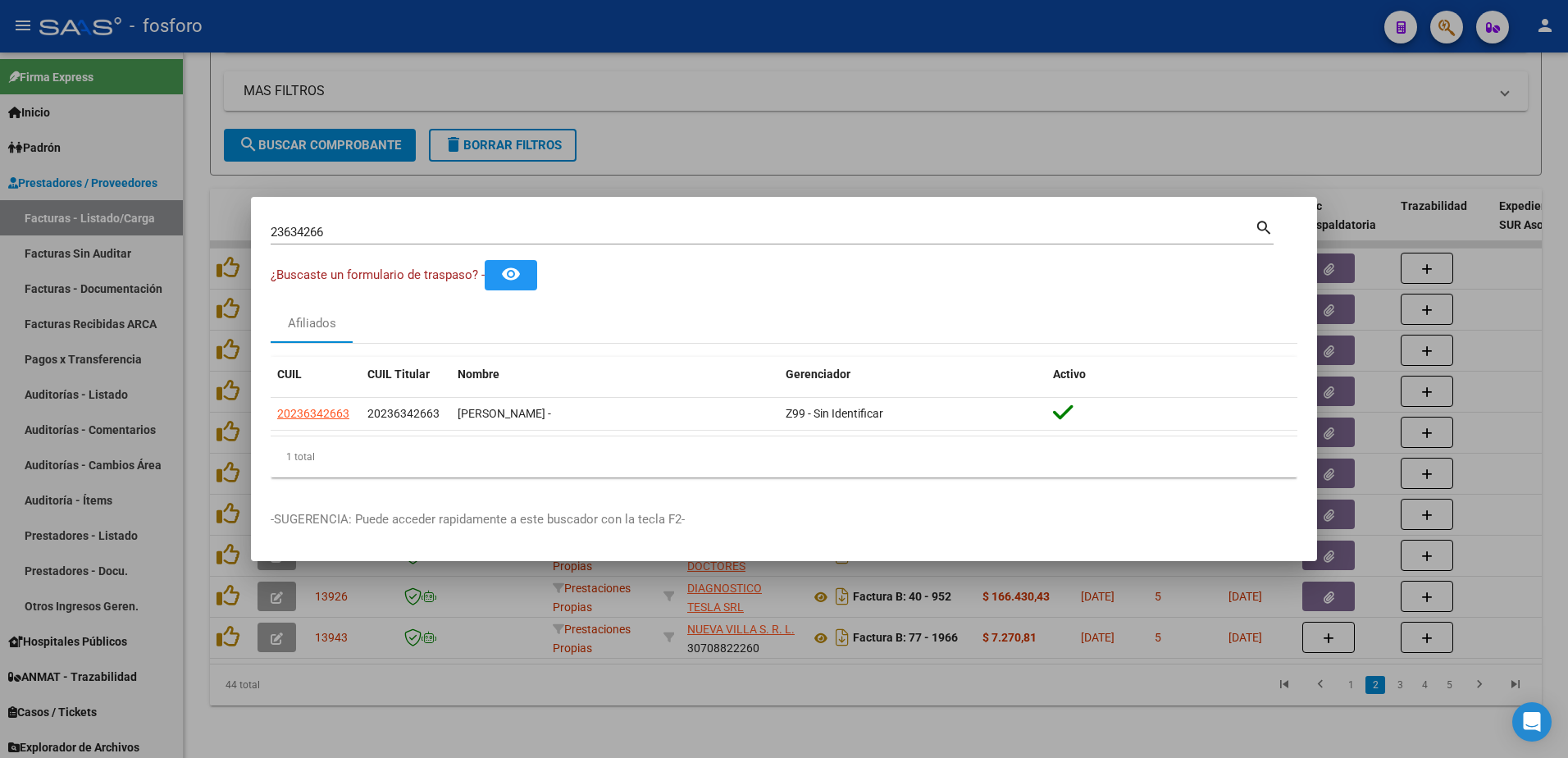
click at [343, 224] on input "23634266" at bounding box center [763, 232] width 984 height 15
type input "29155406"
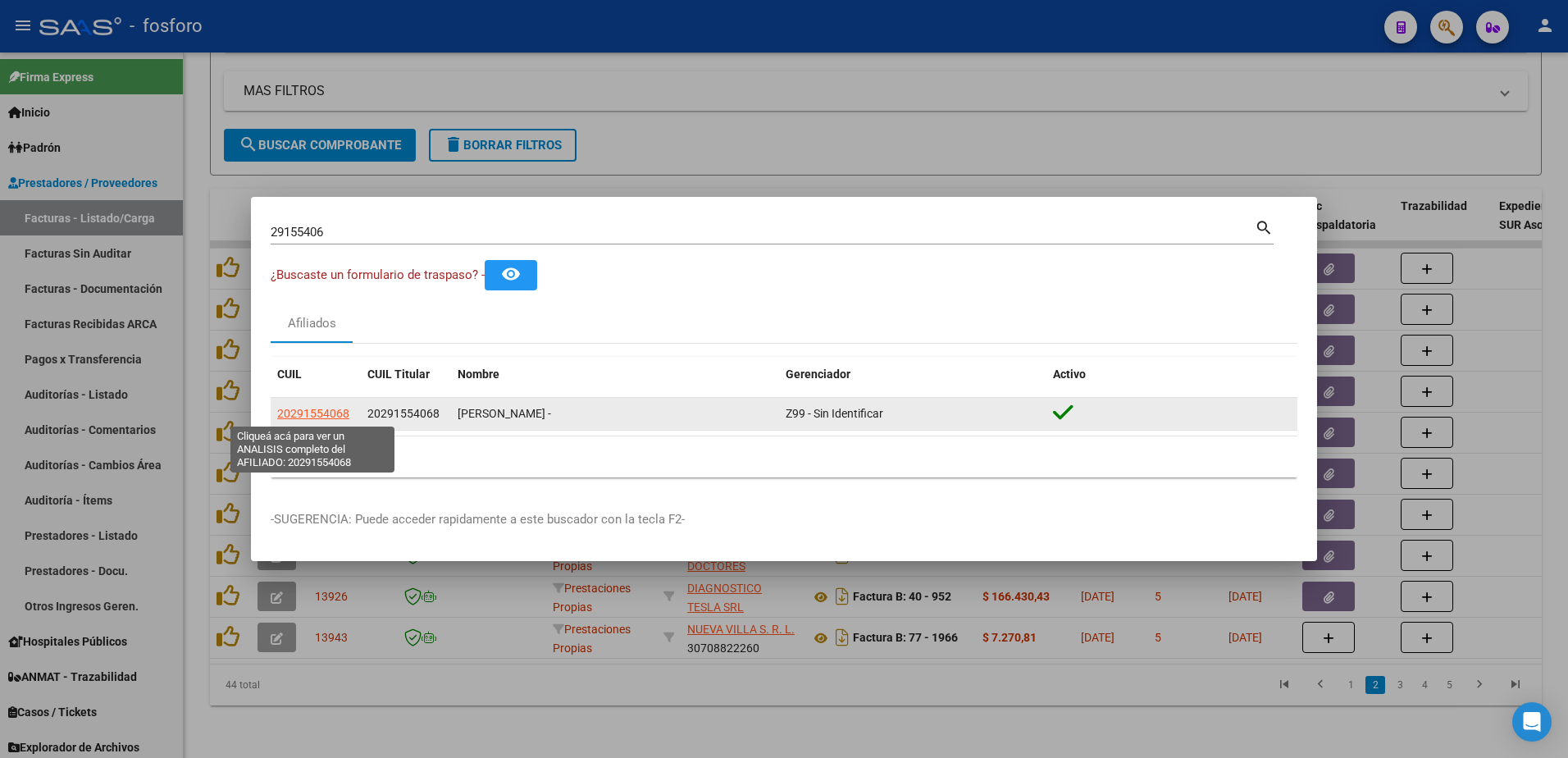
click at [296, 415] on span "20291554068" at bounding box center [313, 414] width 72 height 13
type textarea "20291554068"
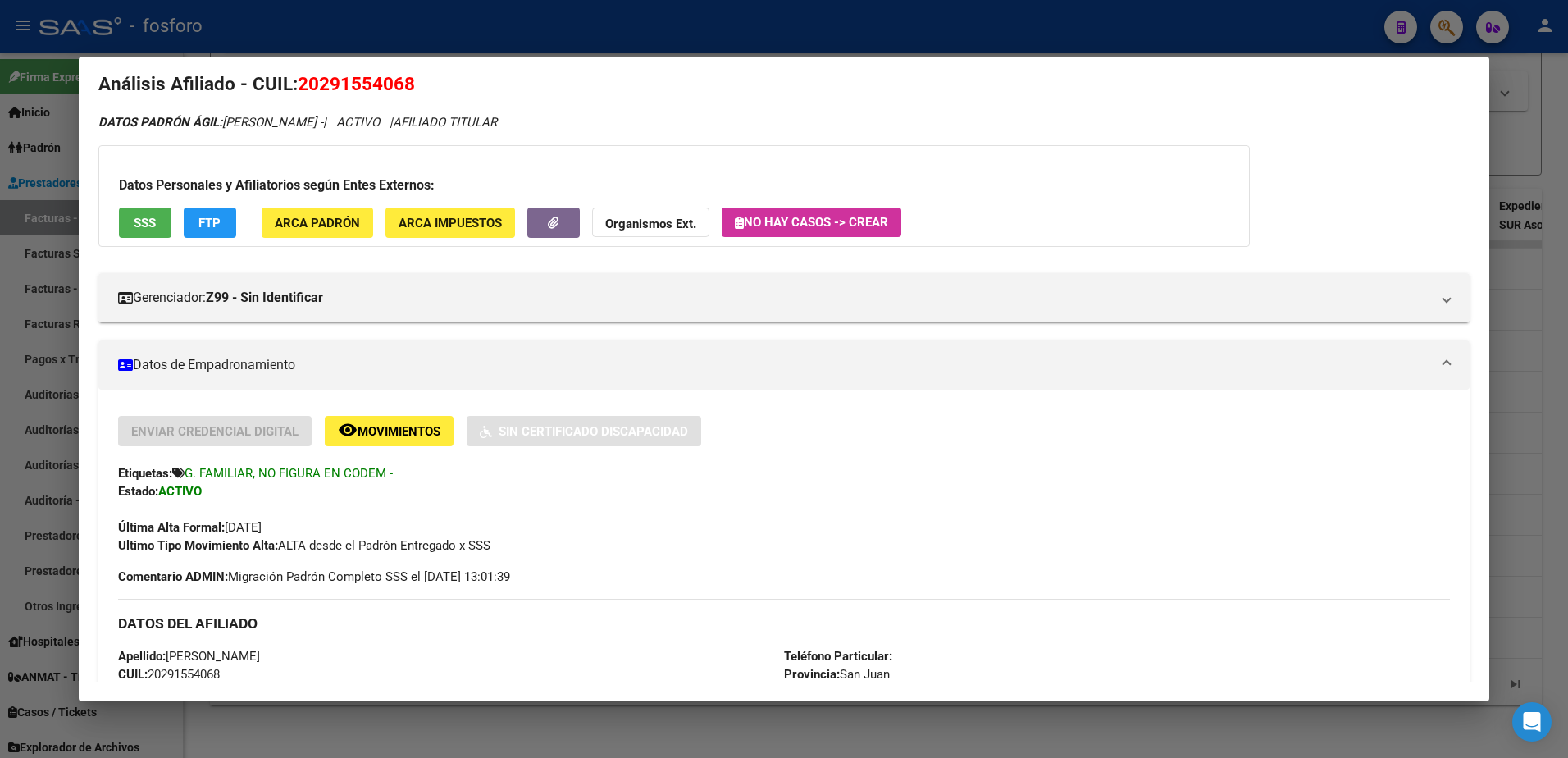
scroll to position [0, 0]
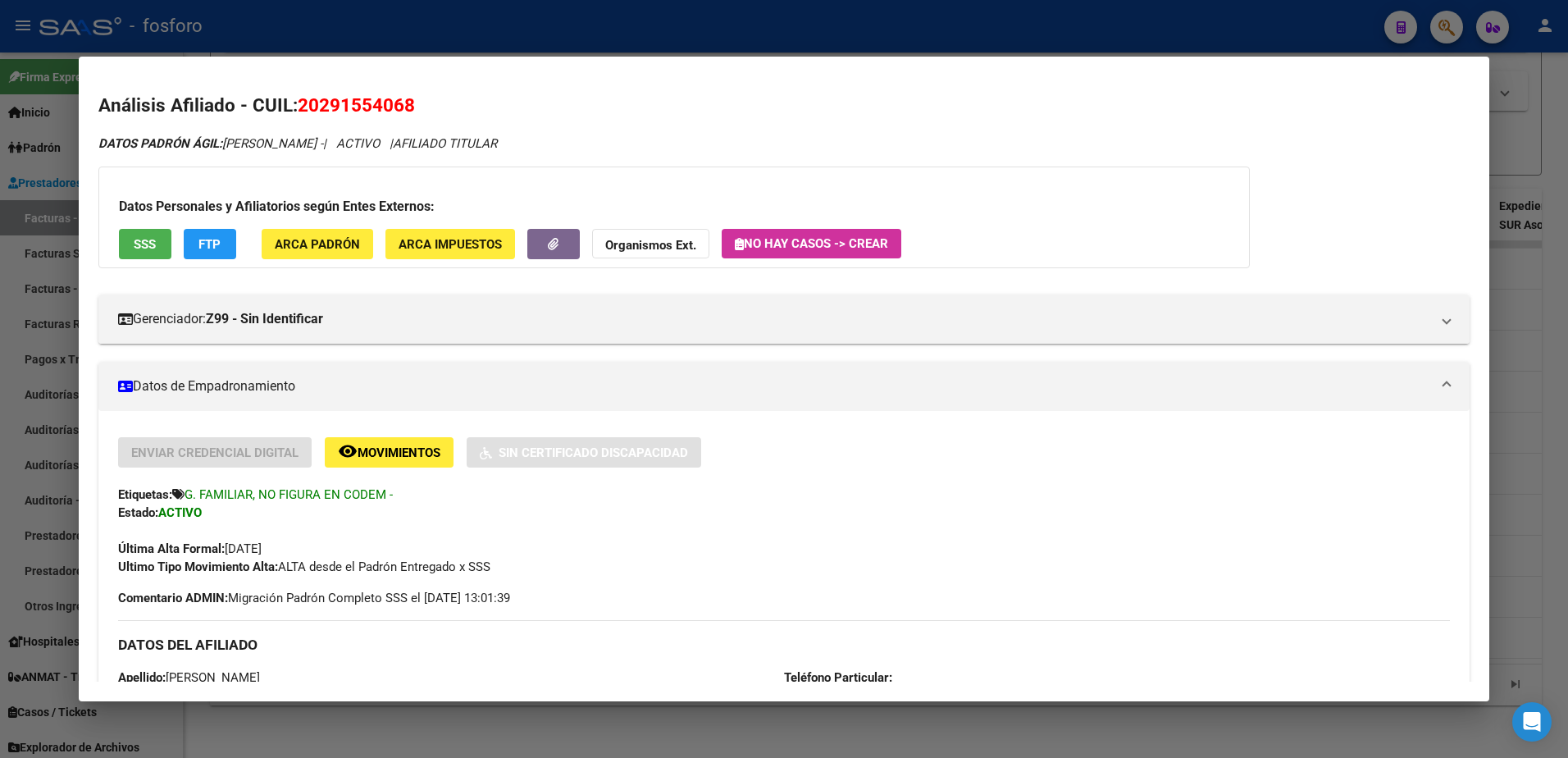
drag, startPoint x: 25, startPoint y: 125, endPoint x: 173, endPoint y: 170, distance: 154.7
click at [27, 126] on div at bounding box center [784, 379] width 1568 height 758
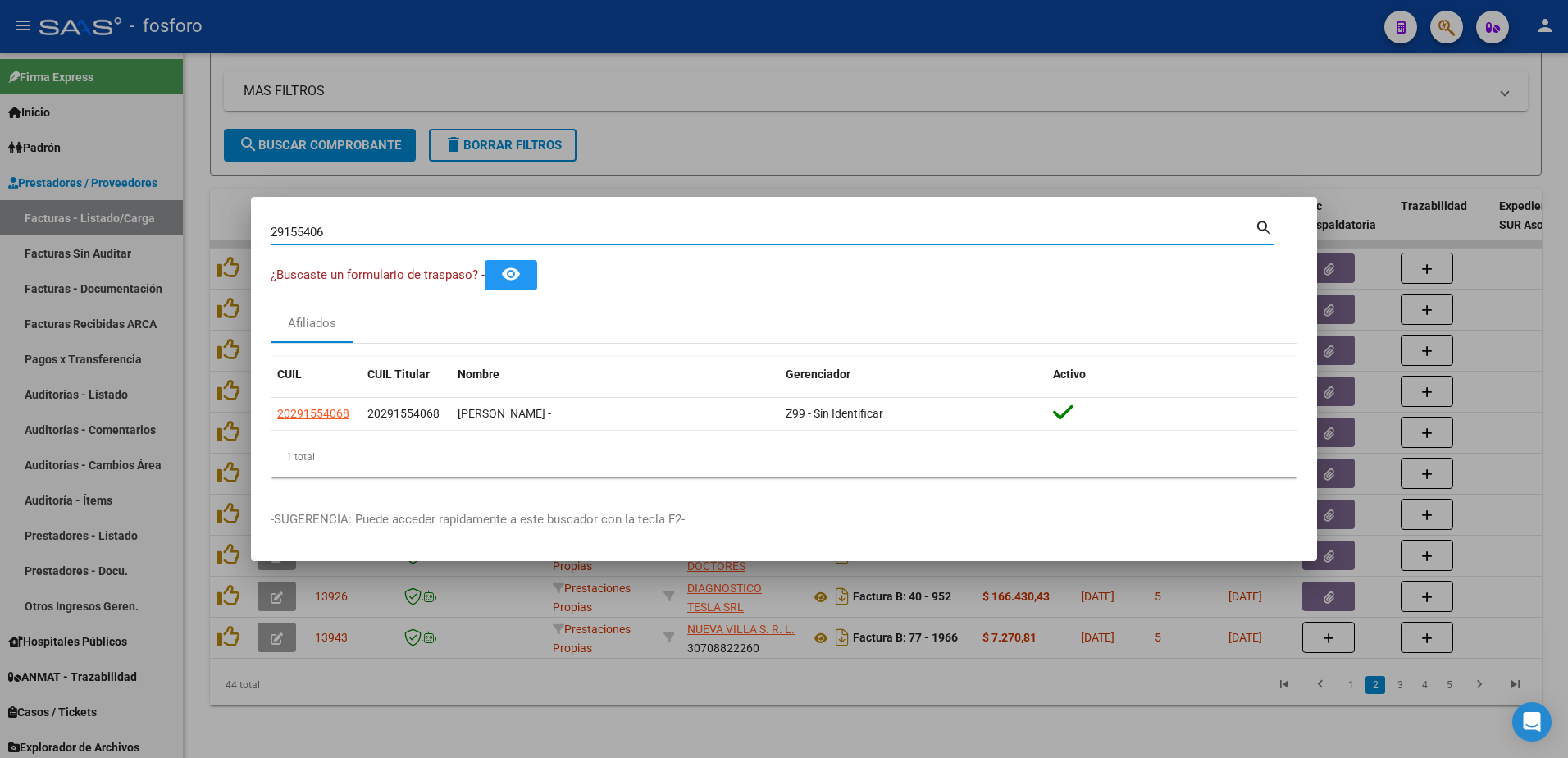
click at [359, 239] on input "29155406" at bounding box center [763, 232] width 984 height 15
type input "26204648"
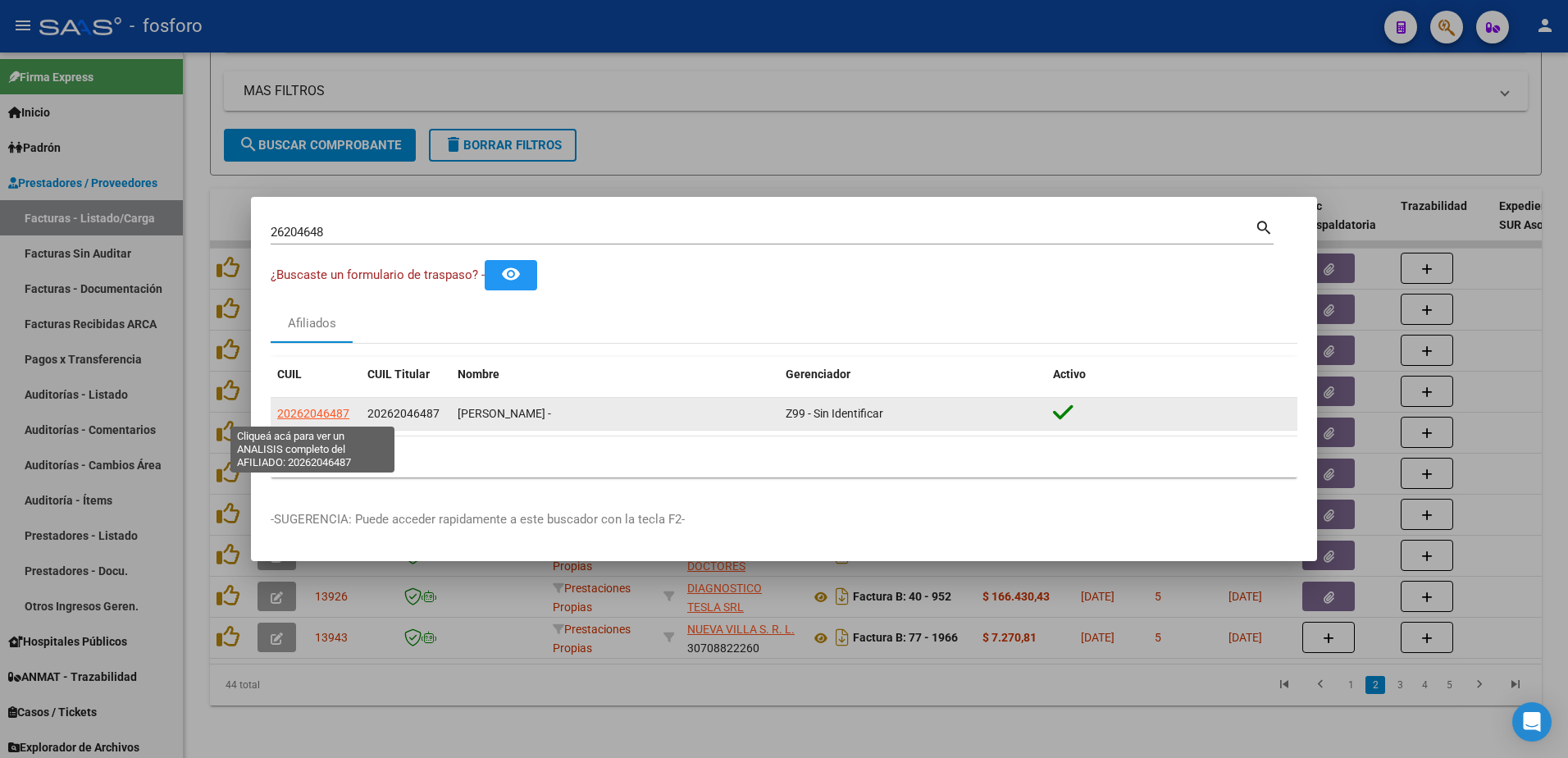
click at [309, 416] on span "20262046487" at bounding box center [313, 414] width 72 height 13
type textarea "20262046487"
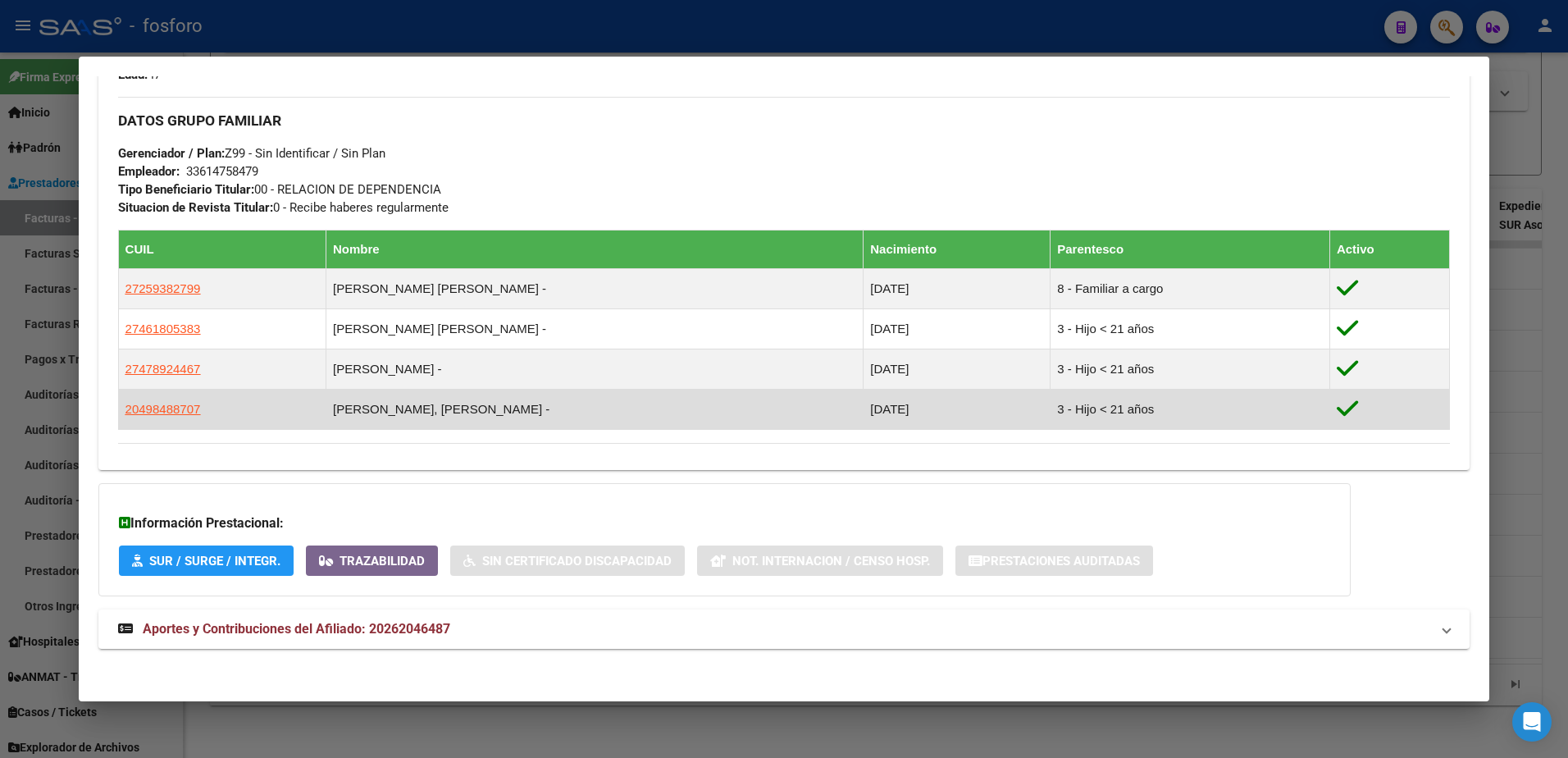
scroll to position [770, 0]
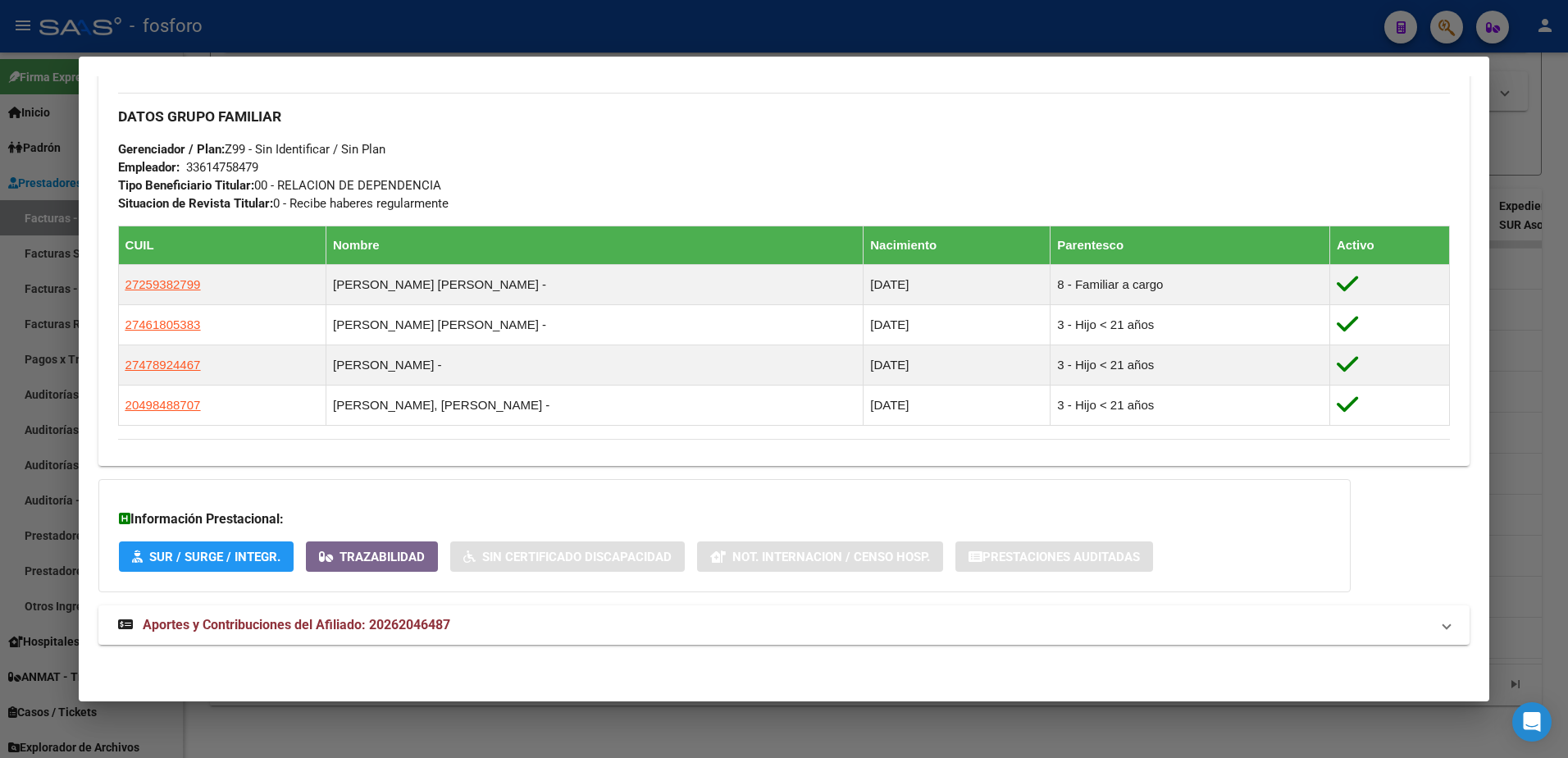
click at [5, 226] on div at bounding box center [784, 379] width 1568 height 758
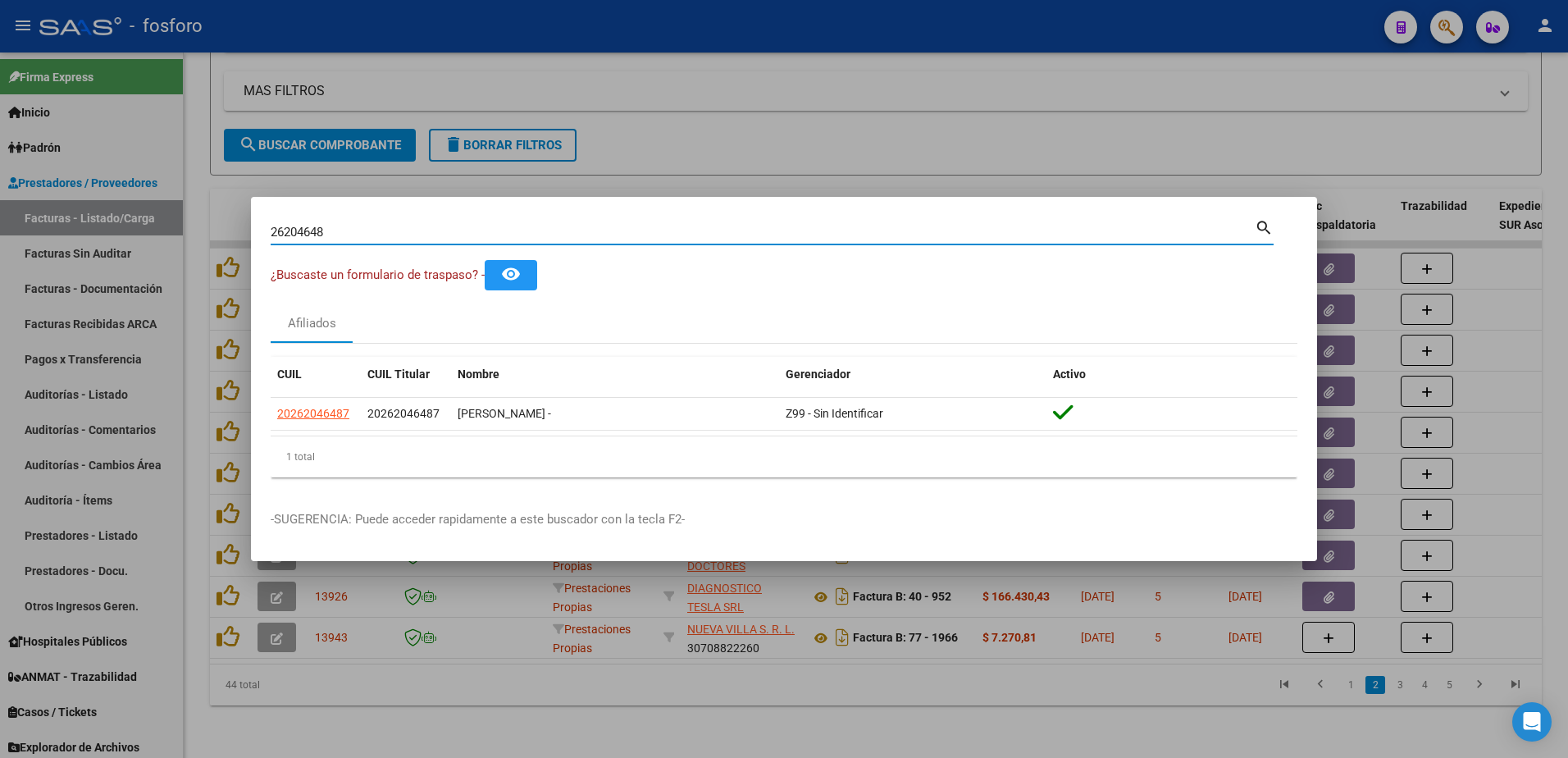
click at [337, 233] on input "26204648" at bounding box center [763, 232] width 984 height 15
type input "22673170"
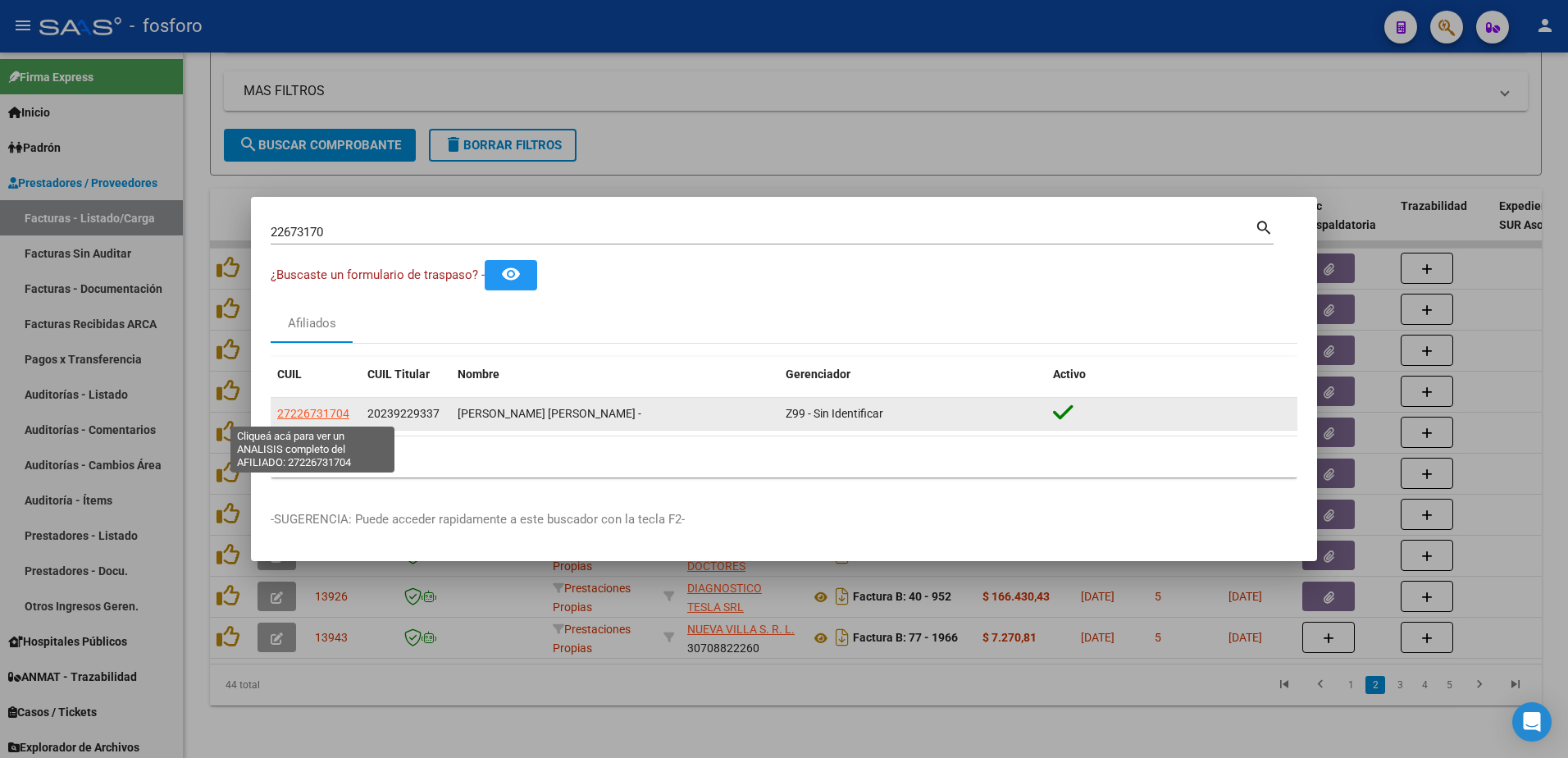
click at [317, 410] on span "27226731704" at bounding box center [313, 414] width 72 height 13
type textarea "27226731704"
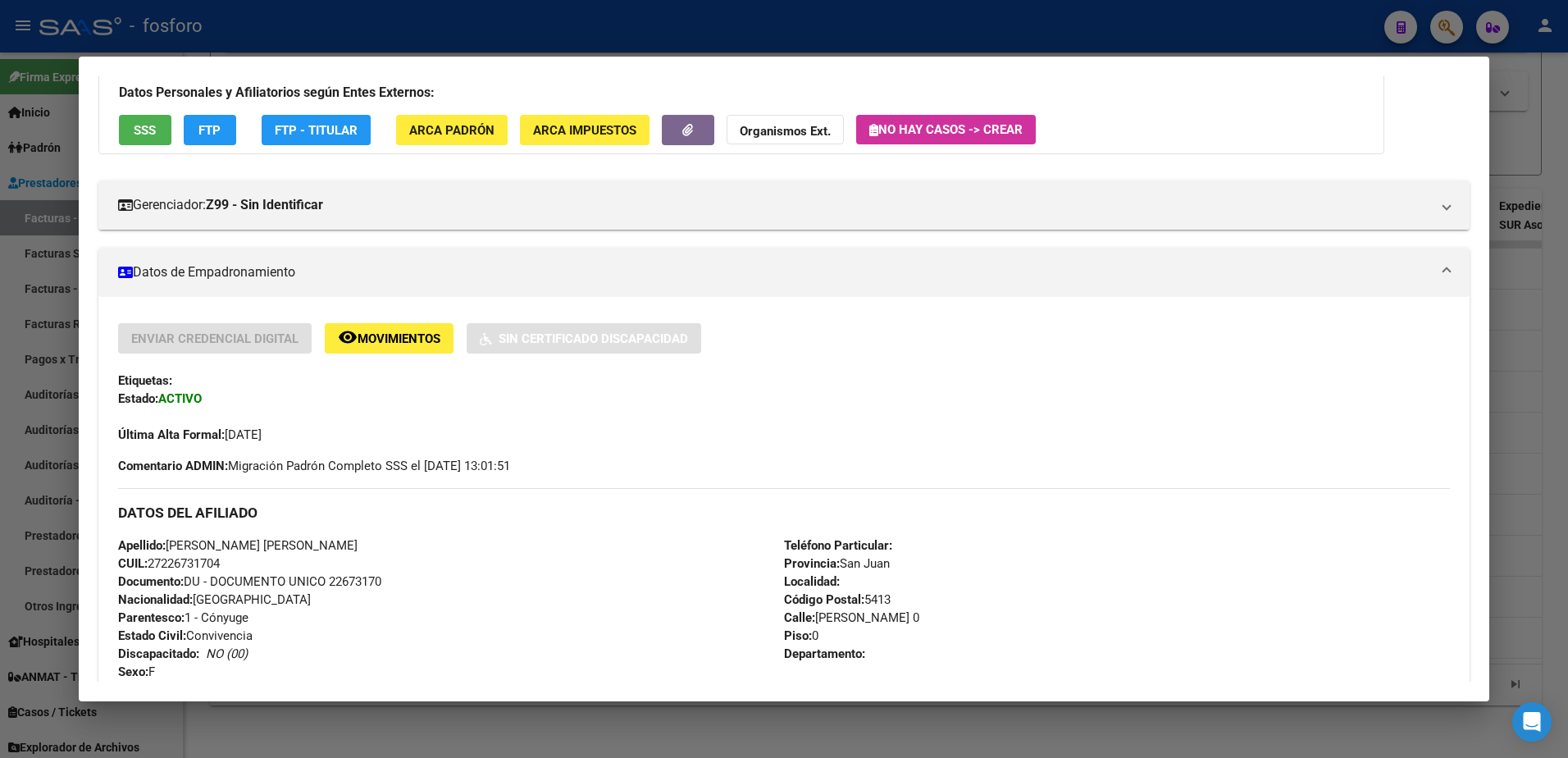
scroll to position [0, 0]
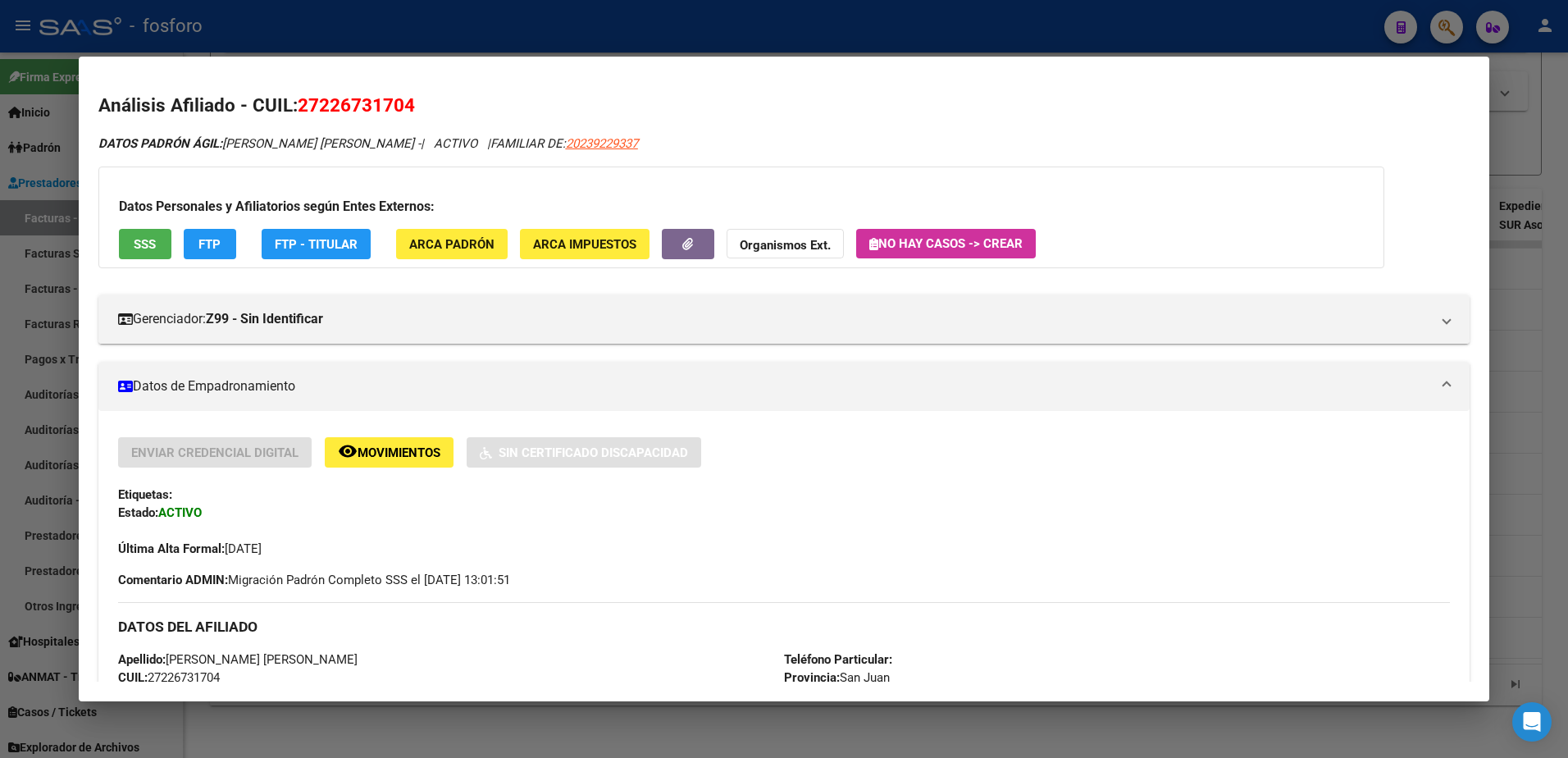
click at [40, 163] on div at bounding box center [784, 379] width 1568 height 758
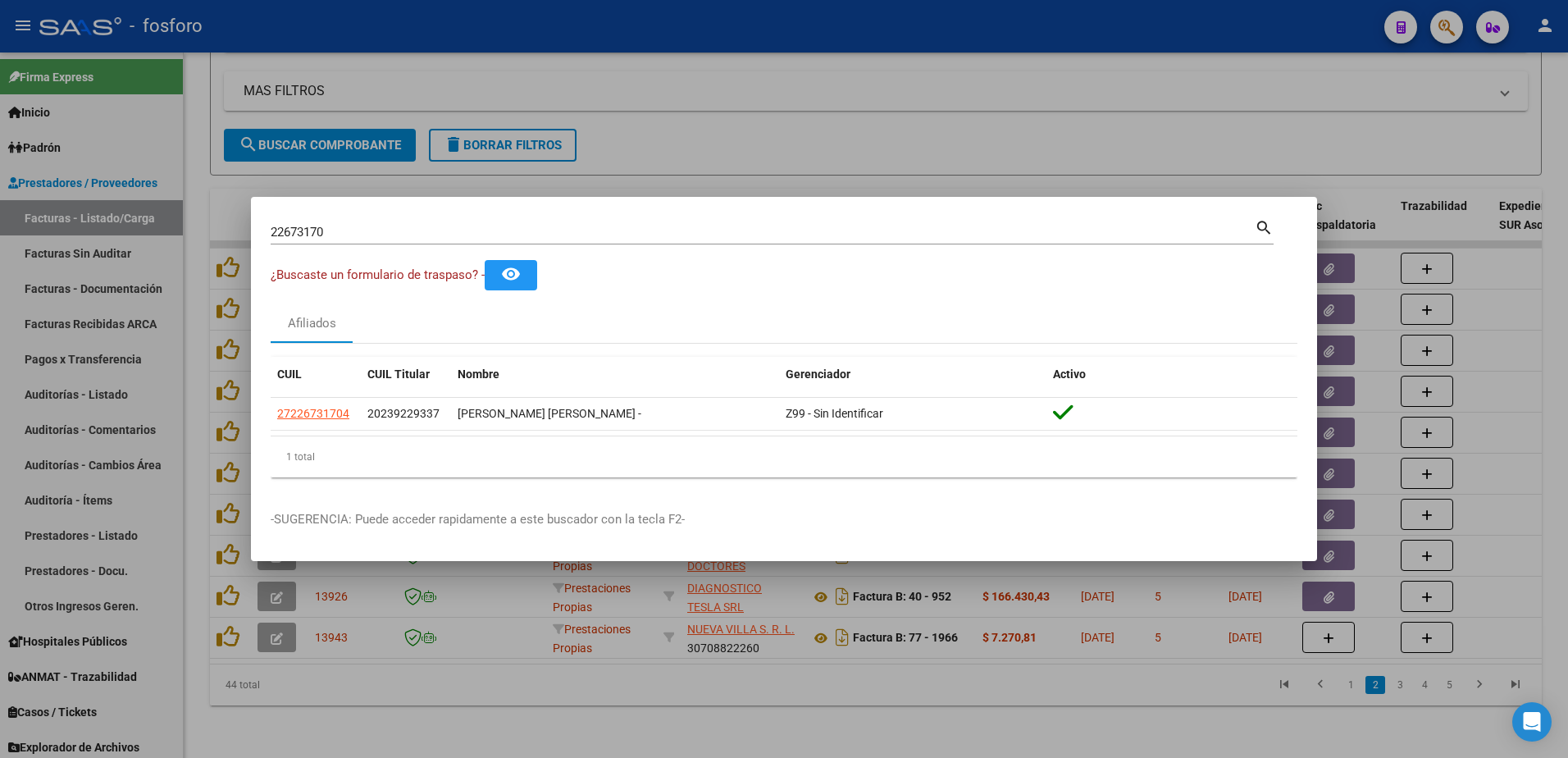
click at [364, 236] on input "22673170" at bounding box center [763, 232] width 984 height 15
type input "23922933"
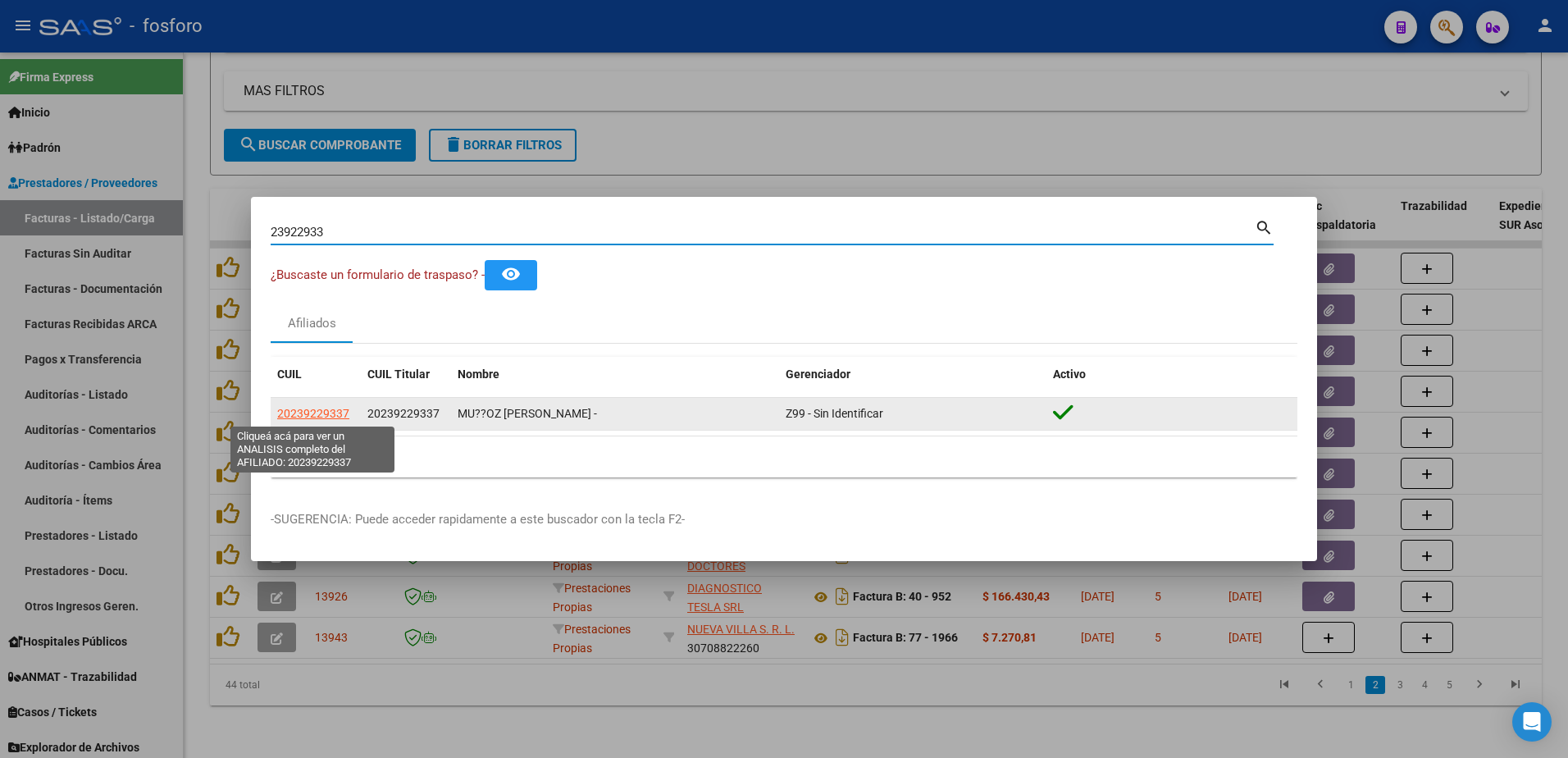
click at [309, 414] on span "20239229337" at bounding box center [313, 414] width 72 height 13
type textarea "20239229337"
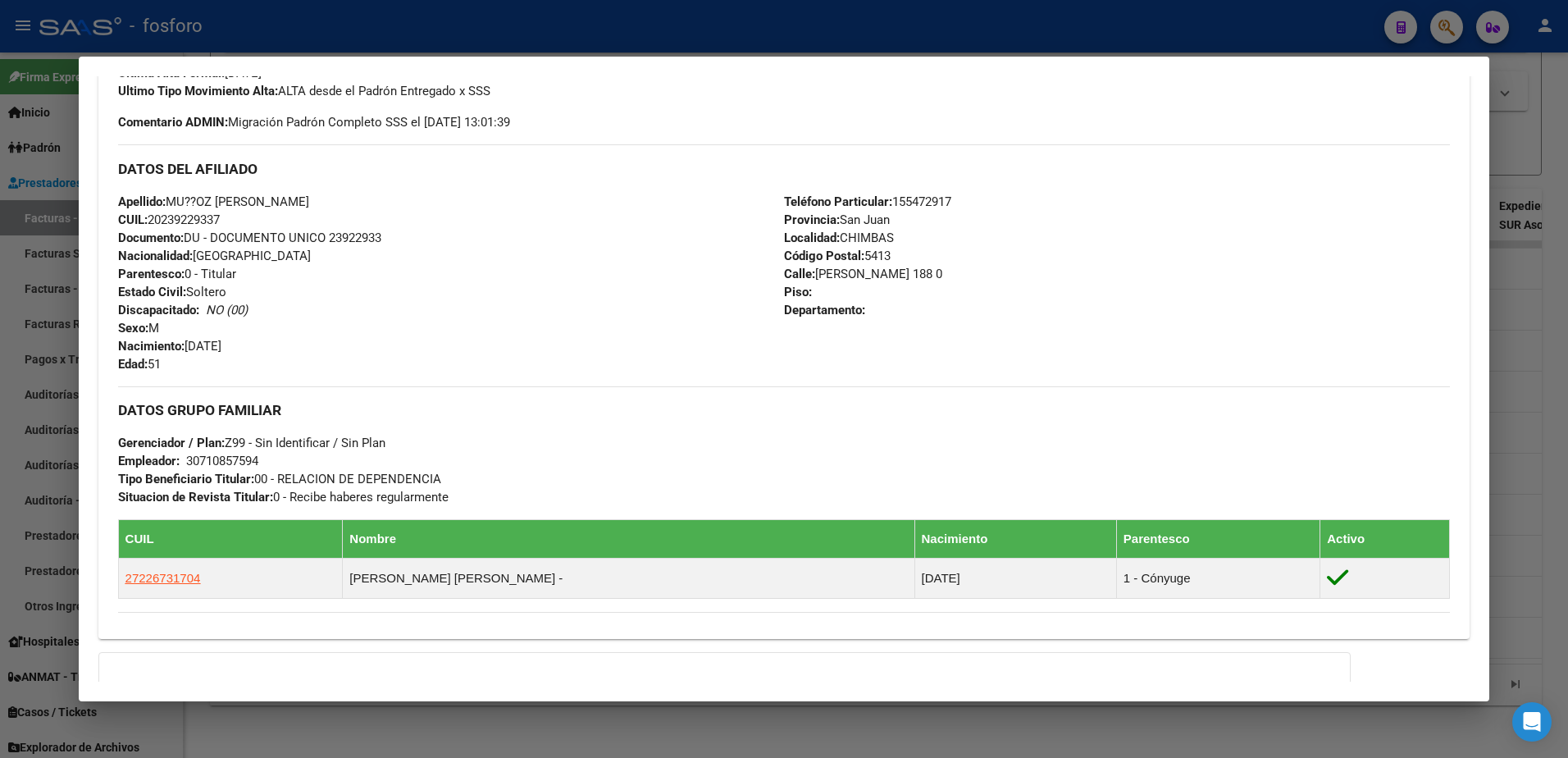
scroll to position [649, 0]
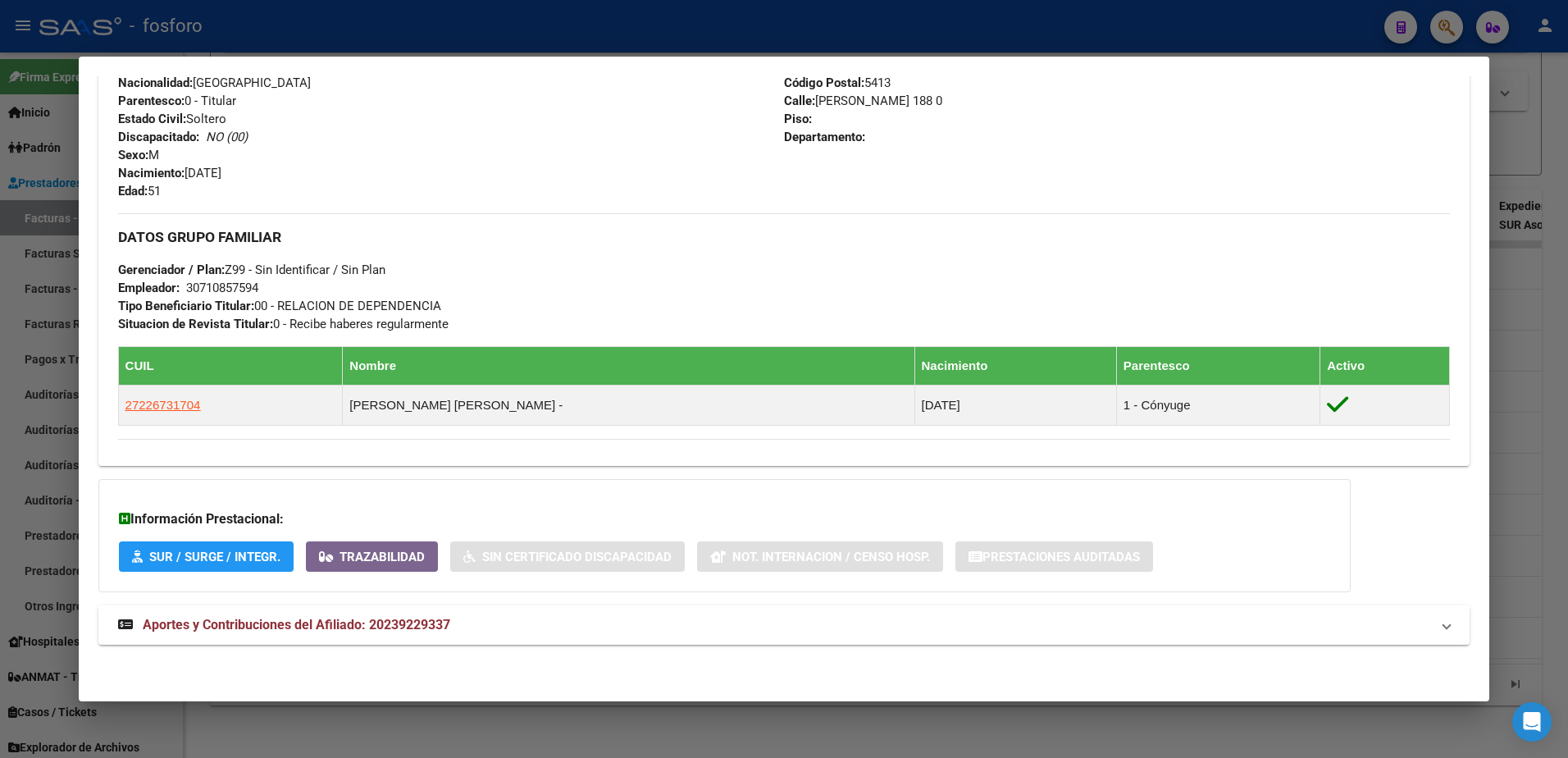
click at [36, 183] on div at bounding box center [784, 379] width 1568 height 758
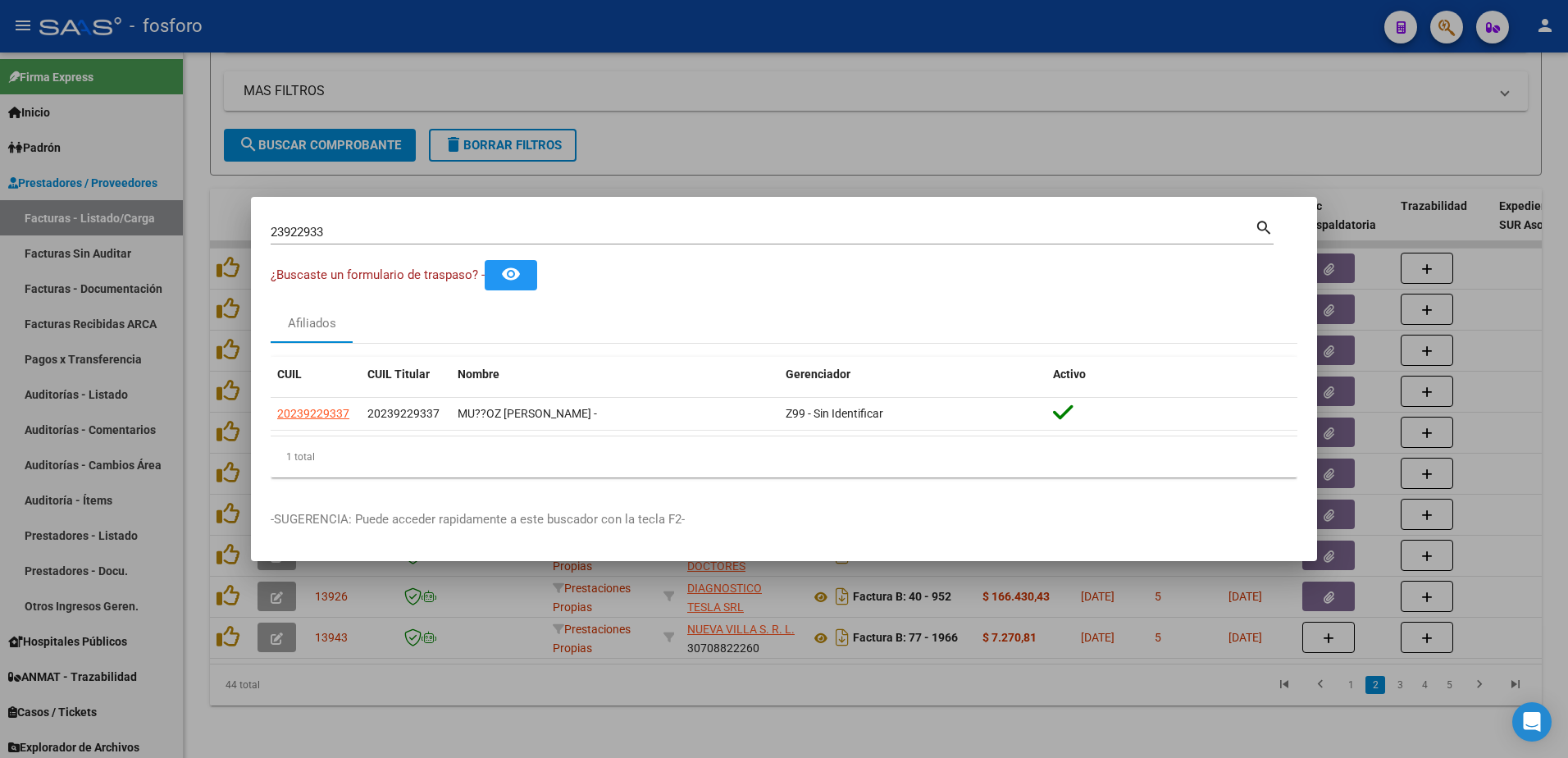
click at [676, 154] on div at bounding box center [784, 379] width 1568 height 758
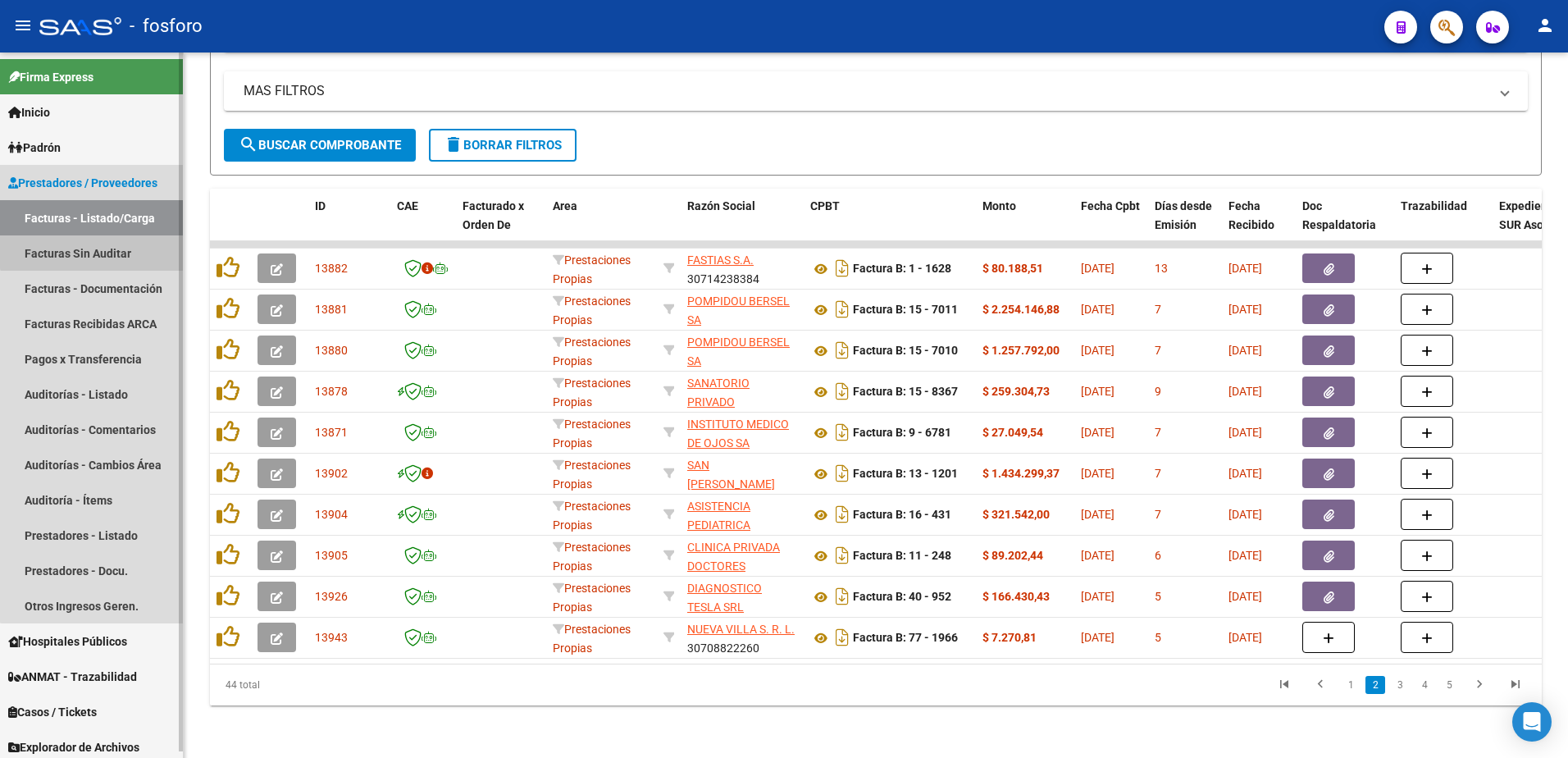
click at [111, 245] on link "Facturas Sin Auditar" at bounding box center [91, 253] width 183 height 35
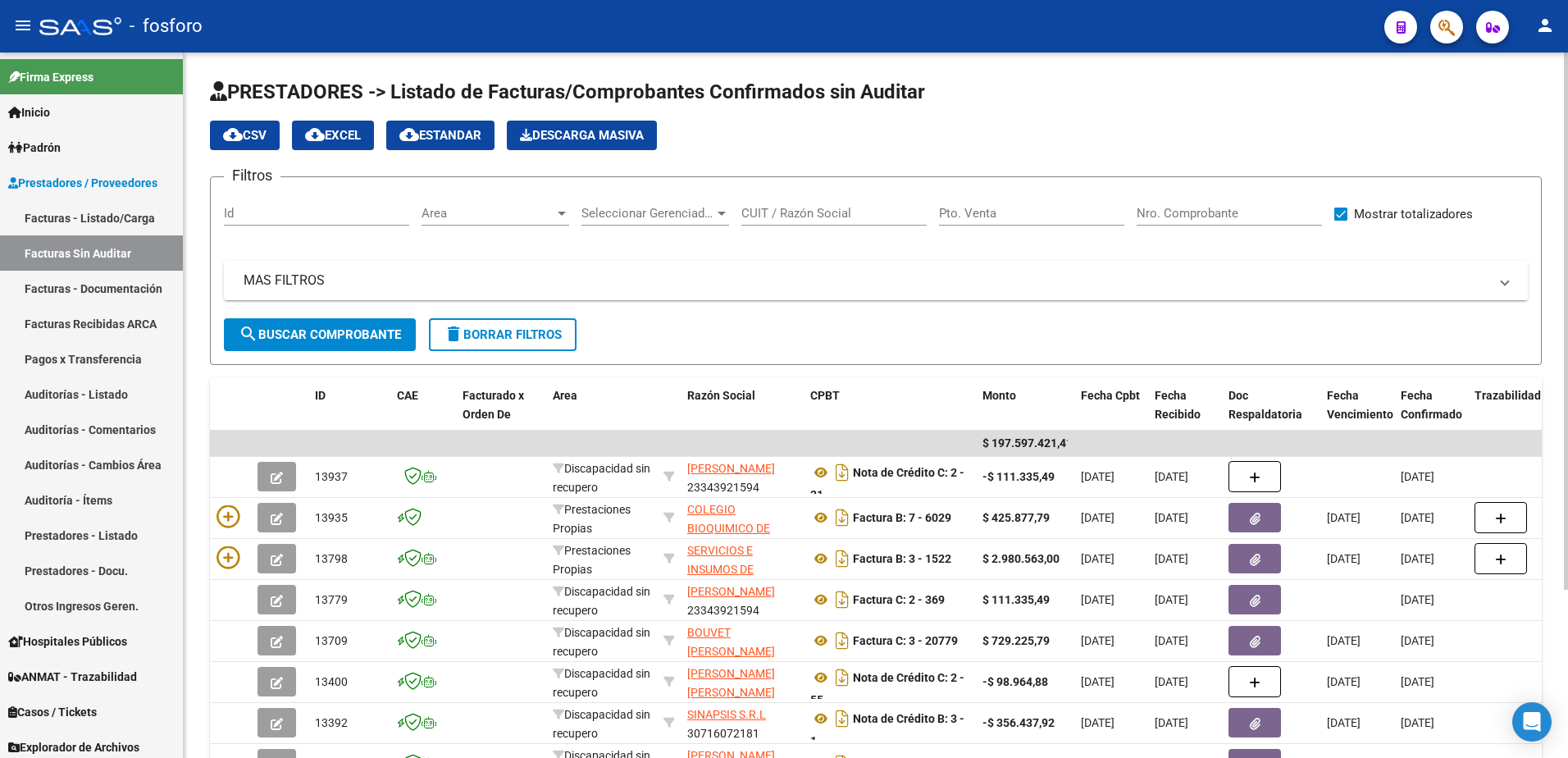
click at [560, 217] on div at bounding box center [562, 214] width 15 height 13
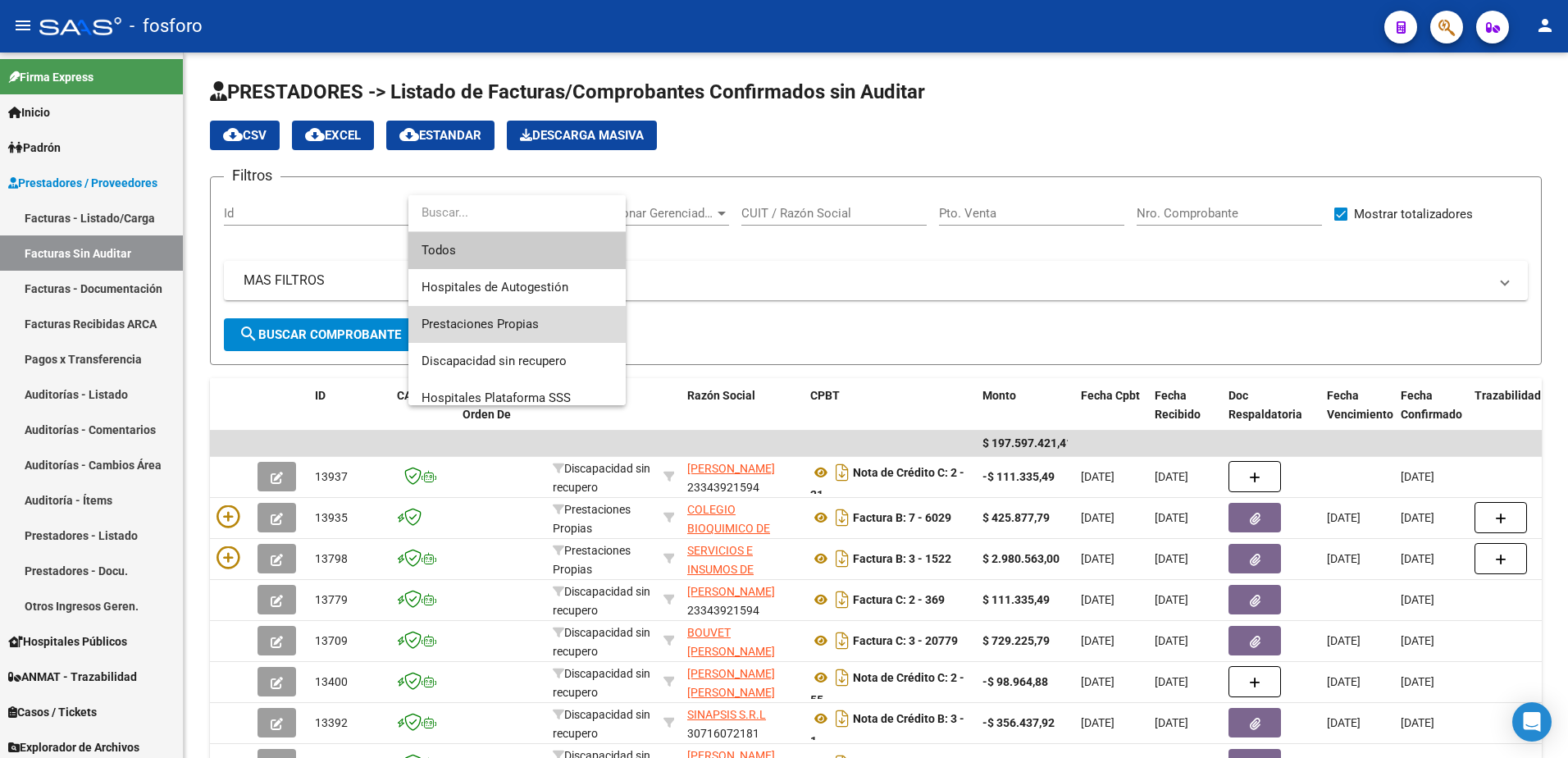
click at [492, 313] on span "Prestaciones Propias" at bounding box center [517, 324] width 191 height 37
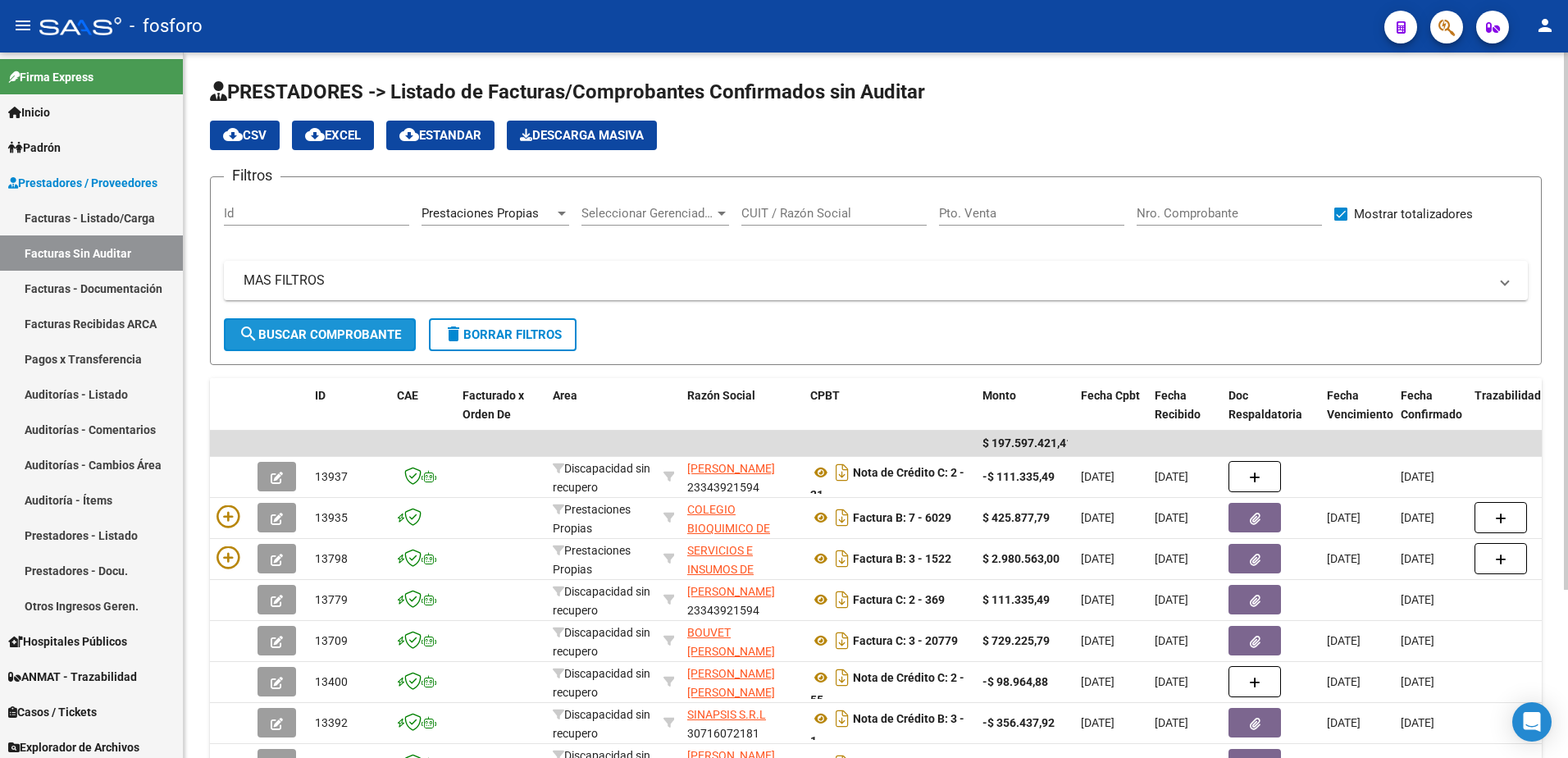
click at [306, 330] on span "search Buscar Comprobante" at bounding box center [320, 335] width 162 height 15
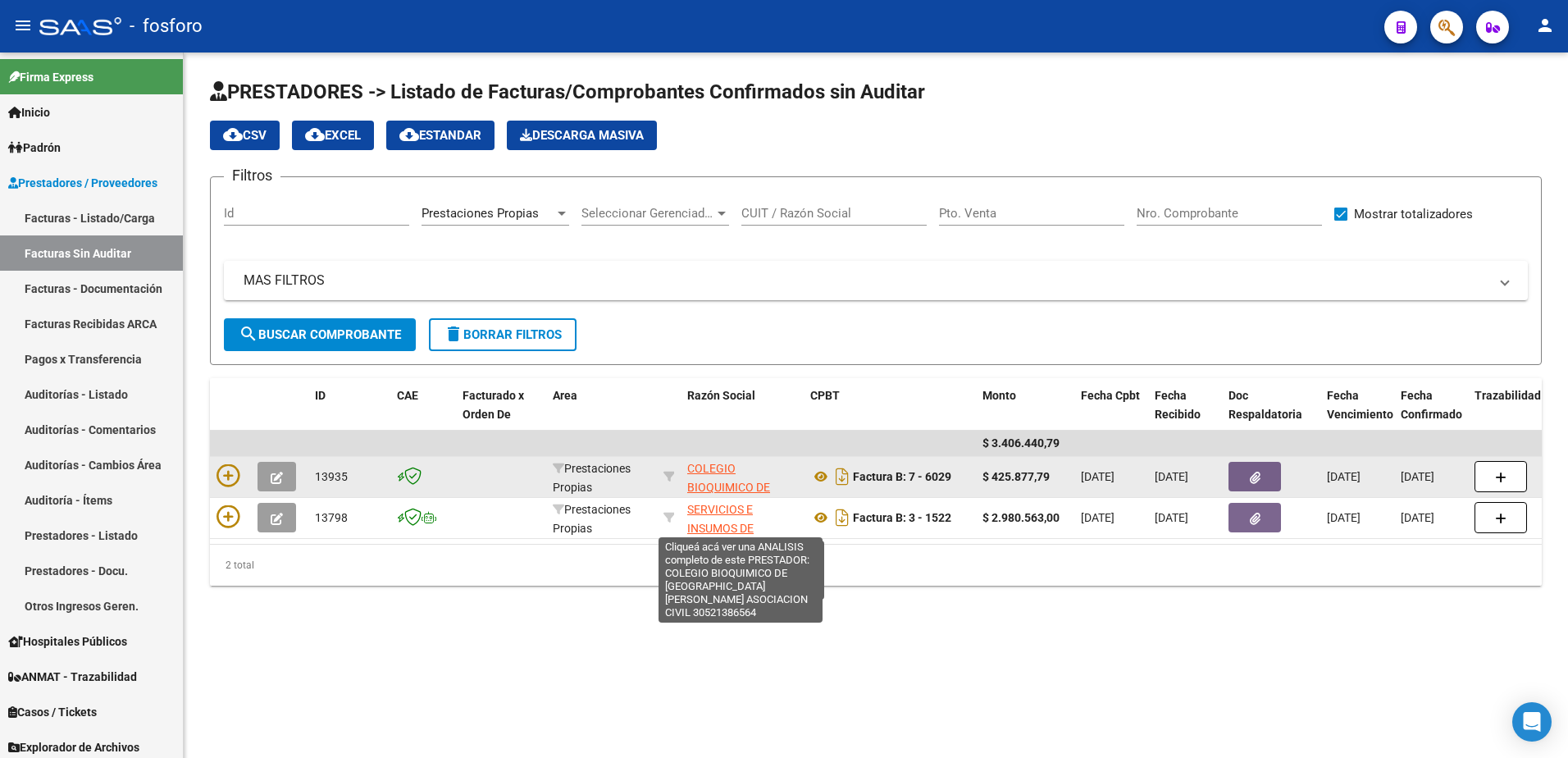
click at [711, 482] on span "COLEGIO BIOQUIMICO DE [GEOGRAPHIC_DATA][PERSON_NAME] ASOCIACION CIVIL" at bounding box center [743, 506] width 111 height 88
type textarea "30521386564"
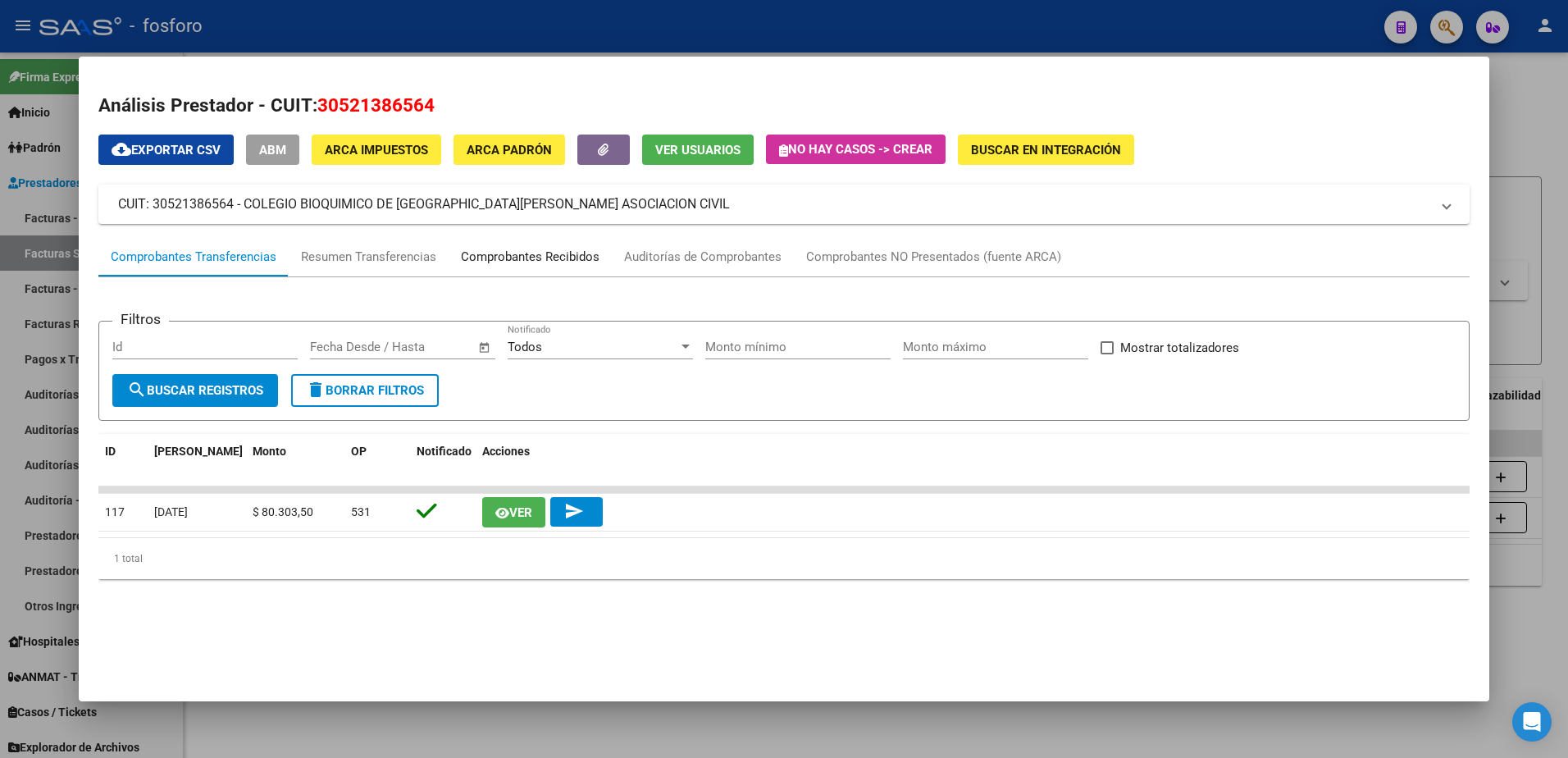
click at [510, 257] on div "Comprobantes Recibidos" at bounding box center [531, 257] width 139 height 19
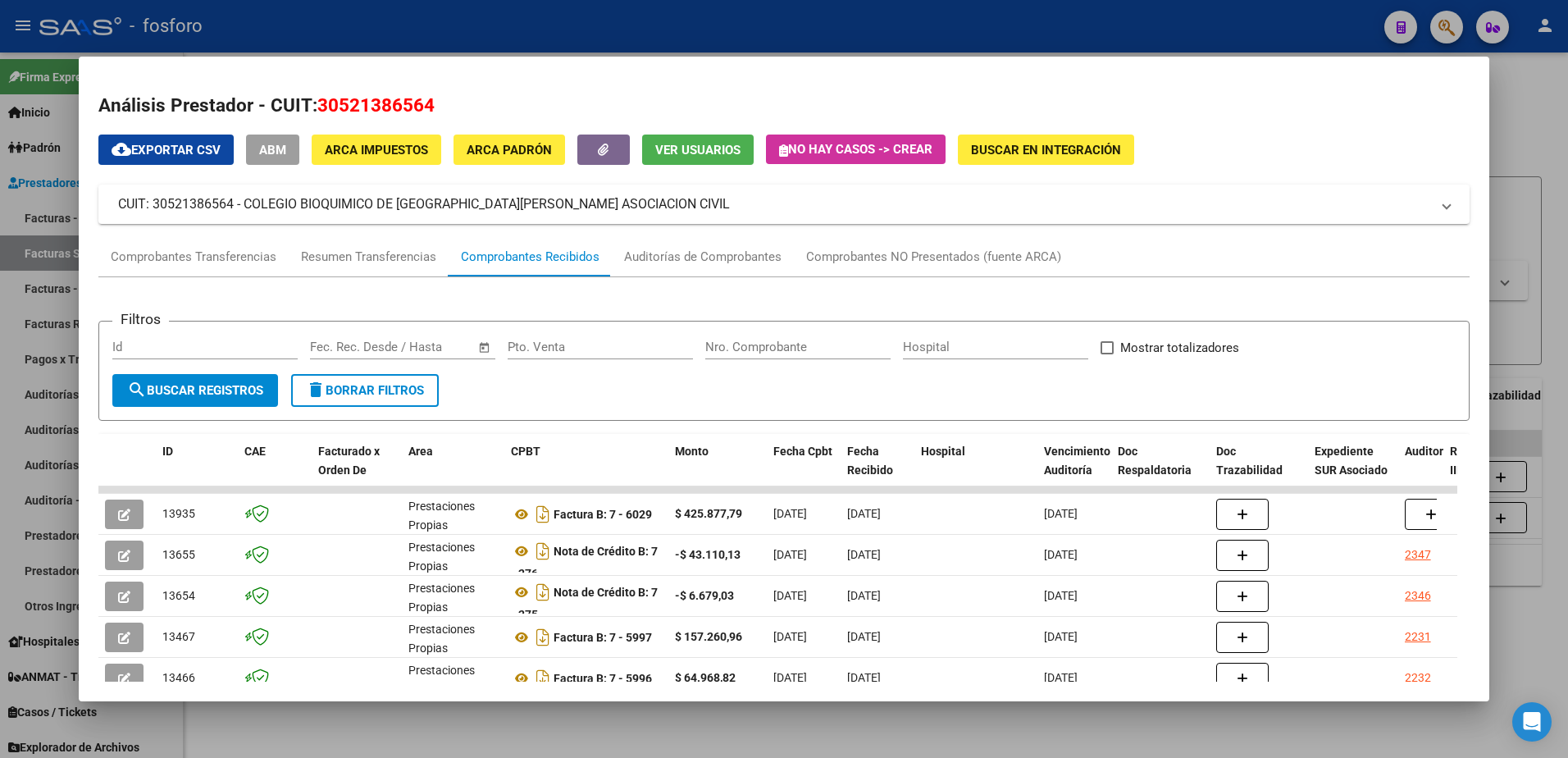
click at [1440, 28] on div at bounding box center [784, 379] width 1568 height 758
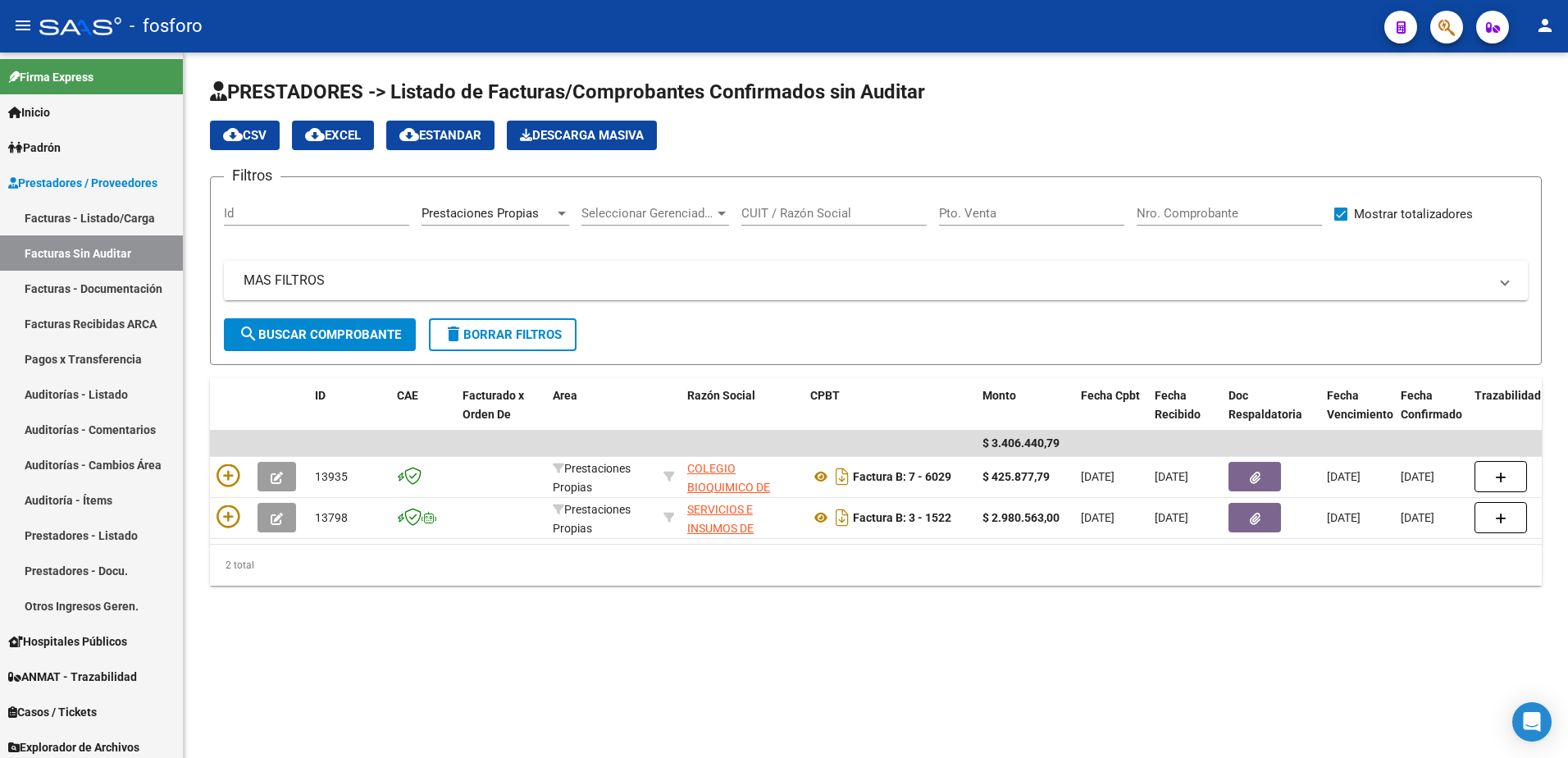
click at [1463, 27] on mat-toolbar "menu - fosforo person" at bounding box center [784, 26] width 1568 height 53
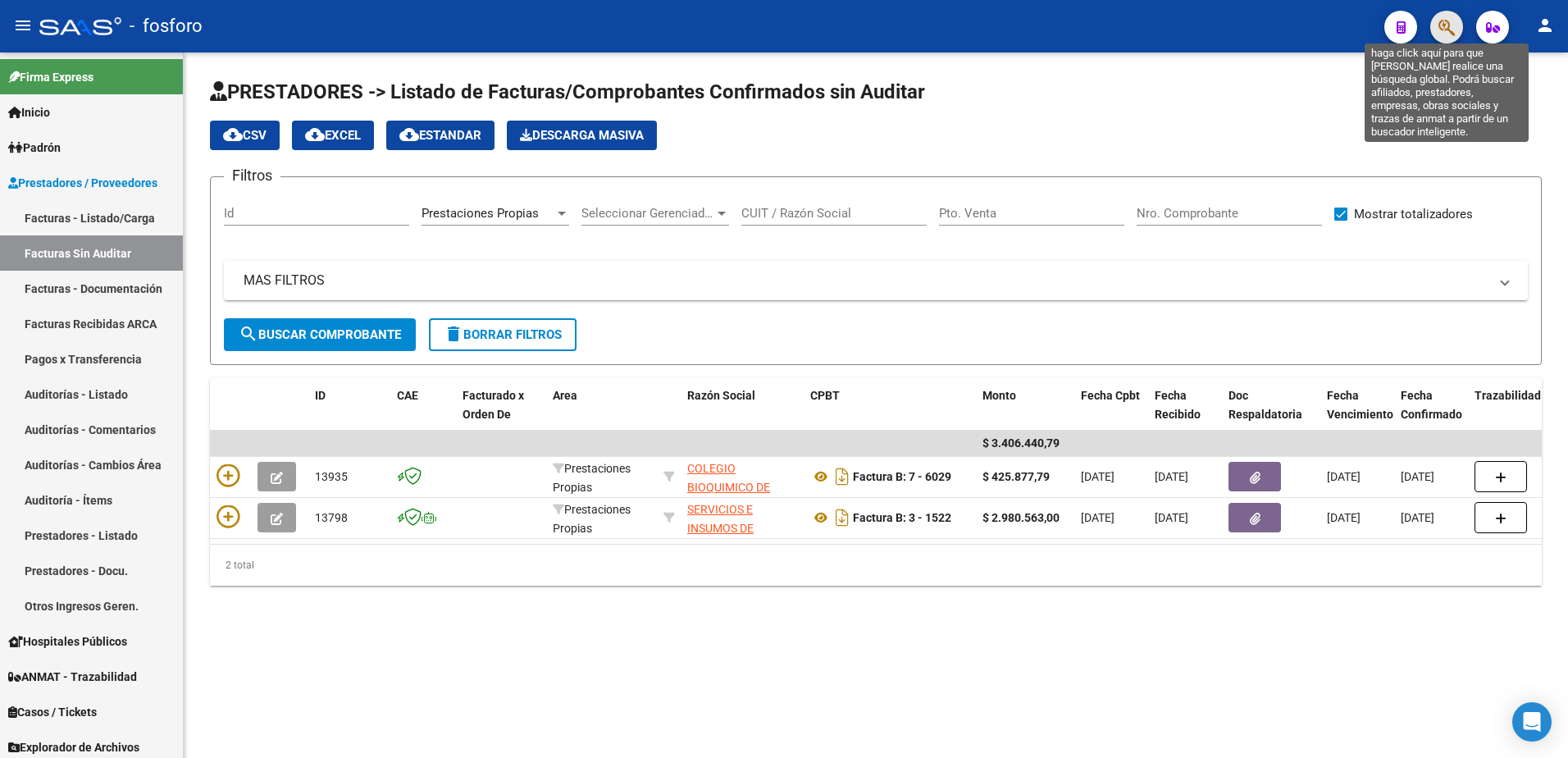
click at [1450, 27] on icon "button" at bounding box center [1447, 28] width 17 height 19
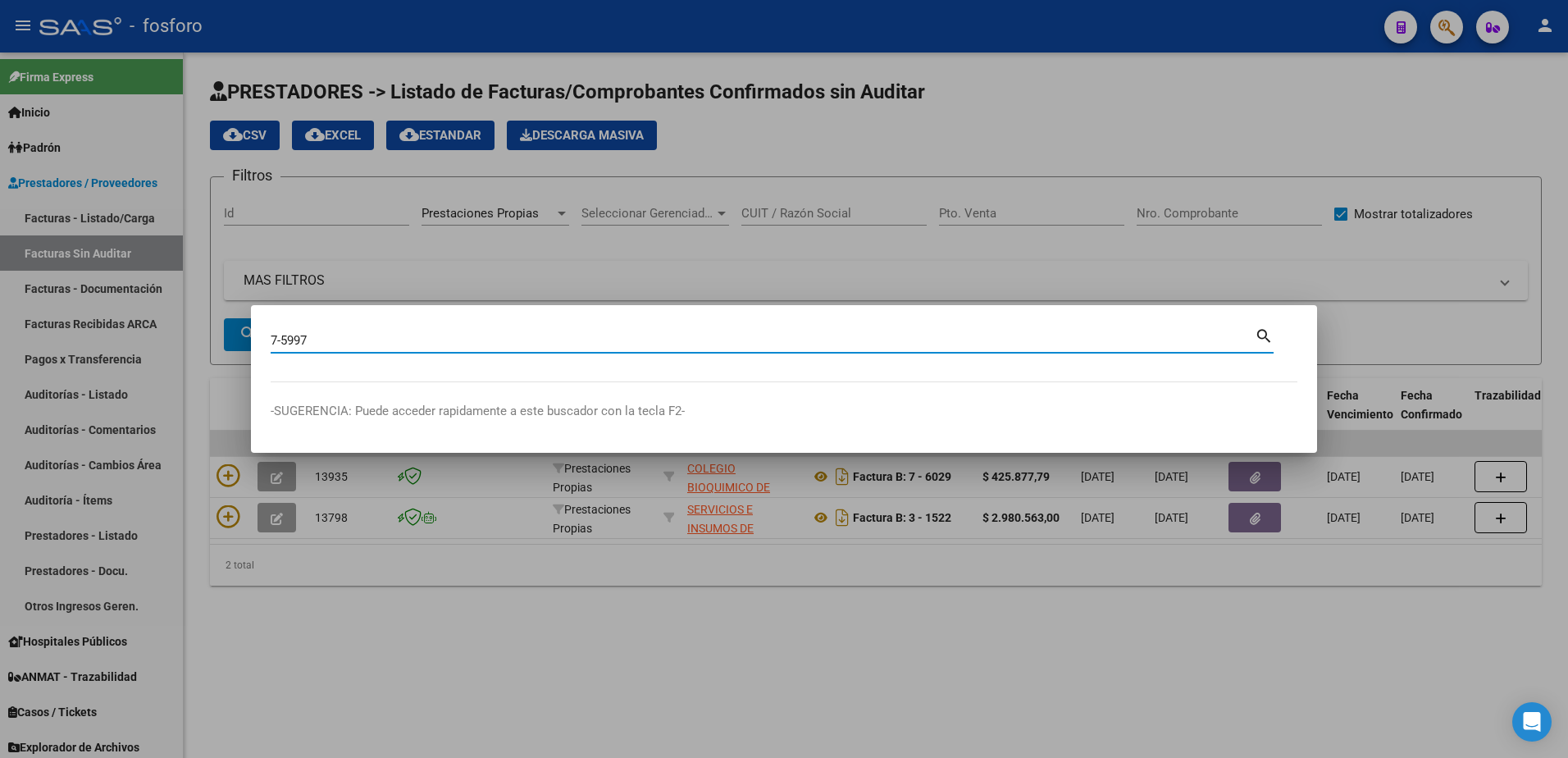
type input "7-5997"
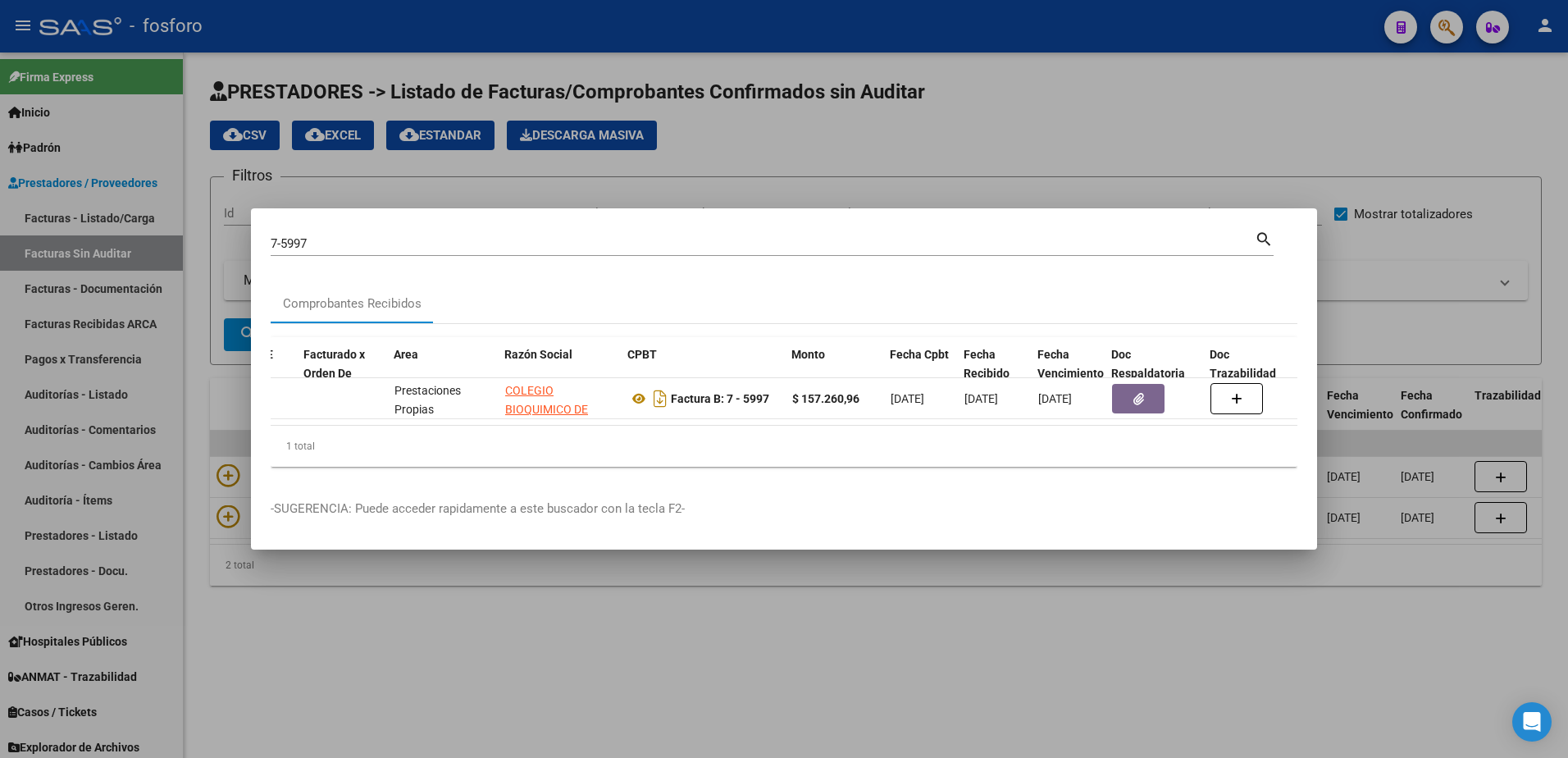
scroll to position [0, 197]
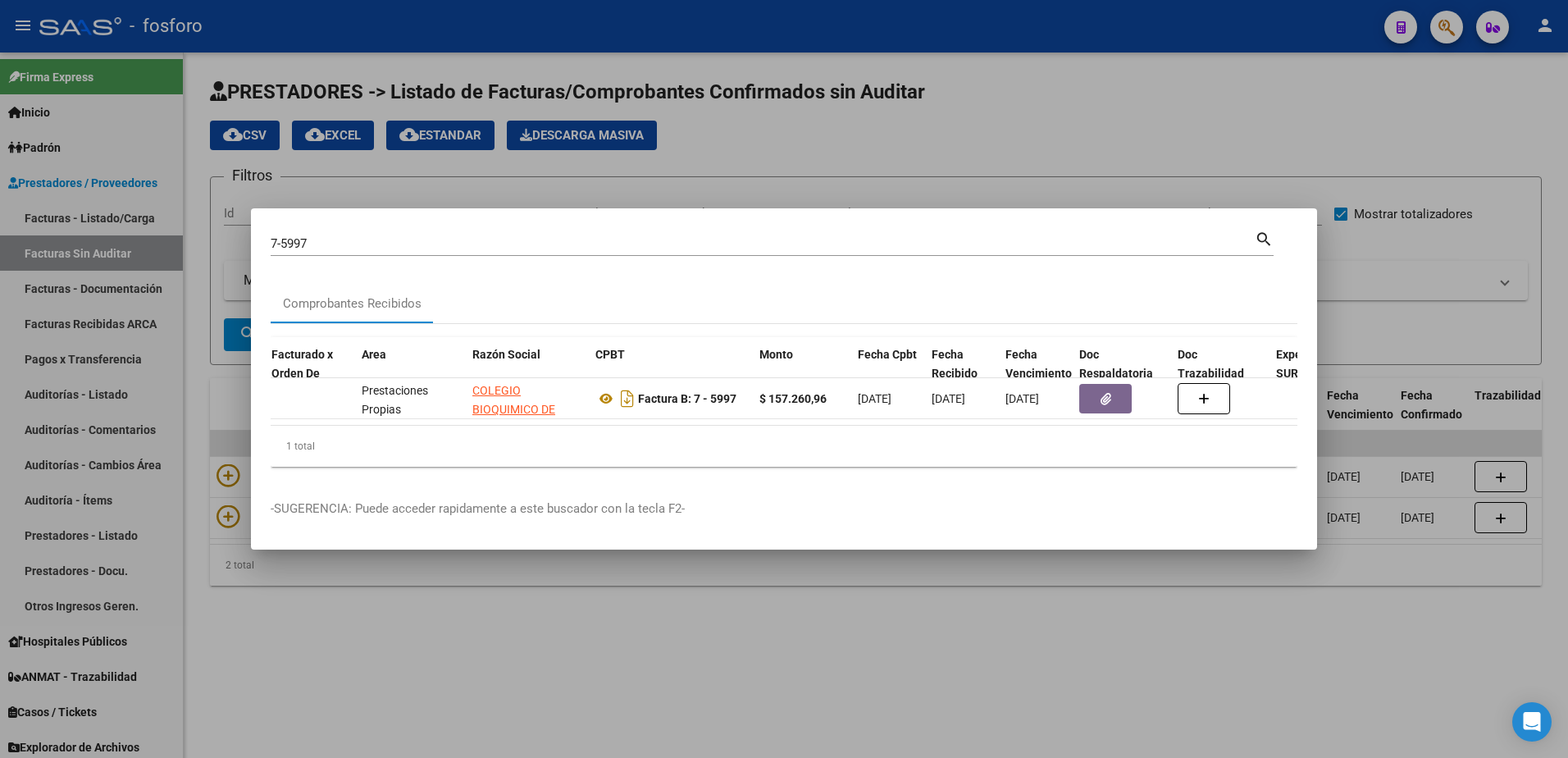
click at [1283, 418] on datatable-body "13467 Prestaciones Propias COLEGIO BIOQUIMICO DE [GEOGRAPHIC_DATA][PERSON_NAME]…" at bounding box center [784, 402] width 1027 height 47
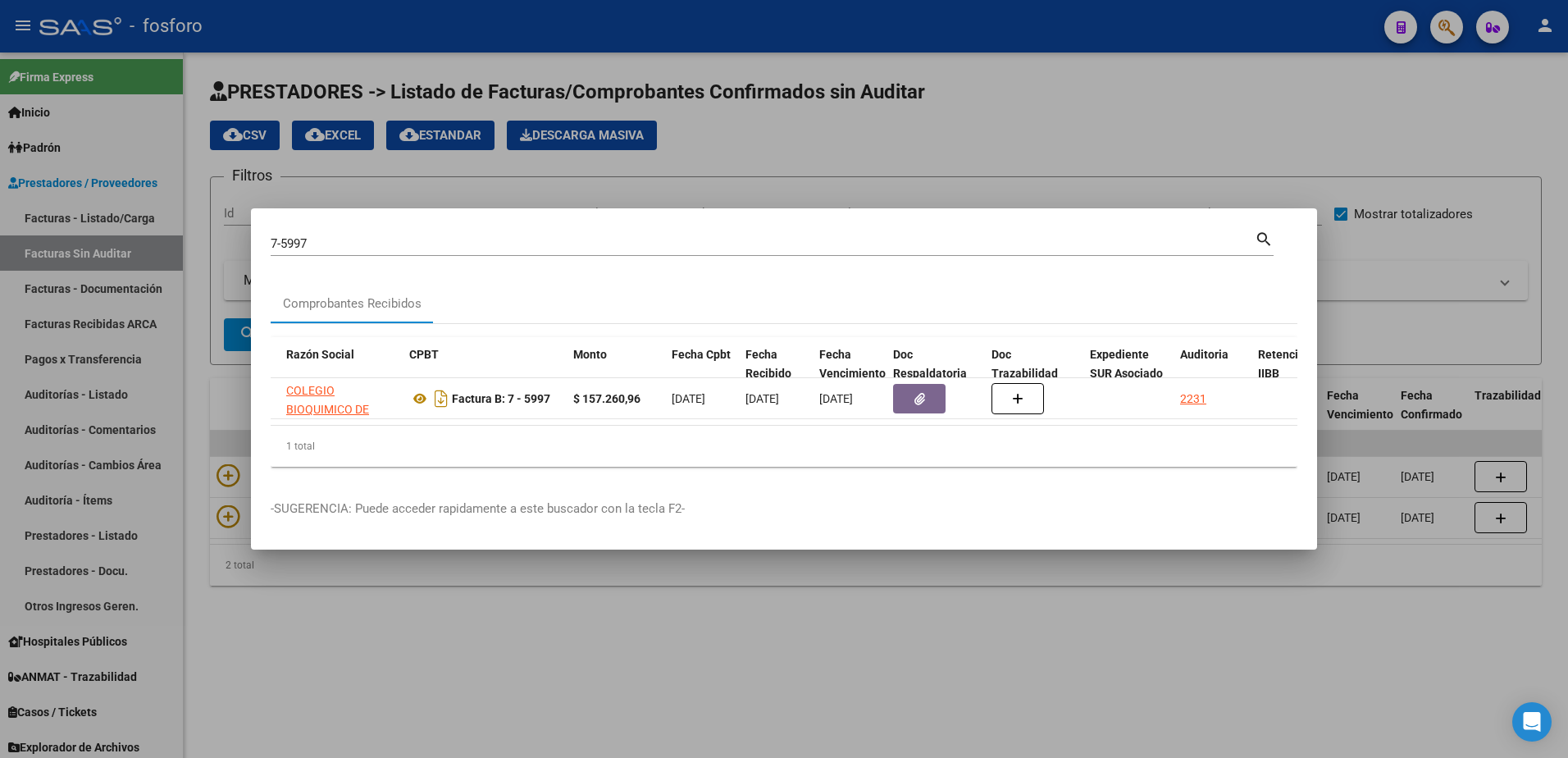
scroll to position [0, 470]
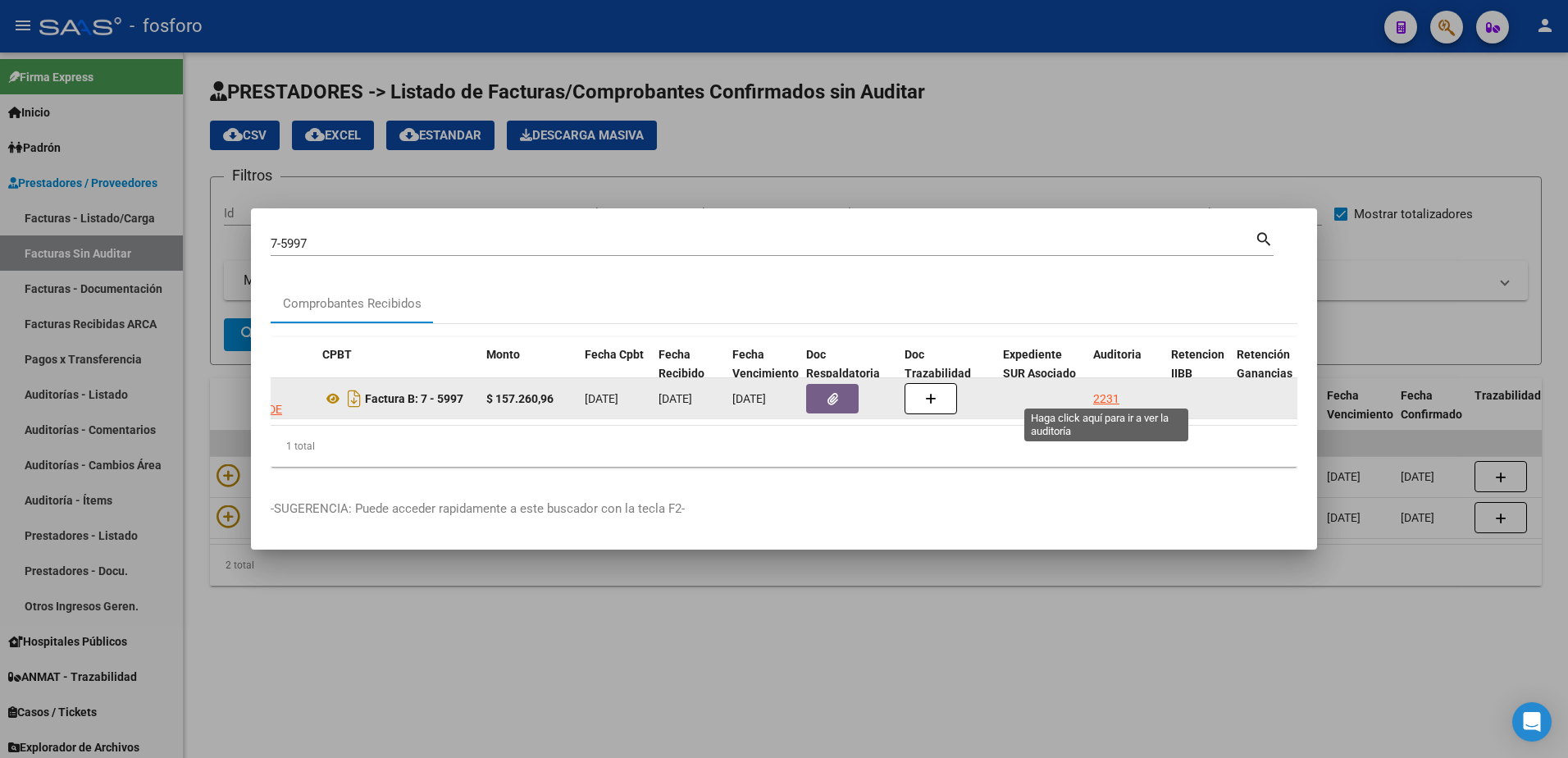
click at [1118, 390] on div "2231" at bounding box center [1106, 399] width 26 height 19
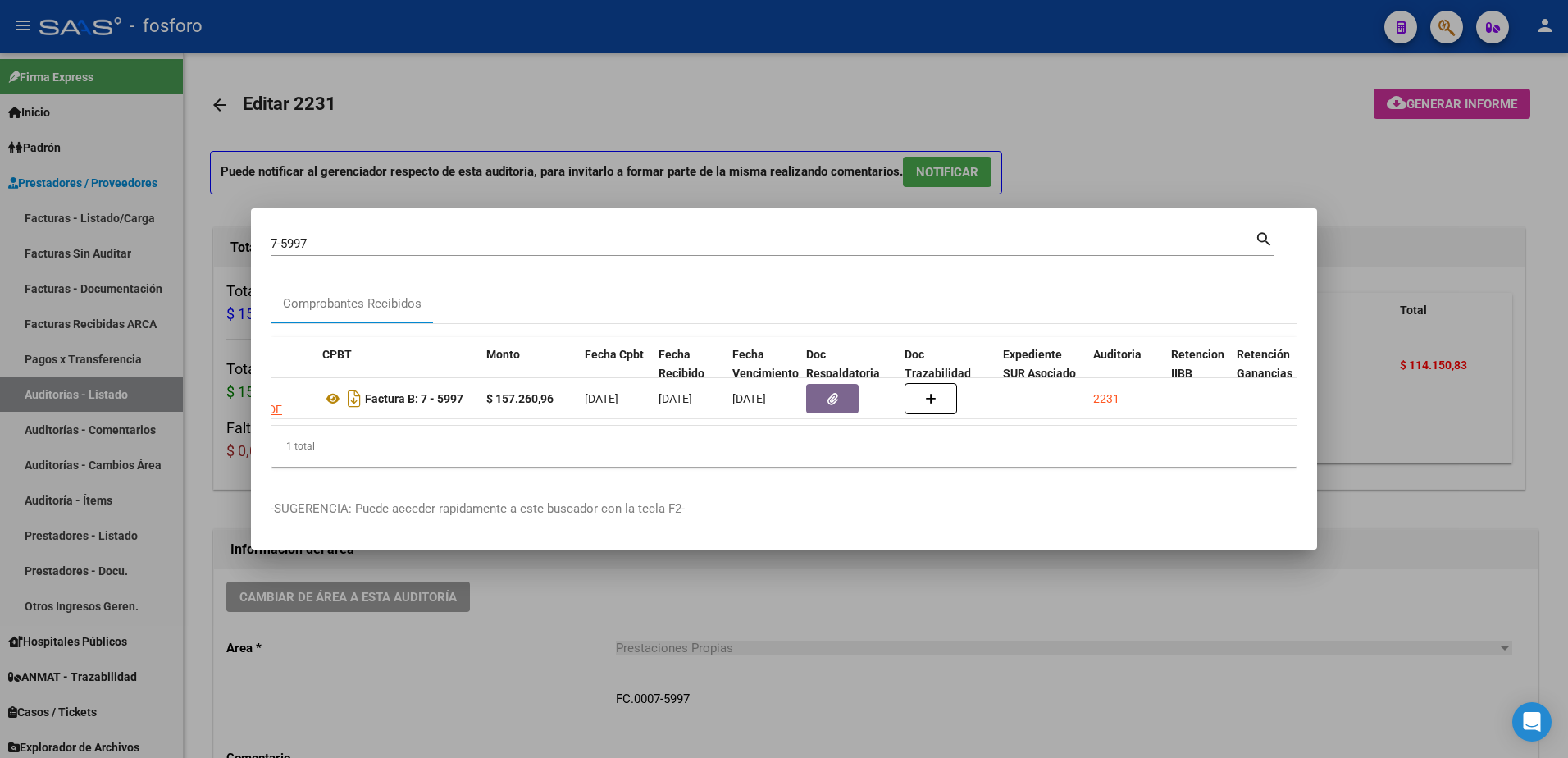
click at [623, 100] on div at bounding box center [784, 379] width 1568 height 758
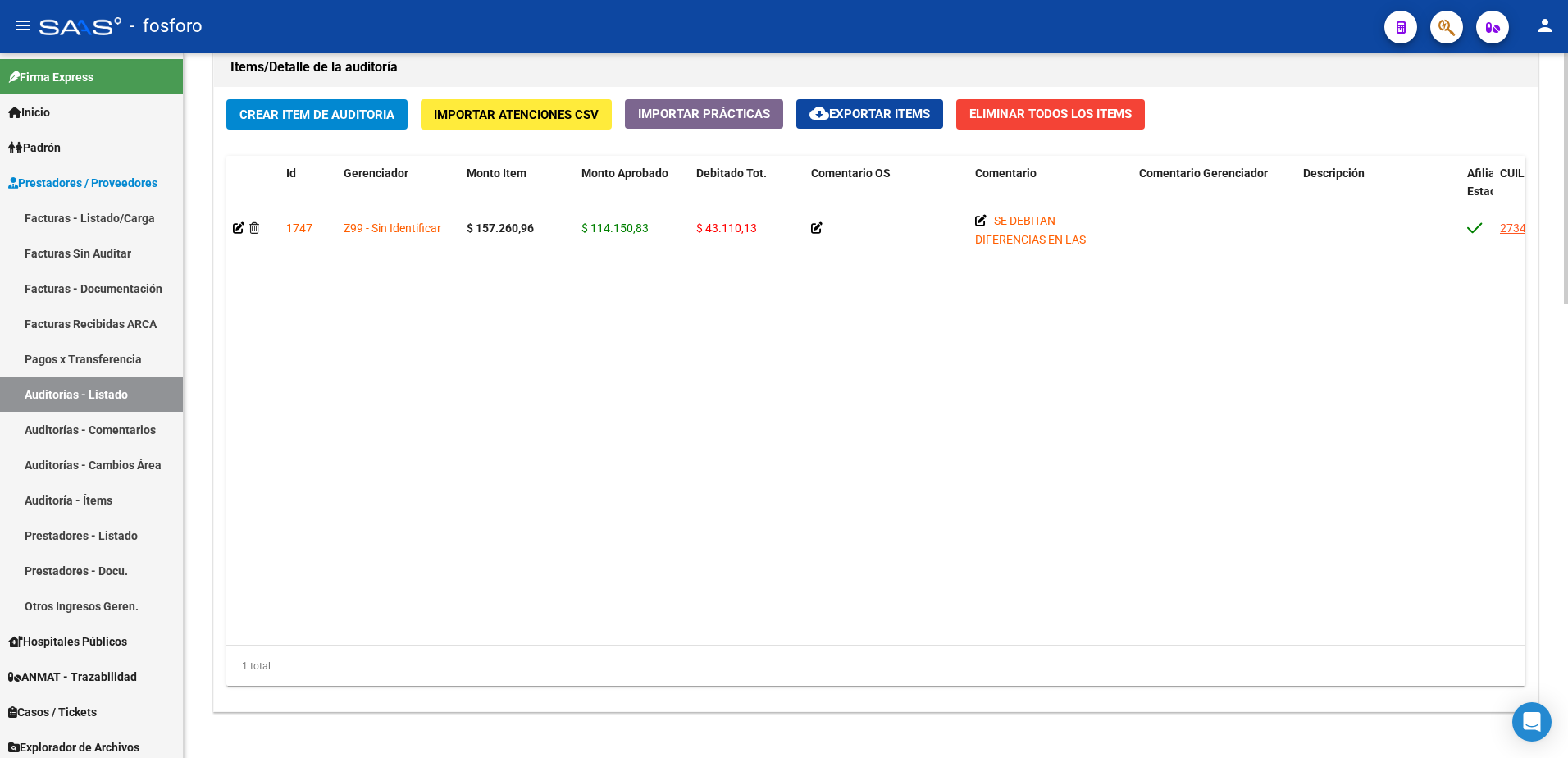
scroll to position [946, 0]
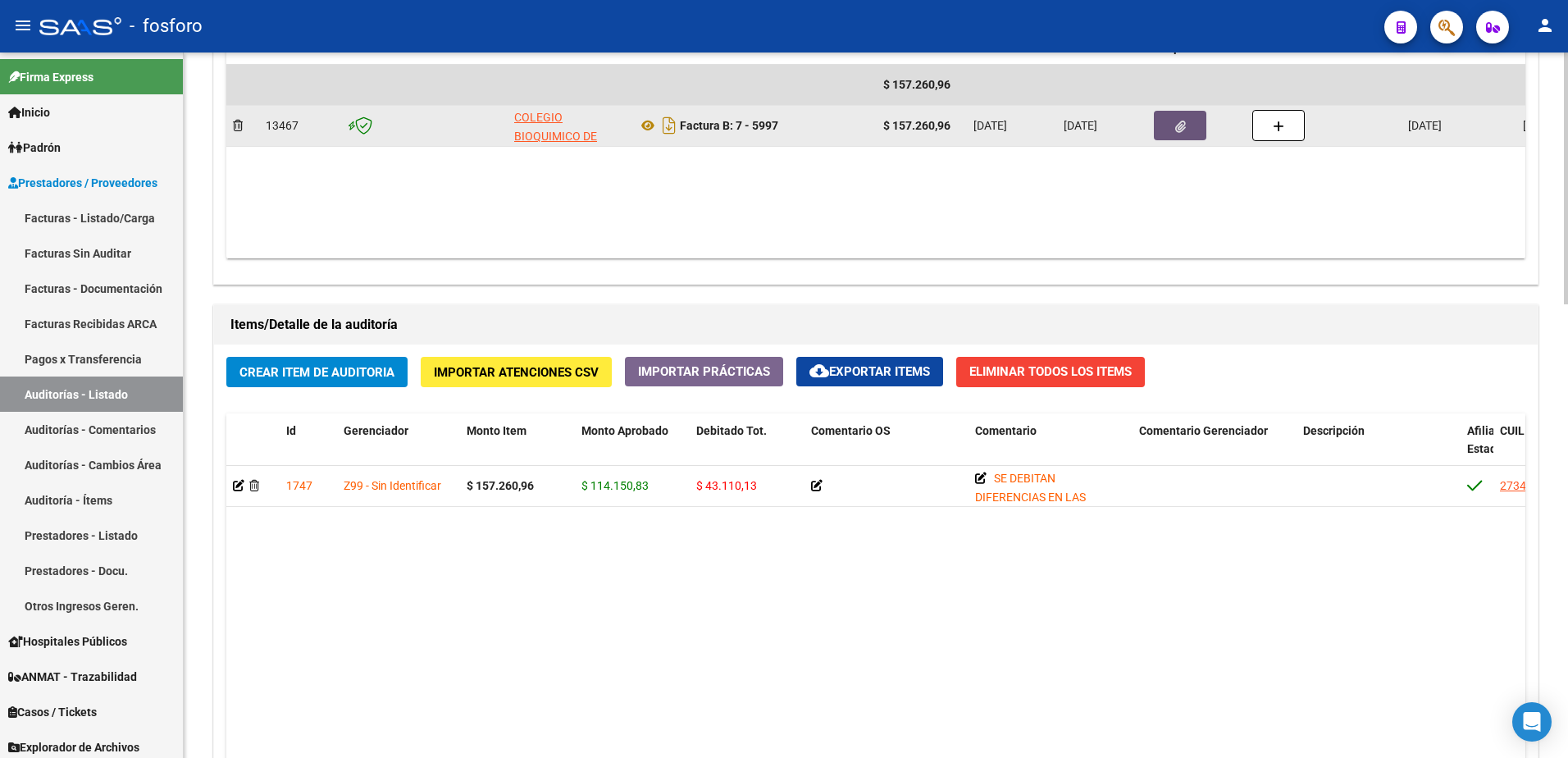
click at [1180, 134] on button "button" at bounding box center [1180, 125] width 53 height 29
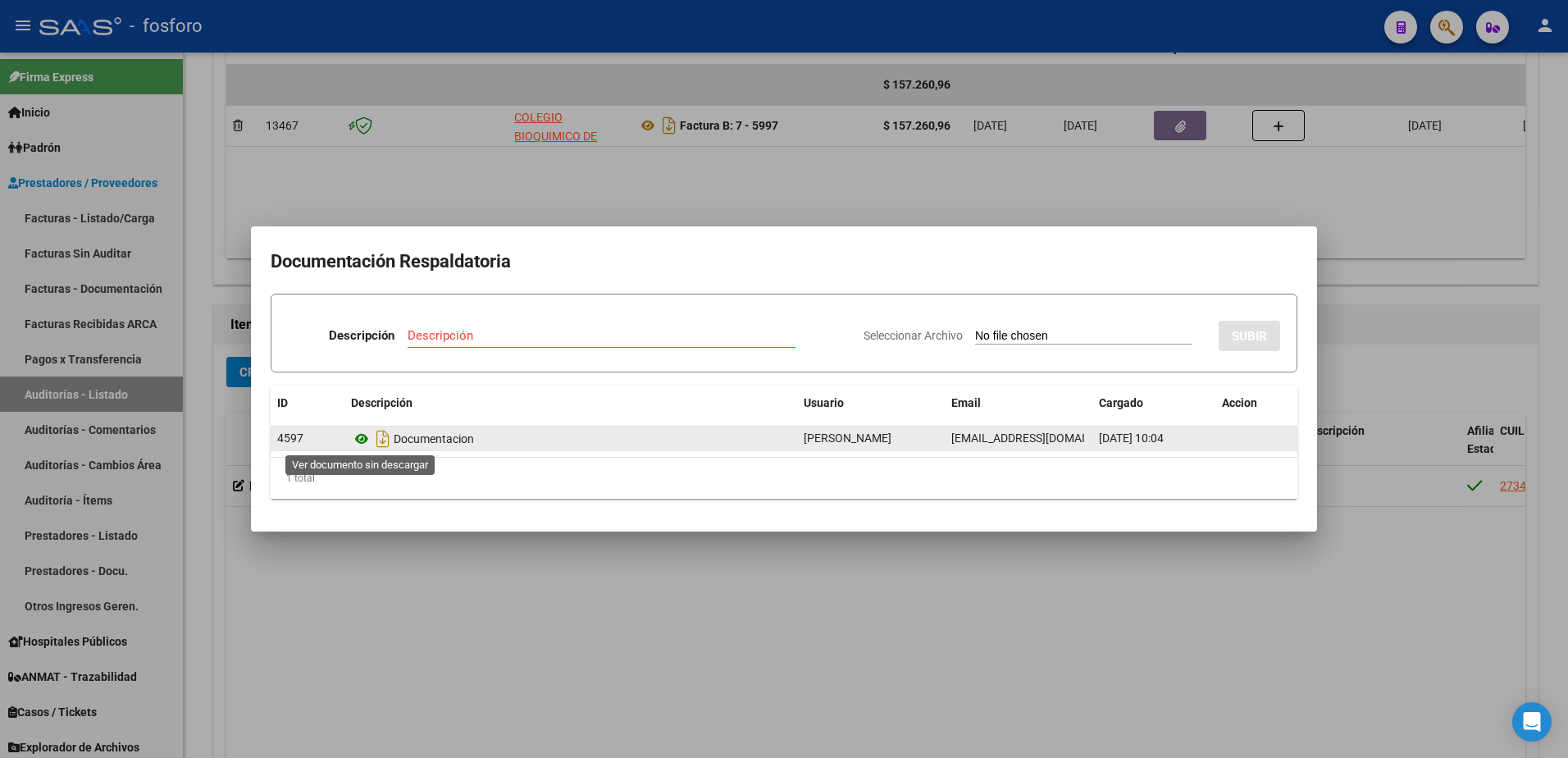
click at [360, 441] on icon at bounding box center [361, 439] width 21 height 20
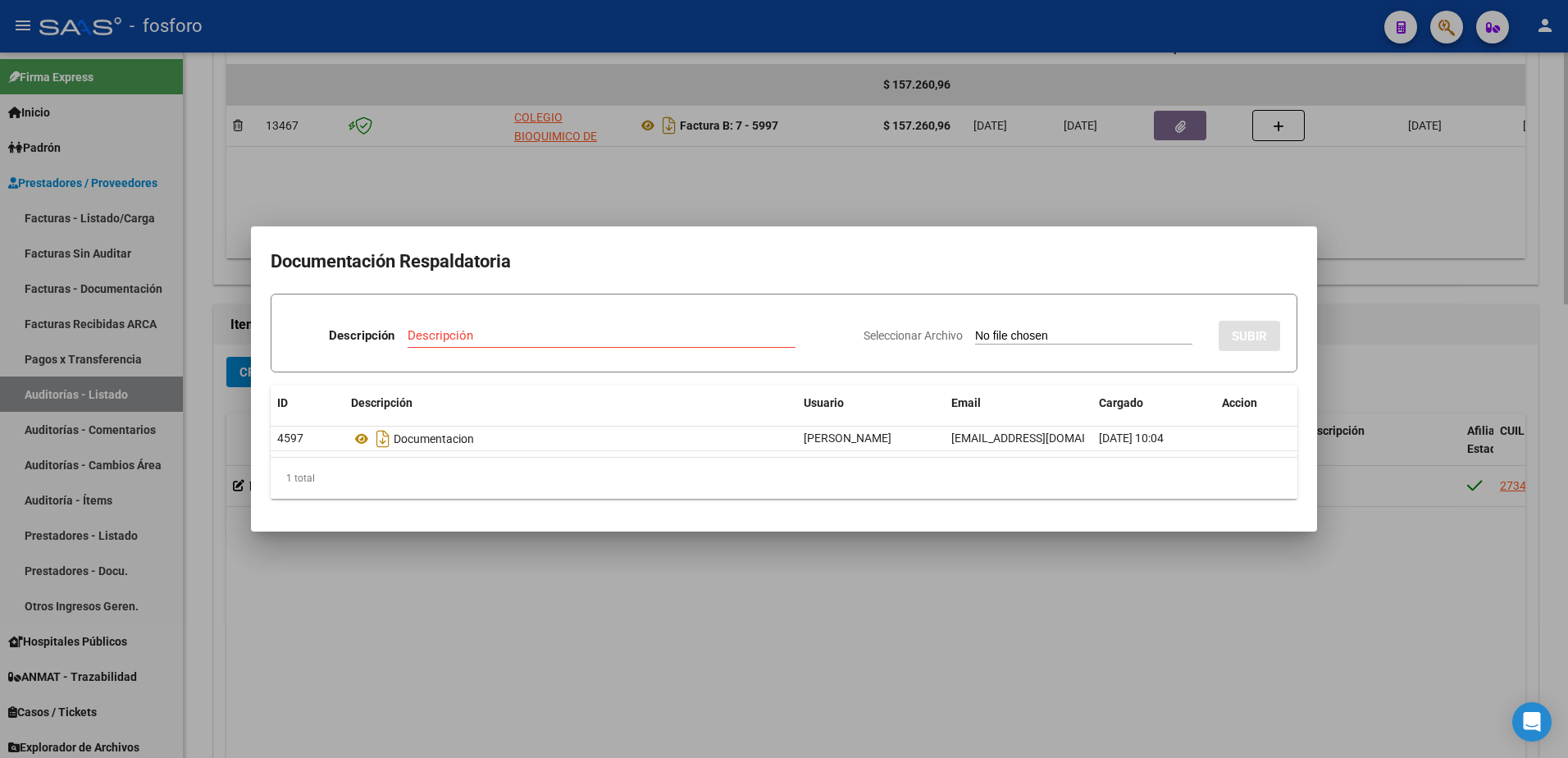
click at [918, 171] on div at bounding box center [784, 379] width 1568 height 758
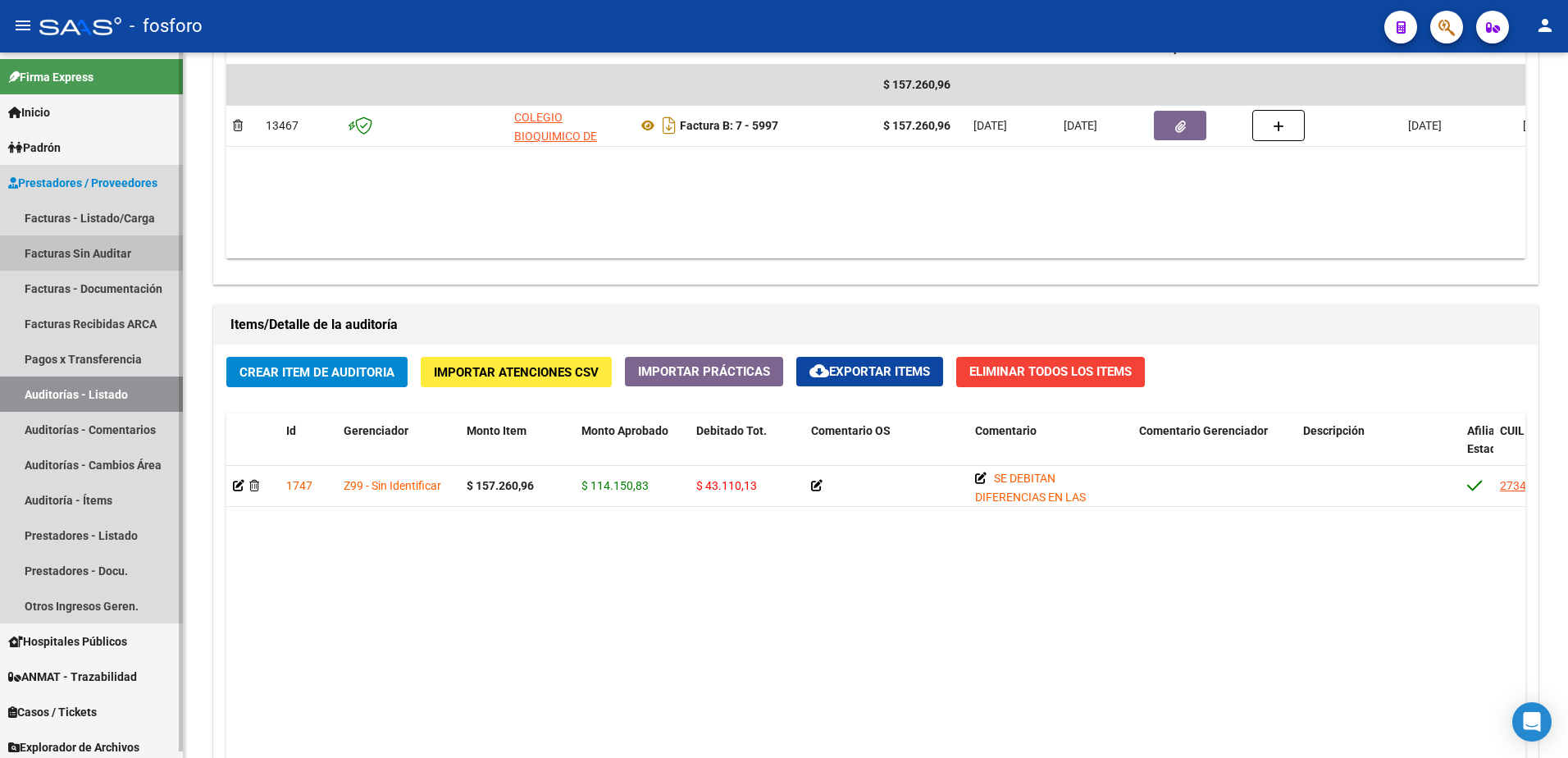
click at [113, 248] on link "Facturas Sin Auditar" at bounding box center [91, 253] width 183 height 35
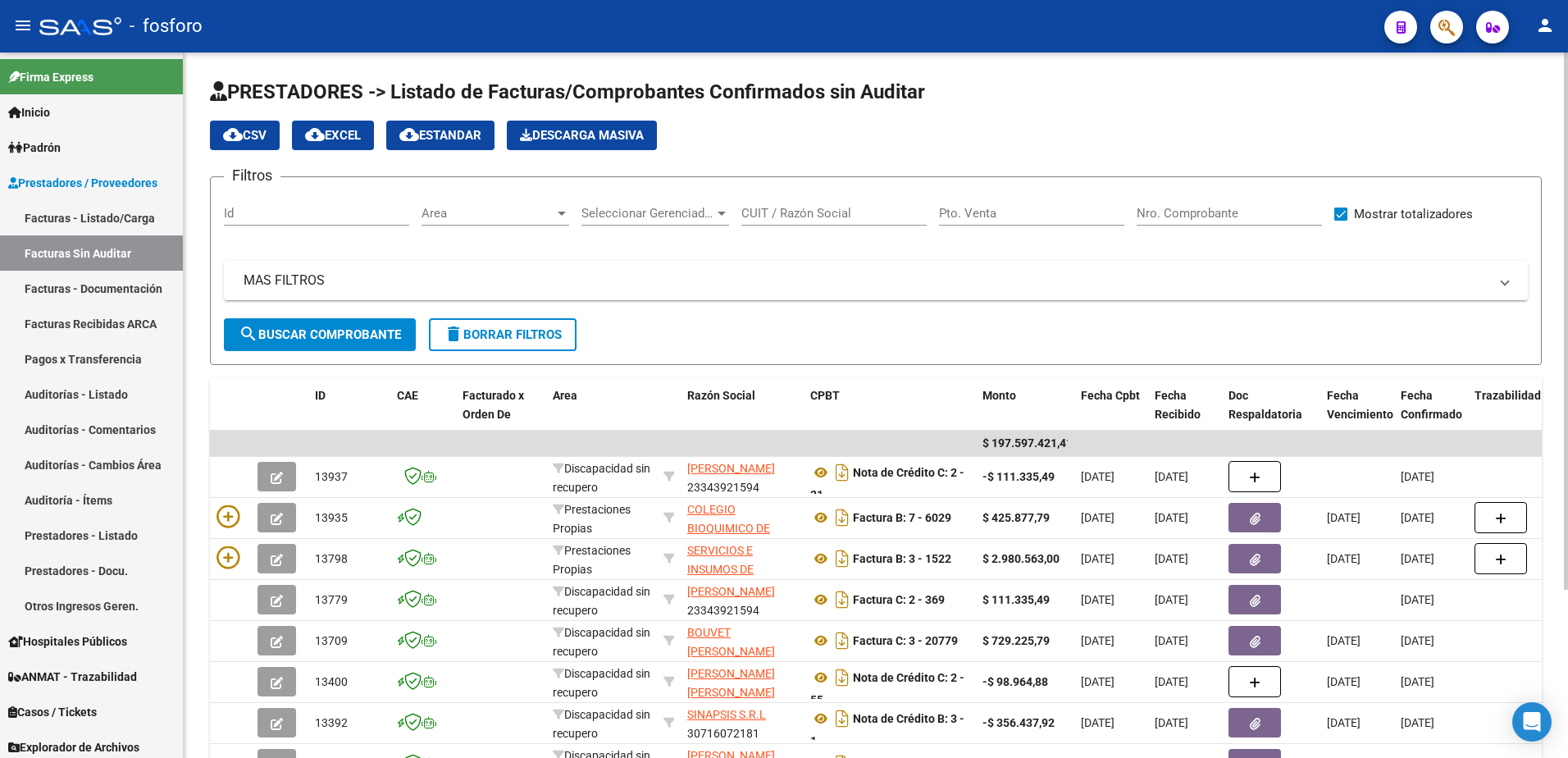
click at [559, 214] on div at bounding box center [562, 214] width 8 height 4
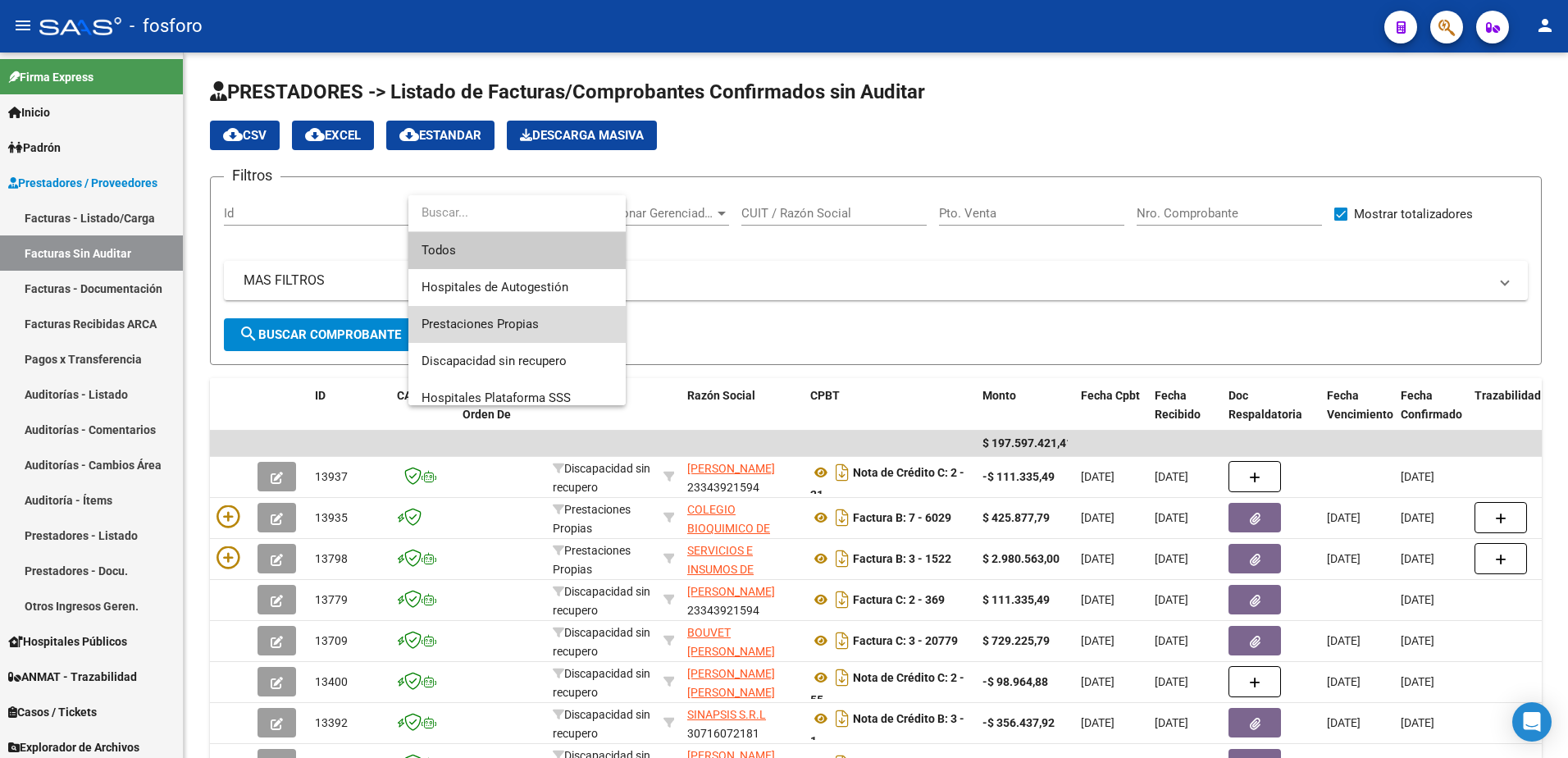
click at [545, 322] on span "Prestaciones Propias" at bounding box center [517, 324] width 191 height 37
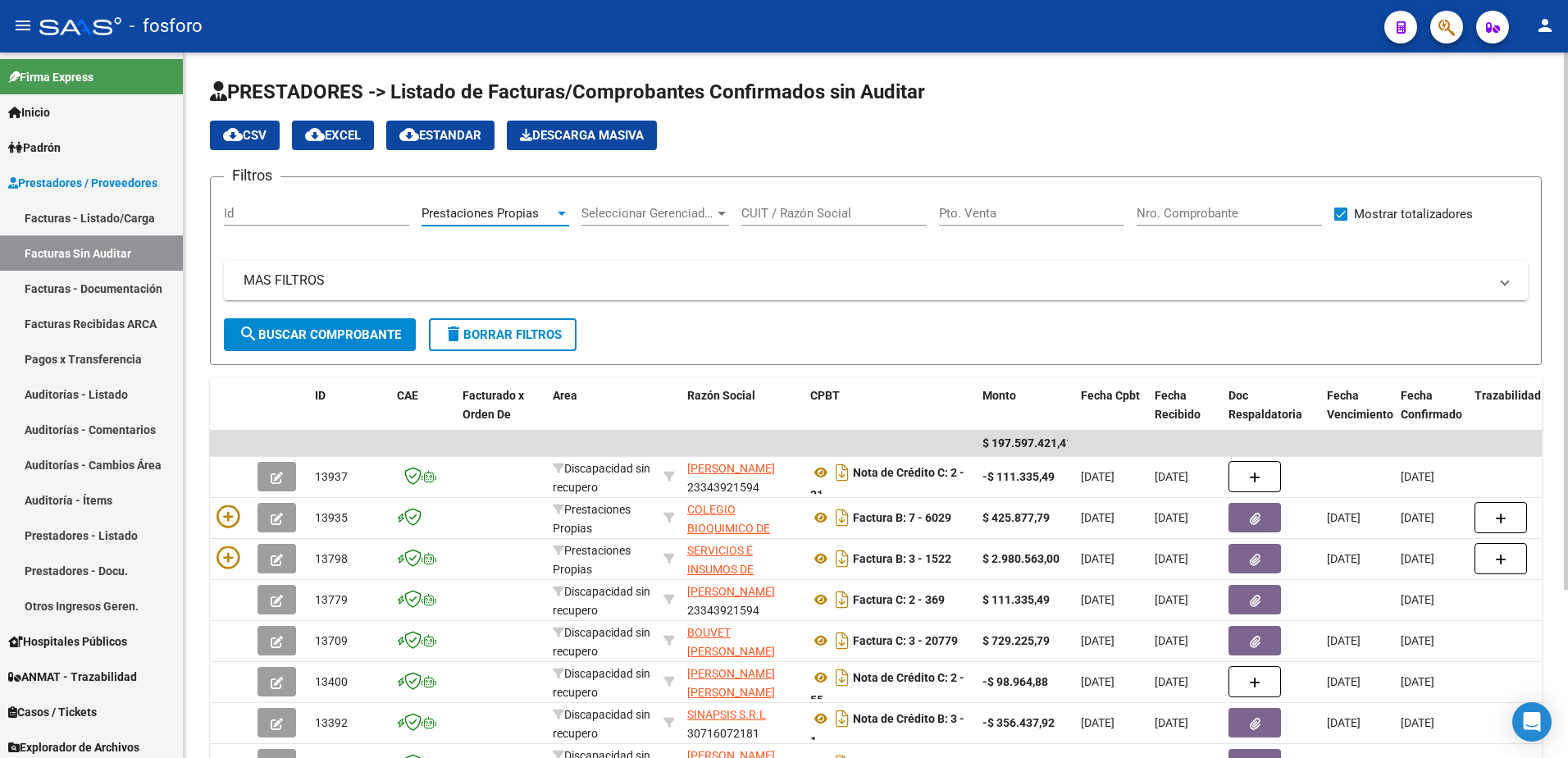
drag, startPoint x: 329, startPoint y: 330, endPoint x: 322, endPoint y: 343, distance: 14.8
click at [328, 330] on span "search Buscar Comprobante" at bounding box center [320, 335] width 162 height 15
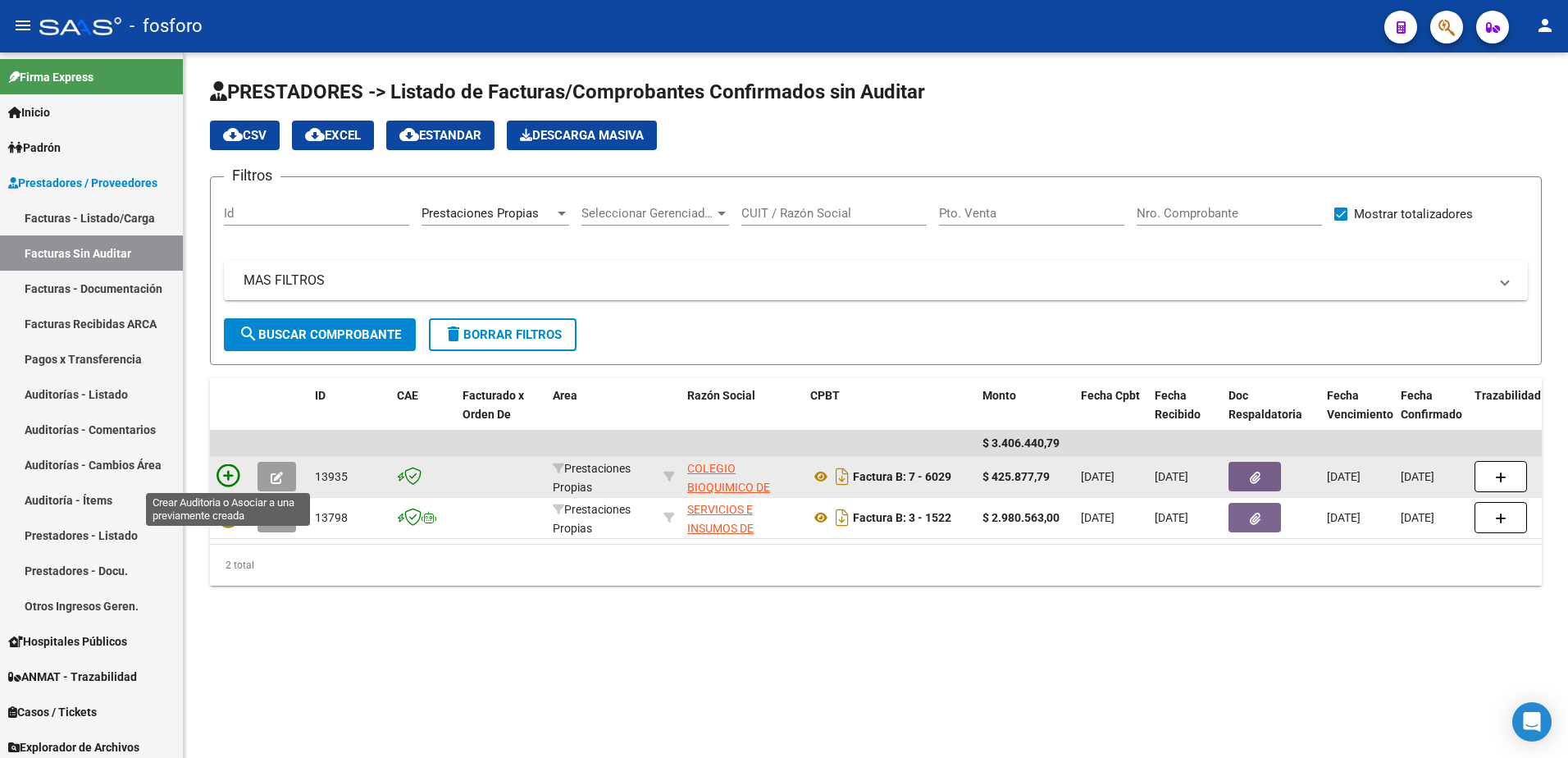
click at [224, 473] on icon at bounding box center [228, 476] width 23 height 23
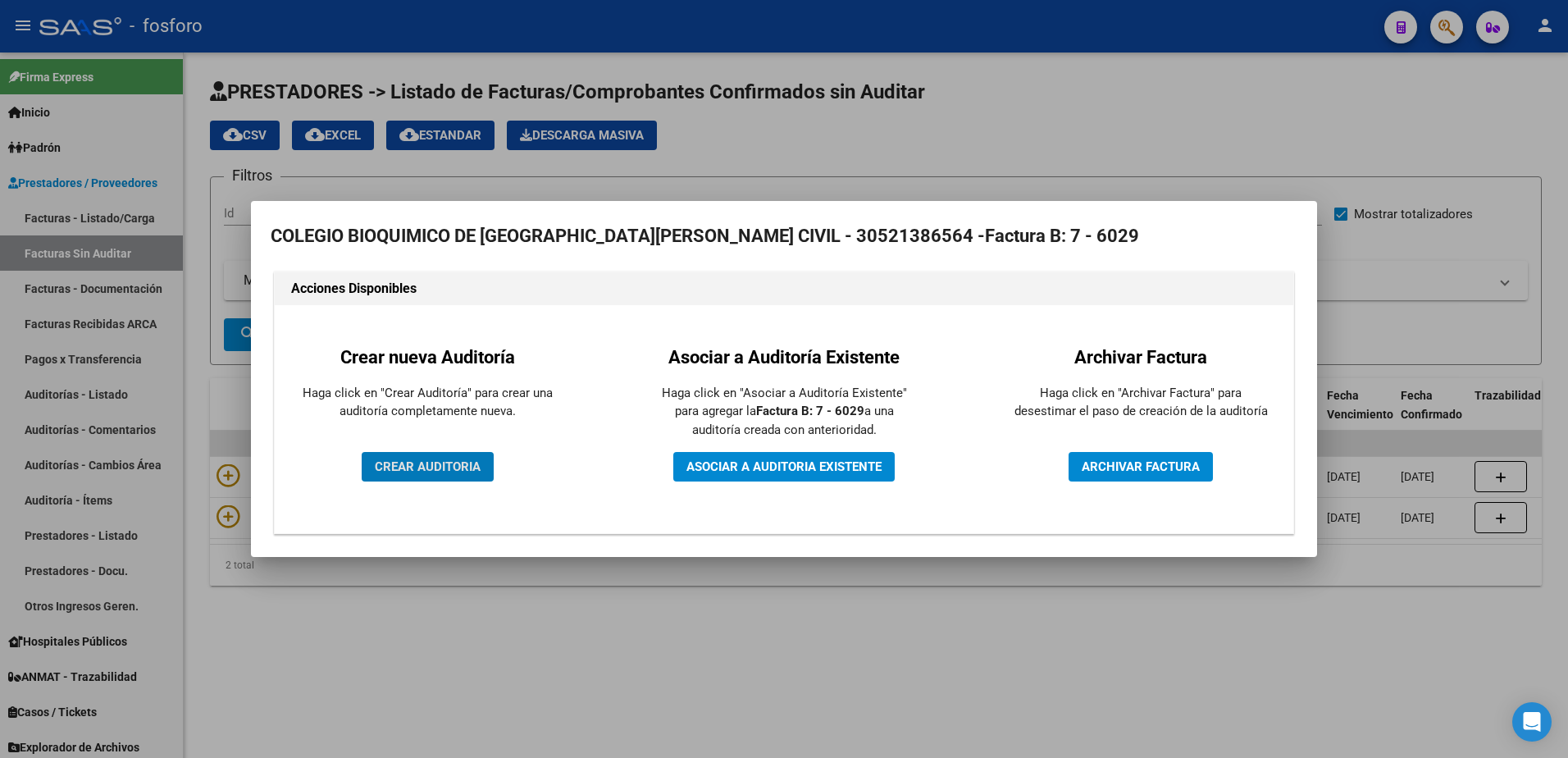
click at [413, 471] on span "CREAR AUDITORIA" at bounding box center [428, 467] width 105 height 15
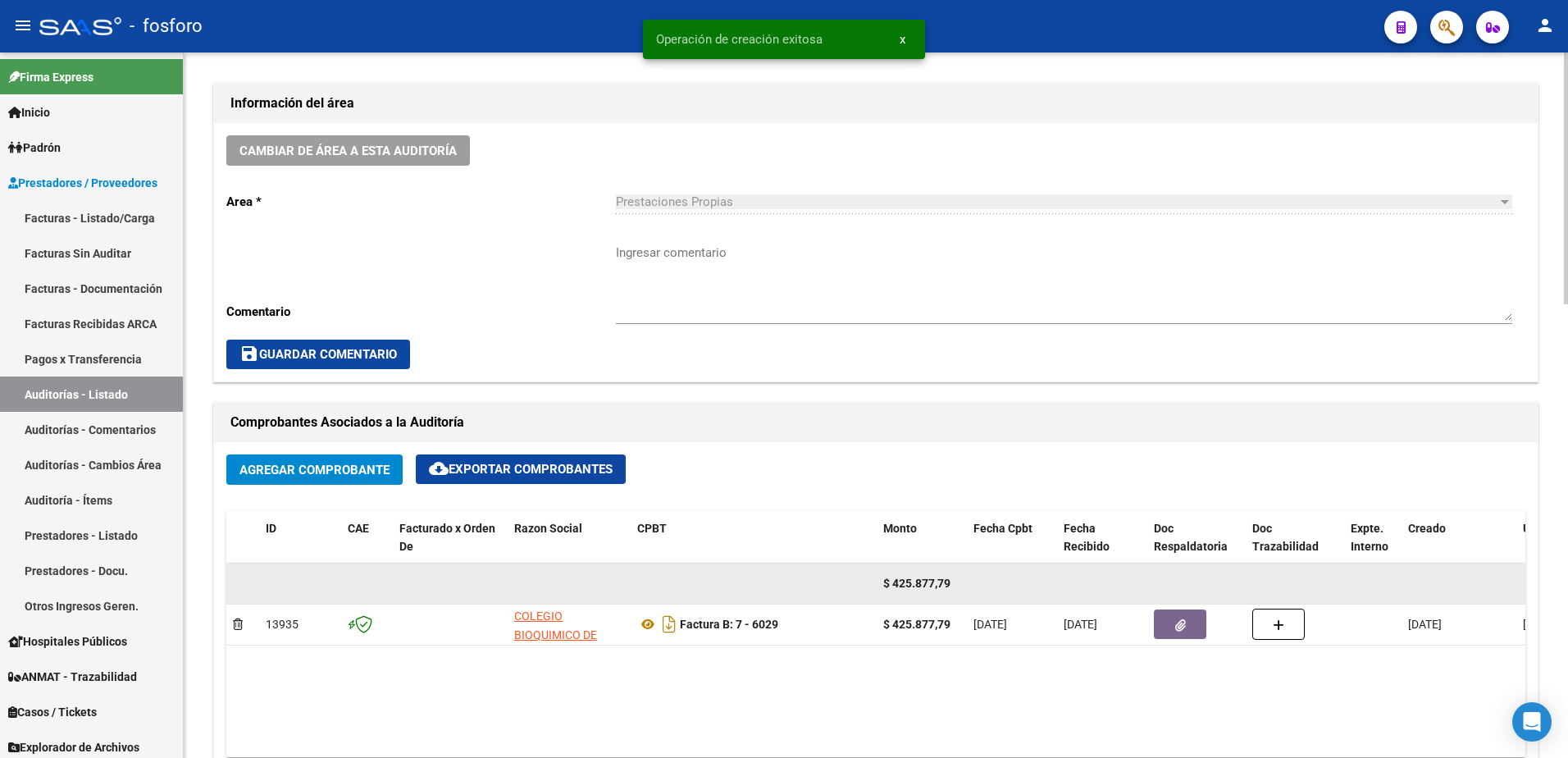
scroll to position [492, 0]
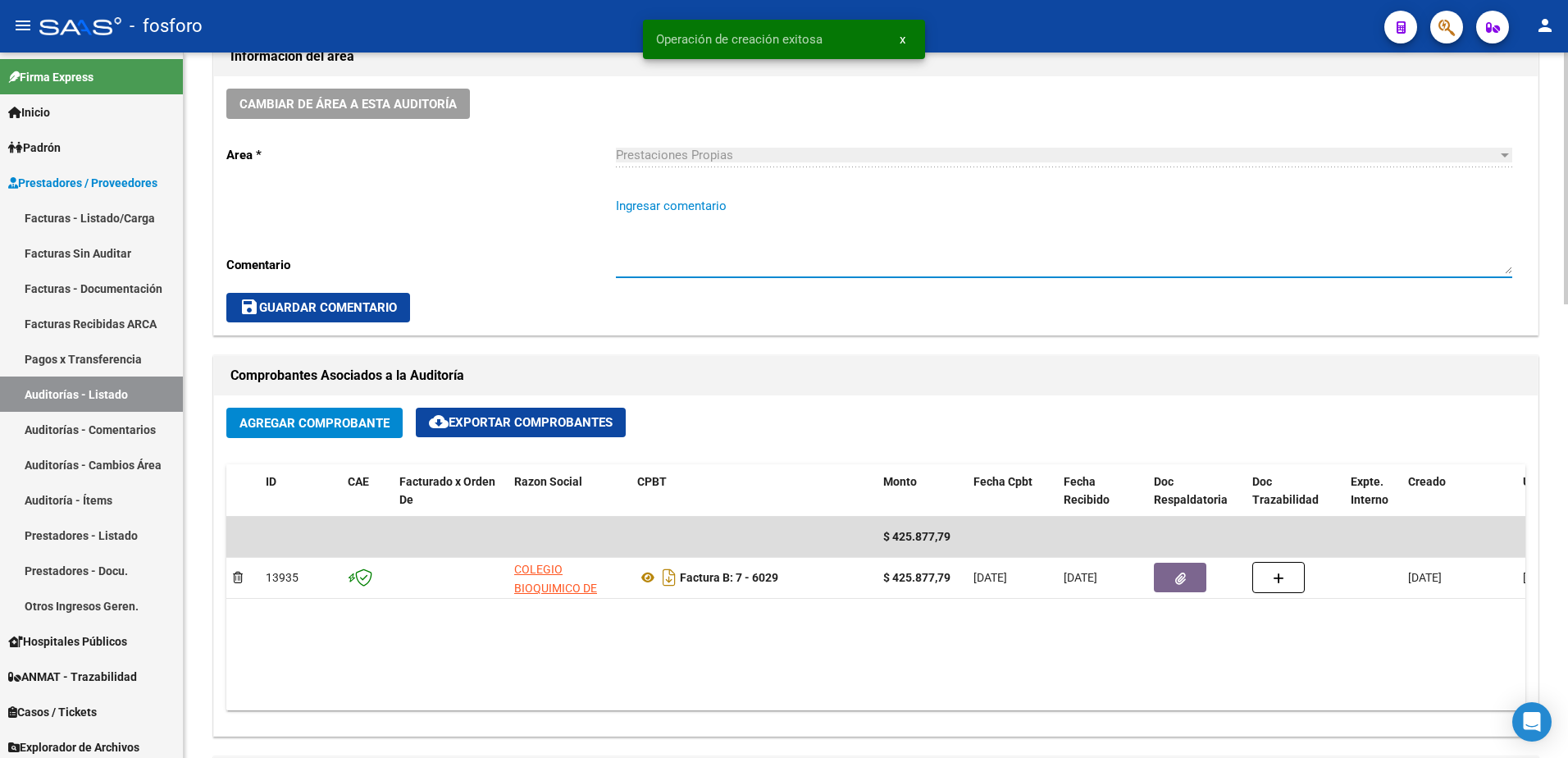
click at [665, 222] on textarea "Ingresar comentario" at bounding box center [1064, 235] width 897 height 77
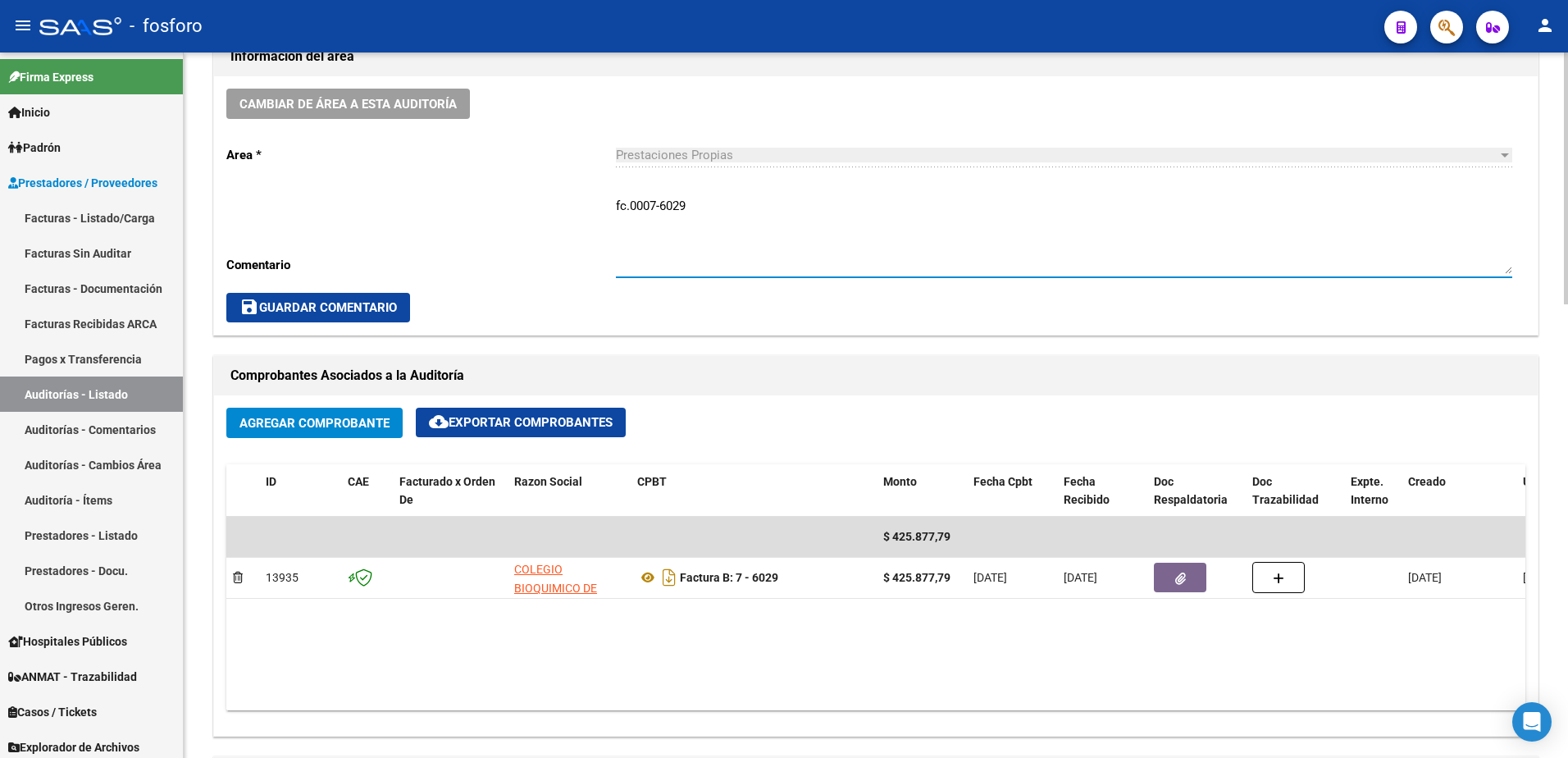
type textarea "fc.0007-6029"
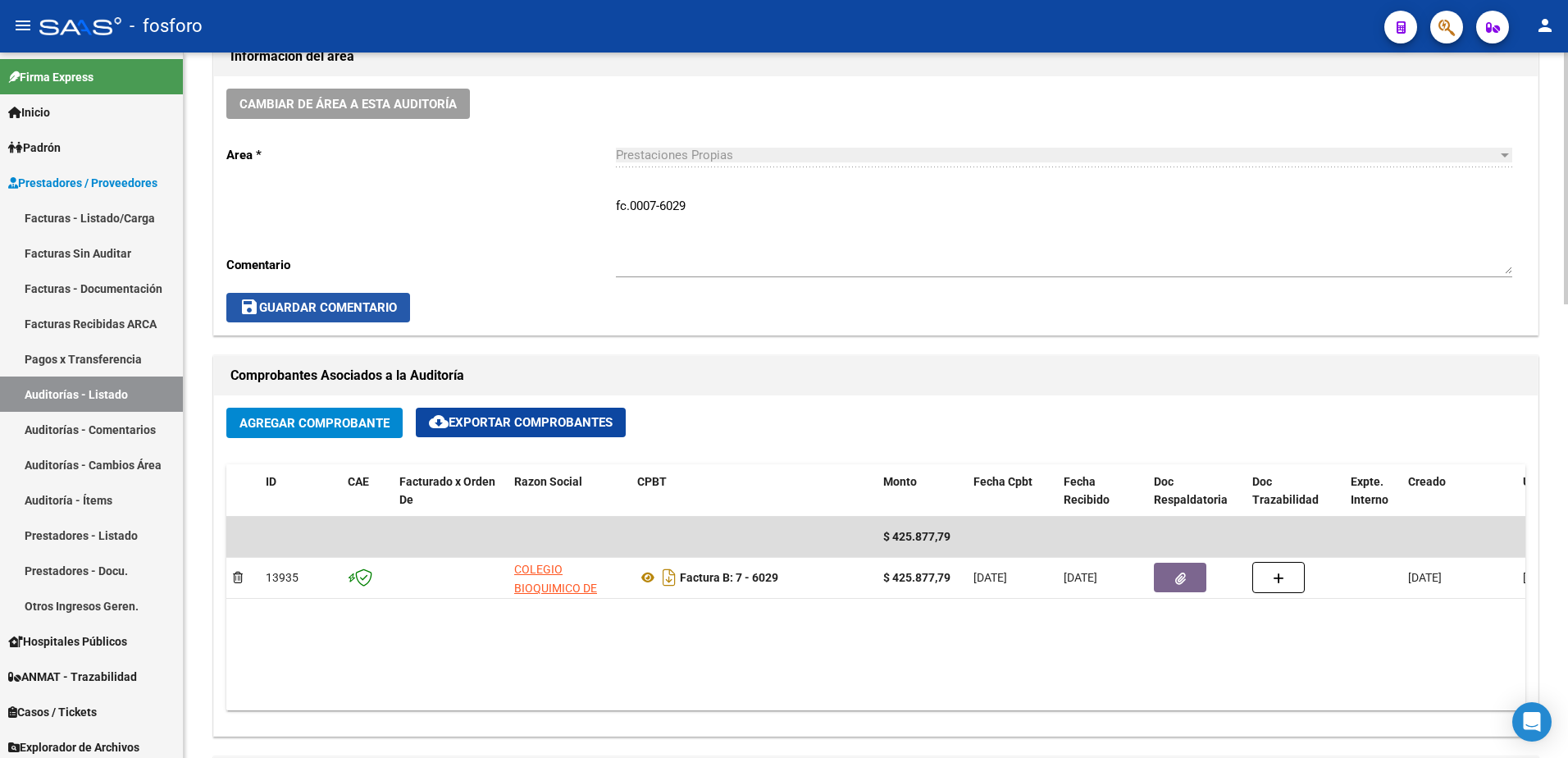
click at [379, 303] on span "save Guardar Comentario" at bounding box center [318, 308] width 157 height 15
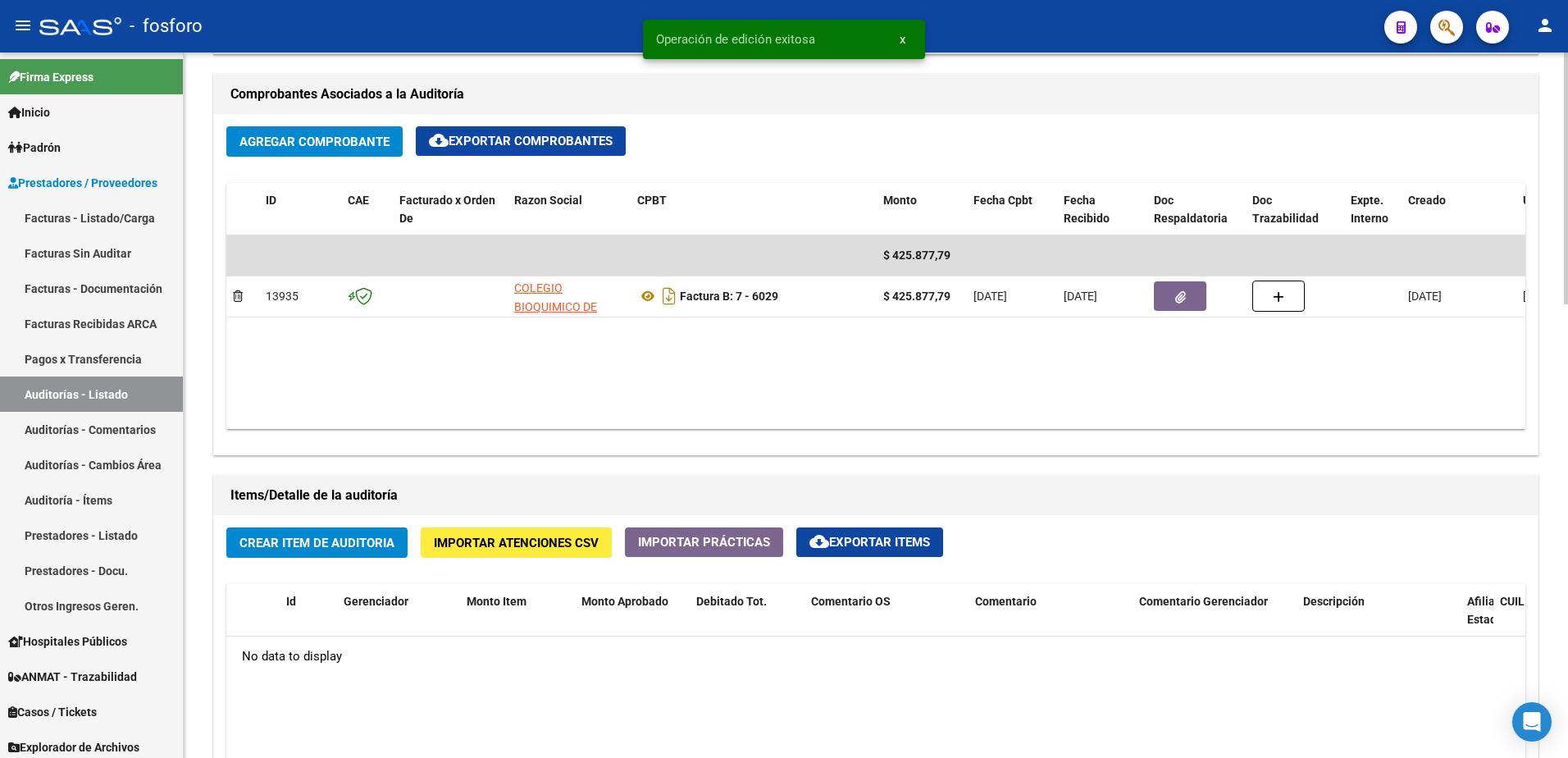
scroll to position [821, 0]
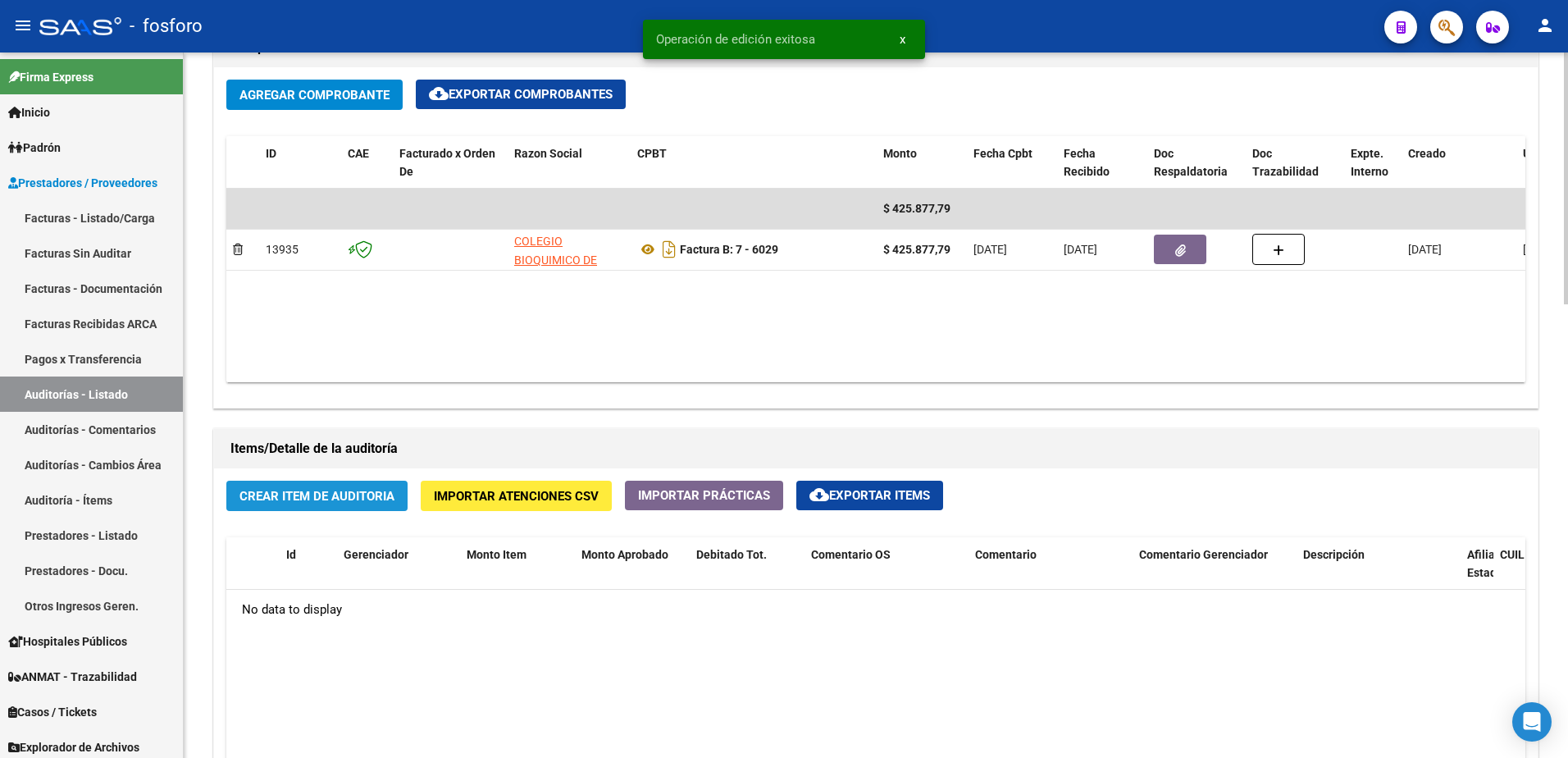
click at [357, 489] on span "Crear Item de Auditoria" at bounding box center [316, 497] width 155 height 15
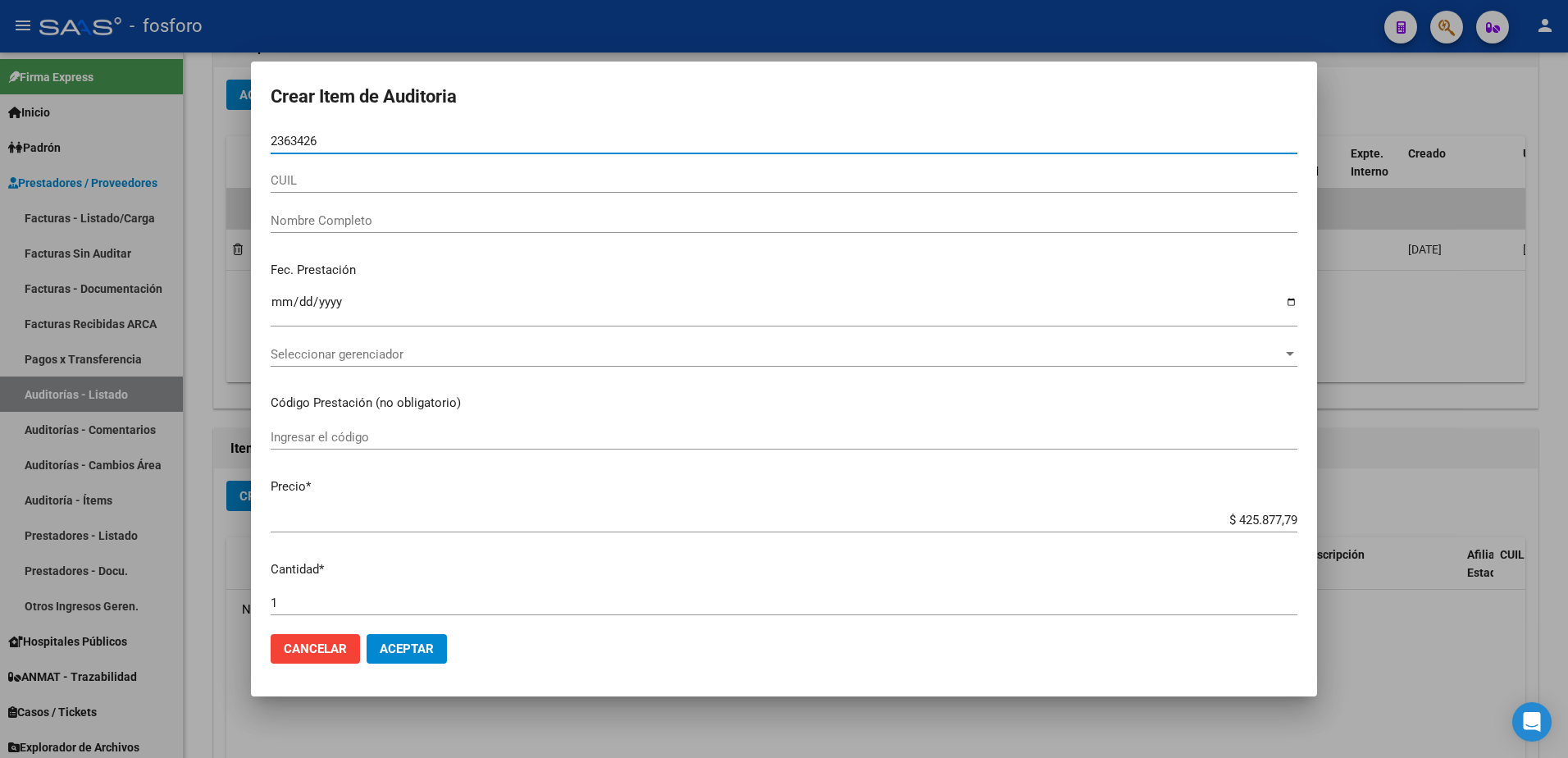
type input "23634266"
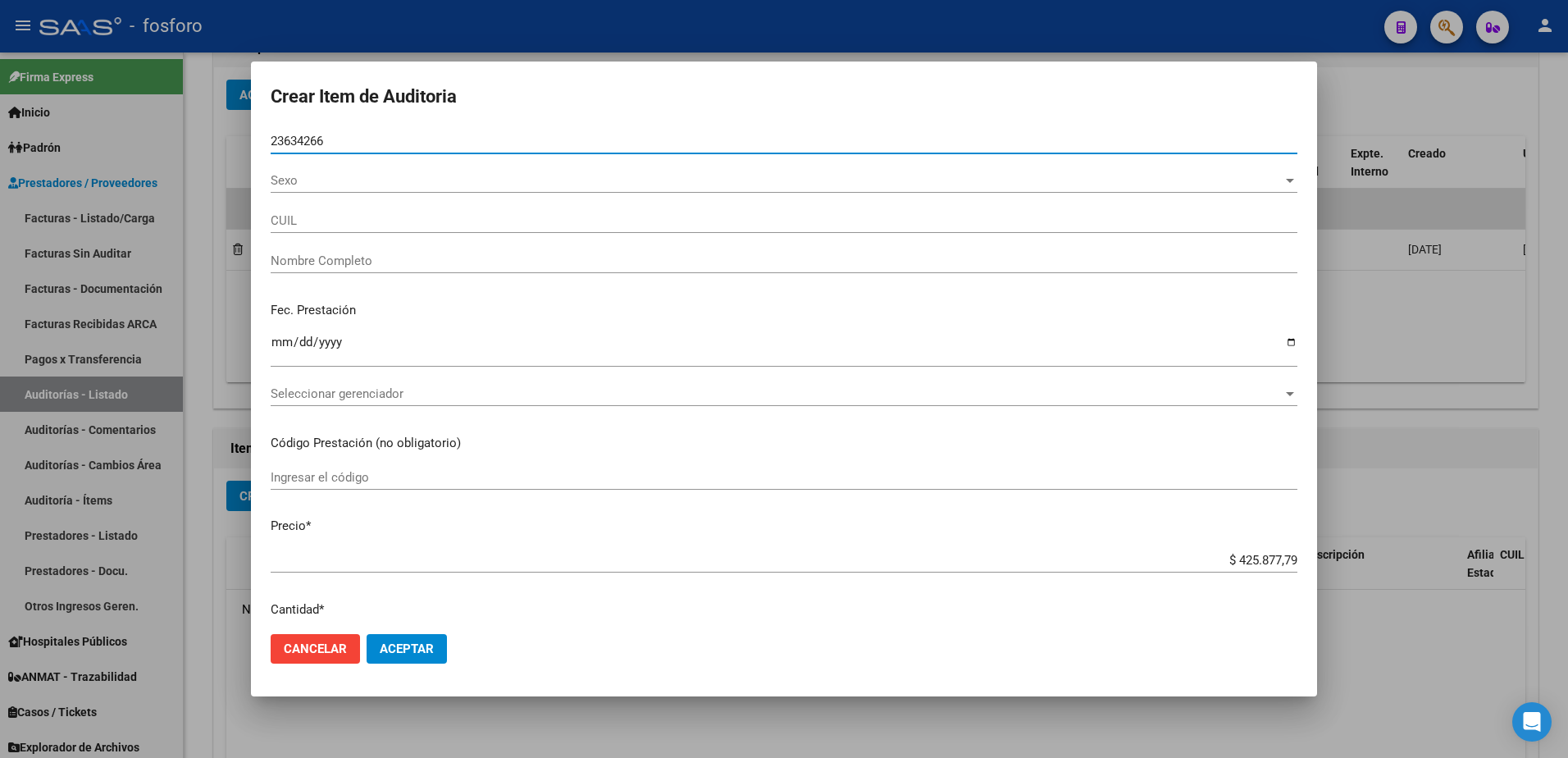
type input "20236342663"
type input "[PERSON_NAME] -"
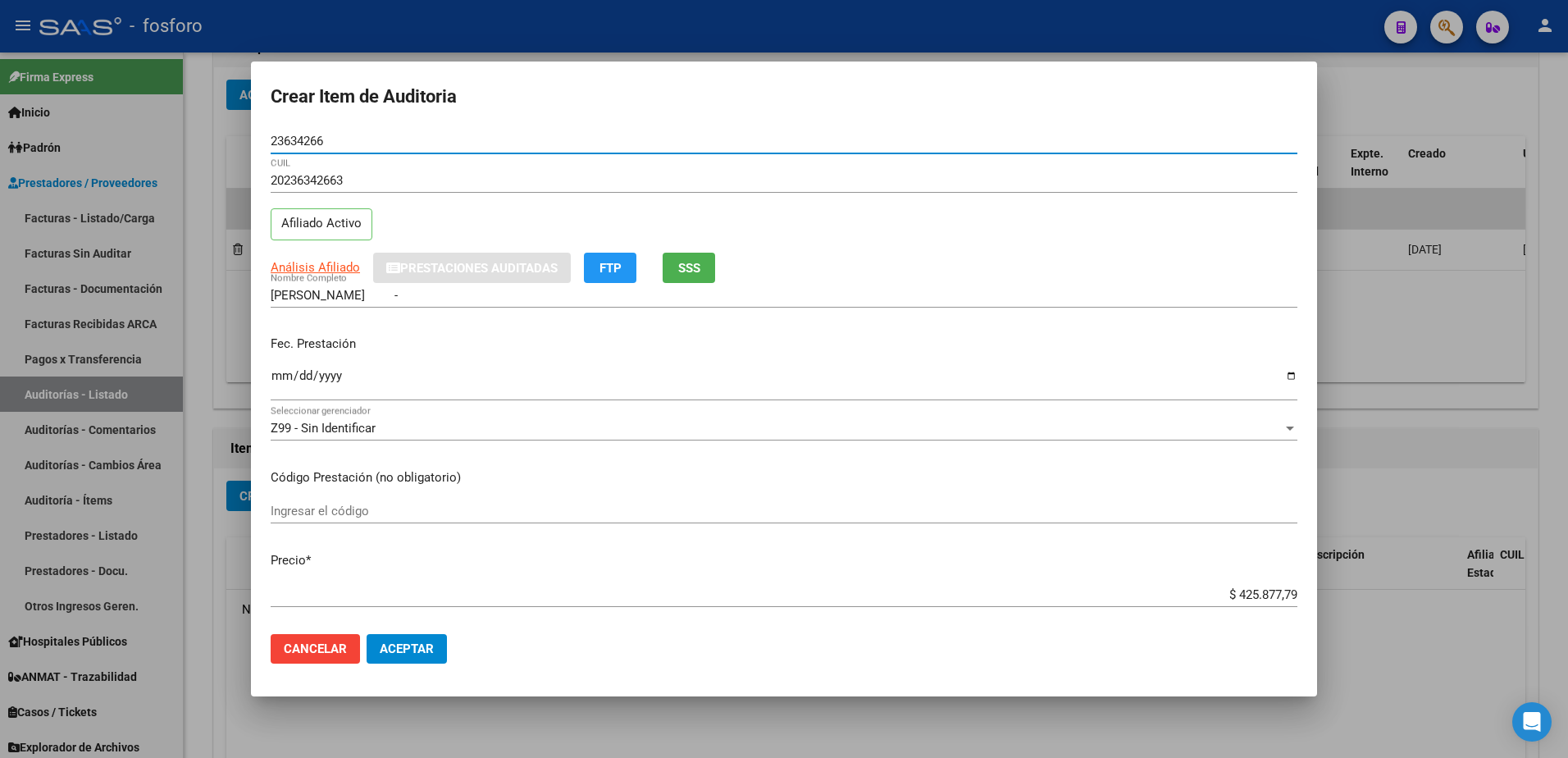
type input "23634266"
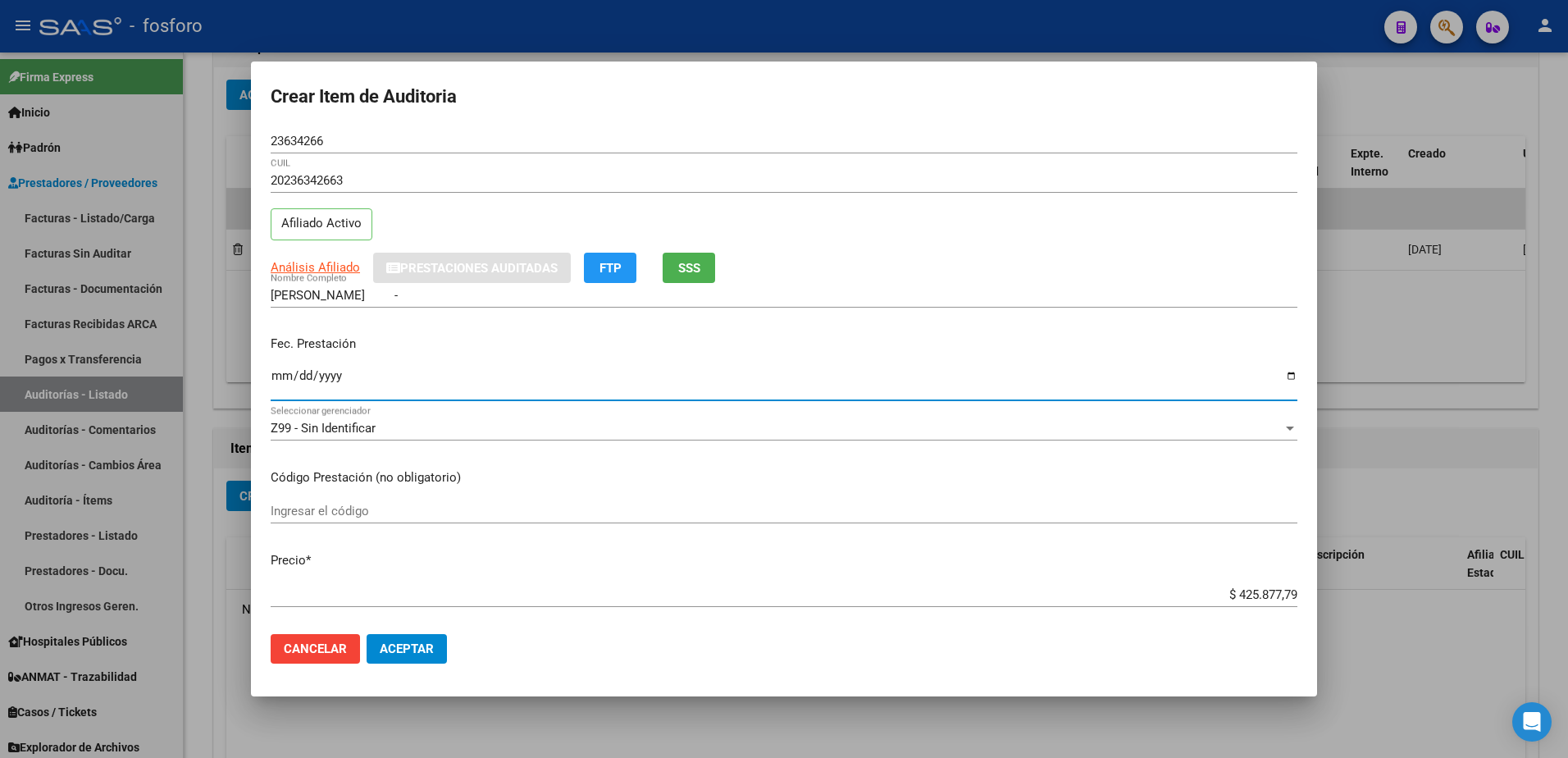
click at [278, 377] on input "Ingresar la fecha" at bounding box center [784, 382] width 1027 height 26
type input "[DATE]"
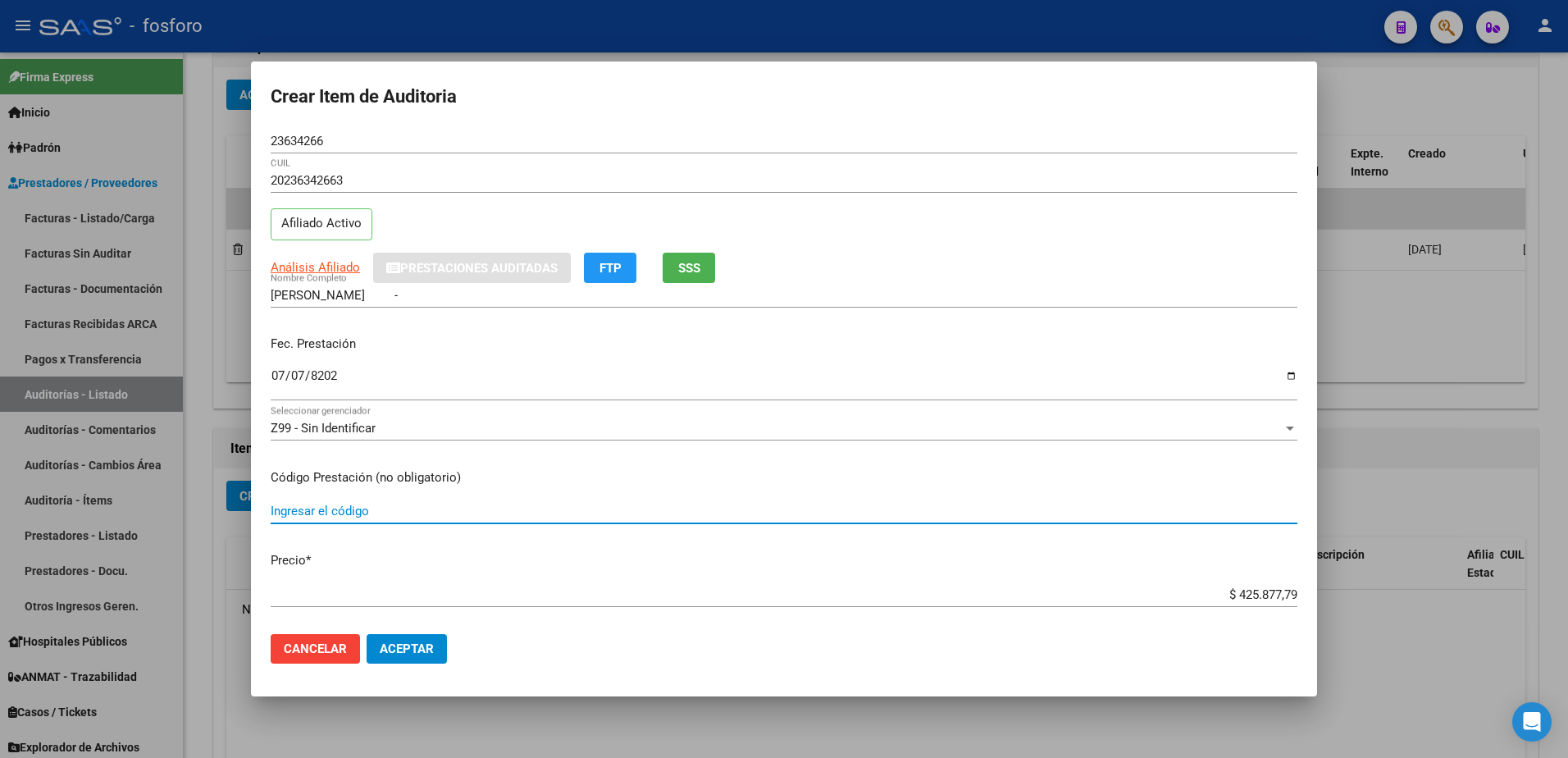
click at [321, 514] on input "Ingresar el código" at bounding box center [784, 512] width 1027 height 15
type input "l"
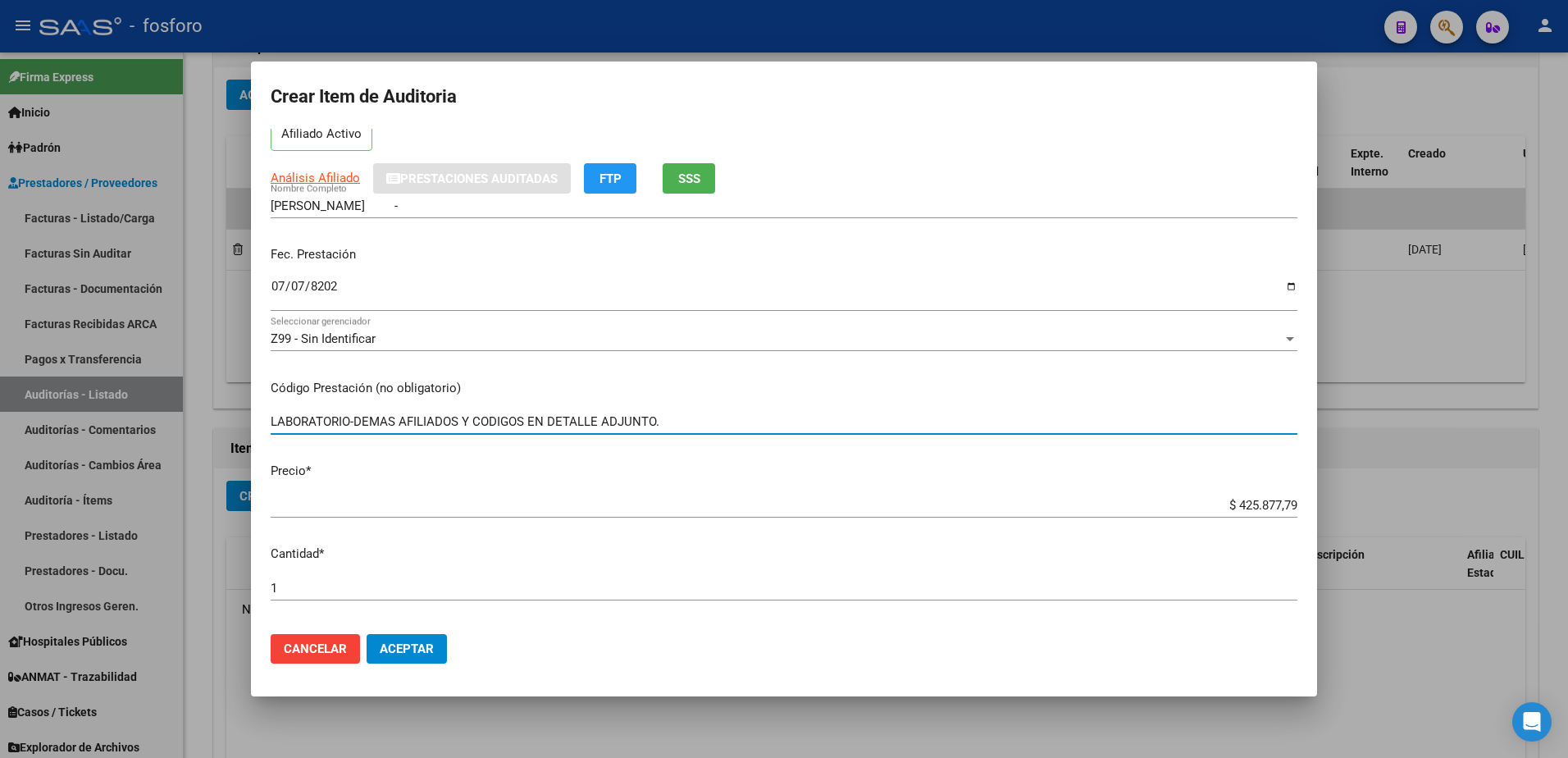
scroll to position [246, 0]
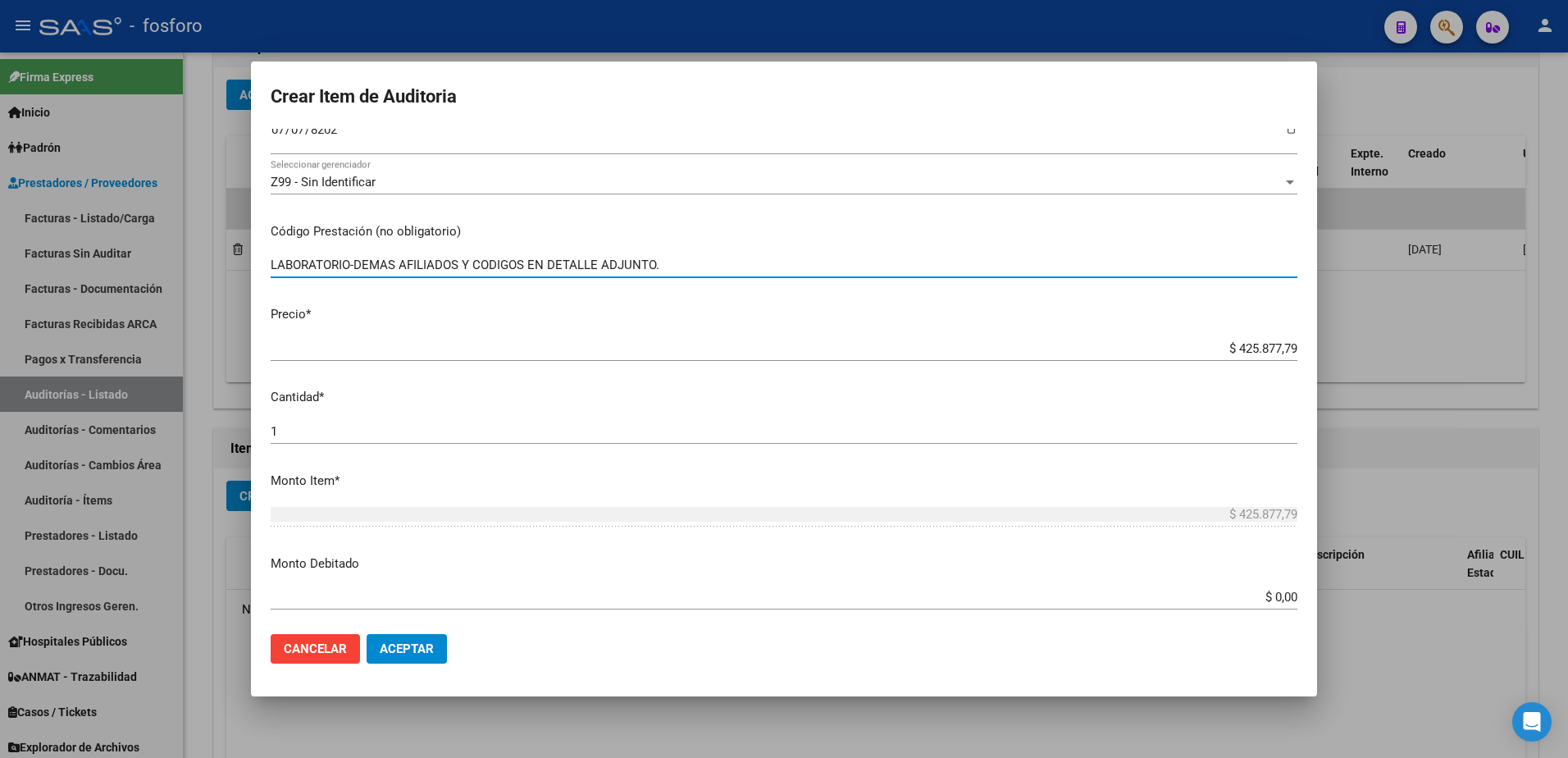
type input "LABORATORIO-DEMAS AFILIADOS Y CODIGOS EN DETALLE ADJUNTO."
click at [1283, 600] on input "$ 0,00" at bounding box center [784, 597] width 1027 height 15
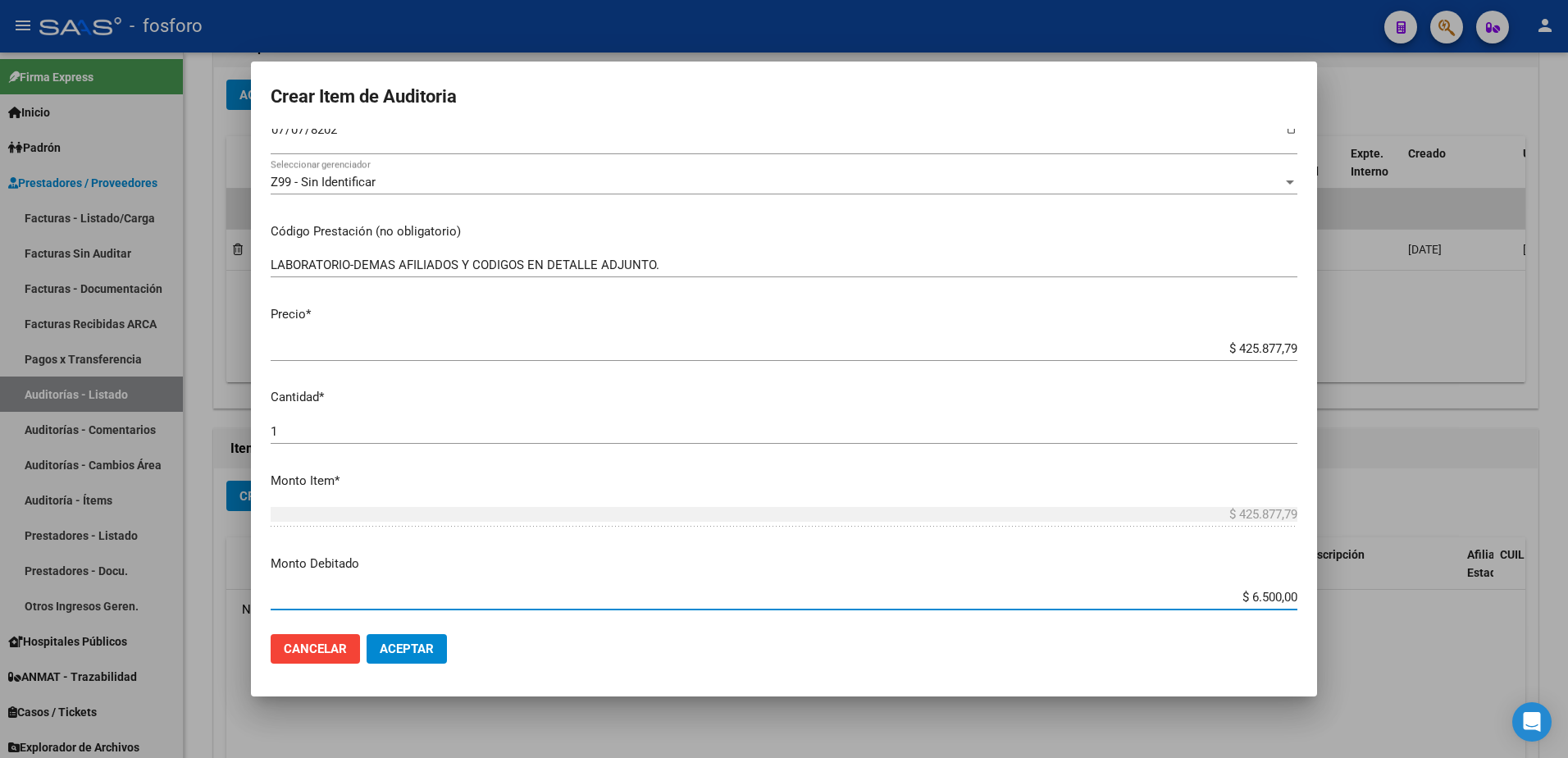
type input "$ 65.000,00"
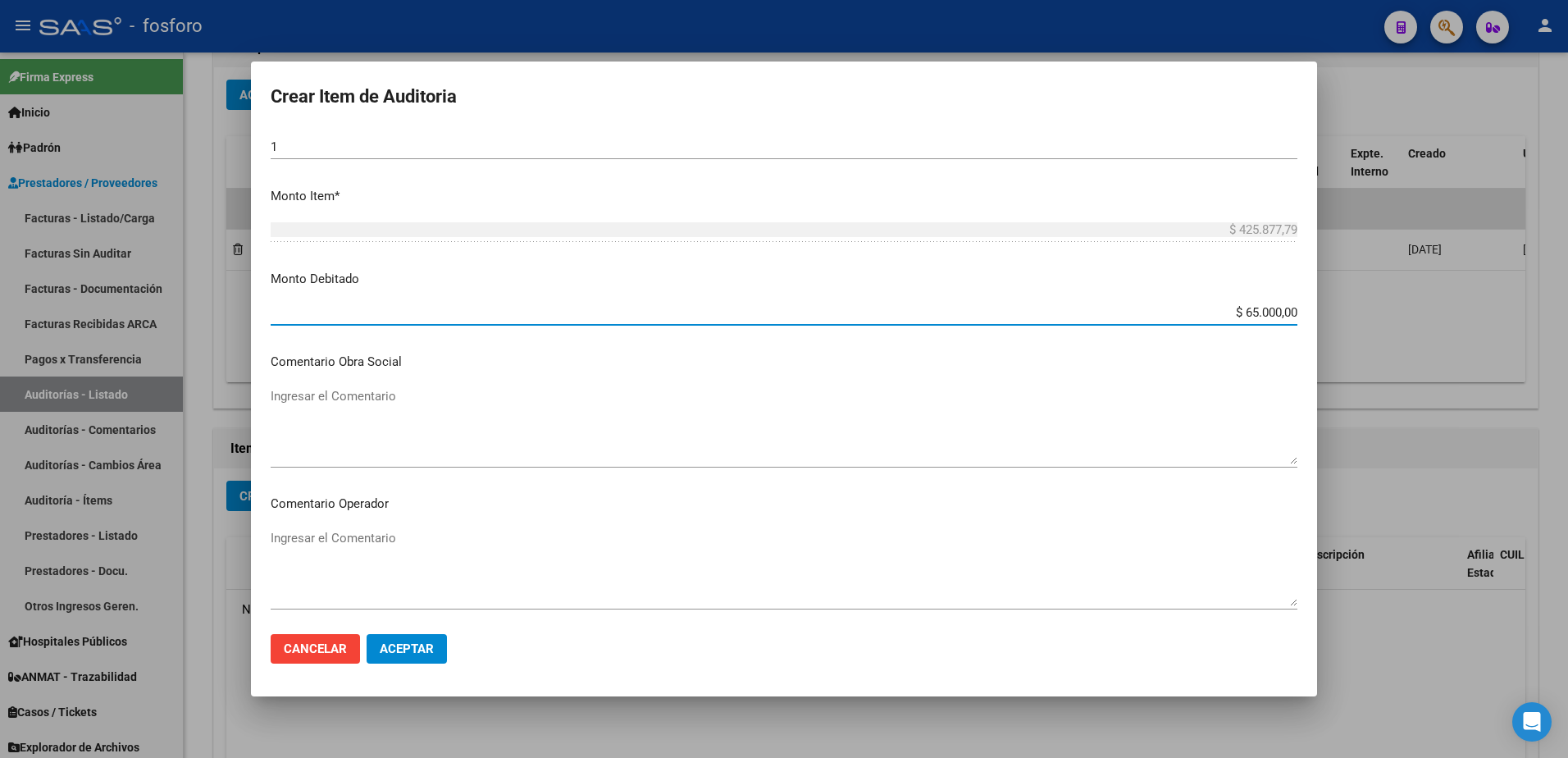
scroll to position [575, 0]
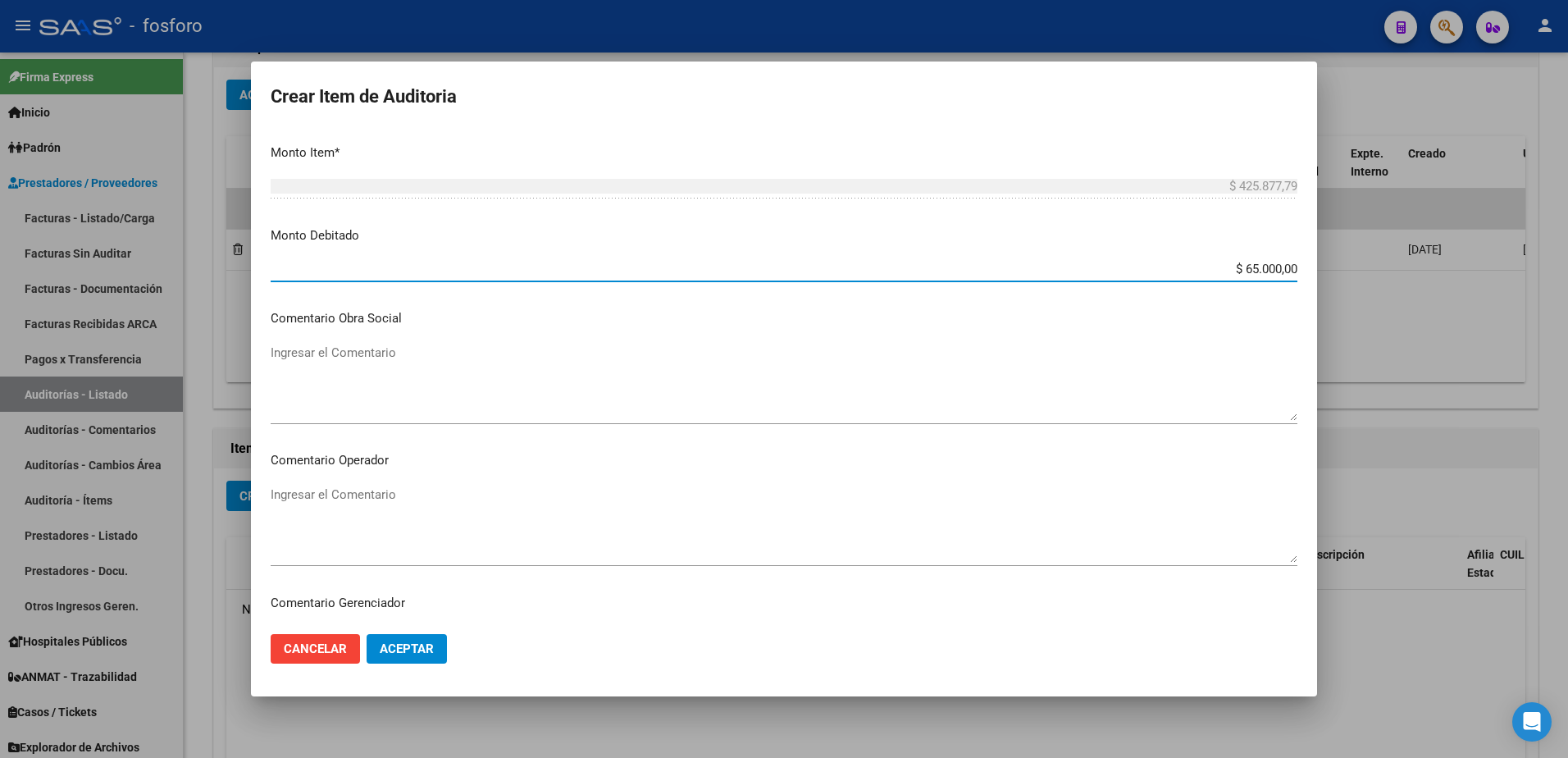
click at [316, 504] on textarea "Ingresar el Comentario" at bounding box center [784, 524] width 1027 height 77
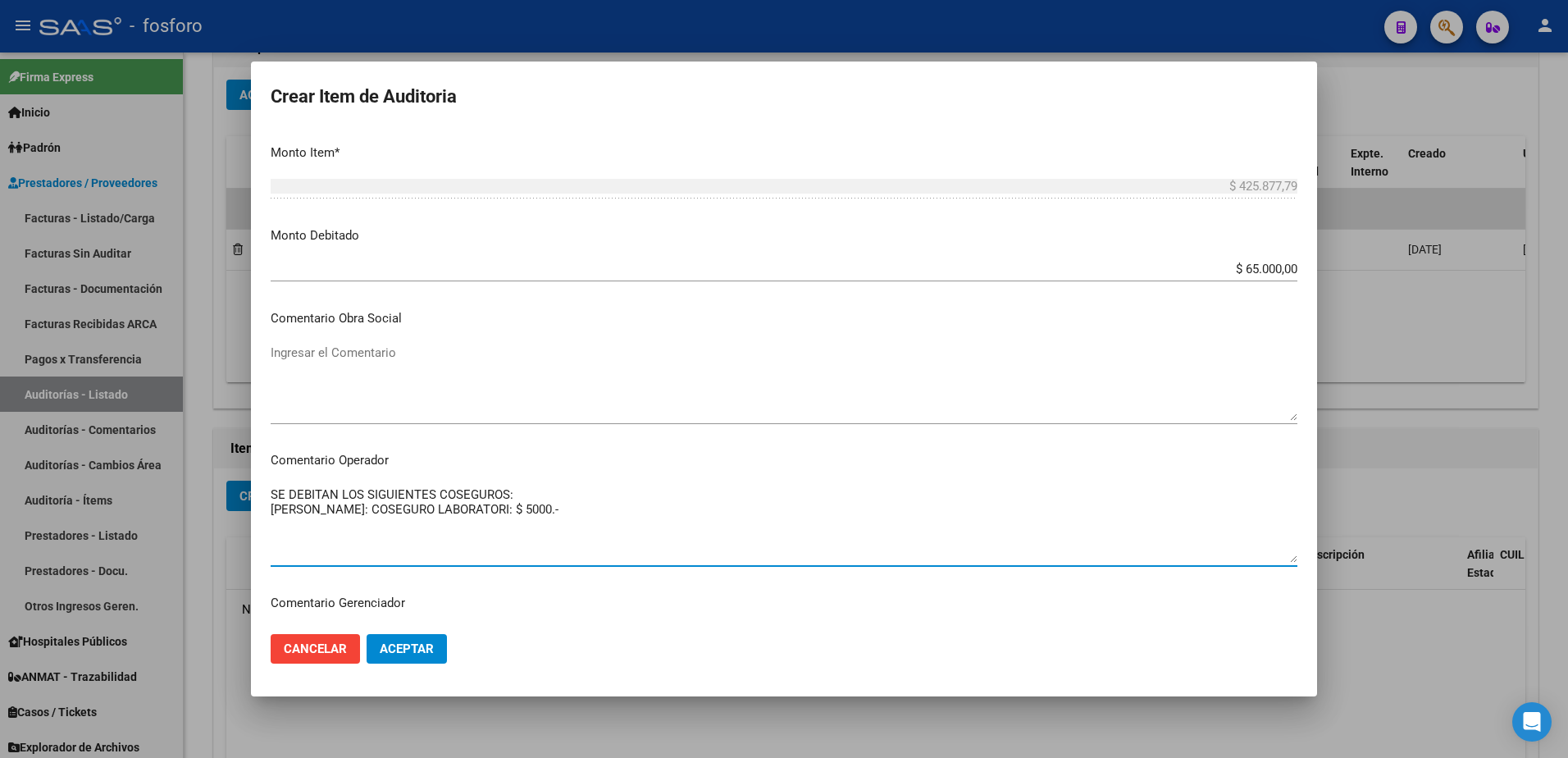
click at [522, 517] on textarea "SE DEBITAN LOS SIGUIENTES COSEGUROS: [PERSON_NAME]: COSEGURO LABORATORI: $ 5000…" at bounding box center [784, 524] width 1027 height 77
click at [686, 518] on textarea "SE DEBITAN LOS SIGUIENTES COSEGUROS: [PERSON_NAME]: COSEGURO LABORATORIO PLAN P…" at bounding box center [784, 524] width 1027 height 77
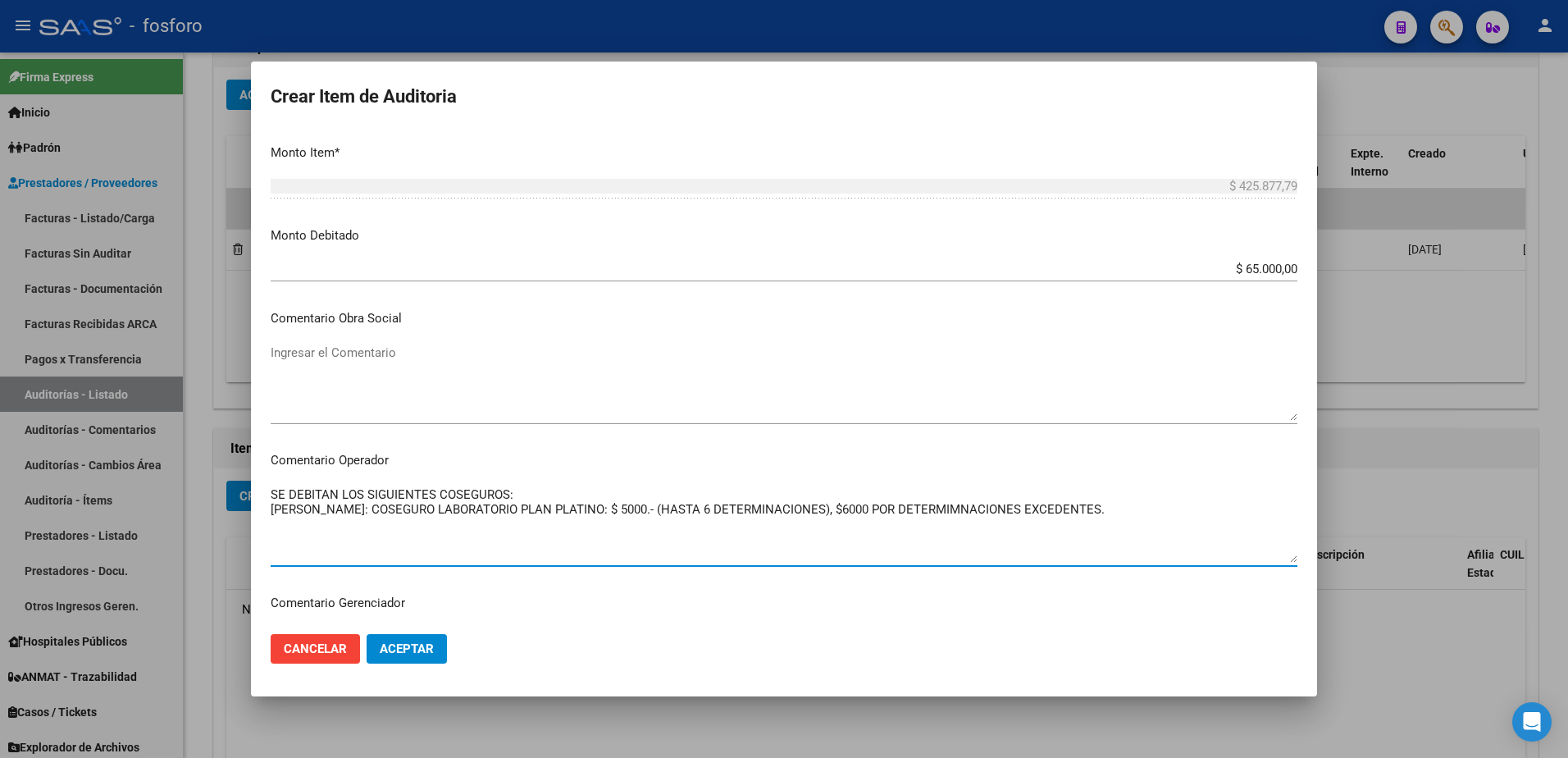
click at [1127, 515] on textarea "SE DEBITAN LOS SIGUIENTES COSEGUROS: [PERSON_NAME]: COSEGURO LABORATORIO PLAN P…" at bounding box center [784, 524] width 1027 height 77
drag, startPoint x: 385, startPoint y: 511, endPoint x: 844, endPoint y: 510, distance: 459.0
click at [844, 510] on textarea "SE DEBITAN LOS SIGUIENTES COSEGUROS: [PERSON_NAME]: COSEGURO LABORATORIO PLAN P…" at bounding box center [784, 524] width 1027 height 77
click at [381, 530] on textarea "SE DEBITAN LOS SIGUIENTES COSEGUROS: [PERSON_NAME]: COSEGURO LABORATORIO PLAN P…" at bounding box center [784, 524] width 1027 height 77
paste textarea "COSEGURO LABORATORIO PLAN PLATINO: $ 5000.- (HASTA 6 DETERMINACIONES)"
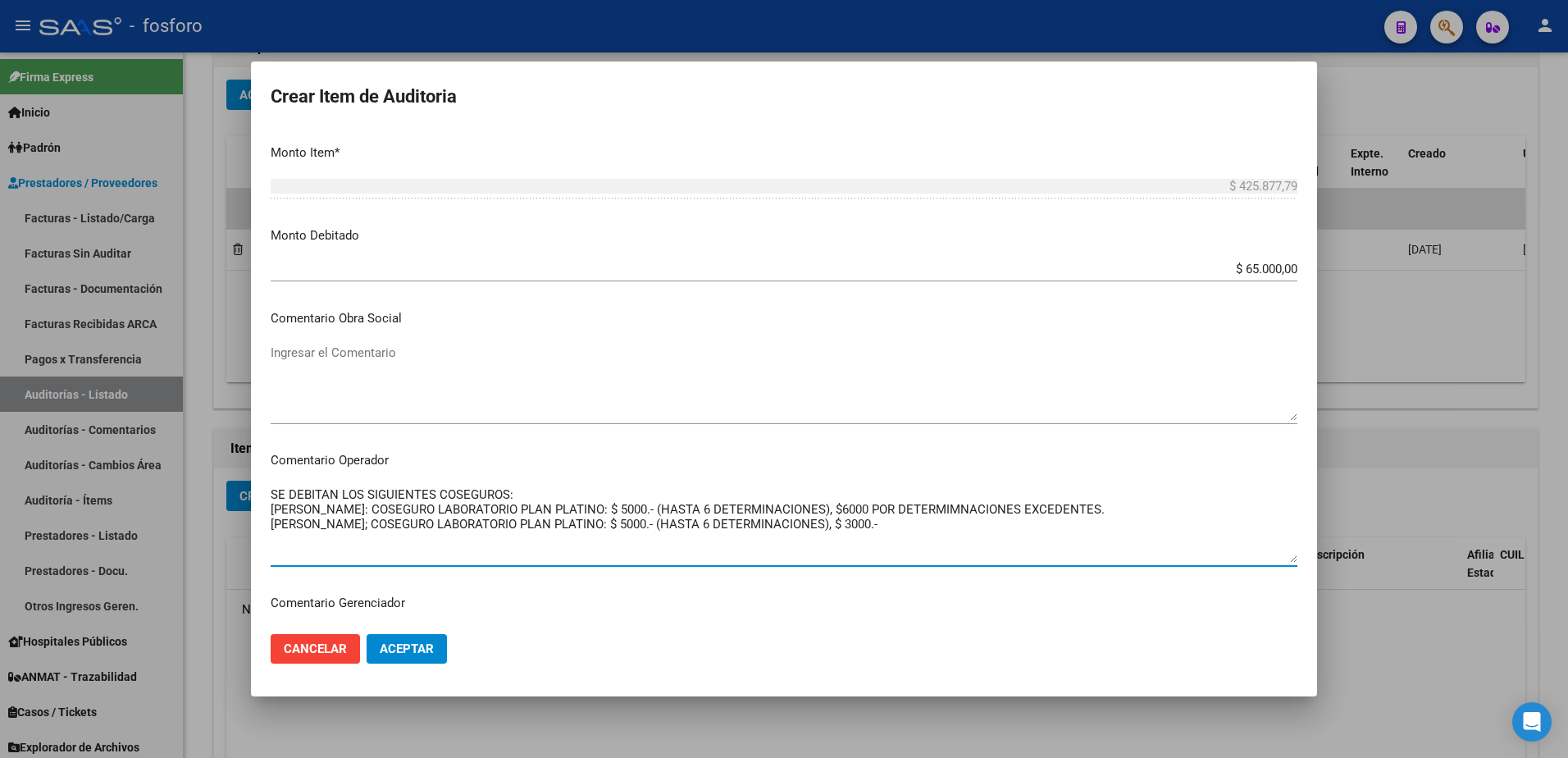
click at [973, 509] on textarea "SE DEBITAN LOS SIGUIENTES COSEGUROS: [PERSON_NAME]: COSEGURO LABORATORIO PLAN P…" at bounding box center [784, 524] width 1027 height 77
drag, startPoint x: 887, startPoint y: 511, endPoint x: 1113, endPoint y: 507, distance: 226.0
click at [1113, 507] on textarea "SE DEBITAN LOS SIGUIENTES COSEGUROS: [PERSON_NAME]: COSEGURO LABORATORIO PLAN P…" at bounding box center [784, 524] width 1027 height 77
drag, startPoint x: 893, startPoint y: 533, endPoint x: 892, endPoint y: 523, distance: 10.0
click at [893, 529] on textarea "SE DEBITAN LOS SIGUIENTES COSEGUROS: [PERSON_NAME]: COSEGURO LABORATORIO PLAN P…" at bounding box center [784, 524] width 1027 height 77
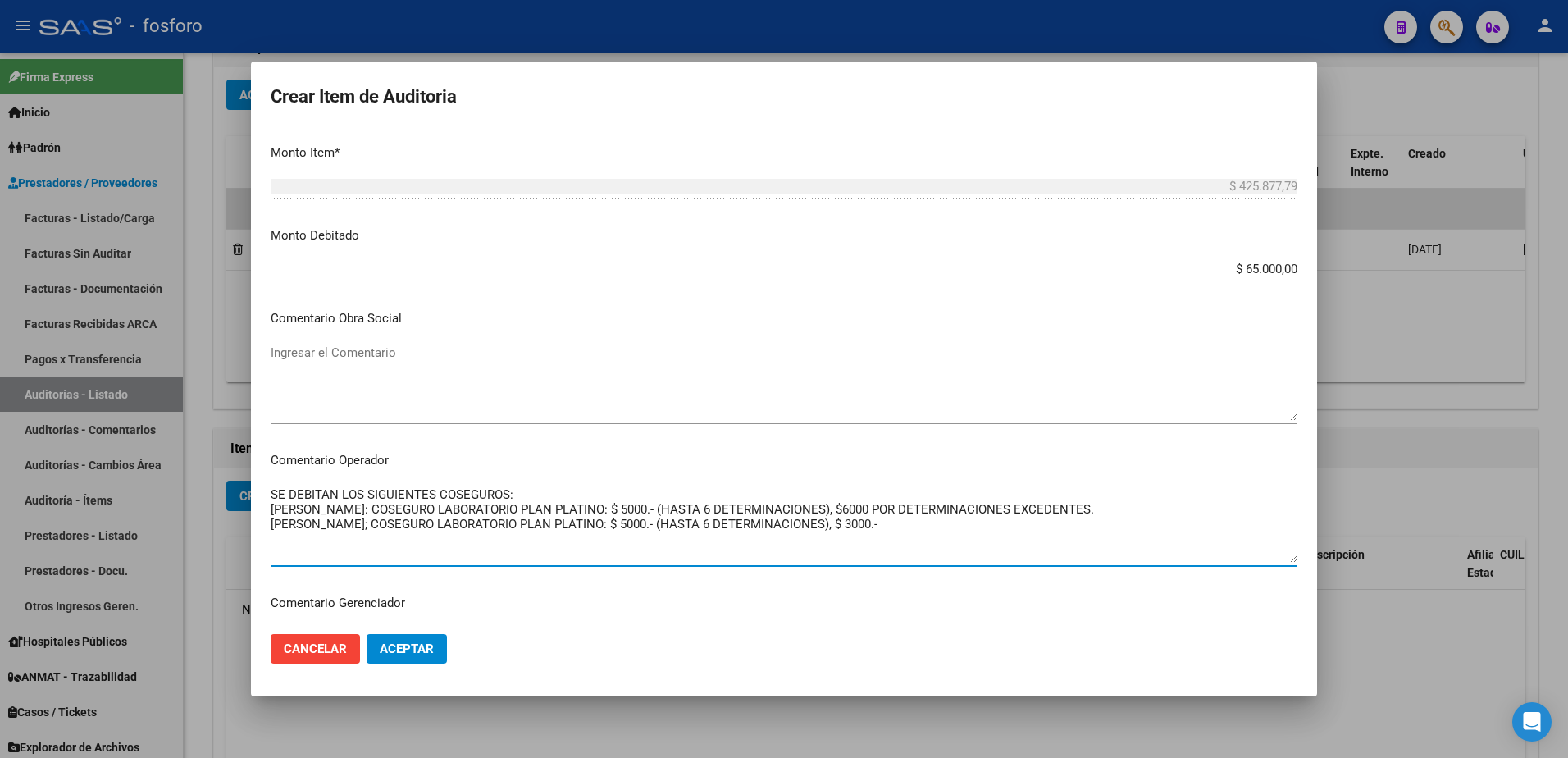
paste textarea "POR DETERMINACIONES EXCEDENTES."
drag, startPoint x: 385, startPoint y: 512, endPoint x: 665, endPoint y: 514, distance: 280.0
click at [667, 514] on textarea "SE DEBITAN LOS SIGUIENTES COSEGUROS: [PERSON_NAME]: COSEGURO LABORATORIO PLAN P…" at bounding box center [784, 524] width 1027 height 77
click at [362, 545] on textarea "SE DEBITAN LOS SIGUIENTES COSEGUROS: [PERSON_NAME]: COSEGURO LABORATORIO PLAN P…" at bounding box center [784, 524] width 1027 height 77
paste textarea "COSEGURO LABORATORIO PLAN PLATINO: $ 5000."
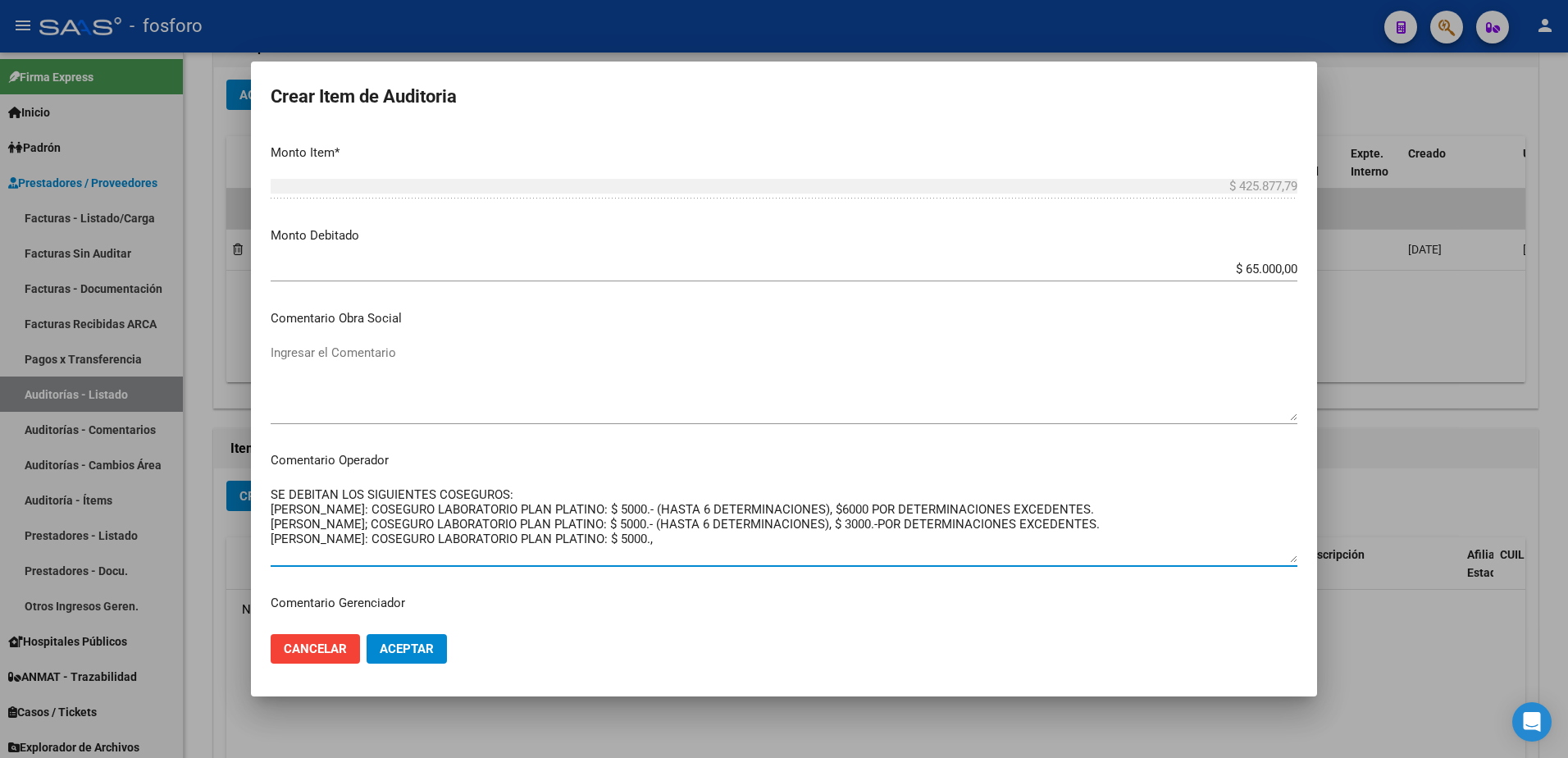
drag, startPoint x: 672, startPoint y: 509, endPoint x: 1112, endPoint y: 507, distance: 440.0
click at [1112, 507] on textarea "SE DEBITAN LOS SIGUIENTES COSEGUROS: [PERSON_NAME]: COSEGURO LABORATORIO PLAN P…" at bounding box center [784, 524] width 1027 height 77
click at [640, 544] on textarea "SE DEBITAN LOS SIGUIENTES COSEGUROS: [PERSON_NAME]: COSEGURO LABORATORIO PLAN P…" at bounding box center [784, 524] width 1027 height 77
paste textarea "(HASTA 6 DETERMINACIONES), $6000 POR DETERMINACIONES EXCEDENTES."
click at [833, 546] on textarea "SE DEBITAN LOS SIGUIENTES COSEGUROS: [PERSON_NAME]: COSEGURO LABORATORIO PLAN P…" at bounding box center [784, 524] width 1027 height 77
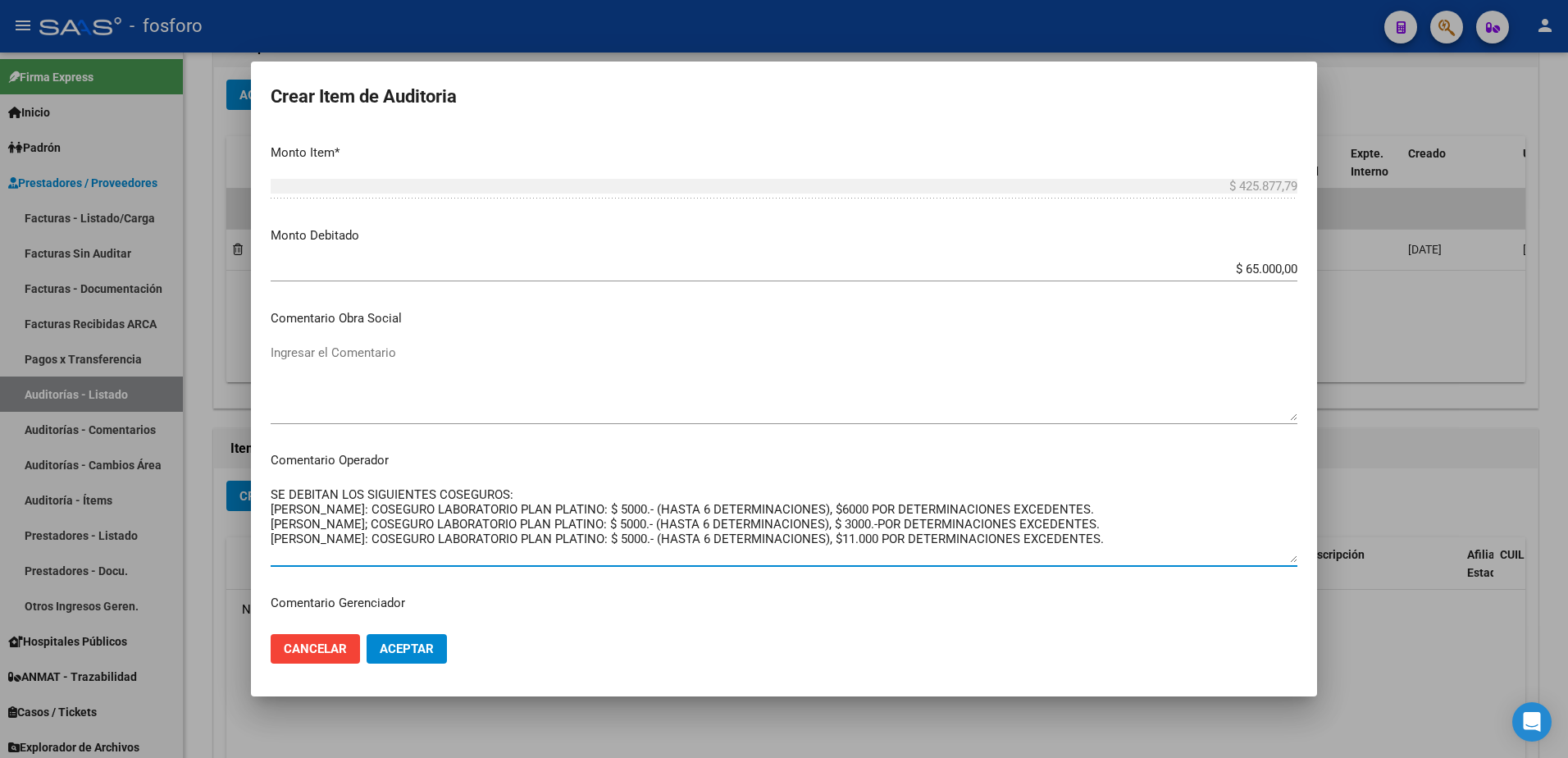
click at [867, 544] on textarea "SE DEBITAN LOS SIGUIENTES COSEGUROS: [PERSON_NAME]: COSEGURO LABORATORIO PLAN P…" at bounding box center [784, 524] width 1027 height 77
drag, startPoint x: 1102, startPoint y: 542, endPoint x: 1094, endPoint y: 548, distance: 10.0
click at [1101, 545] on textarea "SE DEBITAN LOS SIGUIENTES COSEGUROS: [PERSON_NAME]: COSEGURO LABORATORIO PLAN P…" at bounding box center [784, 524] width 1027 height 77
drag, startPoint x: 385, startPoint y: 506, endPoint x: 1105, endPoint y: 508, distance: 720.0
click at [1105, 508] on textarea "SE DEBITAN LOS SIGUIENTES COSEGUROS: [PERSON_NAME]: COSEGURO LABORATORIO PLAN P…" at bounding box center [784, 524] width 1027 height 77
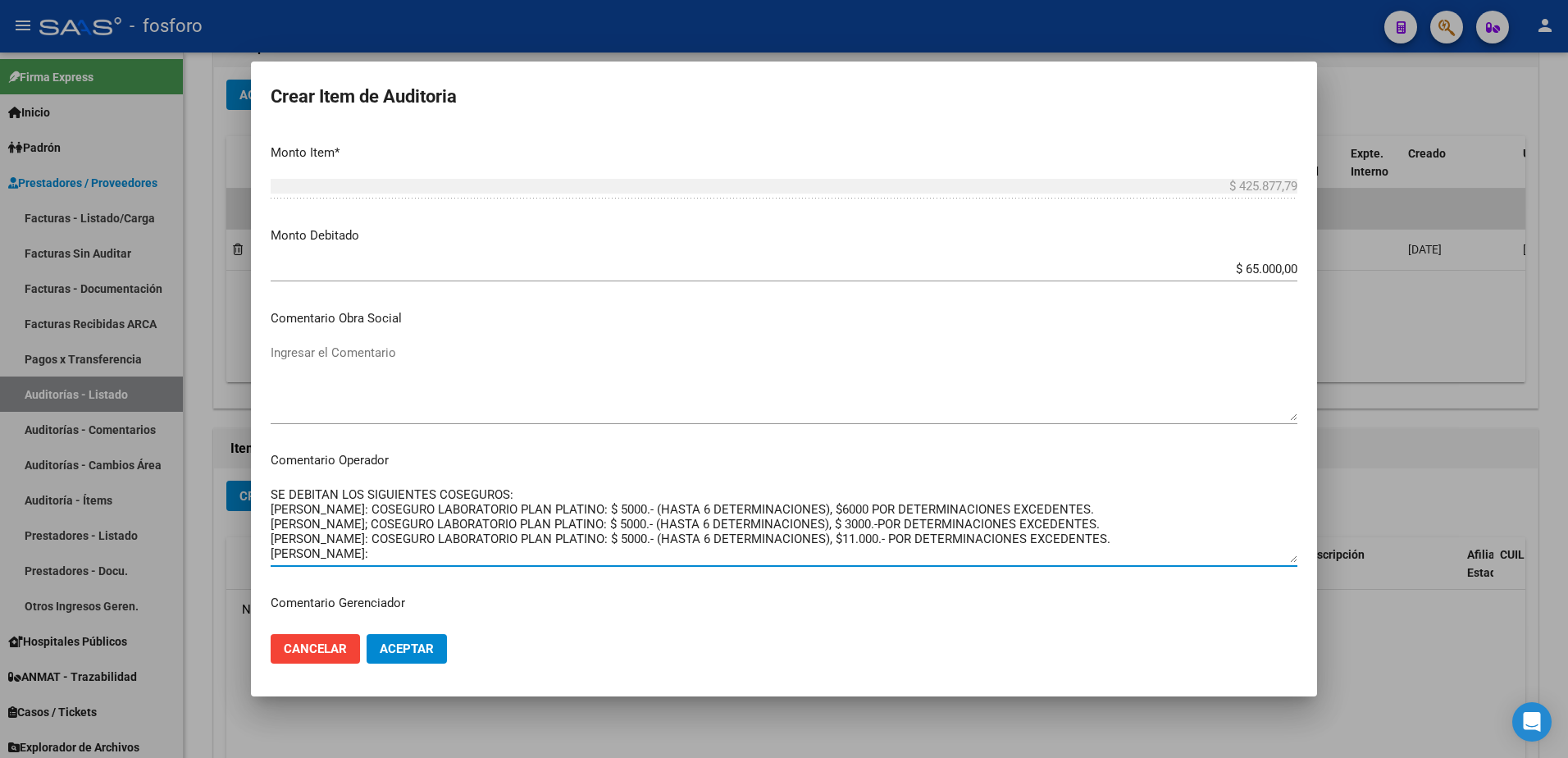
click at [367, 554] on textarea "SE DEBITAN LOS SIGUIENTES COSEGUROS: [PERSON_NAME]: COSEGURO LABORATORIO PLAN P…" at bounding box center [784, 524] width 1027 height 77
paste textarea "COSEGURO LABORATORIO PLAN PLATINO: $ 5000.- (HASTA 6 DETERMINACIONES), $6000 PO…"
click at [833, 560] on textarea "SE DEBITAN LOS SIGUIENTES COSEGUROS: [PERSON_NAME]: COSEGURO LABORATORIO PLAN P…" at bounding box center [784, 524] width 1027 height 77
click at [857, 557] on textarea "SE DEBITAN LOS SIGUIENTES COSEGUROS: [PERSON_NAME]: COSEGURO LABORATORIO PLAN P…" at bounding box center [784, 524] width 1027 height 77
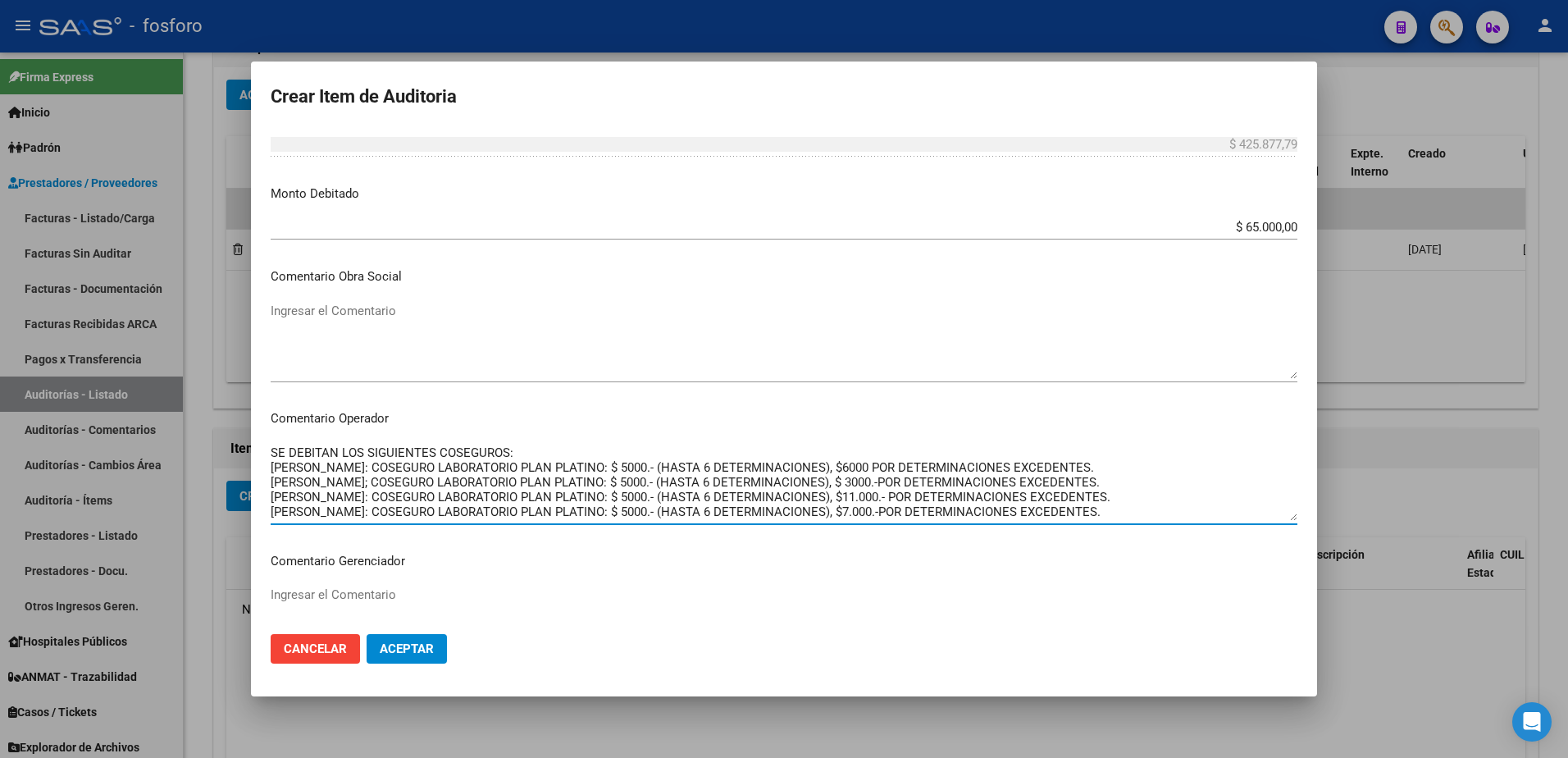
scroll to position [657, 0]
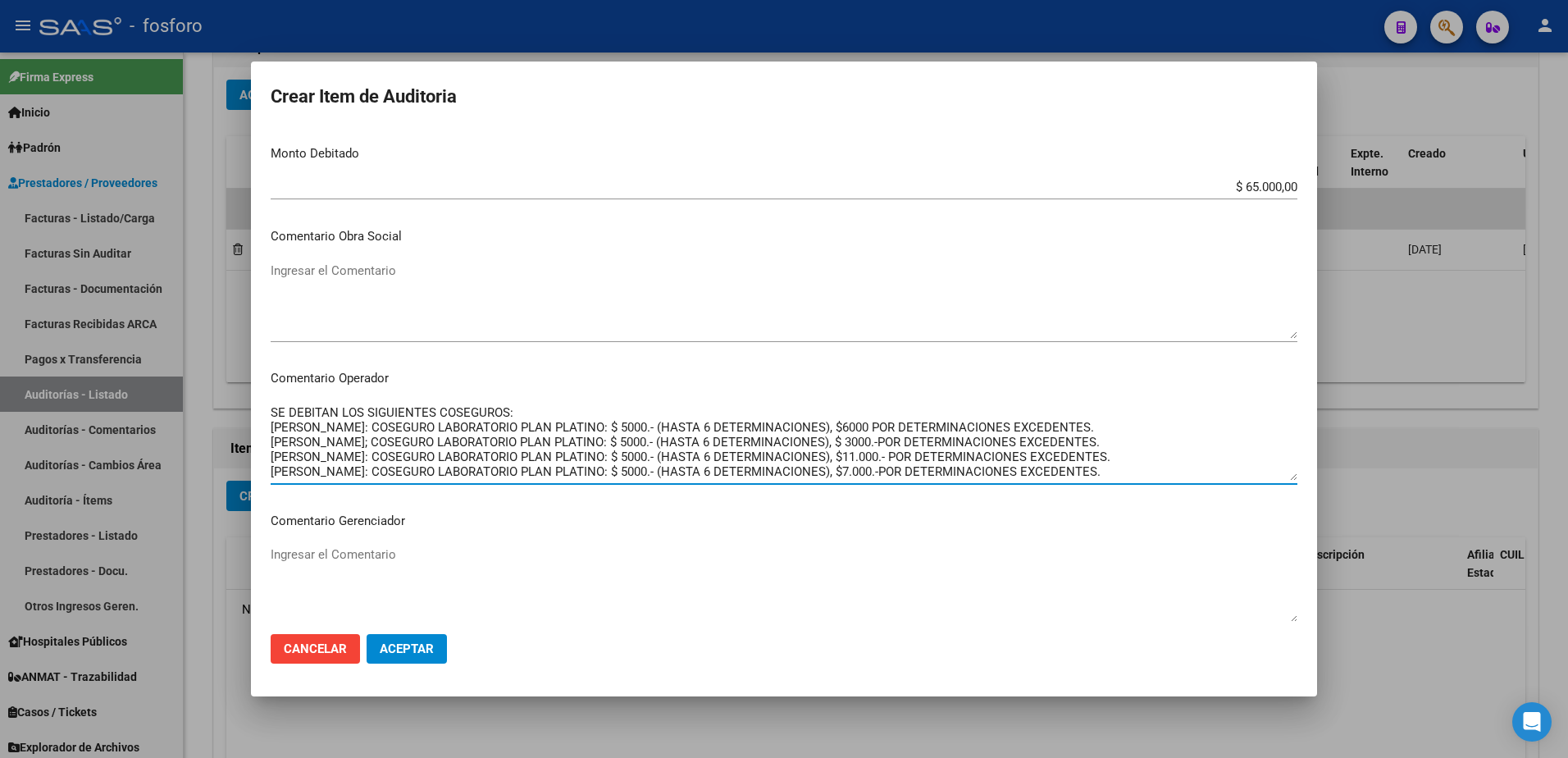
click at [1087, 469] on textarea "SE DEBITAN LOS SIGUIENTES COSEGUROS: [PERSON_NAME]: COSEGURO LABORATORIO PLAN P…" at bounding box center [784, 442] width 1027 height 77
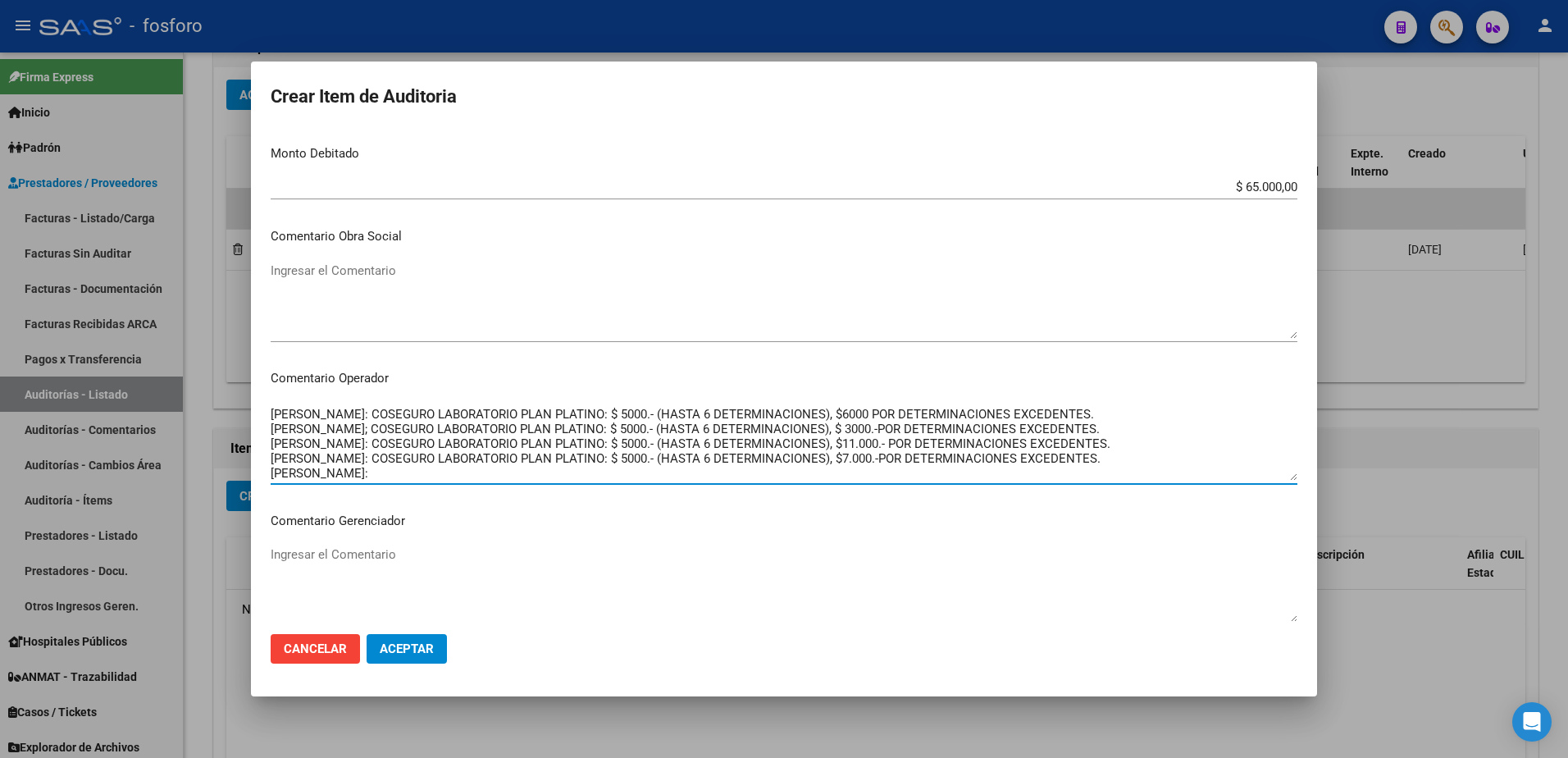
paste textarea "COSEGURO LABORATORIO PLAN PLATINO: $ 5000.- (HASTA 6 DETERMINACIONES), $6000 PO…"
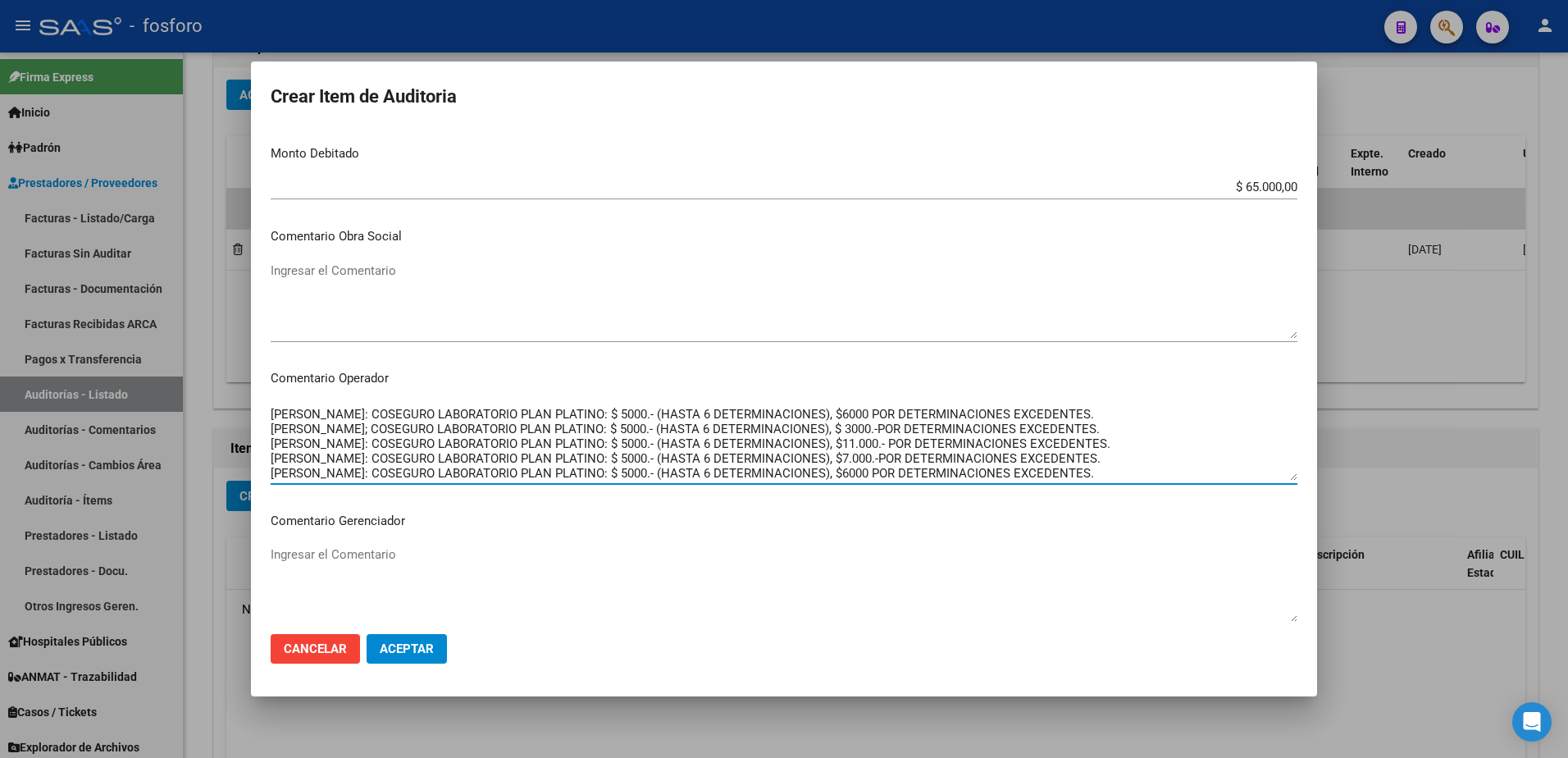
click at [836, 476] on textarea "SE DEBITAN LOS SIGUIENTES COSEGUROS: [PERSON_NAME]: COSEGURO LABORATORIO PLAN P…" at bounding box center [784, 442] width 1027 height 77
click at [641, 474] on textarea "SE DEBITAN LOS SIGUIENTES COSEGUROS: [PERSON_NAME]: COSEGURO LABORATORIO PLAN P…" at bounding box center [784, 442] width 1027 height 77
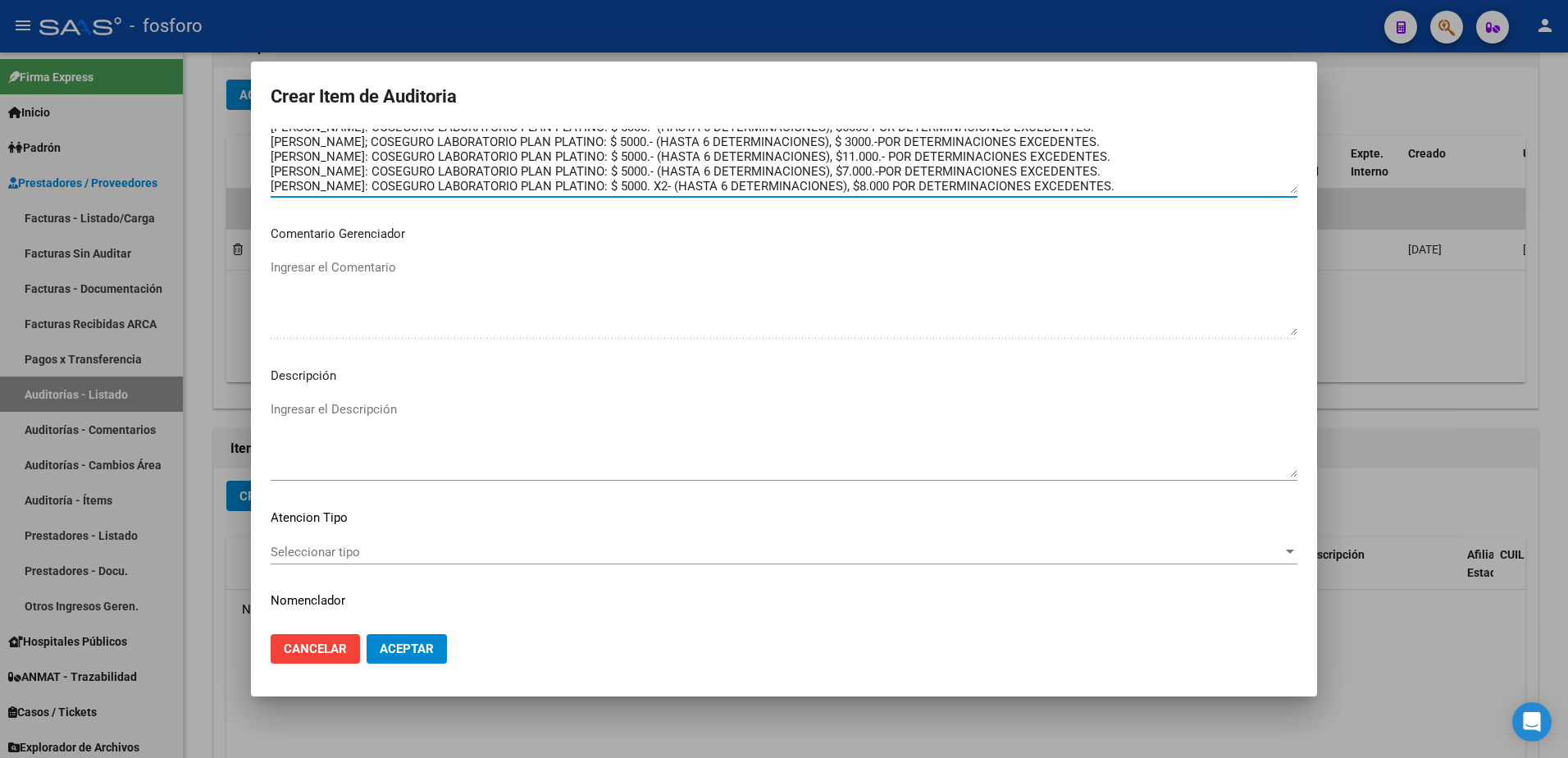
scroll to position [985, 0]
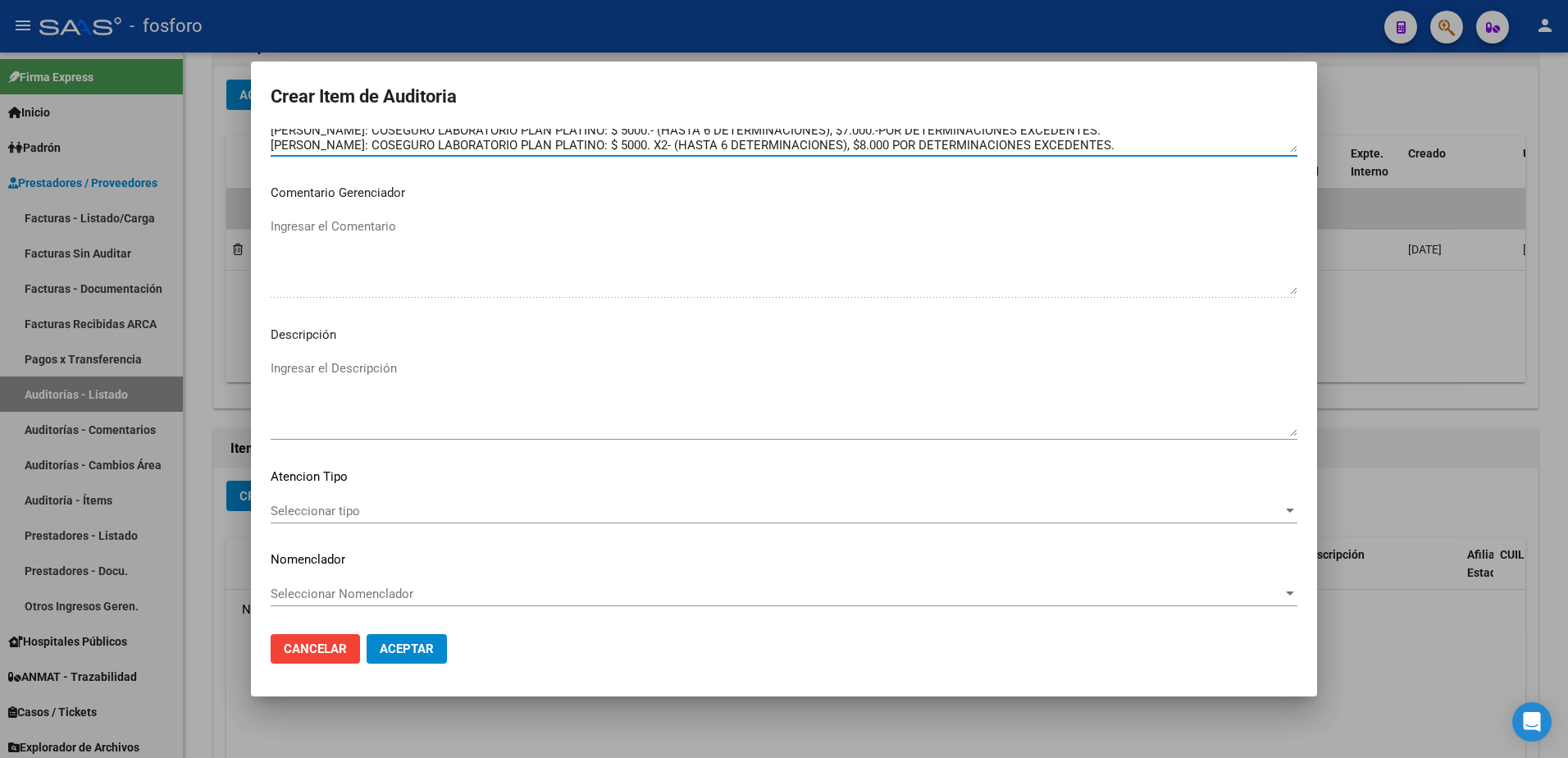
type textarea "SE DEBITAN LOS SIGUIENTES COSEGUROS: [PERSON_NAME]: COSEGURO LABORATORIO PLAN P…"
click at [307, 509] on span "Seleccionar tipo" at bounding box center [776, 512] width 1012 height 15
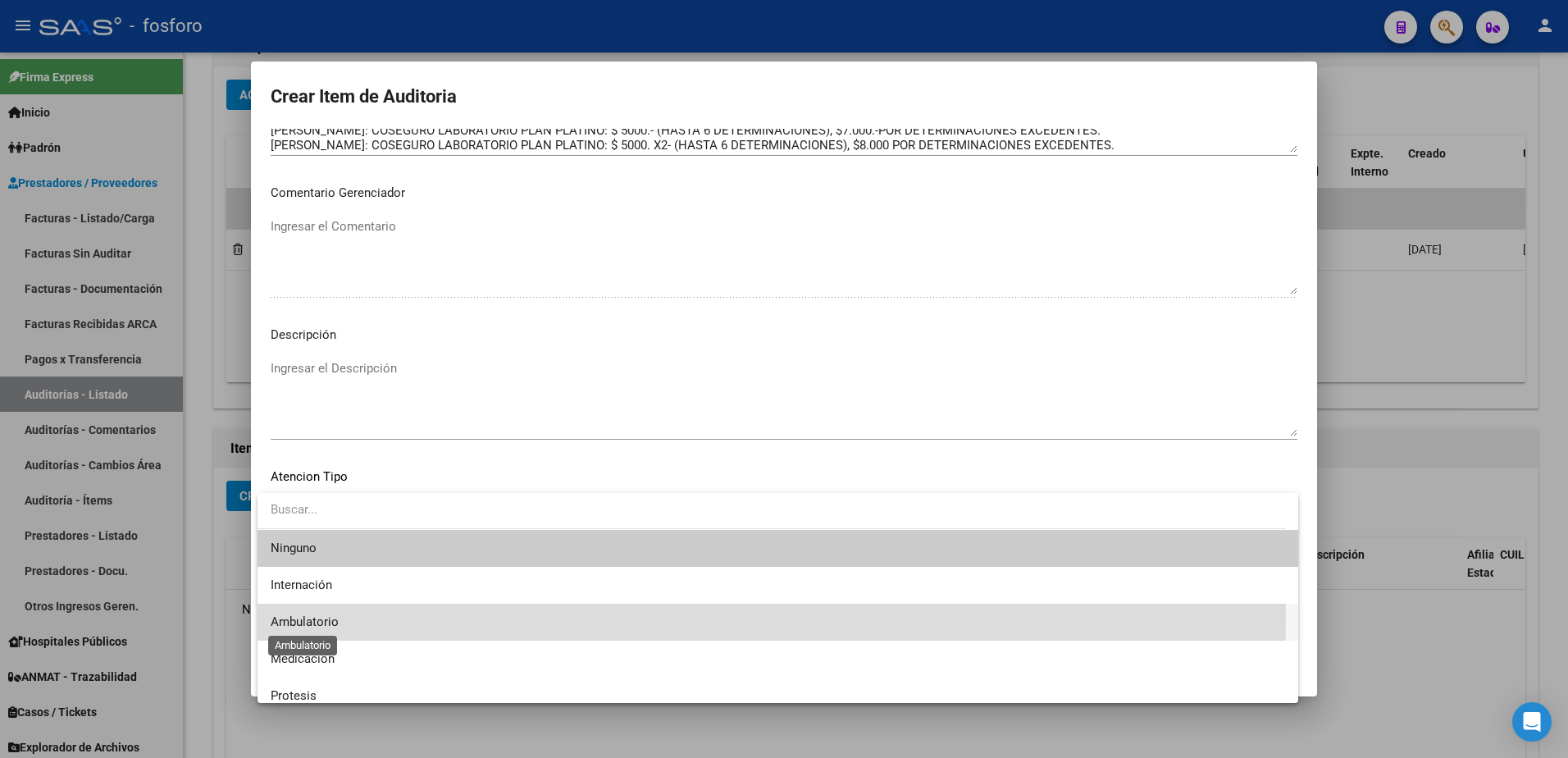
click at [311, 617] on span "Ambulatorio" at bounding box center [304, 622] width 68 height 15
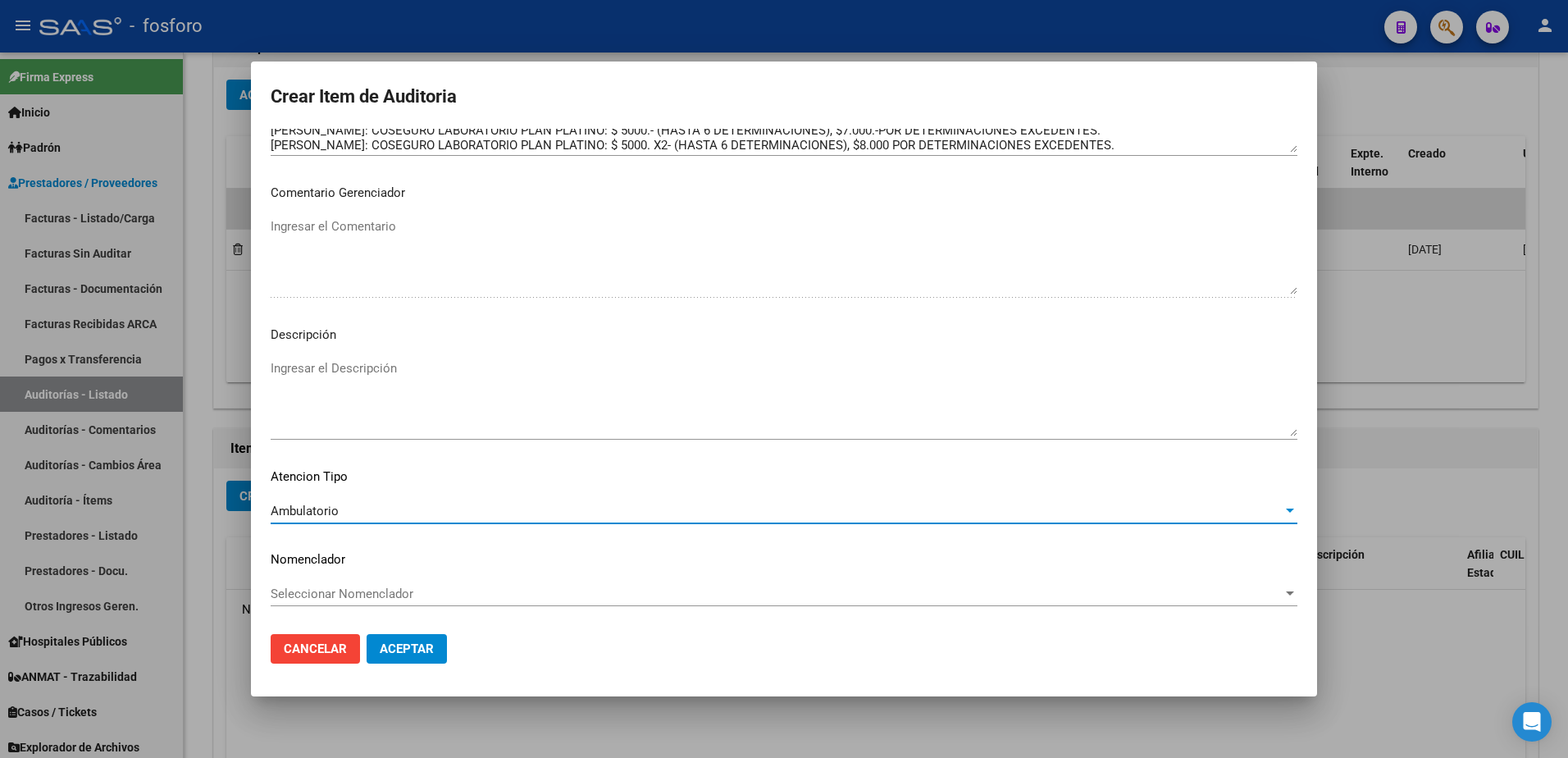
click at [396, 643] on span "Aceptar" at bounding box center [407, 649] width 54 height 15
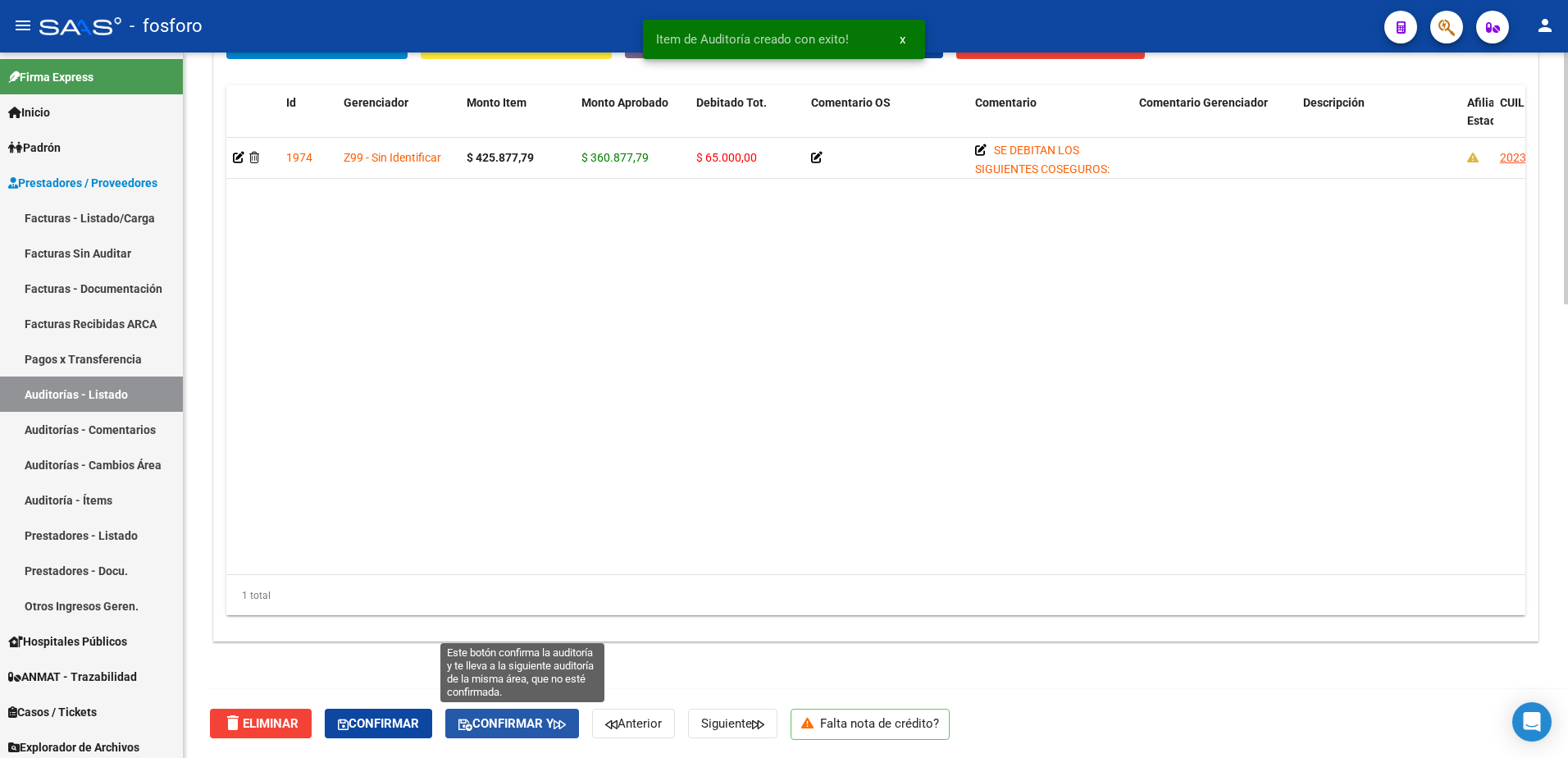
drag, startPoint x: 550, startPoint y: 722, endPoint x: 709, endPoint y: 621, distance: 188.4
click at [552, 719] on span "Confirmar y" at bounding box center [512, 724] width 107 height 15
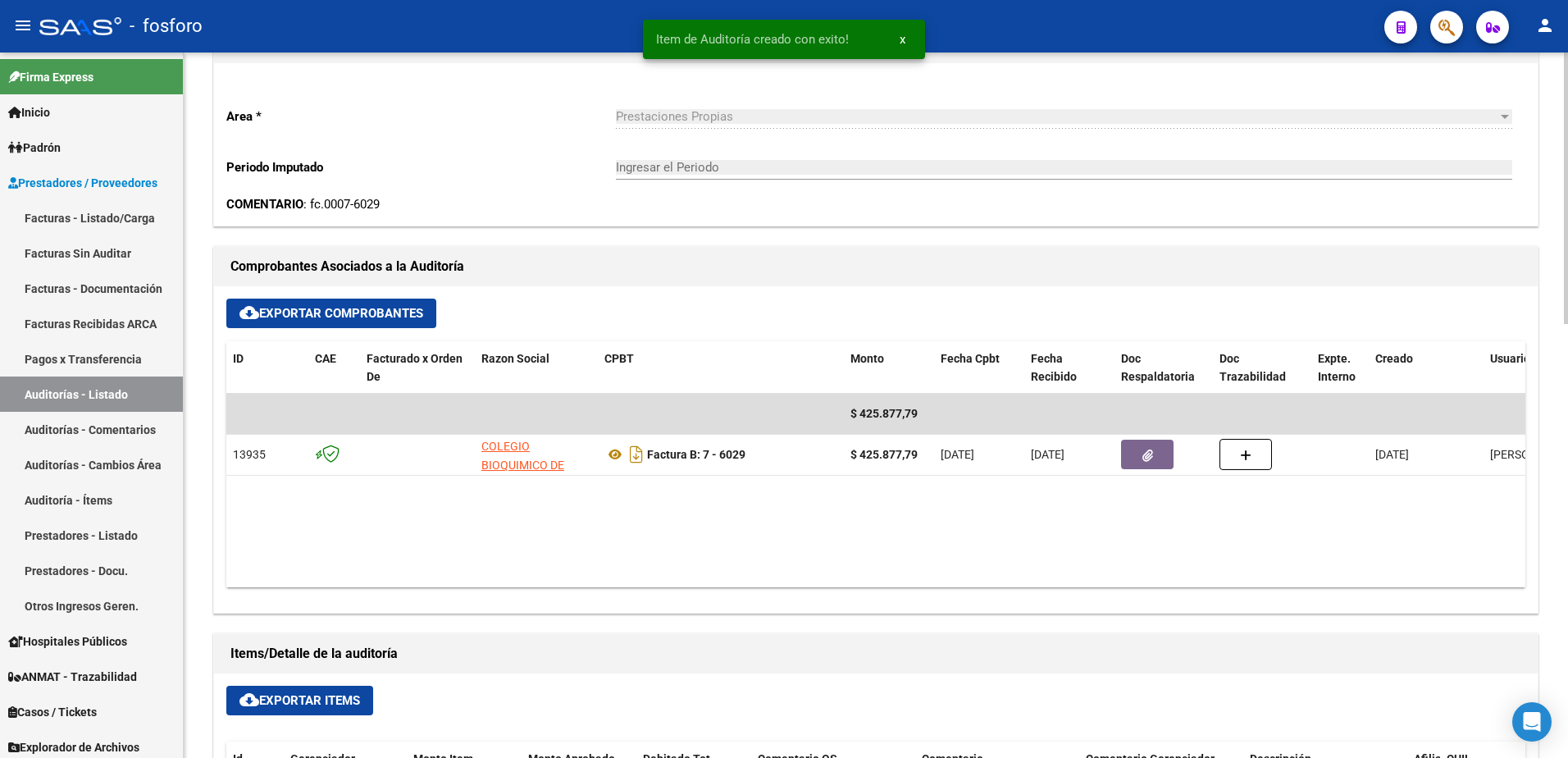
type input "202510"
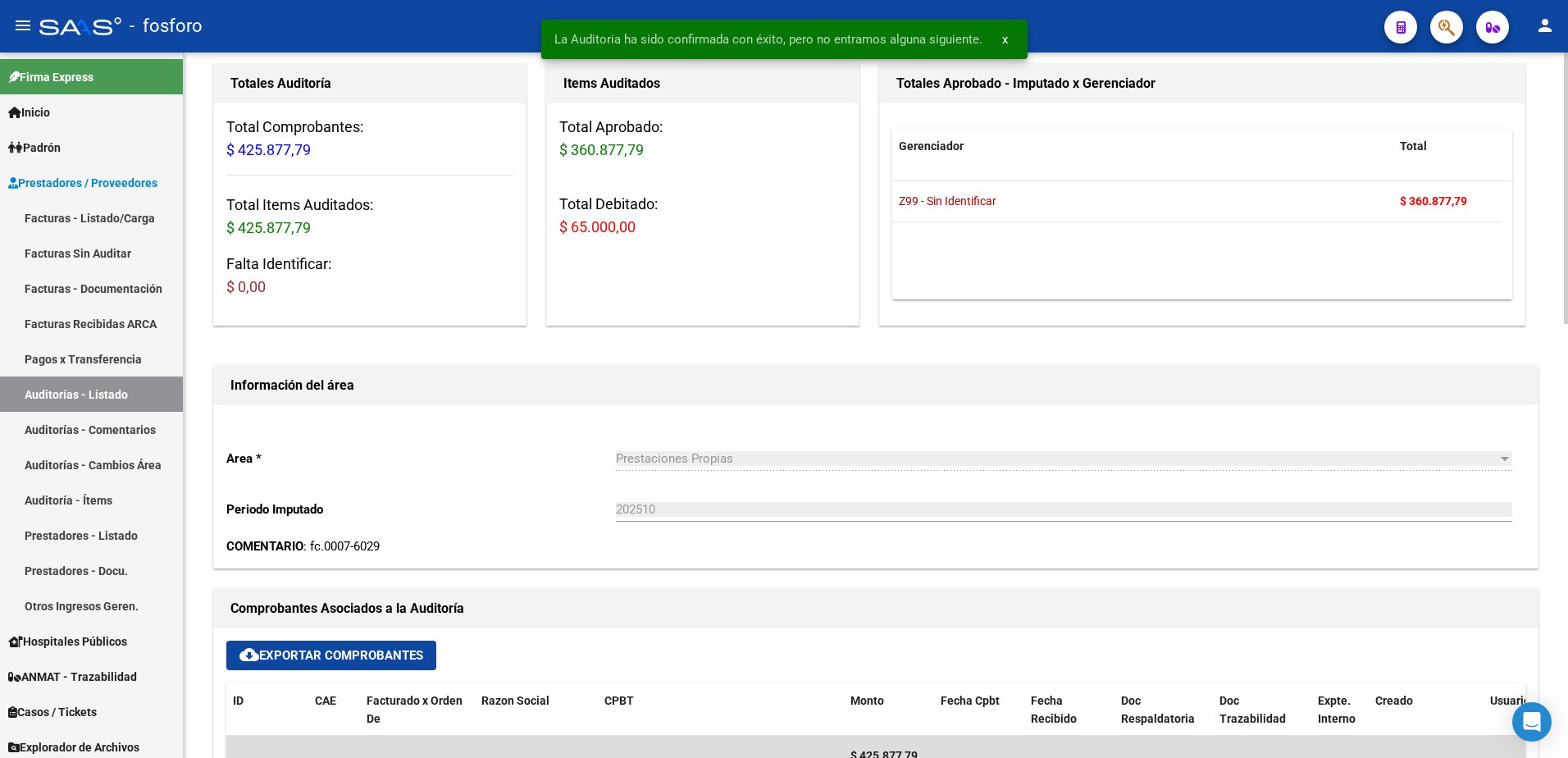
scroll to position [0, 0]
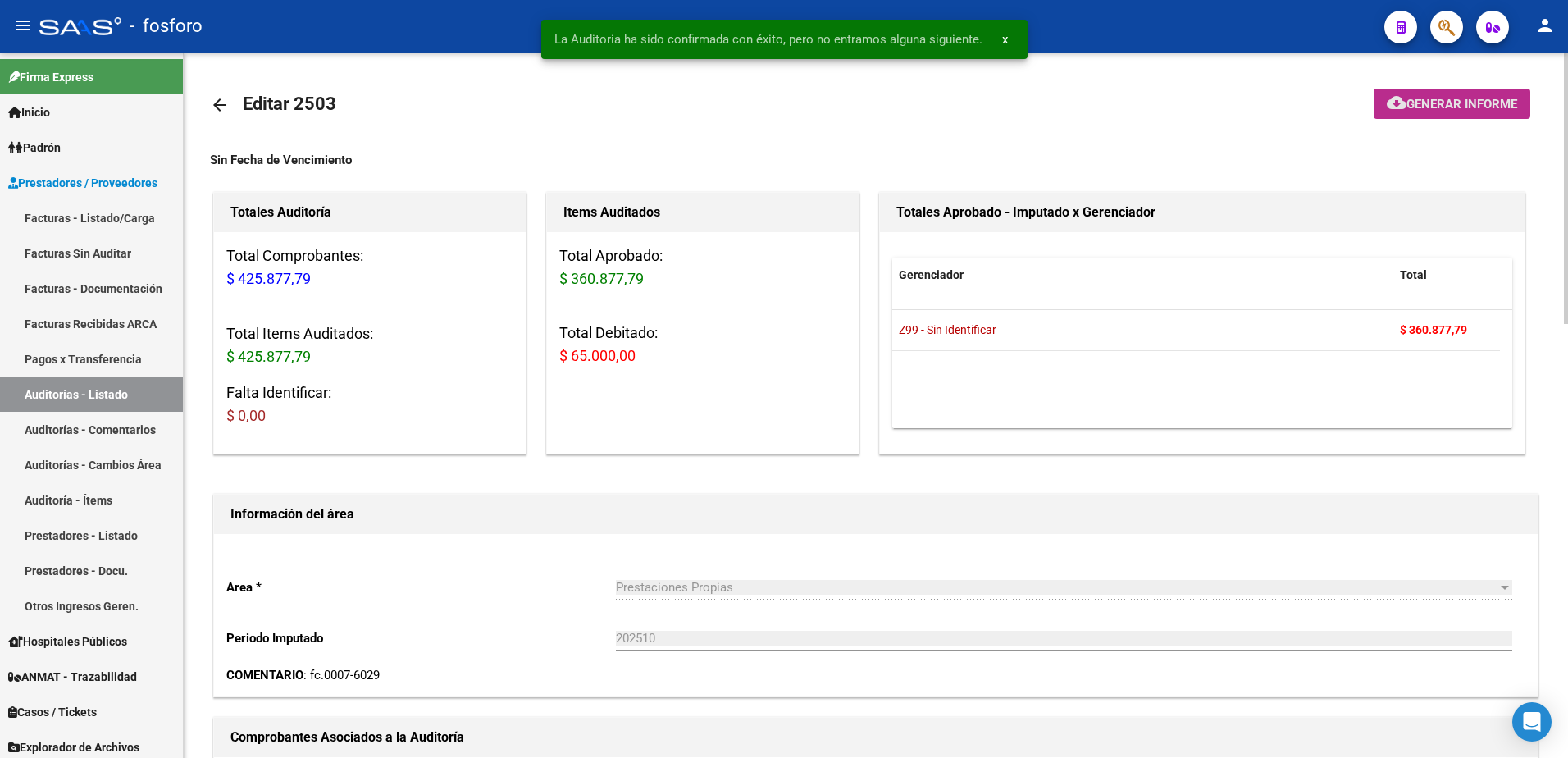
click at [1417, 111] on button "cloud_download Generar informe" at bounding box center [1452, 104] width 157 height 30
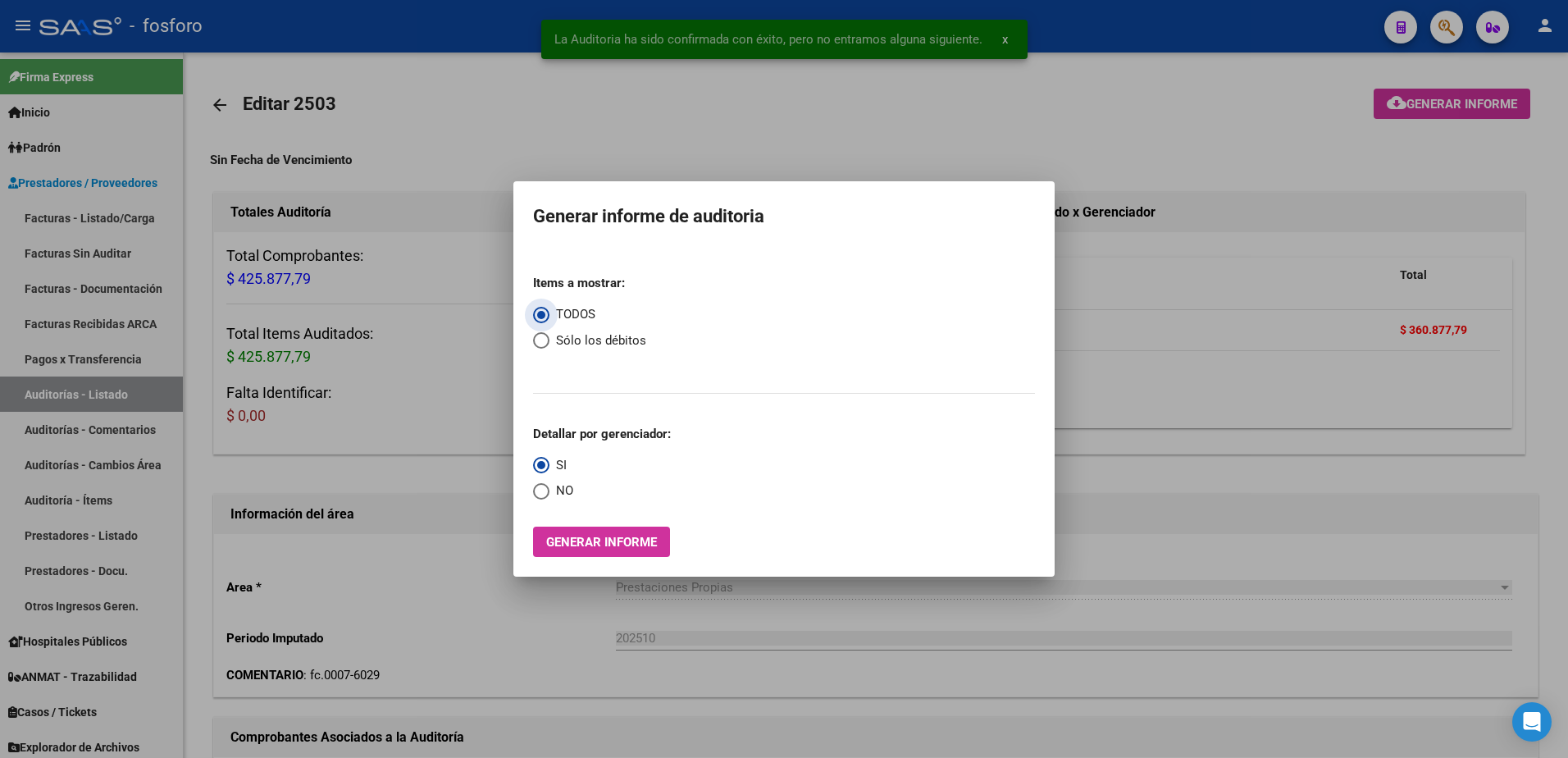
click at [543, 543] on button "Generar informe" at bounding box center [602, 542] width 137 height 30
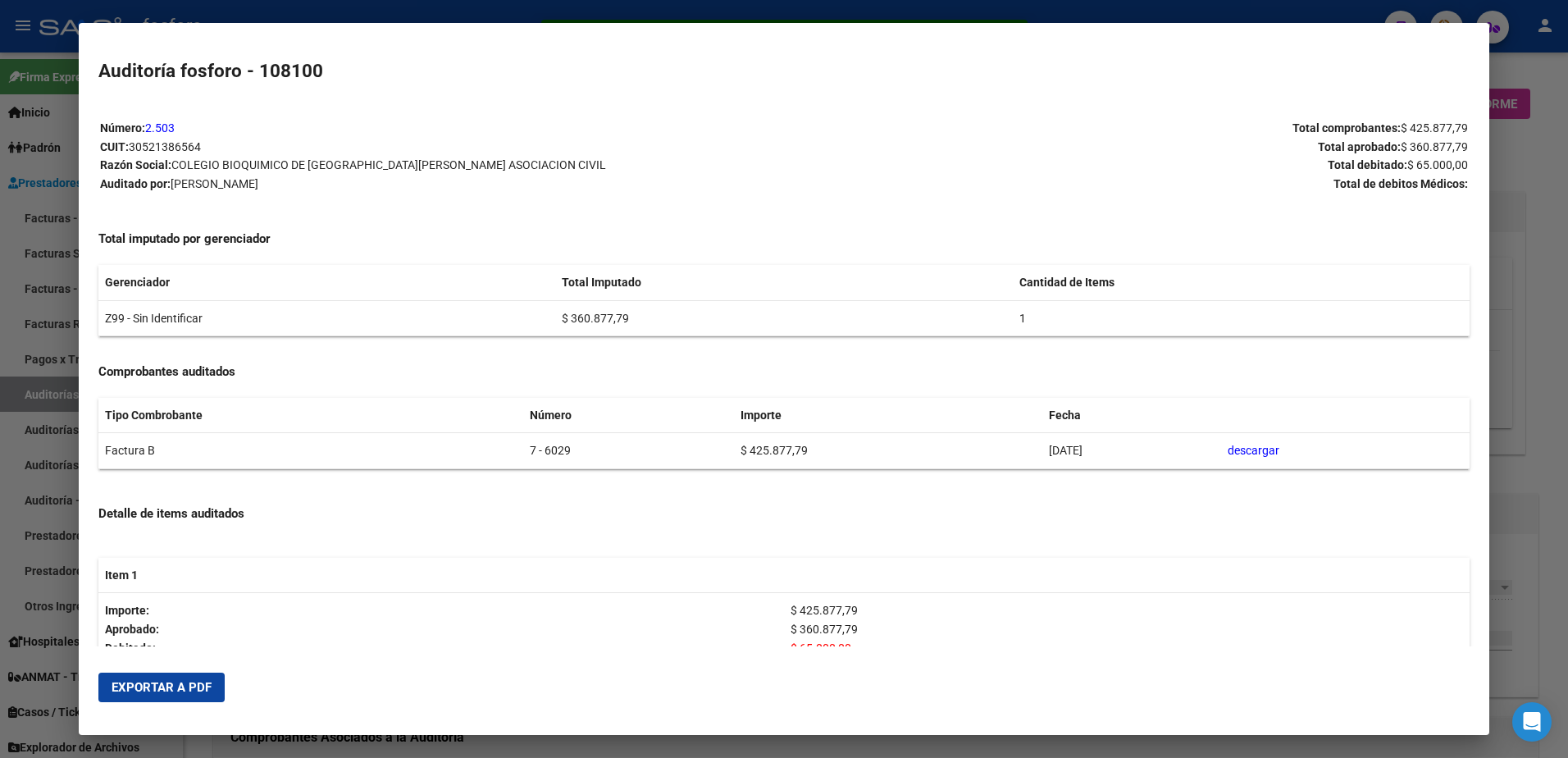
click at [192, 682] on span "Exportar a PDF" at bounding box center [162, 688] width 100 height 15
drag, startPoint x: 1520, startPoint y: 258, endPoint x: 1468, endPoint y: 168, distance: 103.9
click at [1519, 258] on div at bounding box center [784, 379] width 1568 height 758
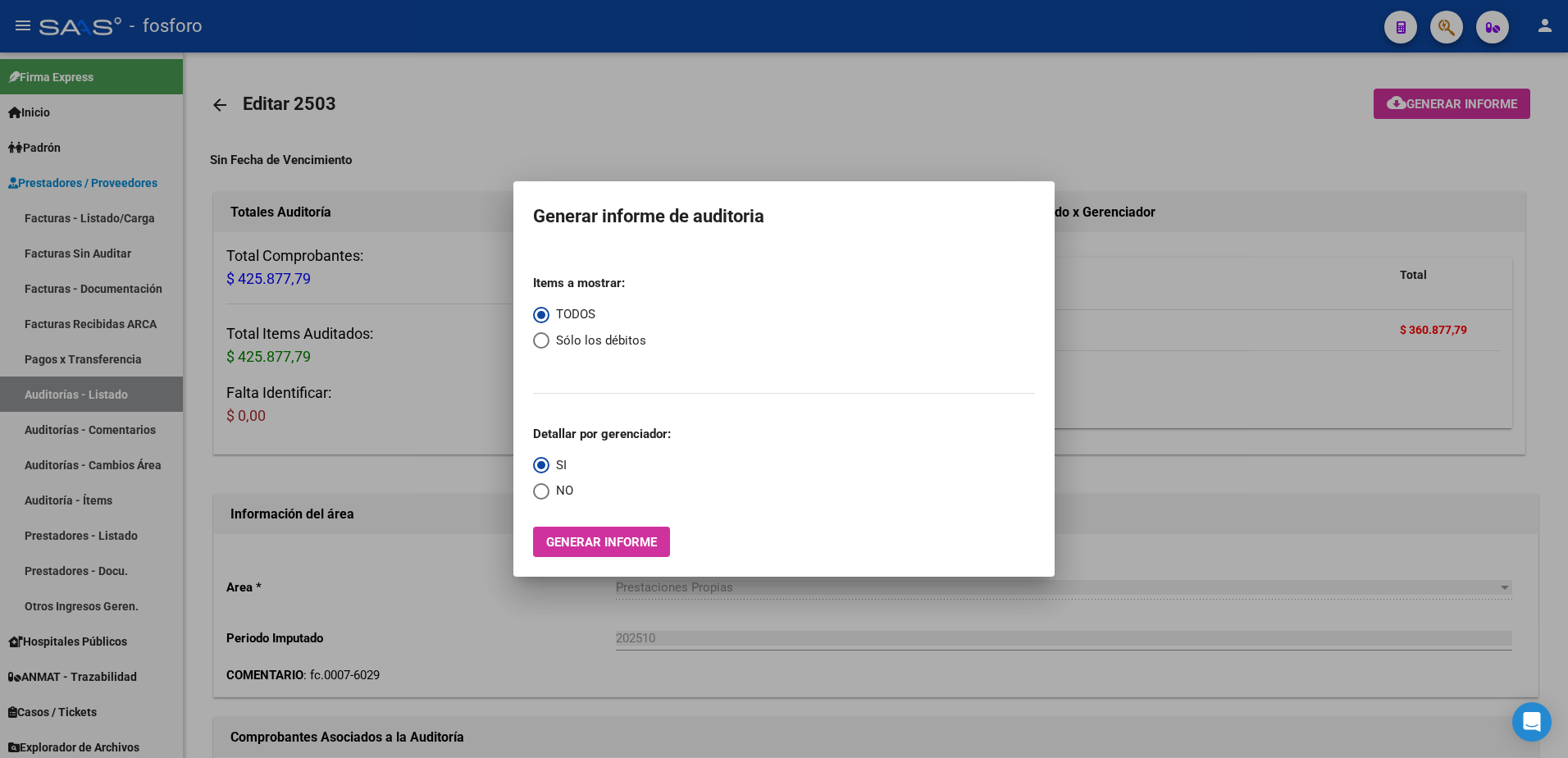
click at [1441, 32] on div at bounding box center [784, 379] width 1568 height 758
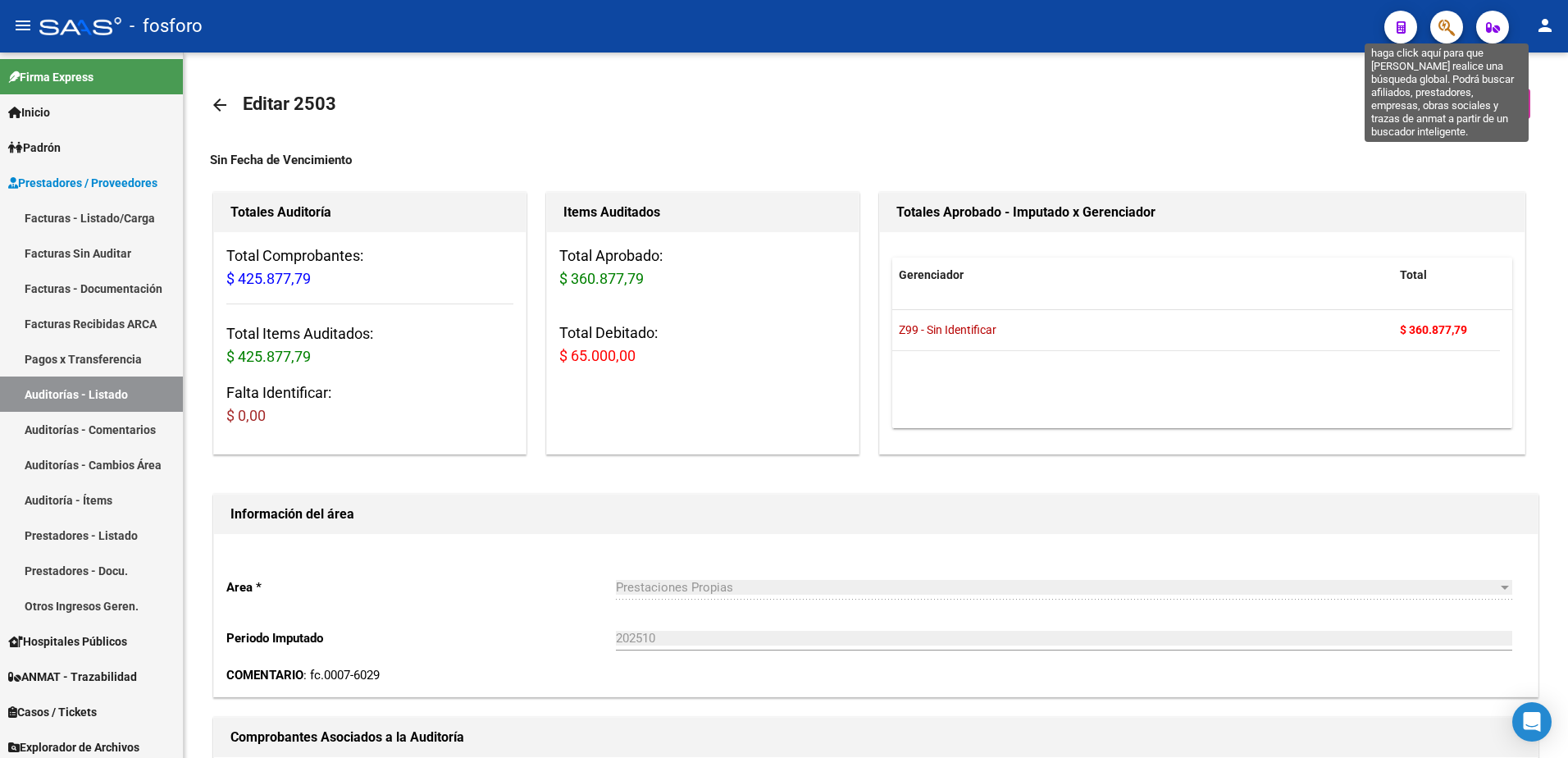
click at [1441, 32] on icon "button" at bounding box center [1447, 28] width 17 height 19
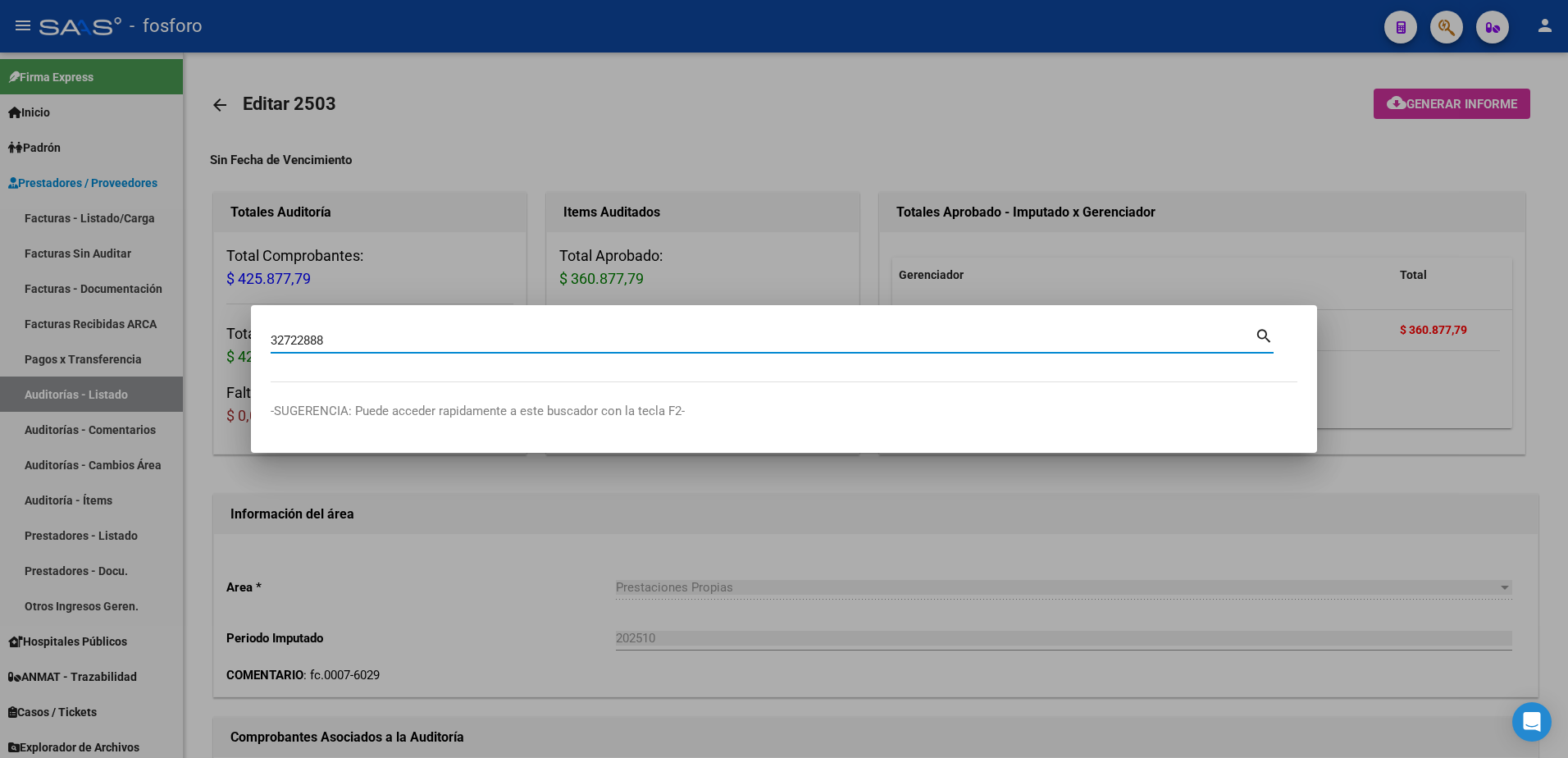
type input "32722888"
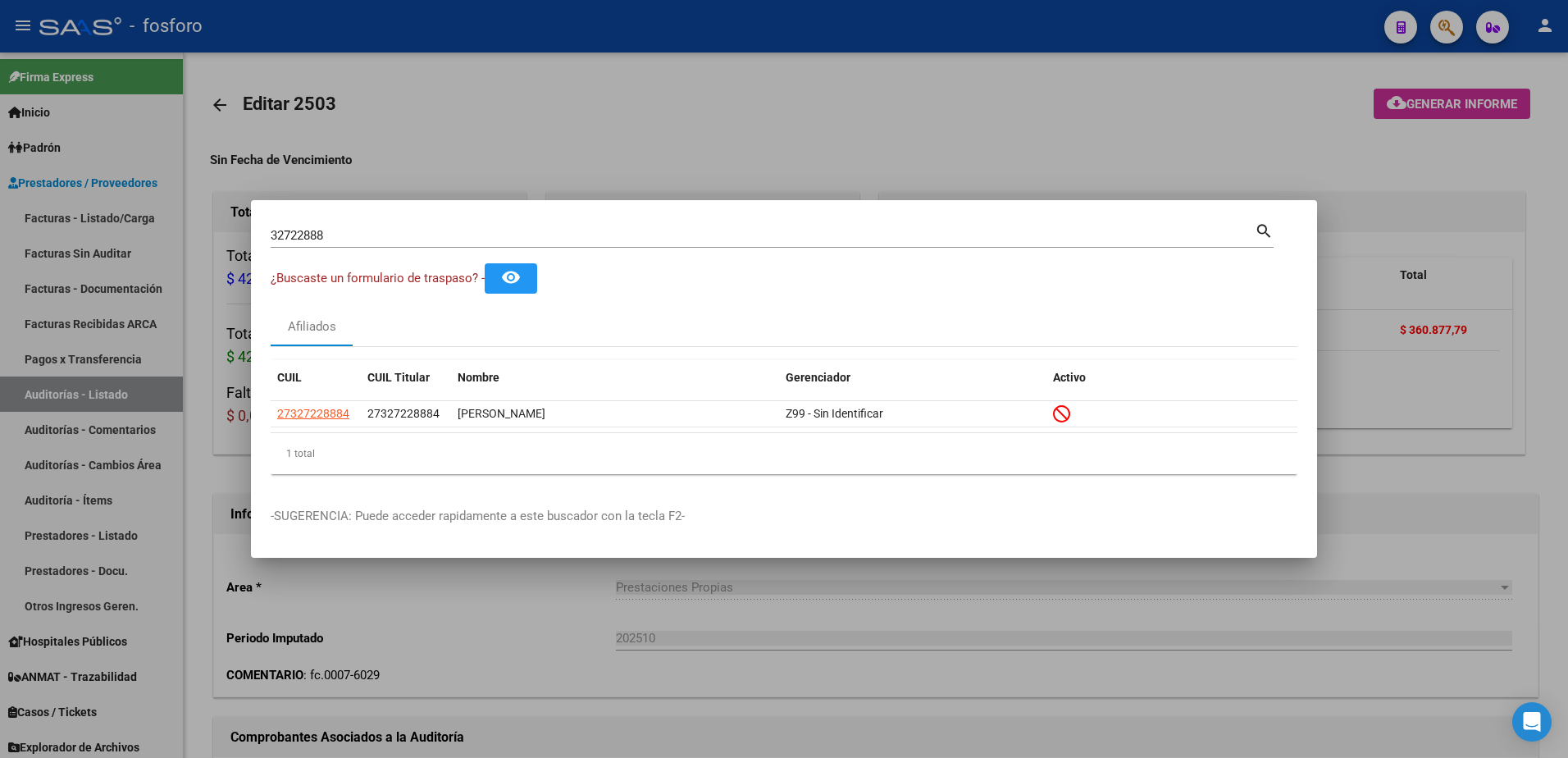
click at [94, 211] on div at bounding box center [784, 379] width 1568 height 758
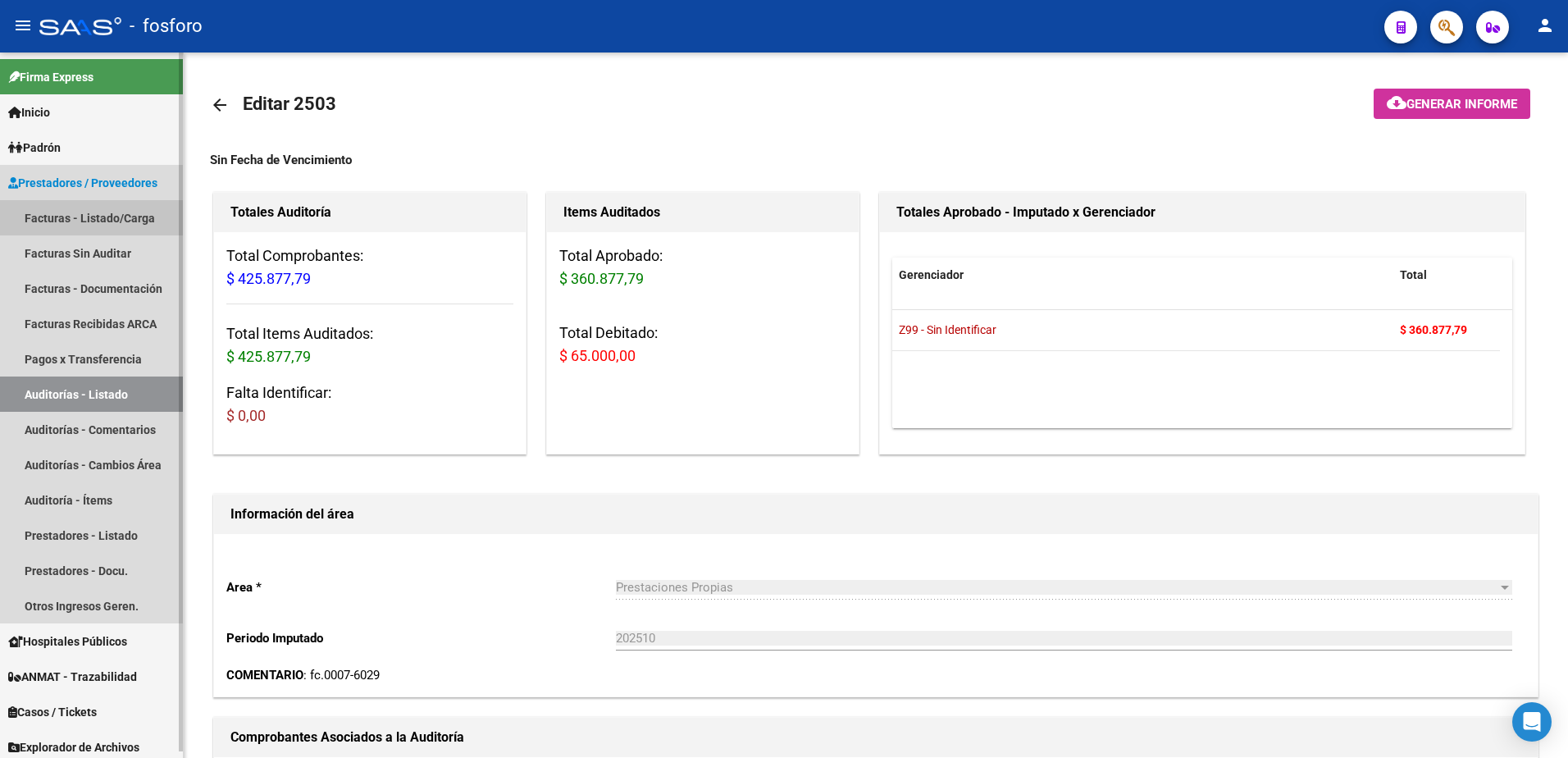
click at [94, 211] on link "Facturas - Listado/Carga" at bounding box center [91, 218] width 183 height 35
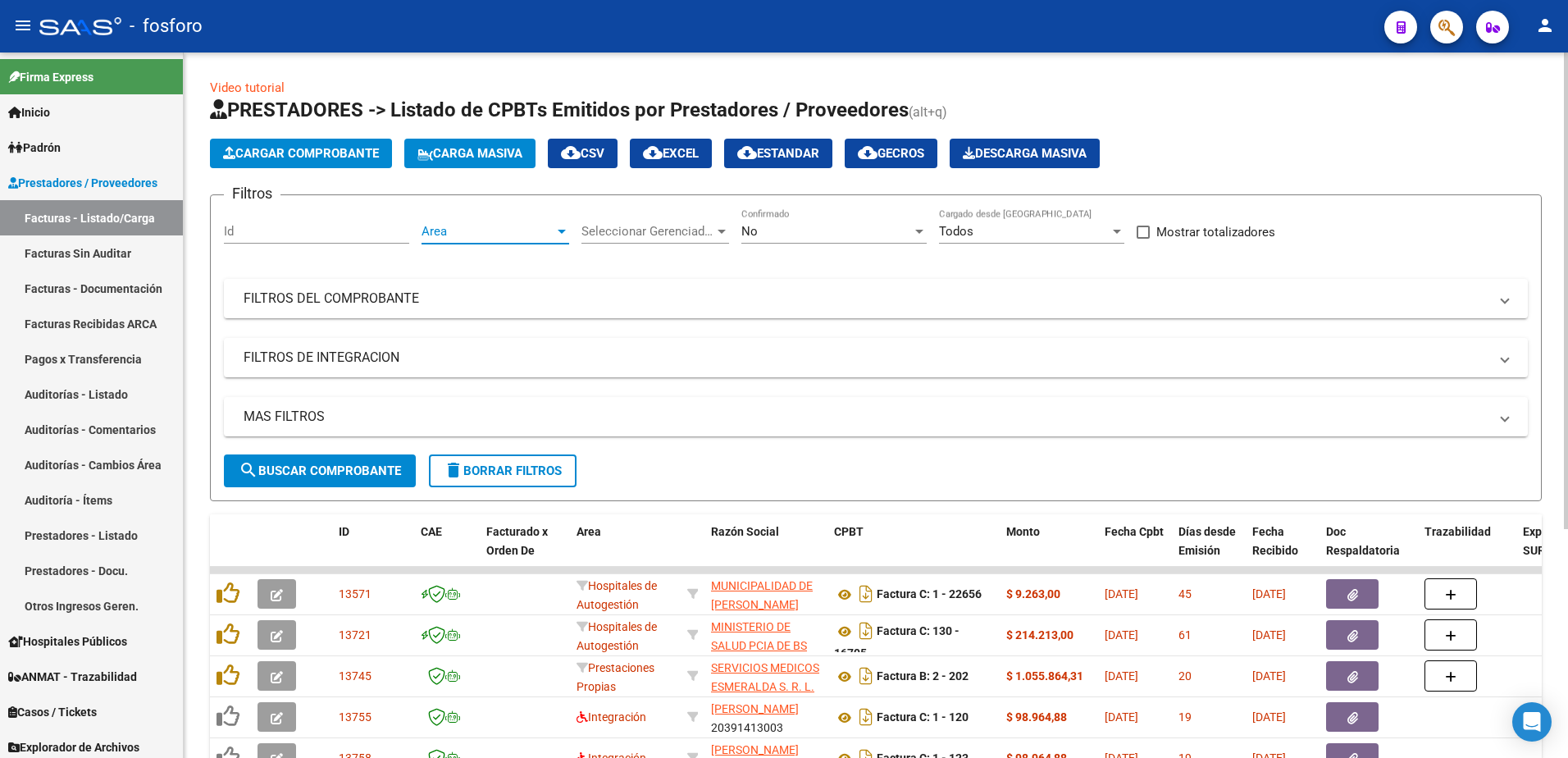
click at [564, 229] on div at bounding box center [562, 231] width 8 height 4
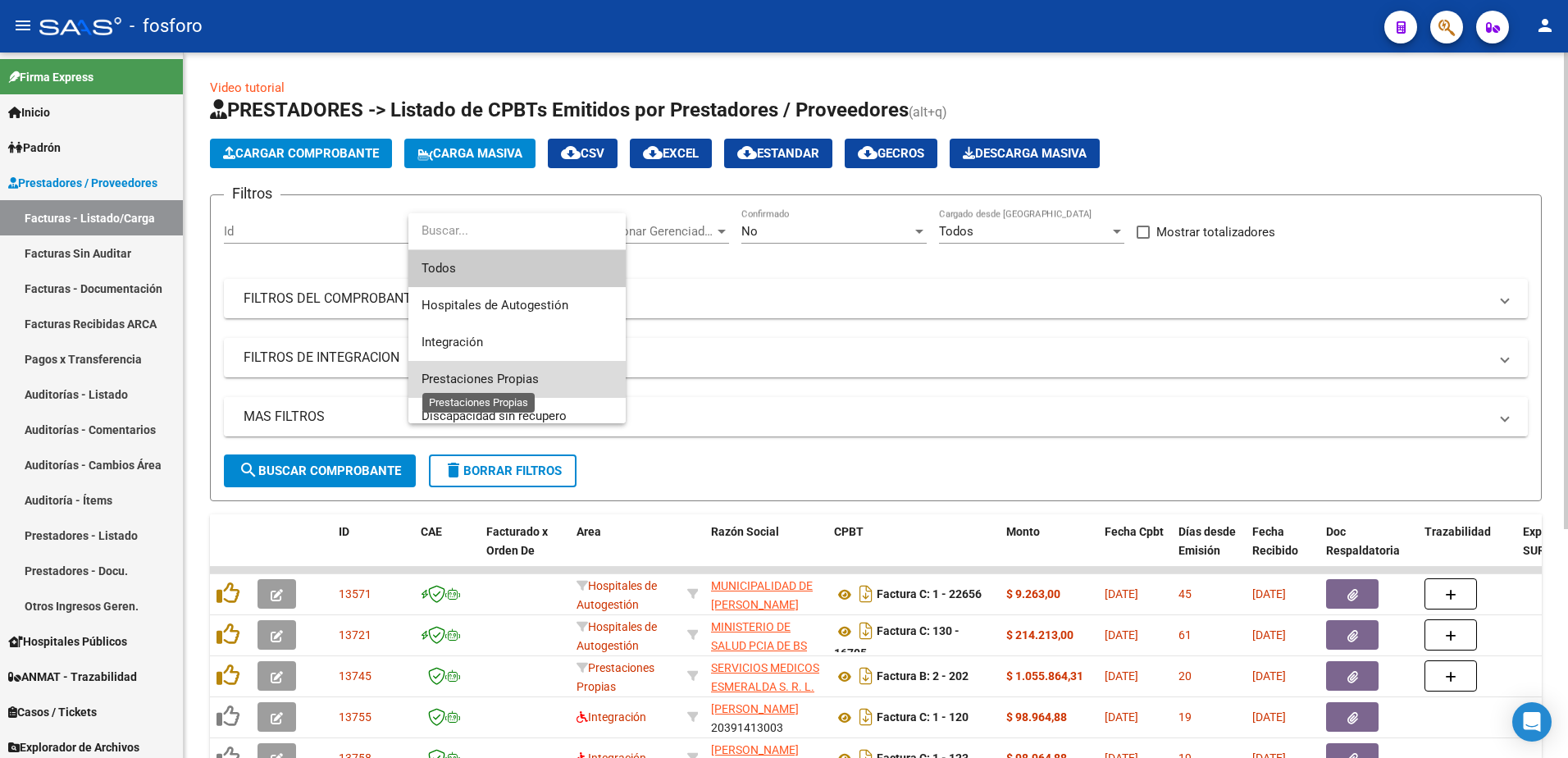
drag, startPoint x: 518, startPoint y: 374, endPoint x: 474, endPoint y: 398, distance: 50.1
click at [491, 389] on span "Prestaciones Propias" at bounding box center [517, 379] width 191 height 37
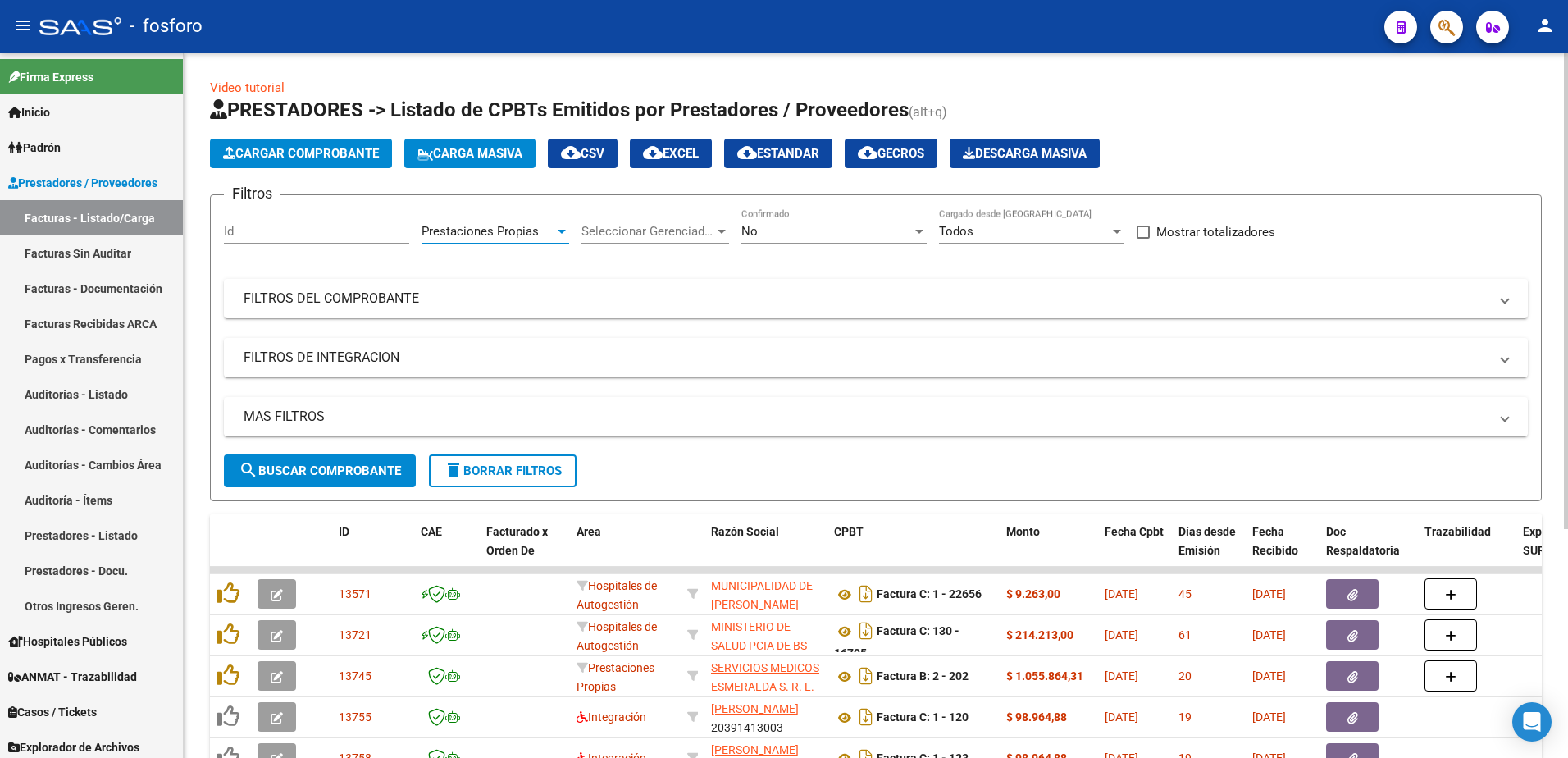
click at [324, 472] on span "search Buscar Comprobante" at bounding box center [320, 472] width 162 height 15
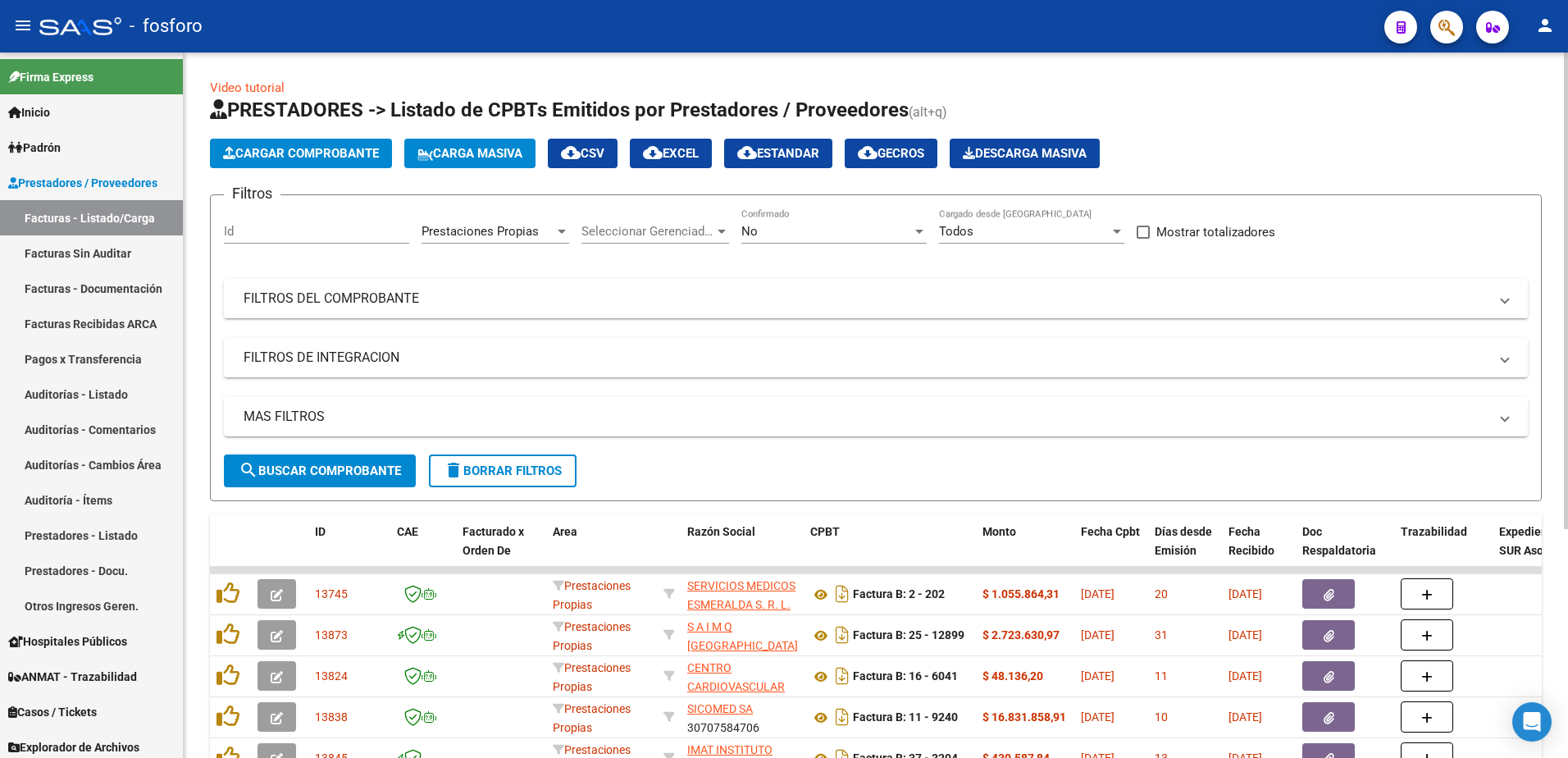
scroll to position [338, 0]
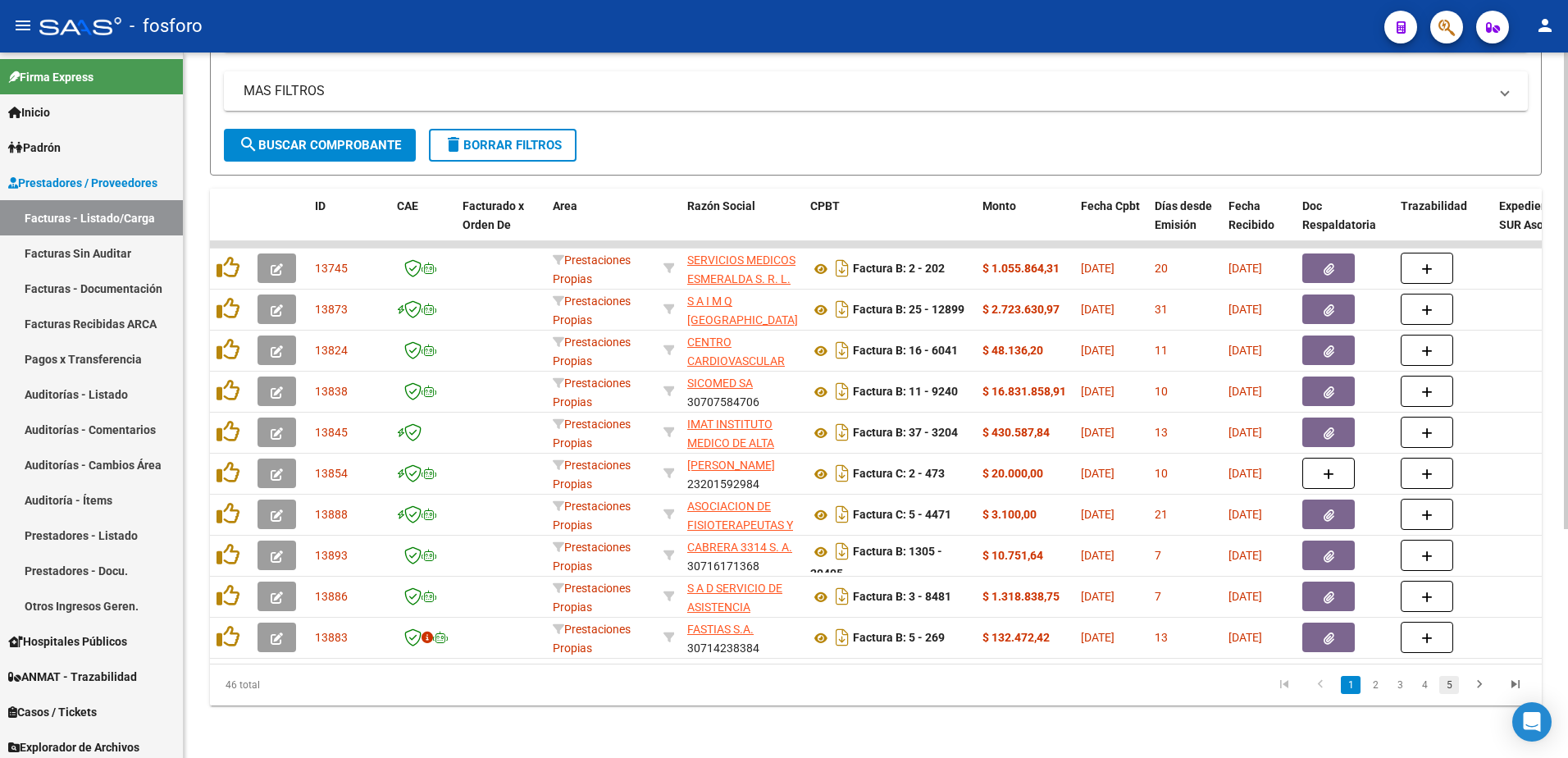
click at [1448, 688] on link "5" at bounding box center [1449, 685] width 20 height 18
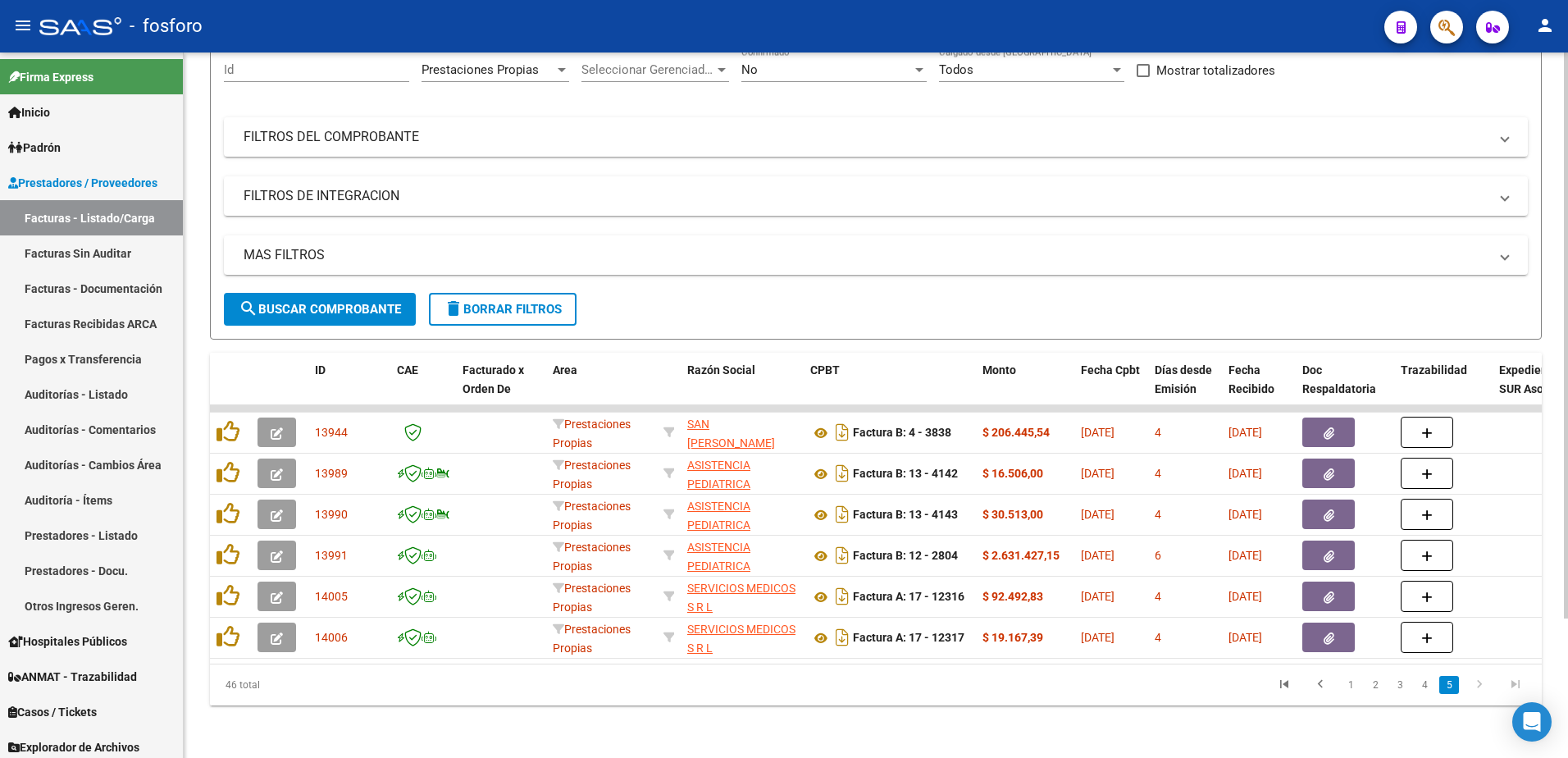
scroll to position [174, 0]
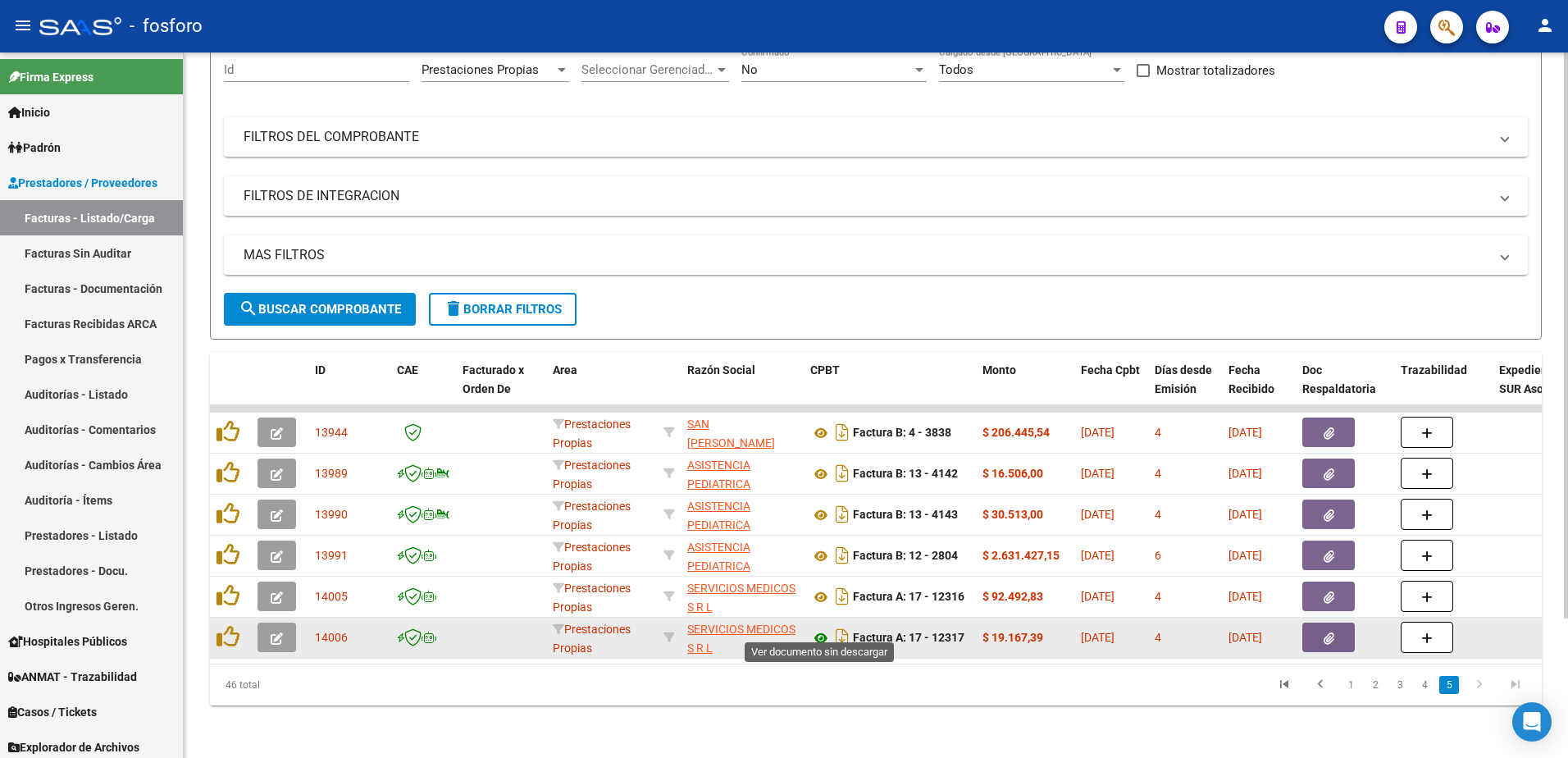
click at [822, 629] on icon at bounding box center [820, 639] width 21 height 20
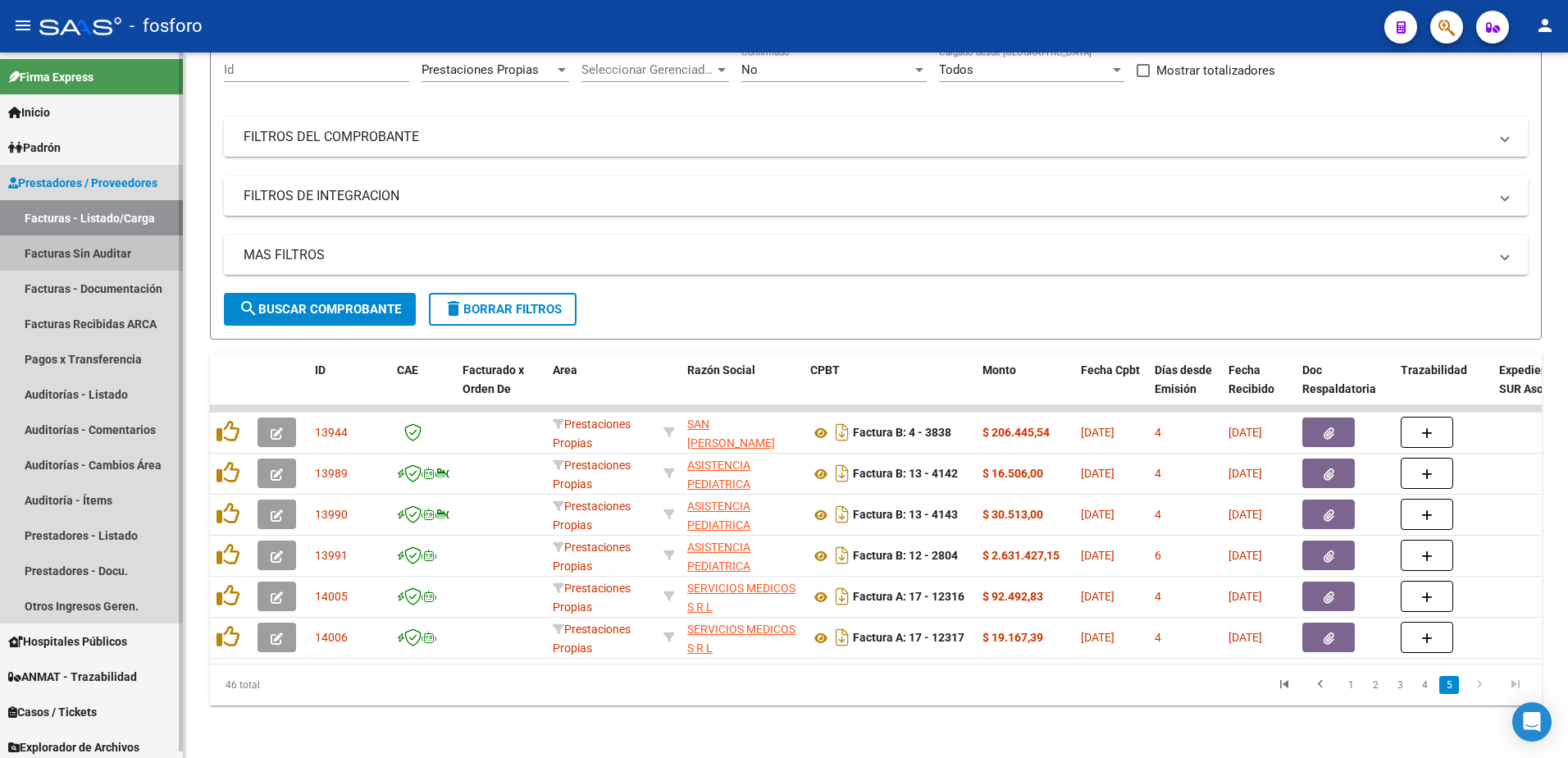
click at [116, 255] on link "Facturas Sin Auditar" at bounding box center [91, 253] width 183 height 35
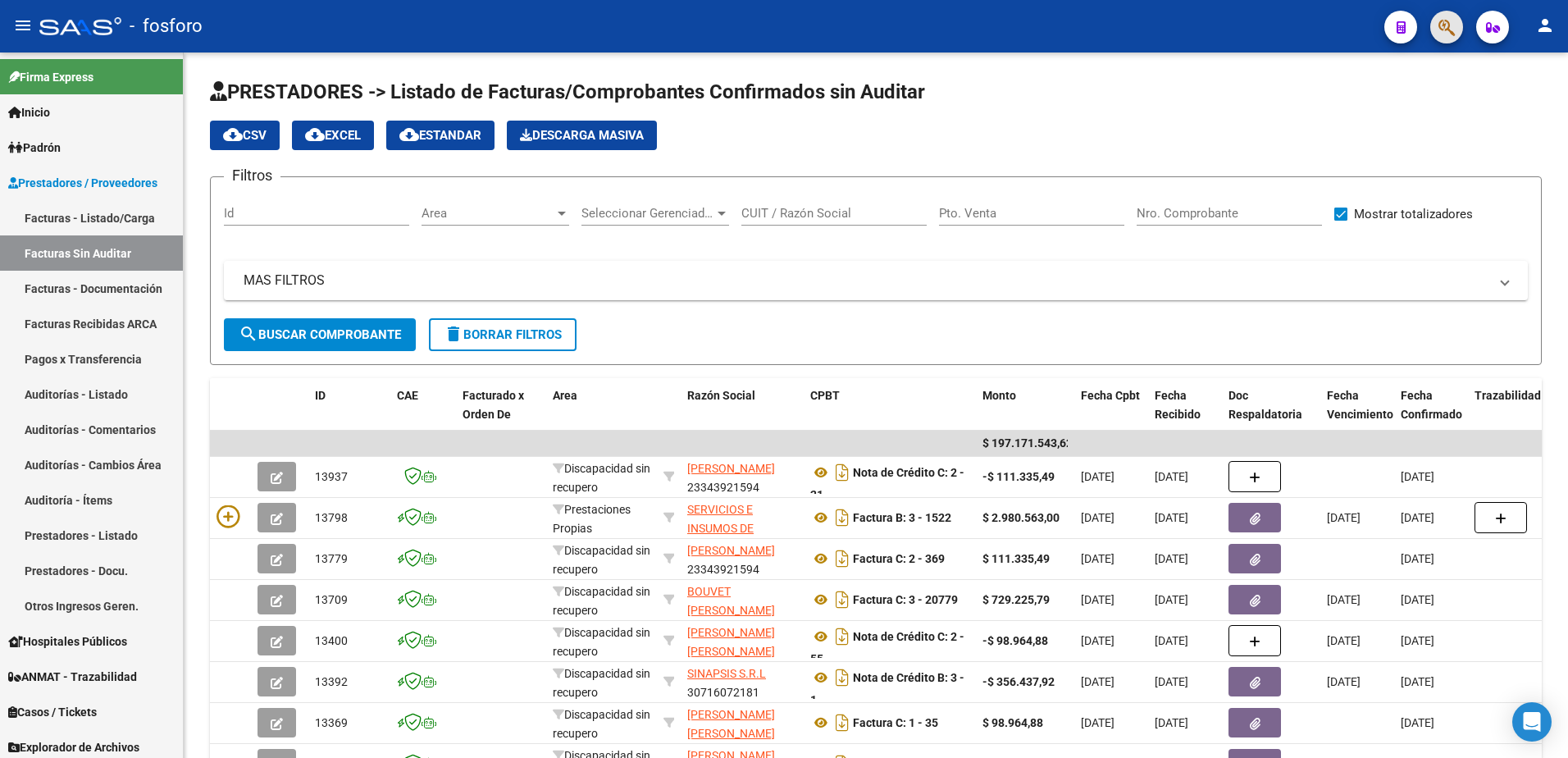
click at [1433, 25] on button "button" at bounding box center [1447, 27] width 33 height 33
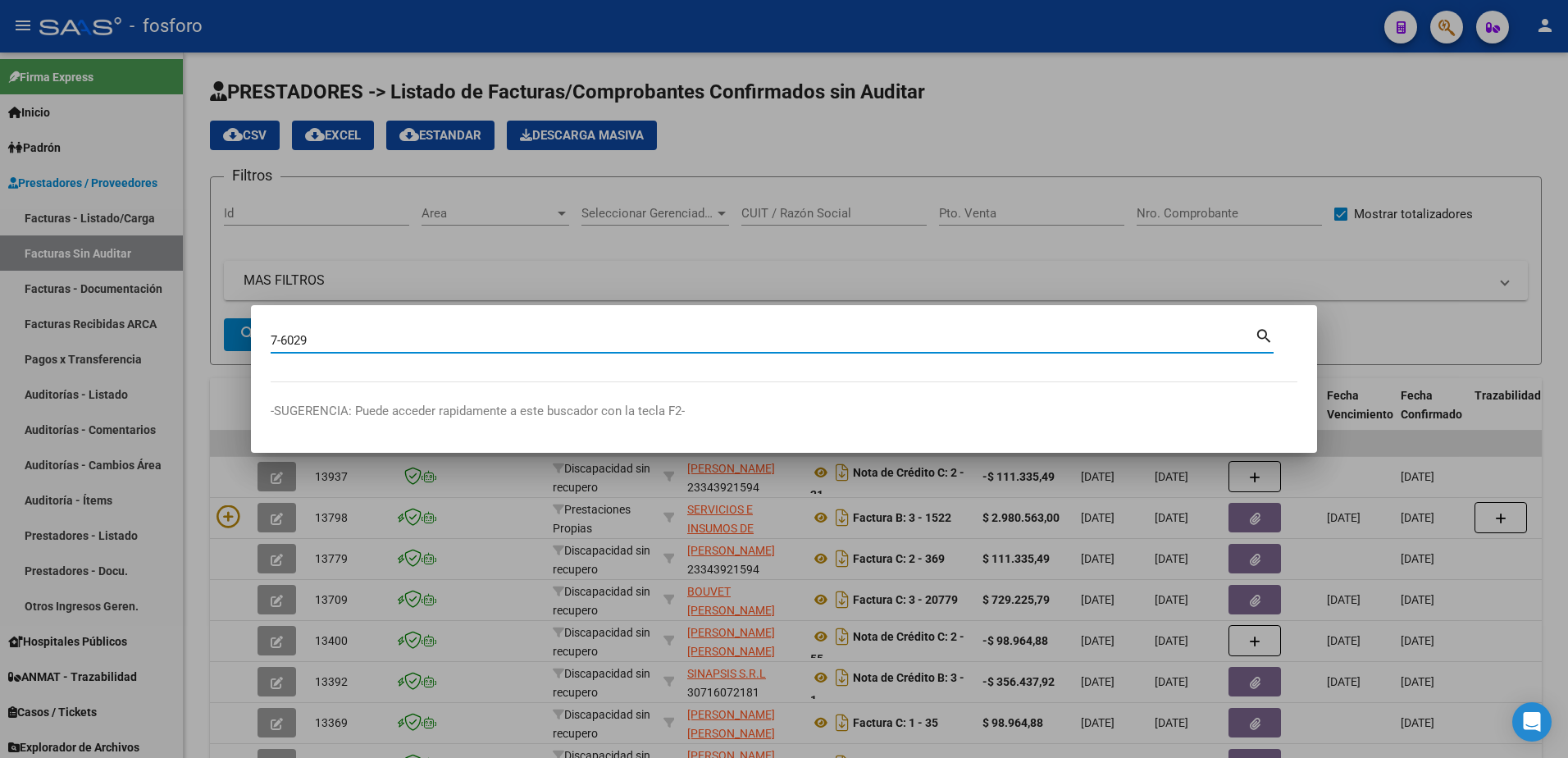
type input "7-6029"
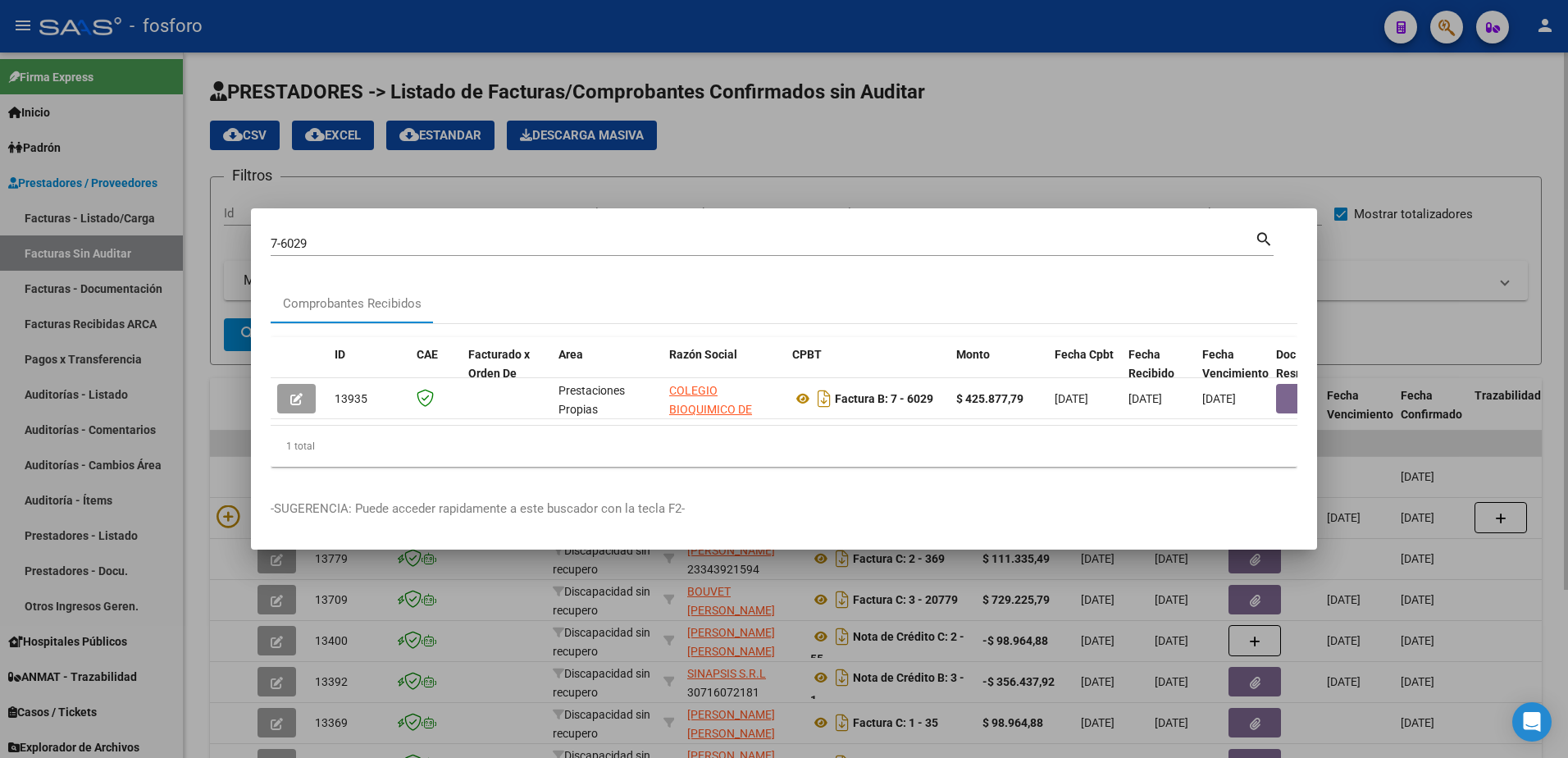
drag, startPoint x: 990, startPoint y: 183, endPoint x: 1185, endPoint y: 120, distance: 204.9
click at [1000, 174] on div at bounding box center [784, 379] width 1568 height 758
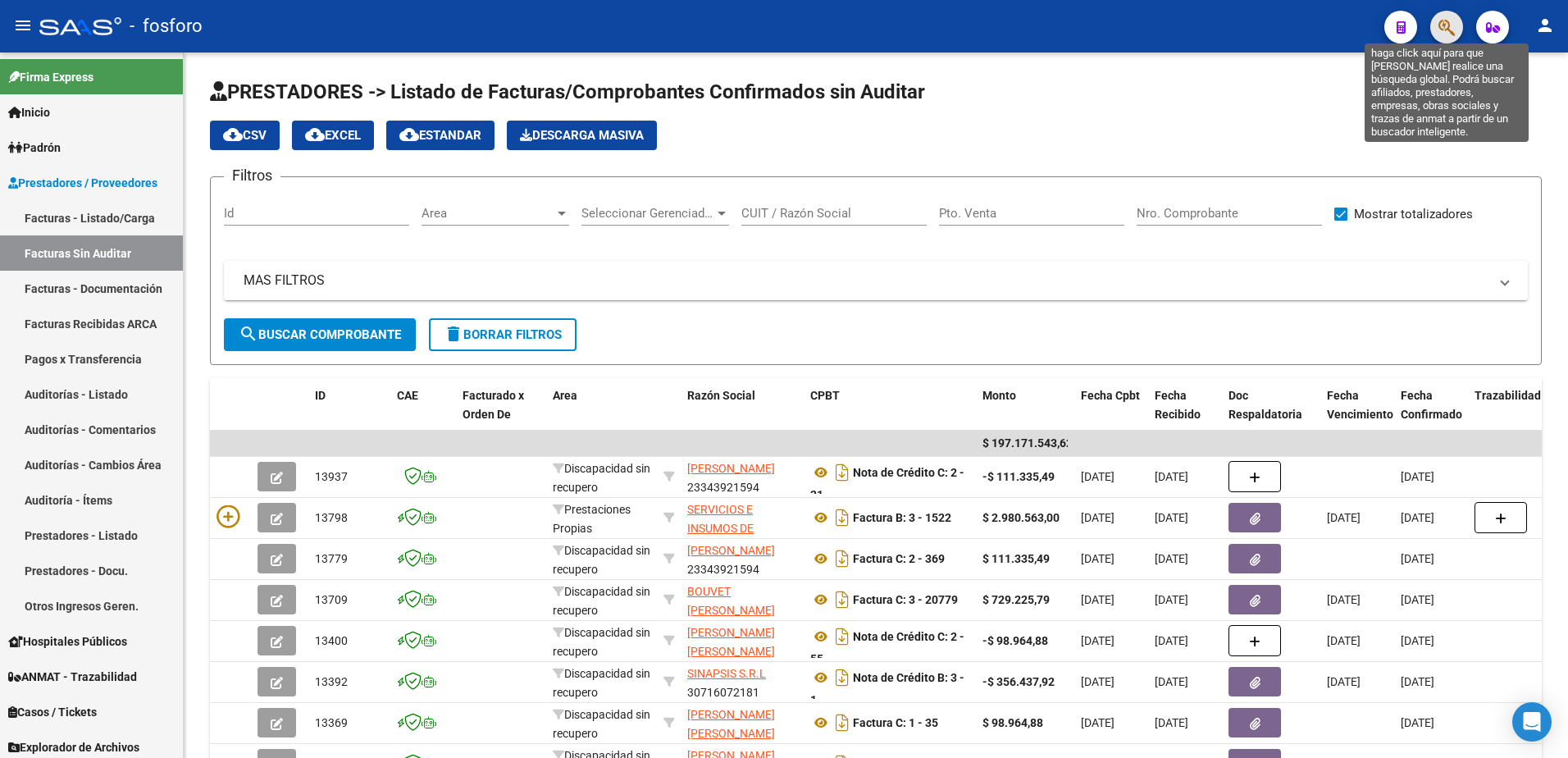
click at [1452, 29] on icon "button" at bounding box center [1447, 28] width 17 height 19
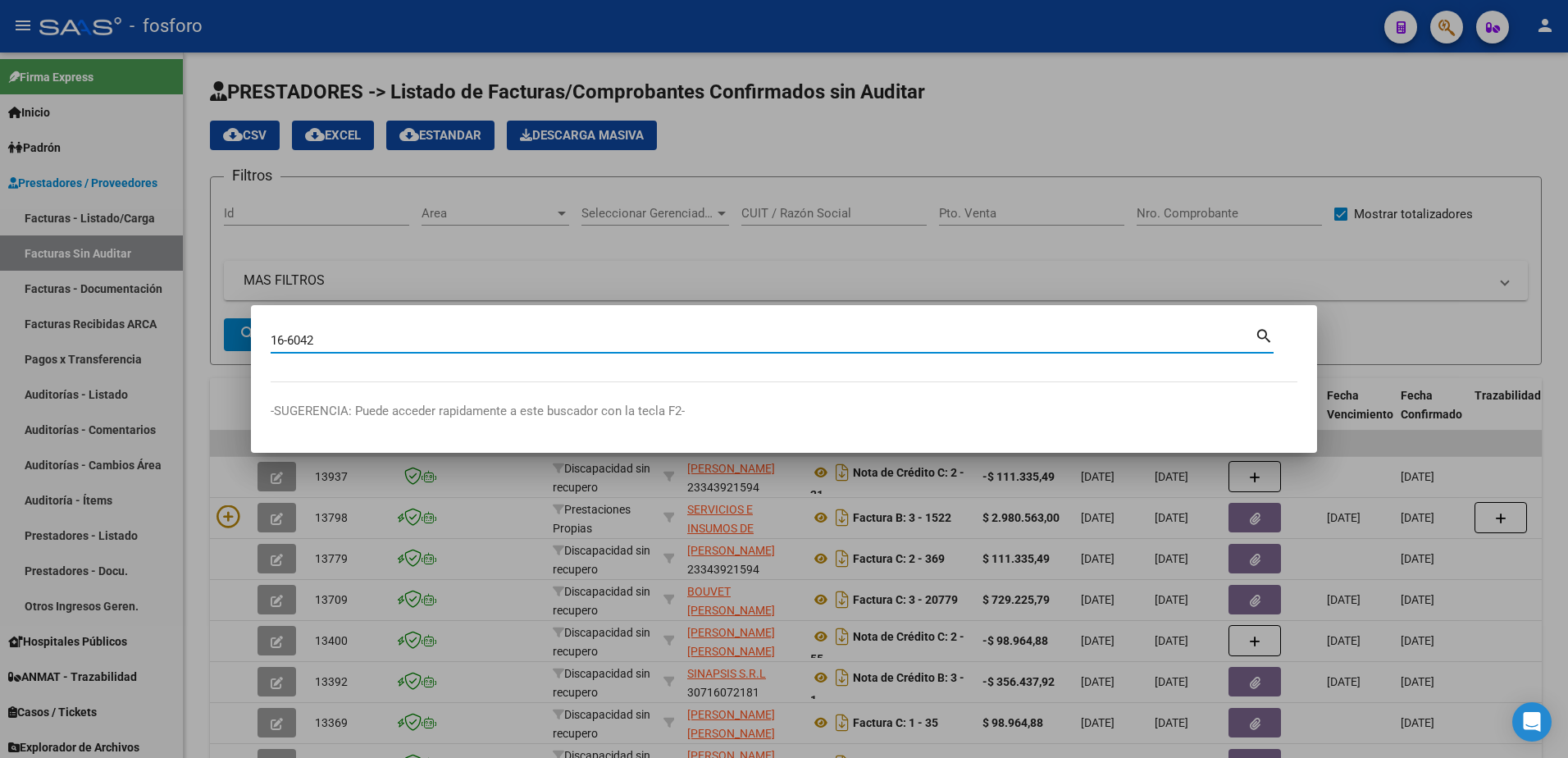
type input "16-6042"
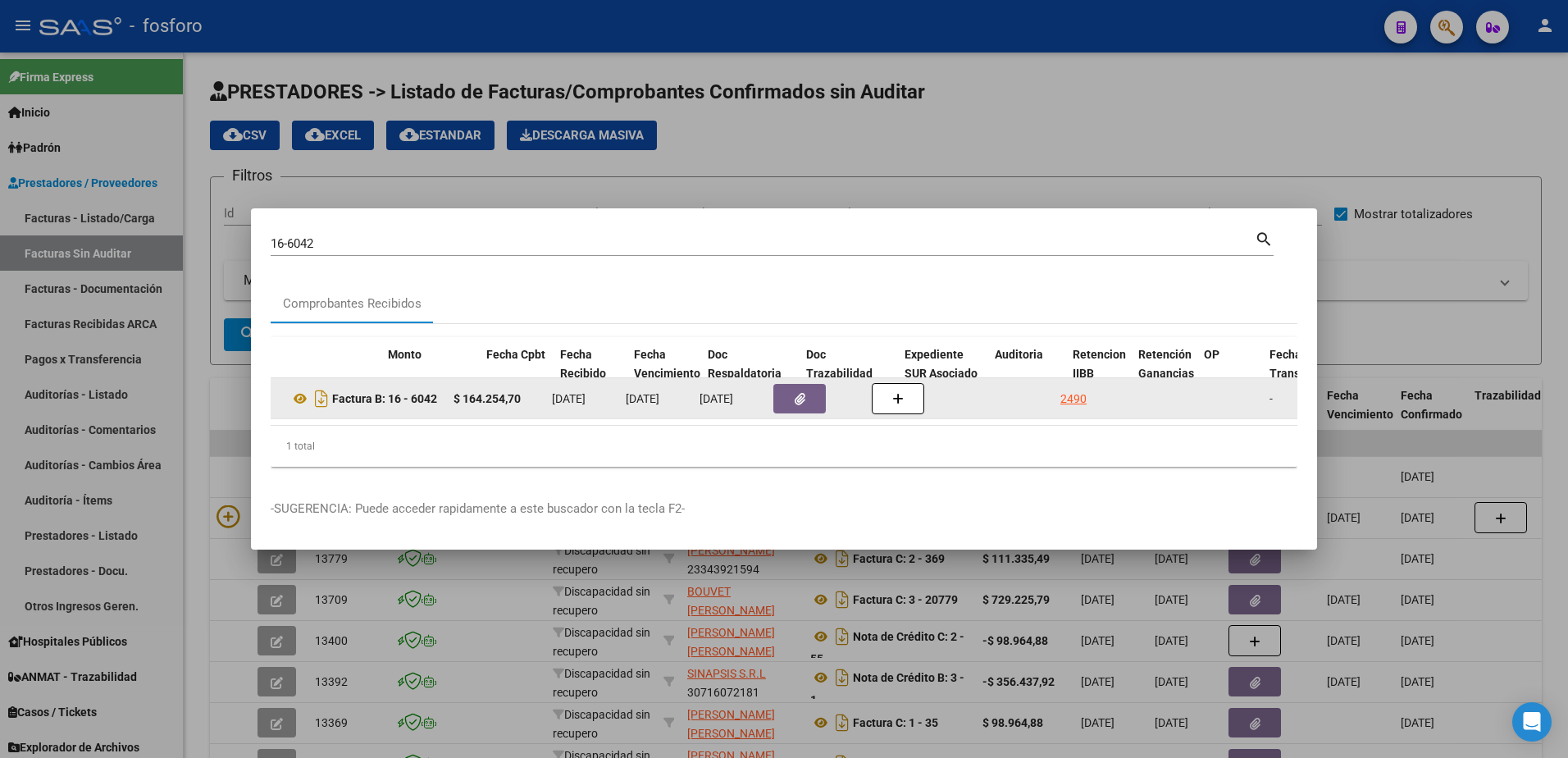
scroll to position [0, 568]
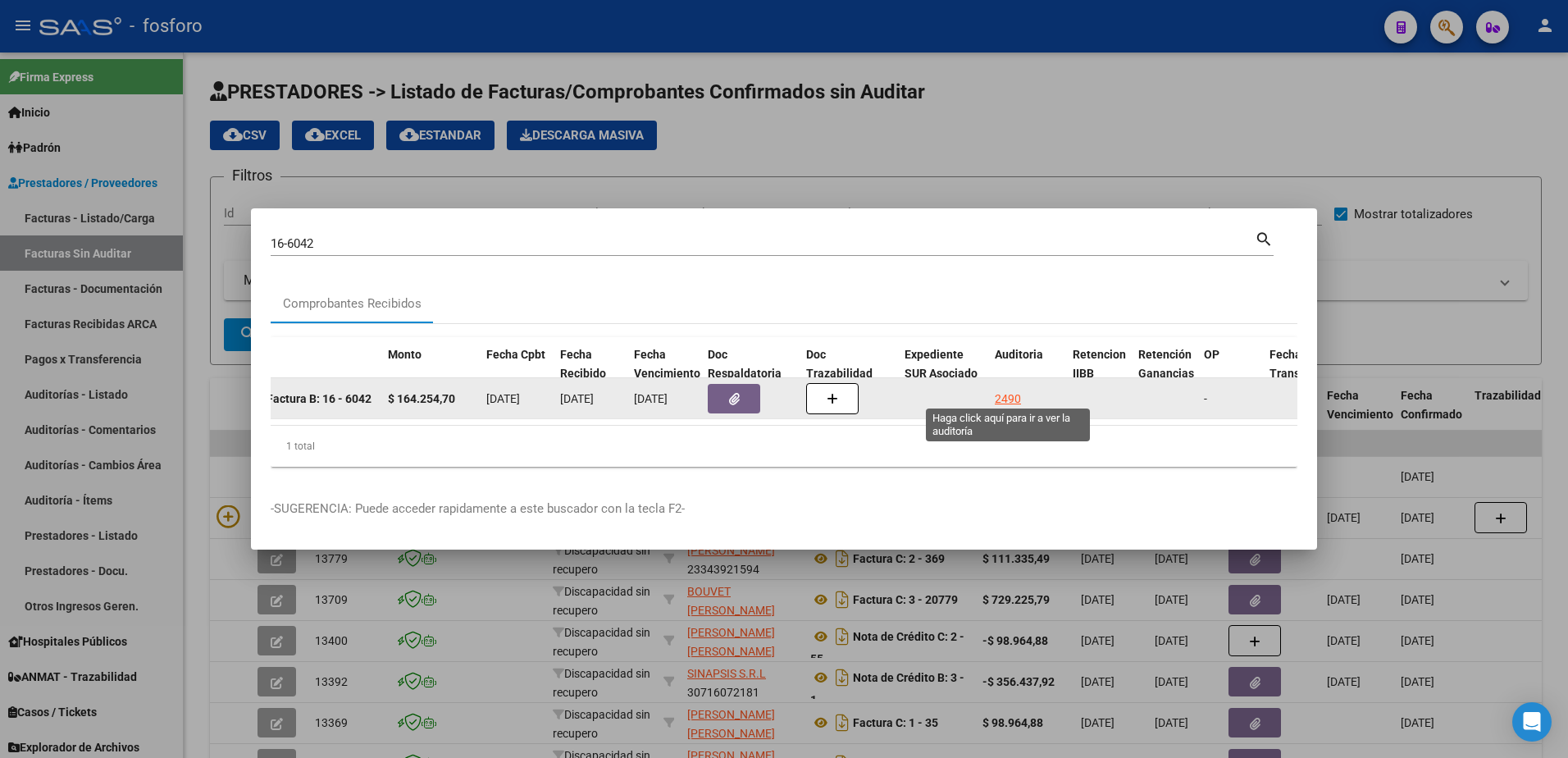
click at [1013, 395] on div "2490" at bounding box center [1007, 399] width 26 height 19
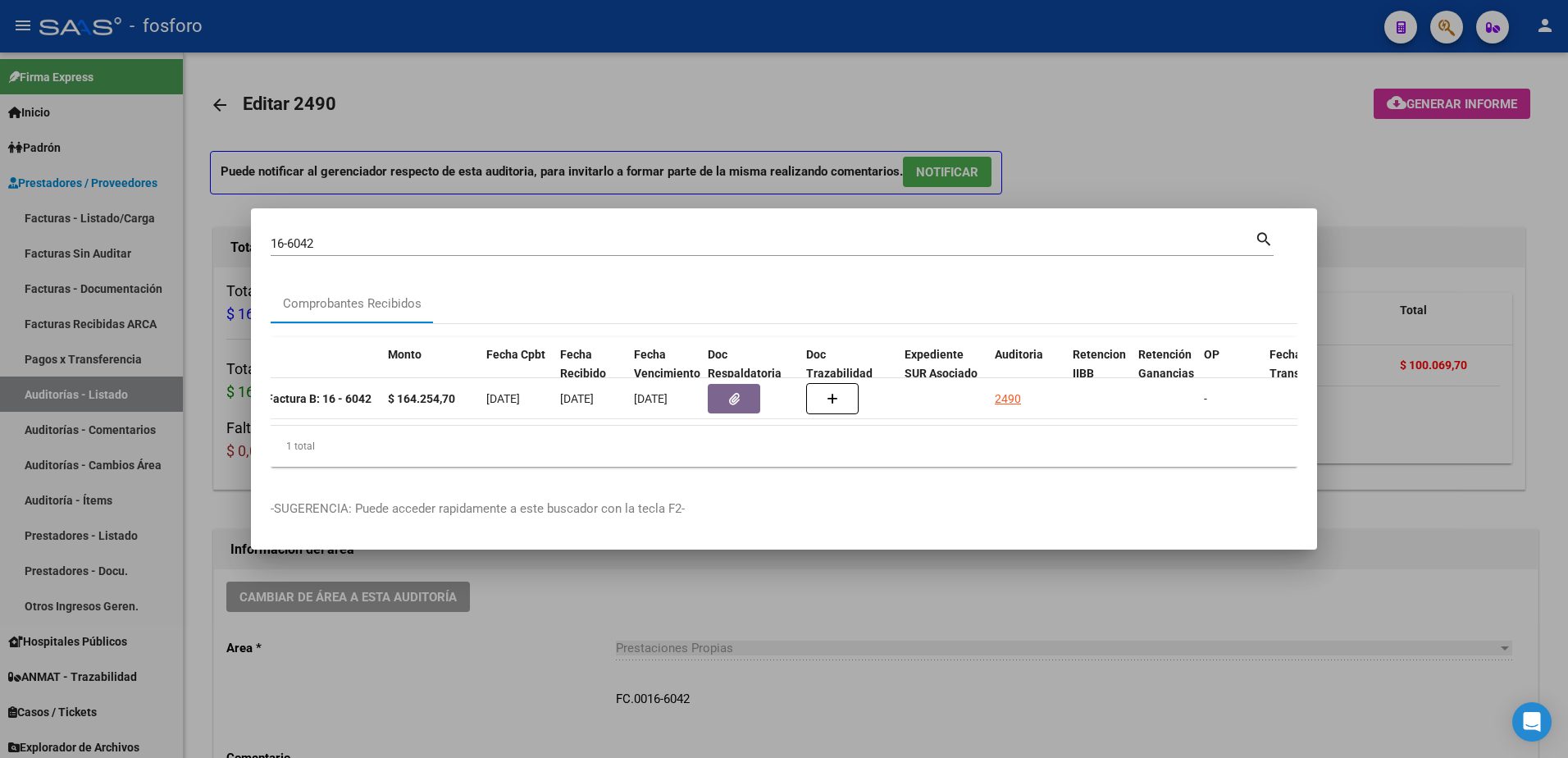
click at [1081, 142] on div at bounding box center [784, 379] width 1568 height 758
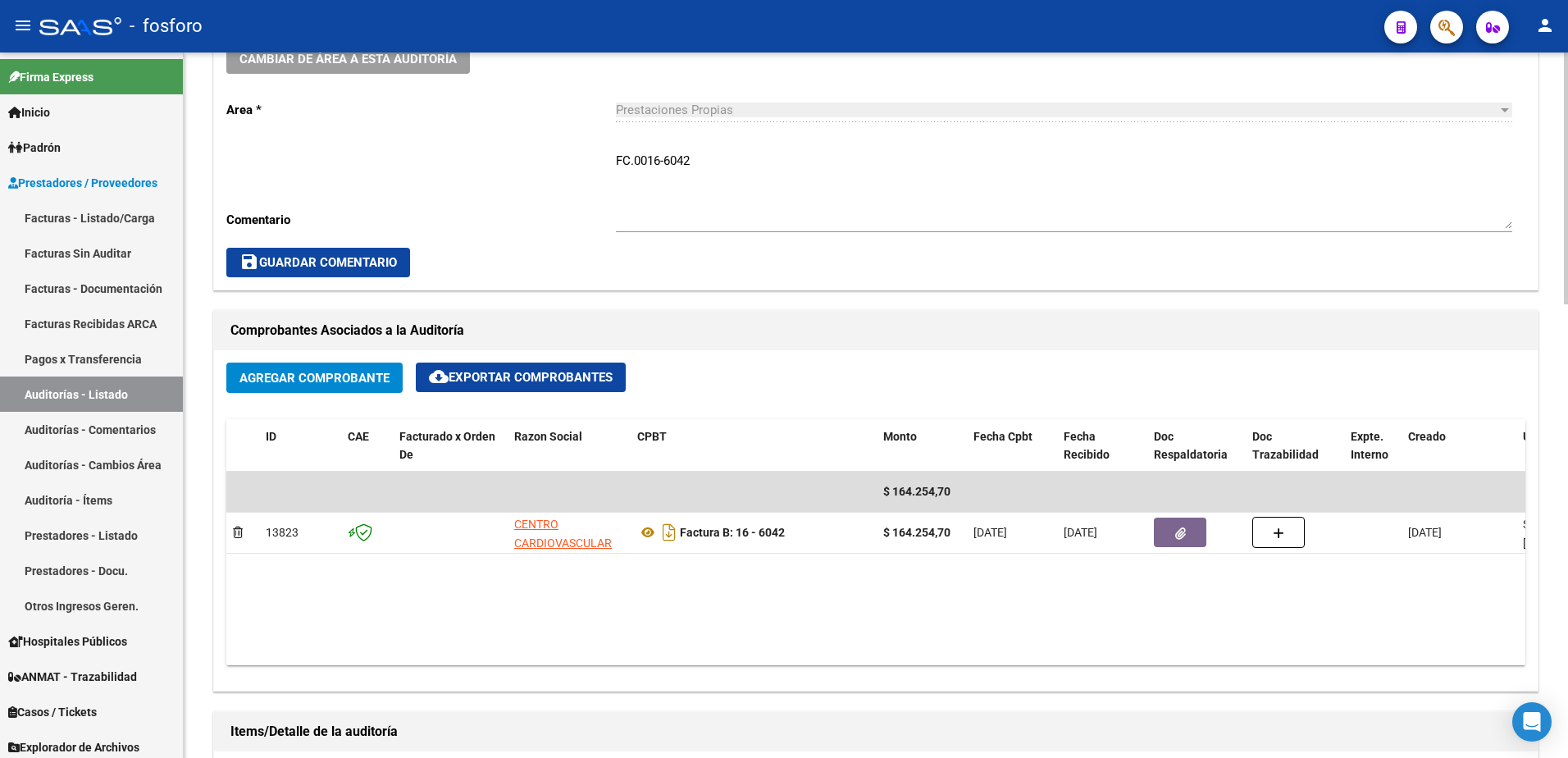
scroll to position [575, 0]
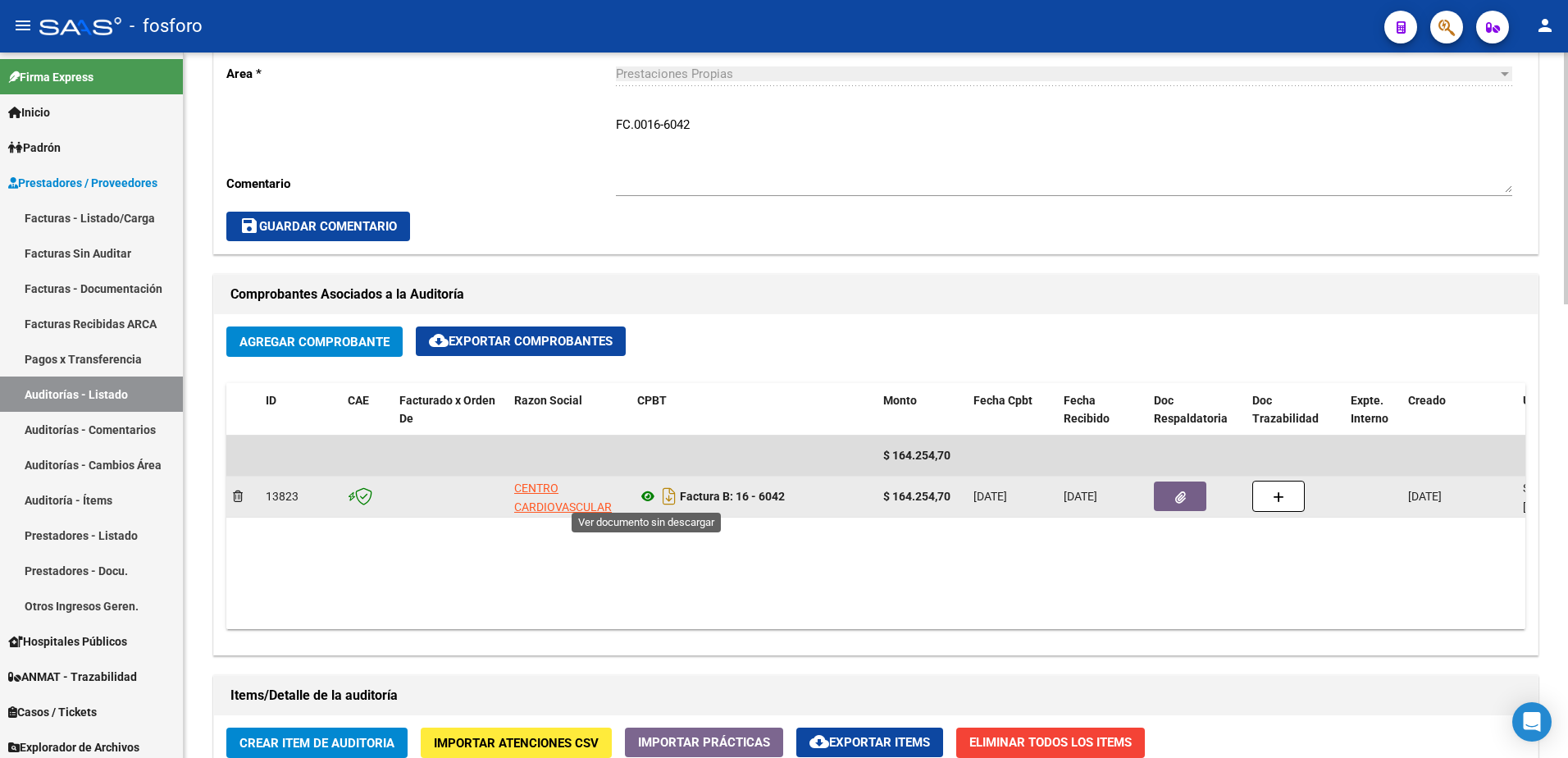
click at [645, 497] on icon at bounding box center [647, 497] width 21 height 20
click at [1197, 498] on button "button" at bounding box center [1180, 496] width 53 height 29
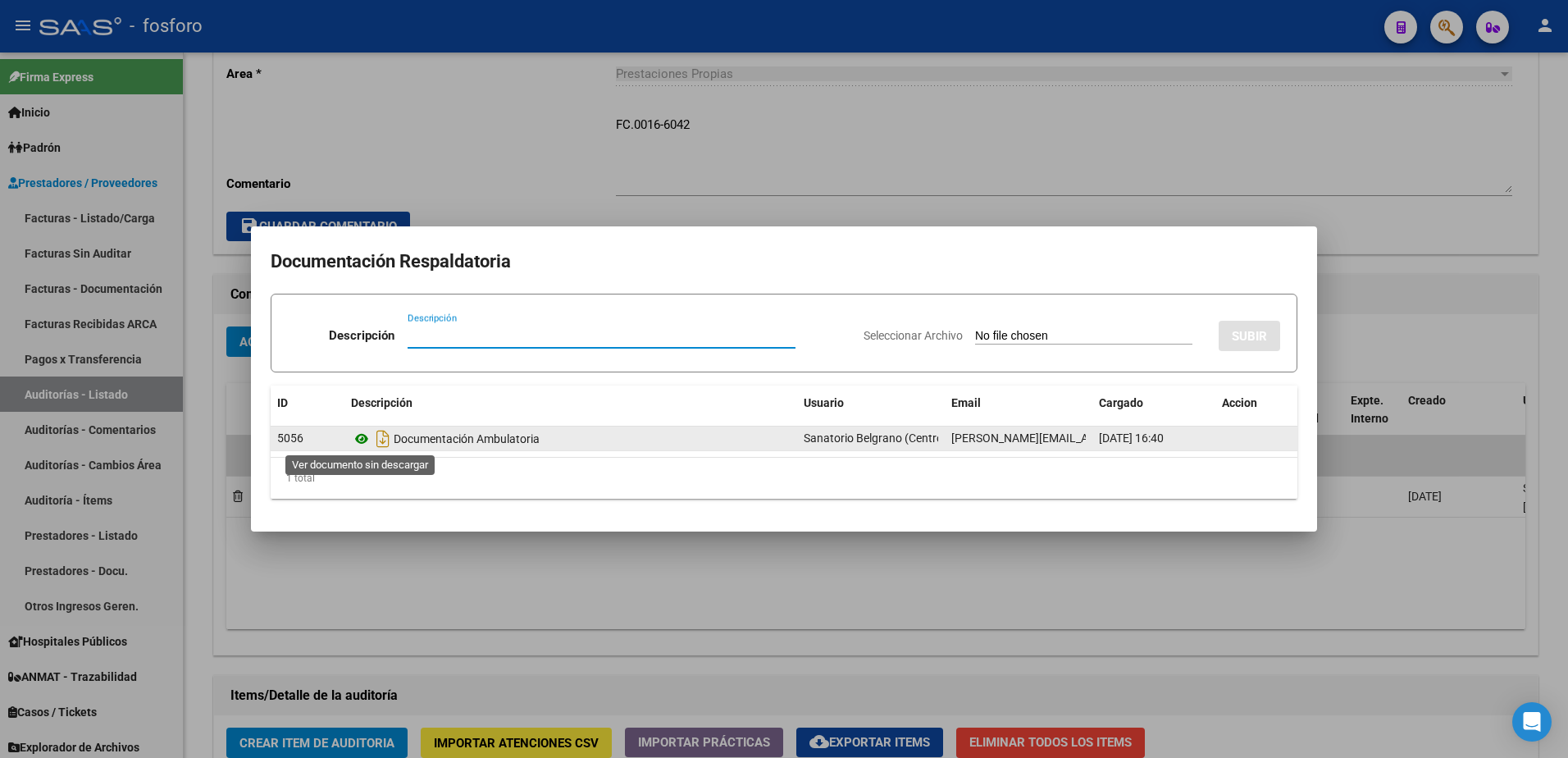
click at [360, 442] on icon at bounding box center [361, 439] width 21 height 20
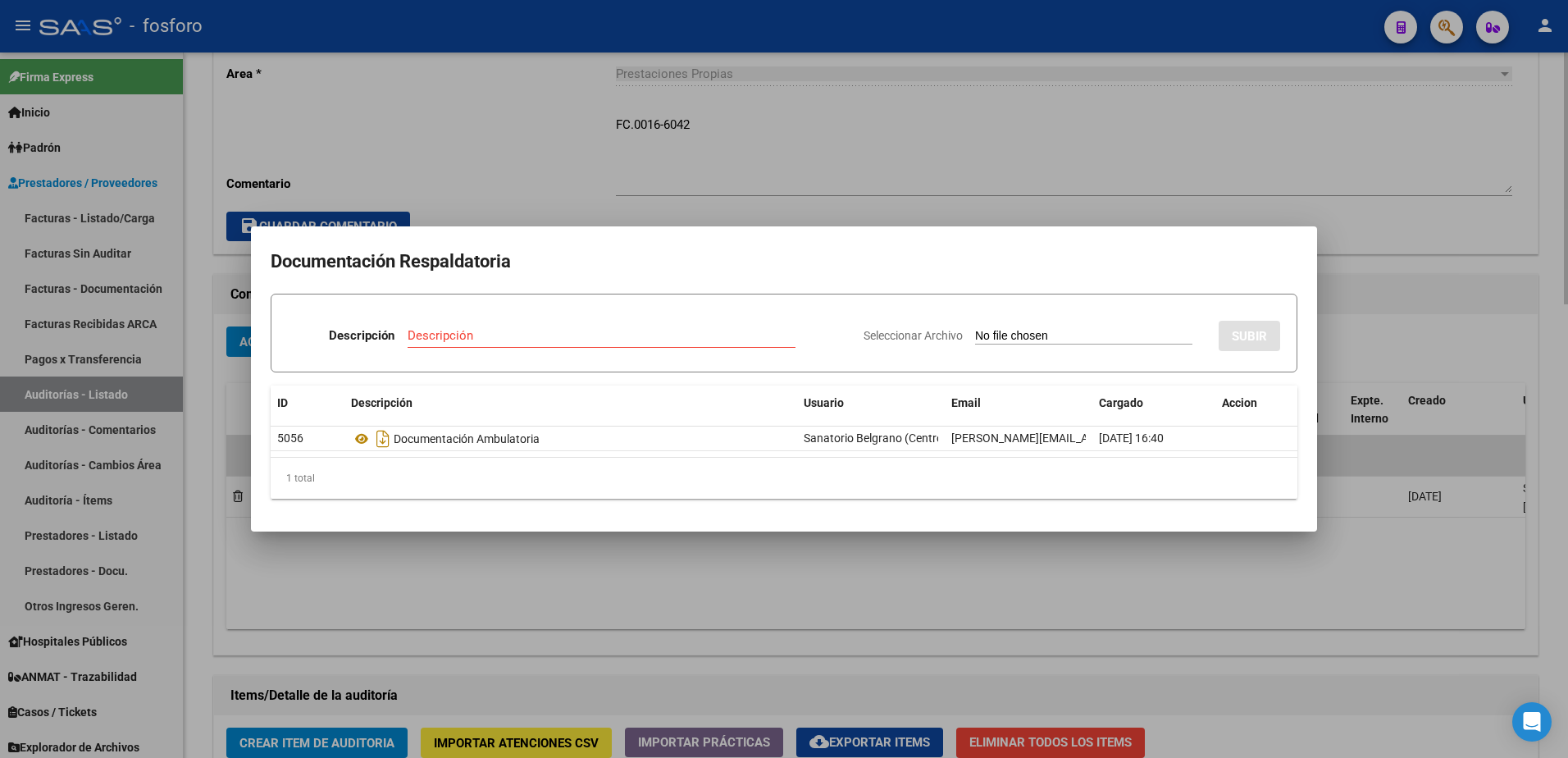
drag, startPoint x: 855, startPoint y: 630, endPoint x: 819, endPoint y: 545, distance: 92.3
click at [851, 620] on div at bounding box center [784, 379] width 1568 height 758
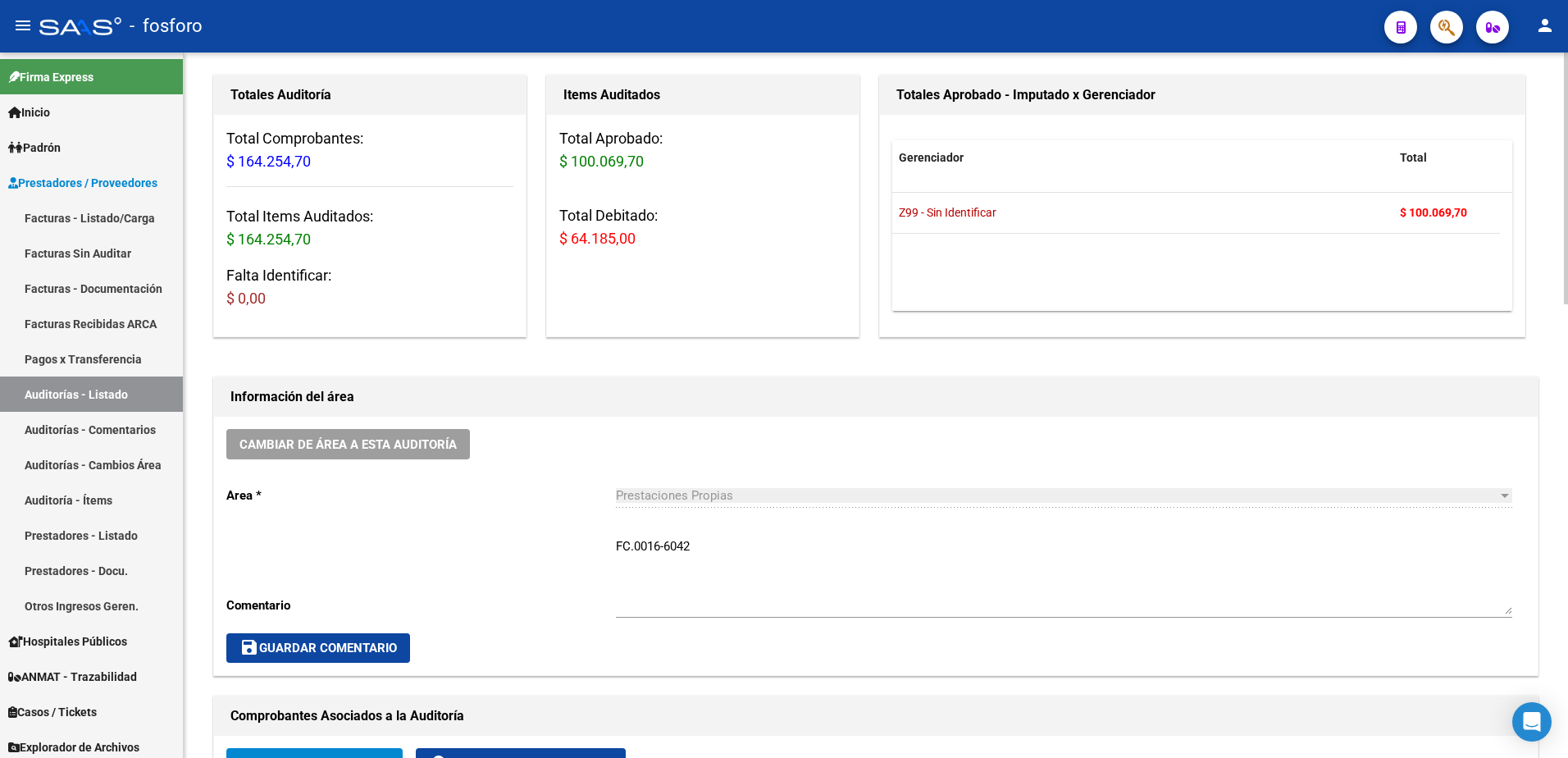
scroll to position [0, 0]
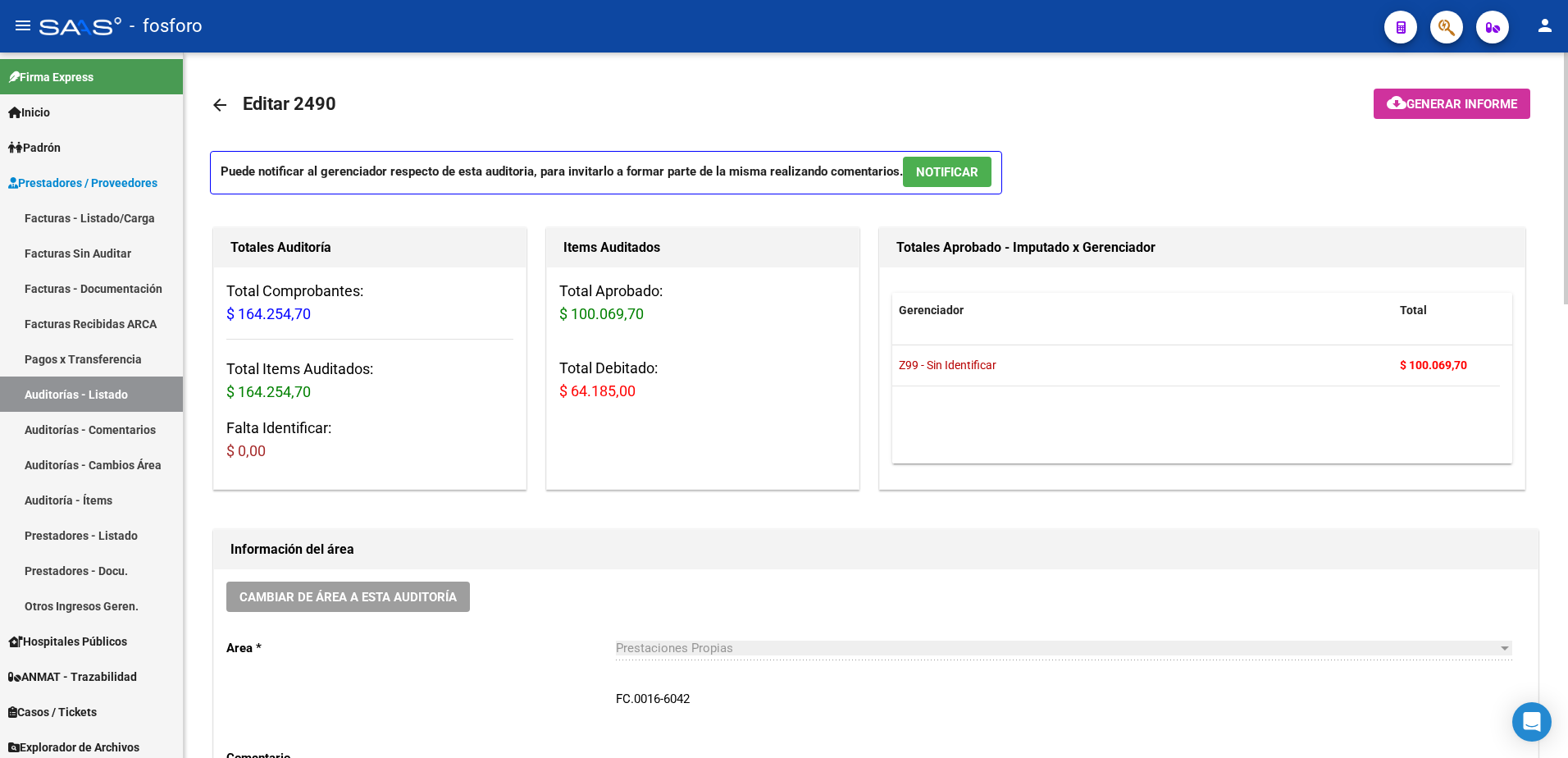
click at [1446, 113] on button "cloud_download Generar informe" at bounding box center [1452, 104] width 157 height 30
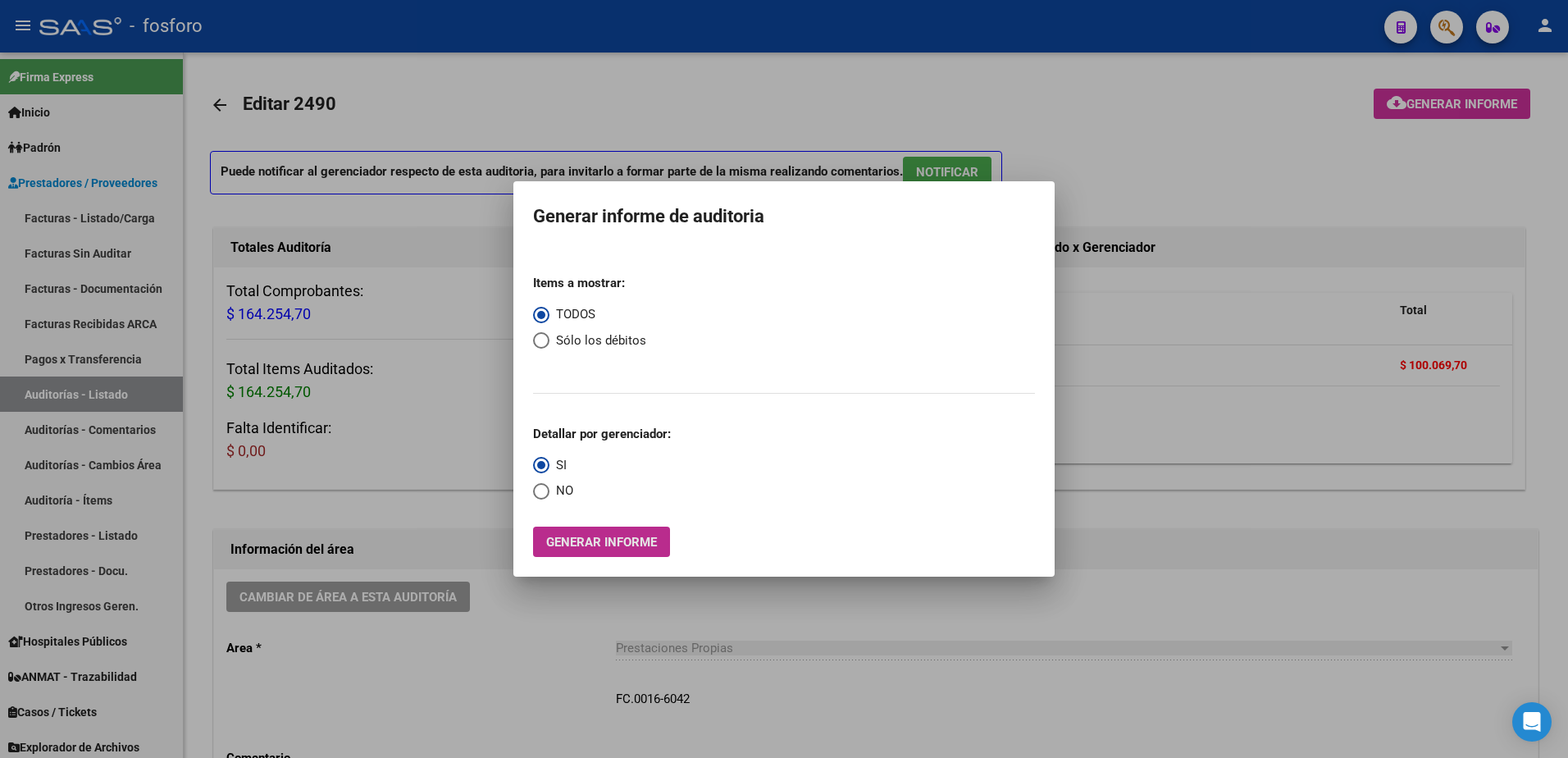
click at [641, 535] on button "Generar informe" at bounding box center [602, 542] width 137 height 30
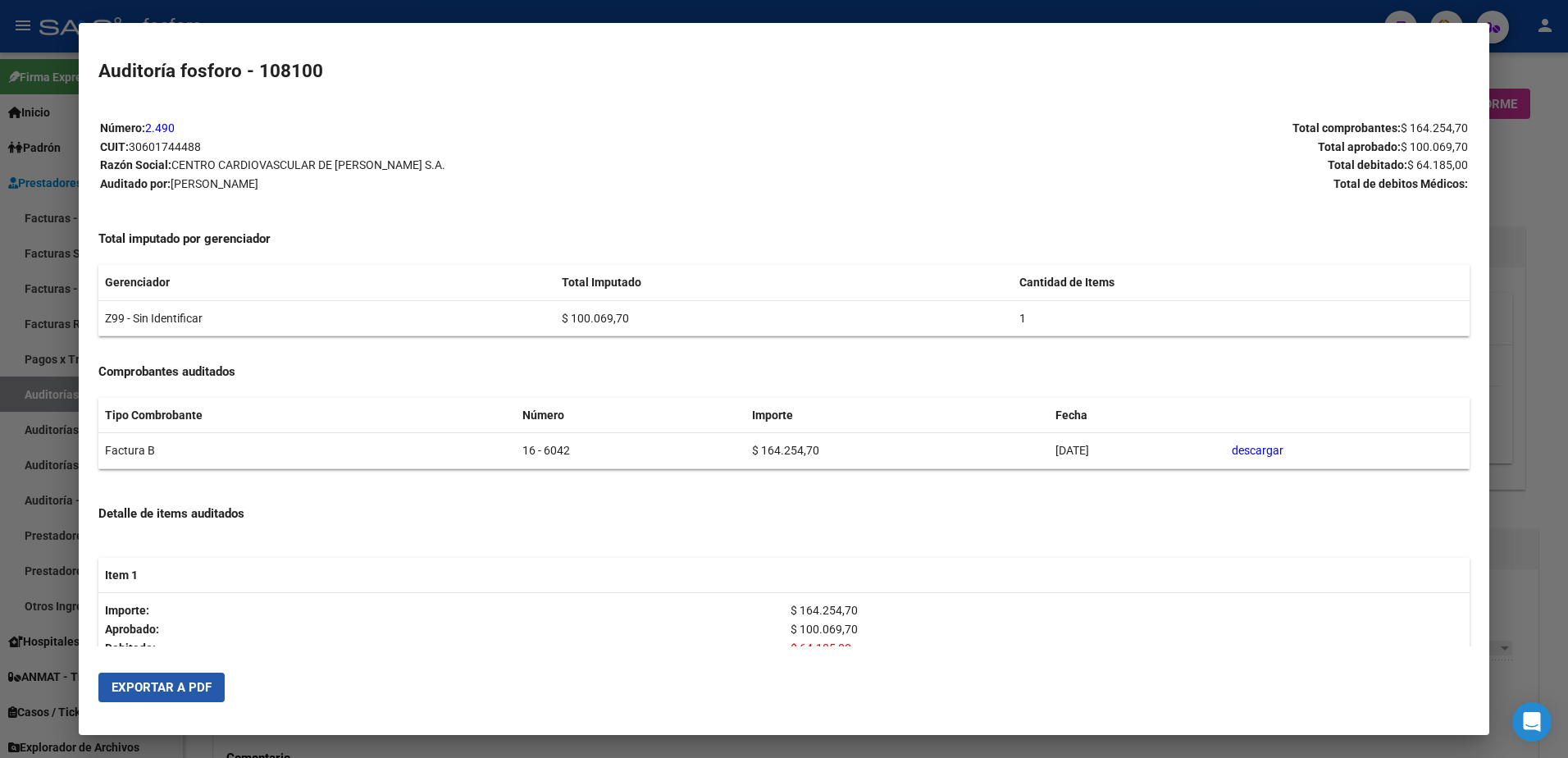
click at [210, 688] on span "Exportar a PDF" at bounding box center [162, 688] width 100 height 15
